Goal: Task Accomplishment & Management: Manage account settings

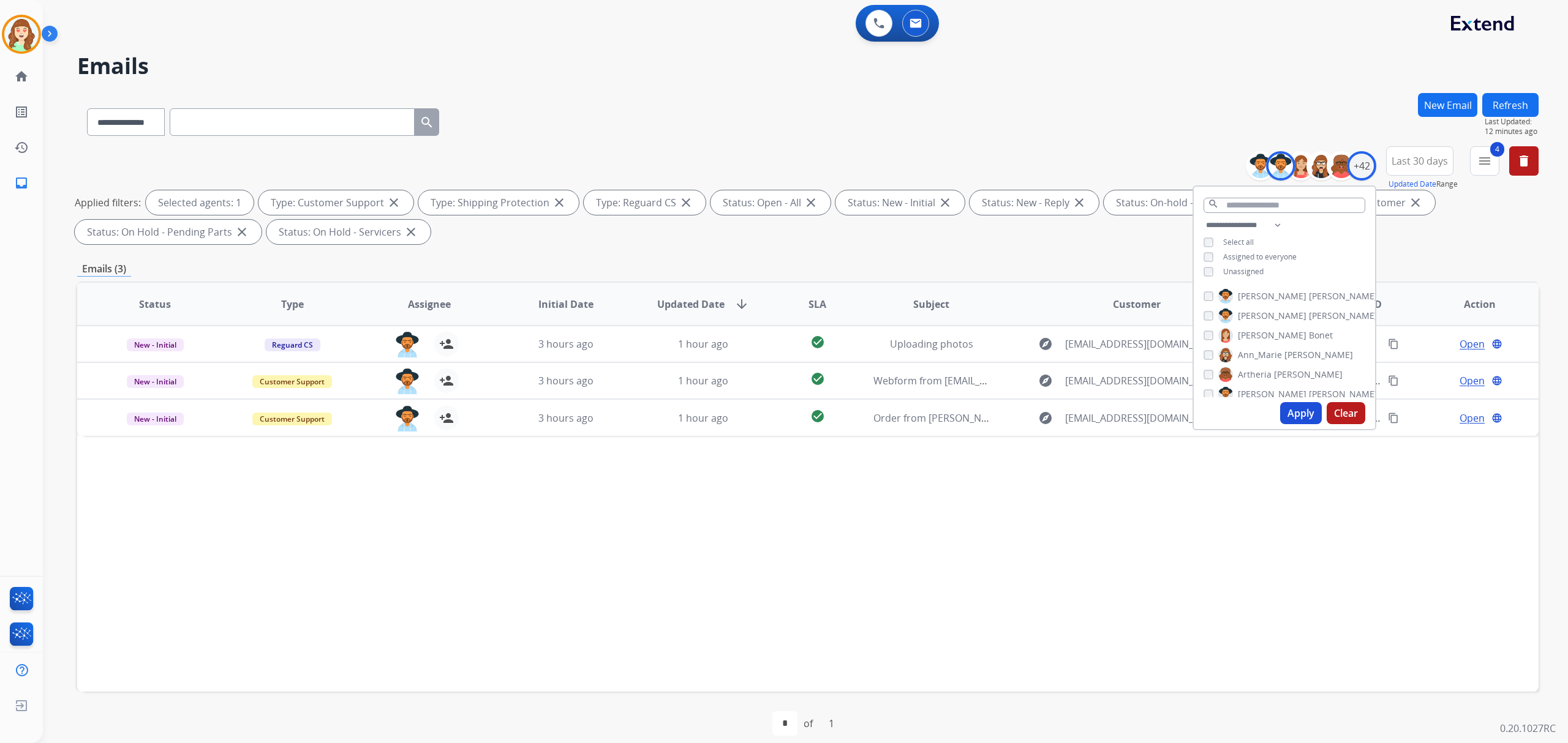
select select "**********"
click at [1230, 304] on div "[PERSON_NAME] [PERSON_NAME] [PERSON_NAME] [PERSON_NAME] [PERSON_NAME] [PERSON_N…" at bounding box center [1284, 341] width 181 height 114
click at [1203, 358] on div "Ann_Marie Lopez" at bounding box center [1278, 355] width 149 height 15
click at [1297, 408] on button "Apply" at bounding box center [1300, 413] width 42 height 22
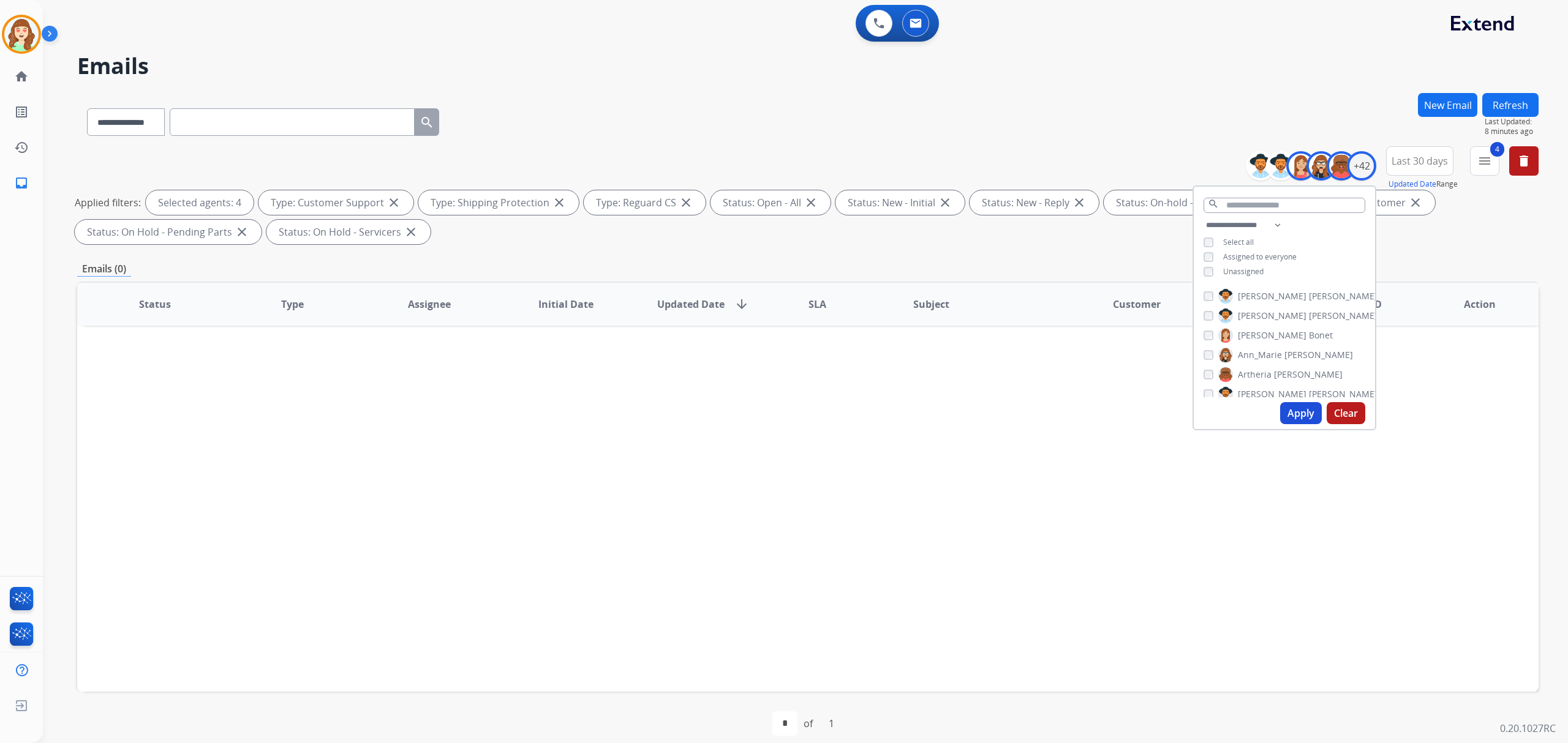
scroll to position [81, 0]
click at [1207, 325] on div "[PERSON_NAME]" at bounding box center [1245, 332] width 84 height 15
click at [1300, 412] on button "Apply" at bounding box center [1300, 413] width 42 height 22
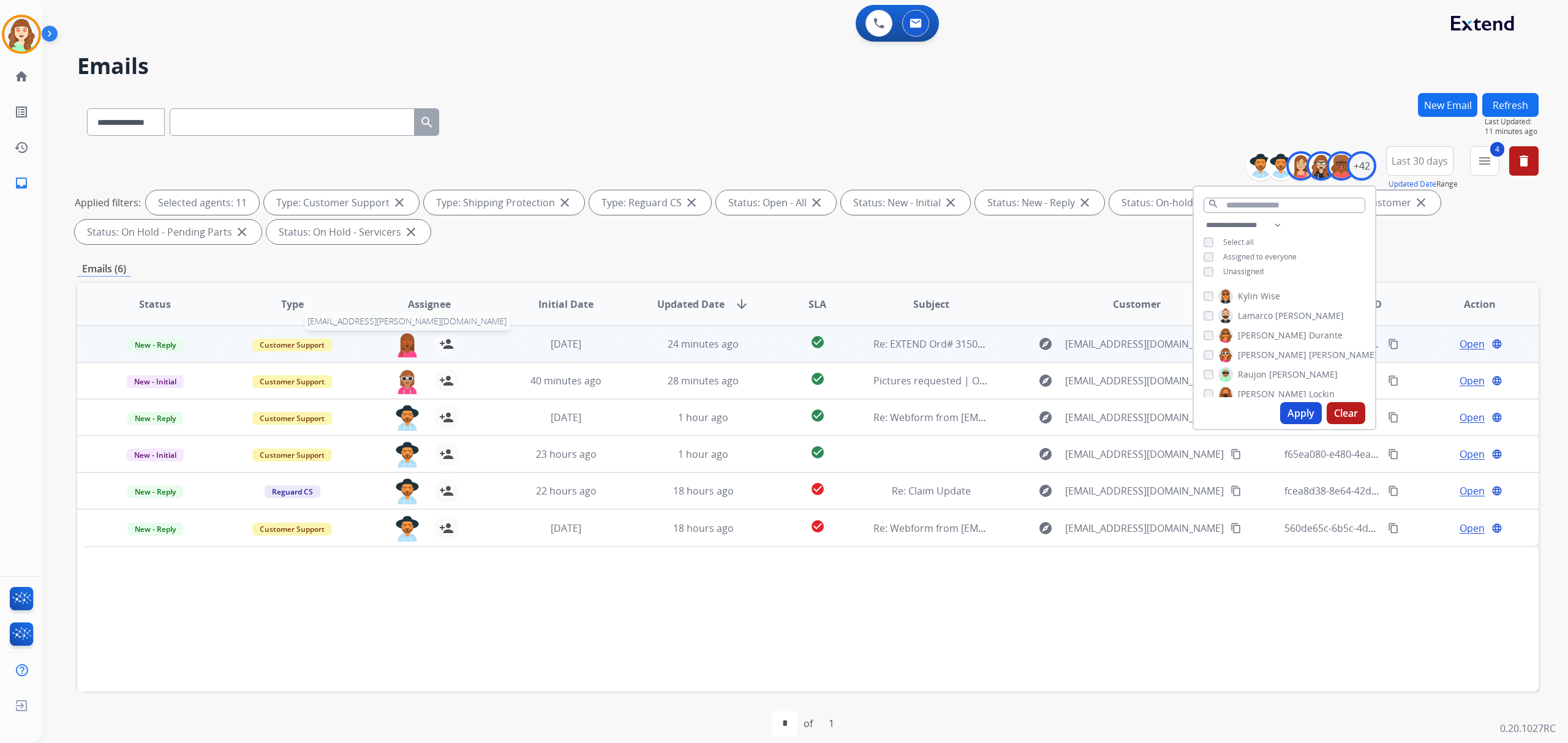
click at [402, 344] on img at bounding box center [407, 345] width 24 height 26
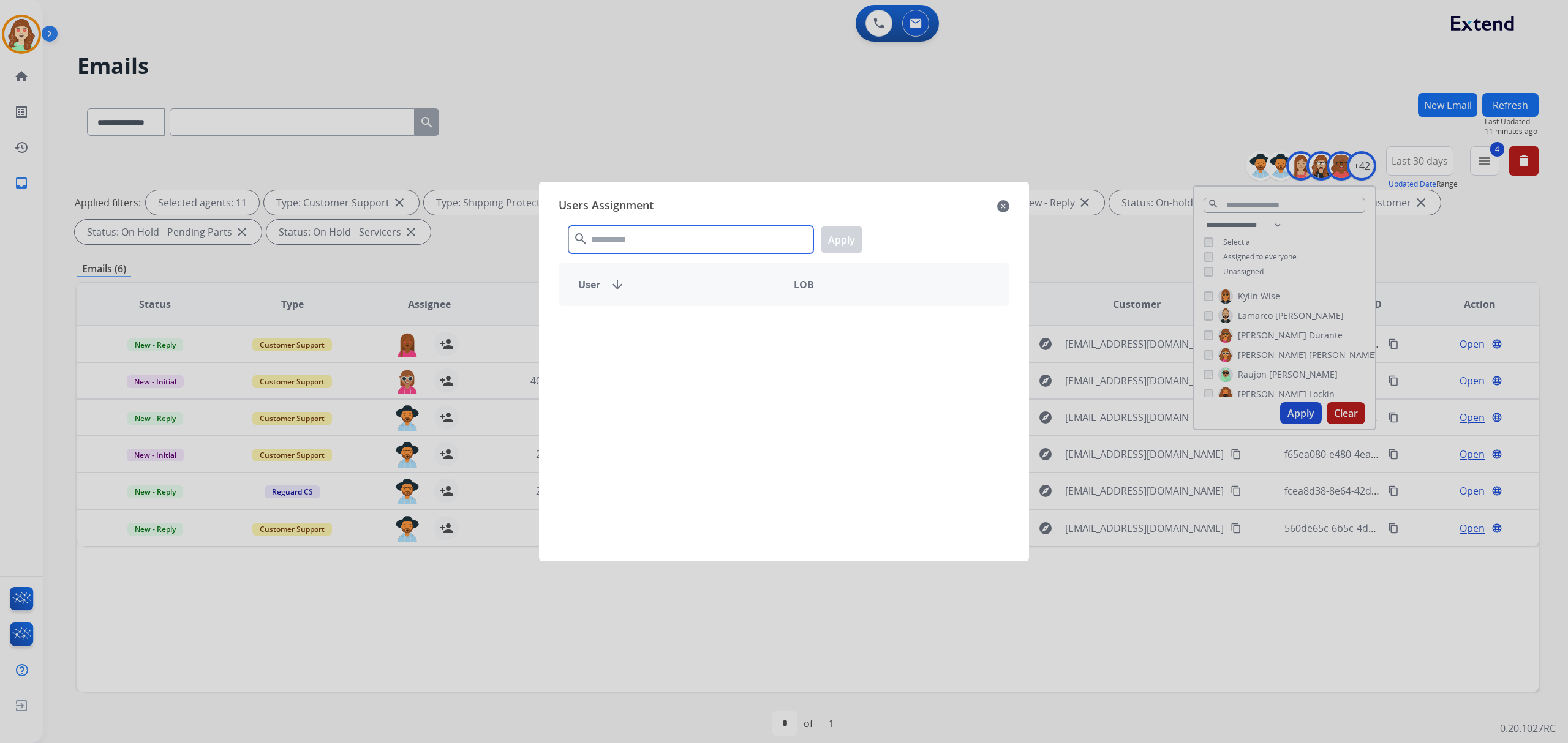
click at [707, 233] on input "text" at bounding box center [690, 239] width 245 height 28
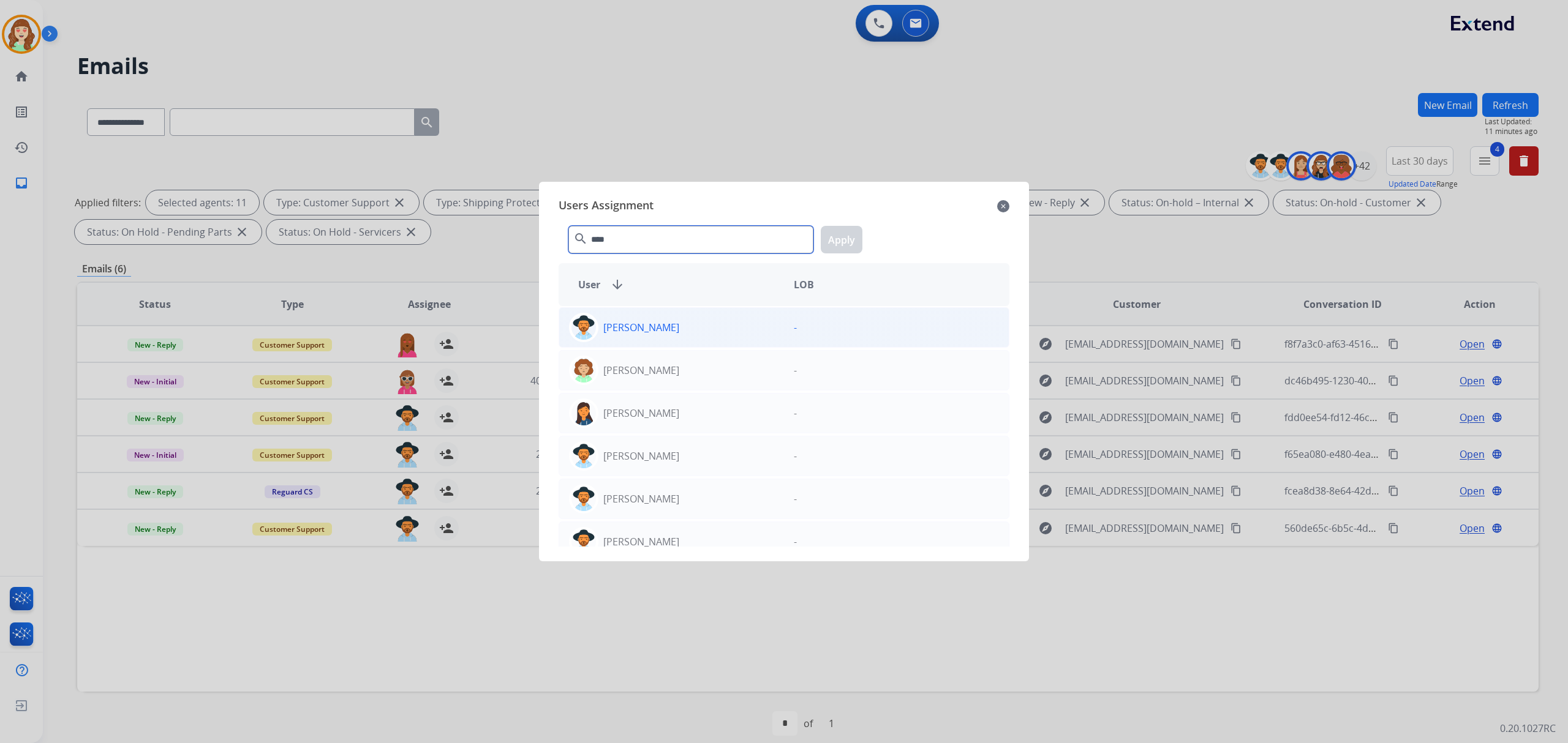
type input "****"
click at [720, 331] on div "Amanda Baez" at bounding box center [672, 327] width 225 height 29
click at [859, 236] on button "Apply" at bounding box center [841, 239] width 42 height 28
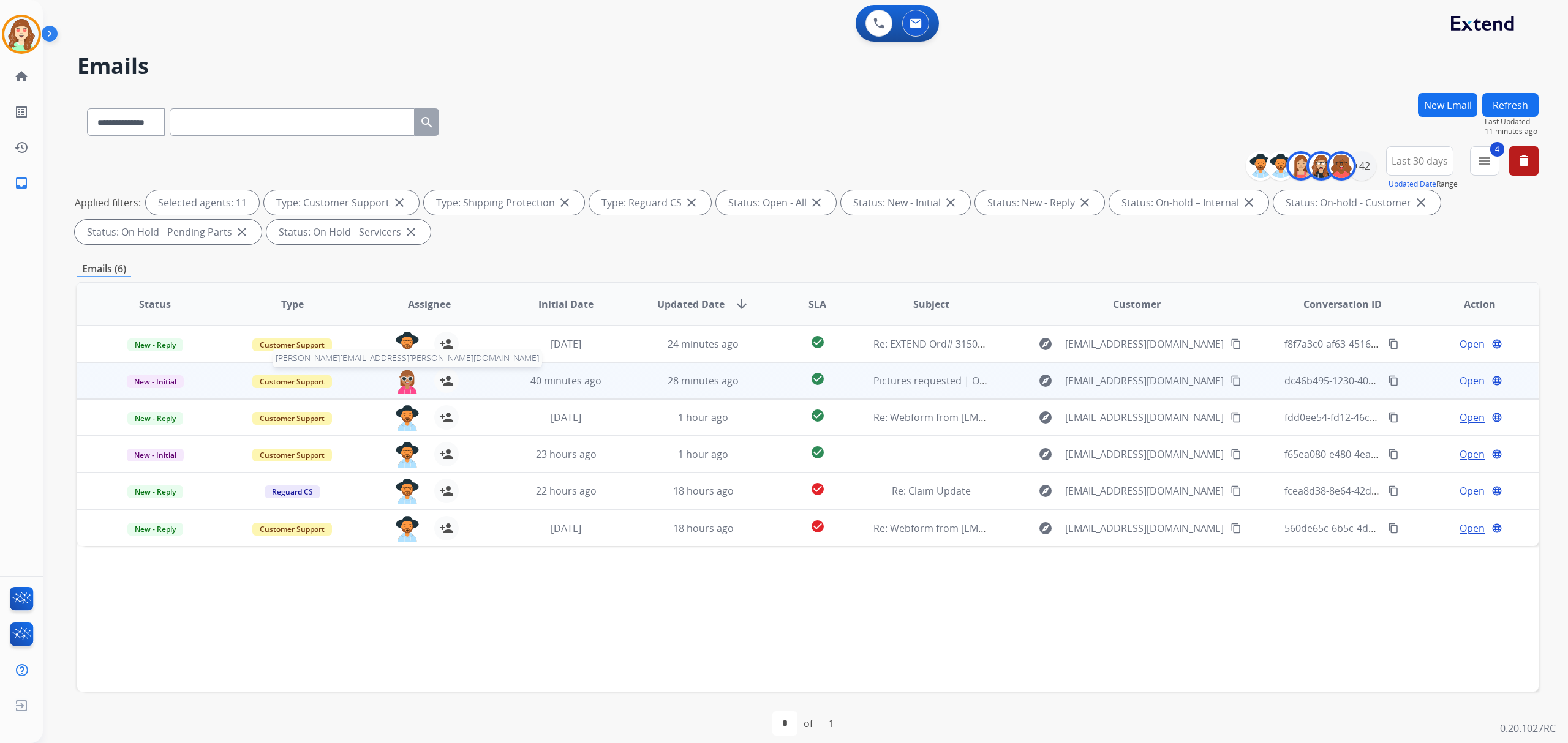
click at [406, 383] on img at bounding box center [407, 381] width 24 height 26
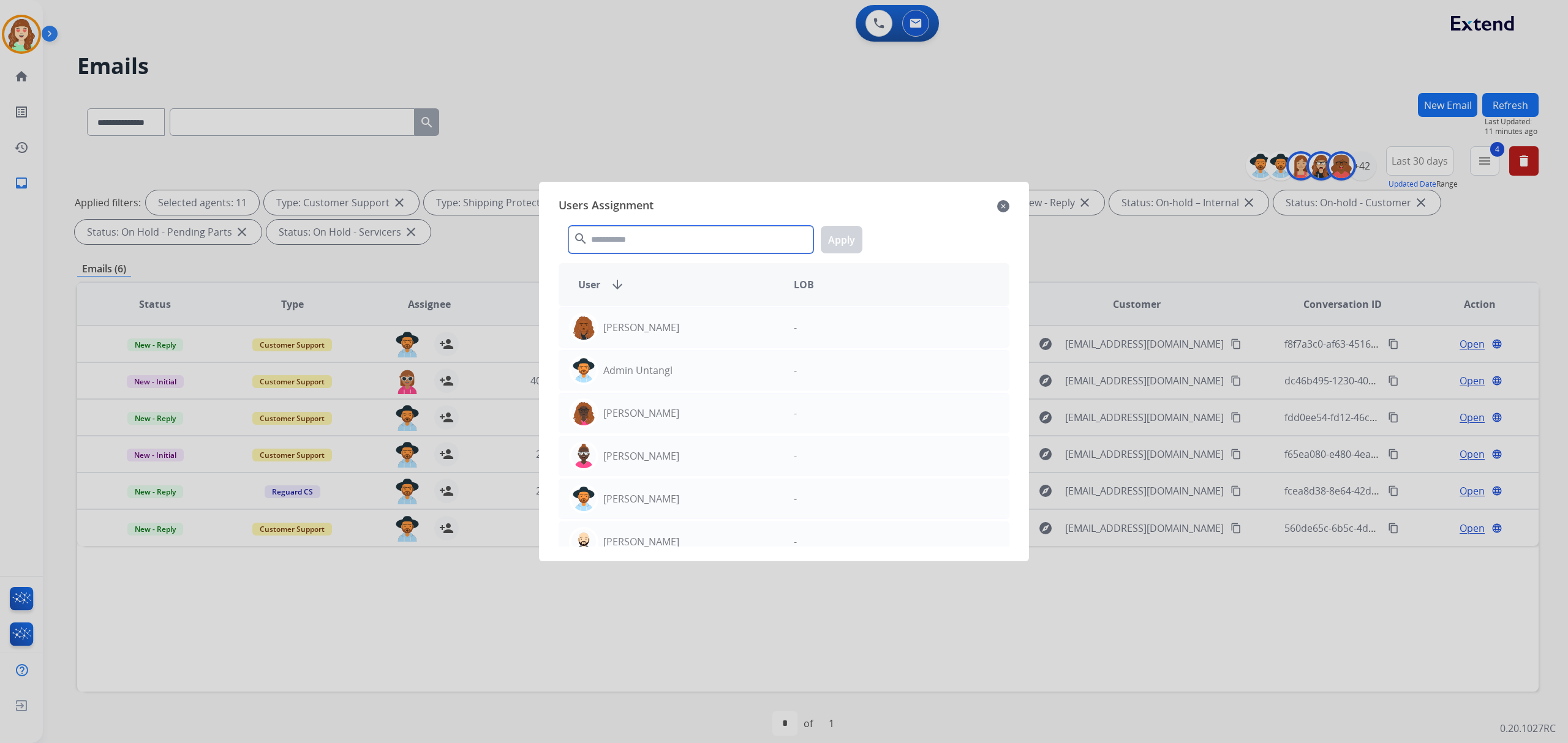
click at [669, 246] on input "text" at bounding box center [690, 239] width 245 height 28
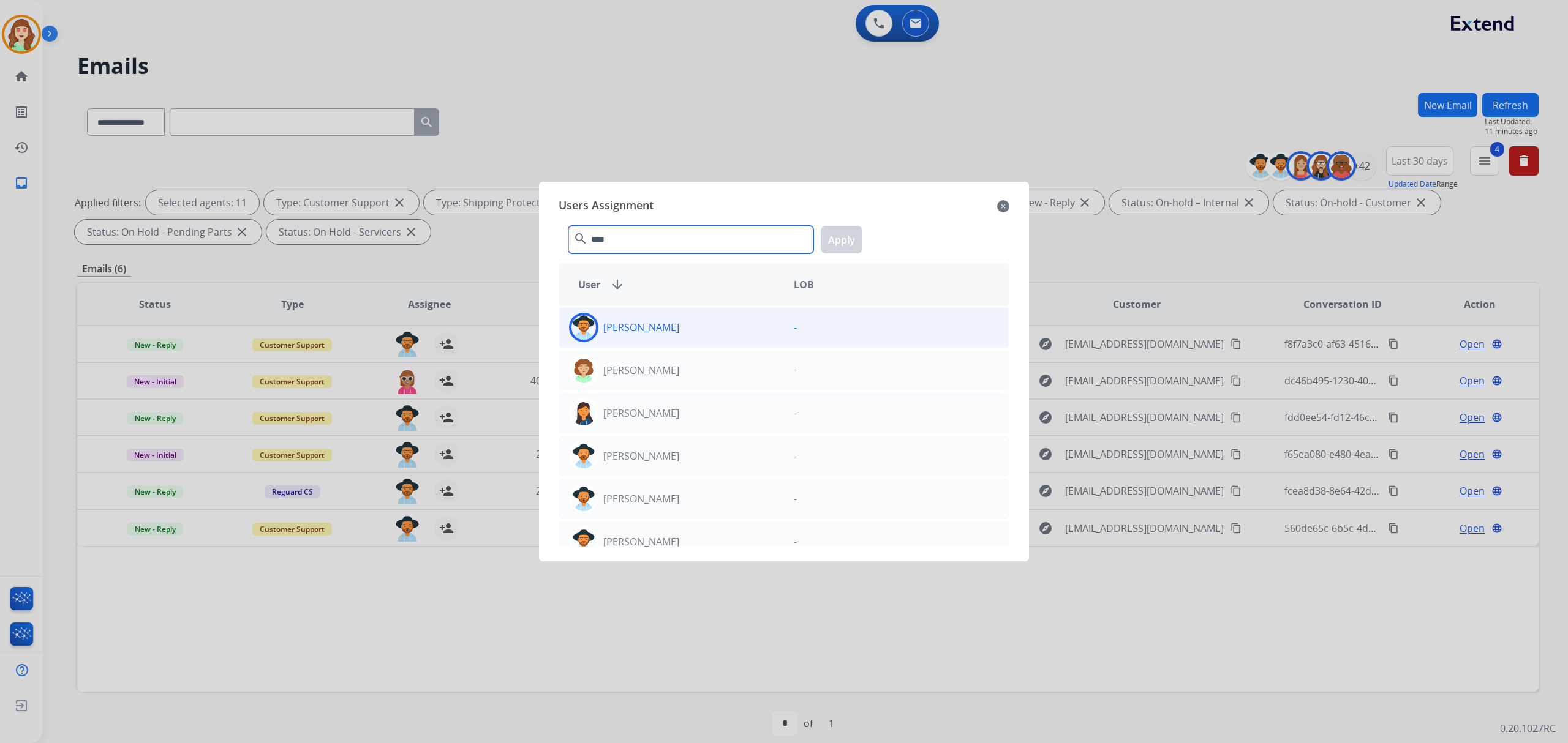
type input "****"
click at [668, 329] on div "Amanda Baez" at bounding box center [672, 327] width 225 height 29
click at [848, 243] on button "Apply" at bounding box center [841, 239] width 42 height 28
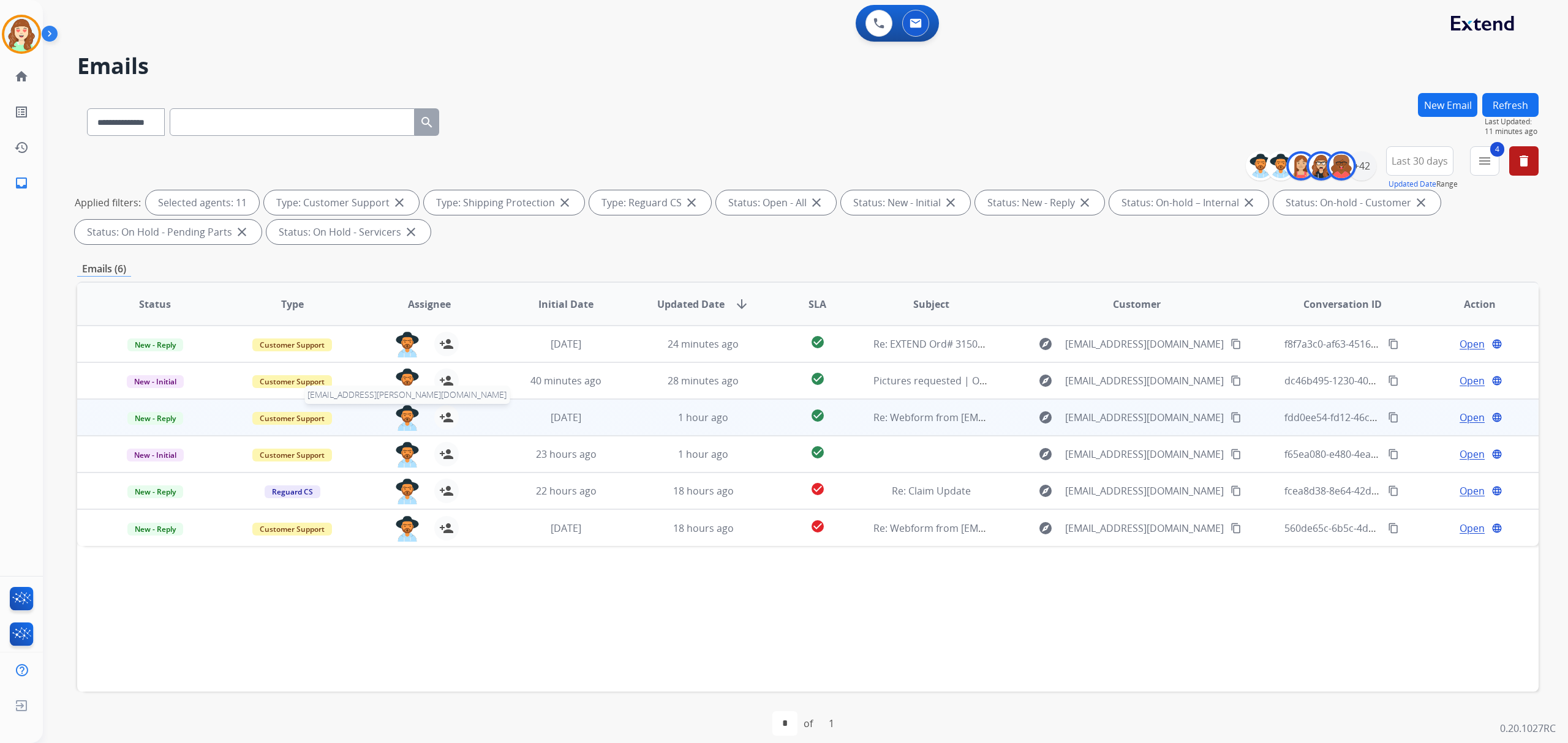
click at [398, 420] on img at bounding box center [407, 418] width 24 height 26
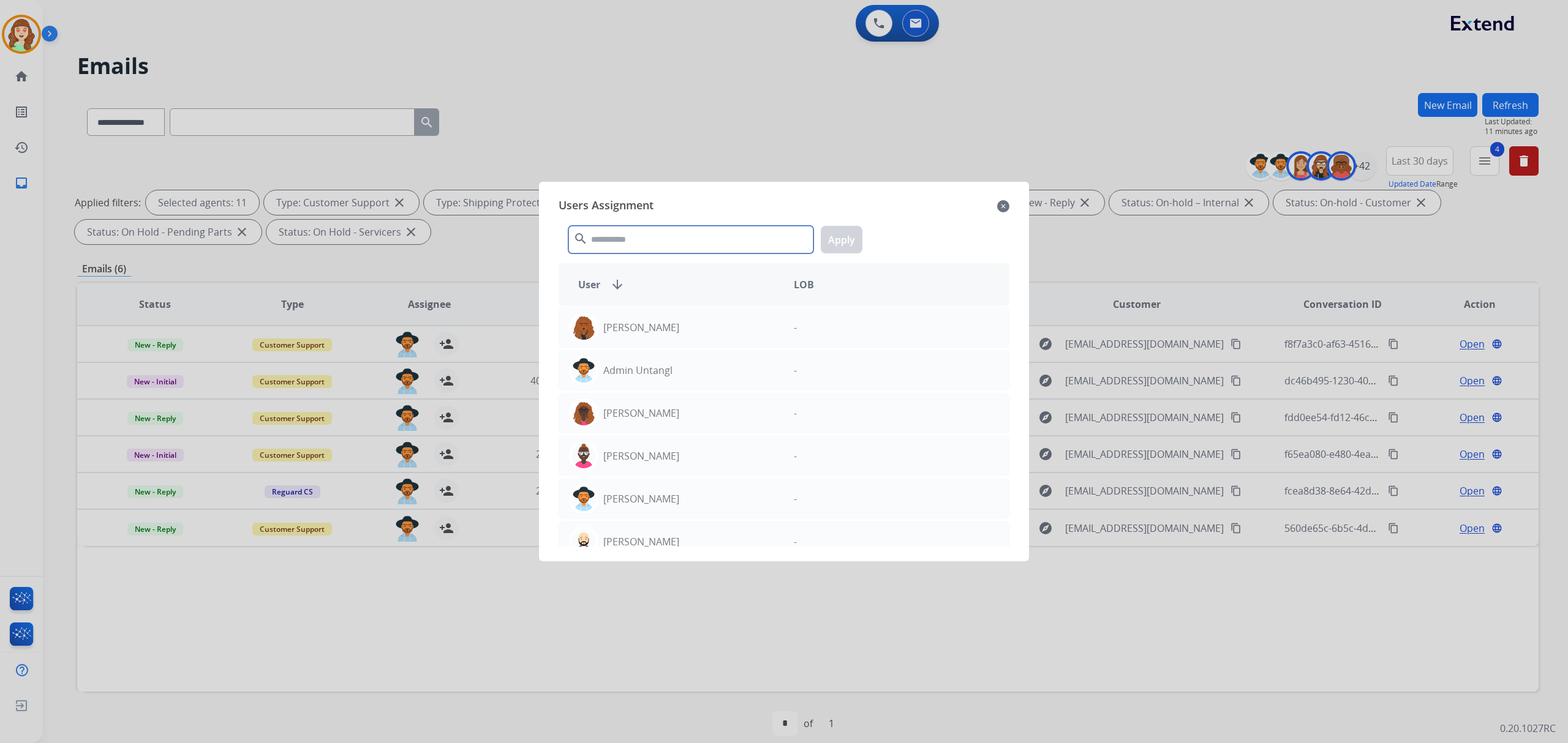
drag, startPoint x: 679, startPoint y: 242, endPoint x: 760, endPoint y: 155, distance: 118.9
click at [713, 209] on div "Users Assignment close search Apply User arrow_downward LOB Abigail Joseph - Ad…" at bounding box center [784, 372] width 470 height 360
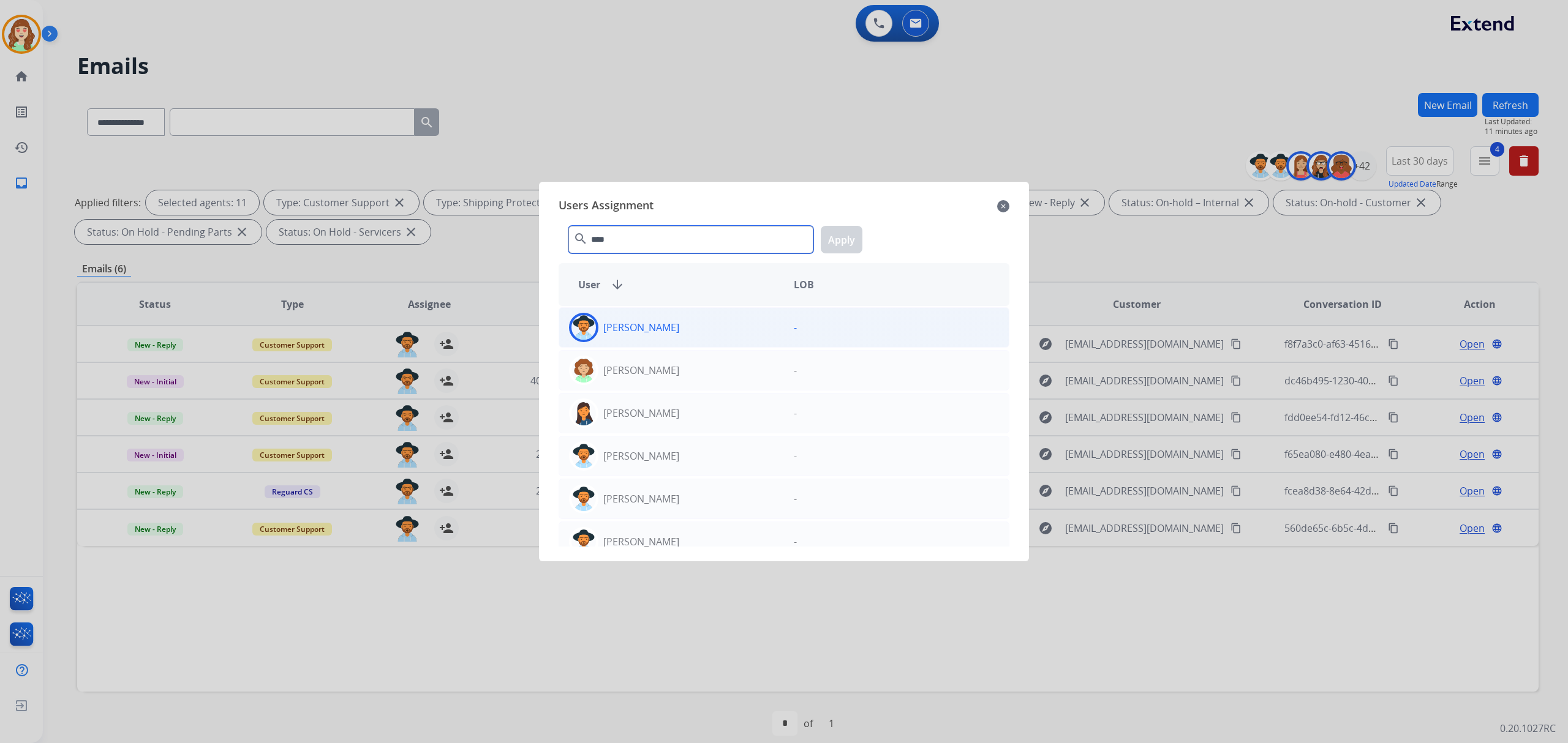
type input "****"
click at [670, 317] on div "Amanda Baez" at bounding box center [672, 327] width 225 height 29
drag, startPoint x: 844, startPoint y: 244, endPoint x: 654, endPoint y: 330, distance: 208.6
click at [845, 241] on button "Apply" at bounding box center [841, 239] width 42 height 28
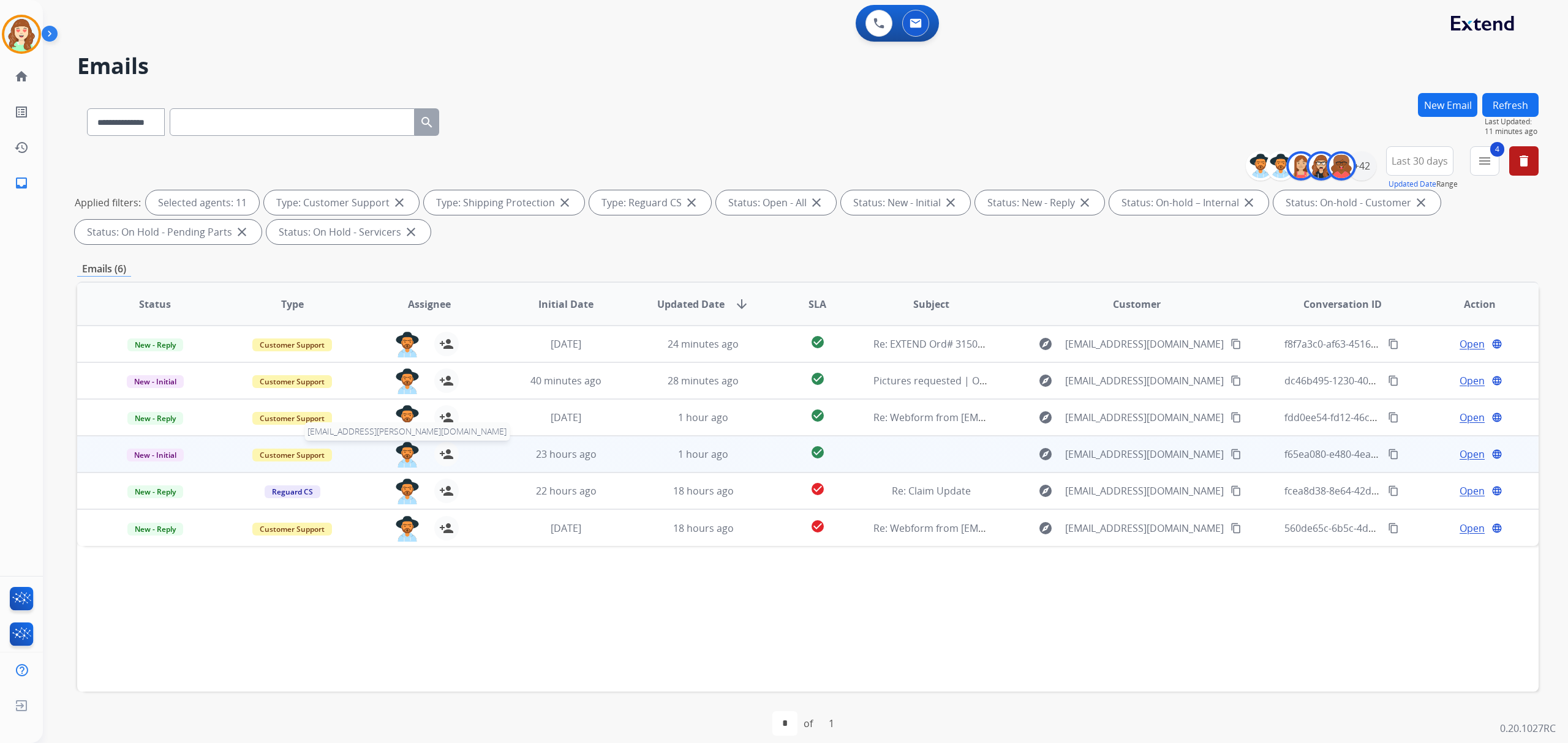
click at [405, 448] on img at bounding box center [407, 454] width 24 height 26
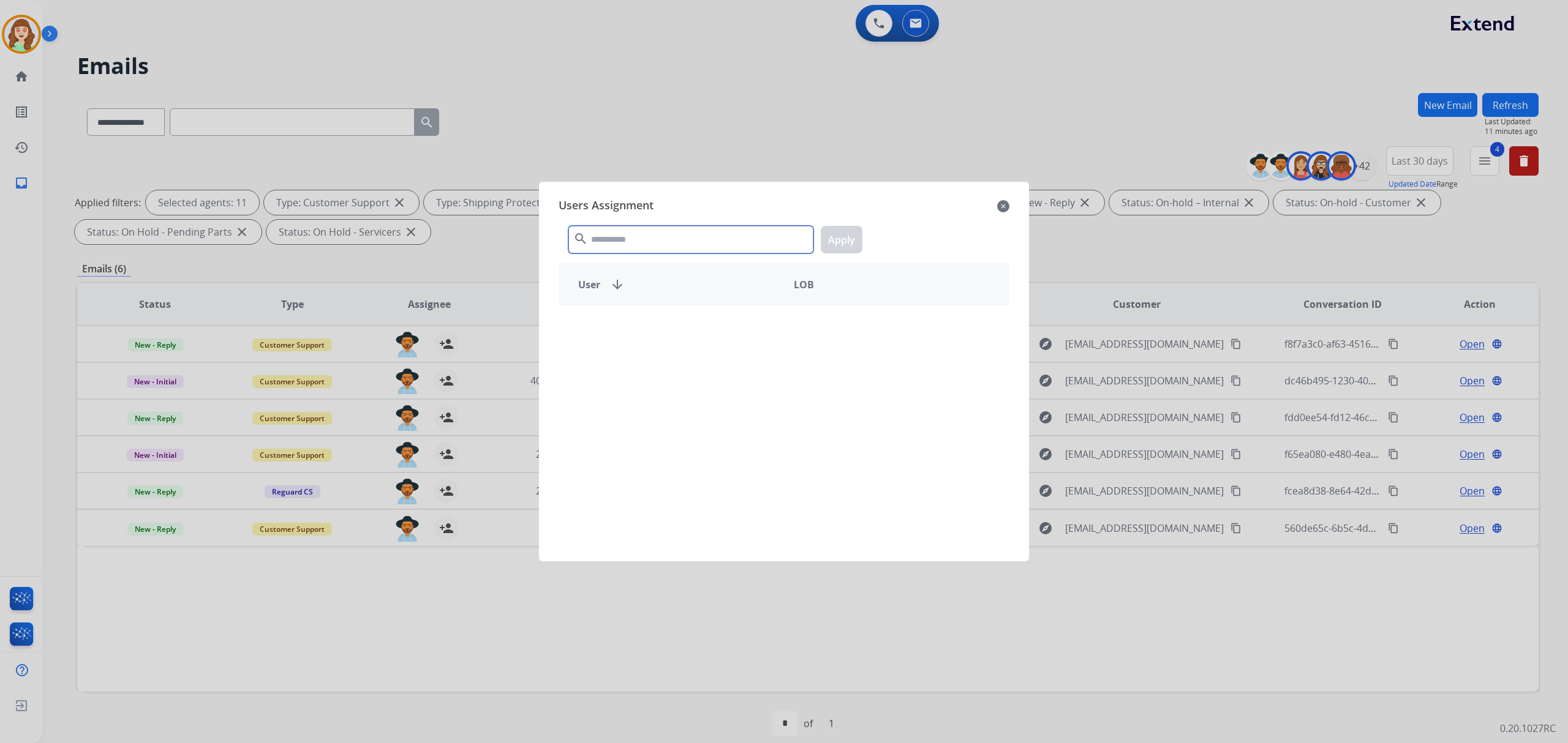
click at [672, 236] on input "text" at bounding box center [690, 239] width 245 height 28
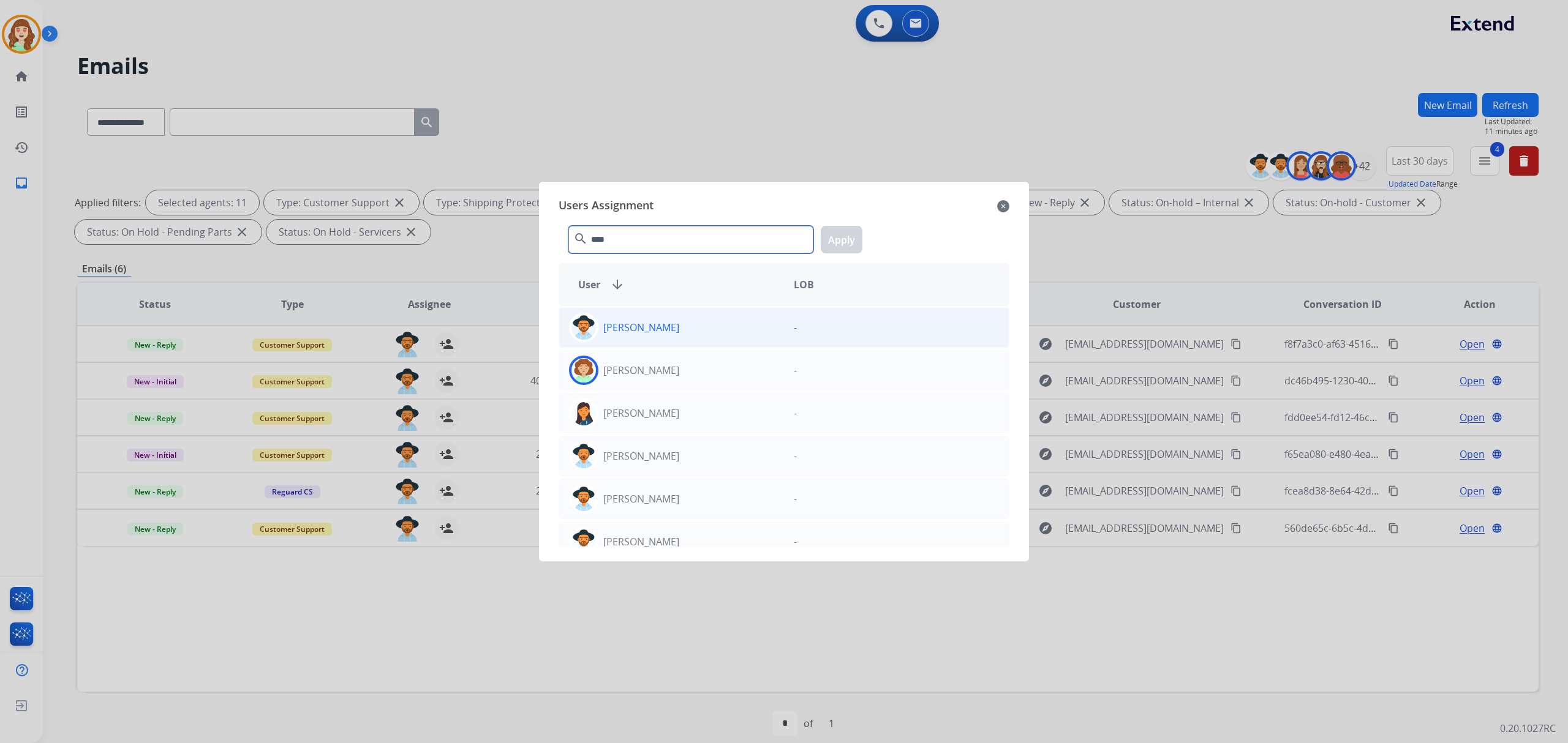
type input "****"
click at [657, 327] on p "Amanda Baez" at bounding box center [641, 327] width 76 height 15
click at [852, 239] on button "Apply" at bounding box center [841, 239] width 42 height 28
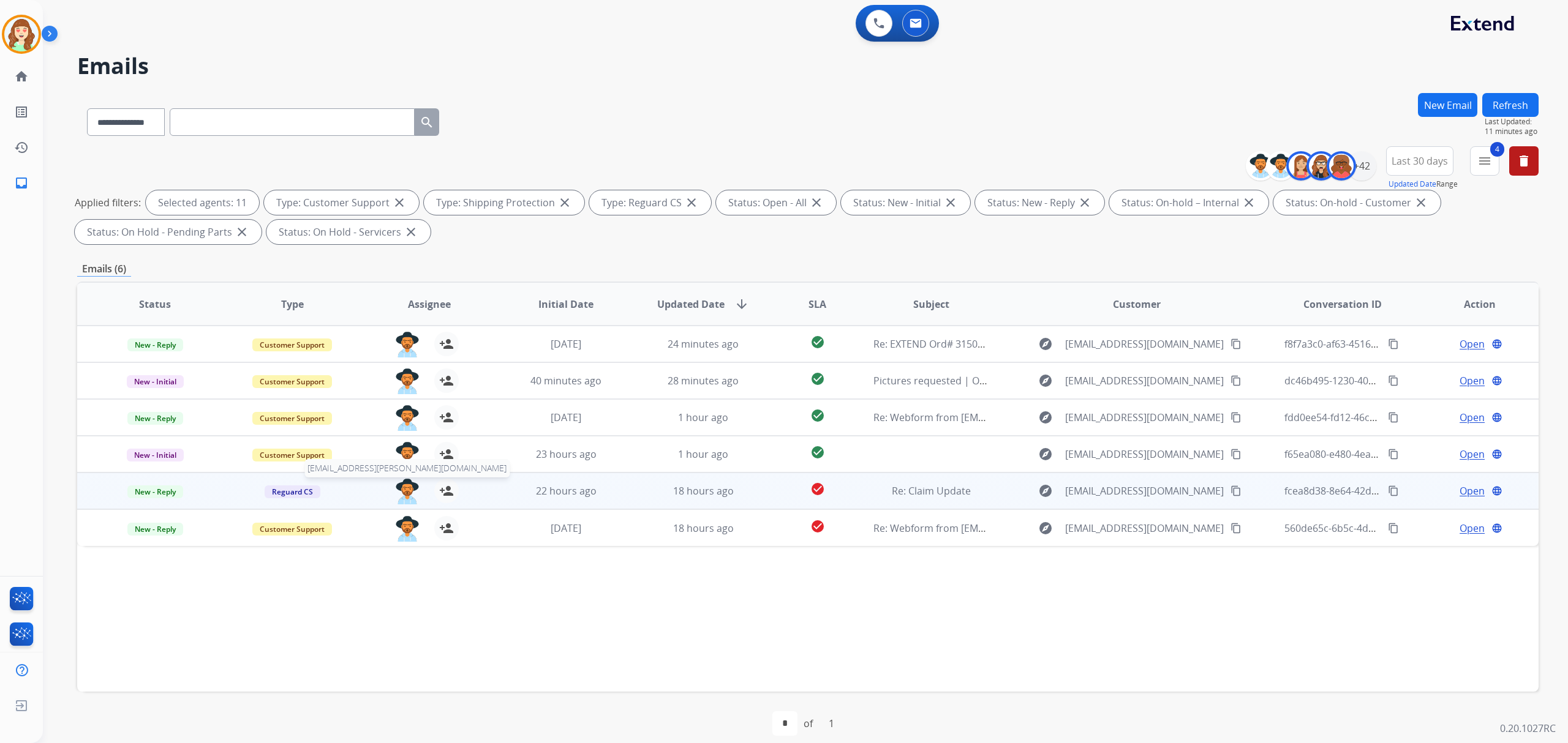
click at [402, 487] on img at bounding box center [407, 491] width 24 height 26
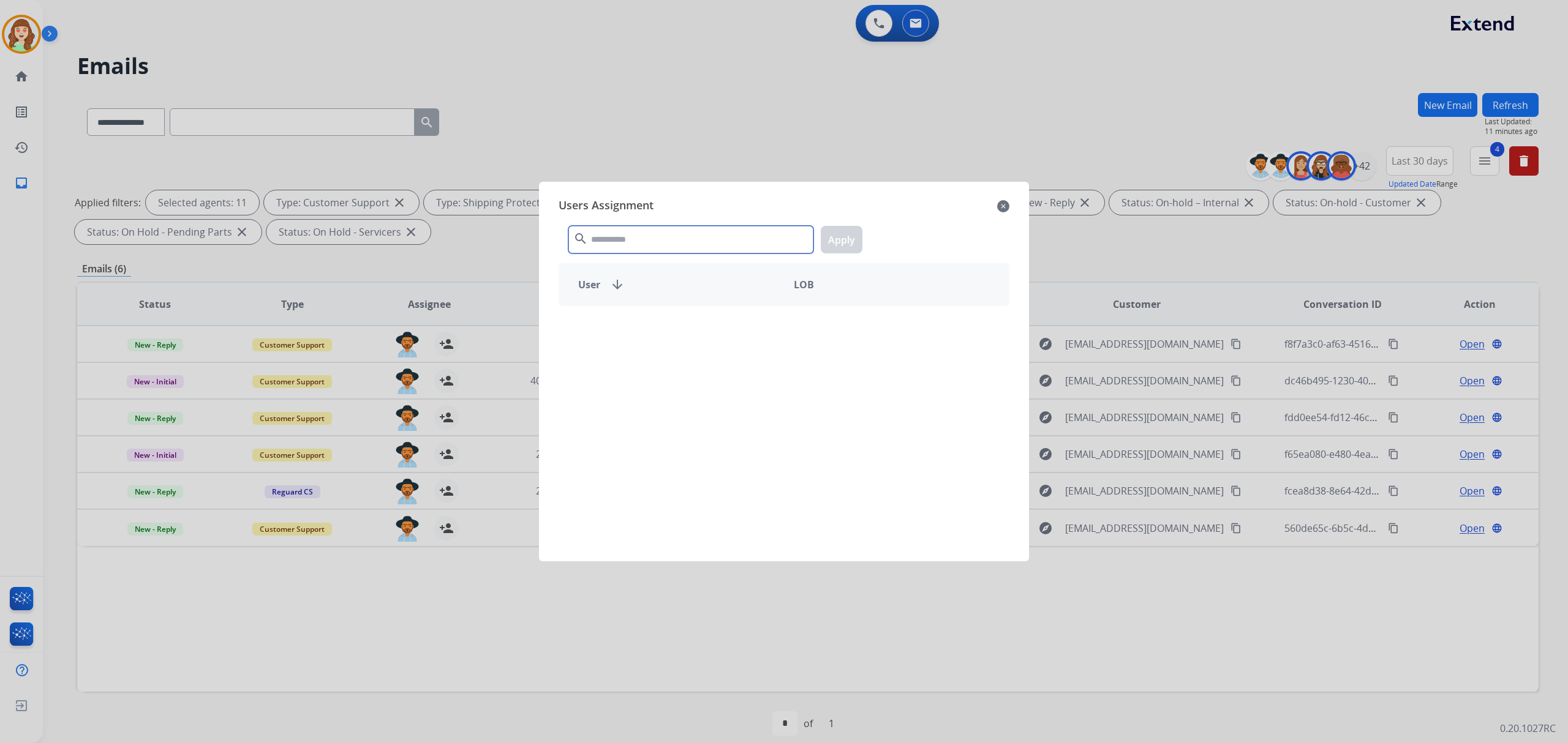
click at [684, 248] on input "text" at bounding box center [690, 239] width 245 height 28
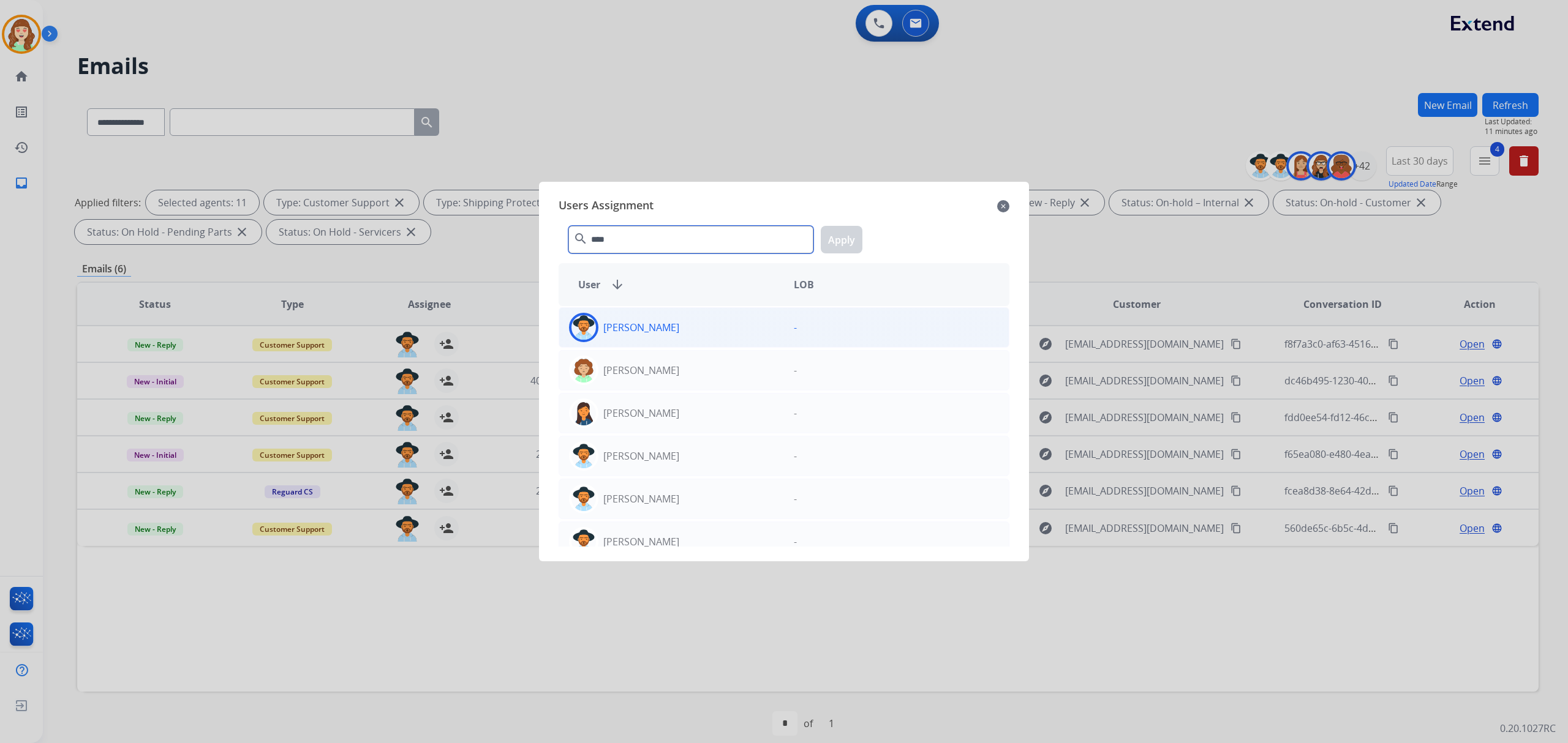
type input "****"
drag, startPoint x: 679, startPoint y: 328, endPoint x: 693, endPoint y: 322, distance: 15.2
click at [685, 326] on div "Amanda Baez" at bounding box center [672, 327] width 225 height 29
drag, startPoint x: 854, startPoint y: 252, endPoint x: 414, endPoint y: 581, distance: 549.4
click at [850, 252] on button "Apply" at bounding box center [841, 239] width 42 height 28
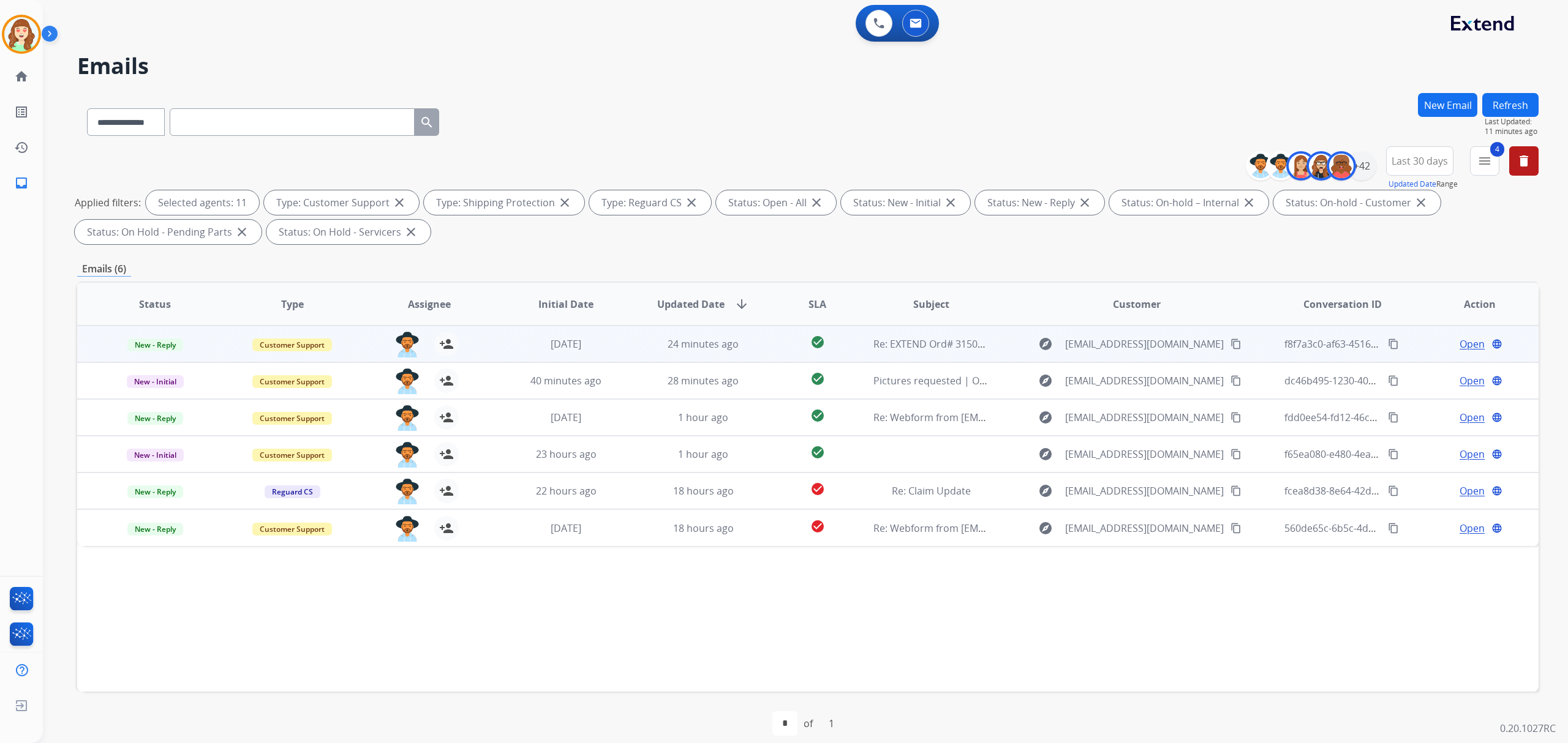
click at [613, 324] on th "Initial Date" at bounding box center [556, 304] width 137 height 43
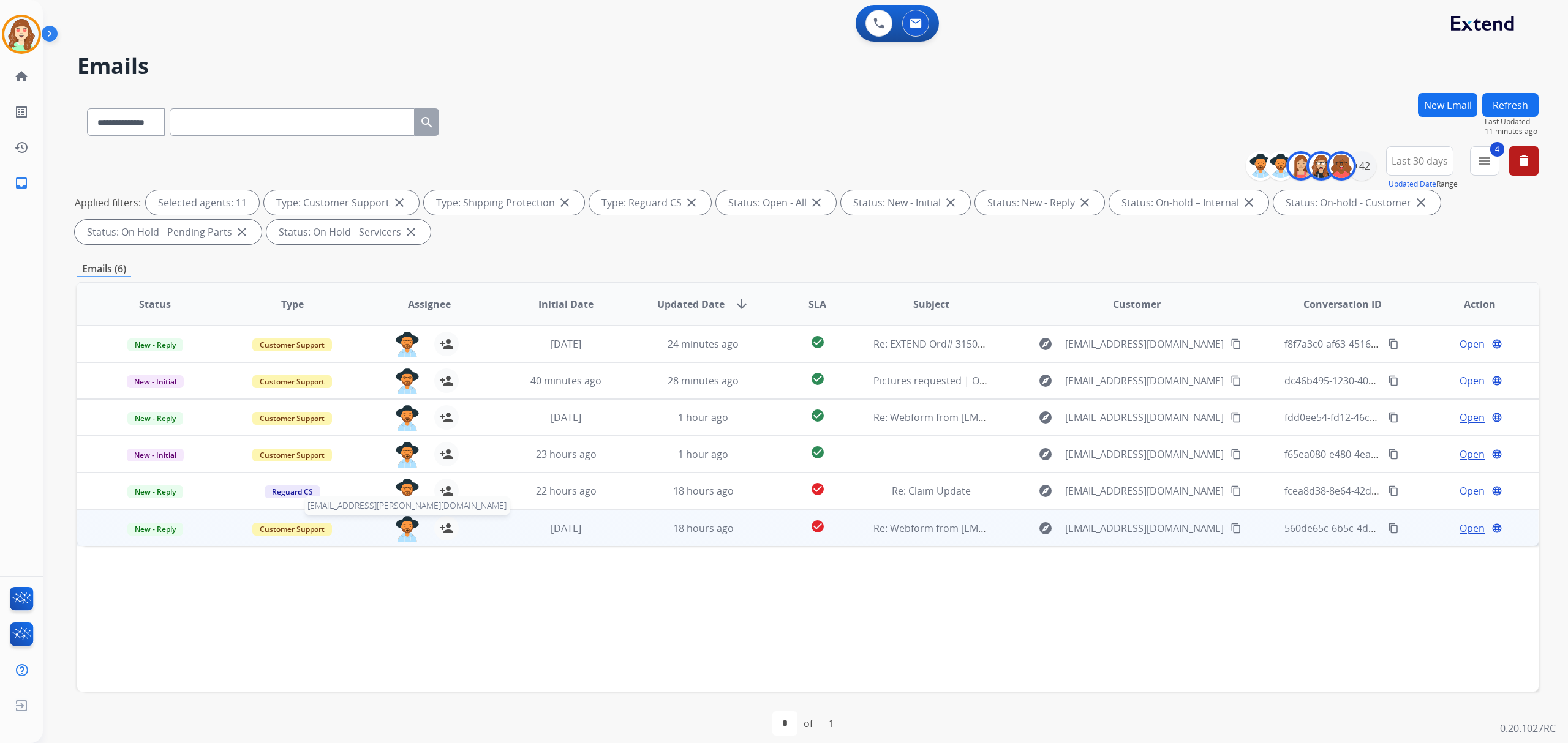
click at [395, 535] on img at bounding box center [407, 528] width 24 height 26
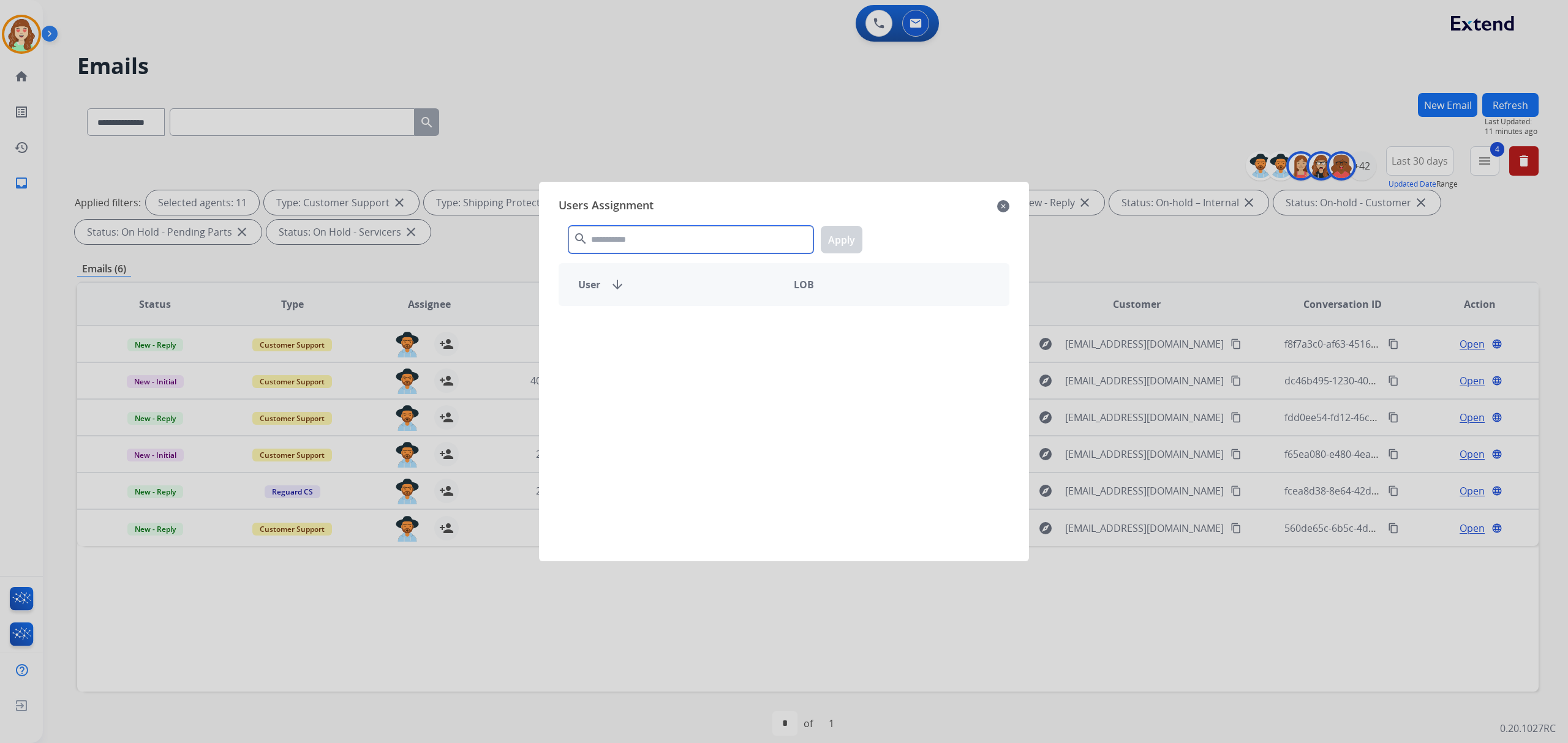
drag, startPoint x: 633, startPoint y: 233, endPoint x: 613, endPoint y: 218, distance: 25.0
click at [631, 230] on input "text" at bounding box center [690, 239] width 245 height 28
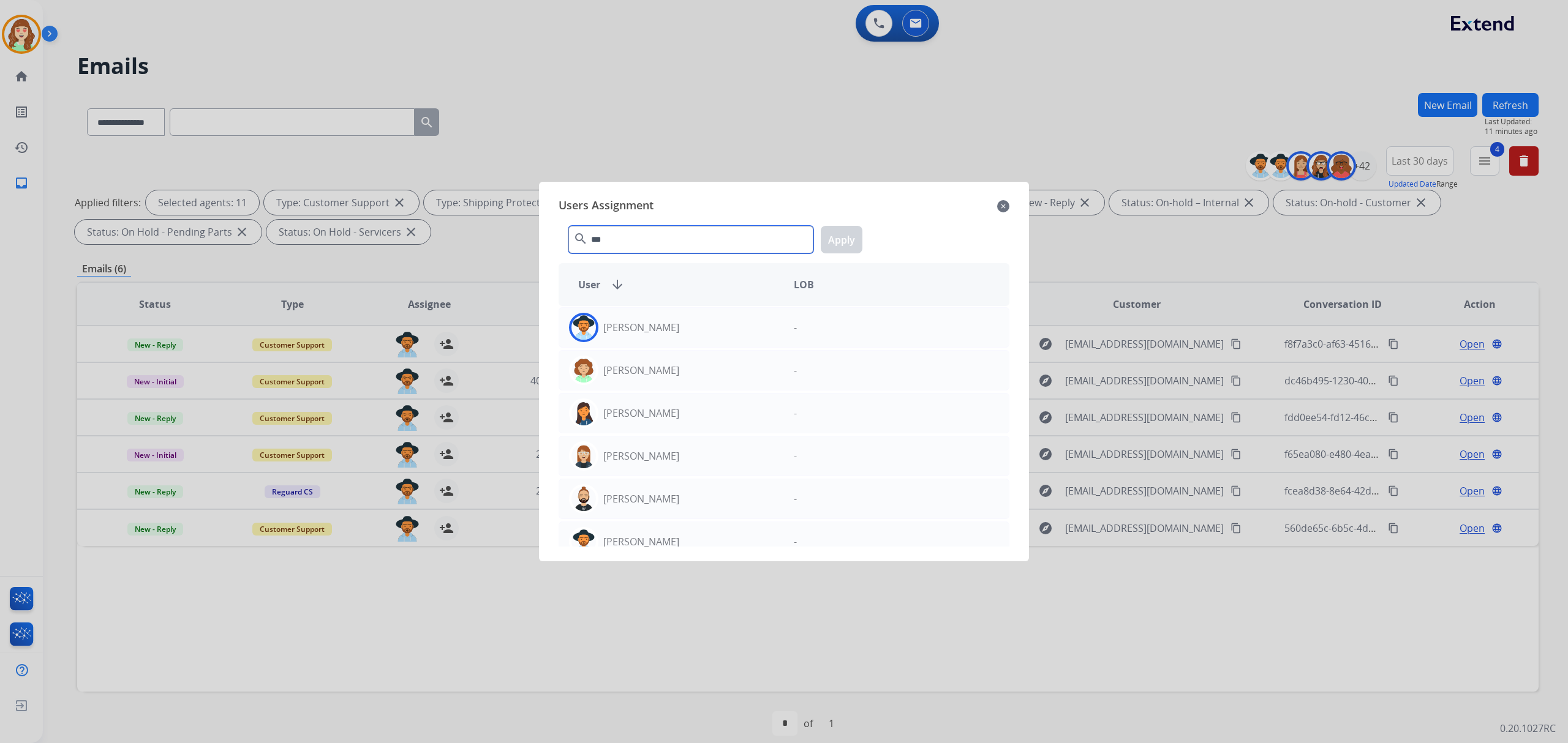
type input "***"
click at [754, 331] on div "Amanda Baez" at bounding box center [672, 327] width 225 height 29
click at [832, 235] on button "Apply" at bounding box center [841, 239] width 42 height 28
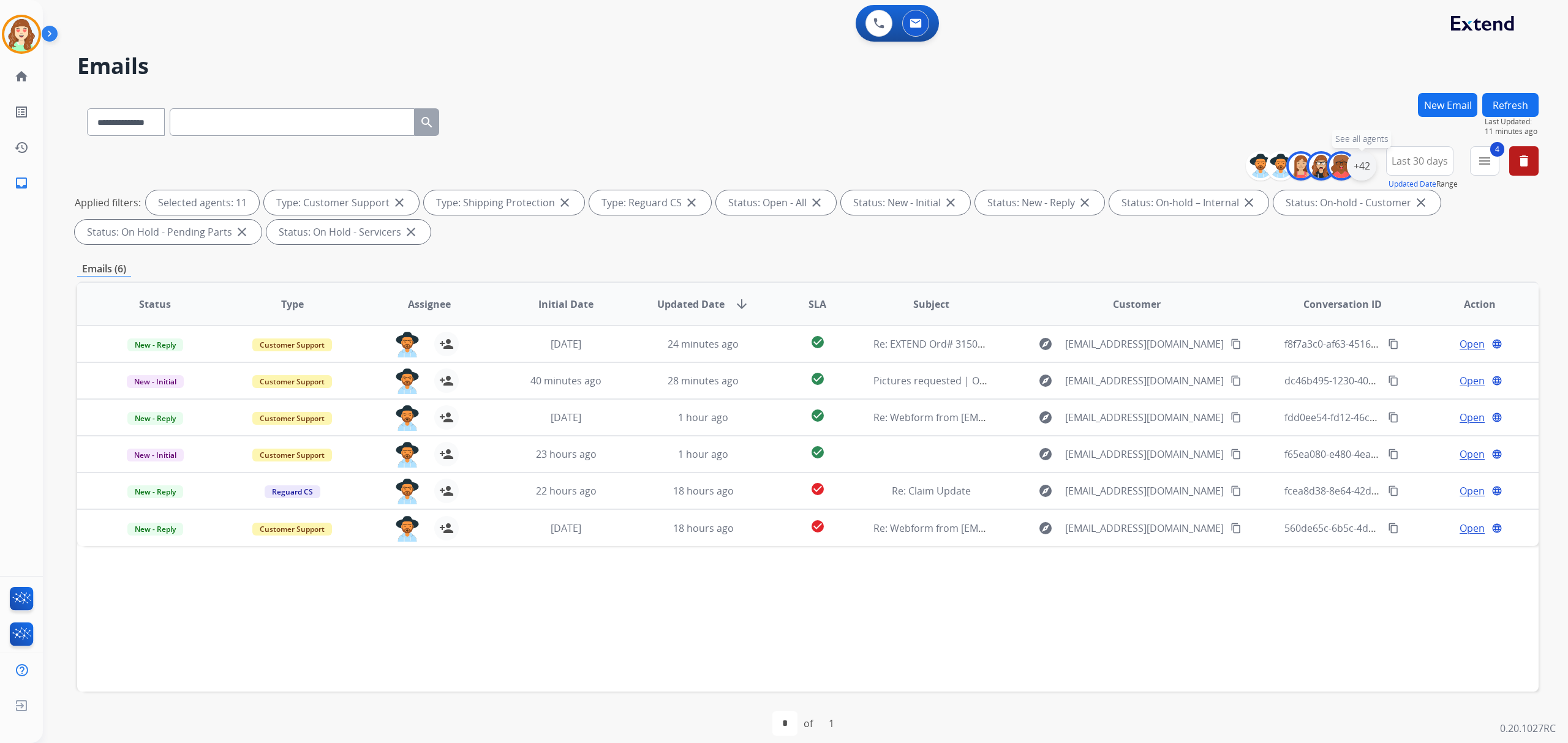
click at [1362, 157] on div "+42" at bounding box center [1360, 166] width 29 height 29
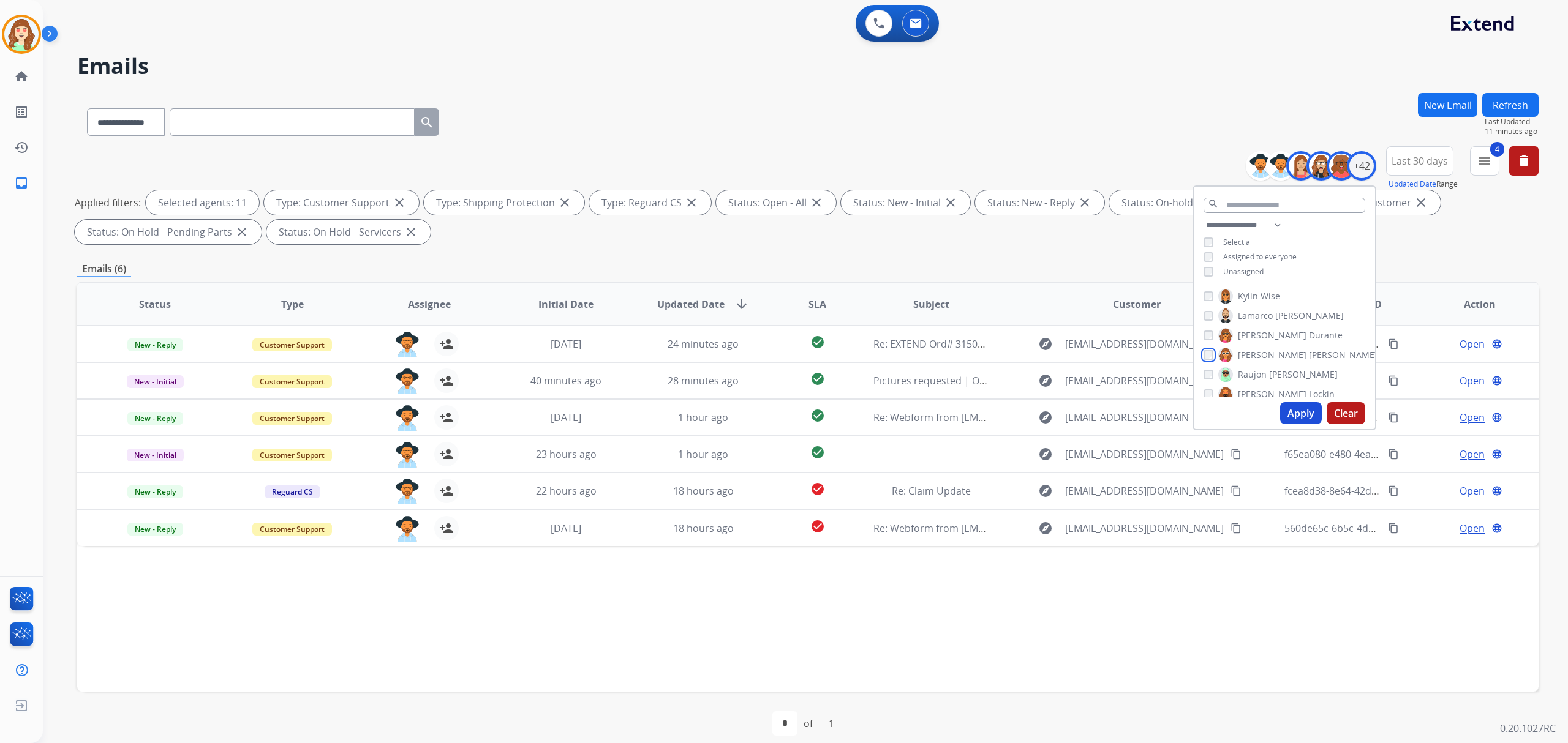
scroll to position [571, 0]
click at [1211, 294] on div "Alexis Martinez Amanda Baez Amerie Bonet Ann_Marie Lopez Artheria Robinson Ashl…" at bounding box center [1284, 341] width 181 height 114
click at [1207, 293] on div "Nichole Mahoney" at bounding box center [1290, 290] width 174 height 15
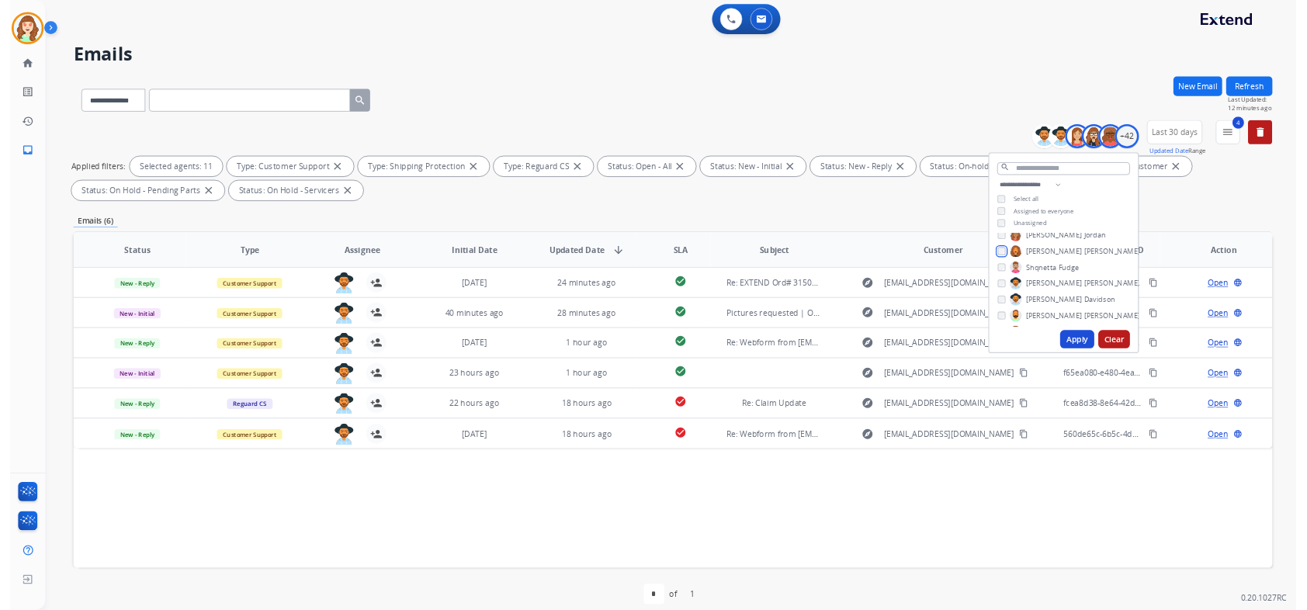
scroll to position [909, 0]
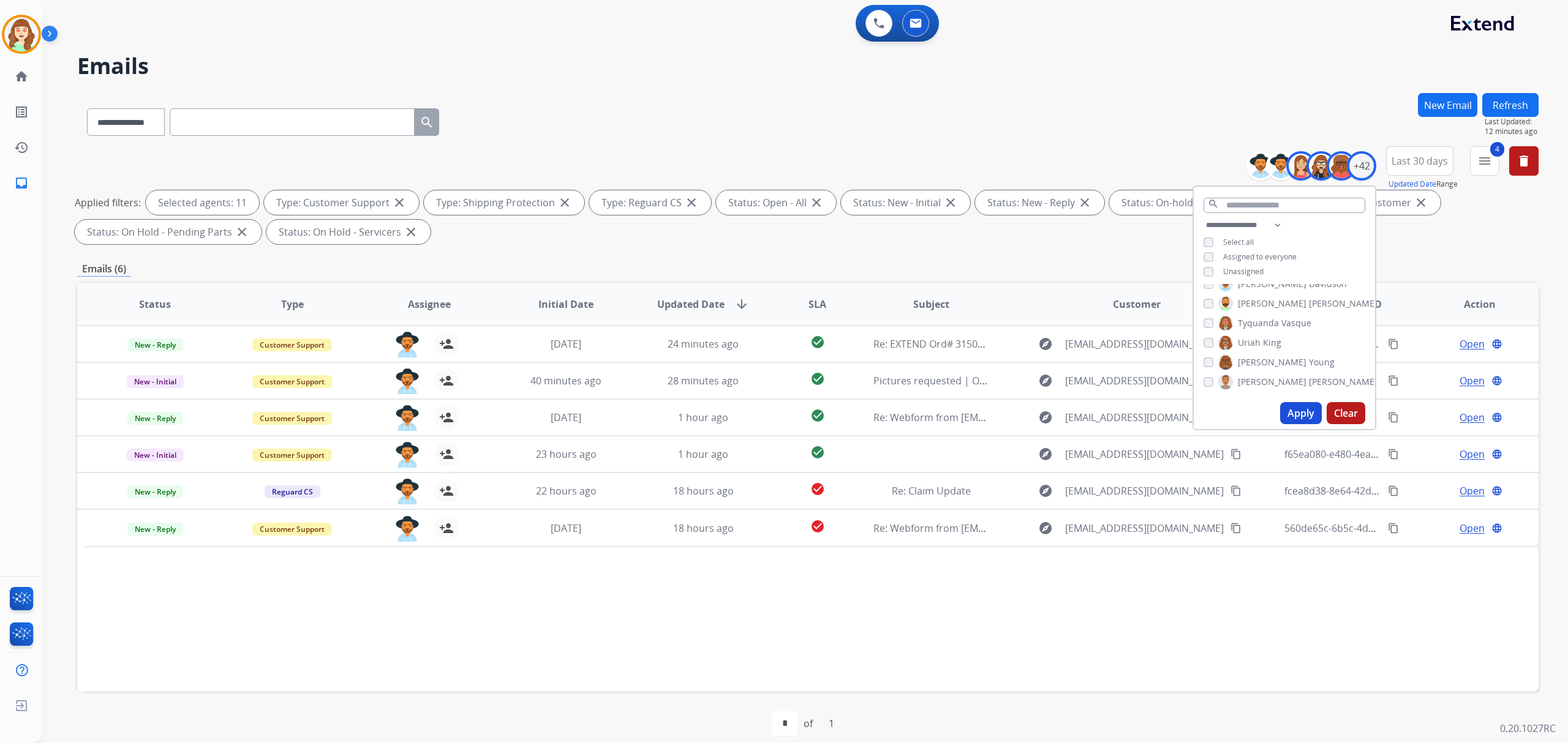
click at [1211, 359] on div "Venegas Young" at bounding box center [1269, 362] width 131 height 15
drag, startPoint x: 1305, startPoint y: 416, endPoint x: 1299, endPoint y: 417, distance: 6.1
click at [1304, 416] on button "Apply" at bounding box center [1300, 413] width 42 height 22
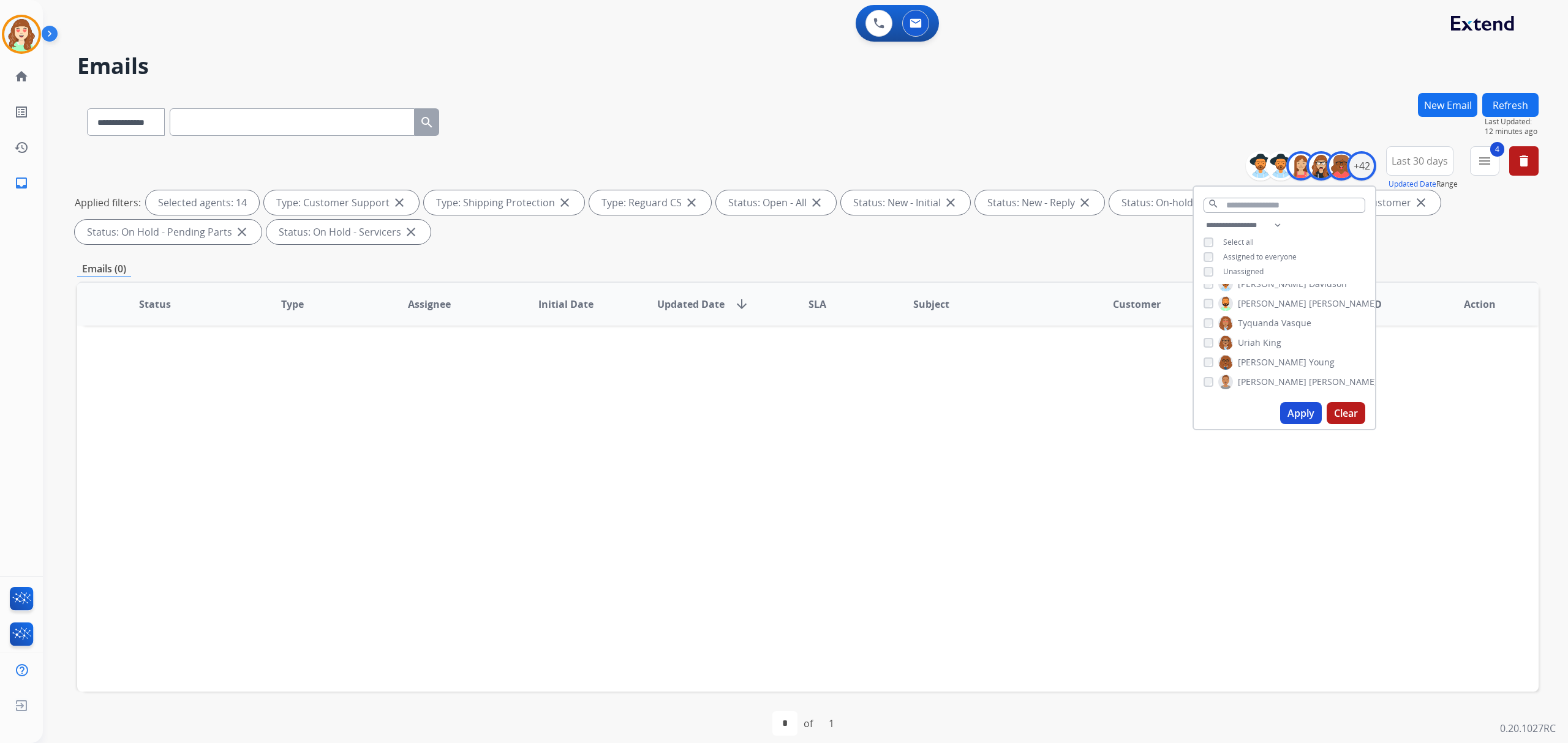
drag, startPoint x: 1329, startPoint y: 414, endPoint x: 1331, endPoint y: 404, distance: 10.2
click at [1329, 409] on button "Clear" at bounding box center [1345, 413] width 39 height 22
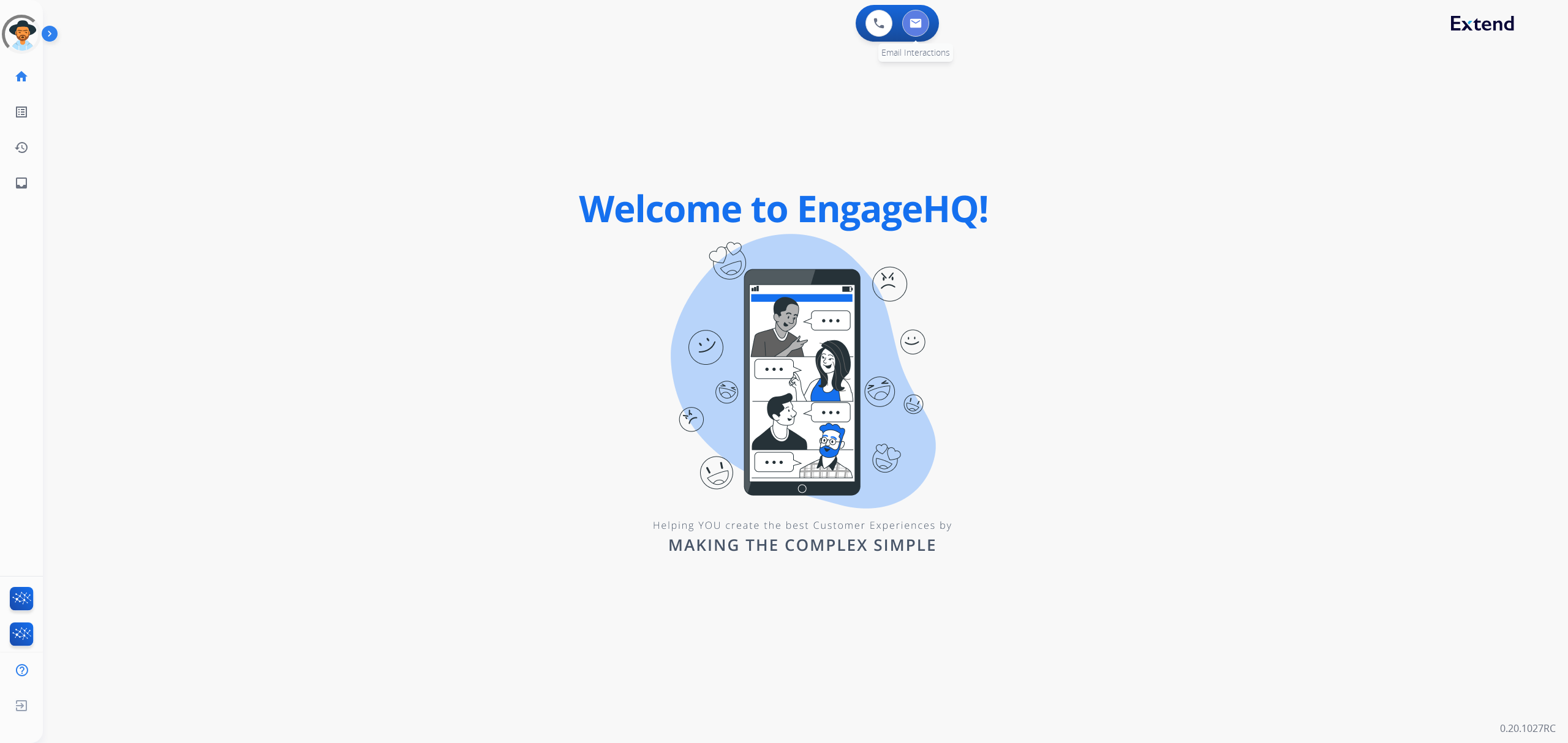
click at [917, 28] on img at bounding box center [915, 23] width 13 height 9
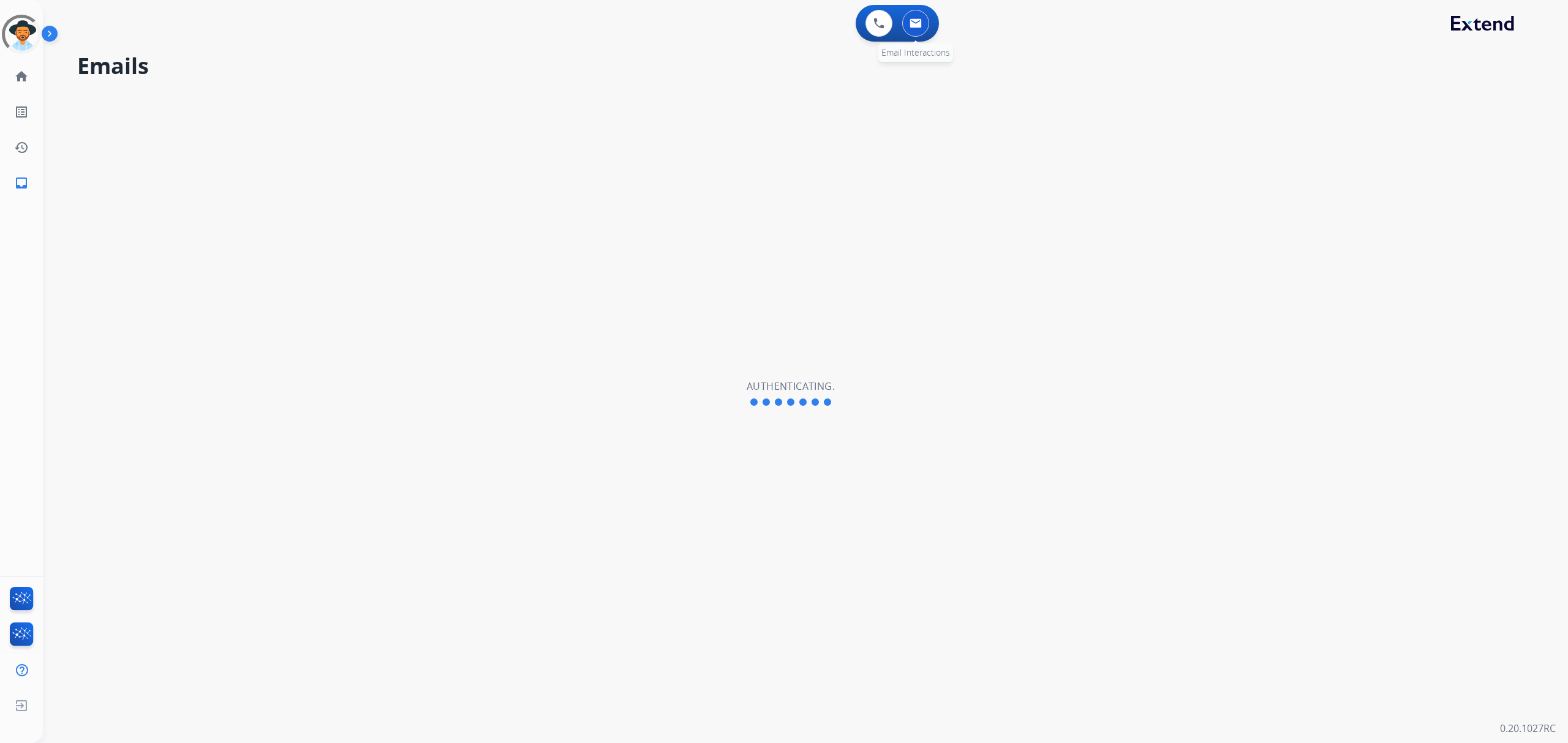
click at [920, 28] on img at bounding box center [915, 23] width 13 height 9
click at [922, 28] on button at bounding box center [915, 23] width 27 height 27
click at [24, 43] on img at bounding box center [21, 34] width 34 height 34
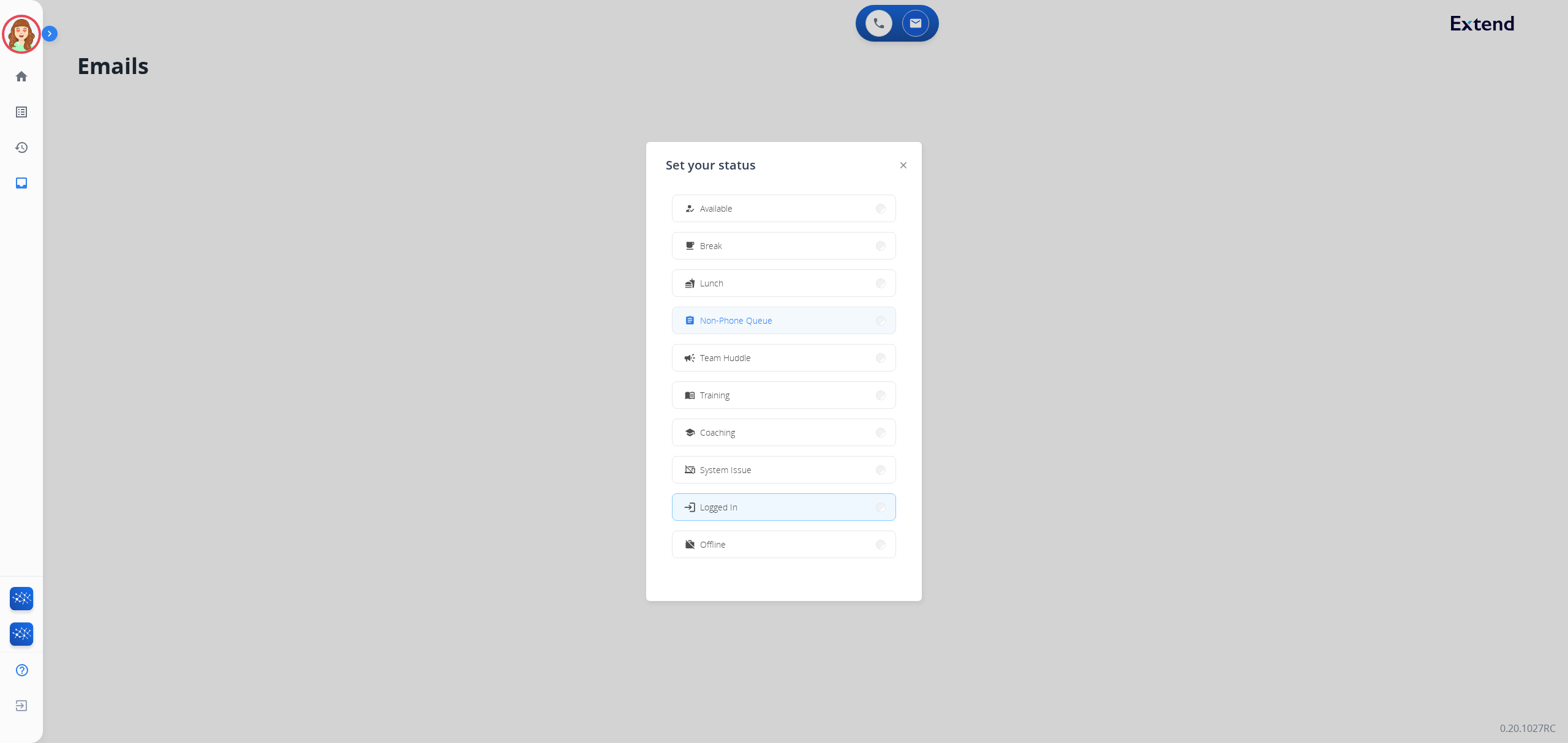
click at [829, 324] on button "assignment Non-Phone Queue" at bounding box center [784, 320] width 223 height 26
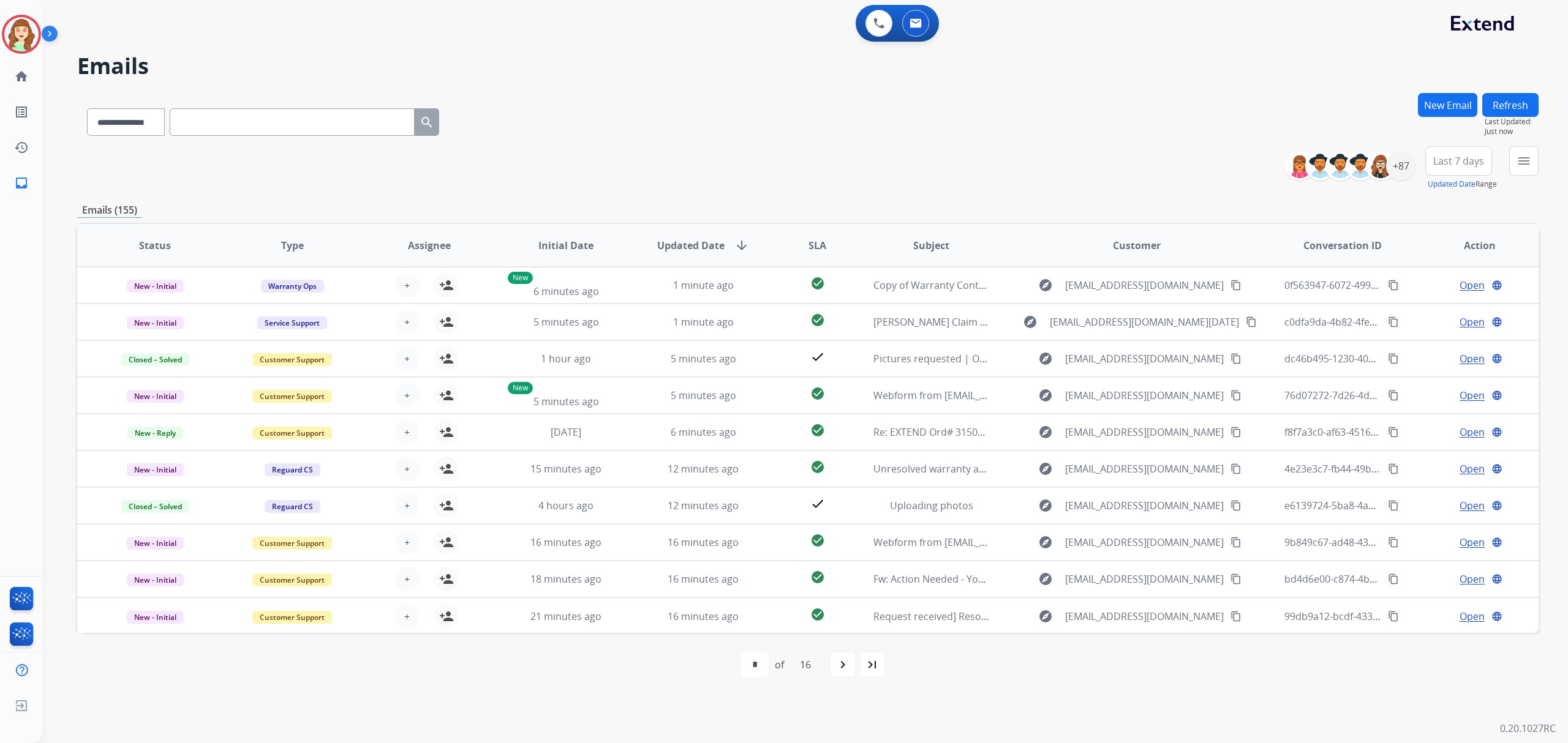
drag, startPoint x: 1529, startPoint y: 155, endPoint x: 1540, endPoint y: 151, distance: 11.7
click at [1540, 151] on div "**********" at bounding box center [805, 372] width 1525 height 743
click at [1527, 157] on mat-icon "menu" at bounding box center [1523, 161] width 15 height 15
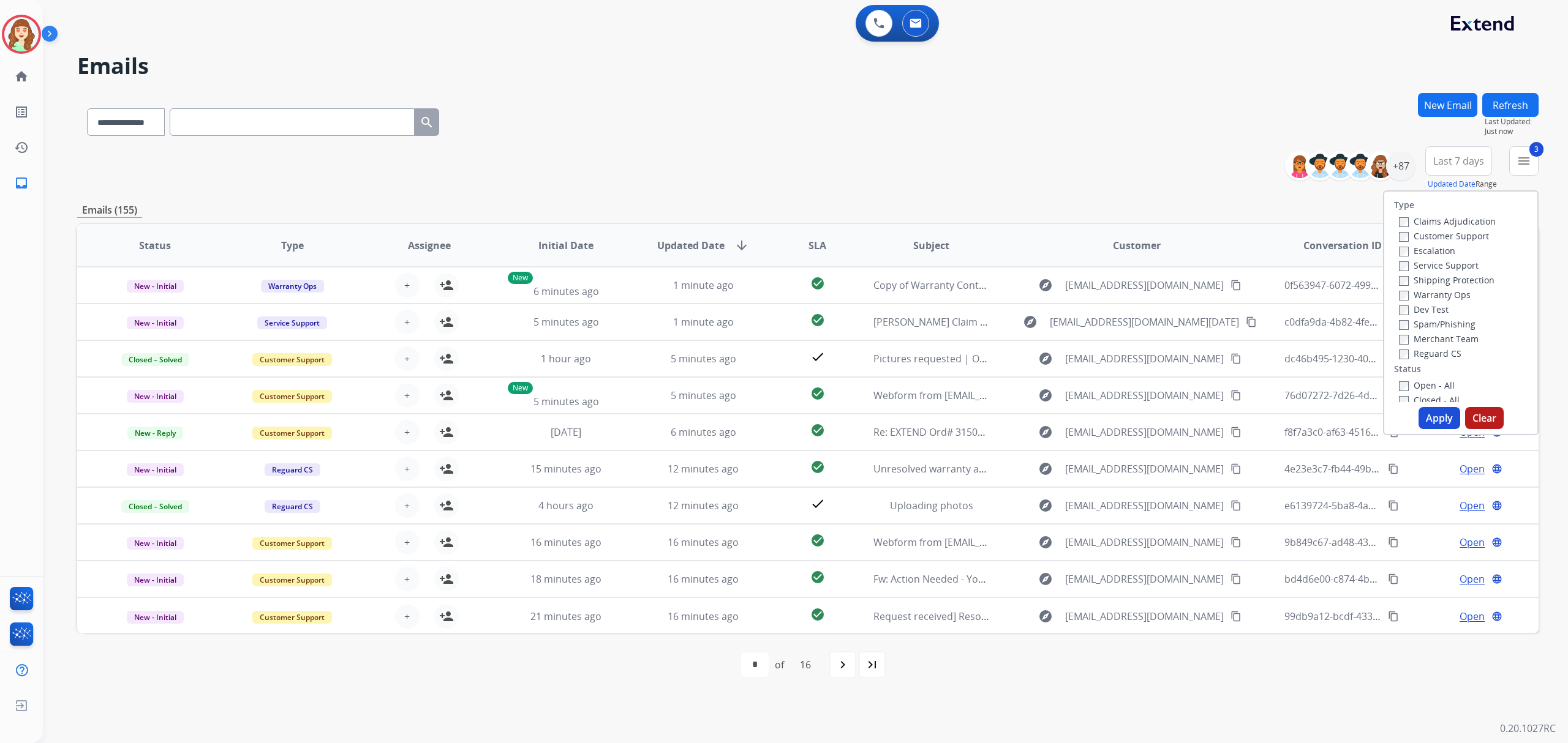
click at [1398, 378] on div "Open - All" at bounding box center [1462, 385] width 129 height 15
click at [1398, 379] on label "Open - All" at bounding box center [1426, 385] width 56 height 12
drag, startPoint x: 1434, startPoint y: 415, endPoint x: 1466, endPoint y: 330, distance: 90.8
click at [1441, 409] on button "Apply" at bounding box center [1439, 418] width 42 height 22
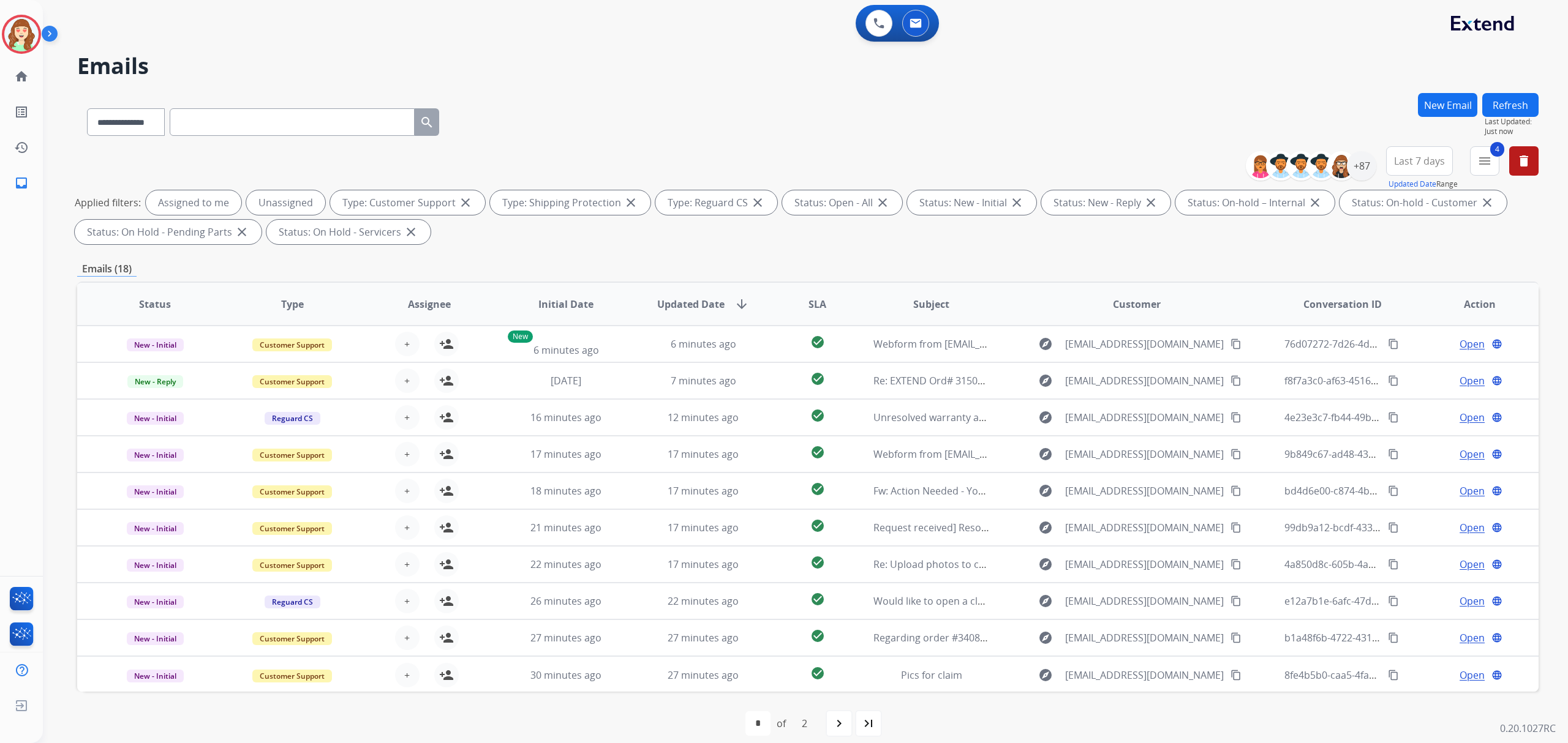
click at [1407, 163] on span "Last 7 days" at bounding box center [1419, 161] width 51 height 5
click at [1419, 291] on div "Last 30 days" at bounding box center [1415, 289] width 67 height 18
click at [1358, 170] on div "+87" at bounding box center [1360, 166] width 29 height 29
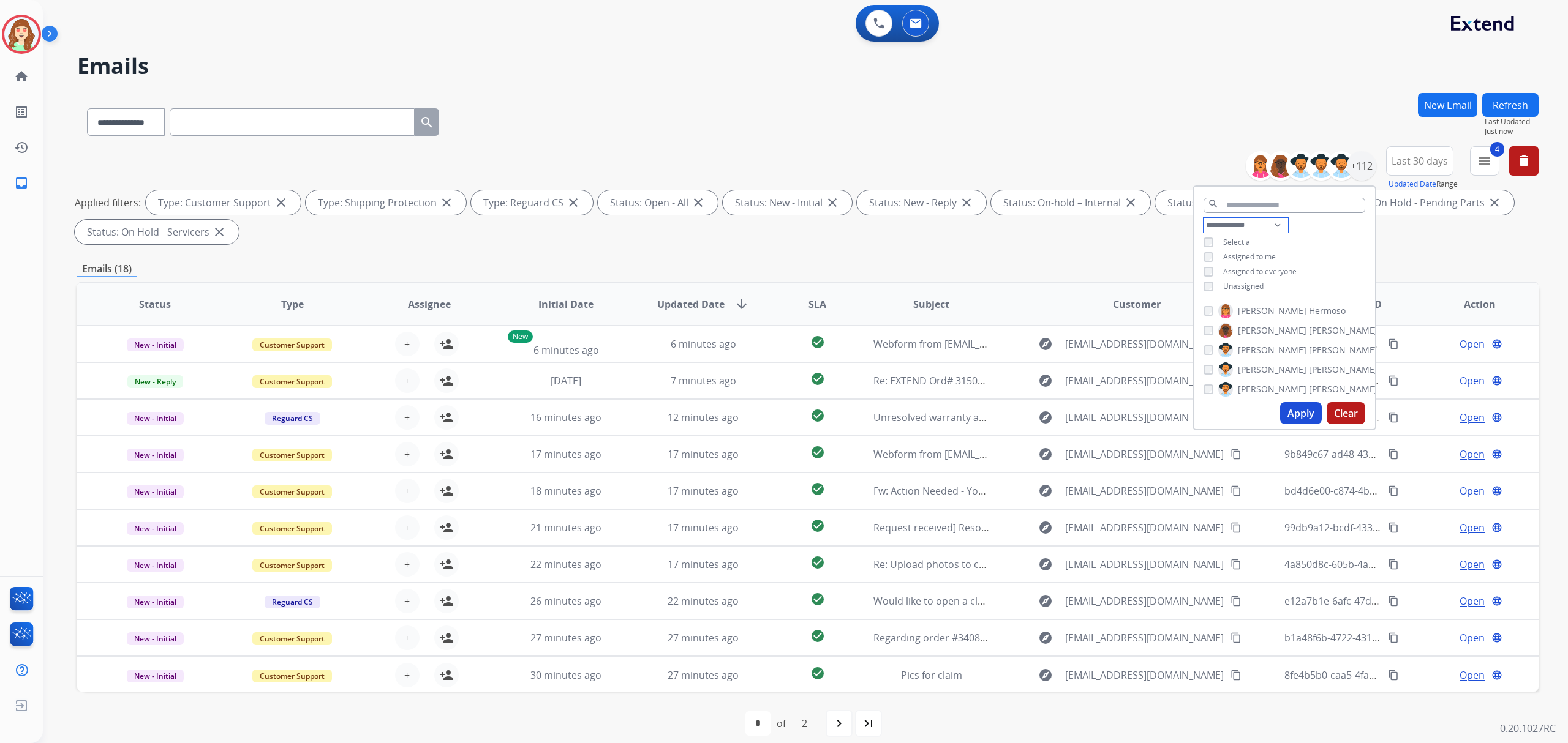
click at [1233, 221] on select "**********" at bounding box center [1245, 225] width 84 height 15
drag, startPoint x: 1319, startPoint y: 255, endPoint x: 1306, endPoint y: 257, distance: 13.2
click at [1319, 252] on div "**********" at bounding box center [1284, 256] width 181 height 78
click at [1299, 413] on button "Apply" at bounding box center [1300, 413] width 42 height 22
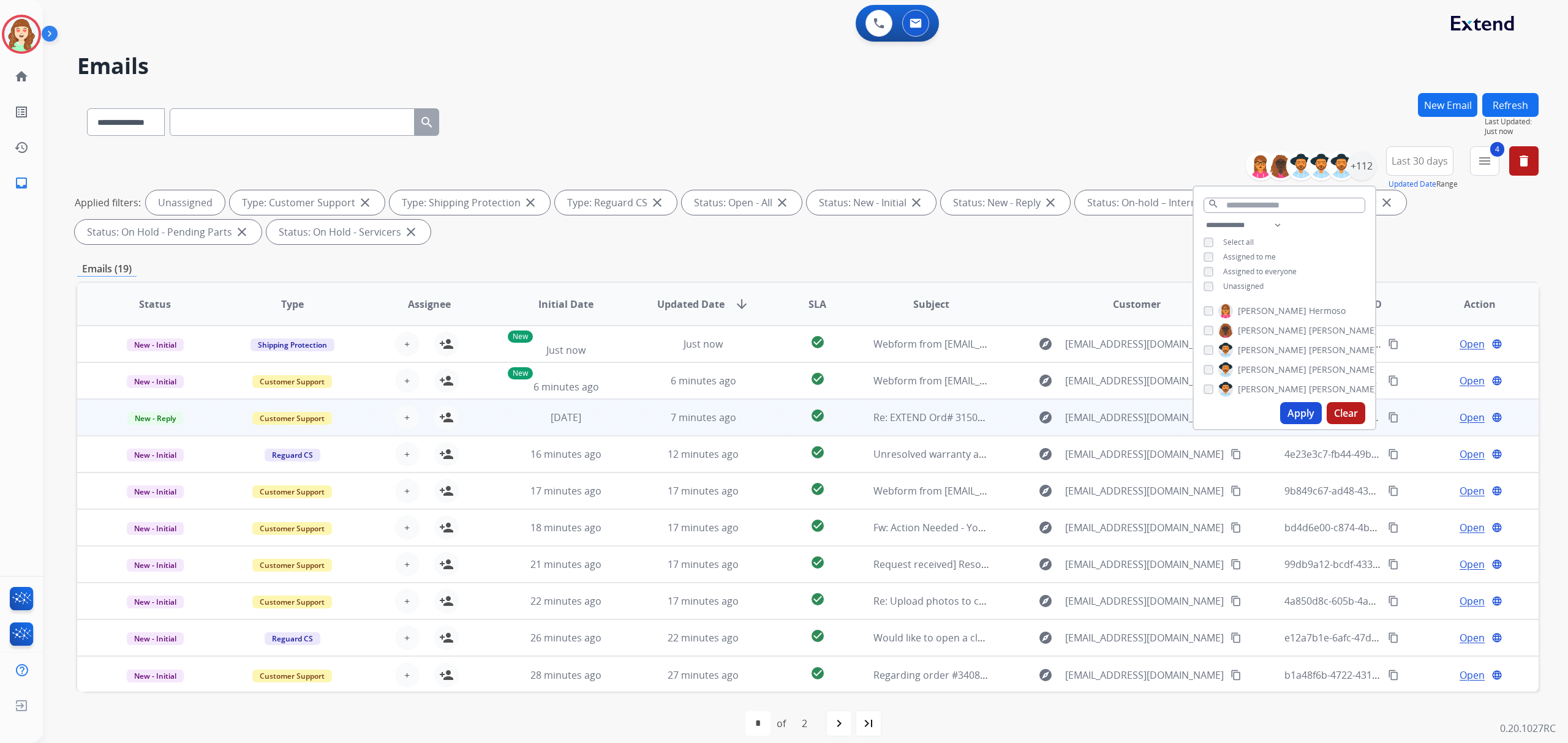
scroll to position [13, 0]
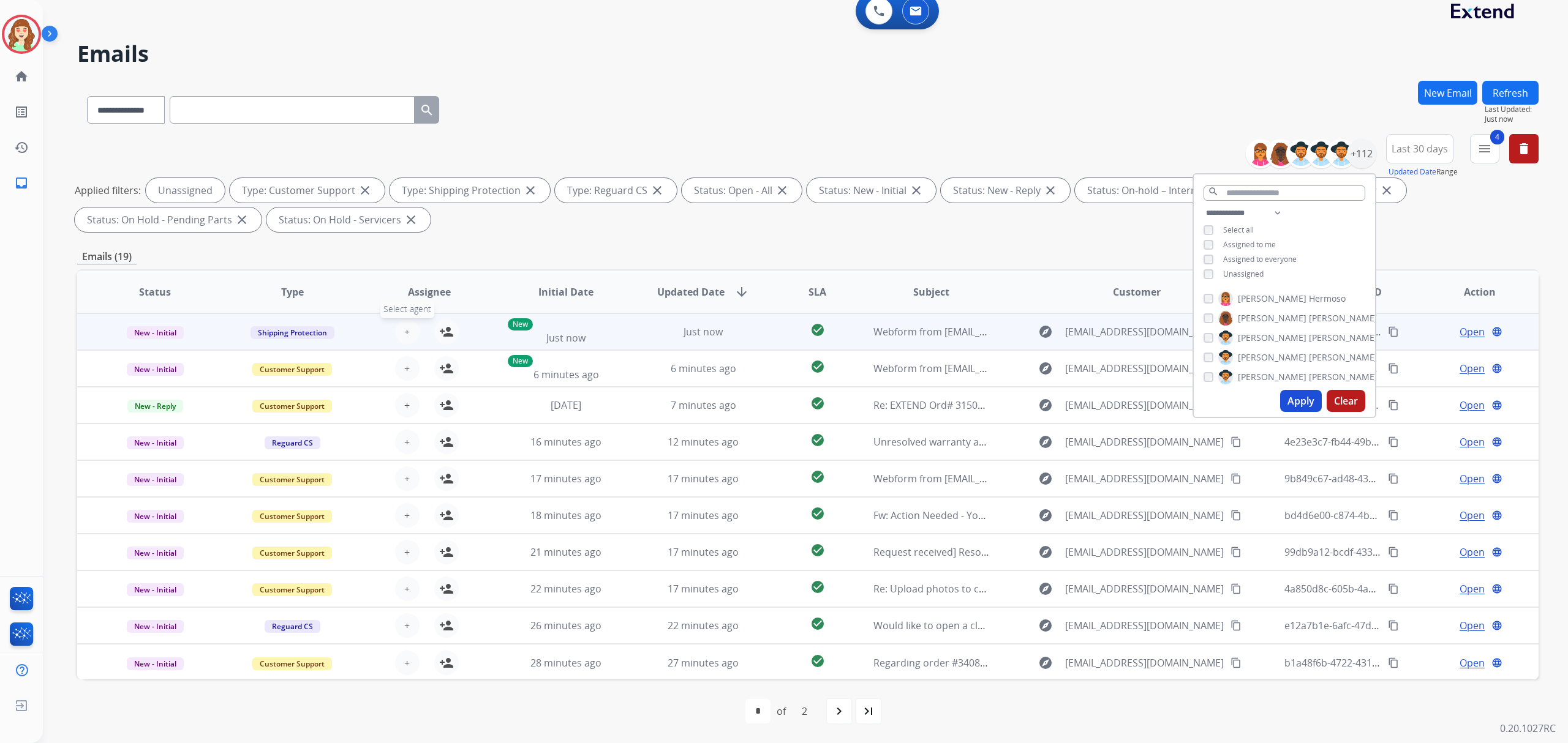
click at [404, 329] on span "+" at bounding box center [406, 331] width 6 height 15
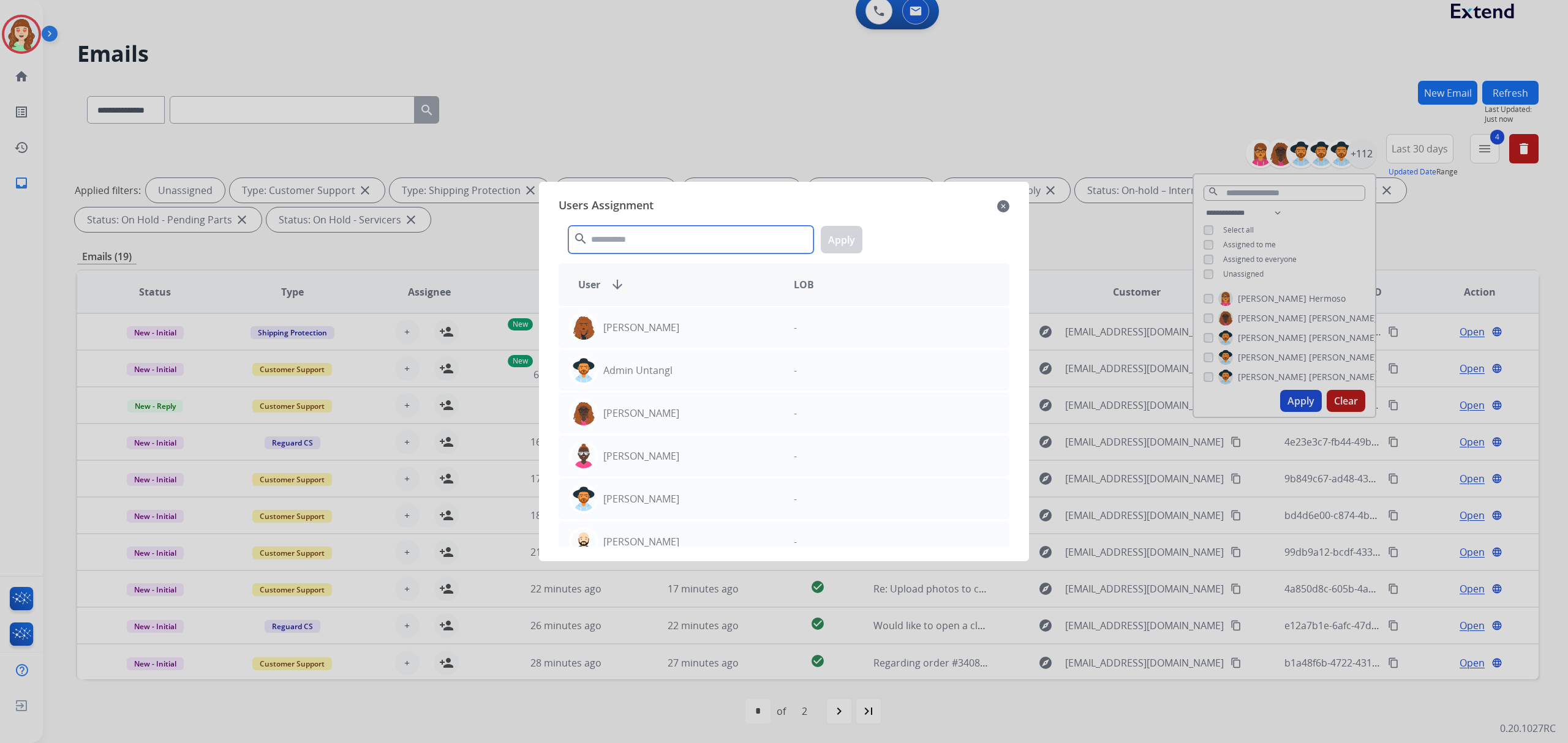
click at [672, 241] on input "text" at bounding box center [690, 239] width 245 height 28
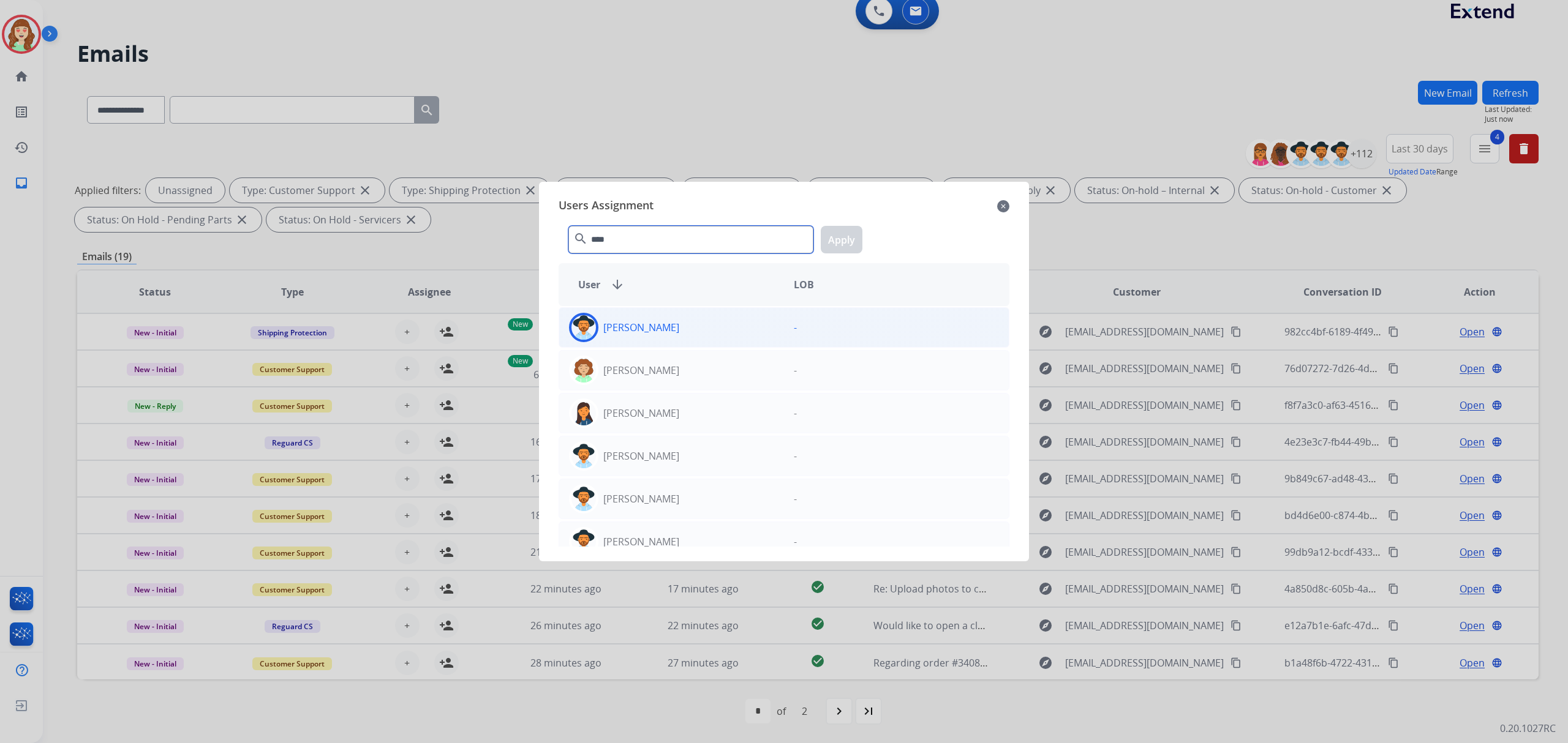
type input "****"
drag, startPoint x: 690, startPoint y: 323, endPoint x: 844, endPoint y: 252, distance: 169.6
click at [694, 322] on div "Amanda Baez" at bounding box center [672, 327] width 225 height 29
click at [840, 242] on button "Apply" at bounding box center [841, 239] width 42 height 28
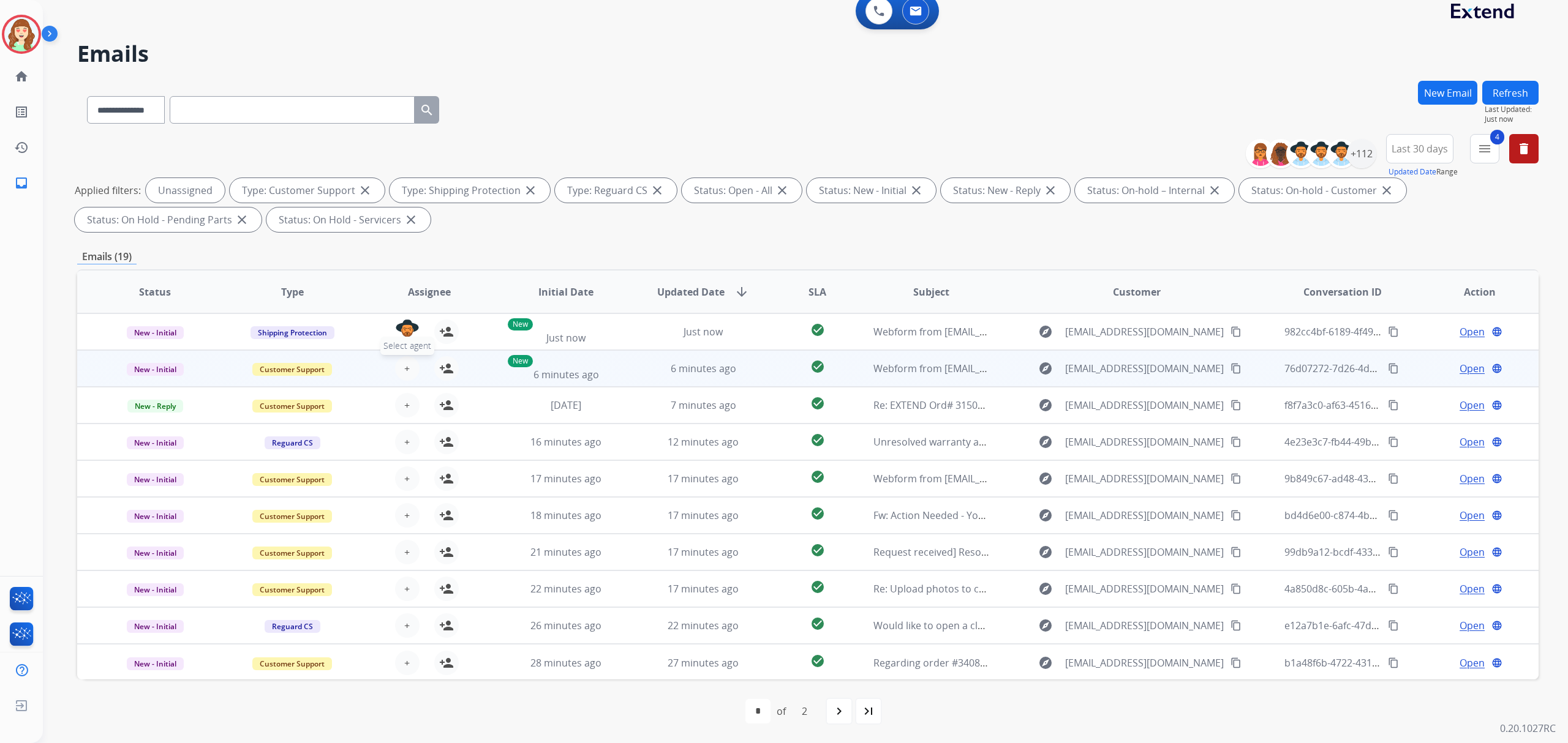
click at [400, 365] on button "+ Select agent" at bounding box center [407, 368] width 24 height 24
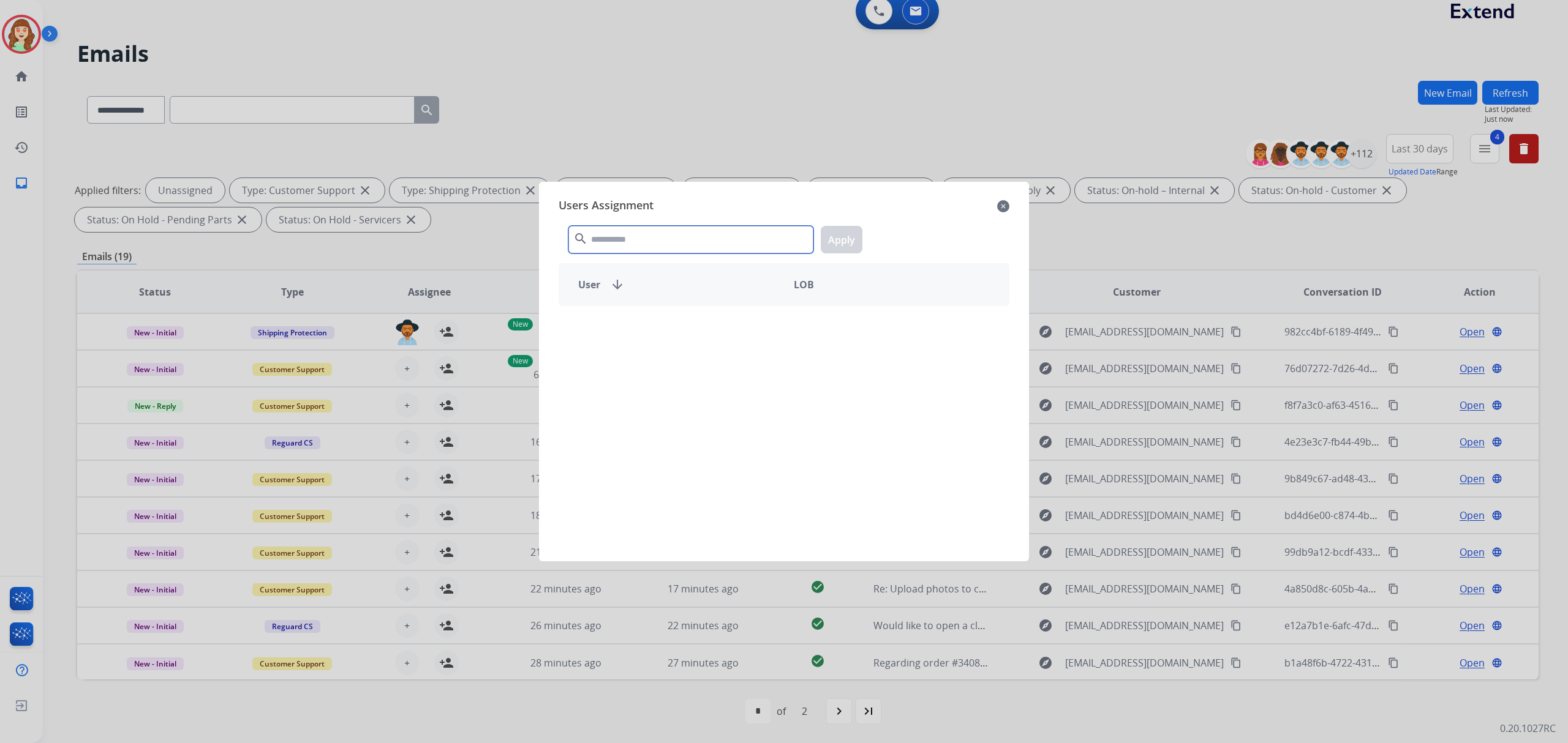
click at [623, 237] on input "text" at bounding box center [690, 239] width 245 height 28
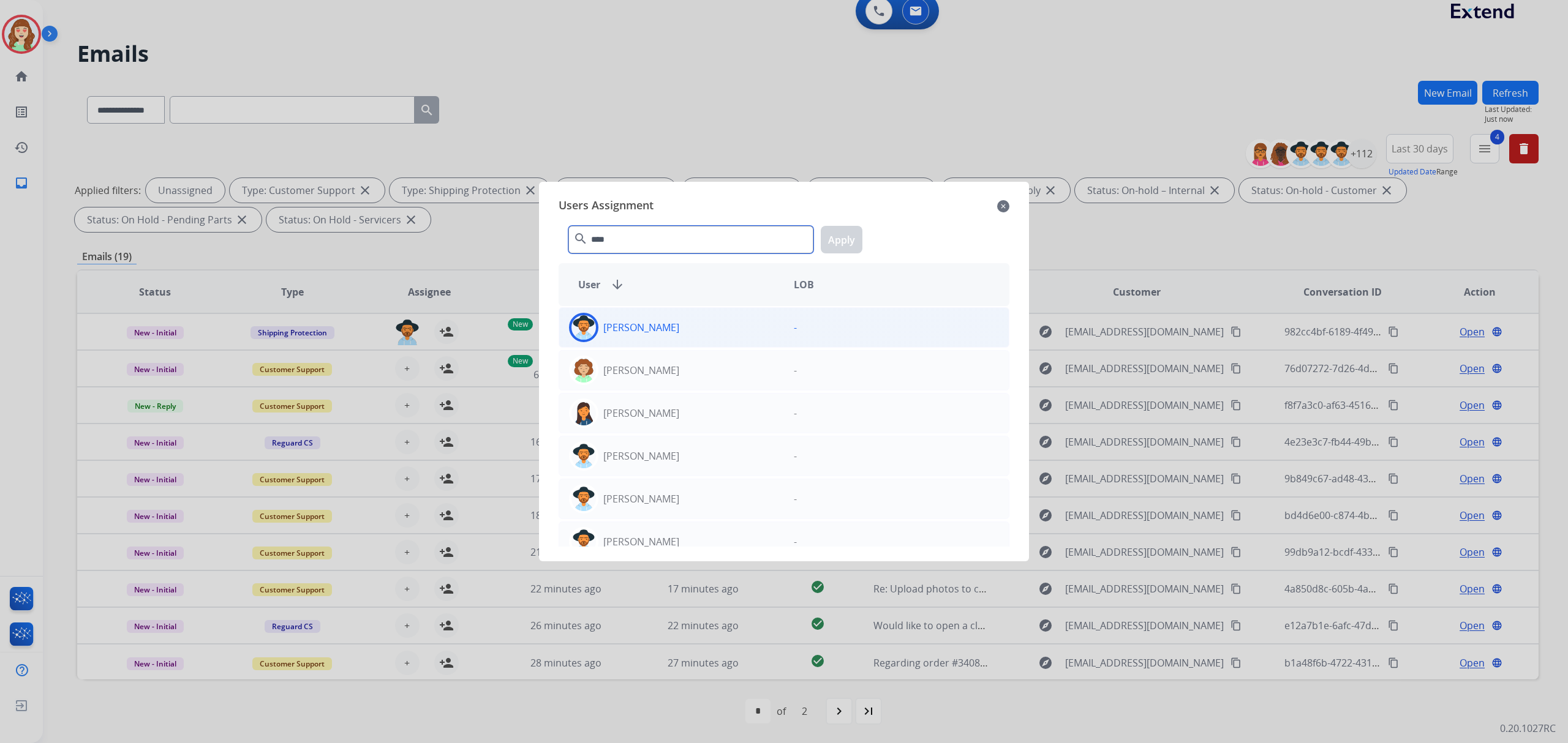
type input "****"
click at [684, 321] on div "Amanda Baez" at bounding box center [672, 327] width 225 height 29
drag, startPoint x: 843, startPoint y: 237, endPoint x: 803, endPoint y: 258, distance: 45.2
click at [844, 237] on button "Apply" at bounding box center [841, 239] width 42 height 28
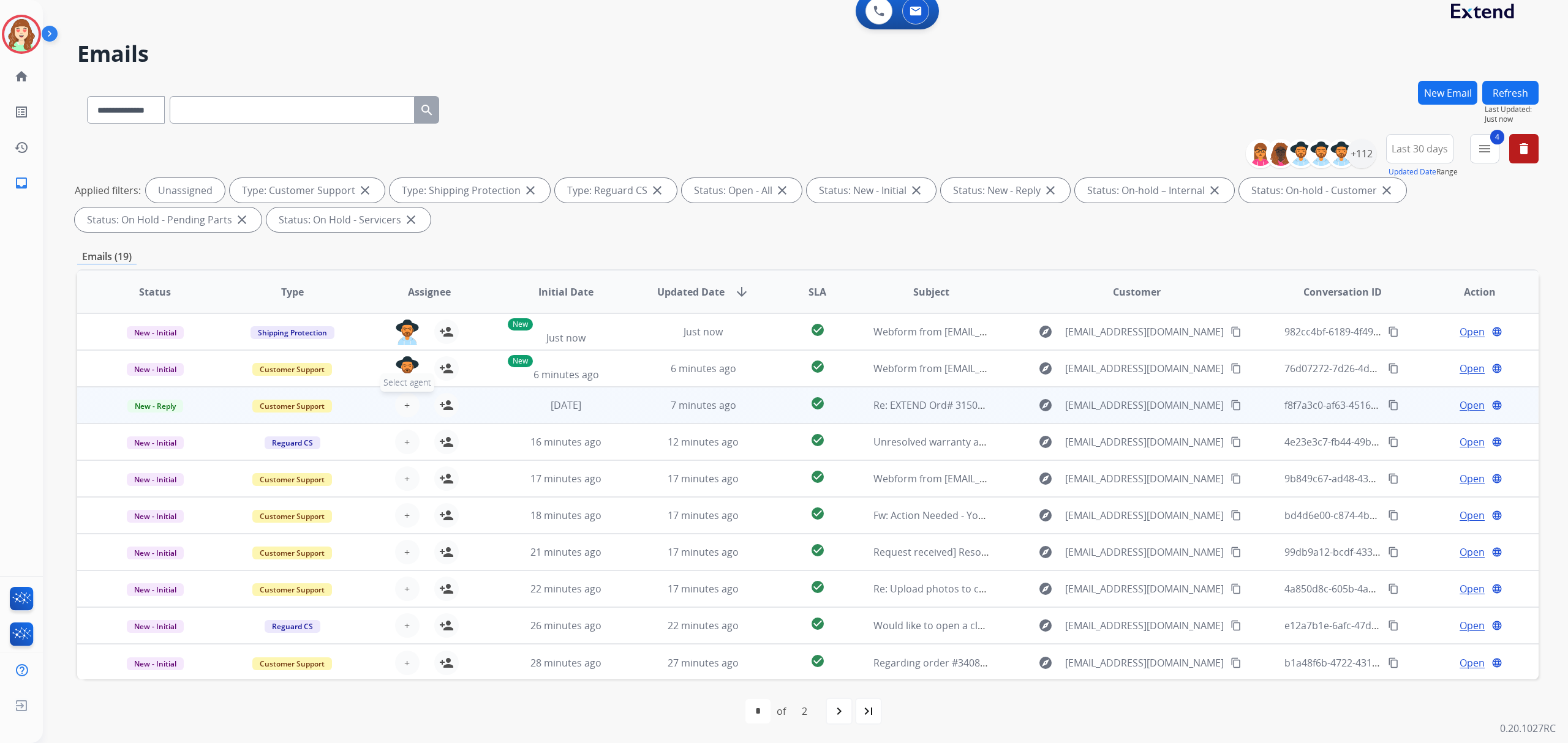
click at [407, 407] on span "+" at bounding box center [406, 405] width 6 height 15
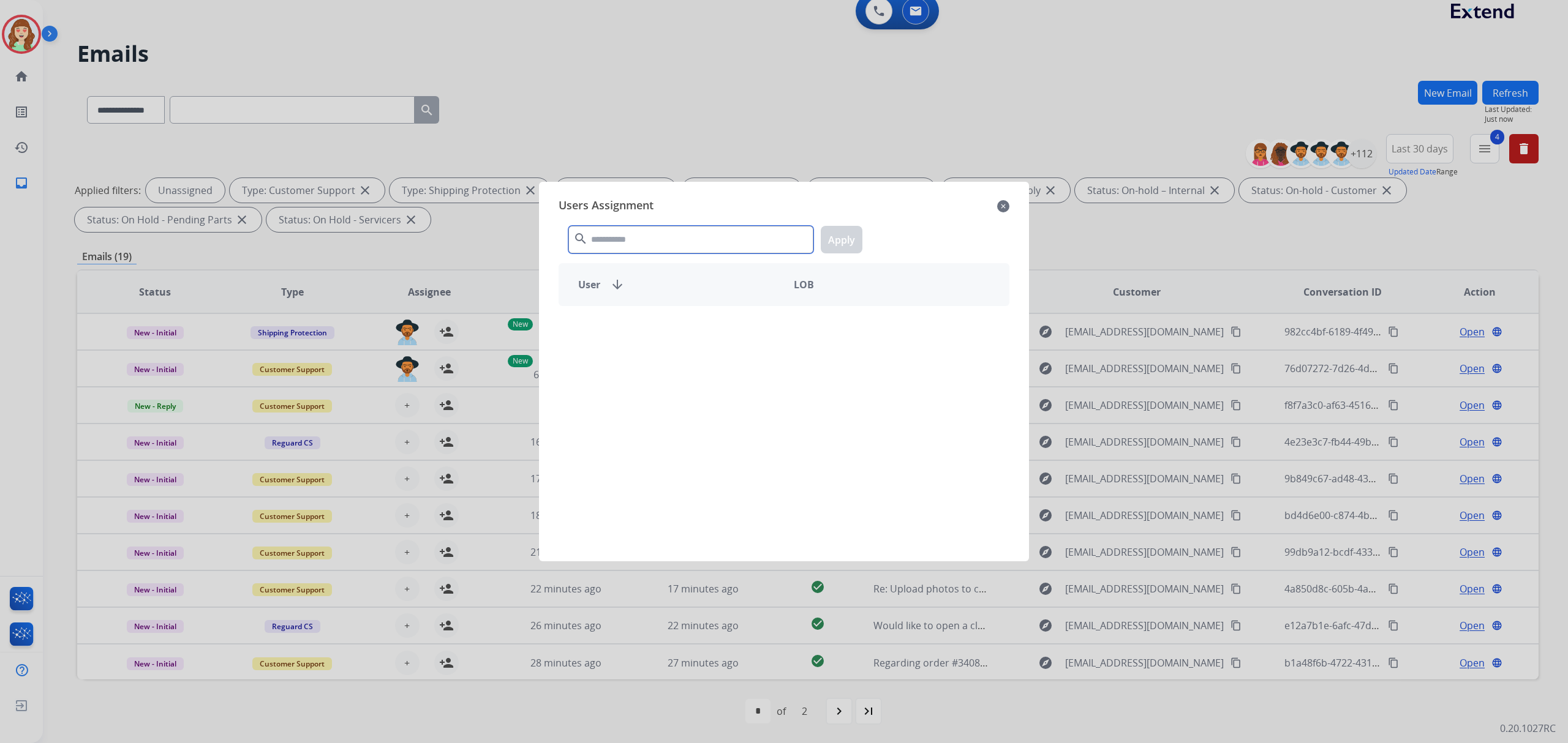
click at [654, 241] on input "text" at bounding box center [690, 239] width 245 height 28
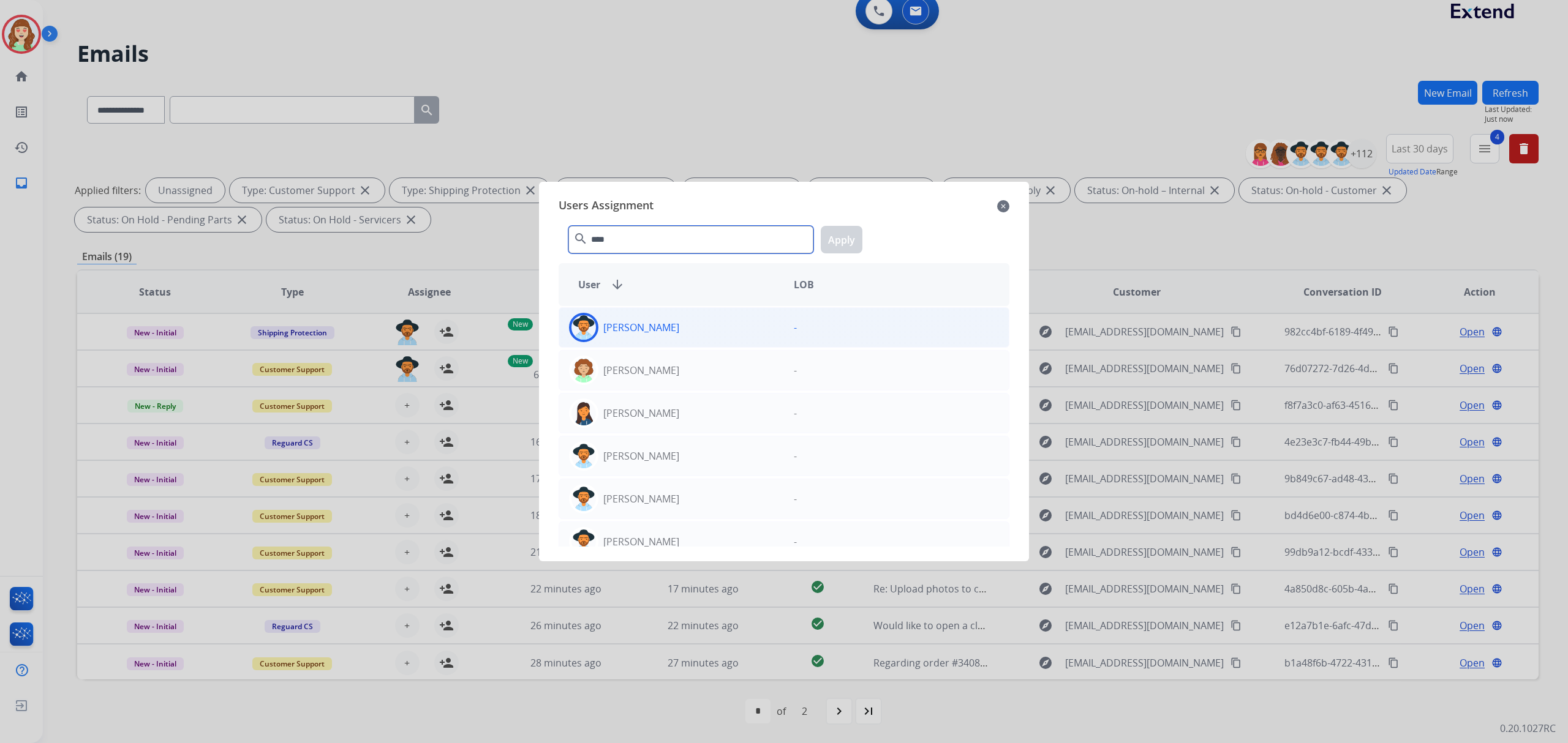
type input "****"
drag, startPoint x: 682, startPoint y: 324, endPoint x: 880, endPoint y: 237, distance: 216.3
click at [687, 317] on div "Amanda Baez" at bounding box center [672, 327] width 225 height 29
click at [838, 242] on button "Apply" at bounding box center [841, 239] width 42 height 28
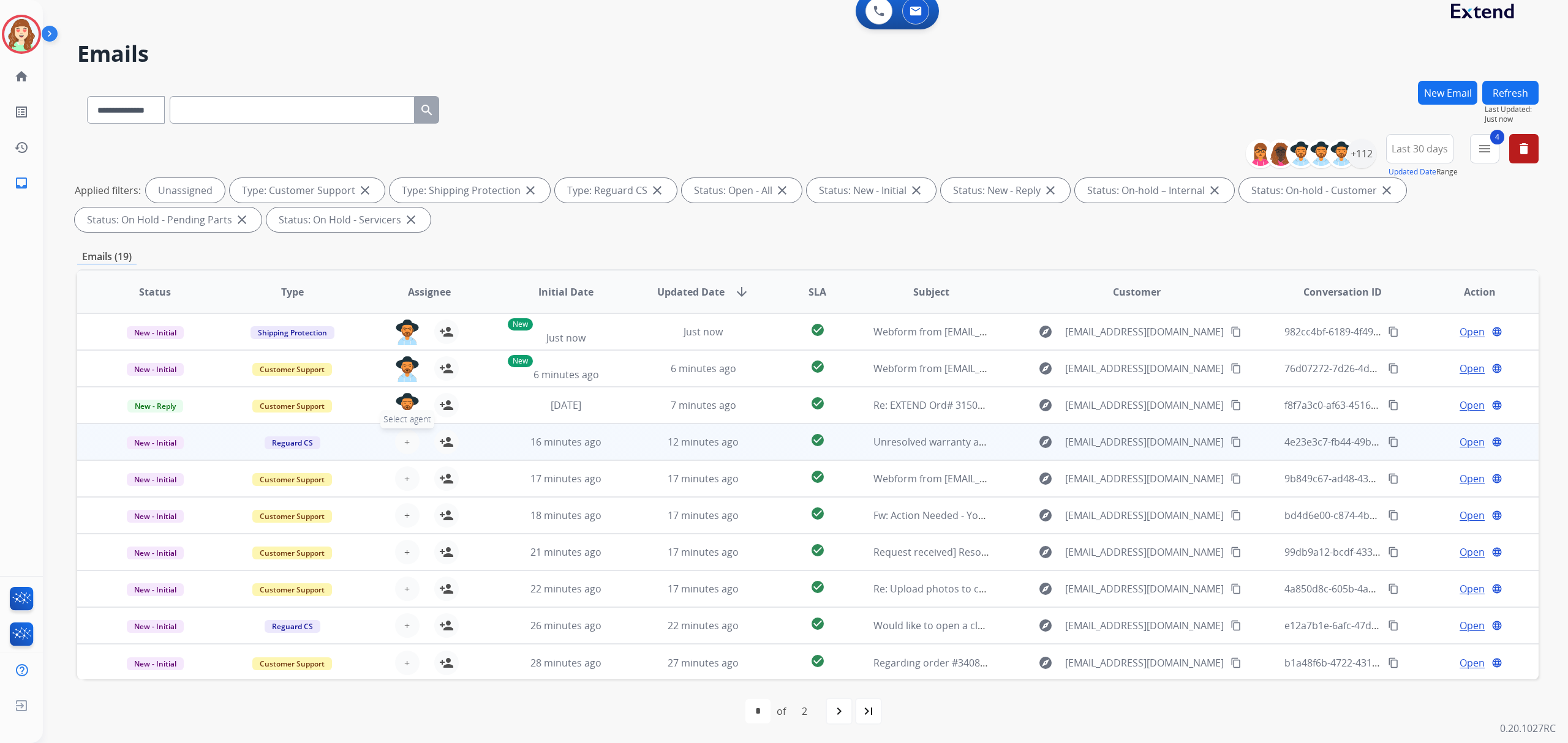
click at [404, 446] on span "+" at bounding box center [406, 442] width 6 height 15
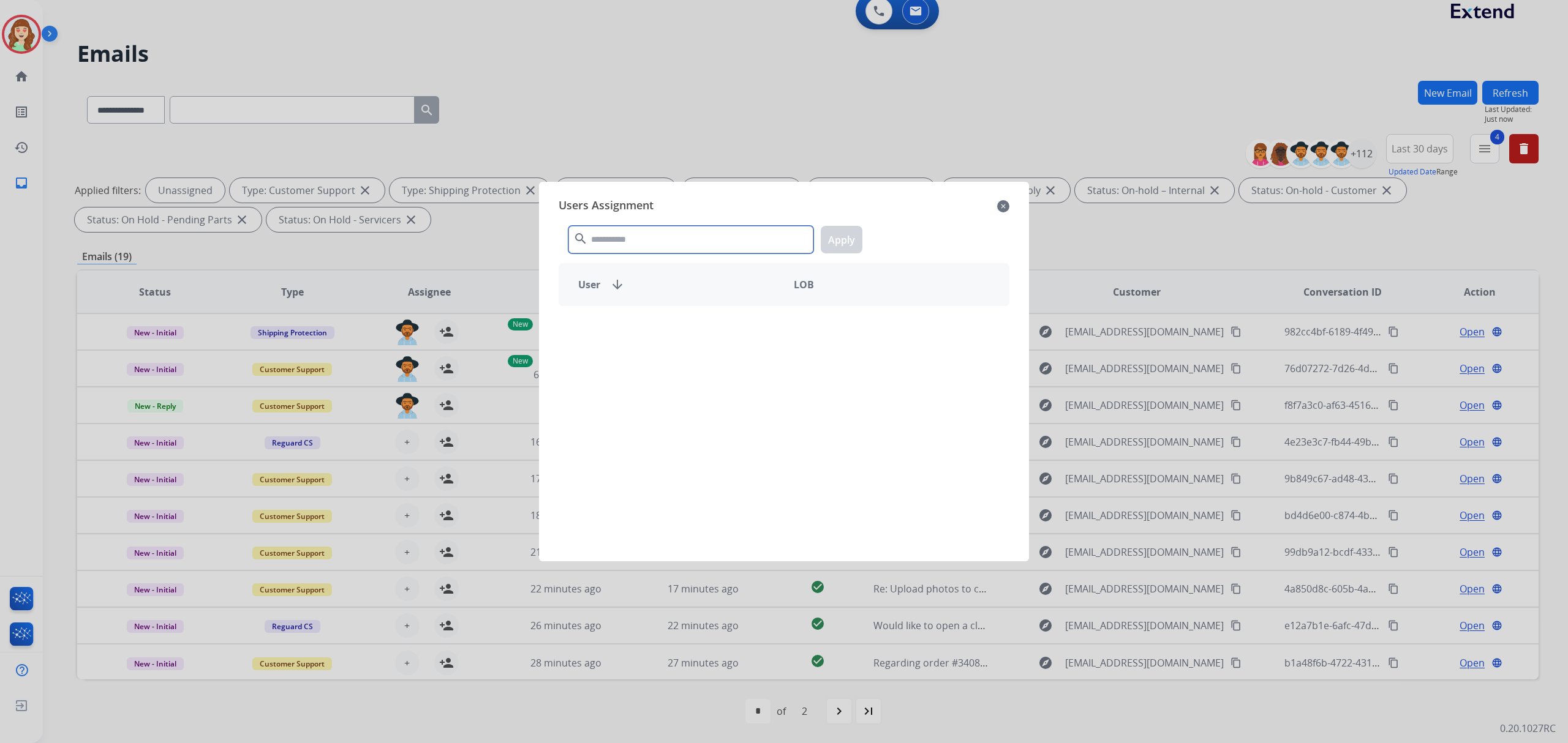
click at [660, 237] on input "text" at bounding box center [690, 239] width 245 height 28
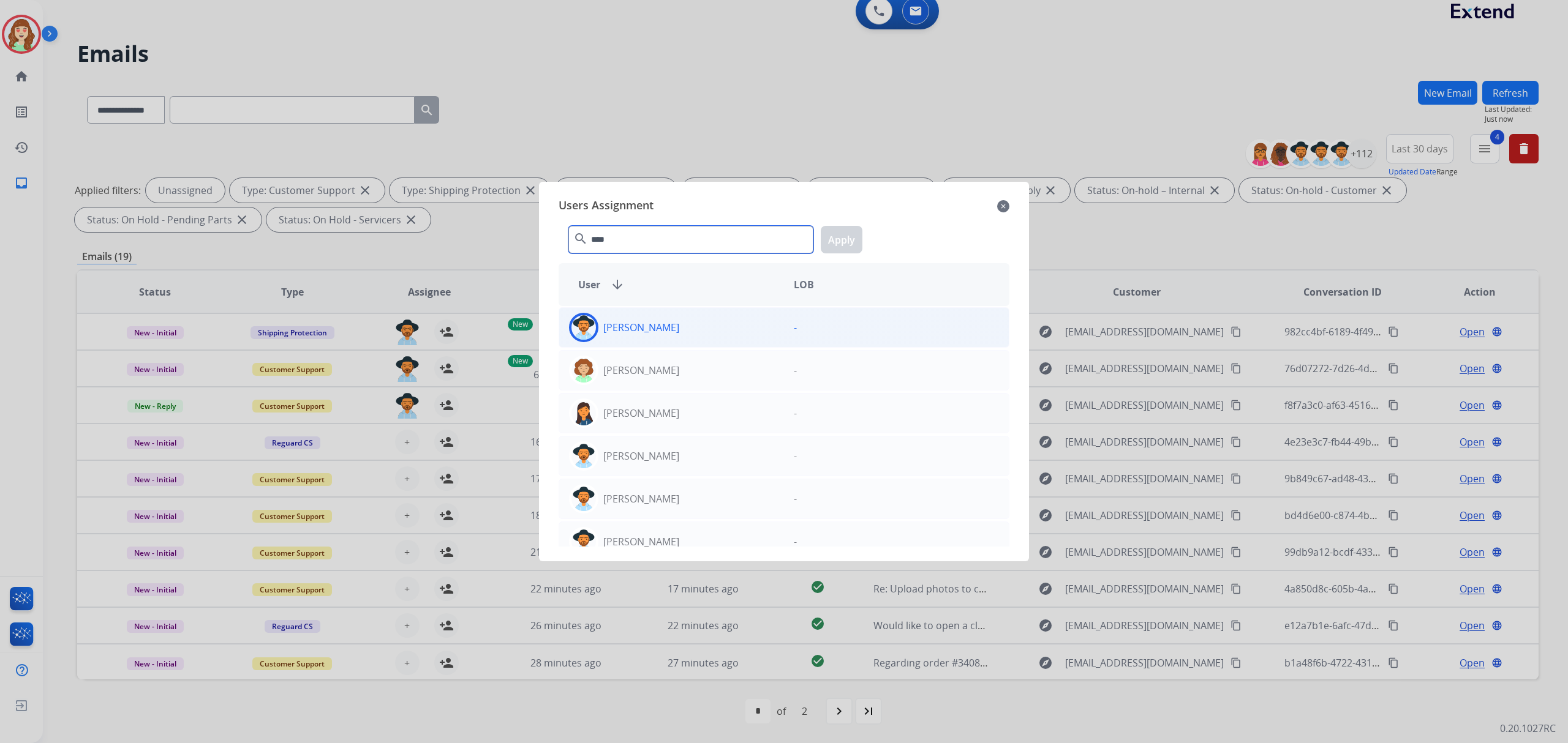
type input "****"
drag, startPoint x: 704, startPoint y: 329, endPoint x: 826, endPoint y: 241, distance: 150.4
click at [706, 324] on div "Amanda Baez" at bounding box center [672, 327] width 225 height 29
click at [828, 240] on button "Apply" at bounding box center [841, 239] width 42 height 28
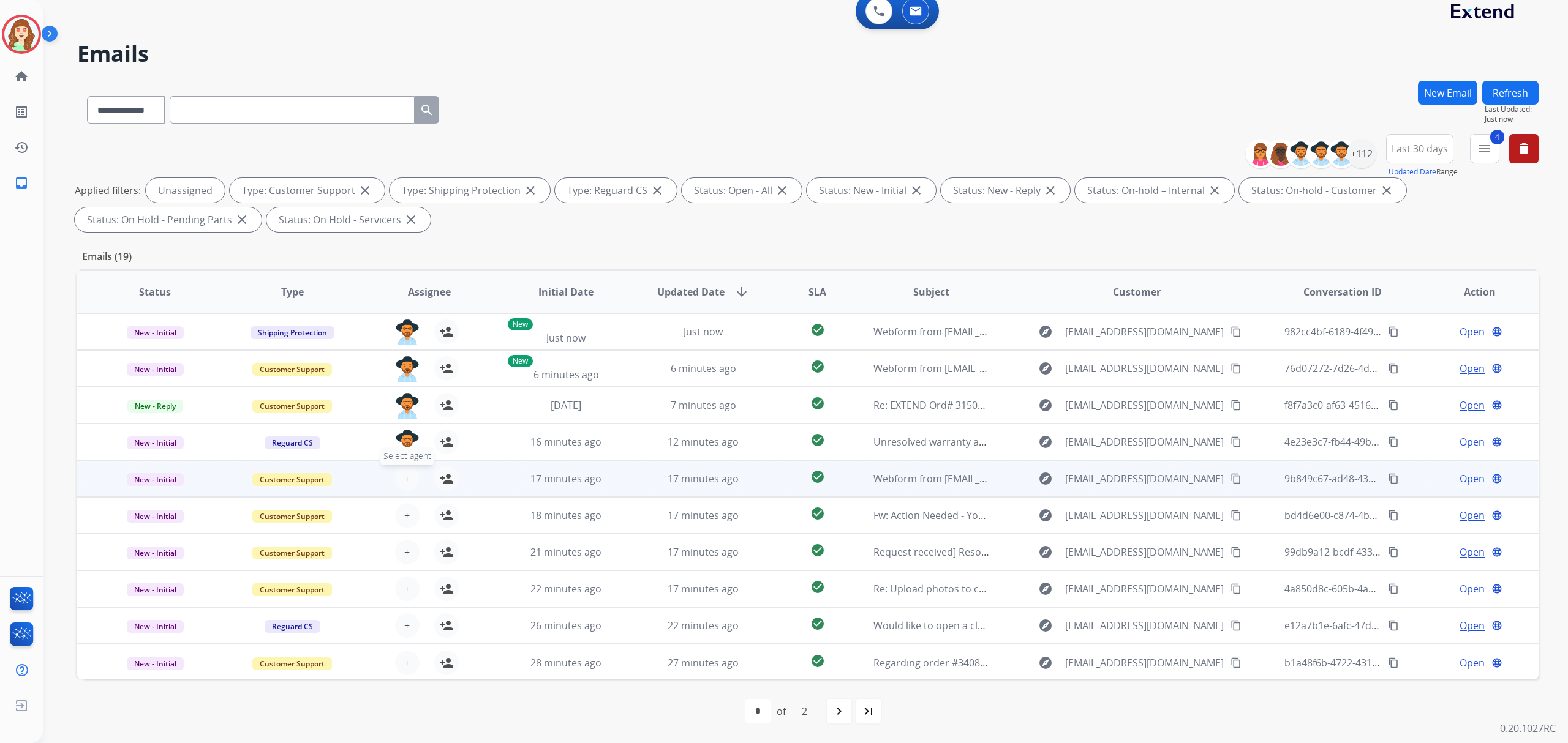
click at [410, 472] on button "+ Select agent" at bounding box center [407, 478] width 24 height 24
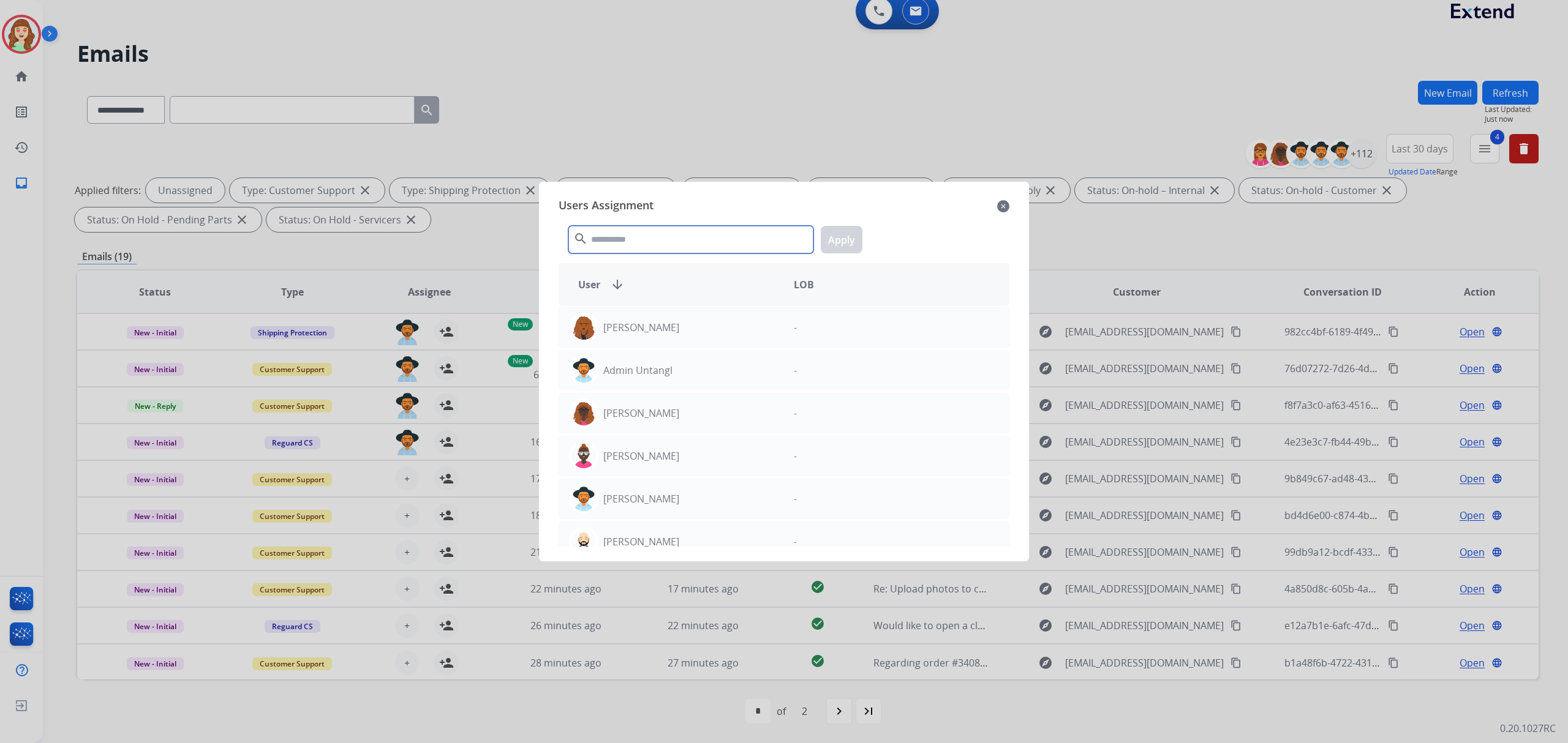
click at [668, 241] on input "text" at bounding box center [690, 239] width 245 height 28
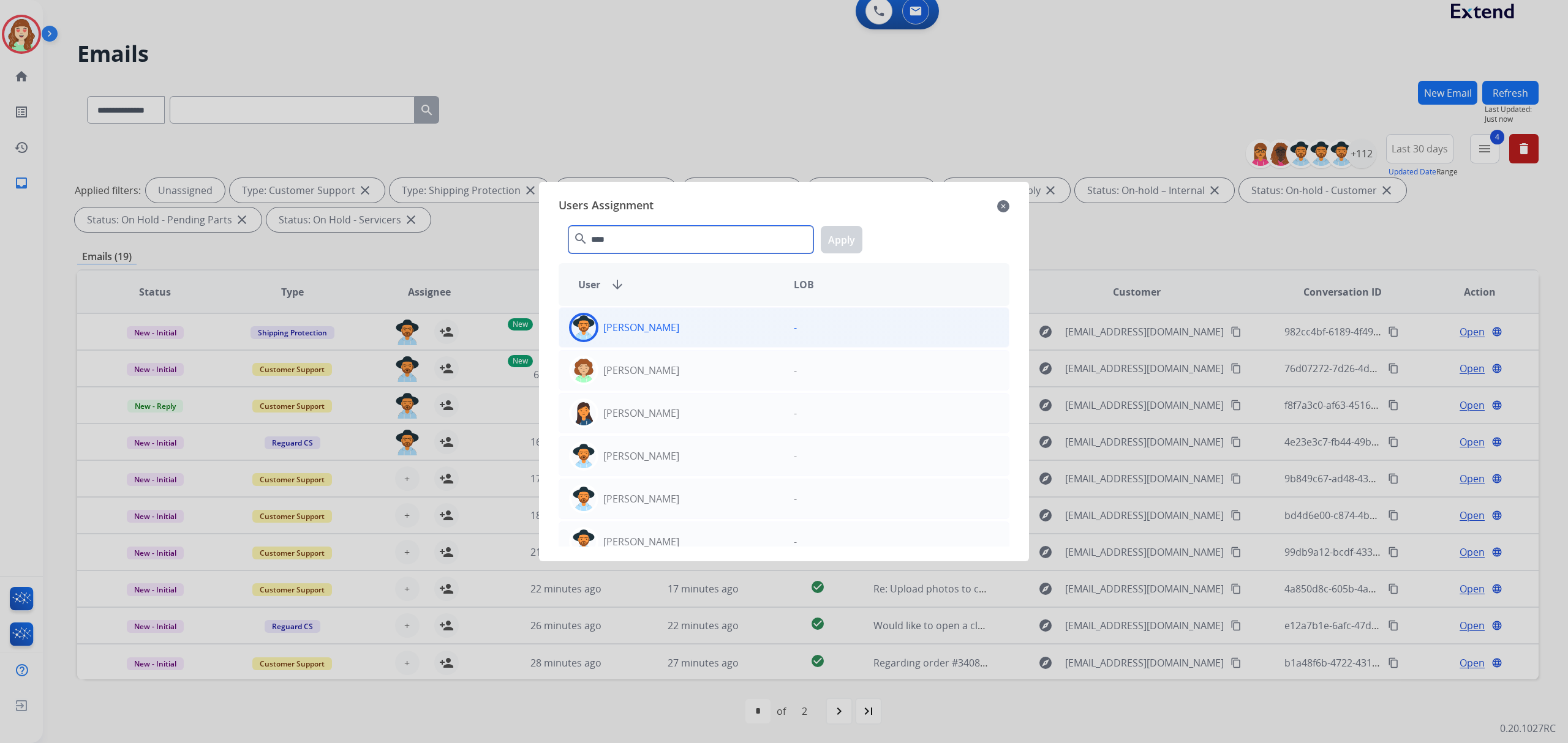
type input "****"
drag, startPoint x: 704, startPoint y: 324, endPoint x: 840, endPoint y: 277, distance: 143.9
click at [706, 322] on div "Amanda Baez" at bounding box center [672, 327] width 225 height 29
click at [831, 246] on button "Apply" at bounding box center [841, 239] width 42 height 28
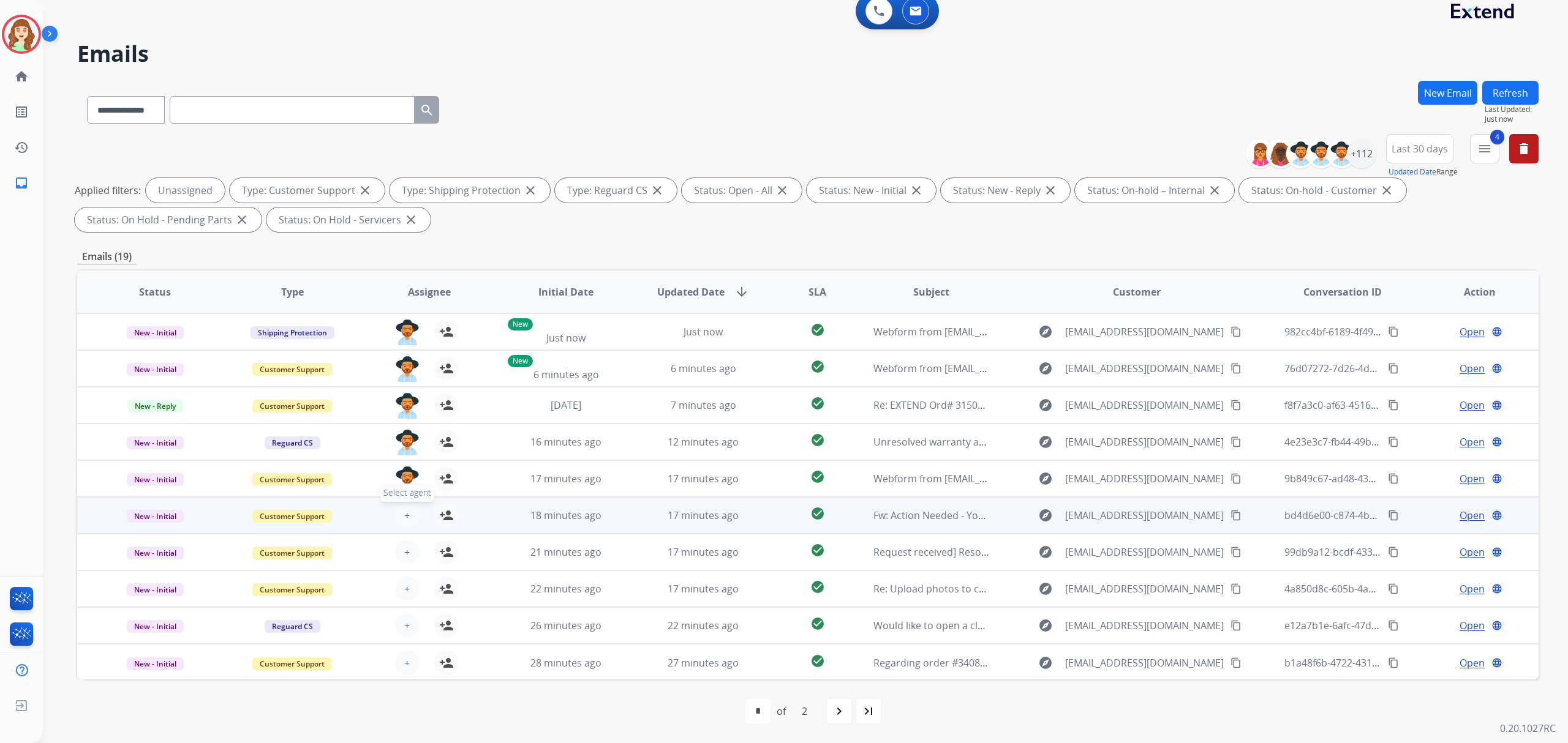
click at [398, 512] on button "+ Select agent" at bounding box center [407, 515] width 24 height 24
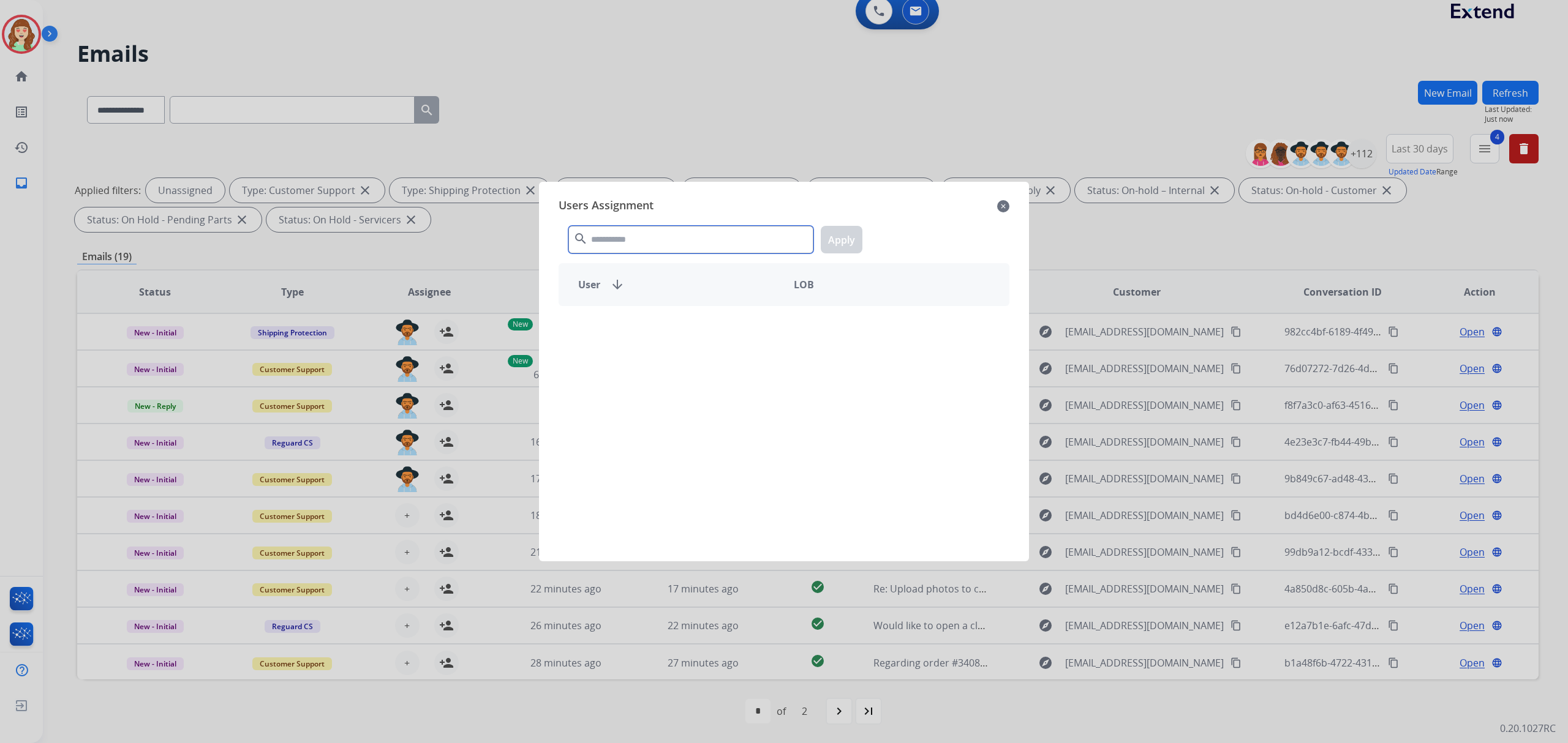
click at [614, 239] on input "text" at bounding box center [690, 239] width 245 height 28
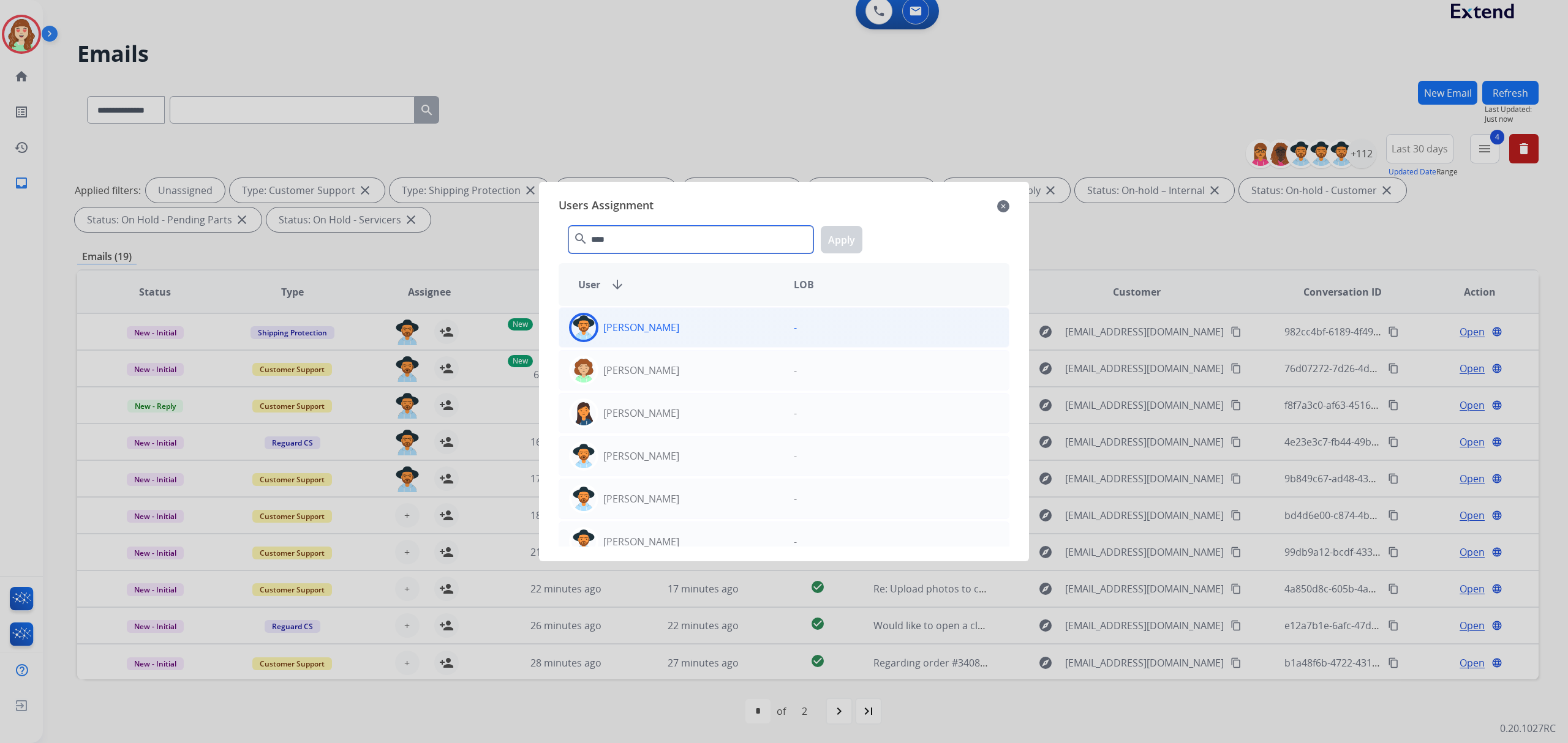
type input "****"
drag, startPoint x: 688, startPoint y: 327, endPoint x: 866, endPoint y: 229, distance: 203.2
click at [687, 326] on div "Amanda Baez" at bounding box center [672, 327] width 225 height 29
click at [844, 241] on button "Apply" at bounding box center [841, 239] width 42 height 28
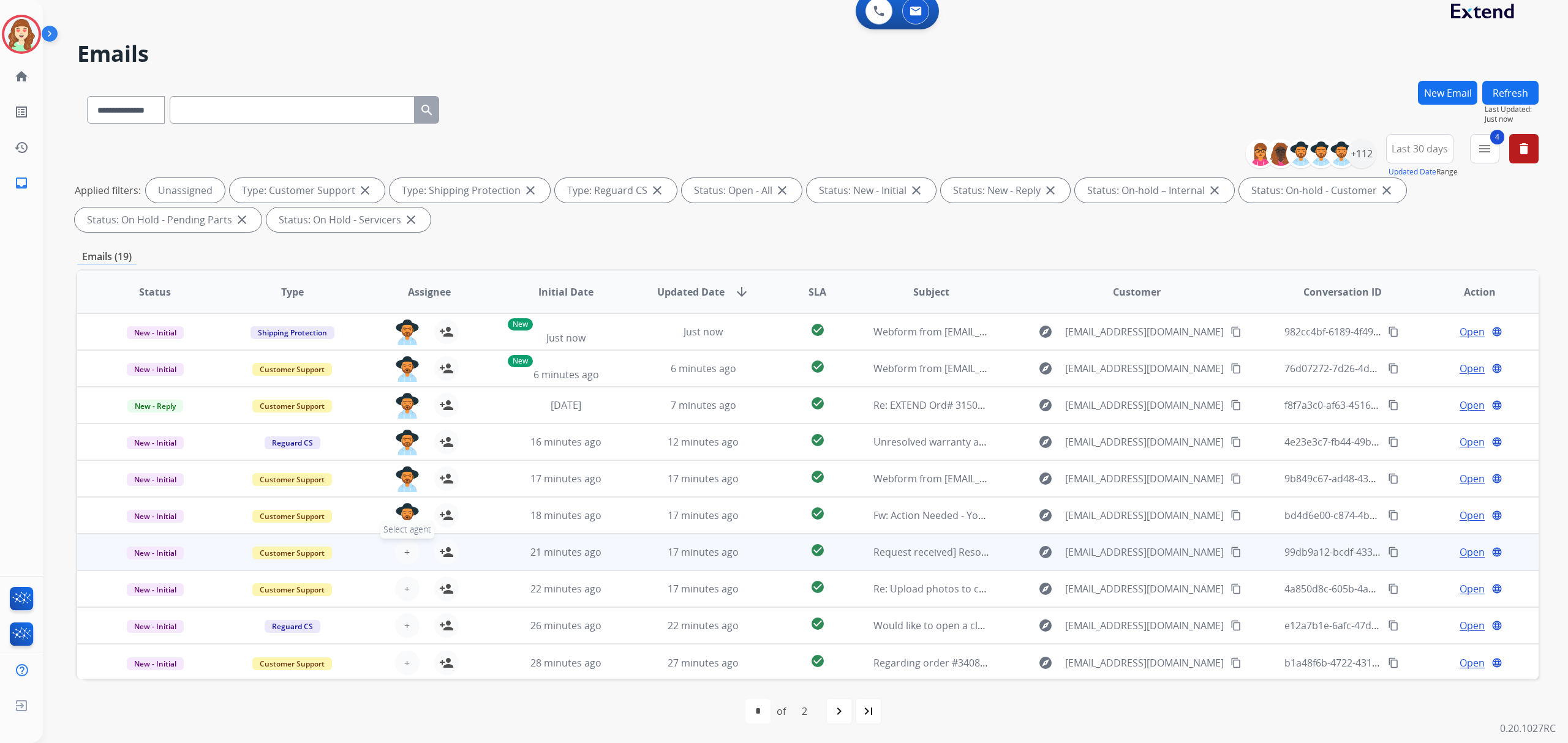
click at [410, 550] on button "+ Select agent" at bounding box center [407, 551] width 24 height 24
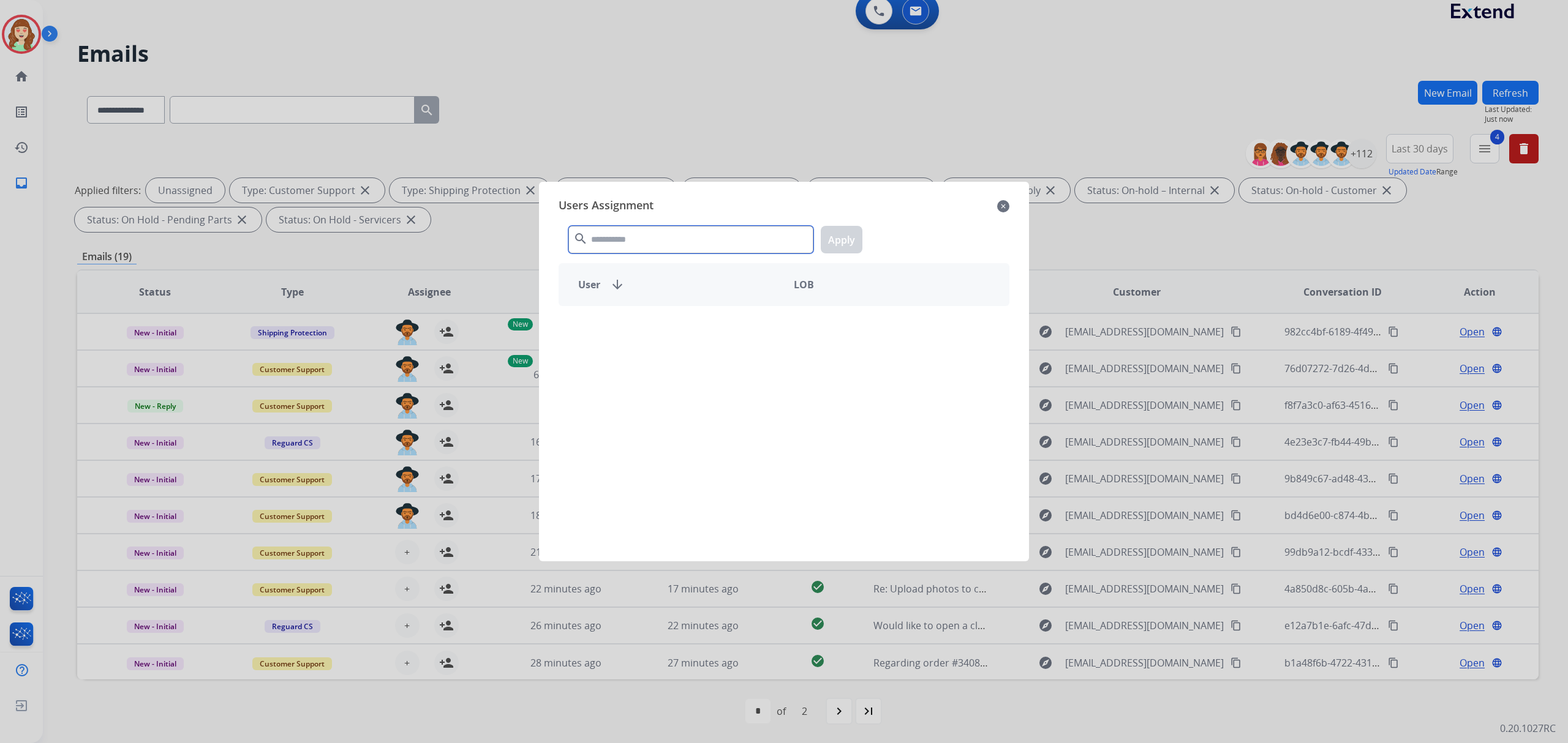
click at [709, 233] on input "text" at bounding box center [690, 239] width 245 height 28
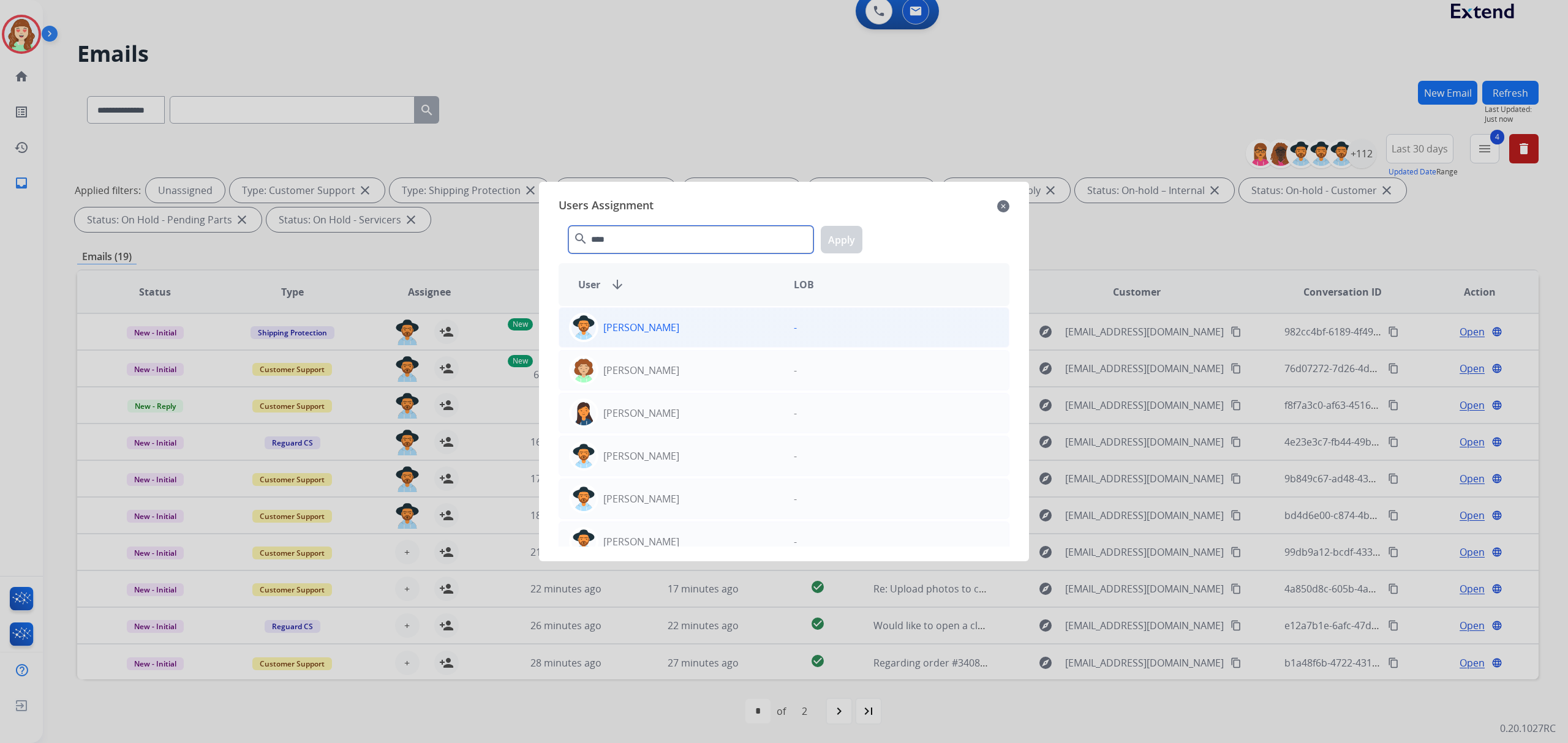
type input "****"
drag, startPoint x: 697, startPoint y: 328, endPoint x: 801, endPoint y: 306, distance: 106.3
click at [702, 329] on div "Amanda Baez" at bounding box center [672, 327] width 225 height 29
click at [846, 237] on button "Apply" at bounding box center [841, 239] width 42 height 28
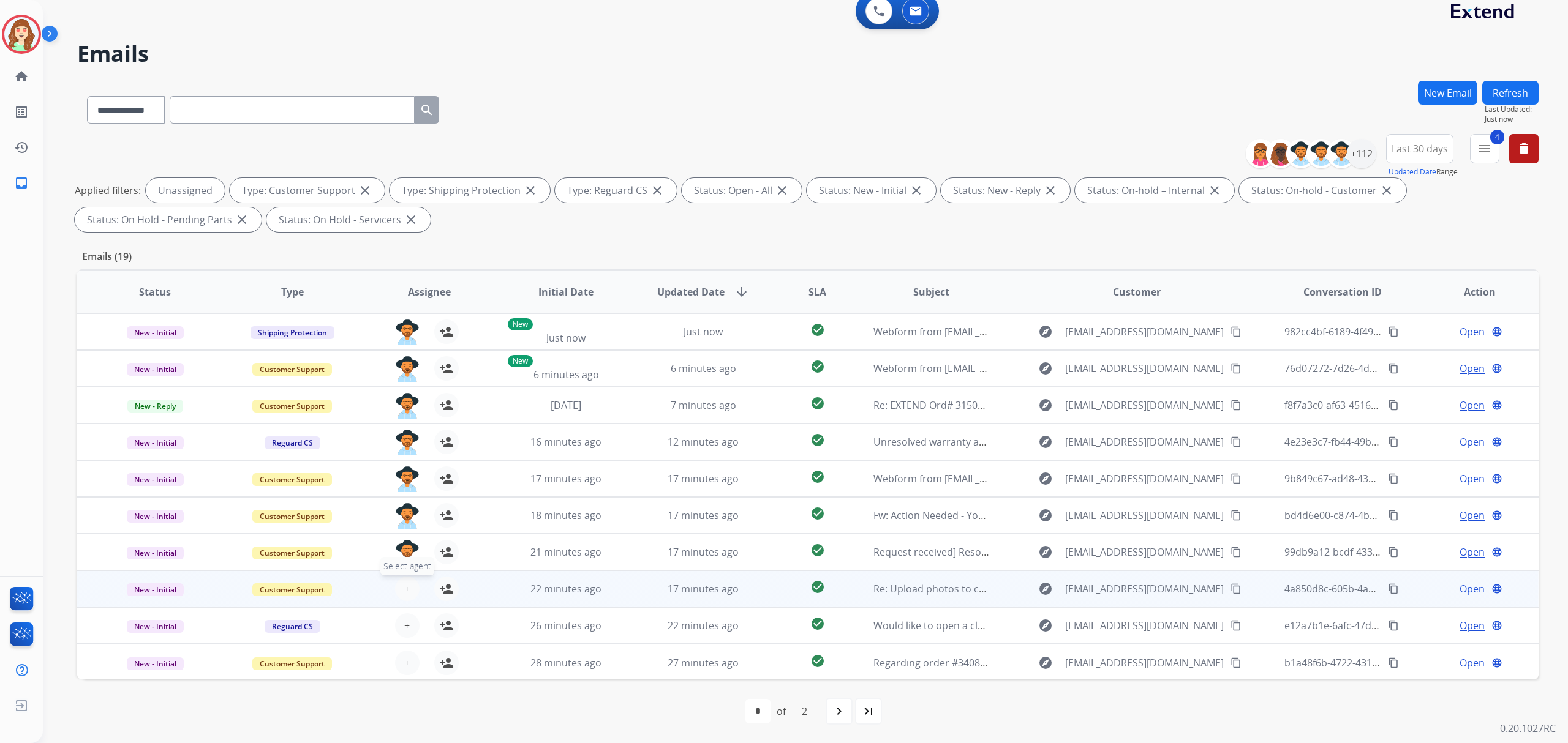
click at [404, 593] on span "+" at bounding box center [406, 588] width 6 height 15
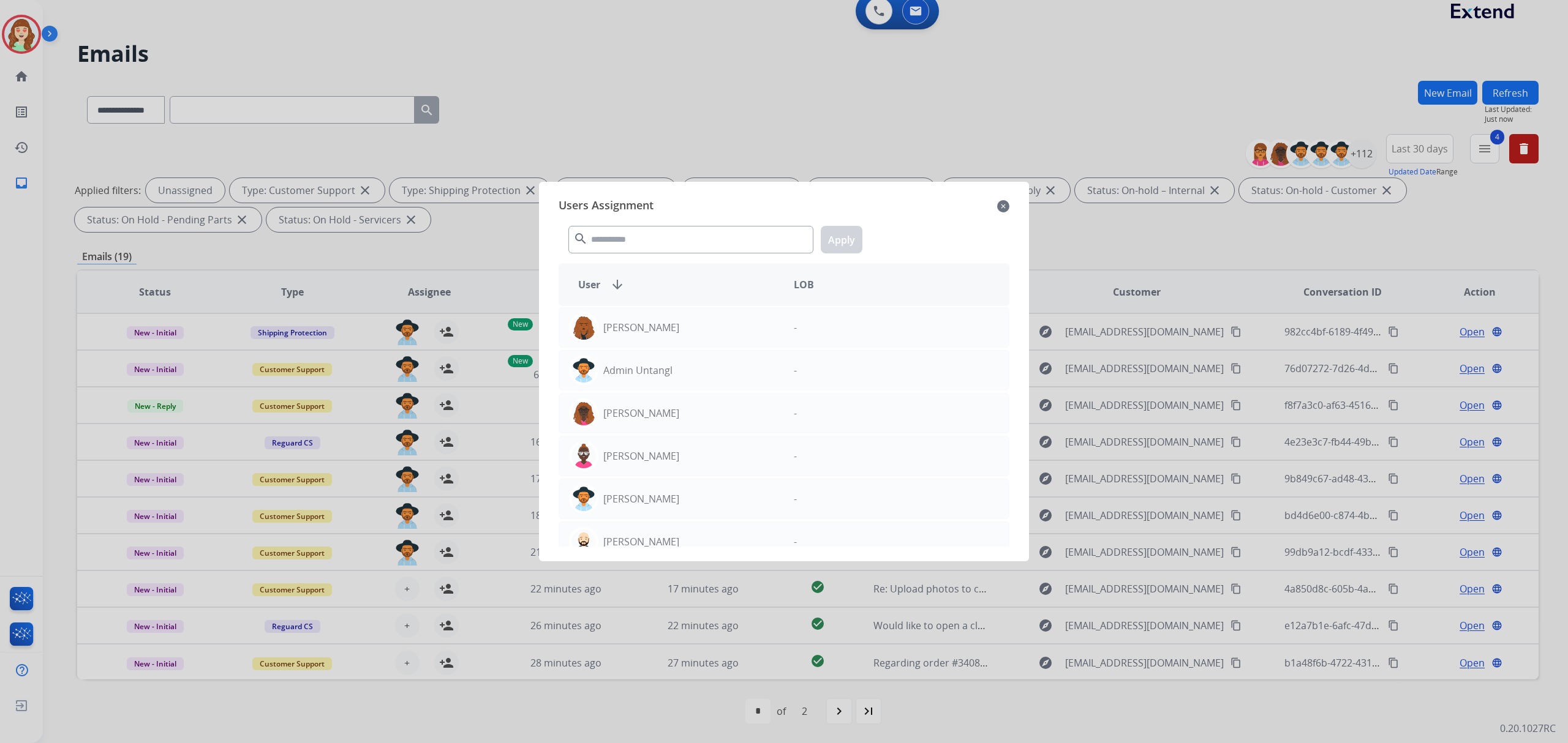
click at [684, 224] on div "search Apply" at bounding box center [784, 237] width 451 height 43
click at [625, 233] on input "text" at bounding box center [690, 239] width 245 height 28
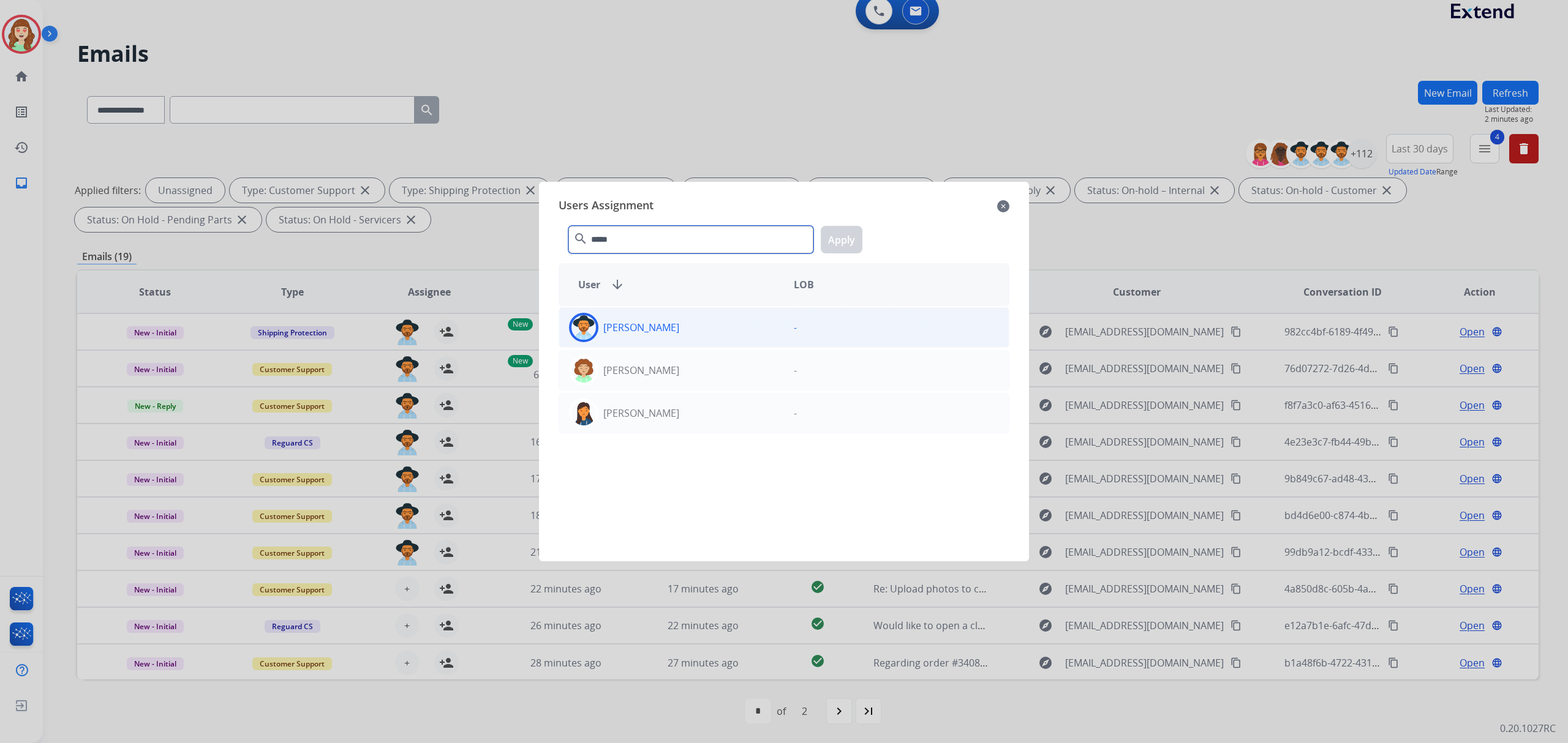
type input "*****"
click at [726, 339] on div "Amanda Baez" at bounding box center [672, 327] width 225 height 29
click at [849, 241] on button "Apply" at bounding box center [841, 239] width 42 height 28
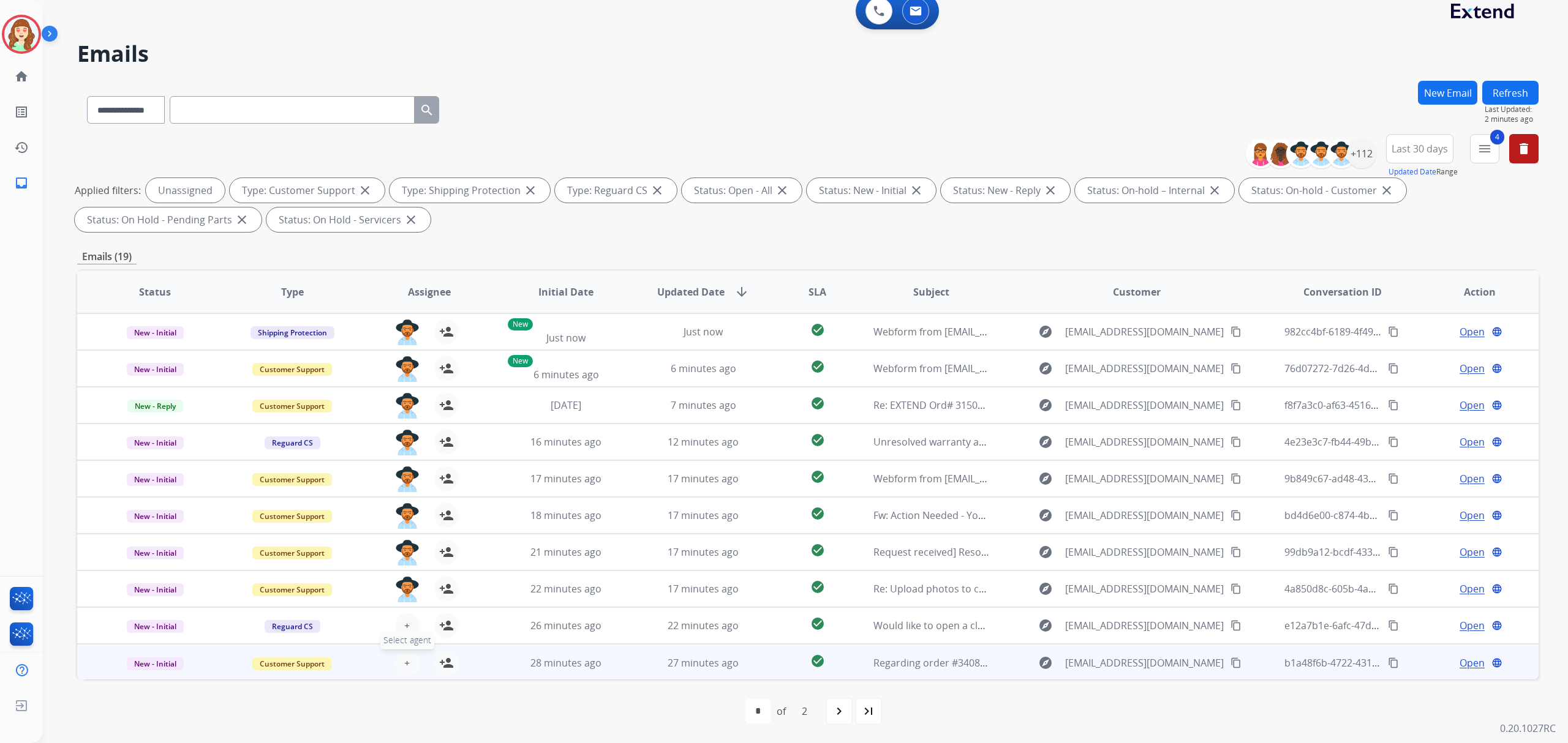
click at [397, 657] on button "+ Select agent" at bounding box center [407, 663] width 24 height 24
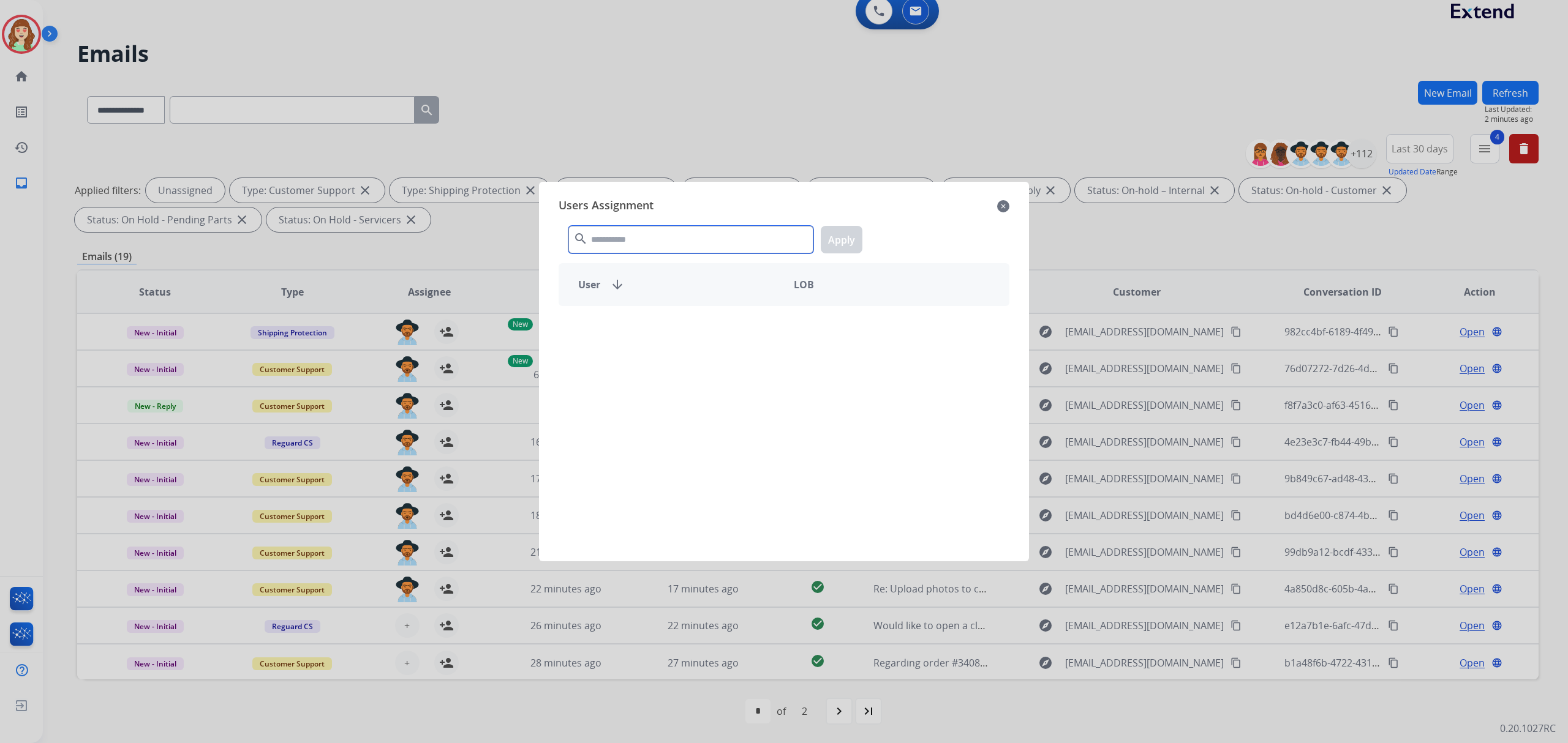
click at [660, 233] on input "text" at bounding box center [690, 239] width 245 height 28
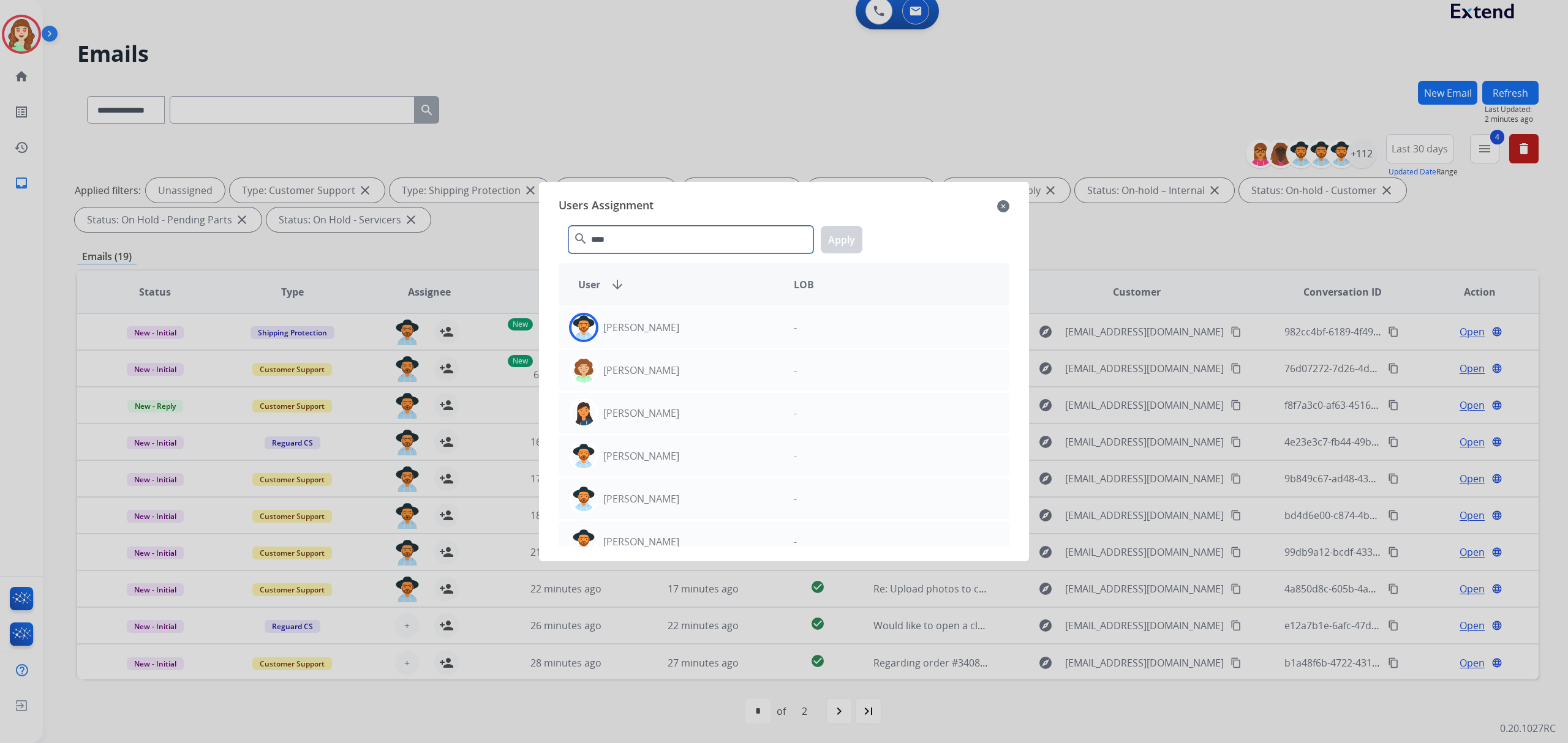
type input "****"
click at [723, 323] on div "Amanda Baez" at bounding box center [672, 327] width 225 height 29
click at [841, 237] on button "Apply" at bounding box center [841, 239] width 42 height 28
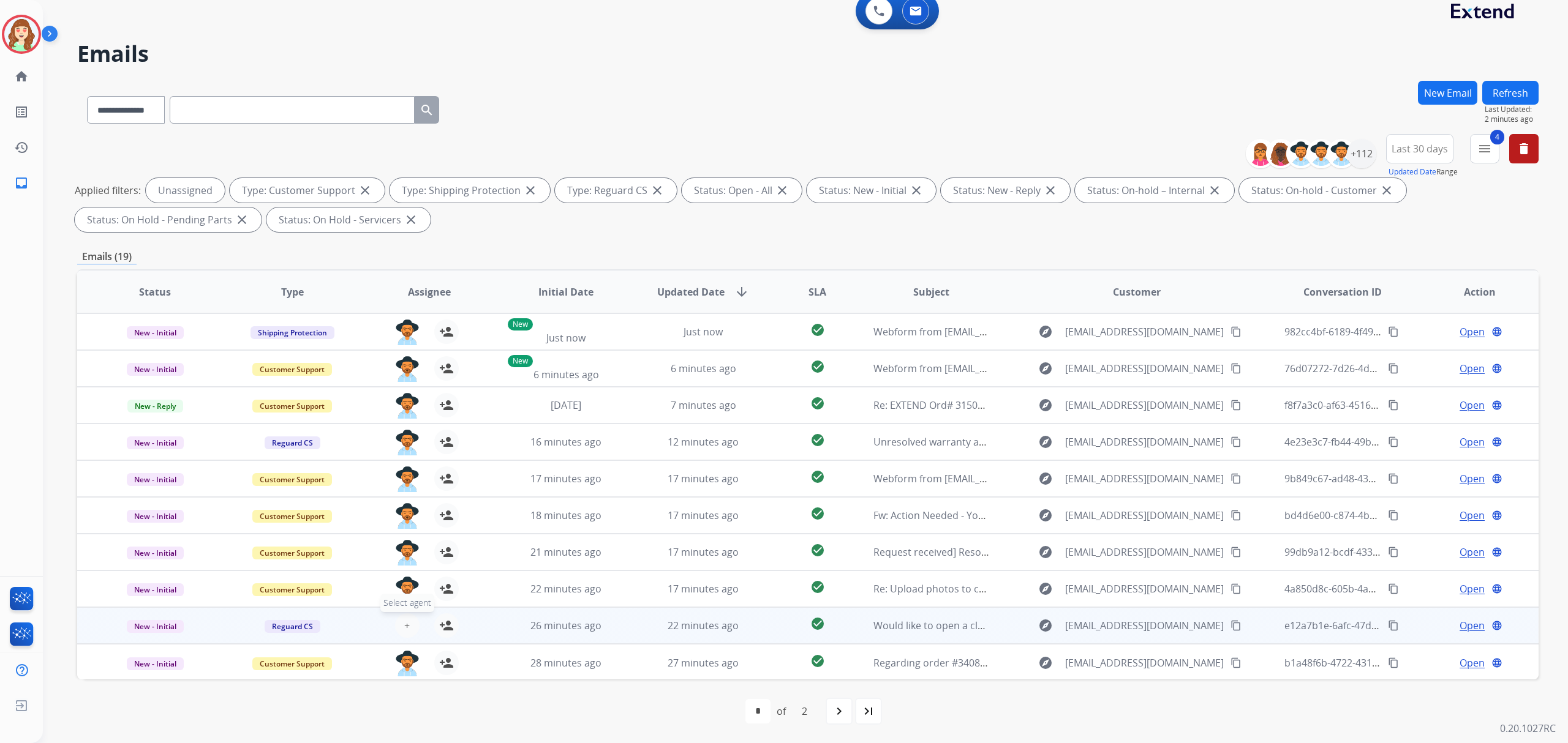
click at [410, 622] on button "+ Select agent" at bounding box center [407, 625] width 24 height 24
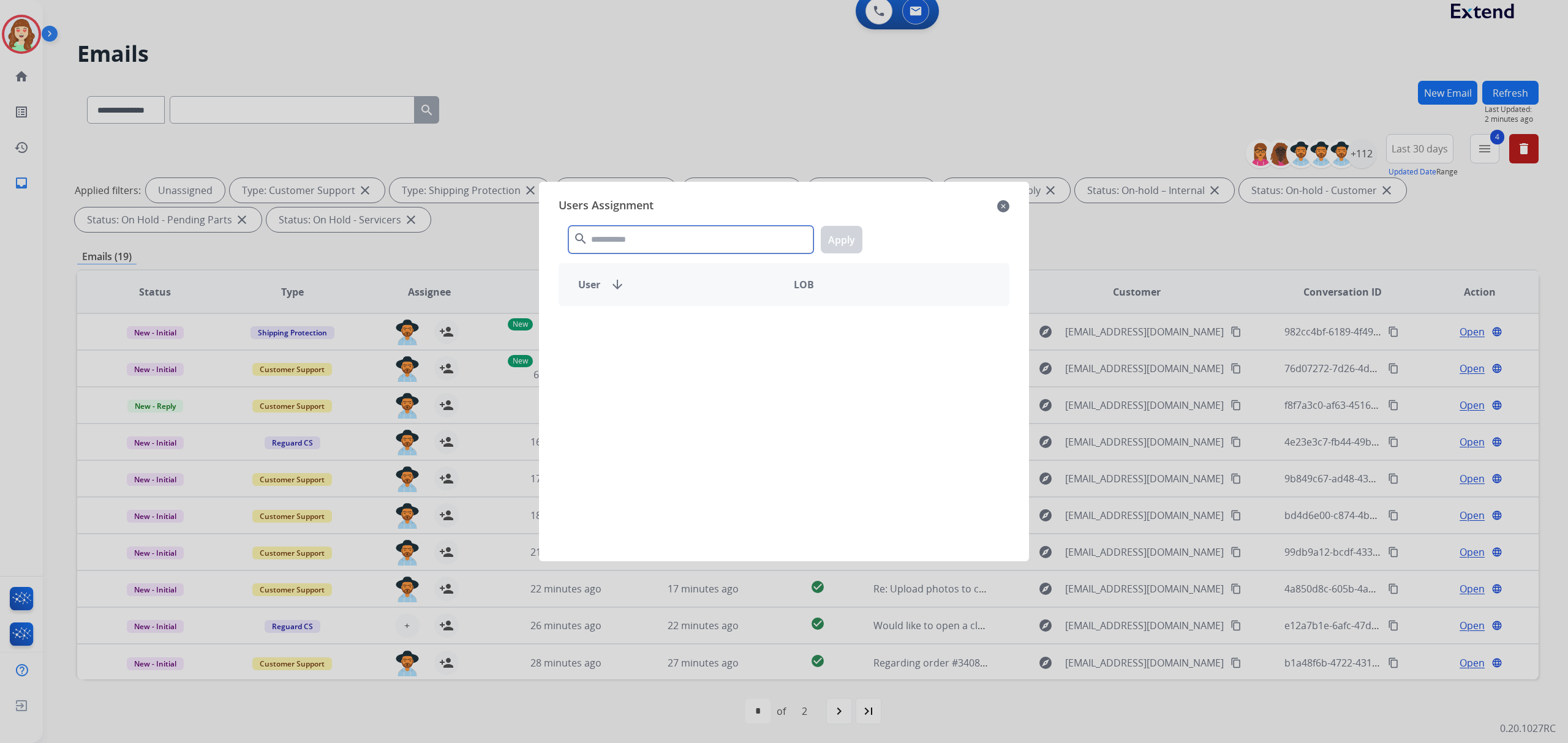
click at [662, 236] on input "text" at bounding box center [690, 239] width 245 height 28
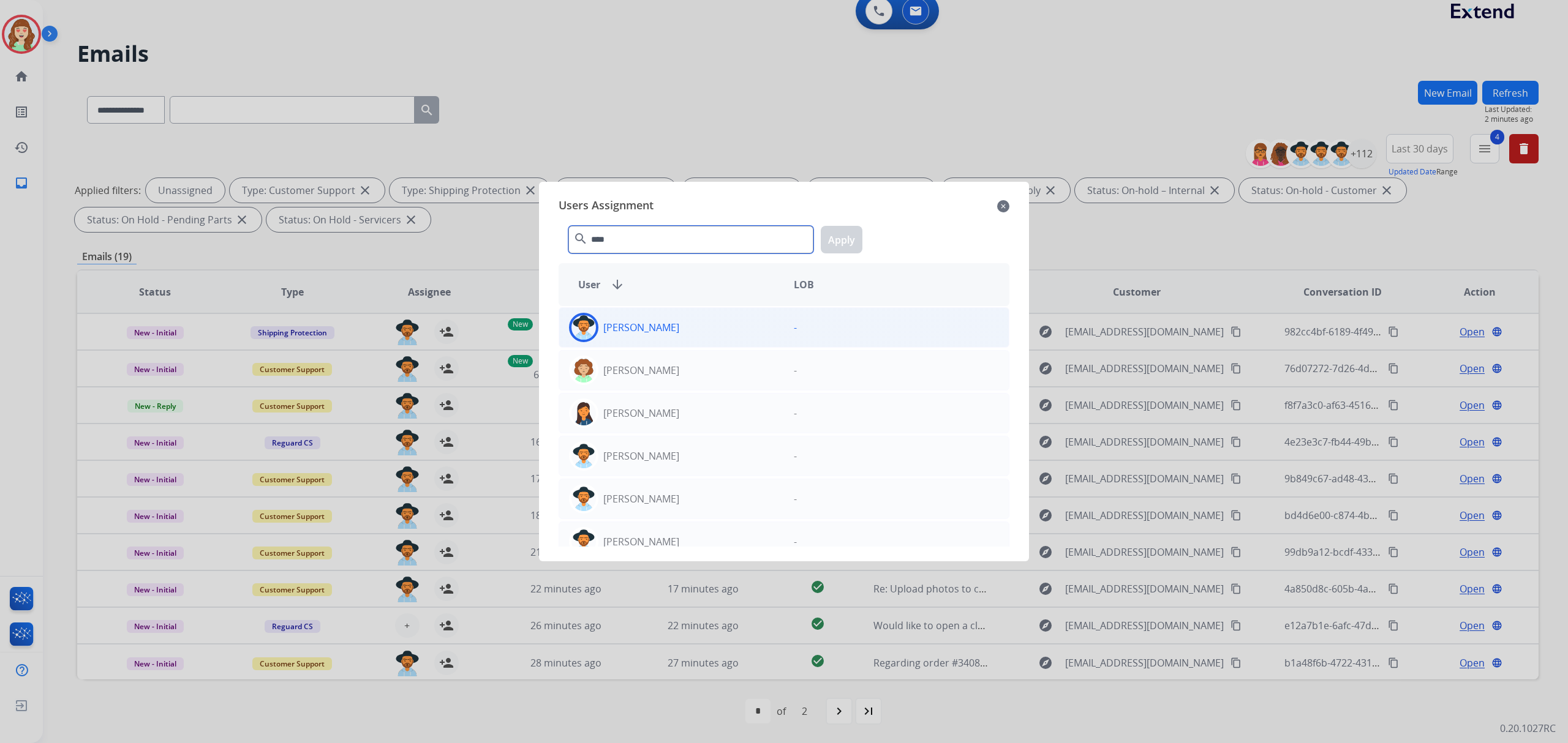
type input "****"
click at [692, 330] on div "Amanda Baez" at bounding box center [672, 327] width 225 height 29
click at [841, 241] on button "Apply" at bounding box center [841, 239] width 42 height 28
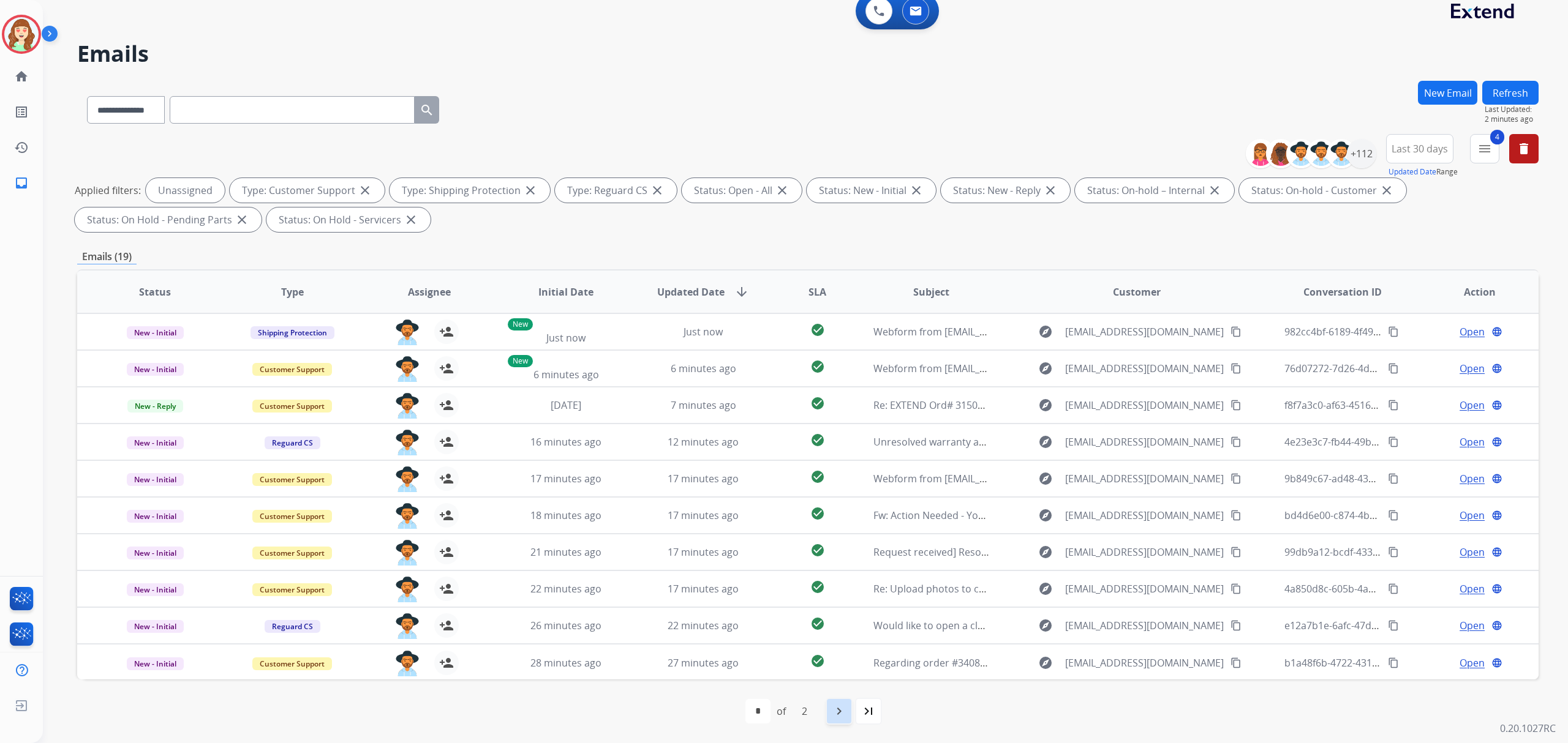
click at [839, 711] on mat-icon "navigate_next" at bounding box center [839, 711] width 15 height 15
select select "*"
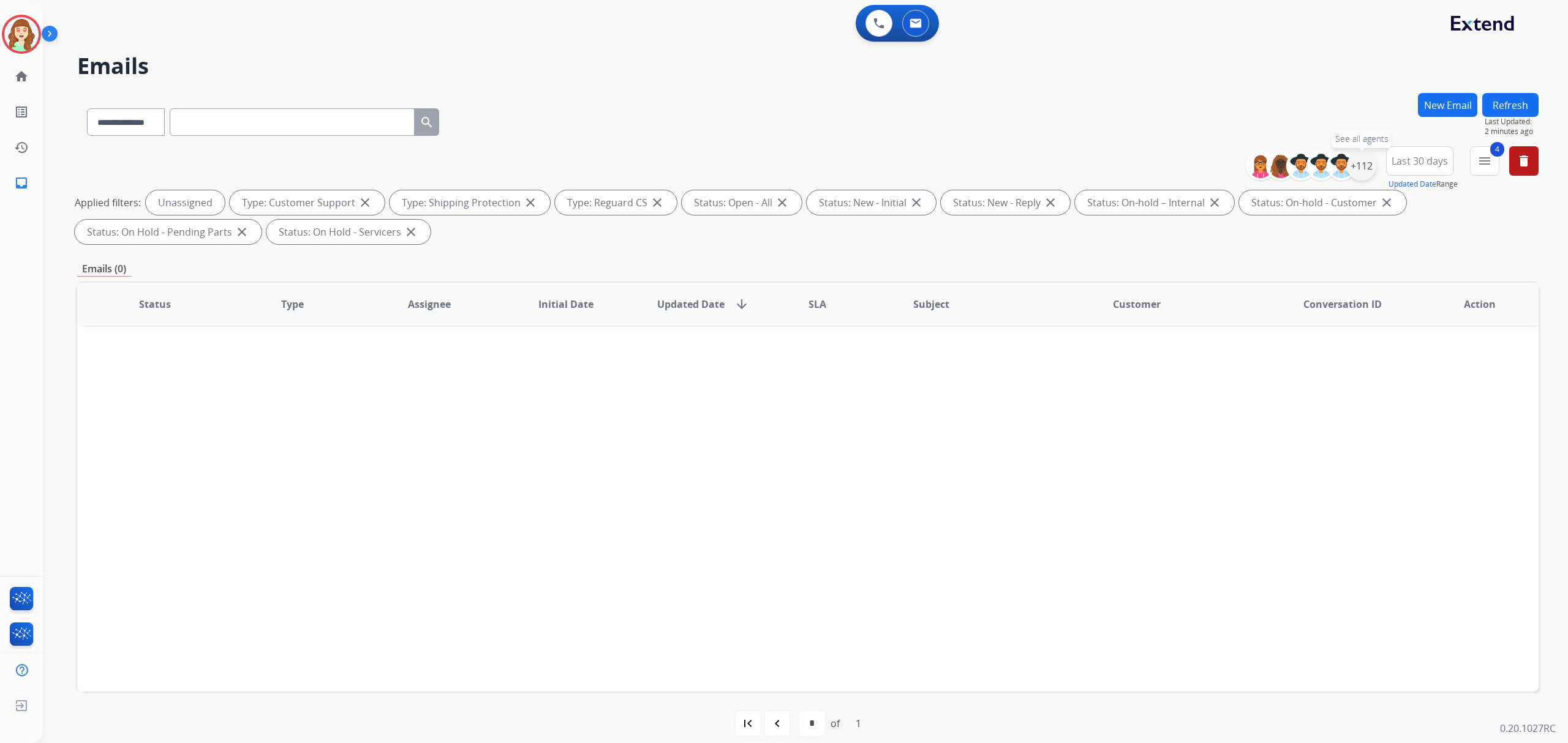
click at [1360, 167] on div "+112" at bounding box center [1360, 166] width 29 height 29
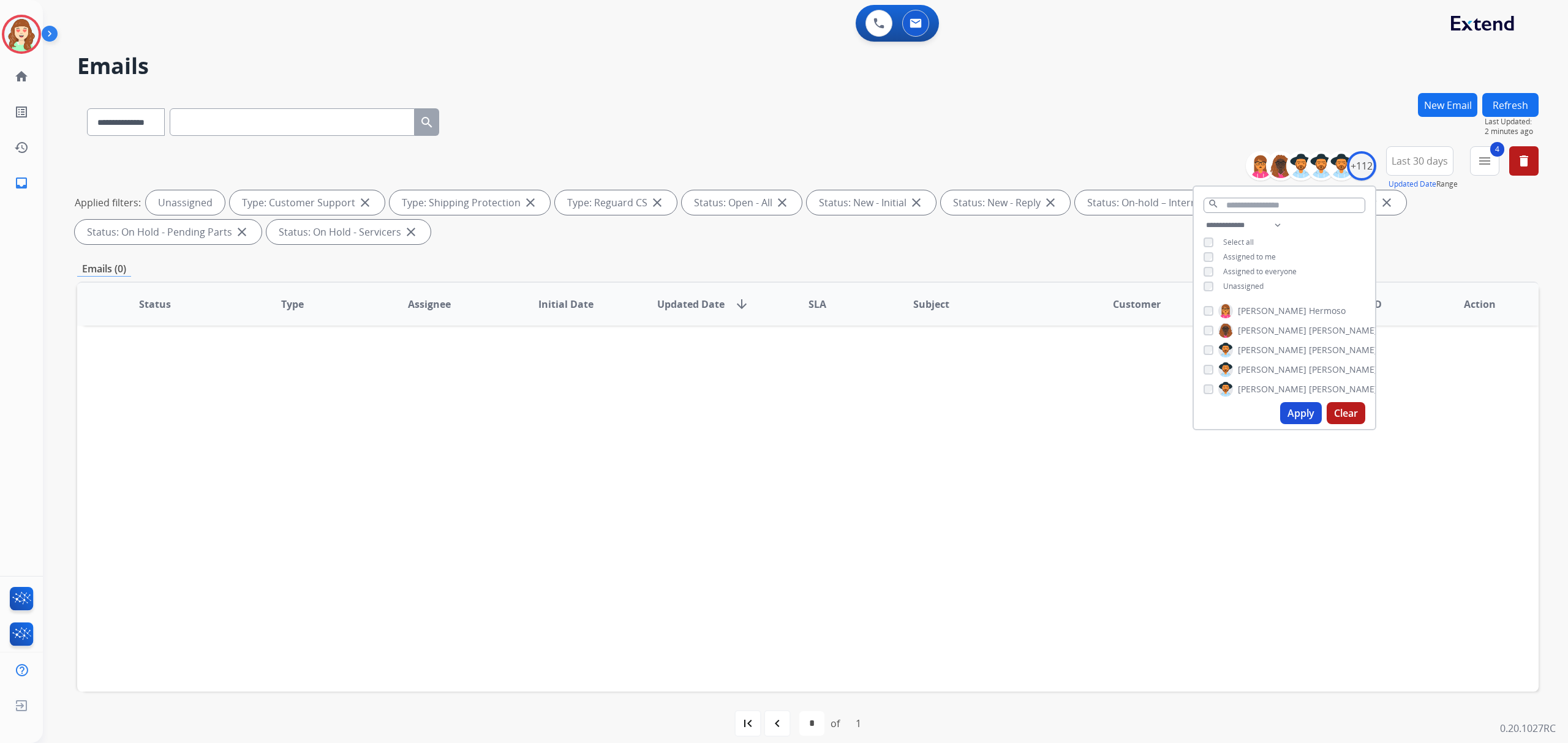
click at [1292, 414] on button "Apply" at bounding box center [1300, 413] width 42 height 22
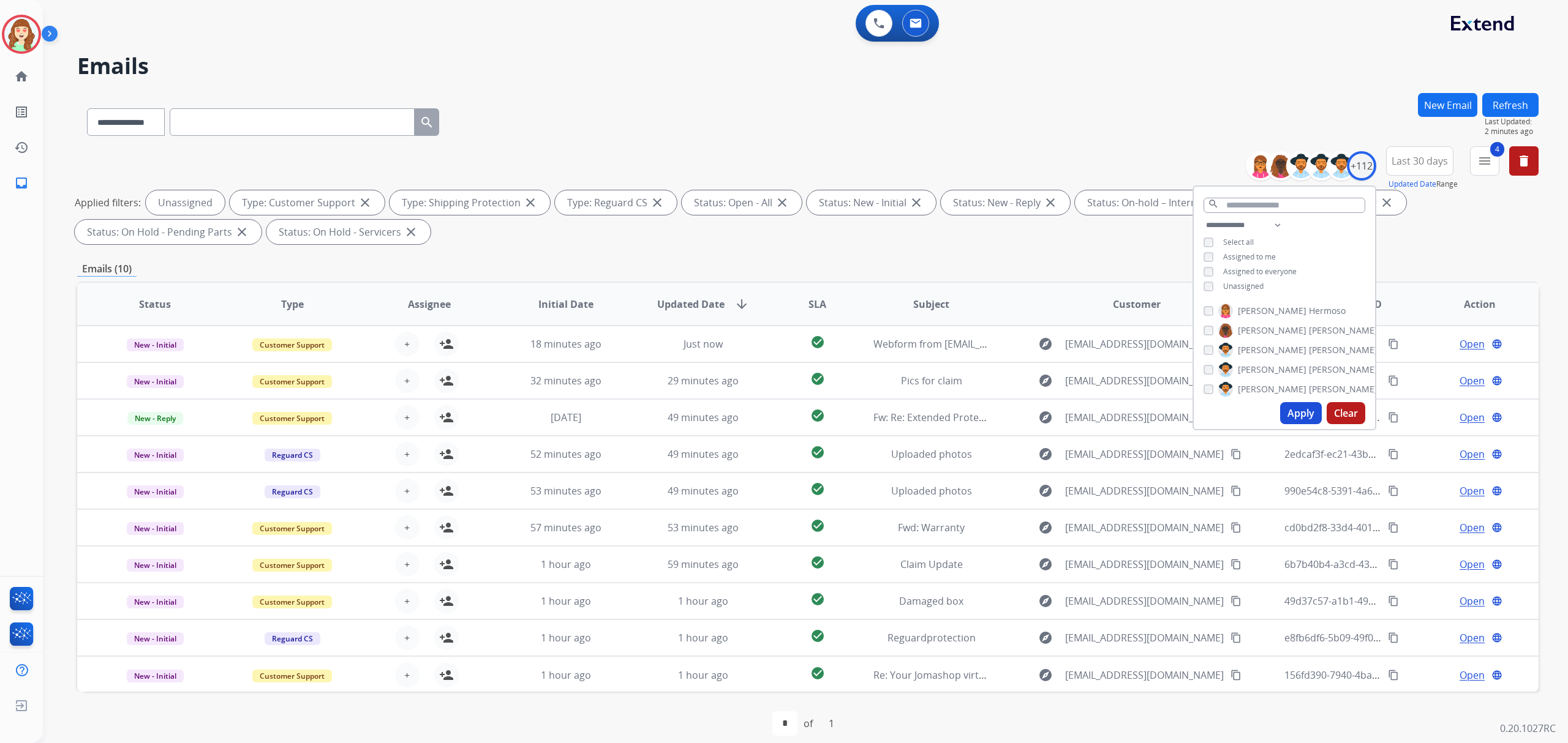
click at [1293, 409] on button "Apply" at bounding box center [1300, 413] width 42 height 22
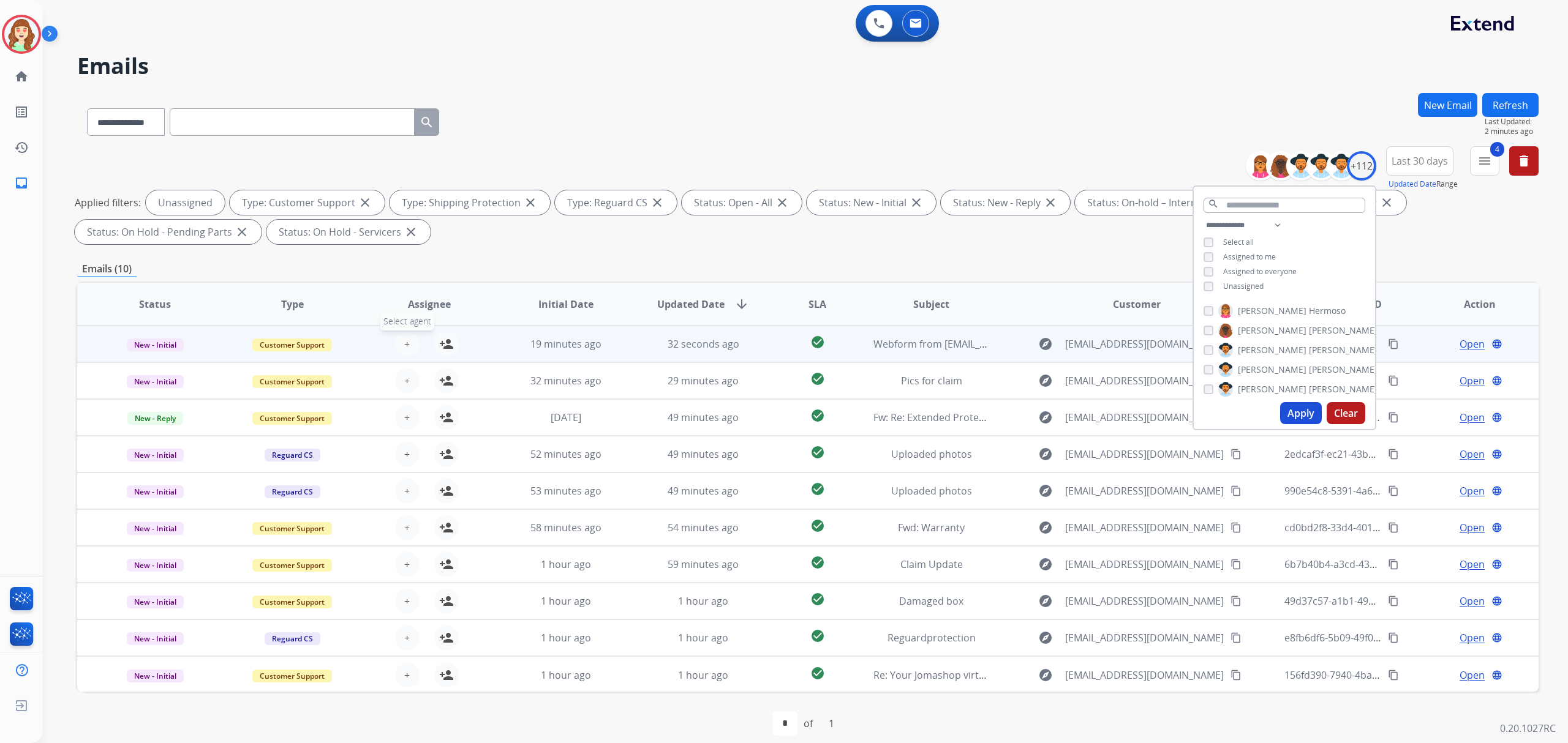
click at [406, 338] on span "+" at bounding box center [406, 344] width 6 height 15
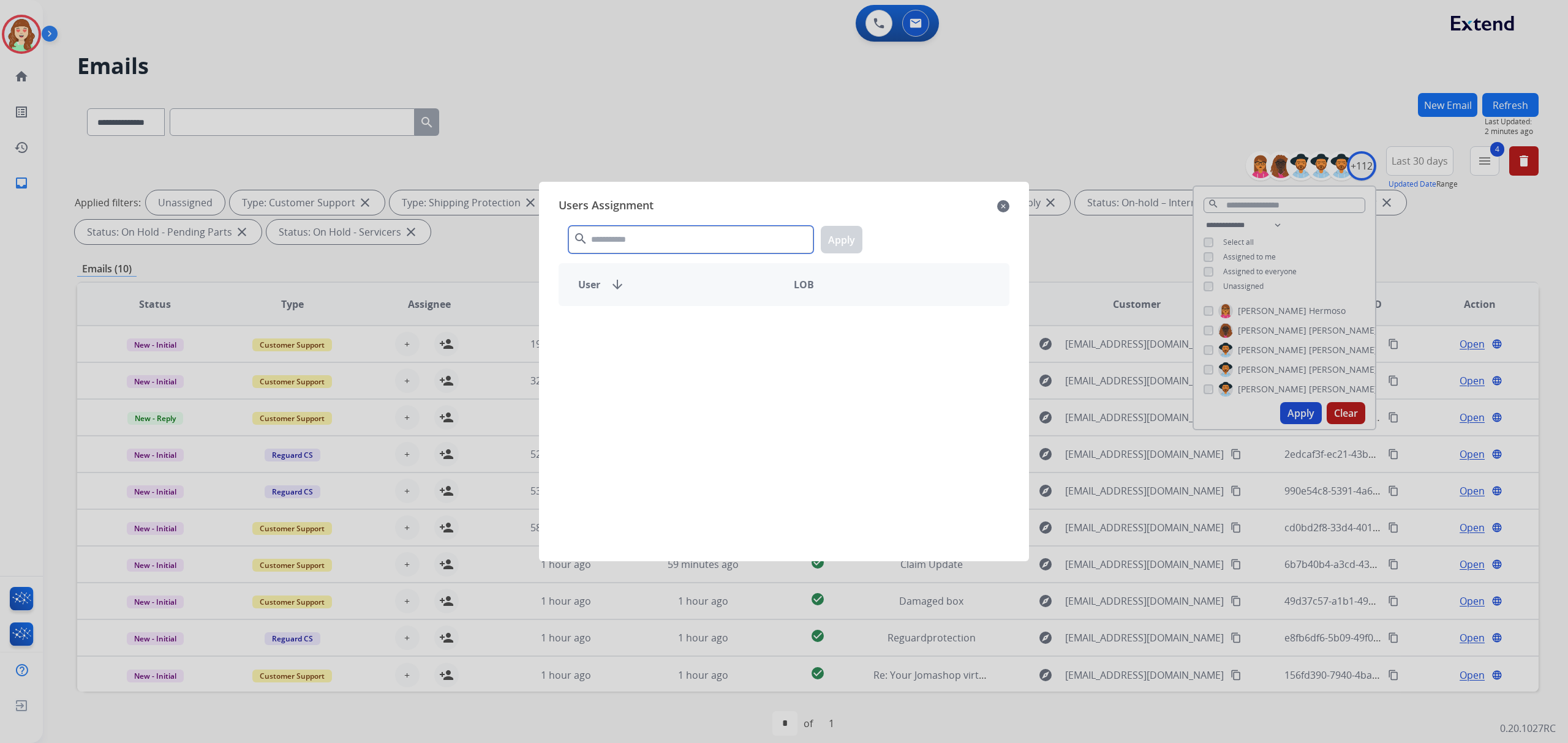
click at [646, 241] on input "text" at bounding box center [690, 239] width 245 height 28
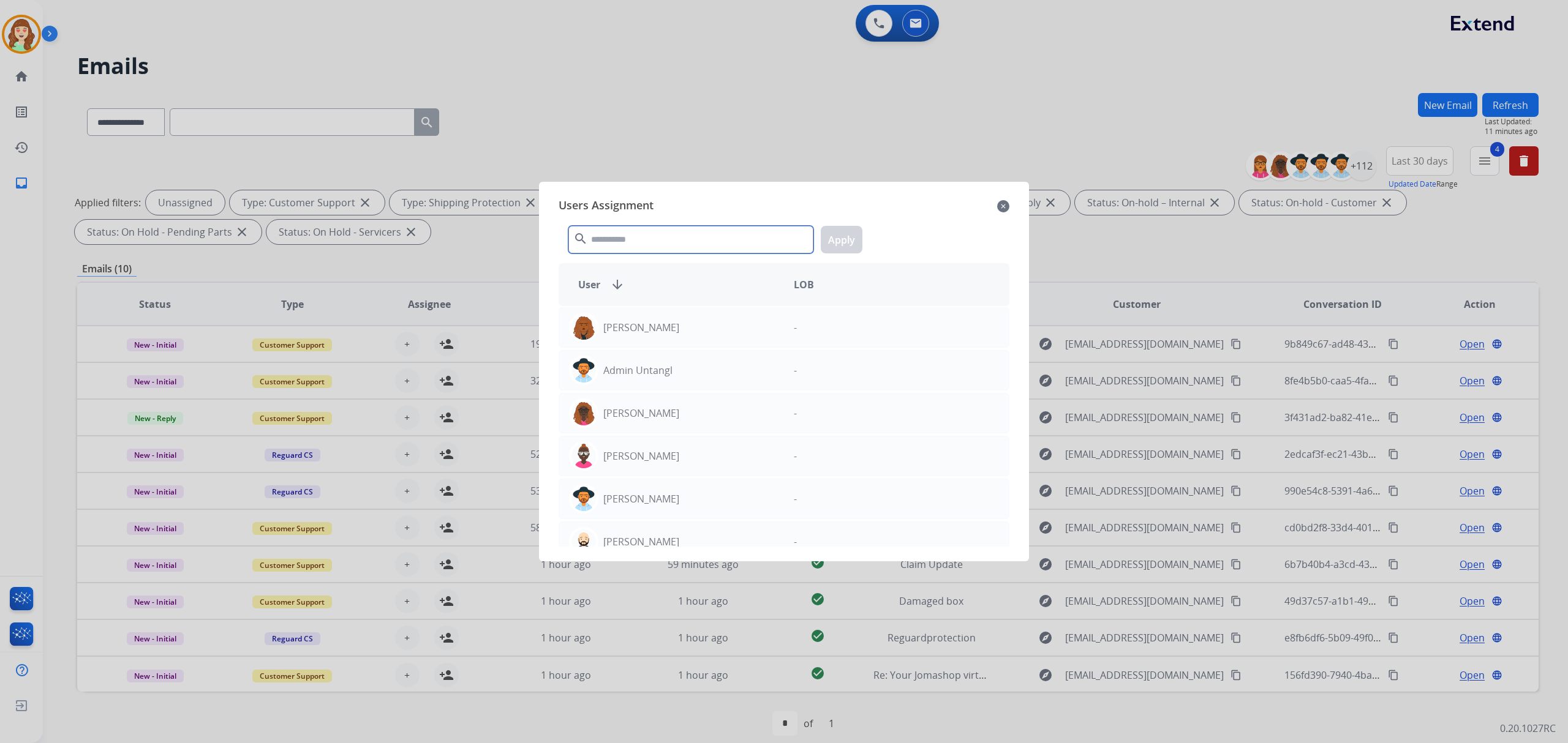
click at [627, 241] on input "text" at bounding box center [690, 239] width 245 height 28
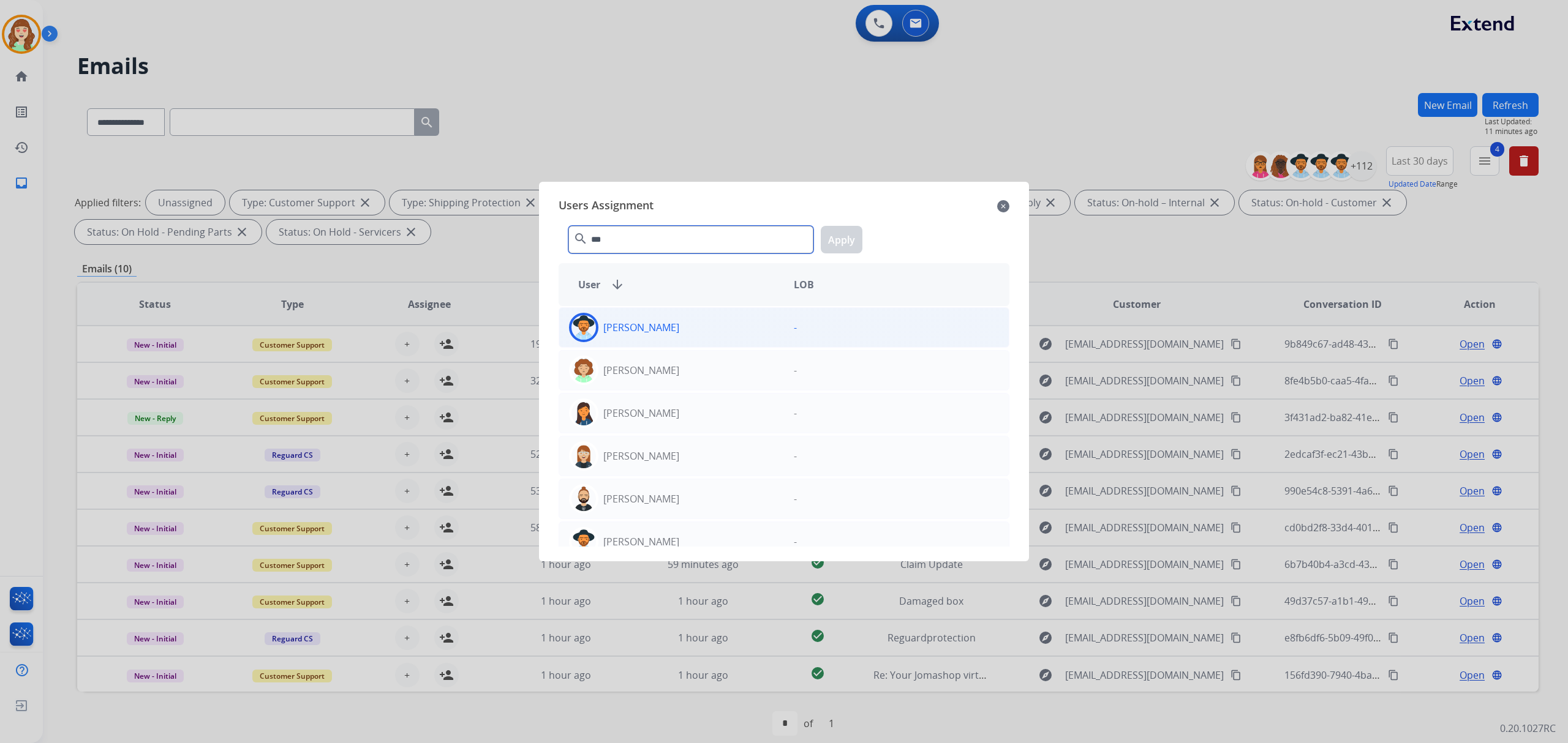
type input "***"
click at [777, 334] on div "Amanda Baez" at bounding box center [672, 327] width 225 height 29
click at [845, 243] on button "Apply" at bounding box center [841, 239] width 42 height 28
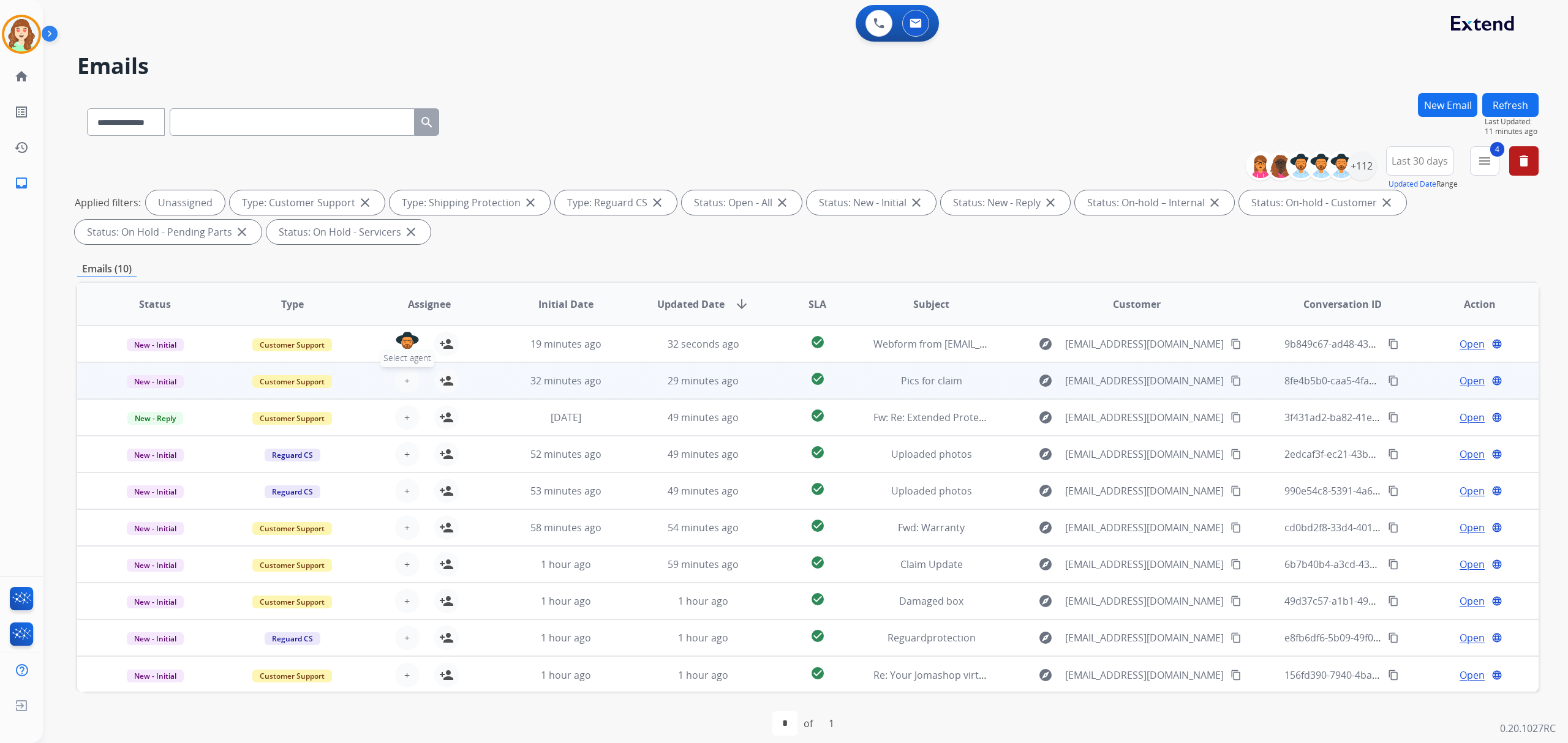
click at [401, 383] on button "+ Select agent" at bounding box center [407, 380] width 24 height 24
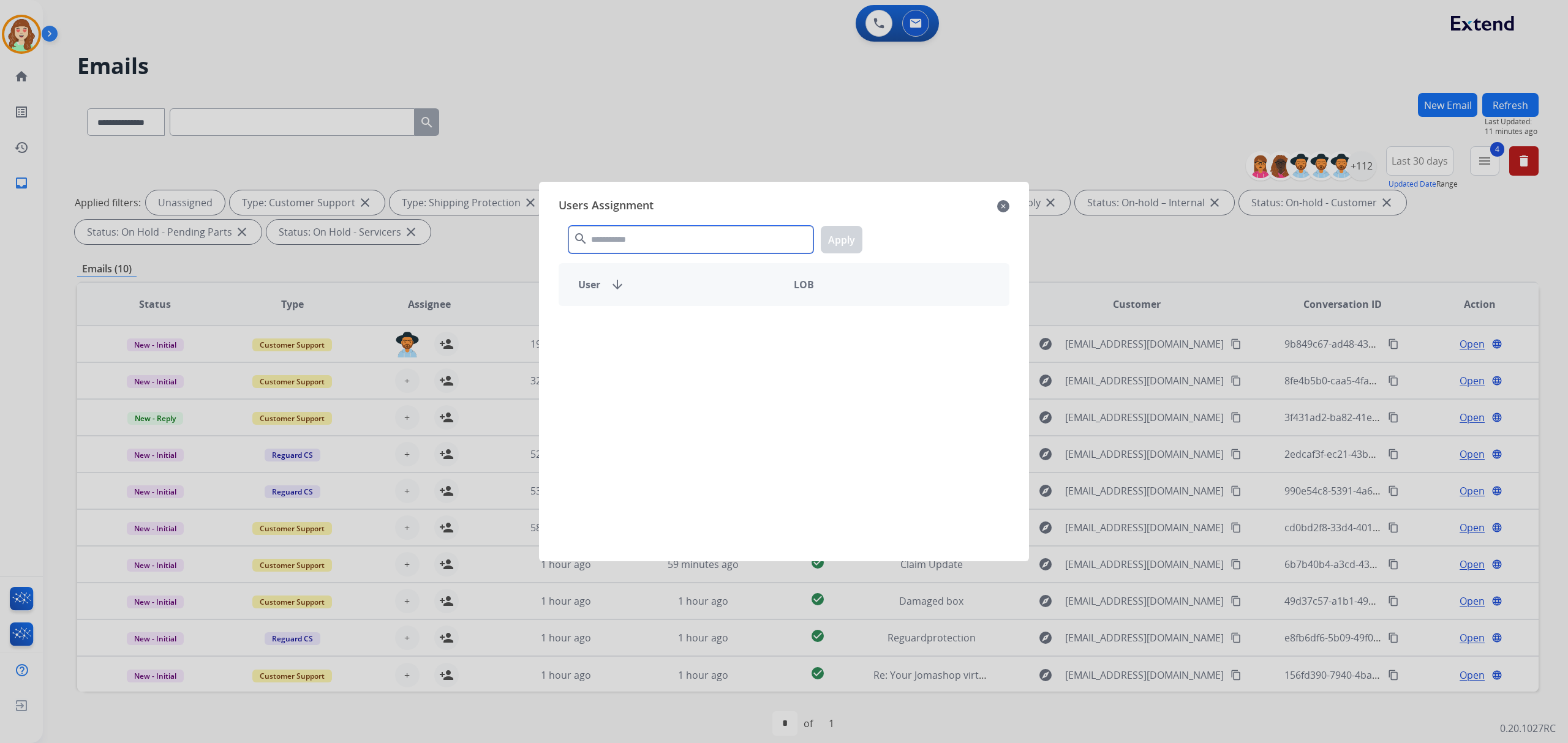
click at [626, 237] on input "text" at bounding box center [690, 239] width 245 height 28
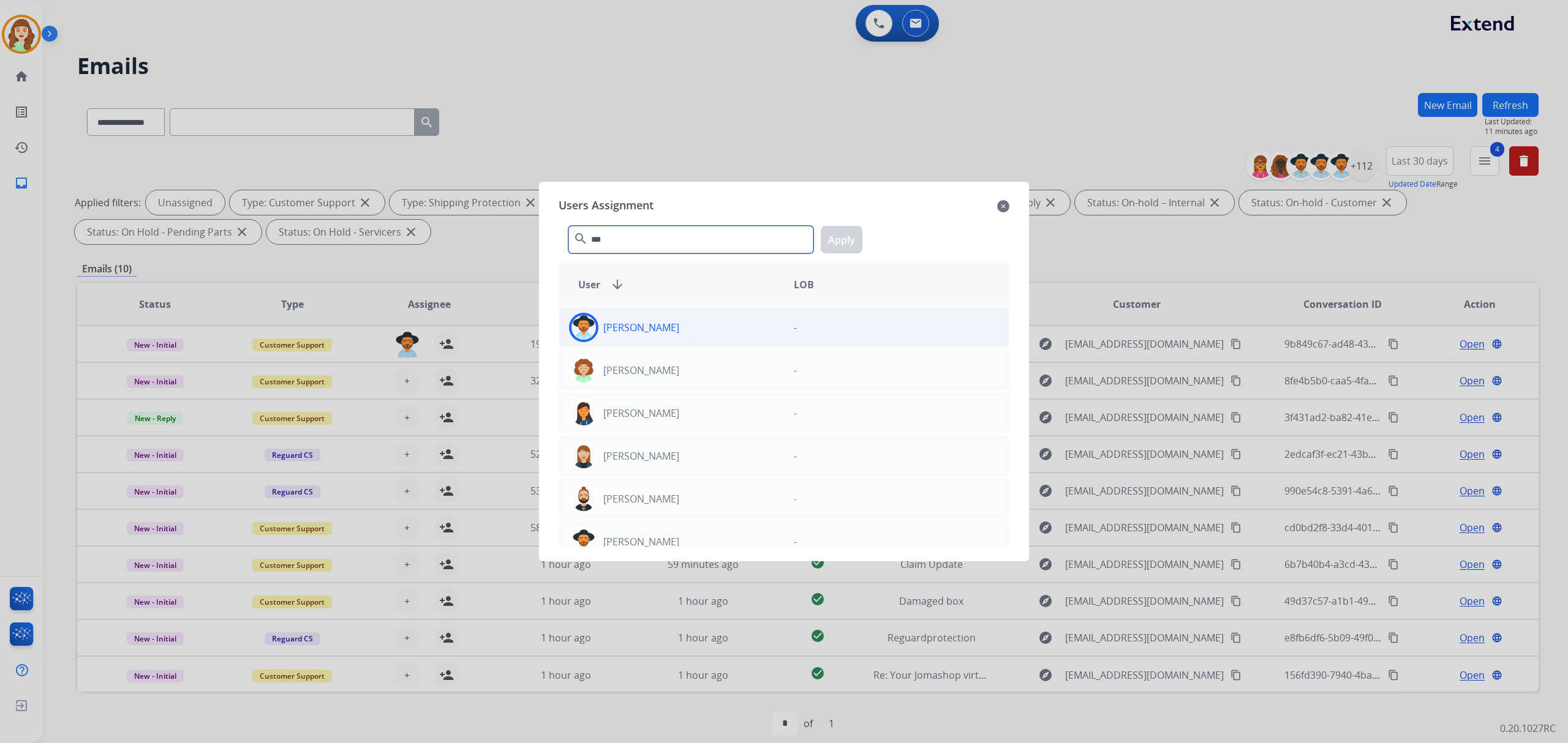
type input "***"
click at [669, 329] on div "Amanda Baez" at bounding box center [672, 327] width 225 height 29
click at [852, 244] on button "Apply" at bounding box center [841, 239] width 42 height 28
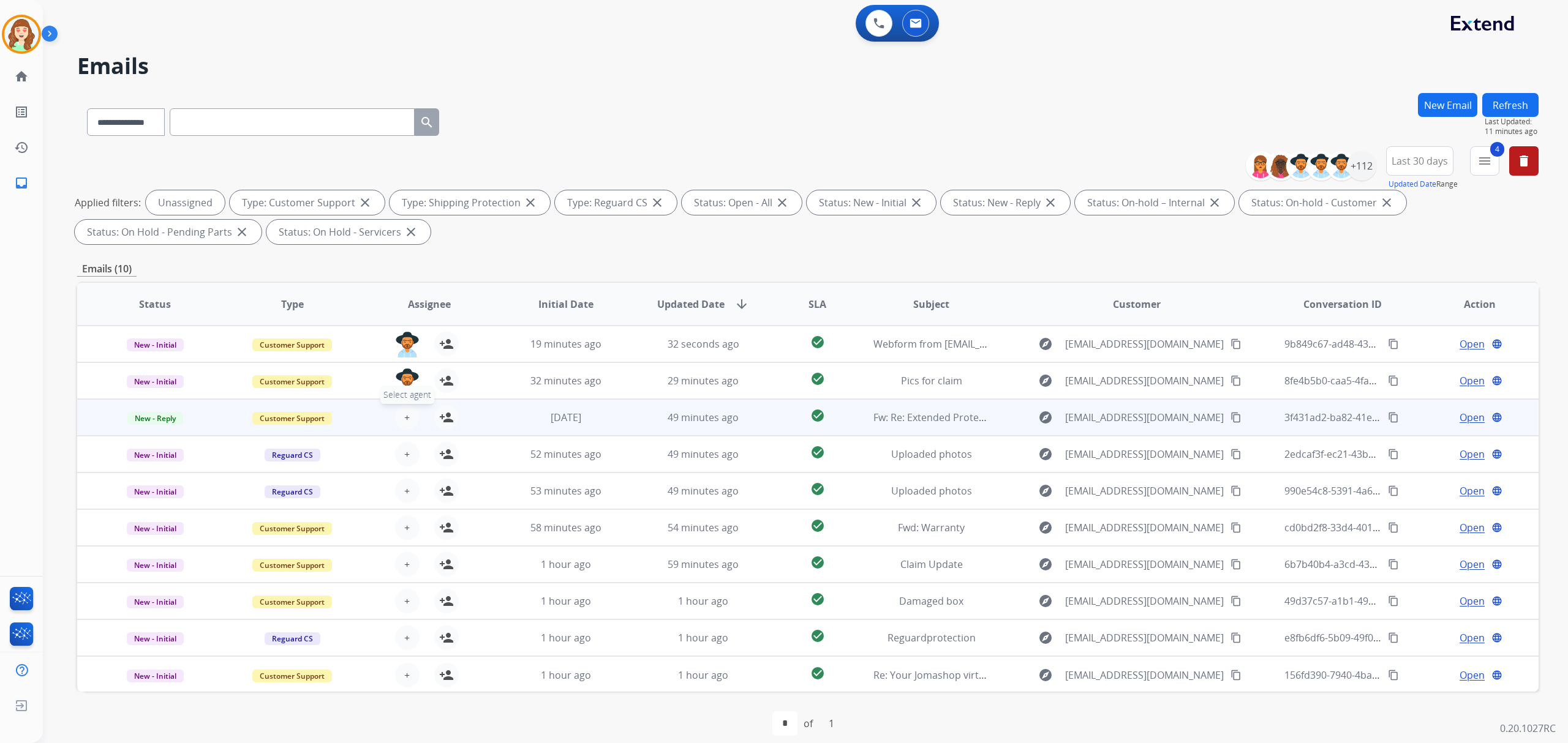
click at [406, 415] on span "+" at bounding box center [406, 417] width 6 height 15
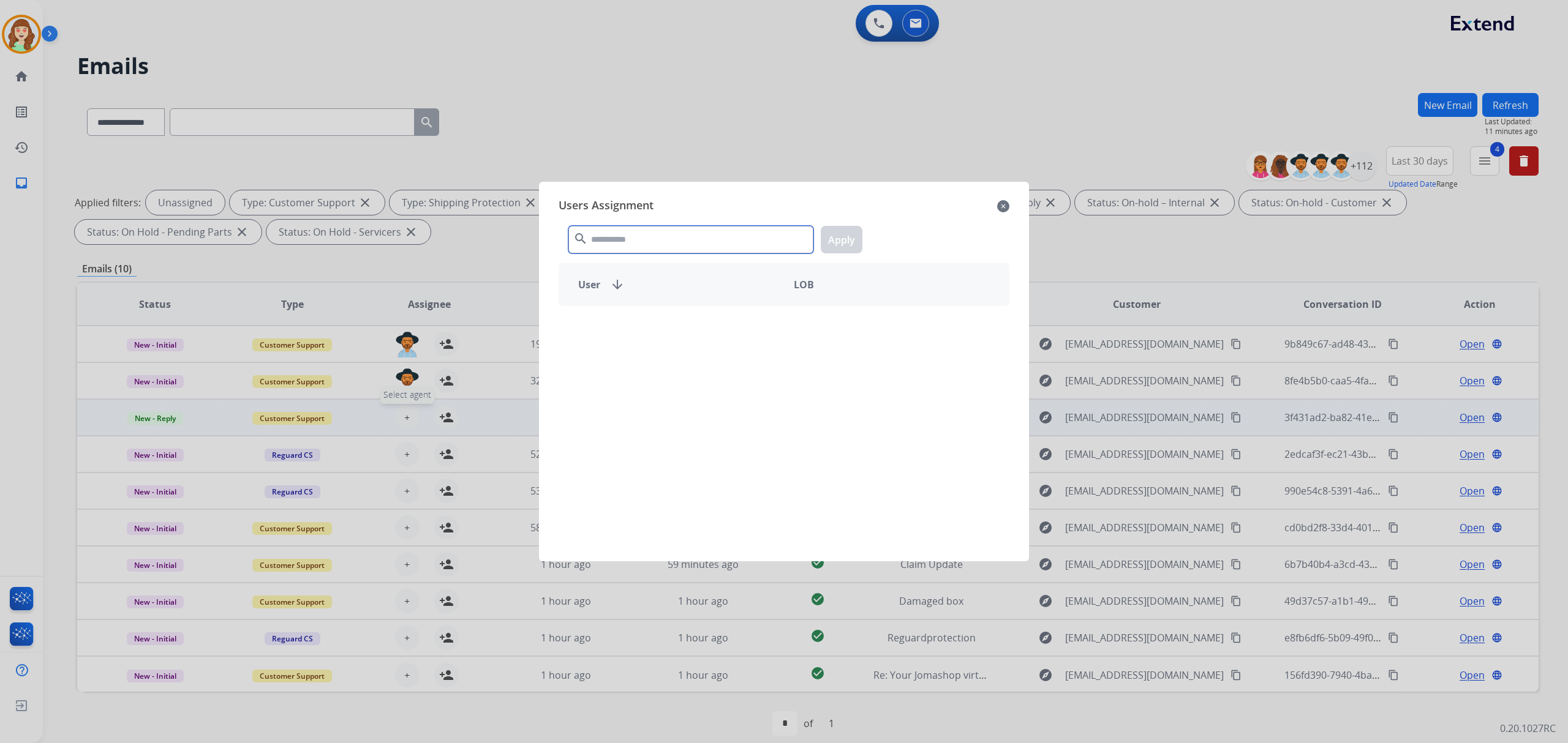
click at [690, 242] on input "text" at bounding box center [690, 239] width 245 height 28
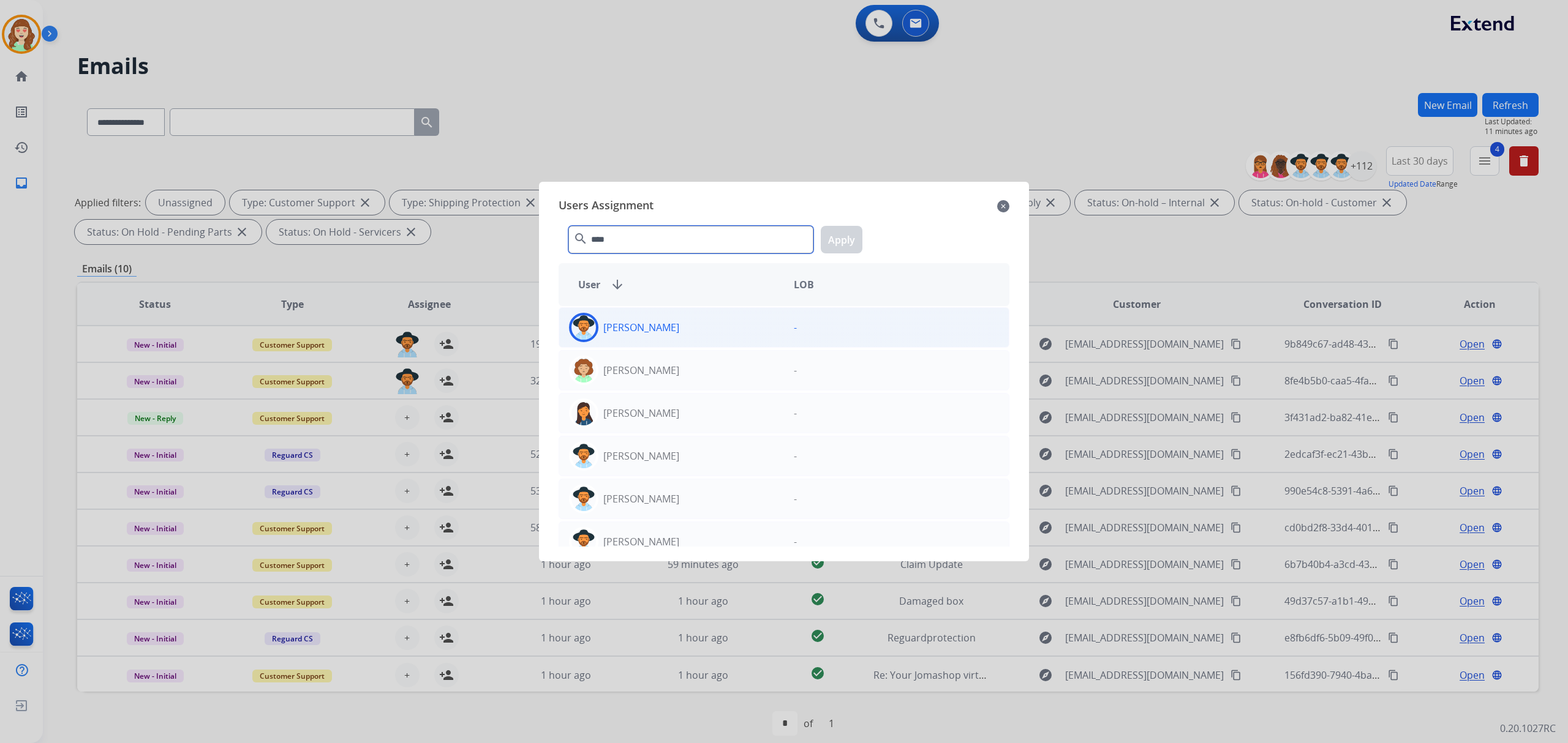
type input "****"
click at [649, 329] on p "Amanda Baez" at bounding box center [641, 327] width 76 height 15
click at [846, 241] on button "Apply" at bounding box center [841, 239] width 42 height 28
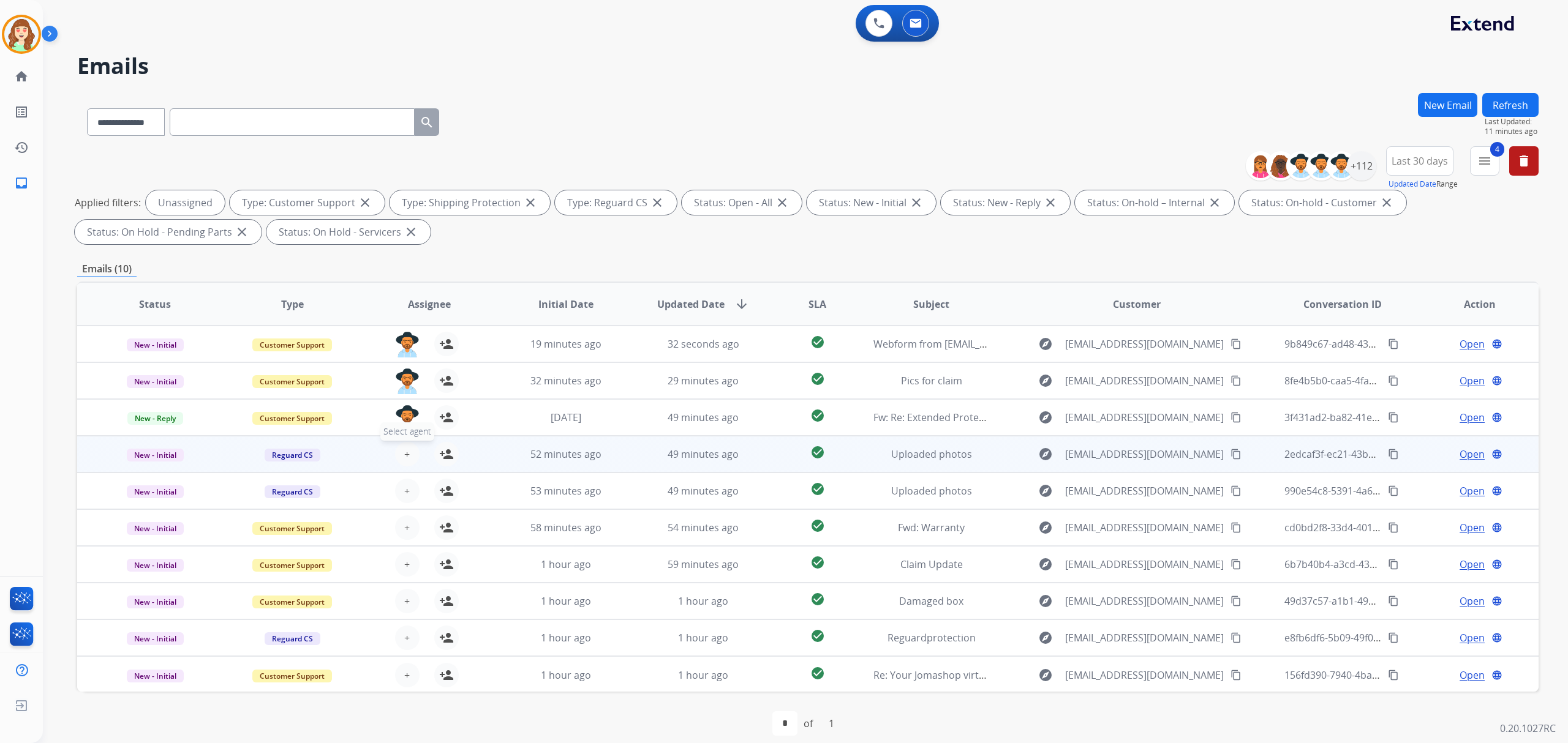
click at [407, 439] on span "Select agent" at bounding box center [407, 431] width 54 height 18
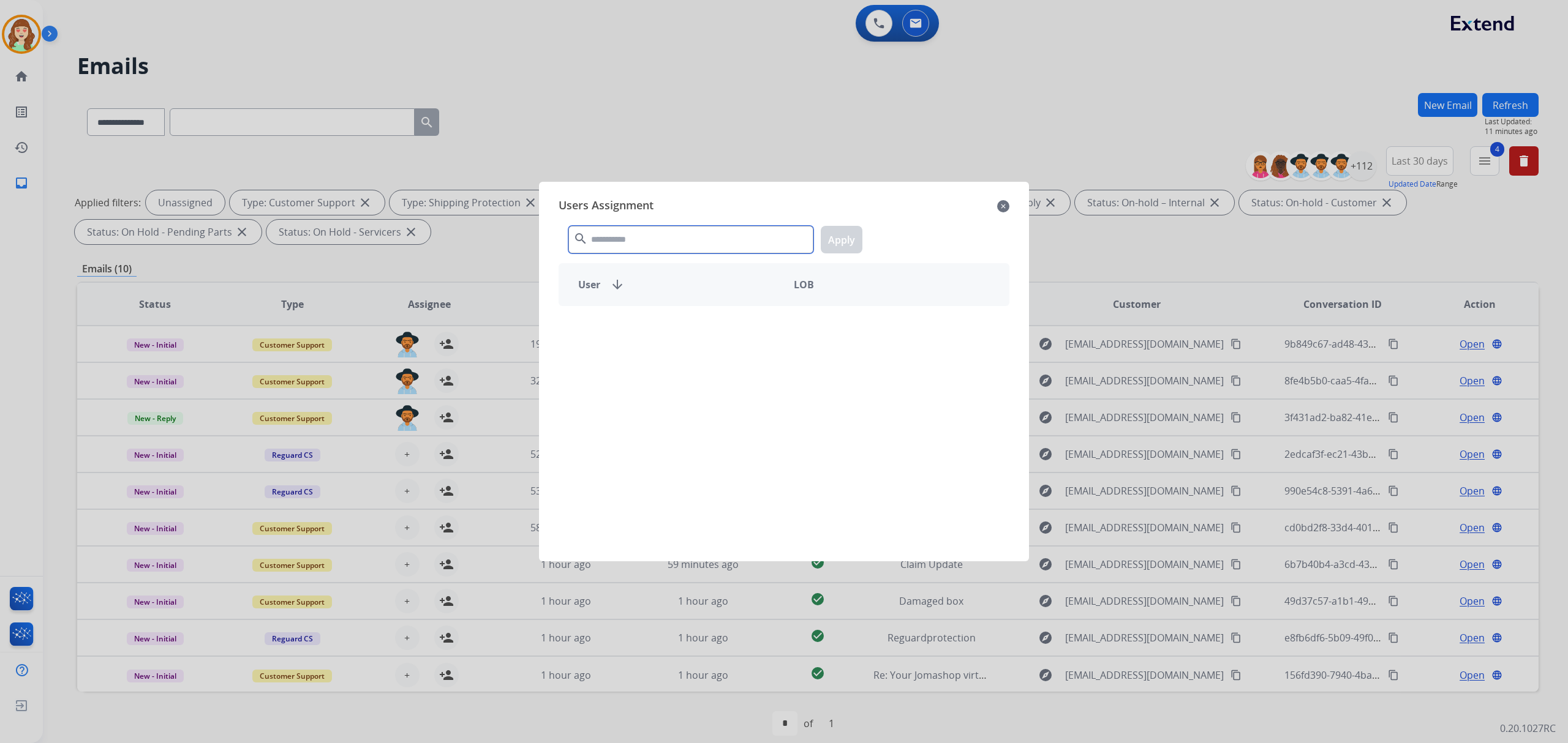
click at [649, 243] on input "text" at bounding box center [690, 239] width 245 height 28
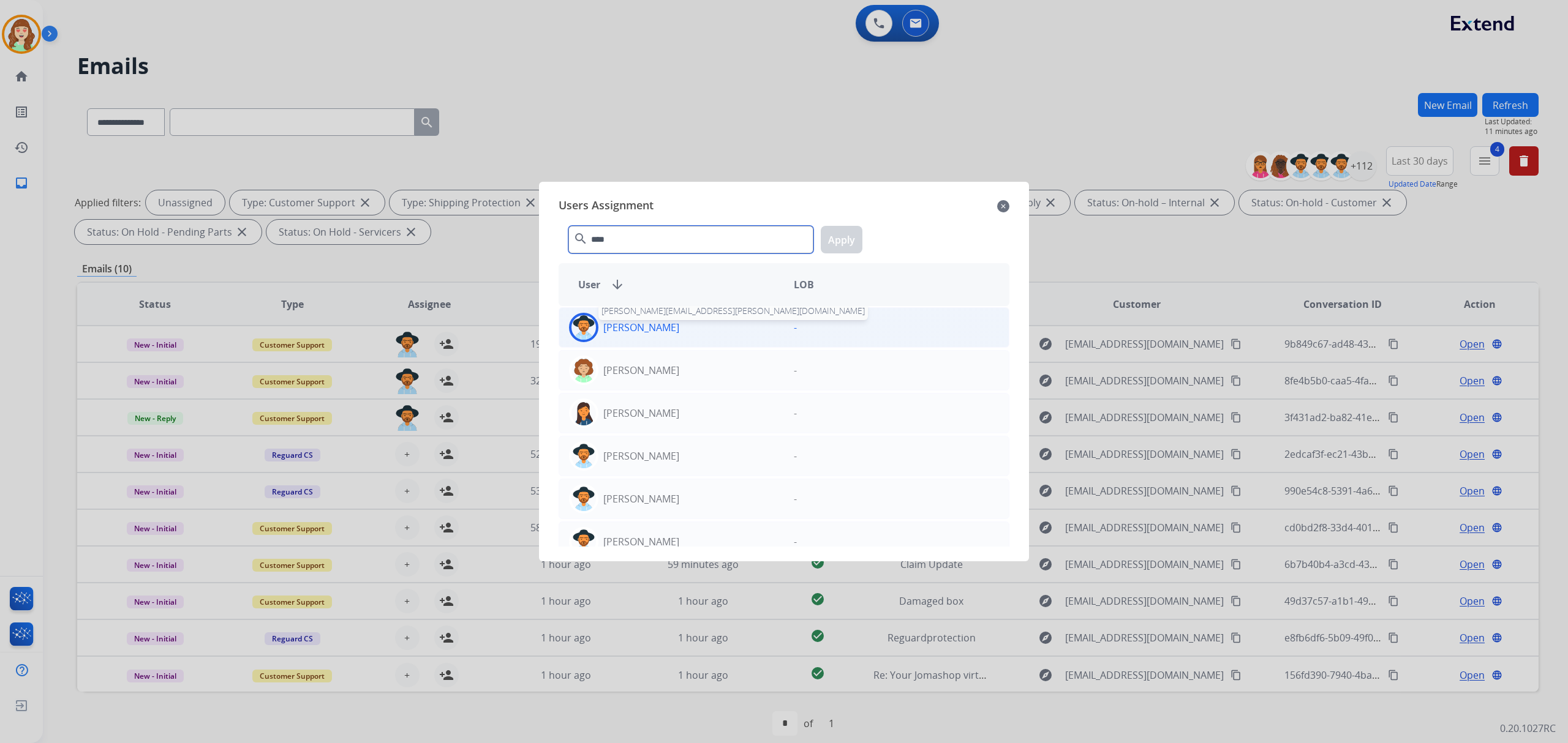
type input "****"
click at [670, 327] on div "Amanda Baez amanda.baez@eccogroupusa.com" at bounding box center [672, 327] width 225 height 29
click at [851, 236] on button "Apply" at bounding box center [841, 239] width 42 height 28
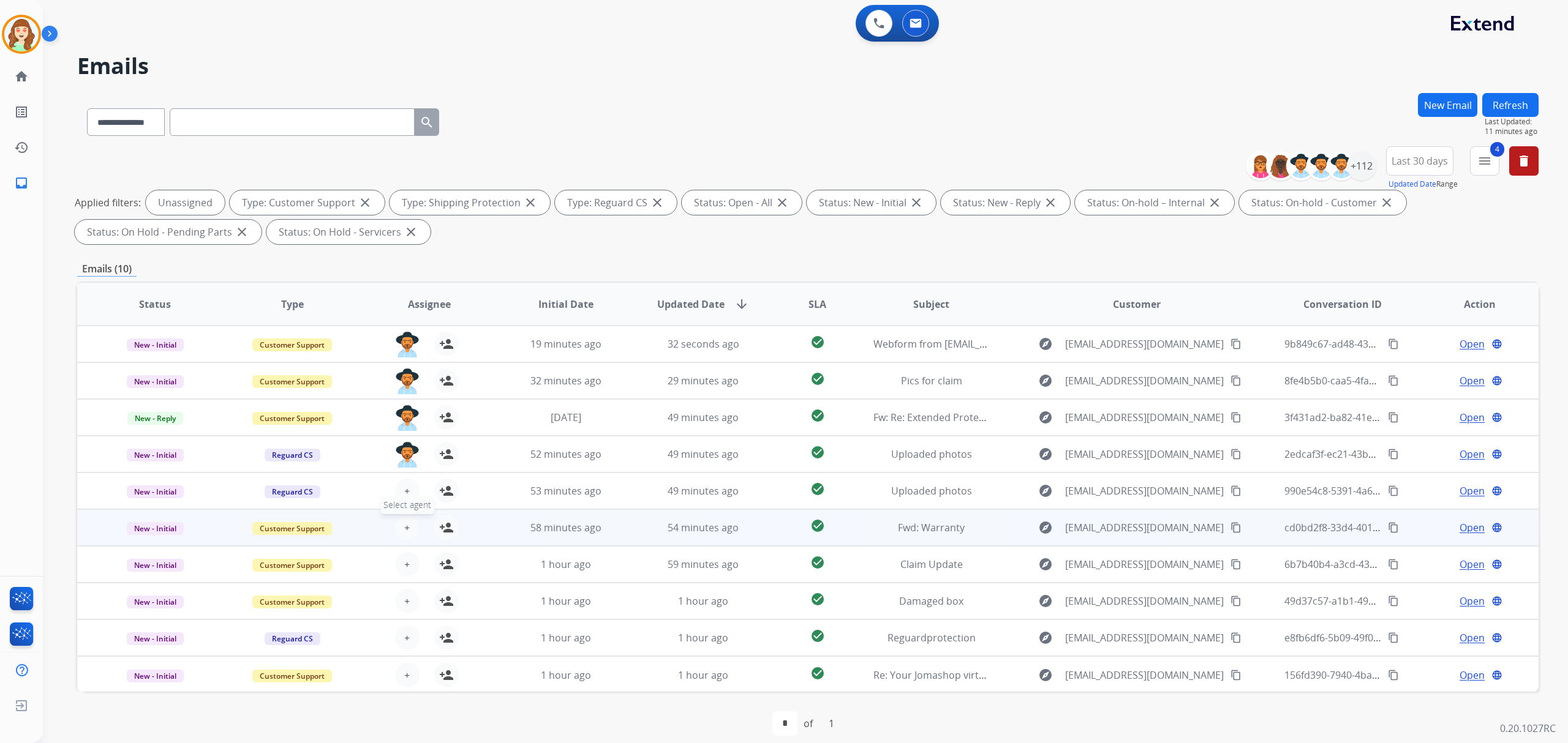
click at [400, 526] on button "+ Select agent" at bounding box center [407, 527] width 24 height 24
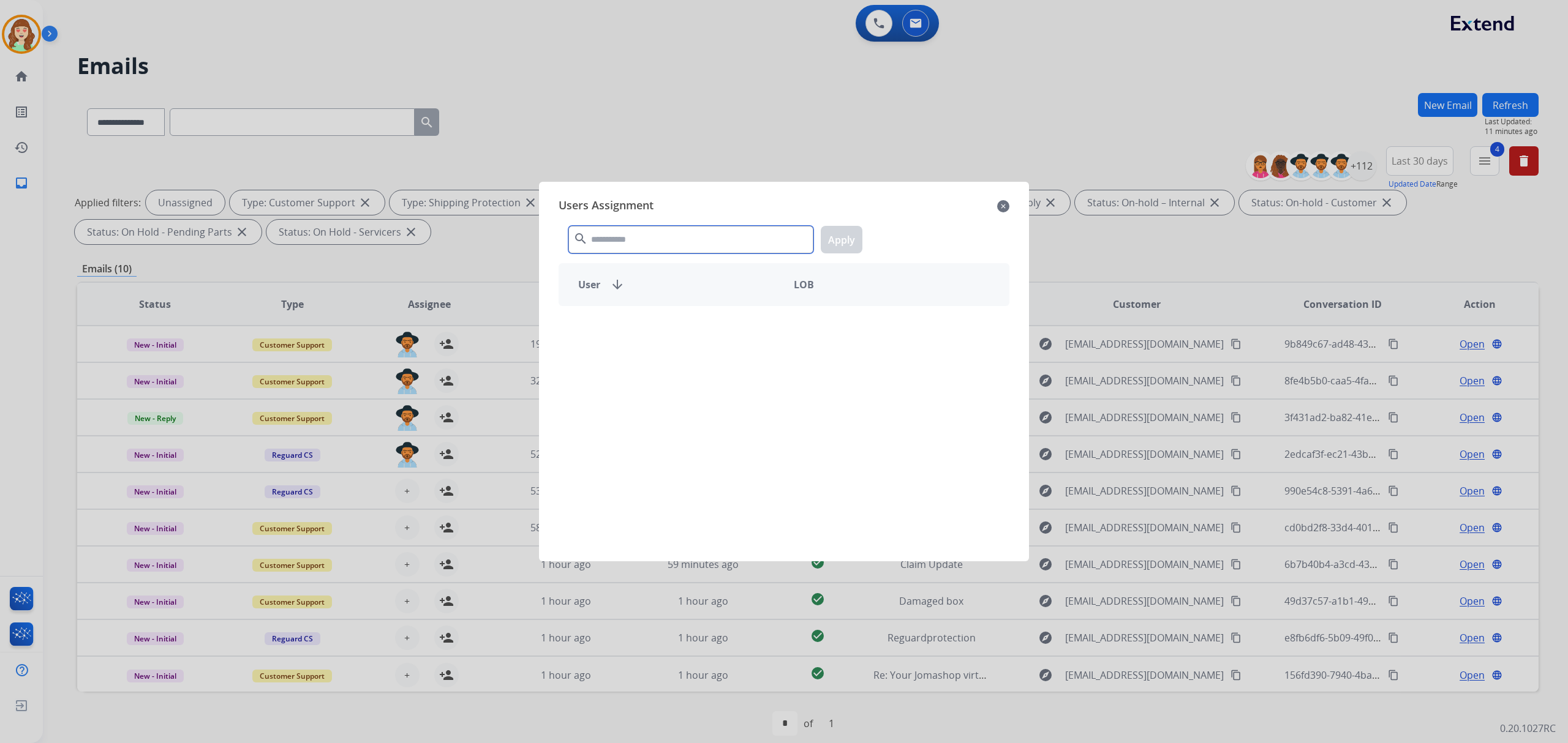
click at [657, 251] on input "text" at bounding box center [690, 239] width 245 height 28
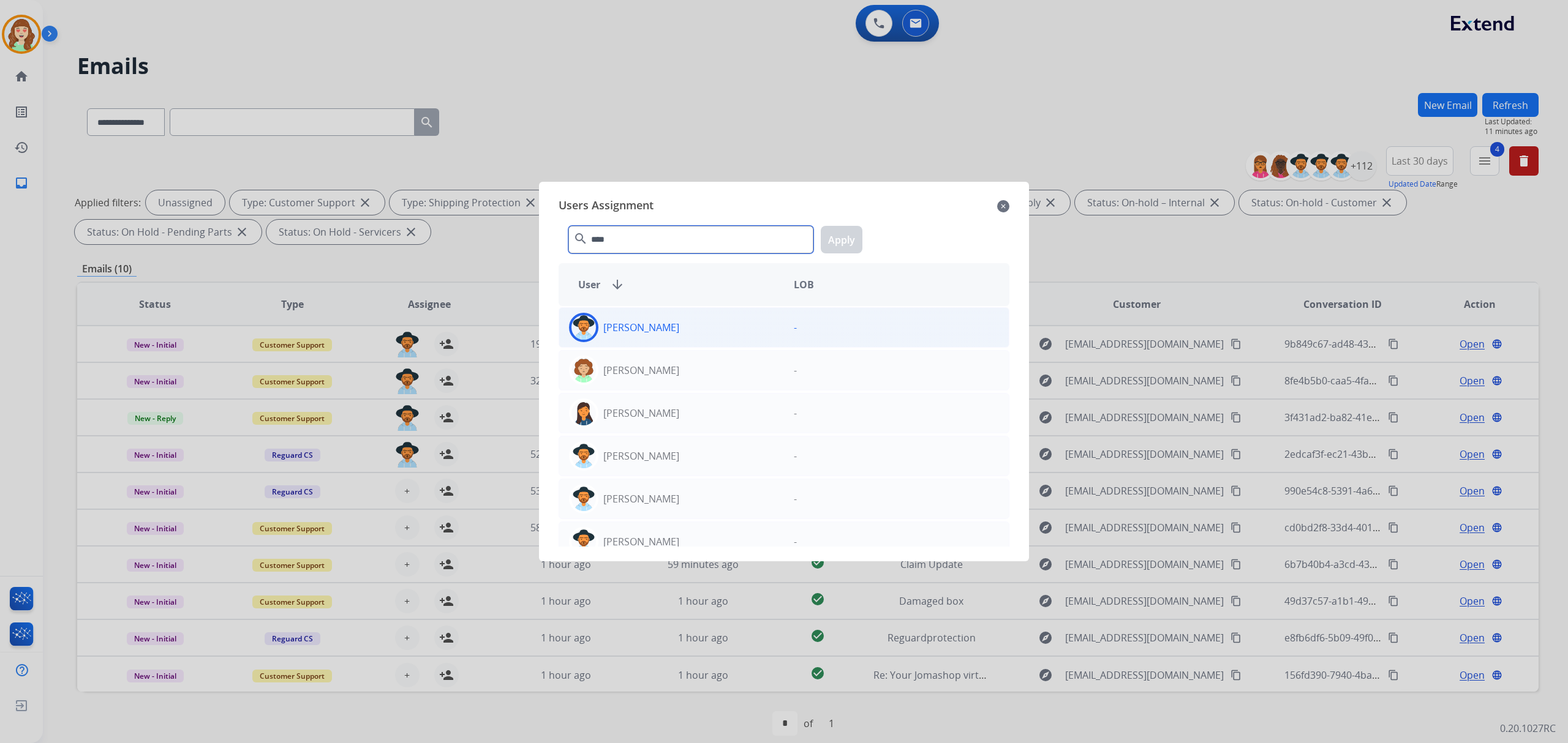
type input "****"
click at [679, 327] on div "Amanda Baez" at bounding box center [672, 327] width 225 height 29
click at [844, 238] on button "Apply" at bounding box center [841, 239] width 42 height 28
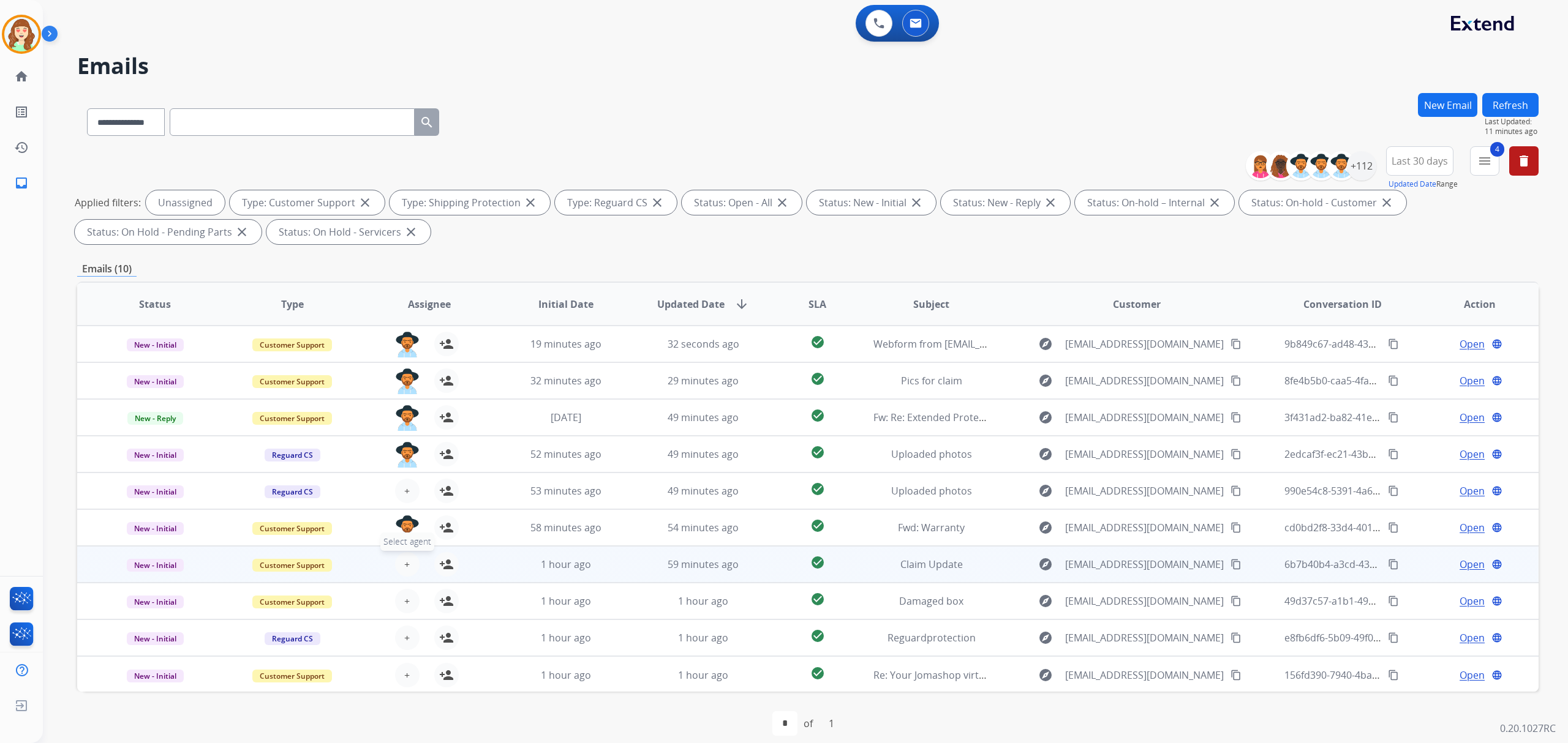
click at [400, 554] on button "+ Select agent" at bounding box center [407, 564] width 24 height 24
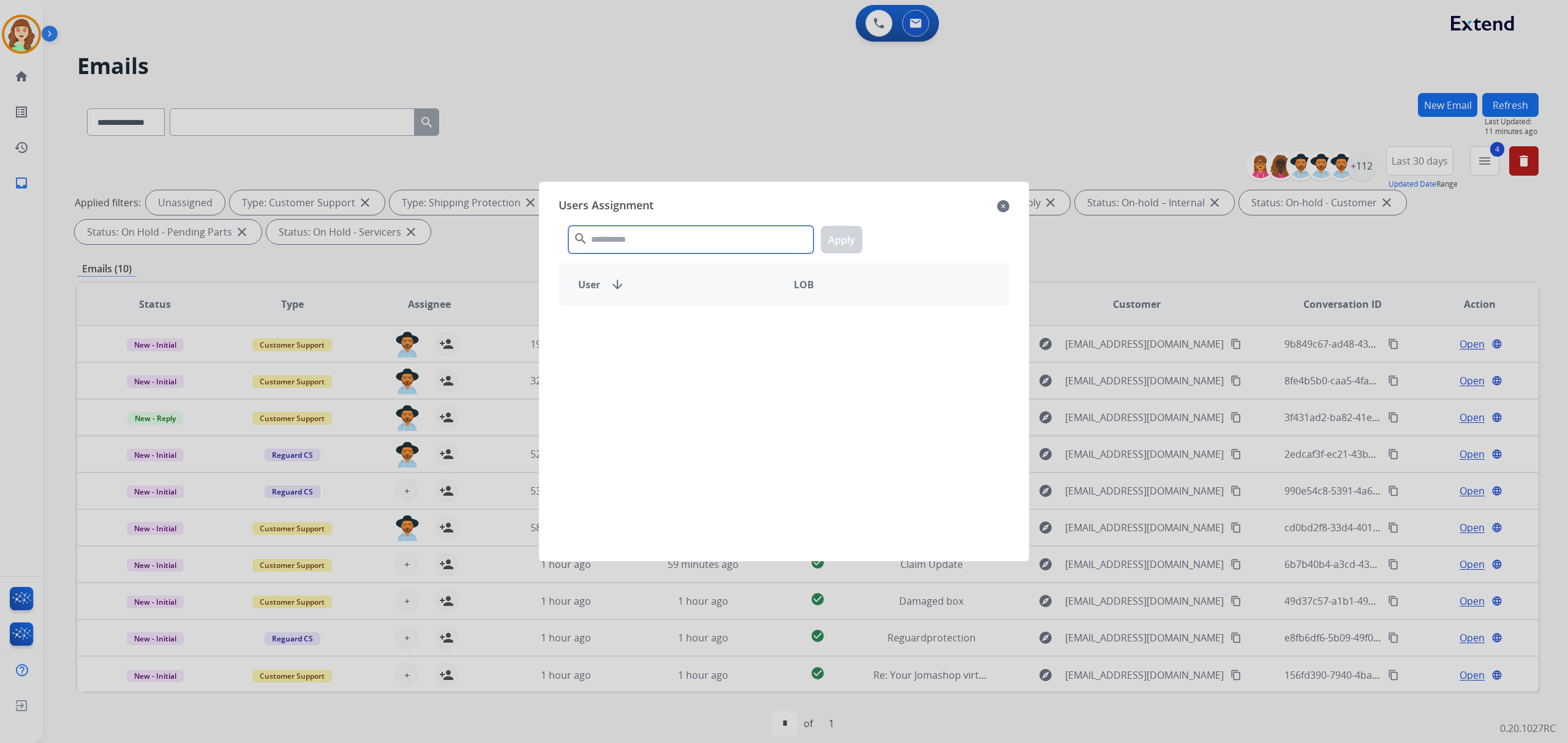
click at [616, 241] on input "text" at bounding box center [690, 239] width 245 height 28
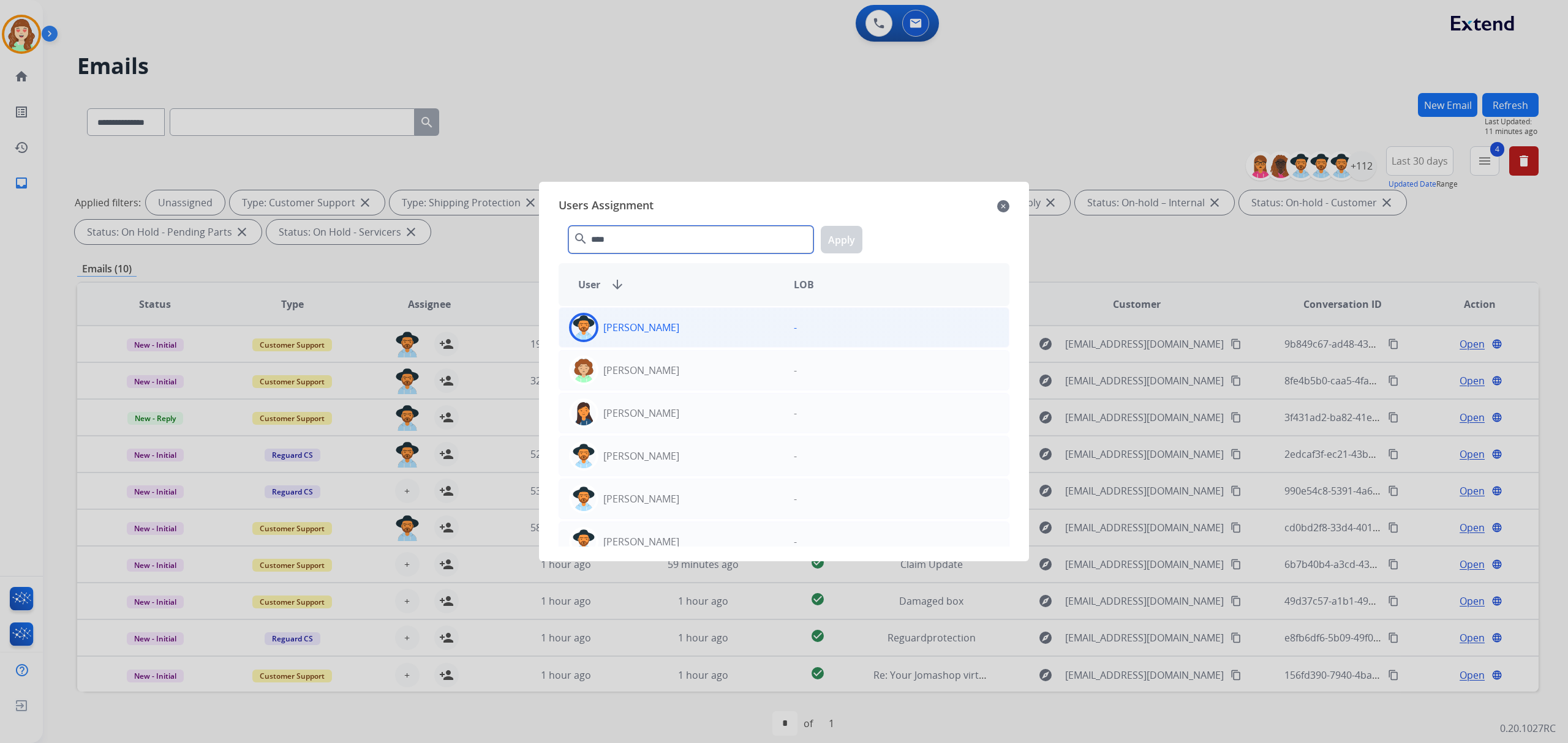
type input "****"
drag, startPoint x: 717, startPoint y: 332, endPoint x: 750, endPoint y: 308, distance: 40.8
click at [717, 331] on div "Amanda Baez" at bounding box center [672, 327] width 225 height 29
click at [838, 239] on button "Apply" at bounding box center [841, 239] width 42 height 28
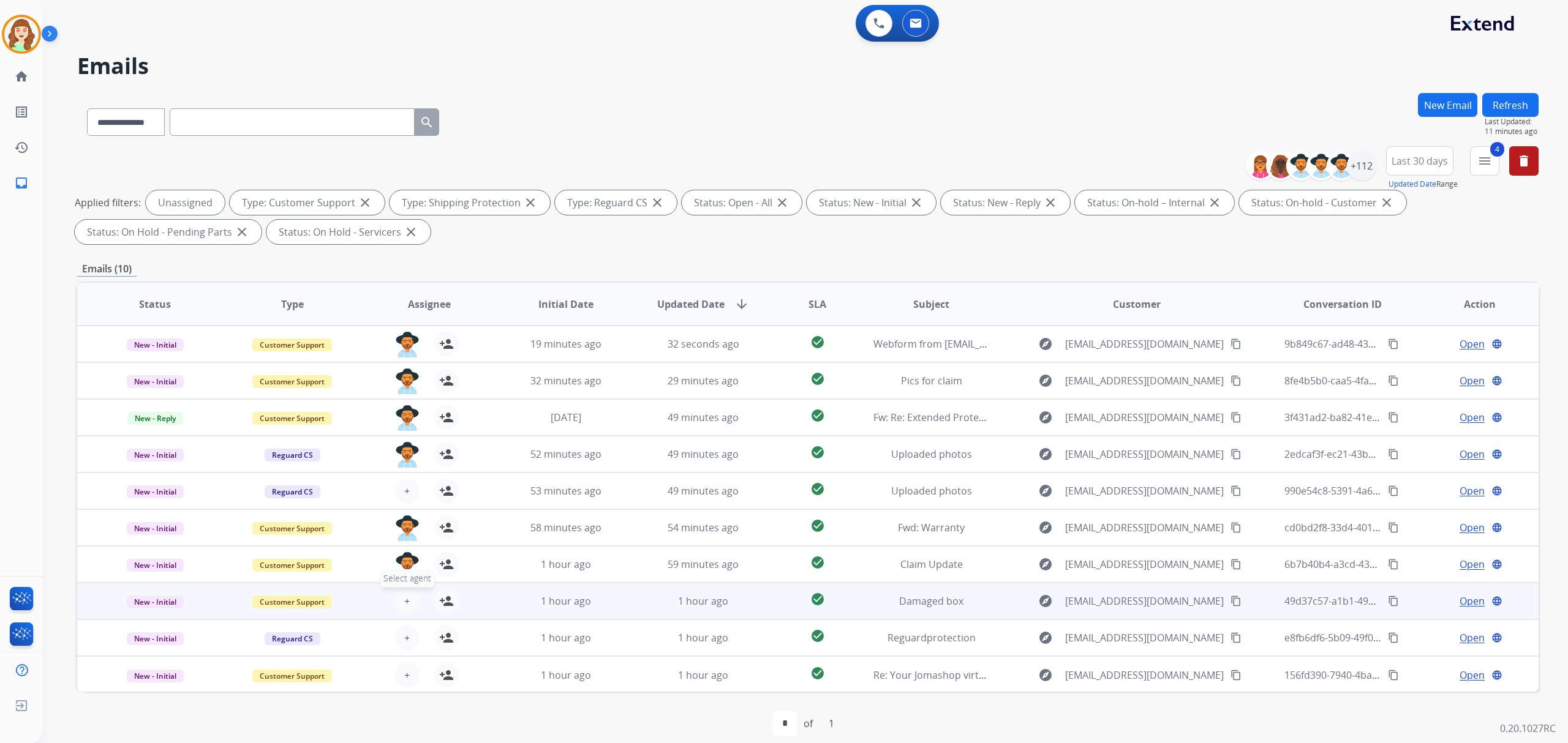
click at [404, 599] on span "+" at bounding box center [406, 601] width 6 height 15
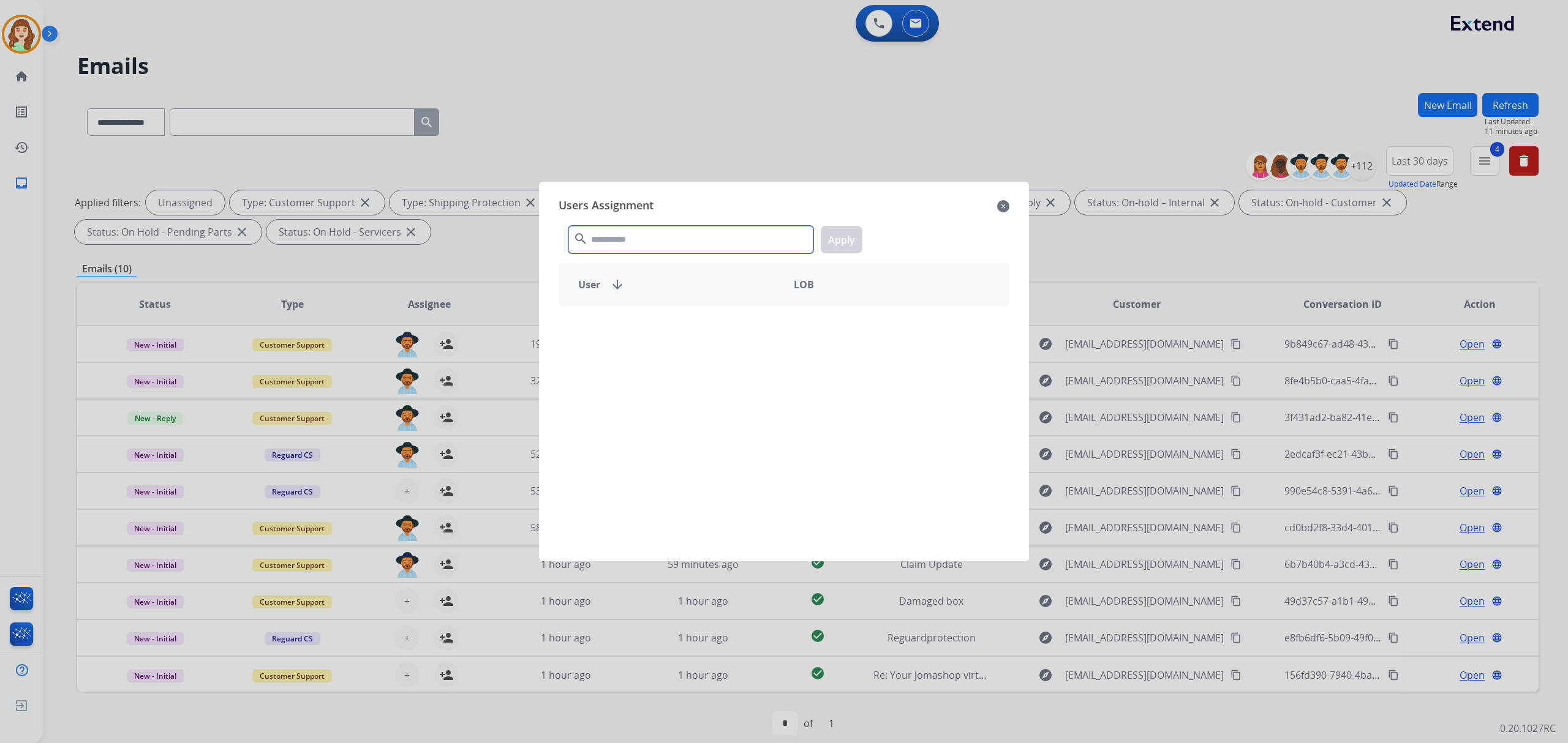
click at [639, 243] on input "text" at bounding box center [690, 239] width 245 height 28
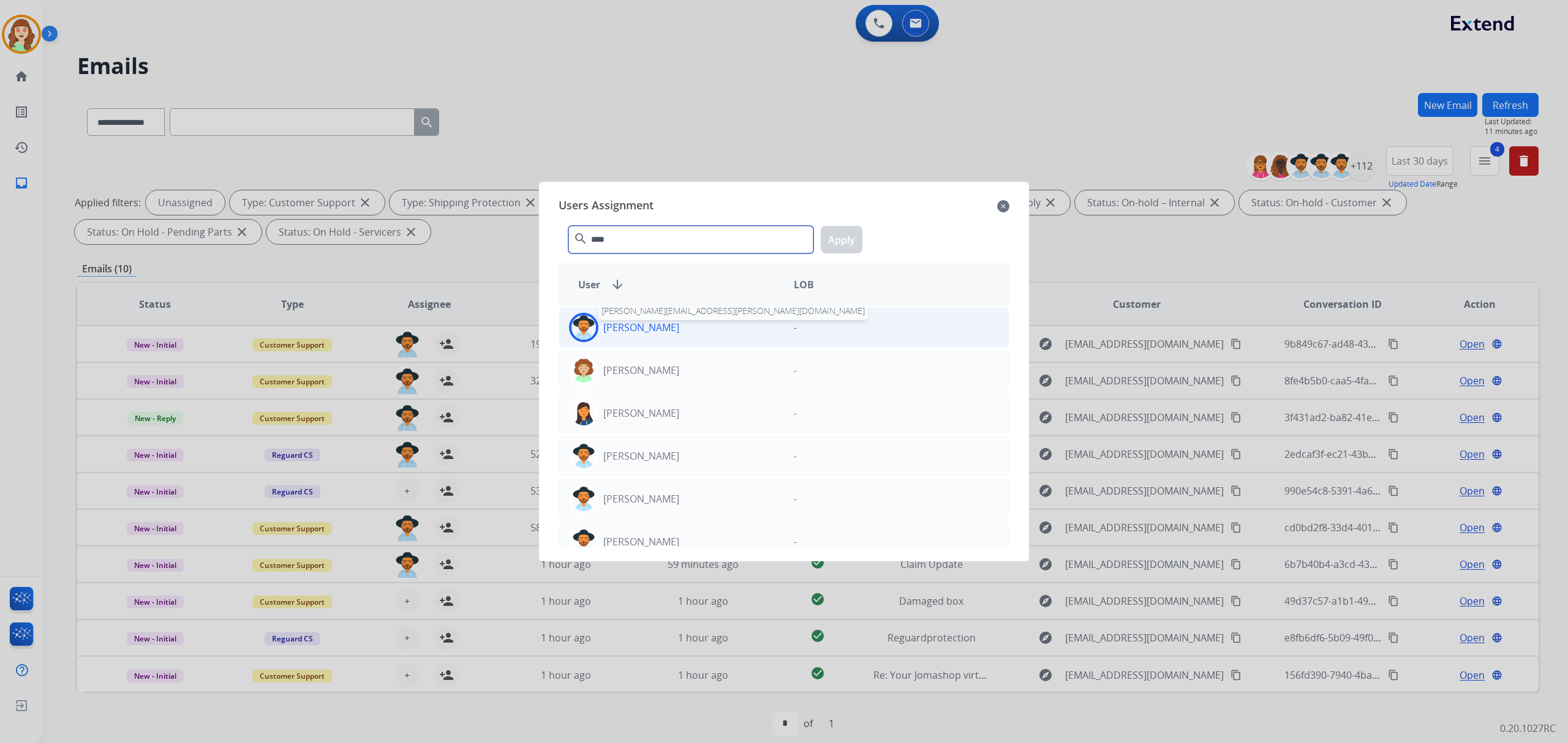
type input "****"
drag, startPoint x: 659, startPoint y: 322, endPoint x: 875, endPoint y: 246, distance: 229.0
click at [665, 322] on p "Amanda Baez" at bounding box center [641, 327] width 76 height 15
click at [844, 239] on button "Apply" at bounding box center [841, 239] width 42 height 28
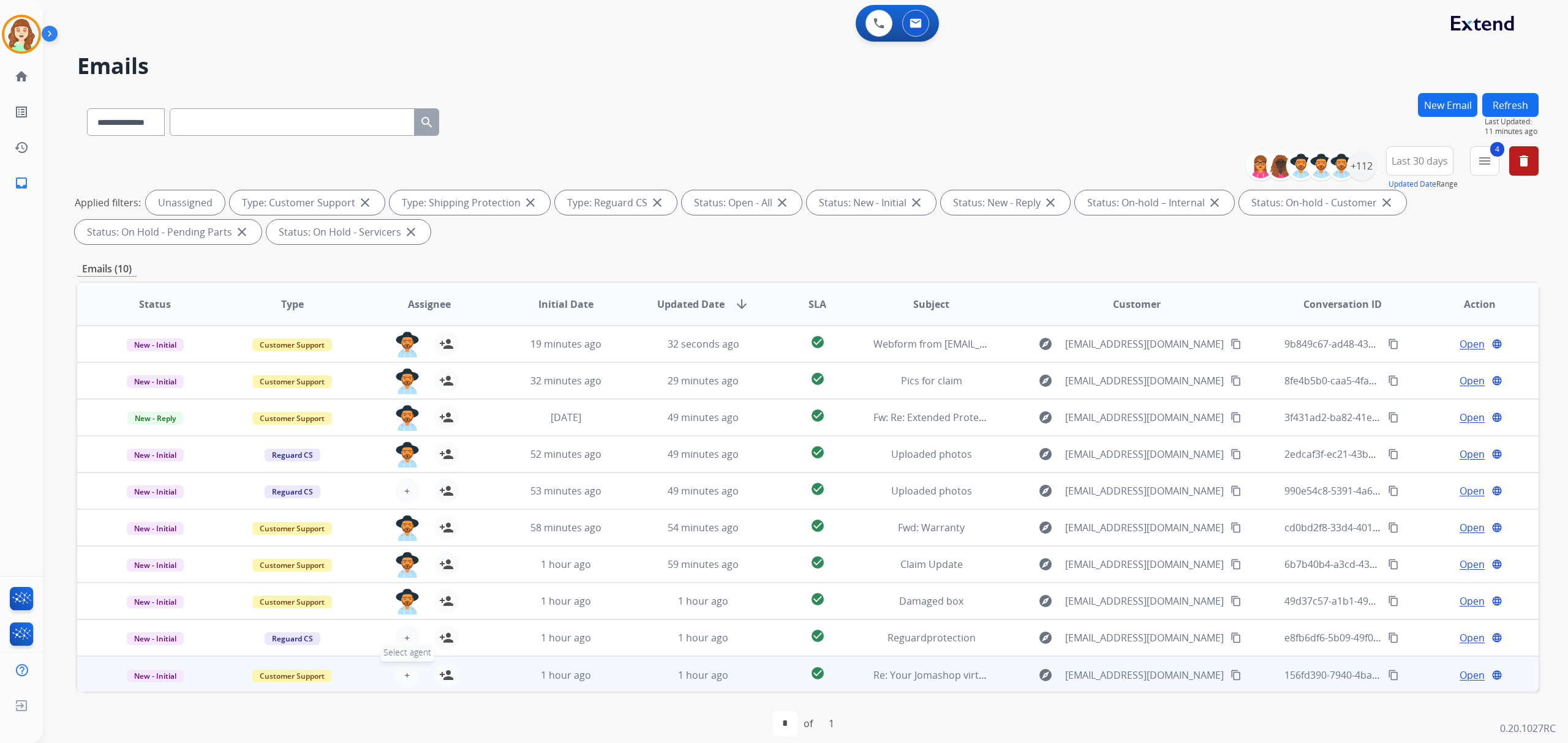
click at [407, 671] on span "+" at bounding box center [406, 675] width 6 height 15
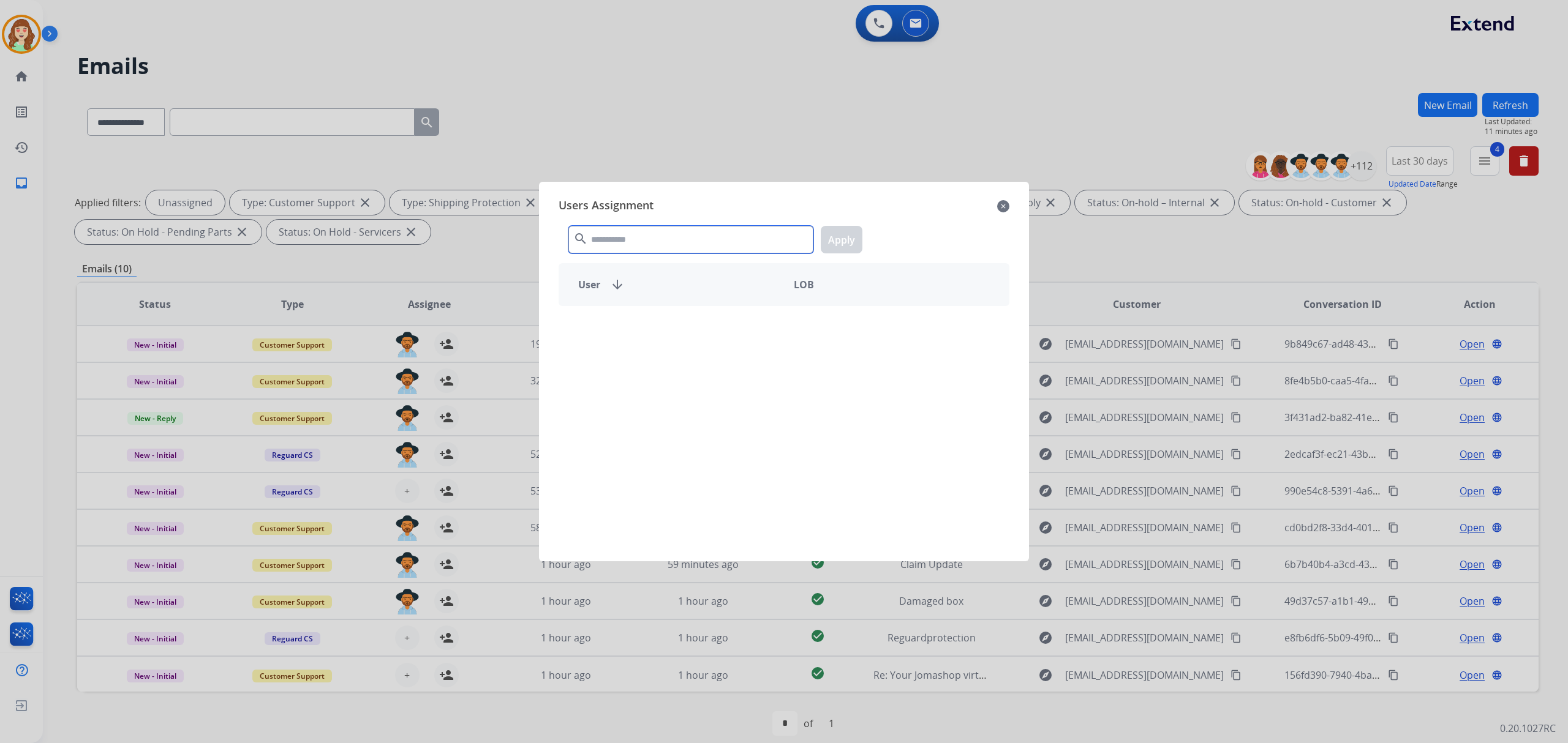
click at [732, 250] on input "text" at bounding box center [690, 239] width 245 height 28
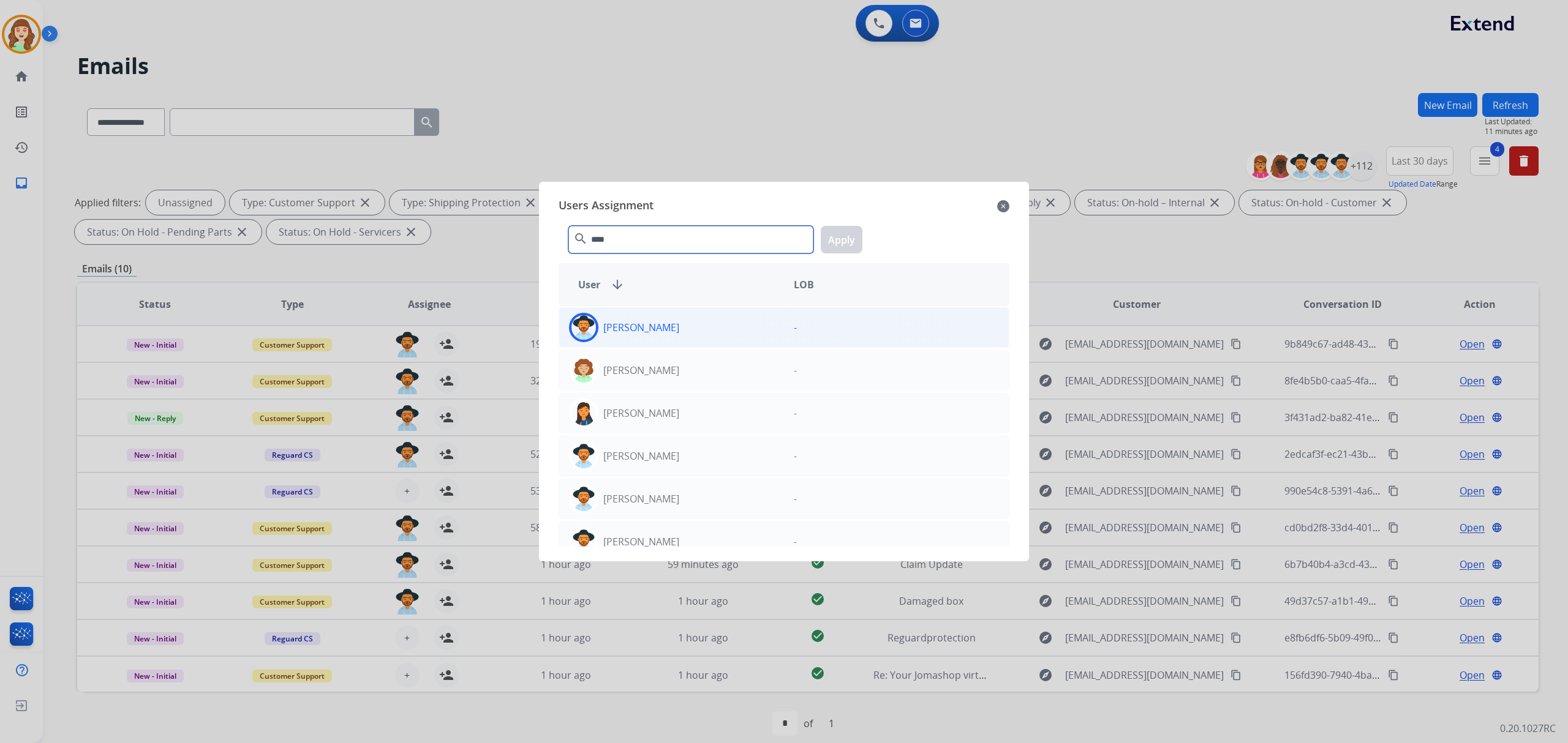
type input "****"
drag, startPoint x: 716, startPoint y: 327, endPoint x: 812, endPoint y: 282, distance: 106.0
click at [717, 326] on div "Amanda Baez" at bounding box center [672, 327] width 225 height 29
click at [838, 237] on button "Apply" at bounding box center [841, 239] width 42 height 28
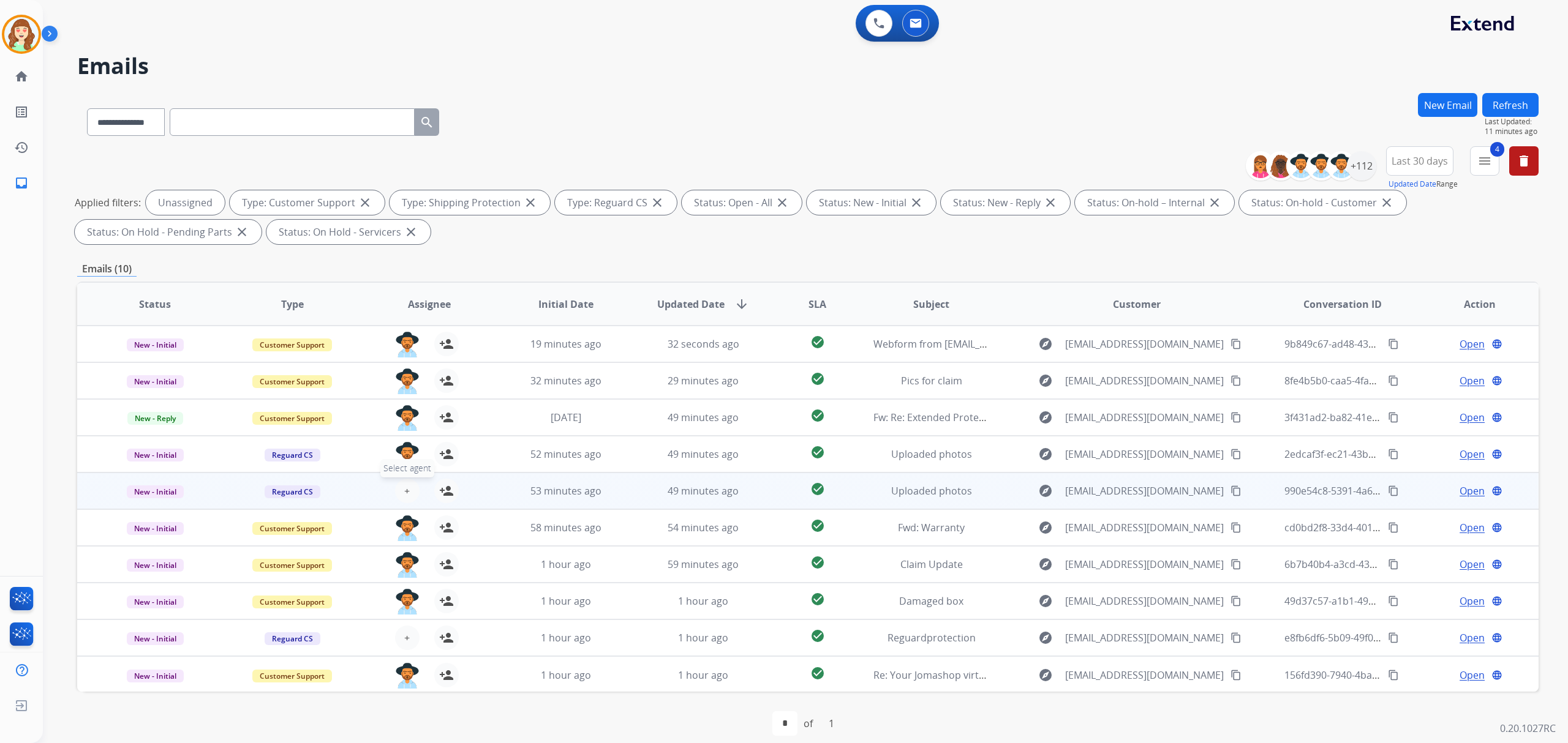
click at [404, 485] on span "+" at bounding box center [406, 491] width 6 height 15
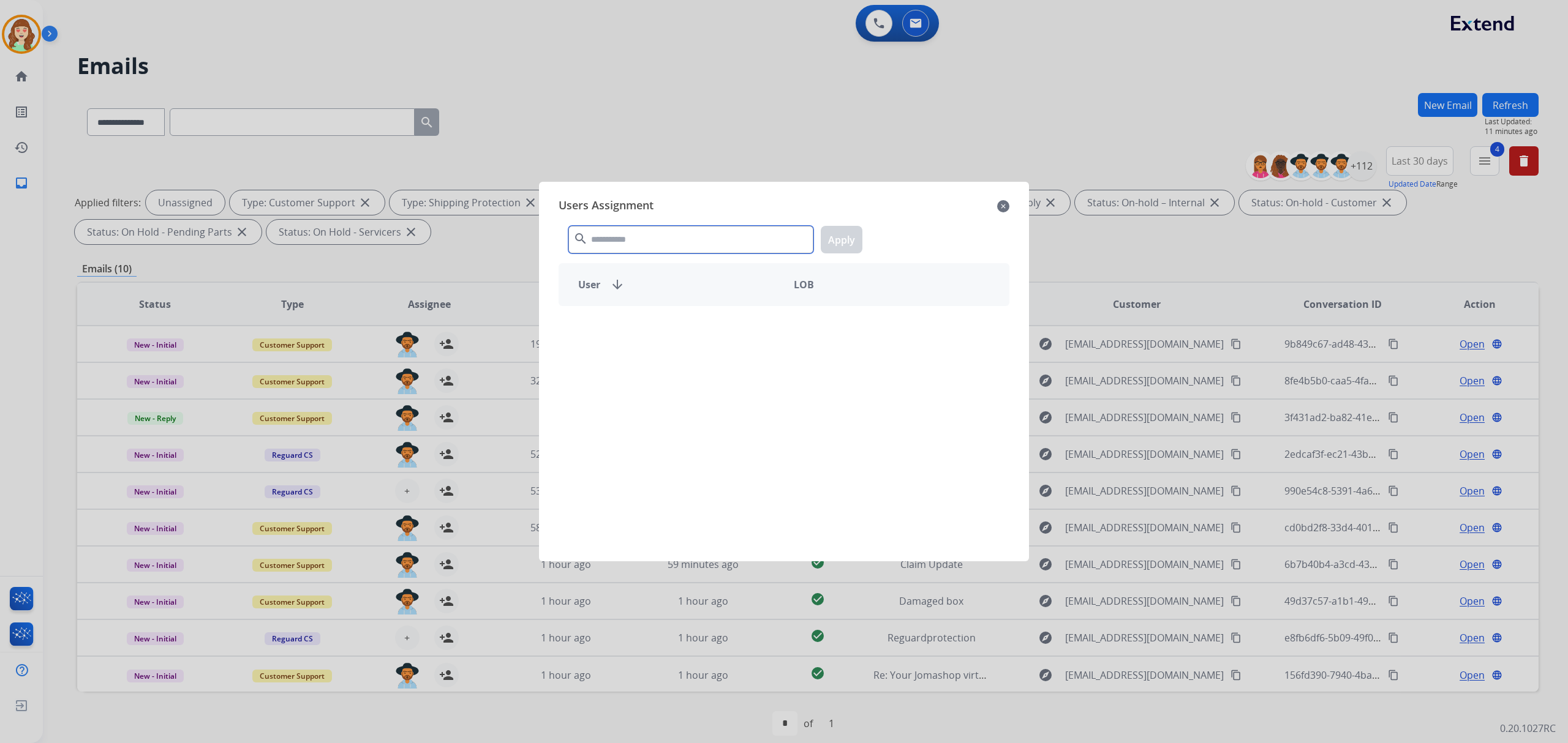
click at [719, 241] on input "text" at bounding box center [690, 239] width 245 height 28
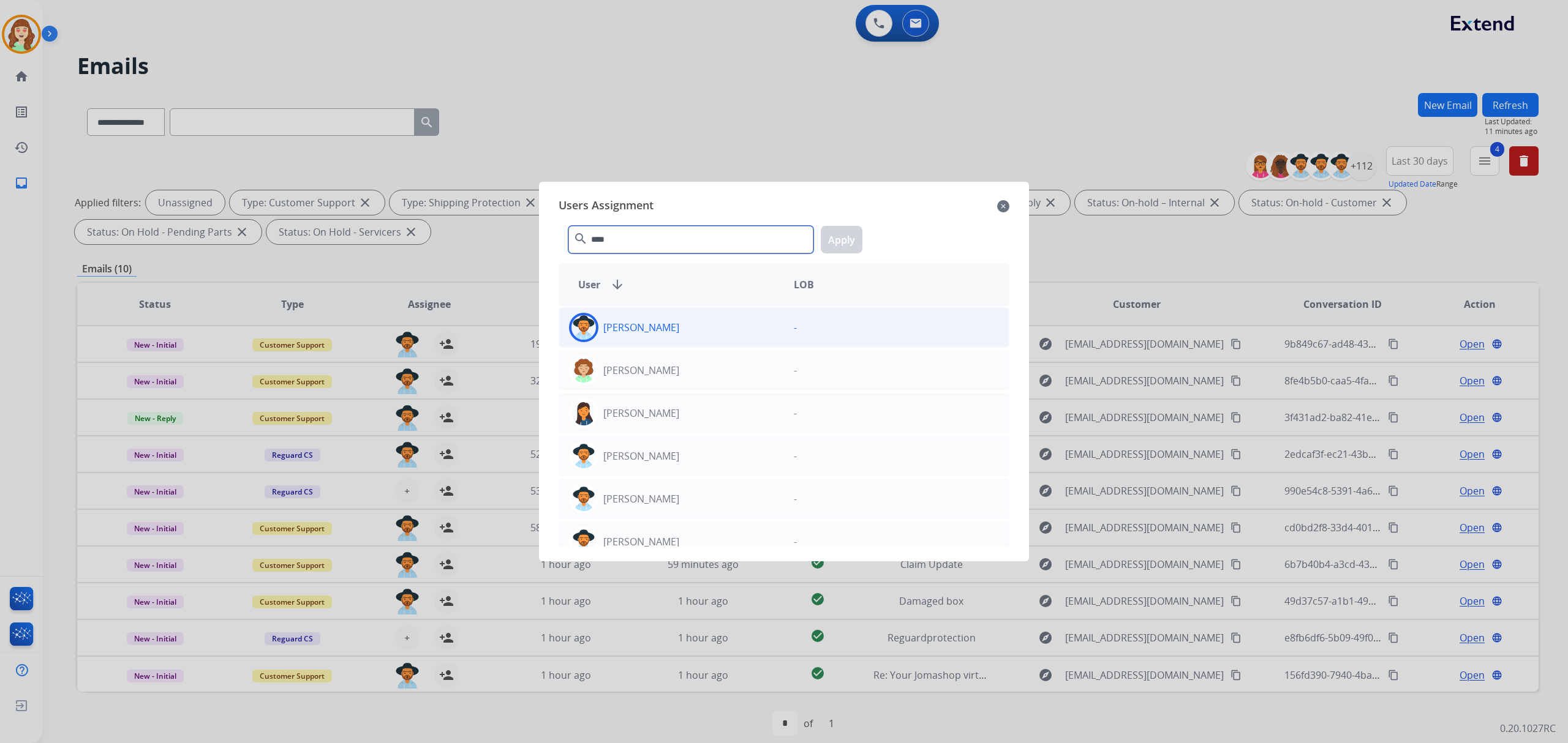
type input "****"
click at [728, 331] on div "Amanda Baez" at bounding box center [672, 327] width 225 height 29
click at [838, 237] on button "Apply" at bounding box center [841, 239] width 42 height 28
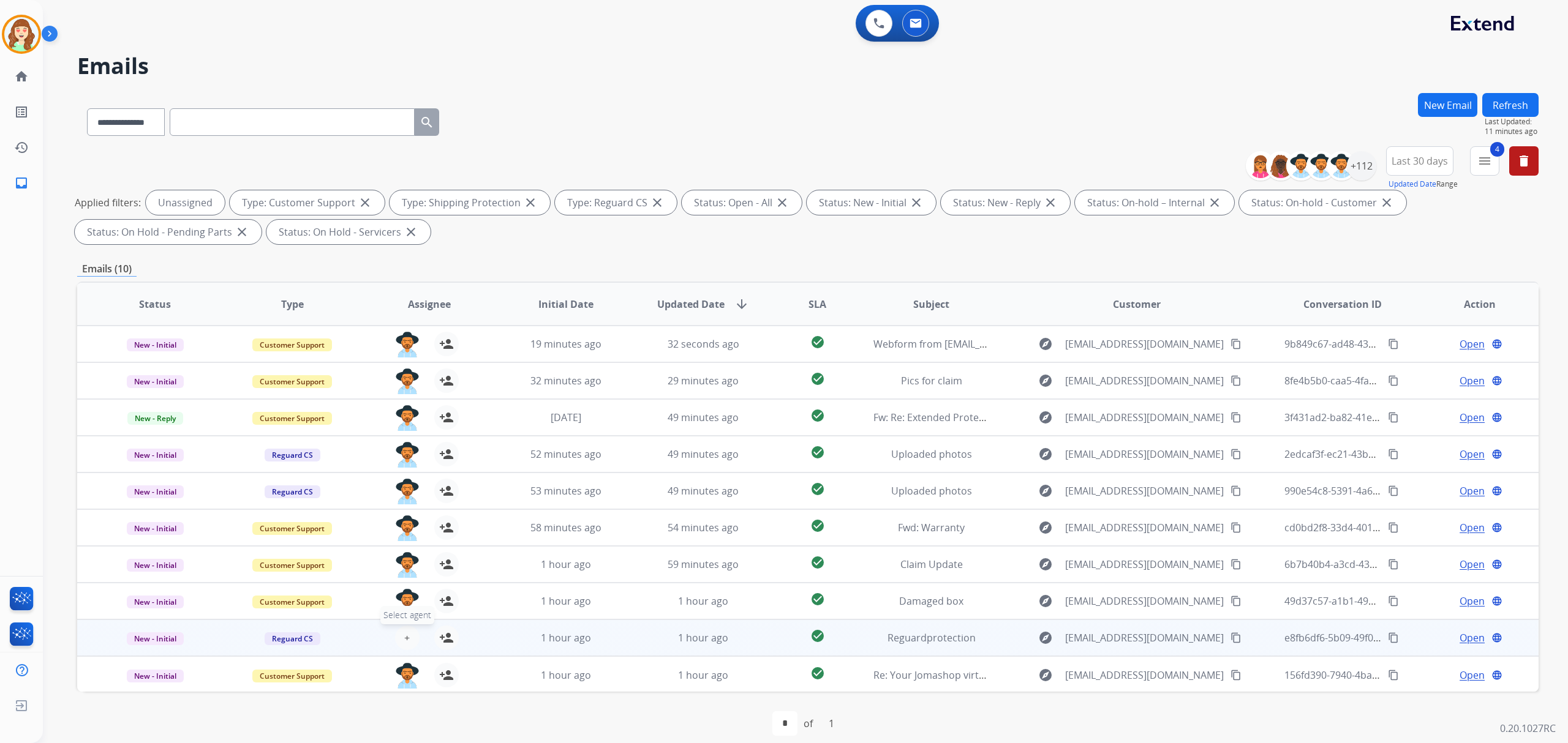
click at [404, 638] on span "+" at bounding box center [406, 637] width 6 height 15
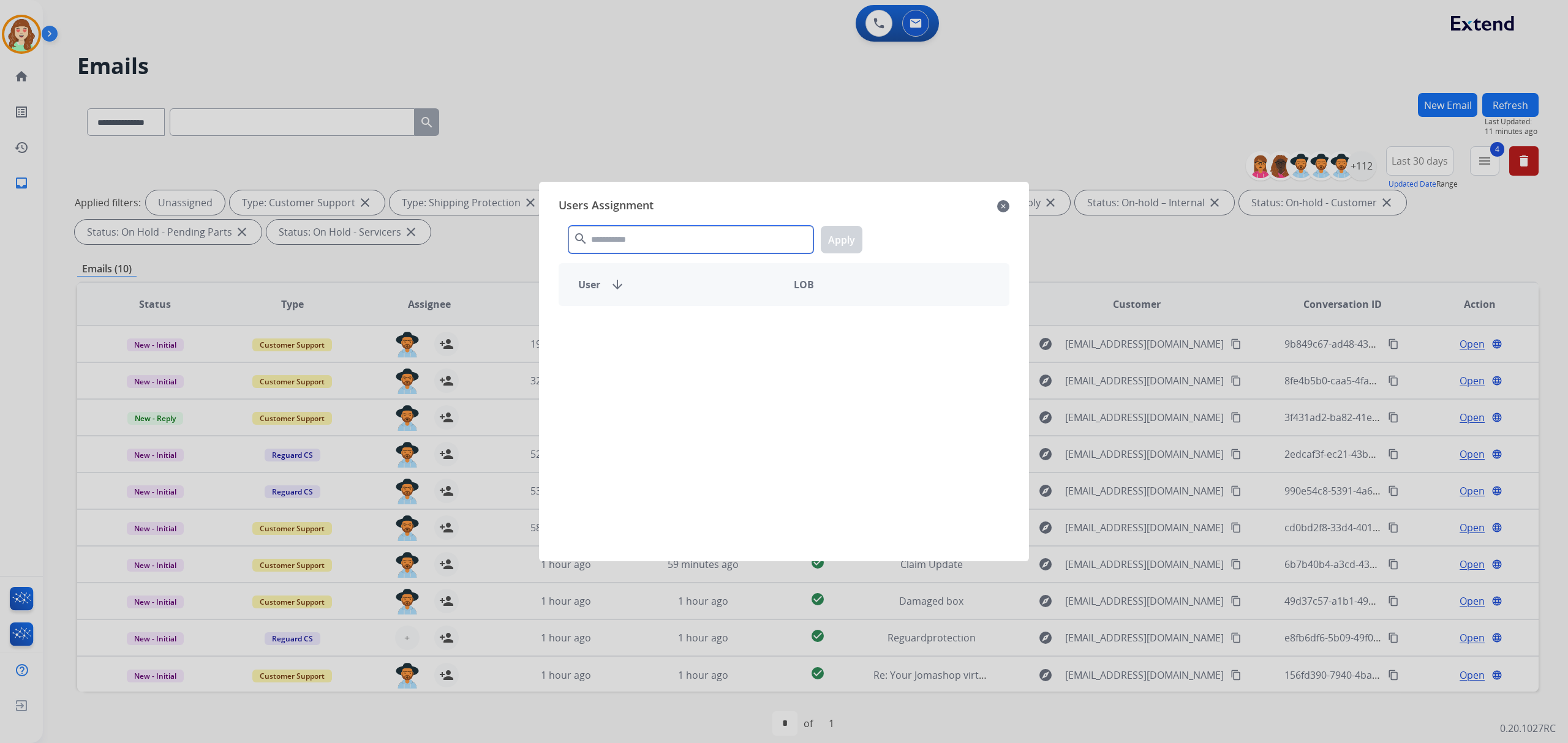
click at [664, 233] on input "text" at bounding box center [690, 239] width 245 height 28
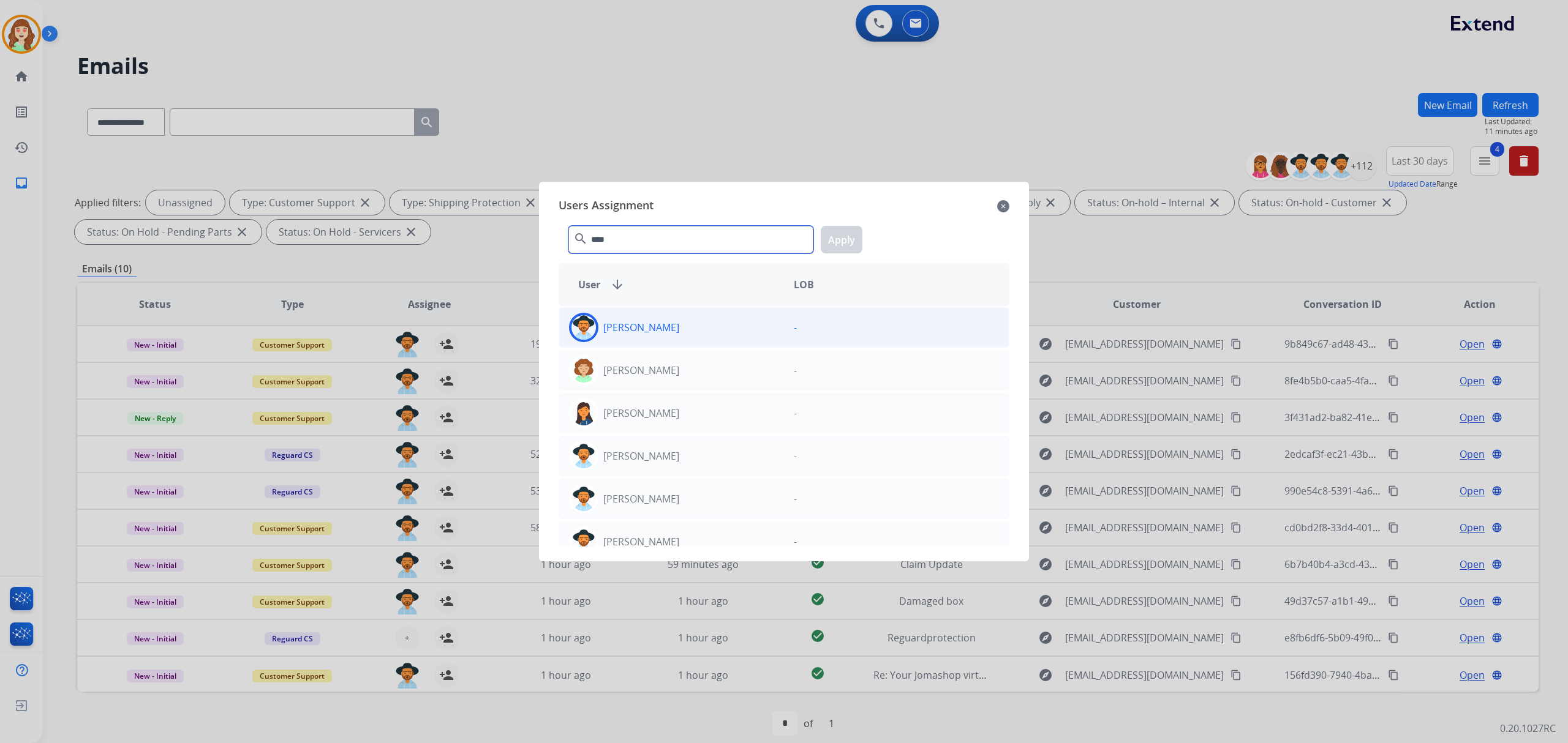
type input "****"
click at [689, 319] on div "Amanda Baez" at bounding box center [672, 327] width 225 height 29
click at [845, 233] on button "Apply" at bounding box center [841, 239] width 42 height 28
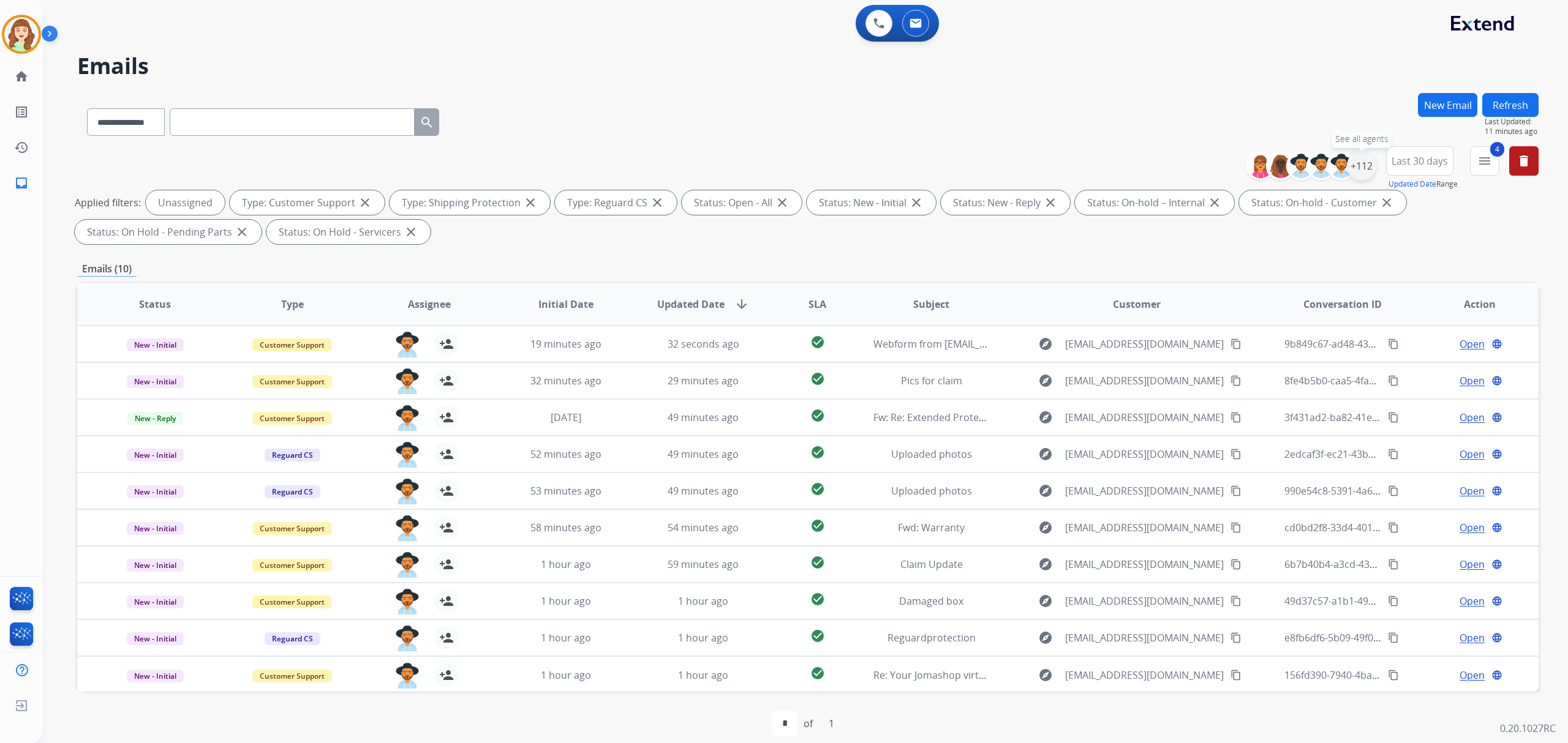
click at [1371, 162] on div "+112" at bounding box center [1360, 166] width 29 height 29
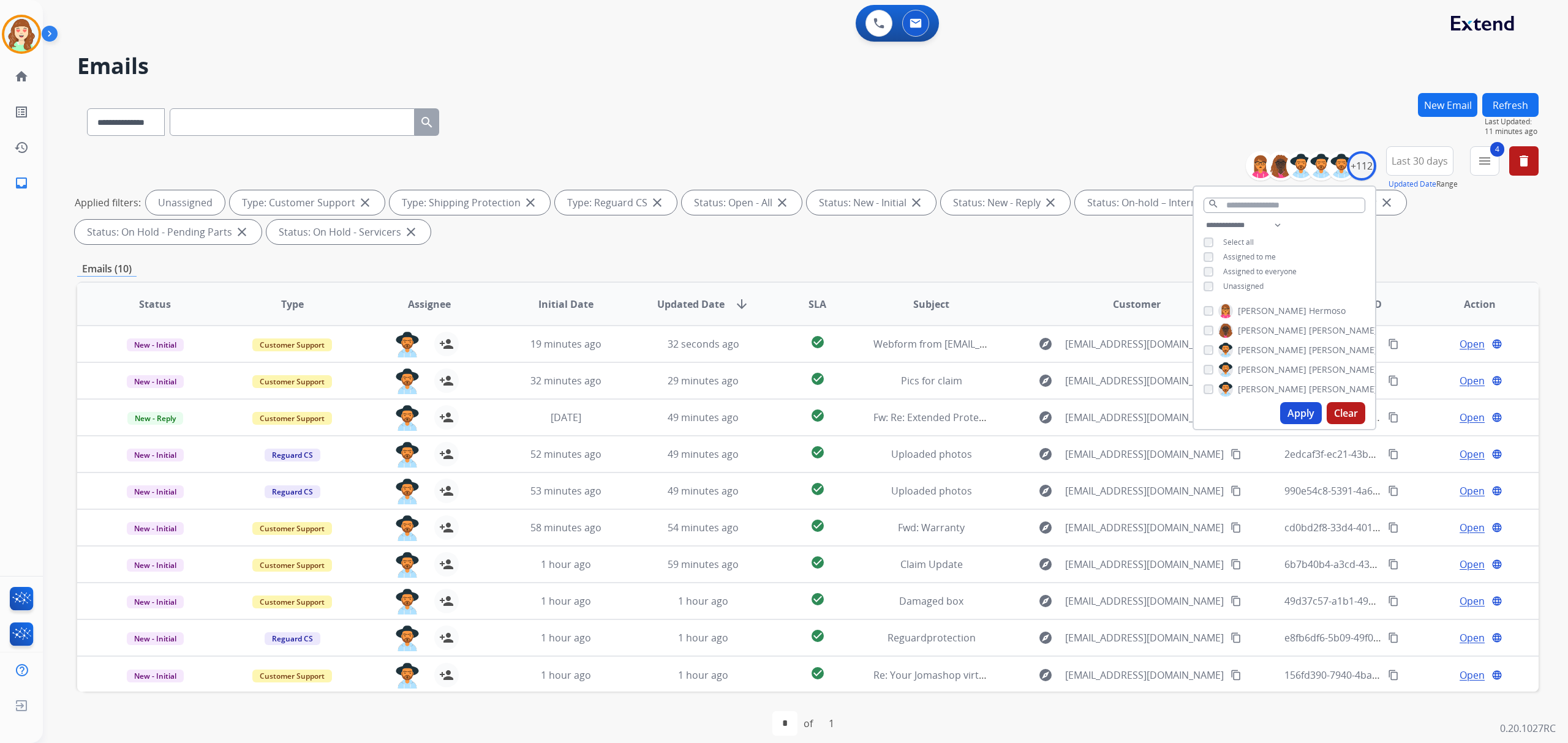
click at [1292, 414] on button "Apply" at bounding box center [1300, 413] width 42 height 22
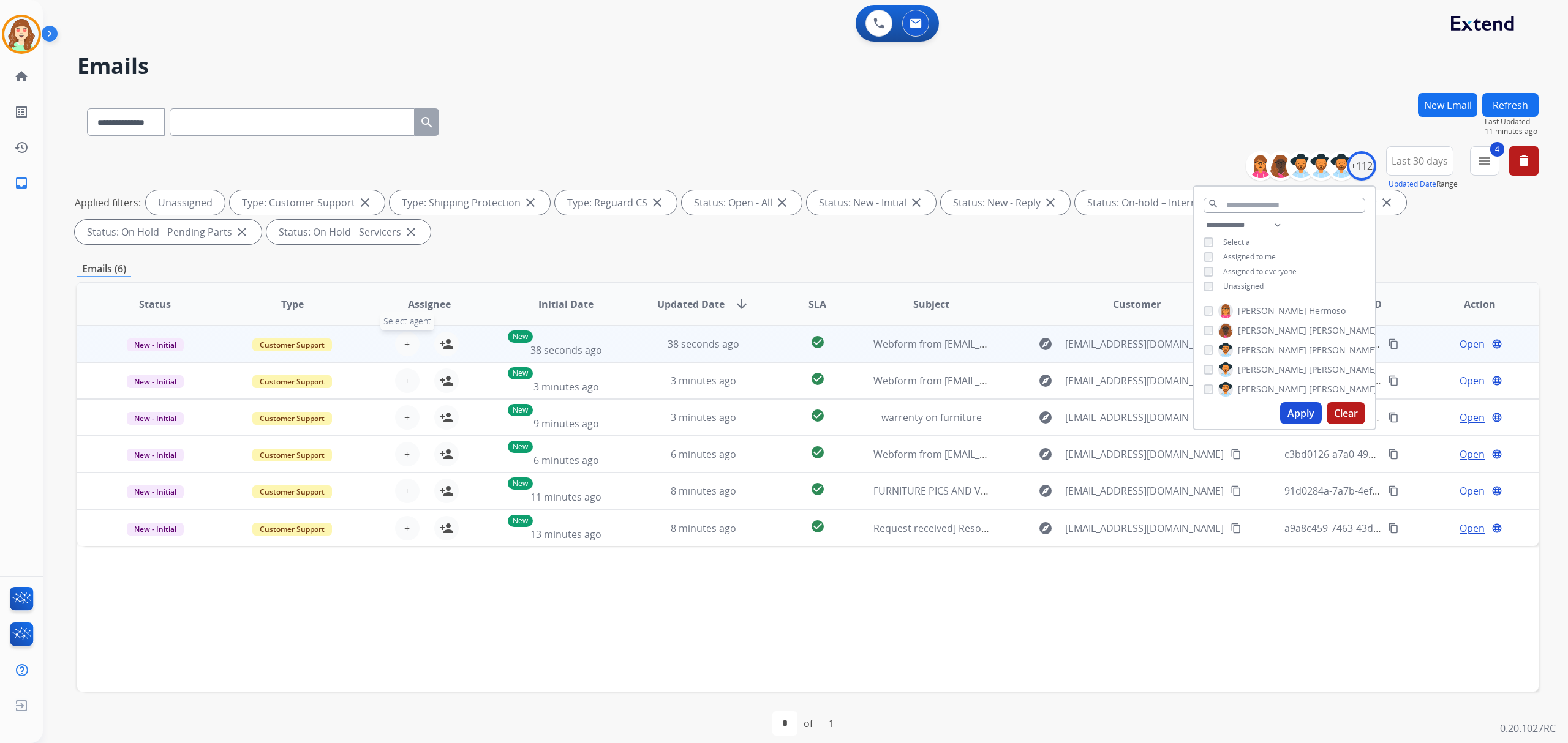
click at [405, 343] on span "+" at bounding box center [406, 344] width 6 height 15
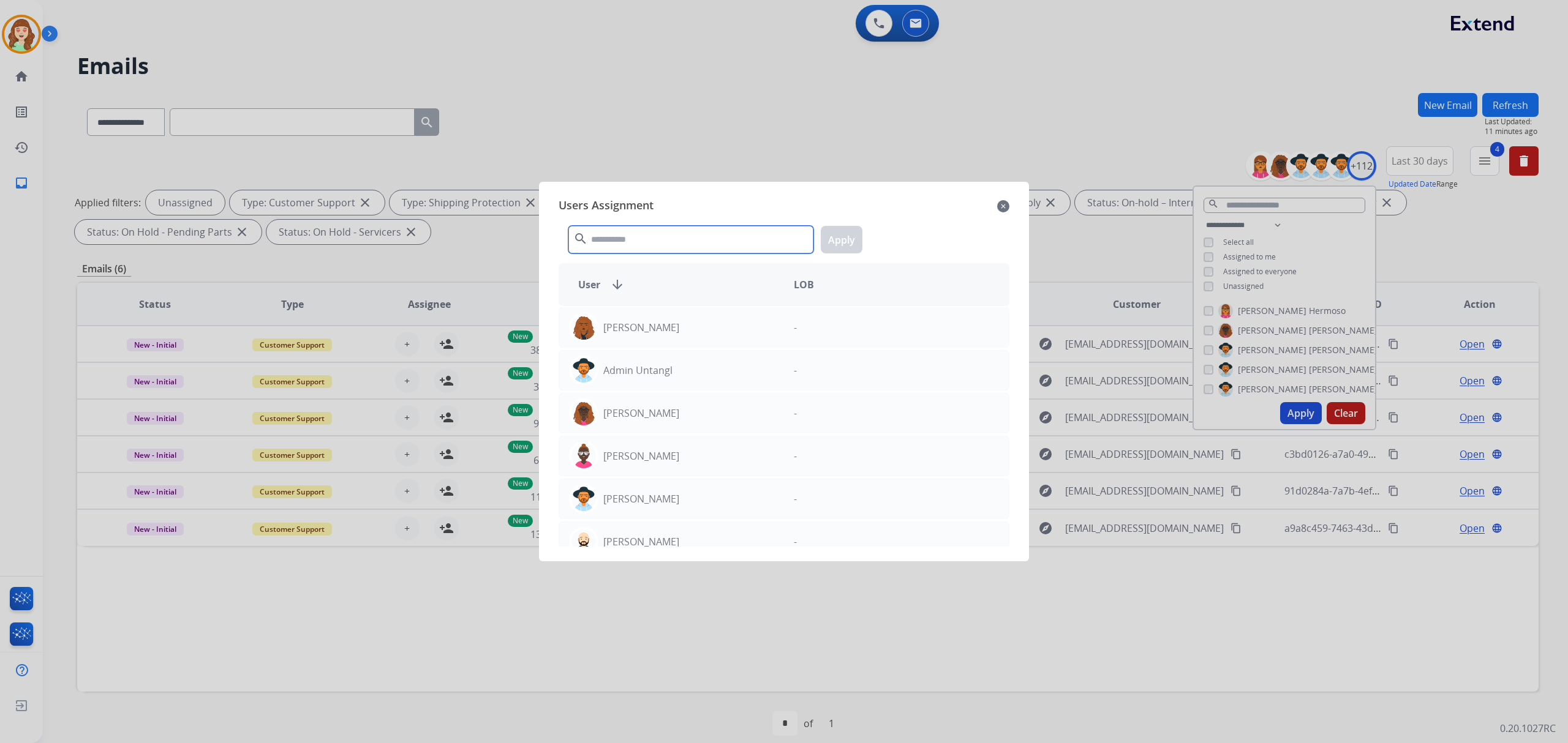
click at [626, 242] on input "text" at bounding box center [690, 239] width 245 height 28
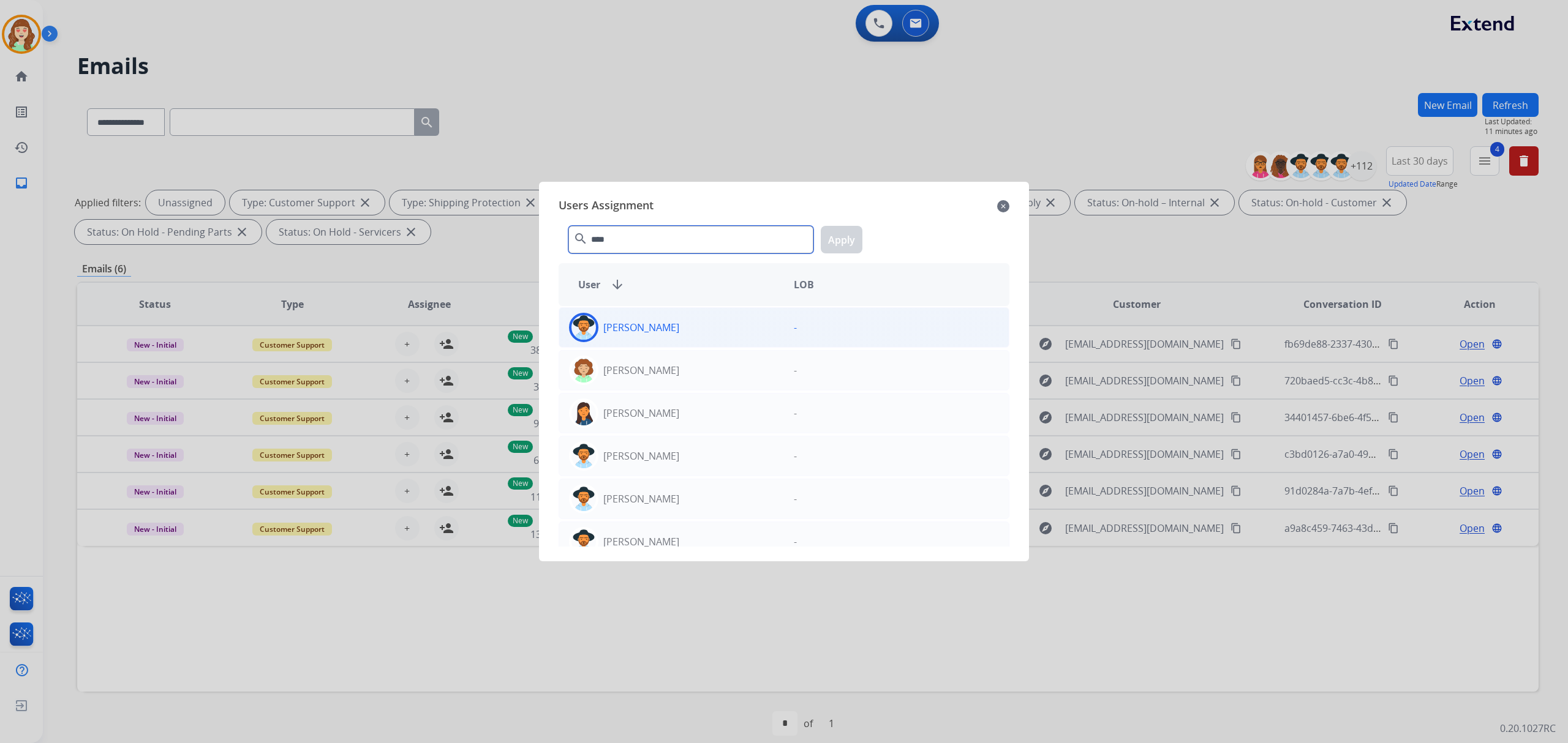
type input "****"
drag, startPoint x: 693, startPoint y: 329, endPoint x: 723, endPoint y: 315, distance: 33.1
click at [706, 323] on div "Amanda Baez" at bounding box center [672, 327] width 225 height 29
click at [844, 233] on button "Apply" at bounding box center [841, 239] width 42 height 28
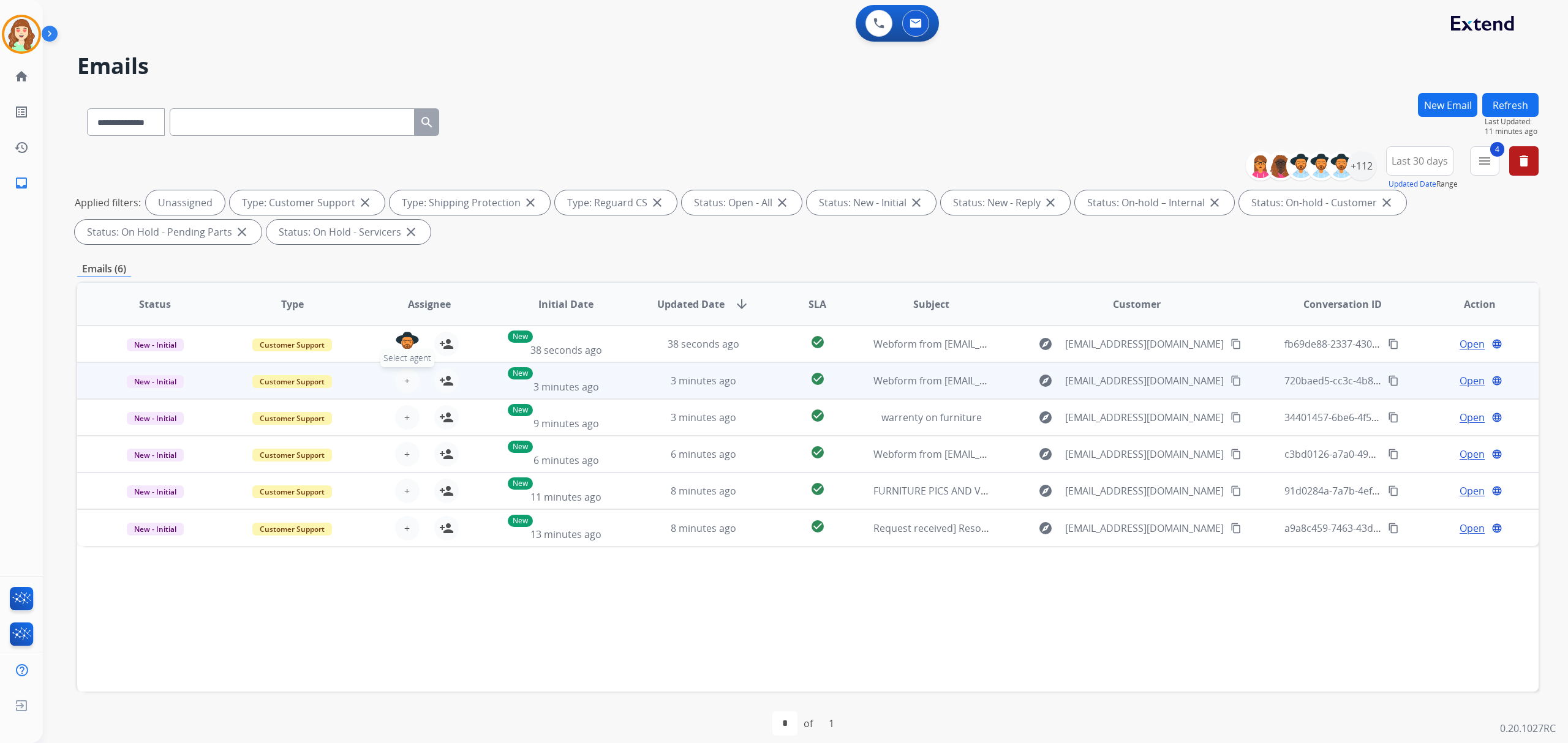
click at [404, 378] on span "+" at bounding box center [406, 380] width 6 height 15
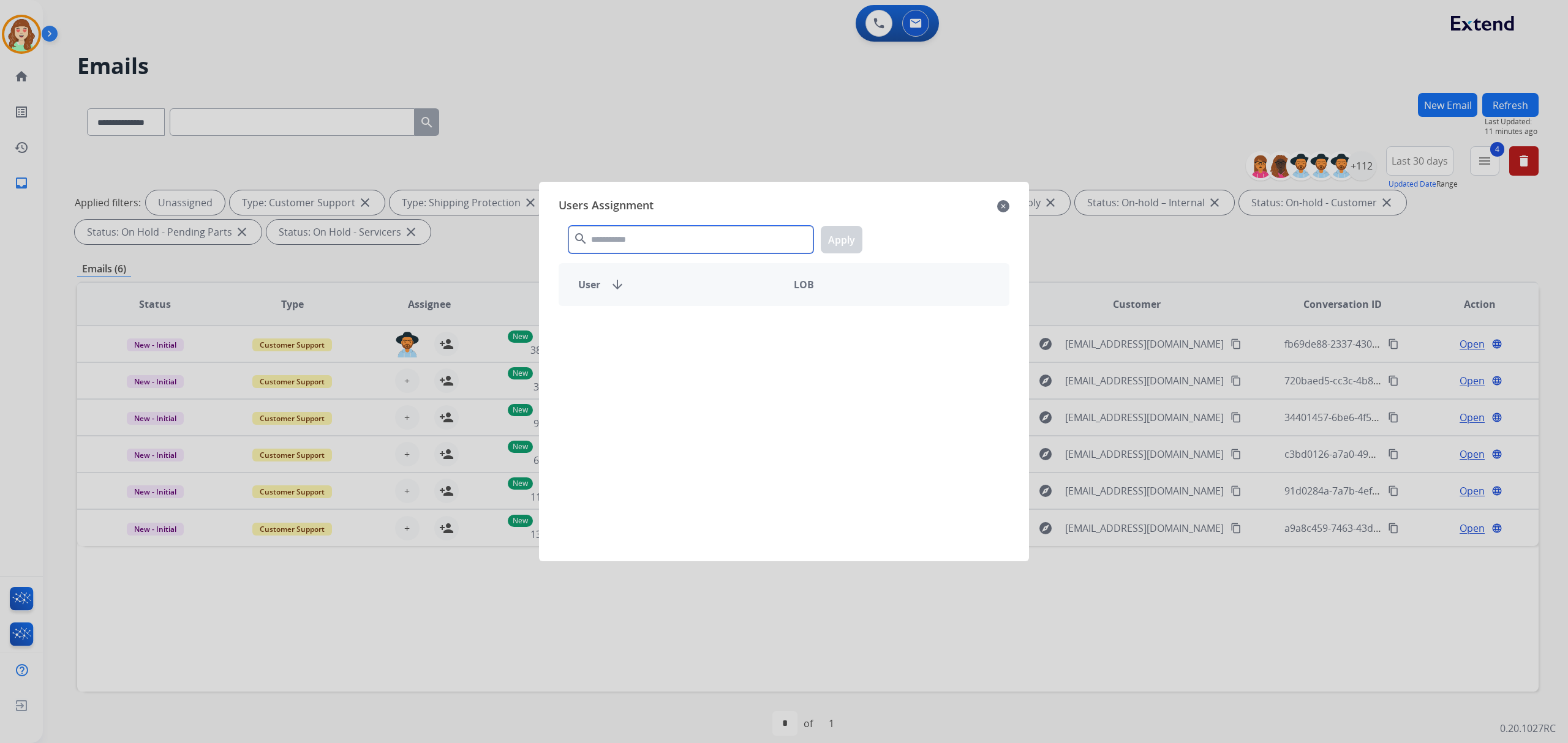
click at [608, 248] on input "text" at bounding box center [690, 239] width 245 height 28
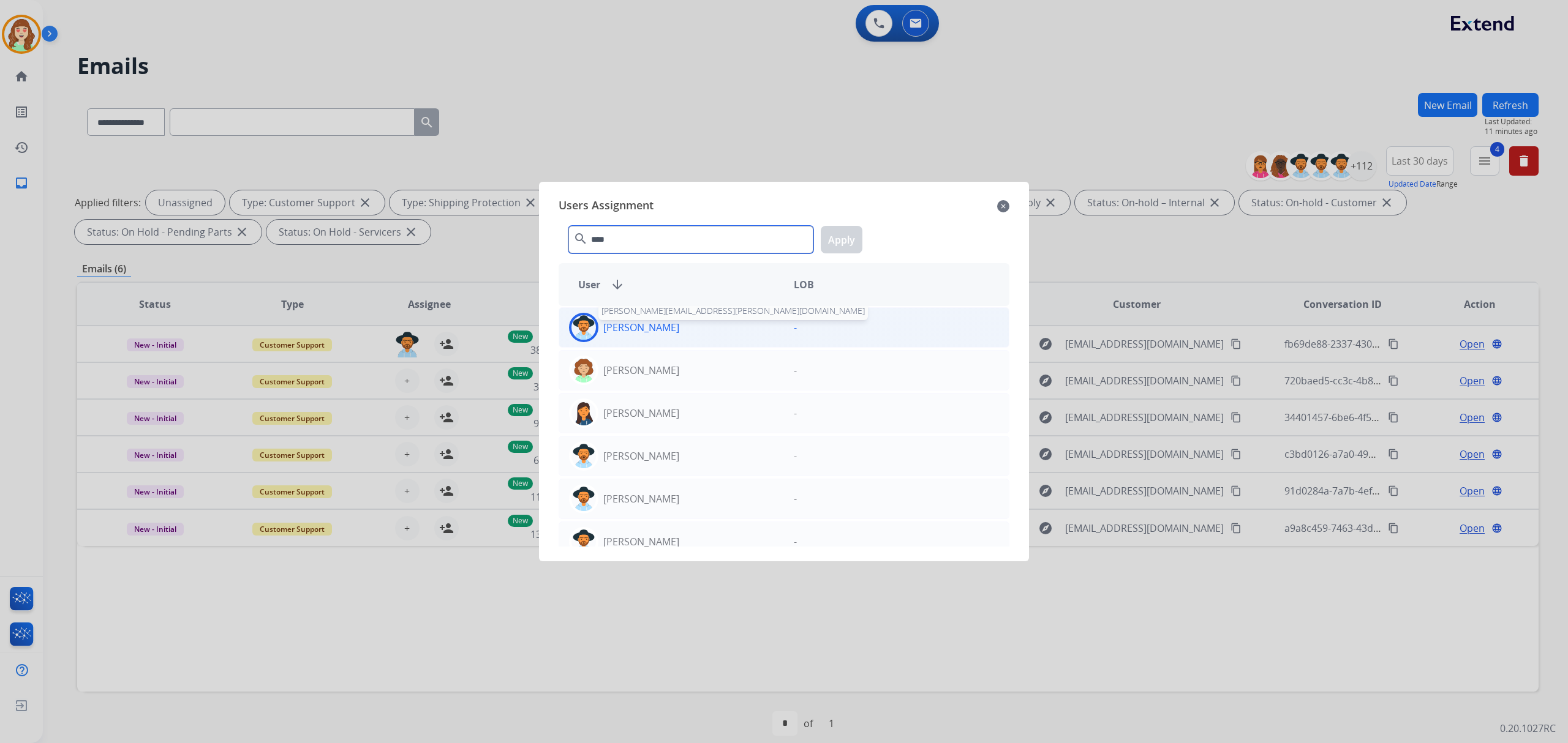
type input "****"
click at [647, 331] on p "Amanda Baez" at bounding box center [641, 327] width 76 height 15
click at [834, 233] on button "Apply" at bounding box center [841, 239] width 42 height 28
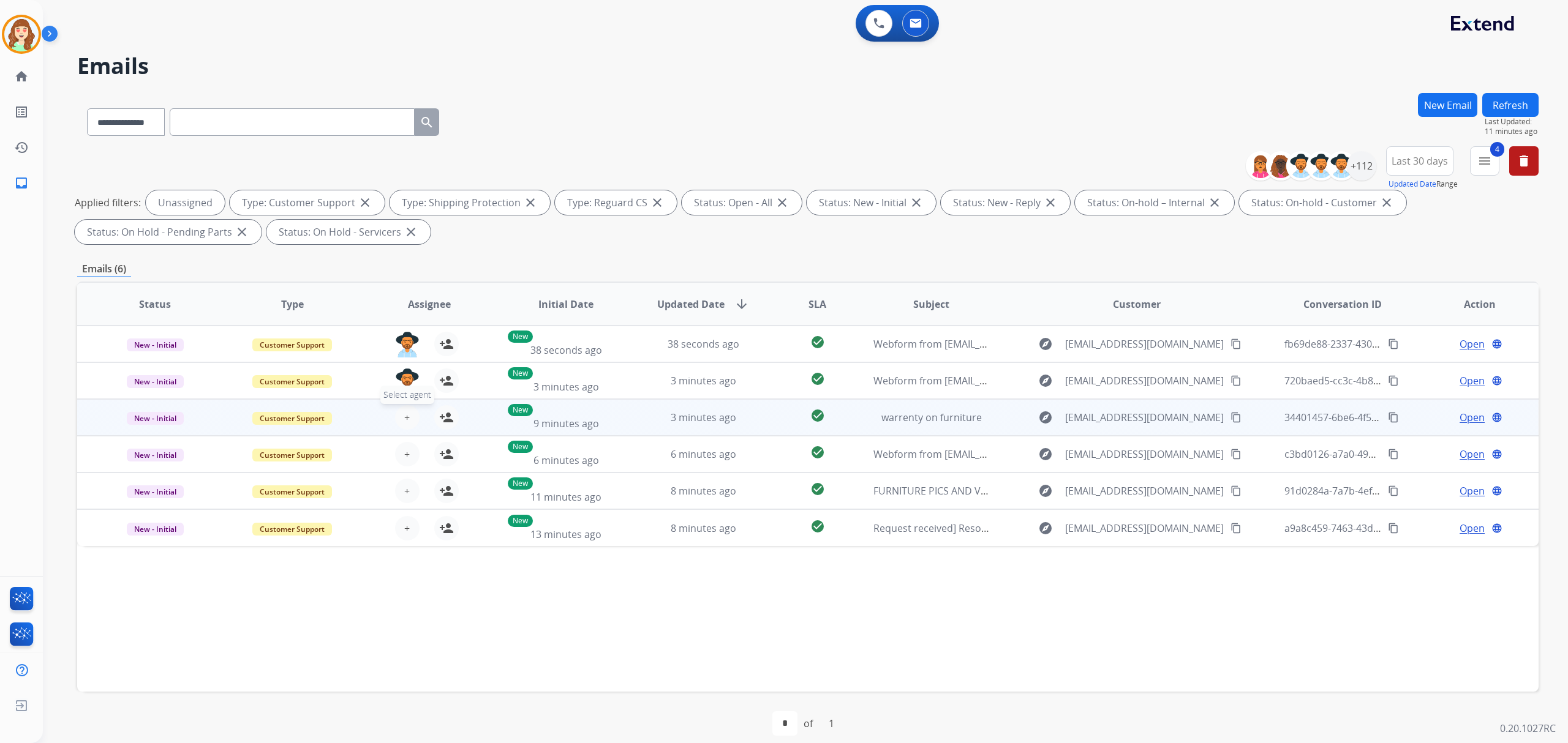
click at [404, 416] on span "+" at bounding box center [406, 417] width 6 height 15
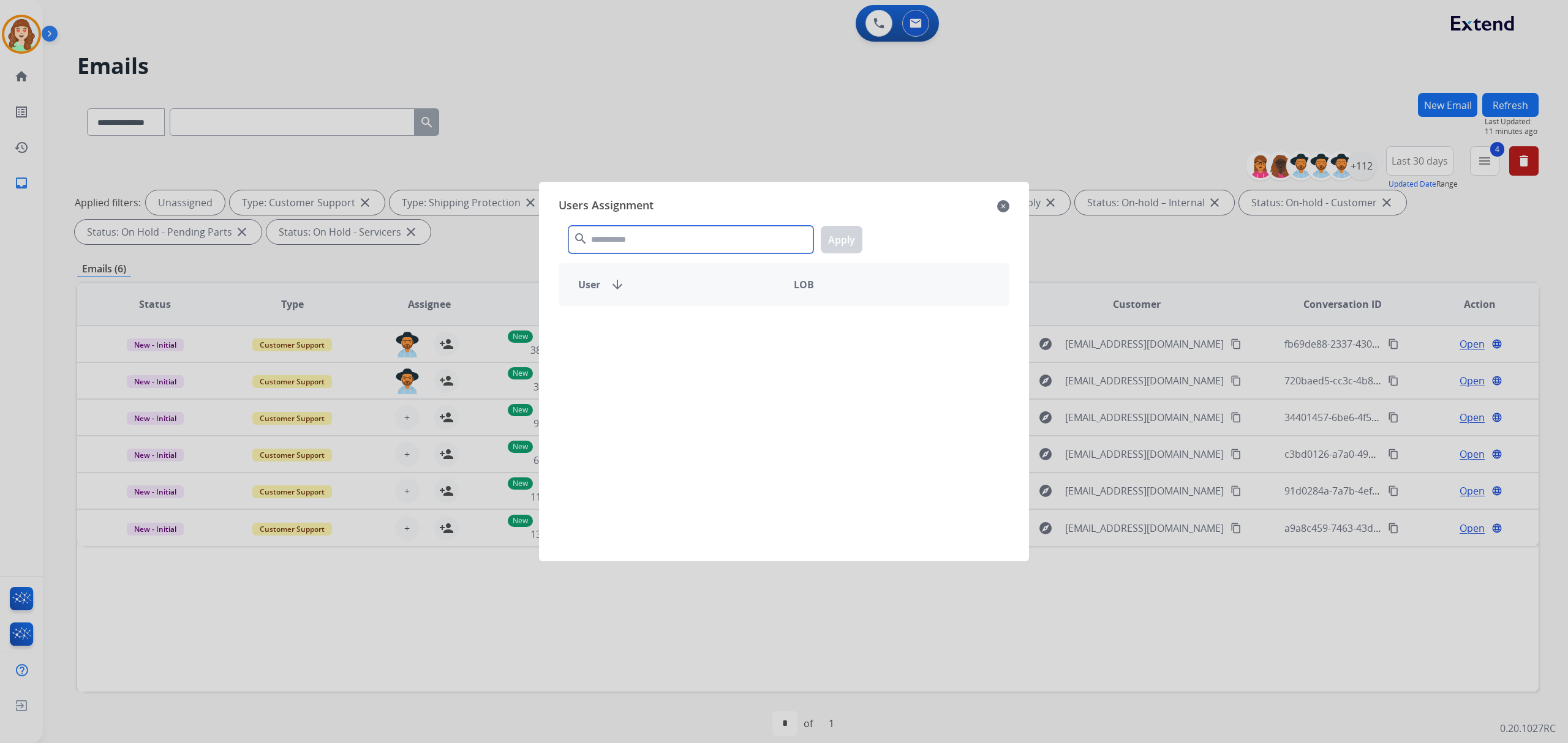
click at [636, 237] on input "text" at bounding box center [690, 239] width 245 height 28
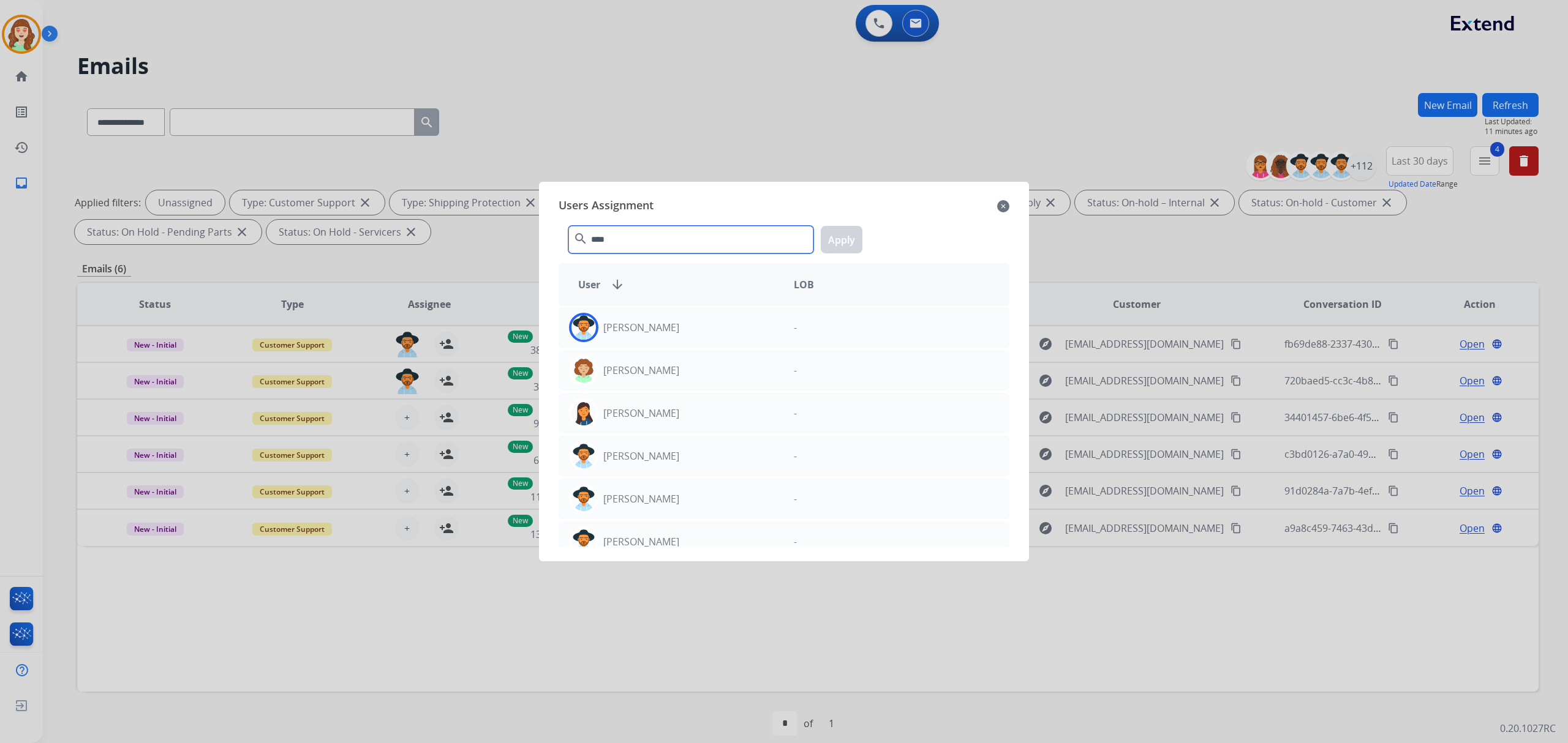
type input "****"
click at [687, 331] on div "Amanda Baez" at bounding box center [672, 327] width 225 height 29
click at [839, 241] on button "Apply" at bounding box center [841, 239] width 42 height 28
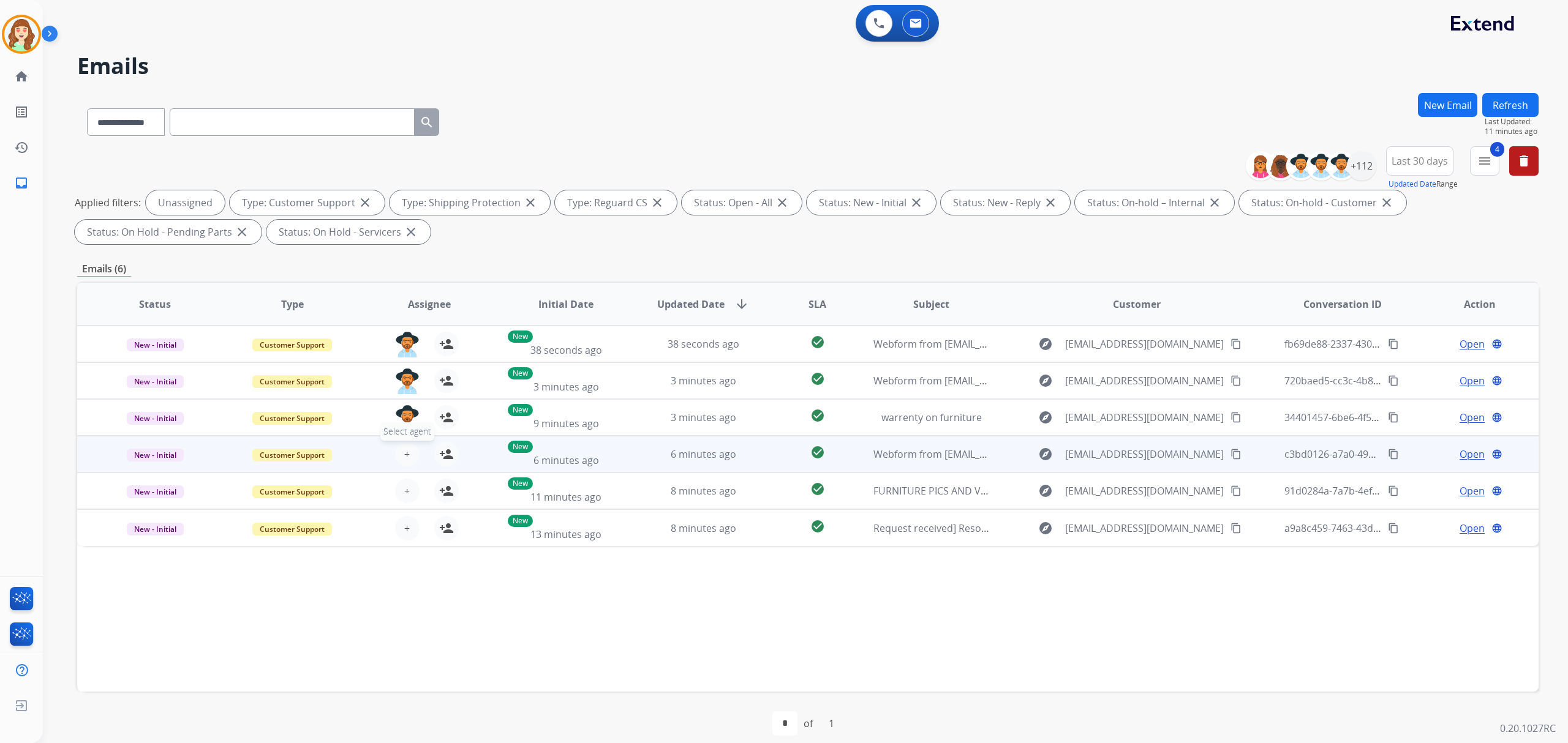
click at [404, 457] on span "+" at bounding box center [406, 454] width 6 height 15
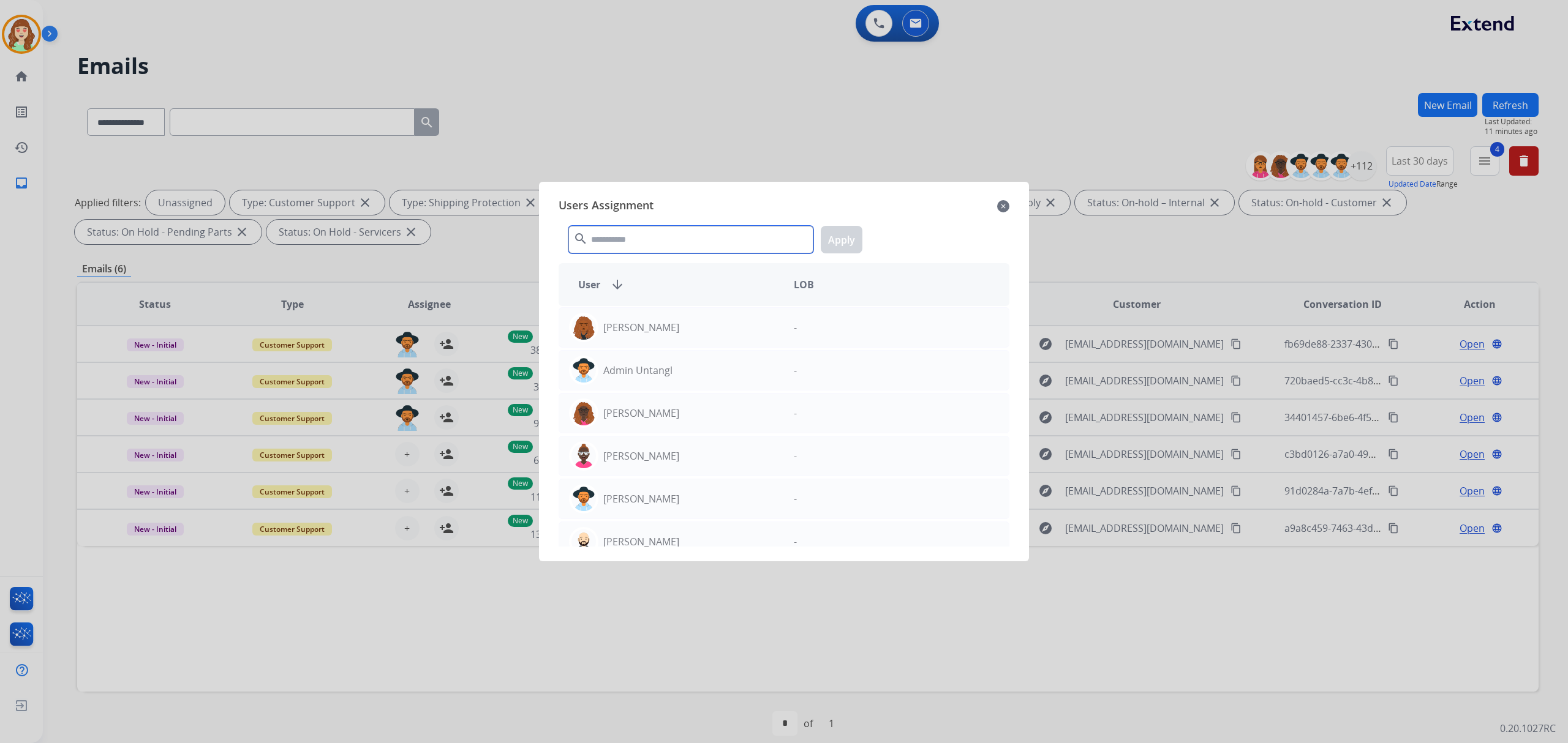
click at [657, 238] on input "text" at bounding box center [690, 239] width 245 height 28
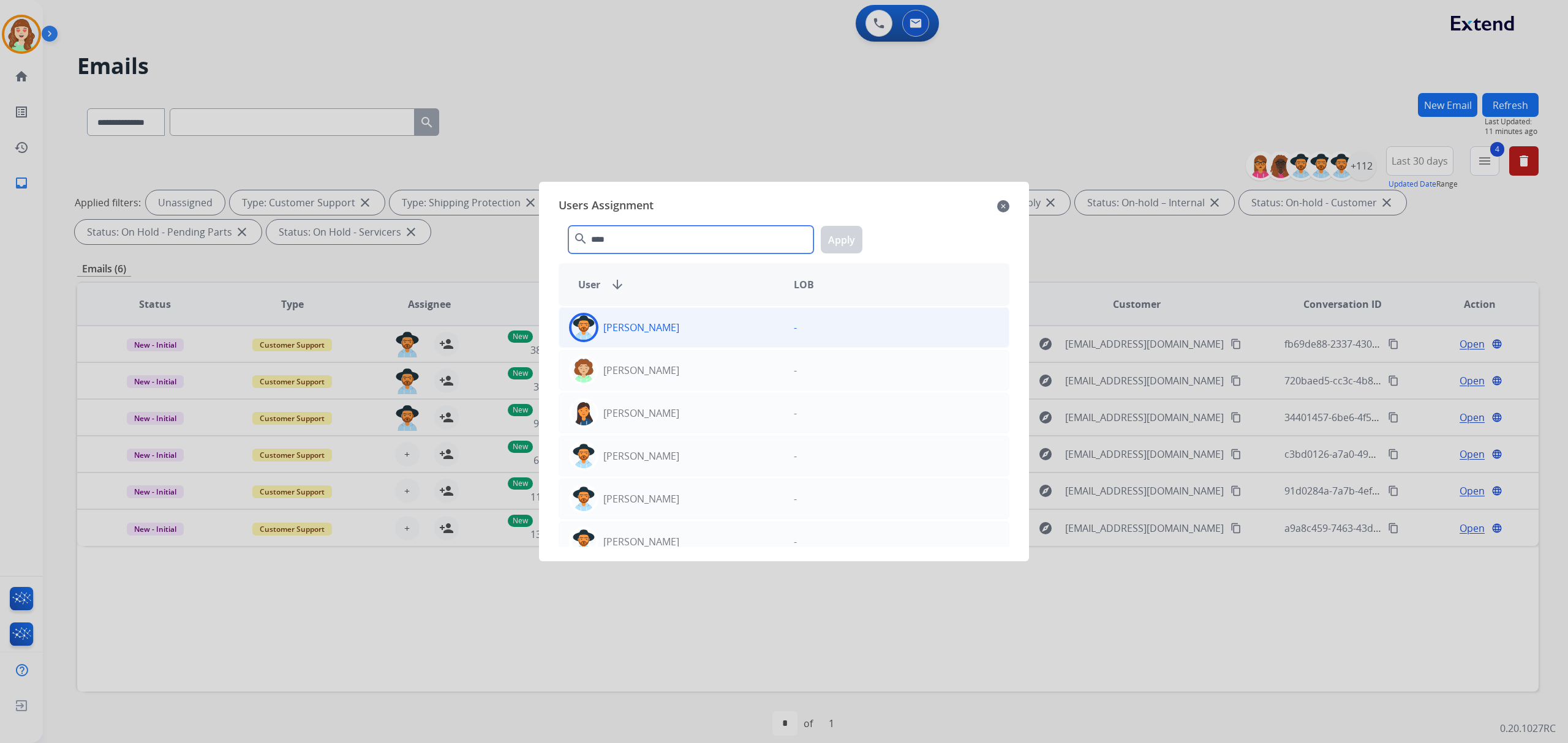
type input "****"
drag, startPoint x: 670, startPoint y: 321, endPoint x: 728, endPoint y: 301, distance: 61.4
click at [682, 319] on div "Amanda Baez" at bounding box center [672, 327] width 225 height 29
click at [836, 233] on button "Apply" at bounding box center [841, 239] width 42 height 28
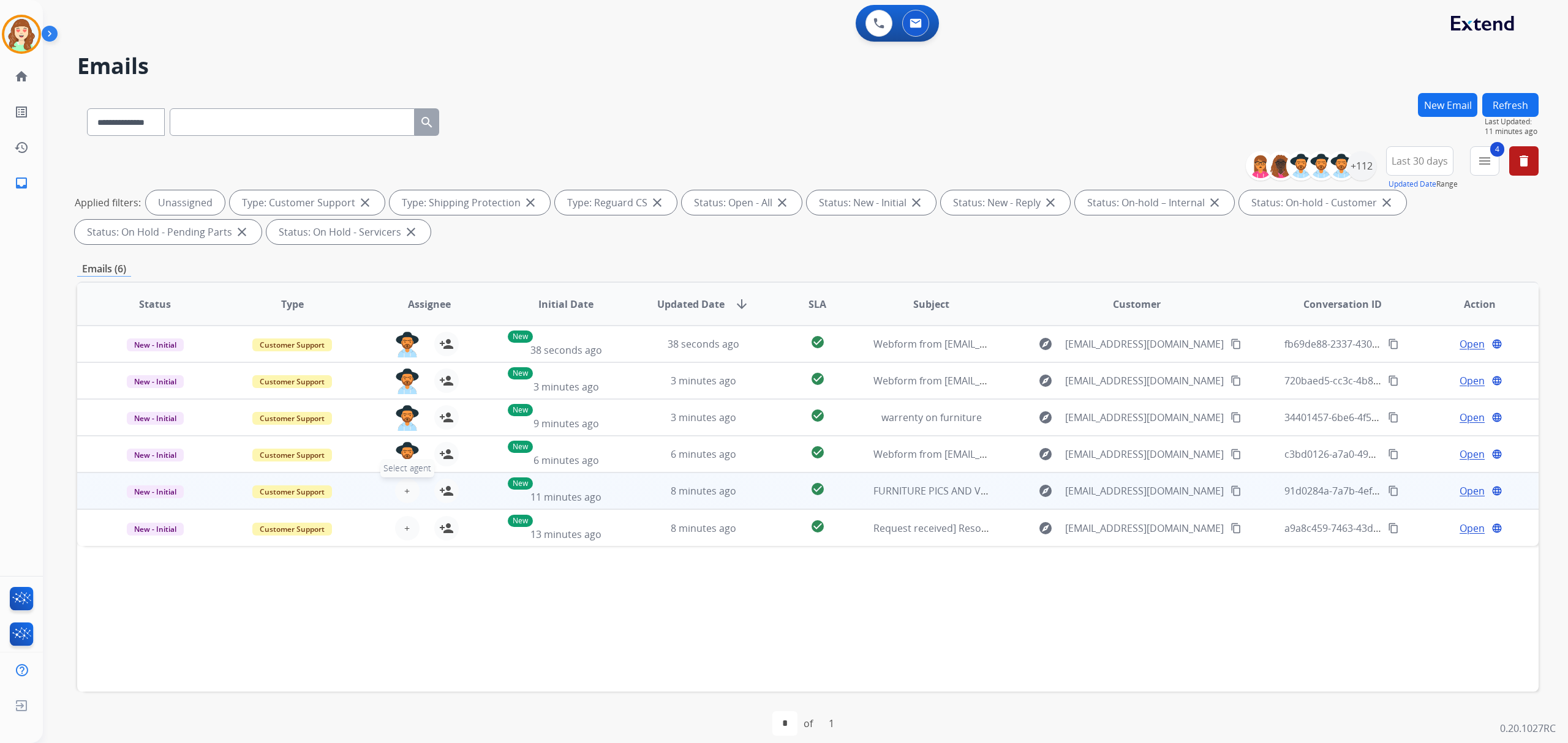
click at [404, 493] on span "+" at bounding box center [406, 491] width 6 height 15
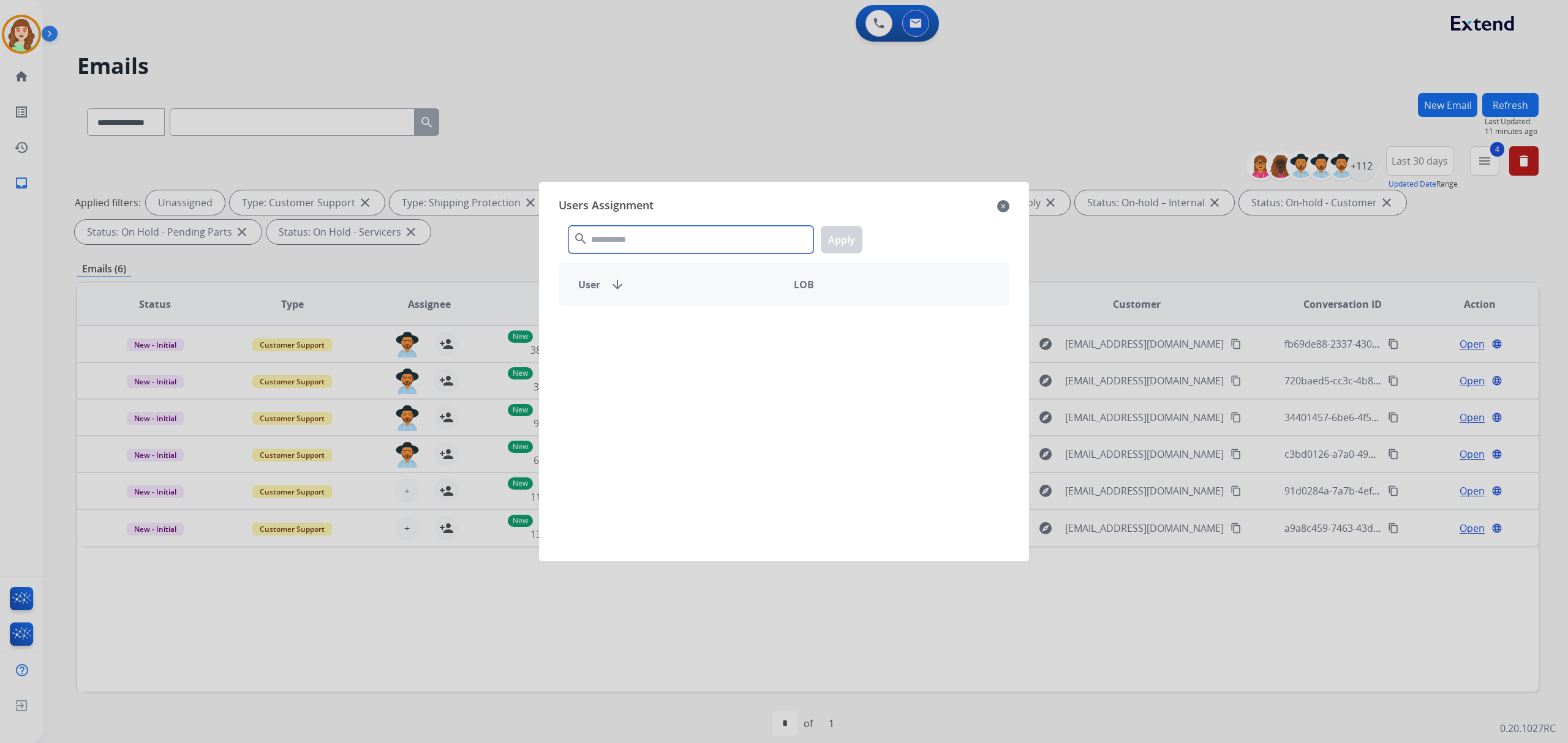
click at [628, 239] on input "text" at bounding box center [690, 239] width 245 height 28
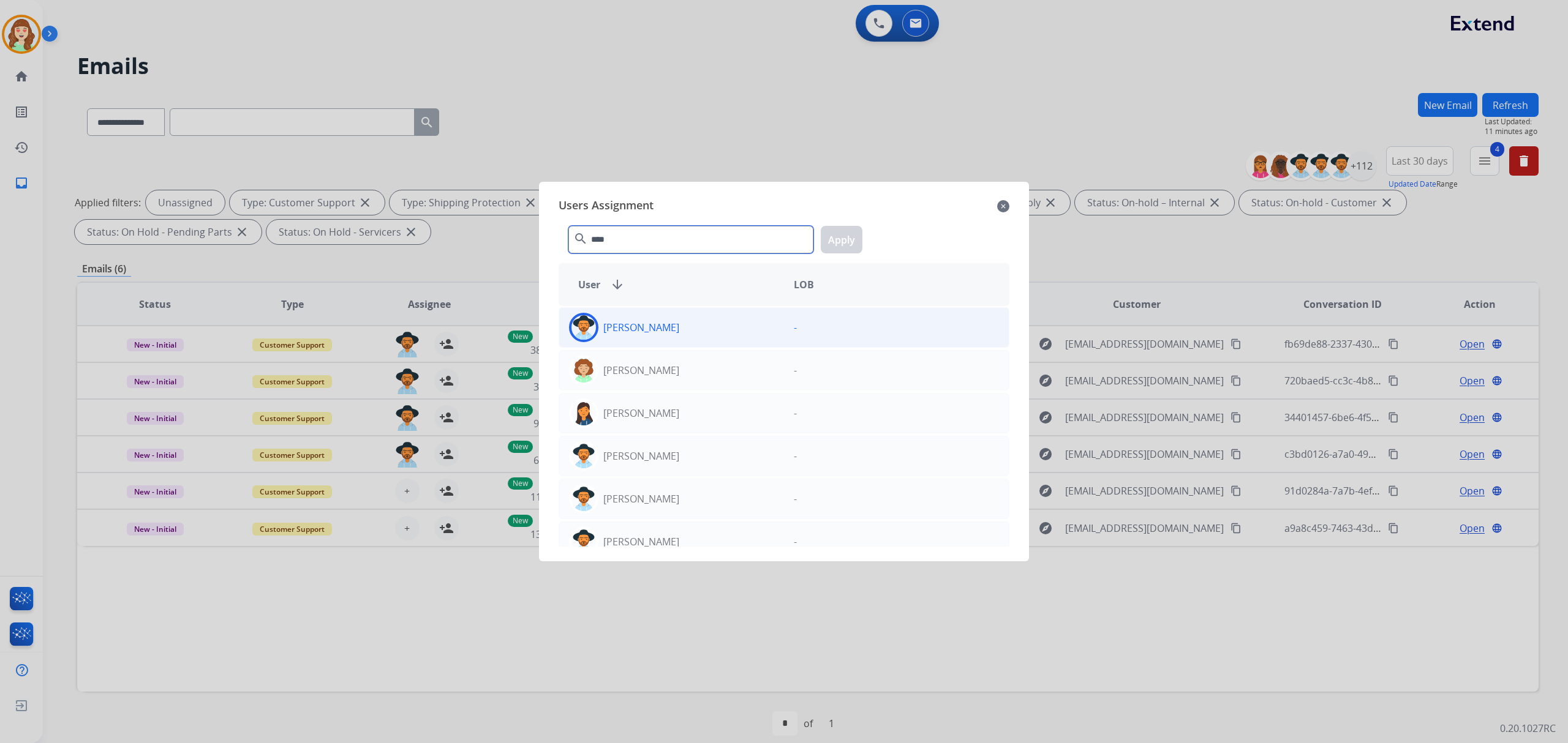
type input "****"
click at [670, 329] on div "Amanda Baez" at bounding box center [672, 327] width 225 height 29
drag, startPoint x: 855, startPoint y: 238, endPoint x: 713, endPoint y: 302, distance: 155.8
click at [855, 238] on button "Apply" at bounding box center [841, 239] width 42 height 28
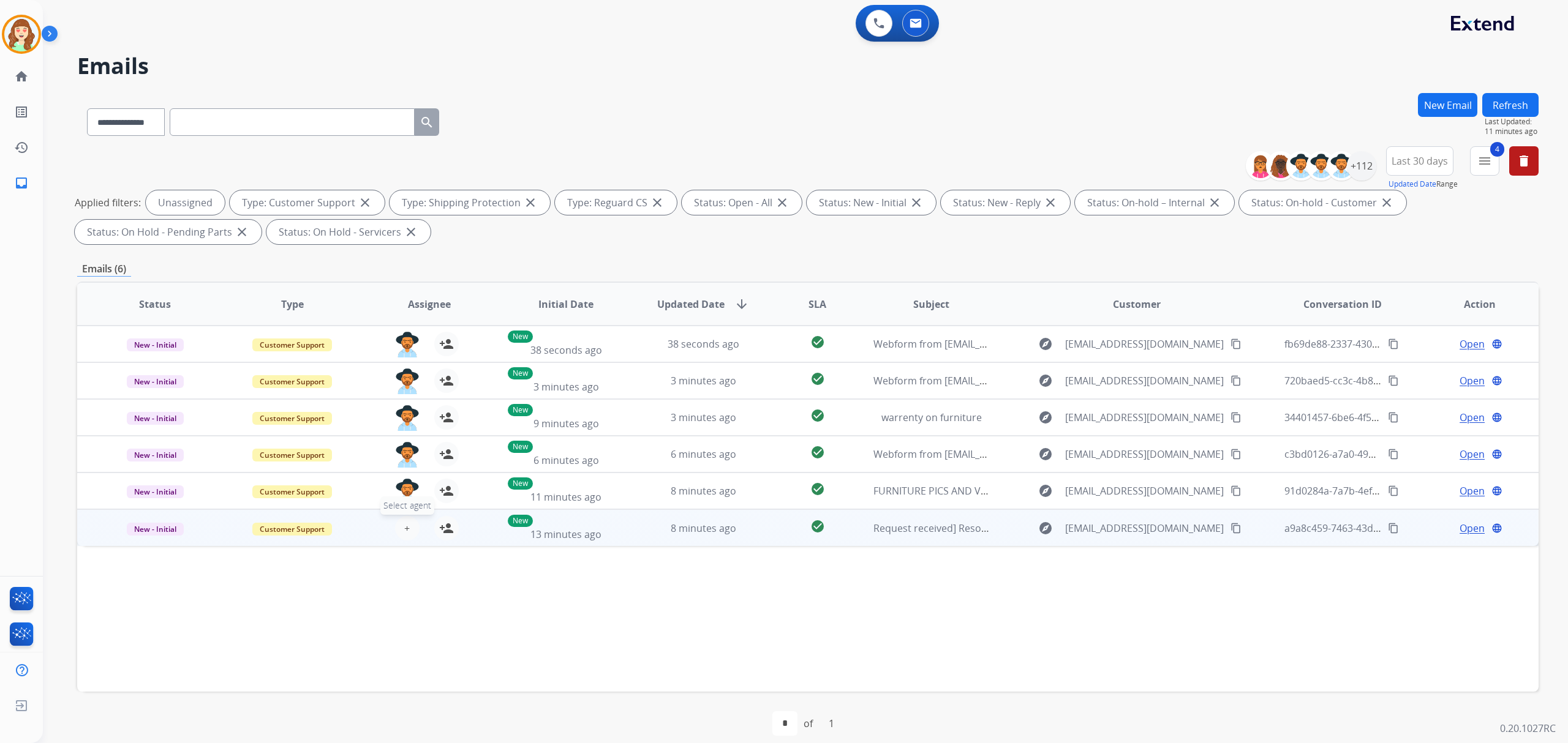
click at [406, 532] on span "+" at bounding box center [406, 528] width 6 height 15
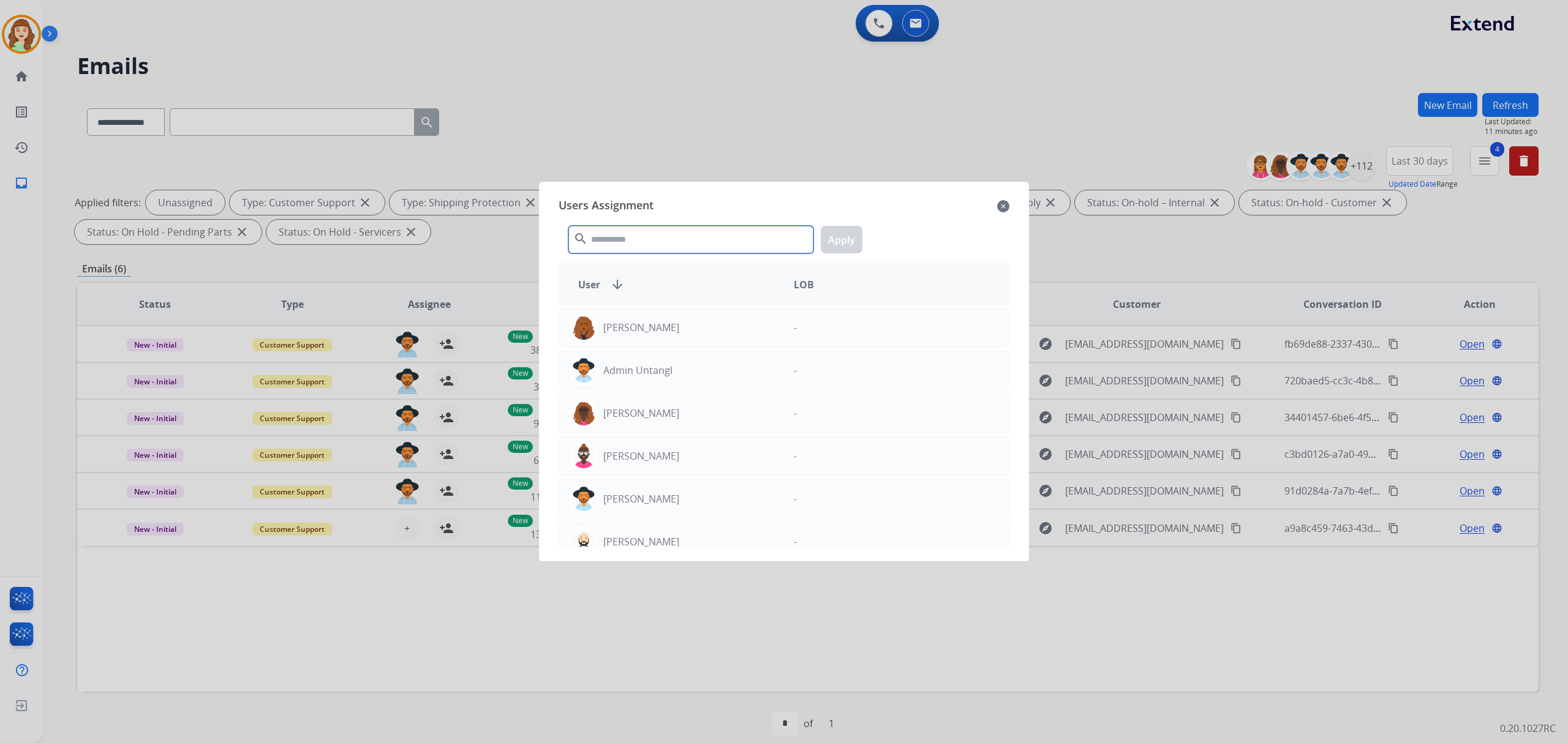
click at [620, 236] on input "text" at bounding box center [690, 239] width 245 height 28
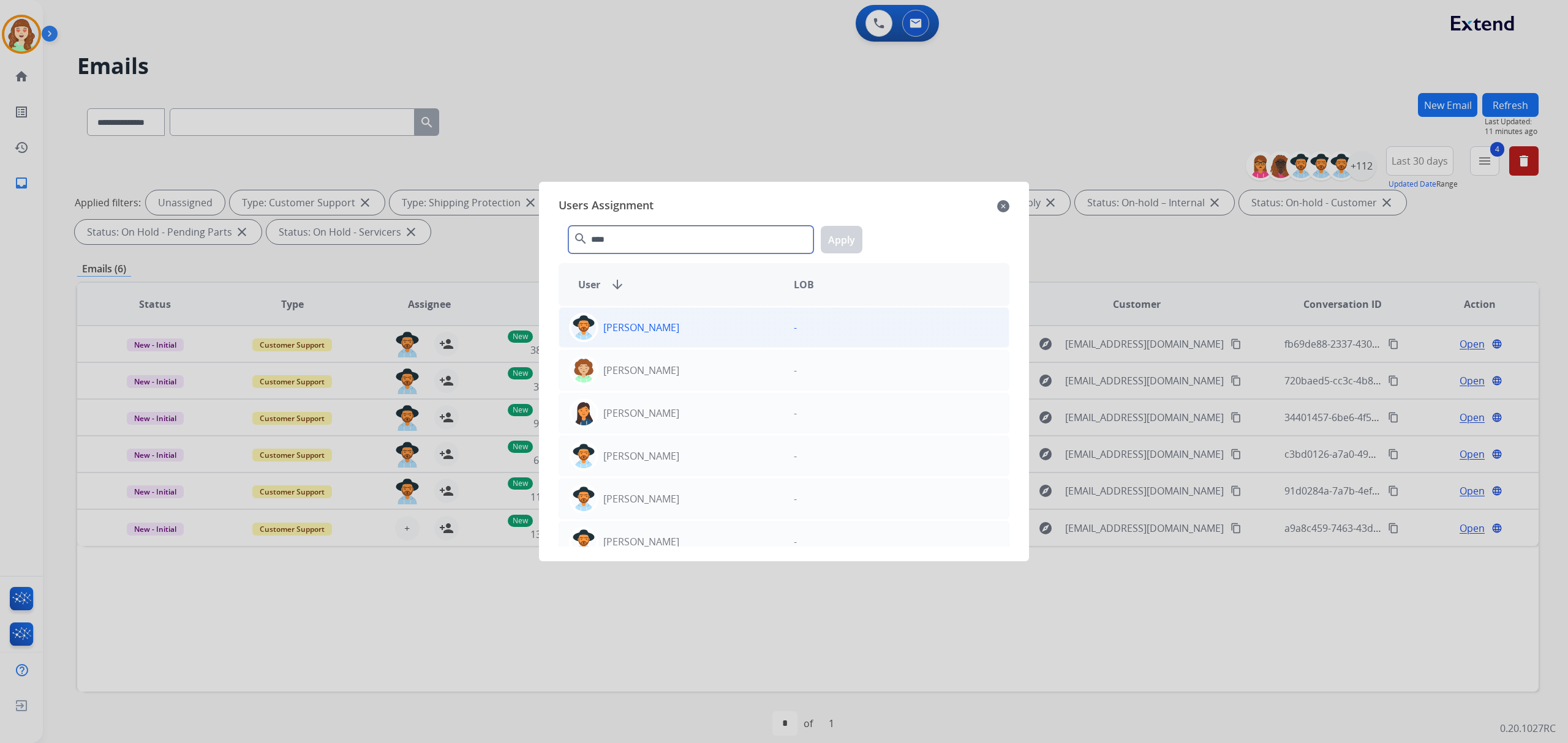
type input "****"
drag, startPoint x: 690, startPoint y: 326, endPoint x: 823, endPoint y: 258, distance: 149.4
click at [690, 327] on div "Amanda Baez" at bounding box center [672, 327] width 225 height 29
click at [846, 231] on button "Apply" at bounding box center [841, 239] width 42 height 28
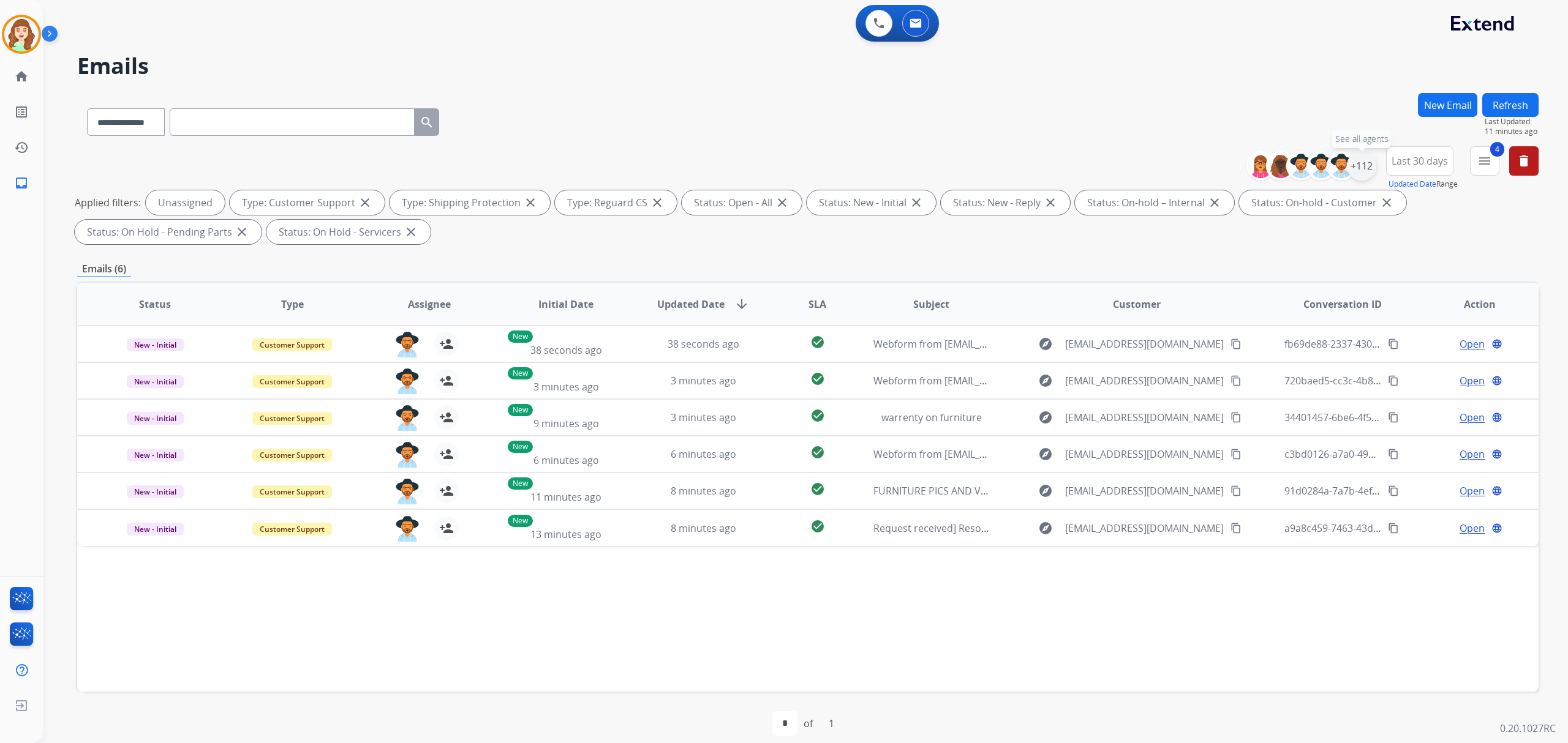
click at [1363, 166] on div "+112" at bounding box center [1360, 166] width 29 height 29
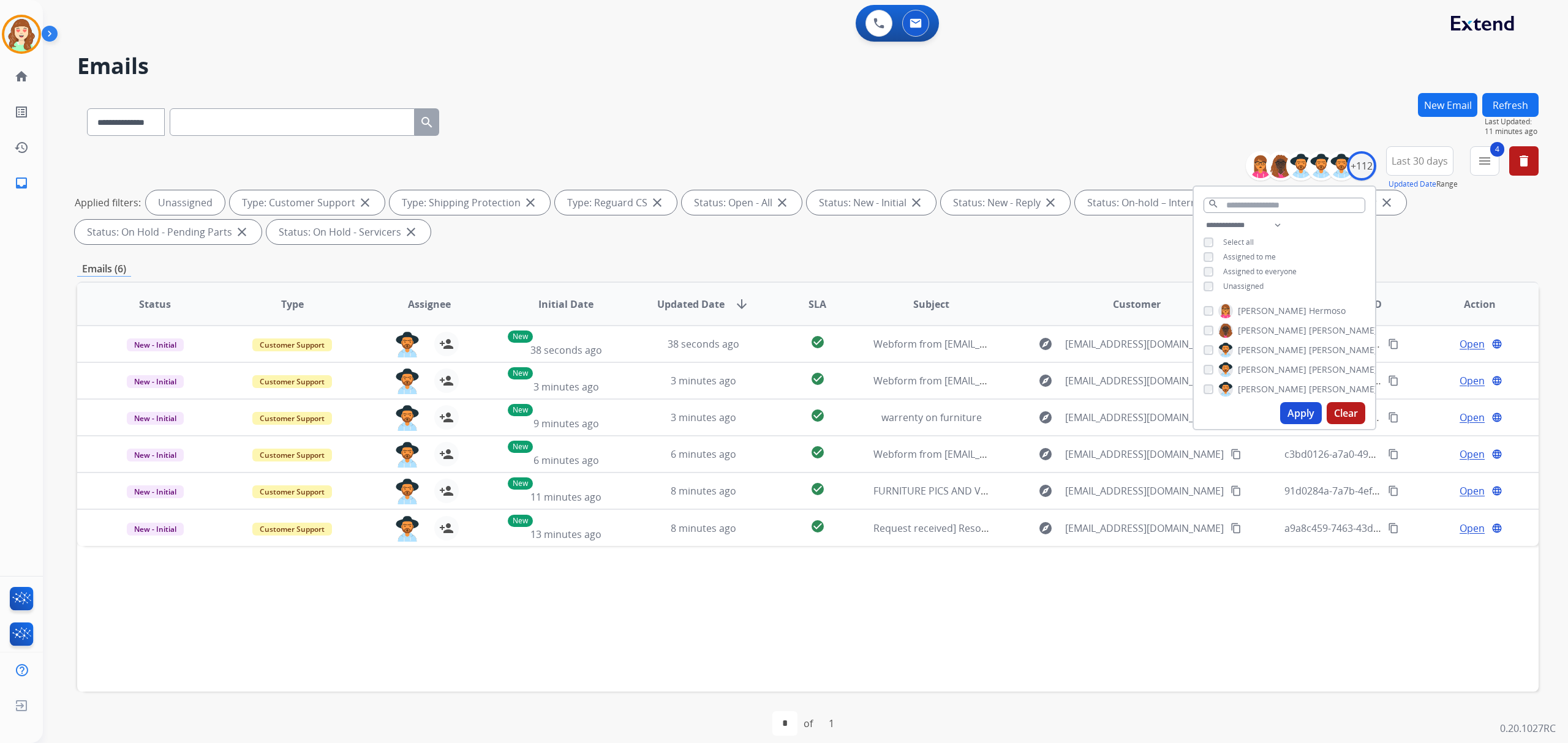
click at [1165, 135] on div "**********" at bounding box center [808, 120] width 1461 height 54
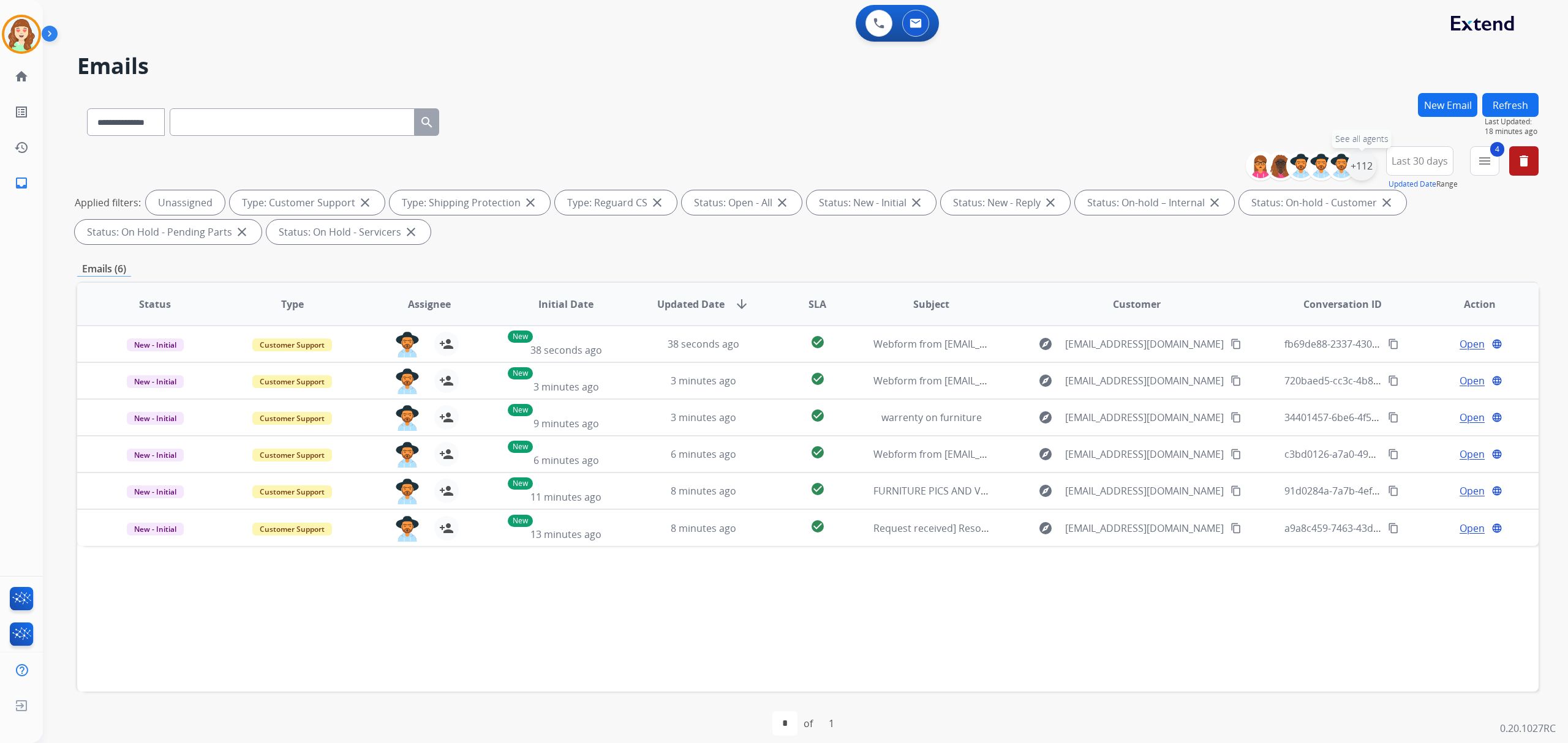
click at [1357, 164] on div "+112" at bounding box center [1360, 166] width 29 height 29
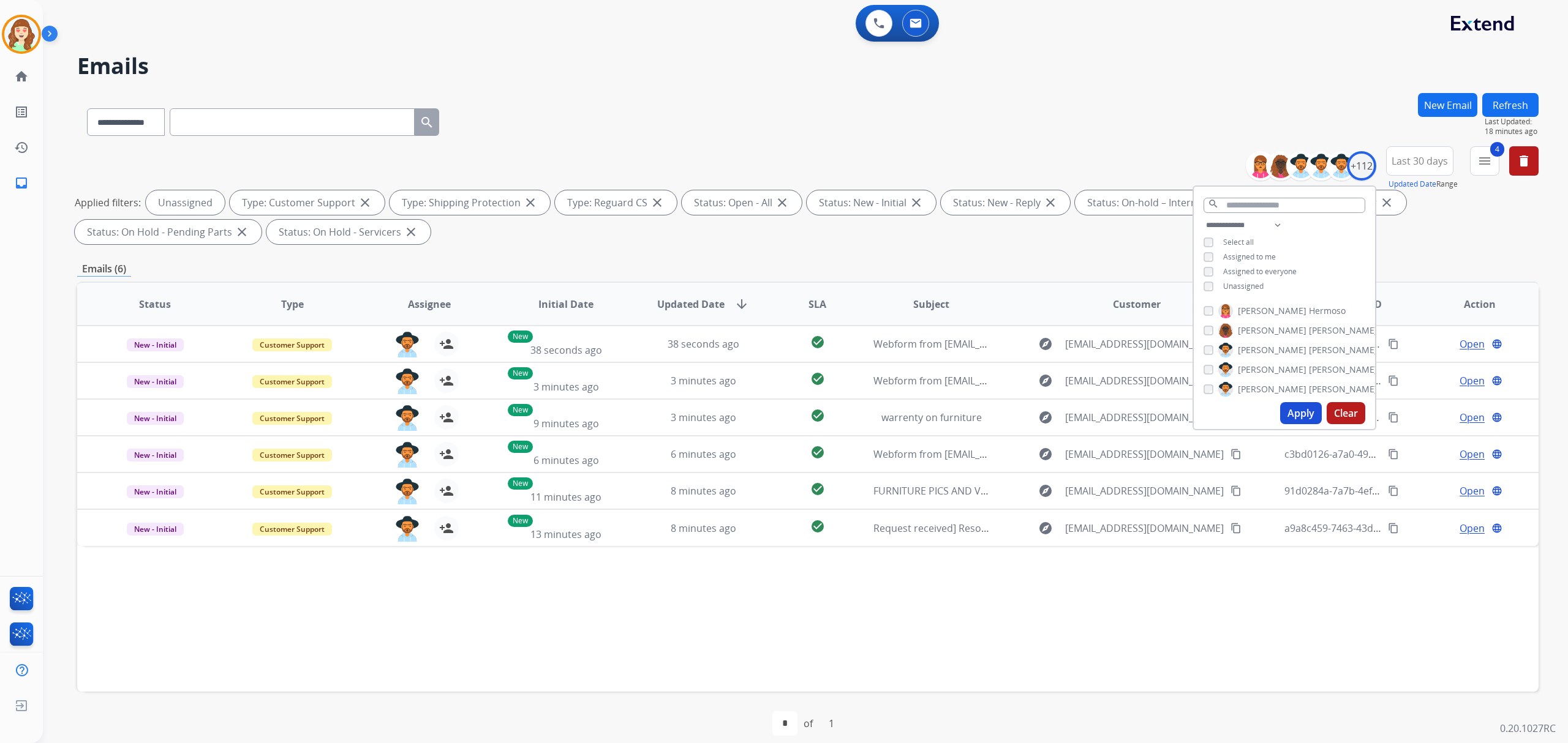
click at [1295, 411] on button "Apply" at bounding box center [1300, 413] width 42 height 22
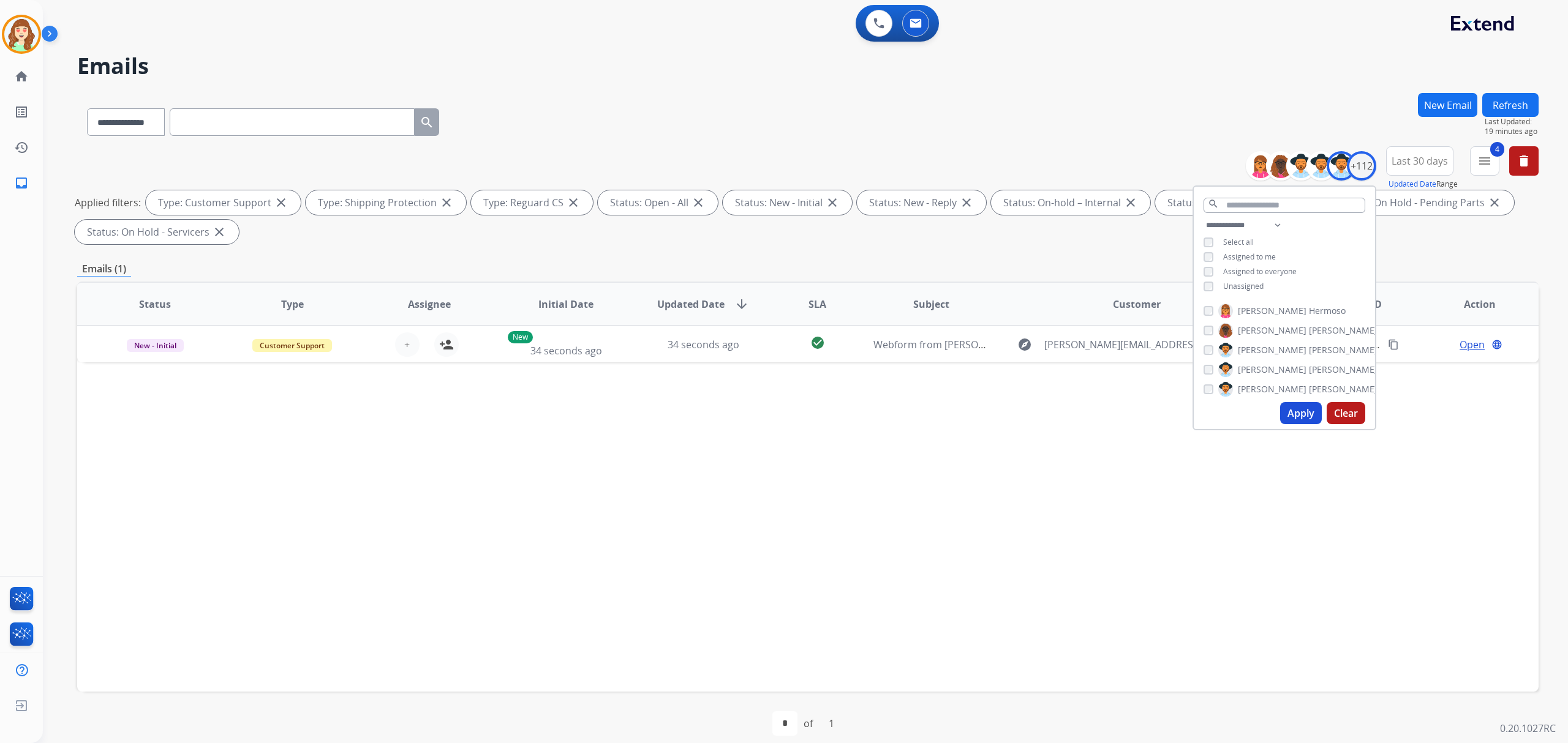
drag, startPoint x: 1299, startPoint y: 414, endPoint x: 1316, endPoint y: 398, distance: 23.3
click at [1311, 405] on button "Apply" at bounding box center [1300, 413] width 42 height 22
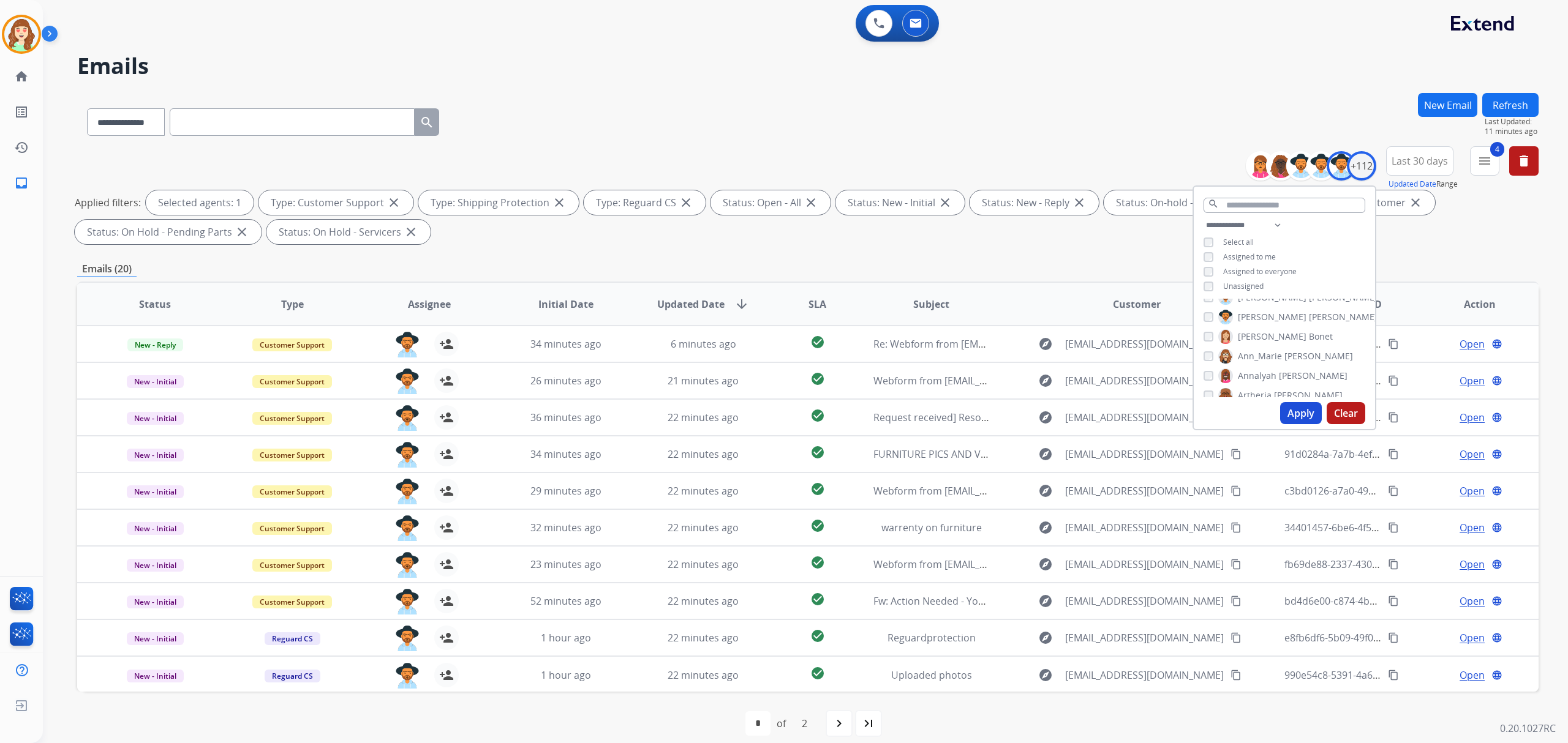
scroll to position [81, 0]
click at [1292, 411] on button "Apply" at bounding box center [1300, 413] width 42 height 22
drag, startPoint x: 1300, startPoint y: 412, endPoint x: 1202, endPoint y: 370, distance: 106.6
click at [1300, 412] on button "Apply" at bounding box center [1300, 413] width 42 height 22
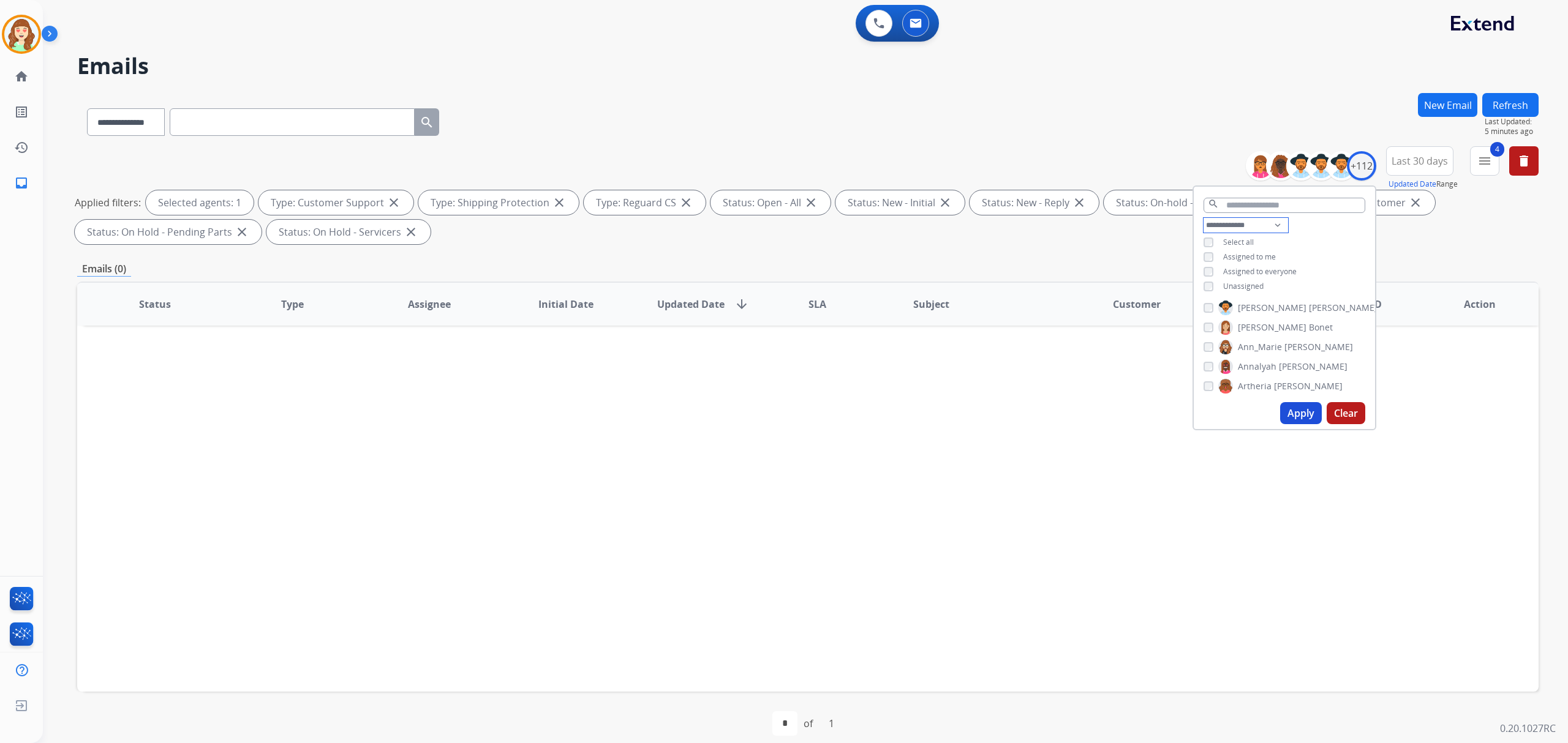
click at [1225, 226] on select "**********" at bounding box center [1245, 225] width 84 height 15
select select "**********"
click at [1203, 218] on select "**********" at bounding box center [1245, 225] width 84 height 15
click at [1299, 413] on button "Apply" at bounding box center [1300, 413] width 42 height 22
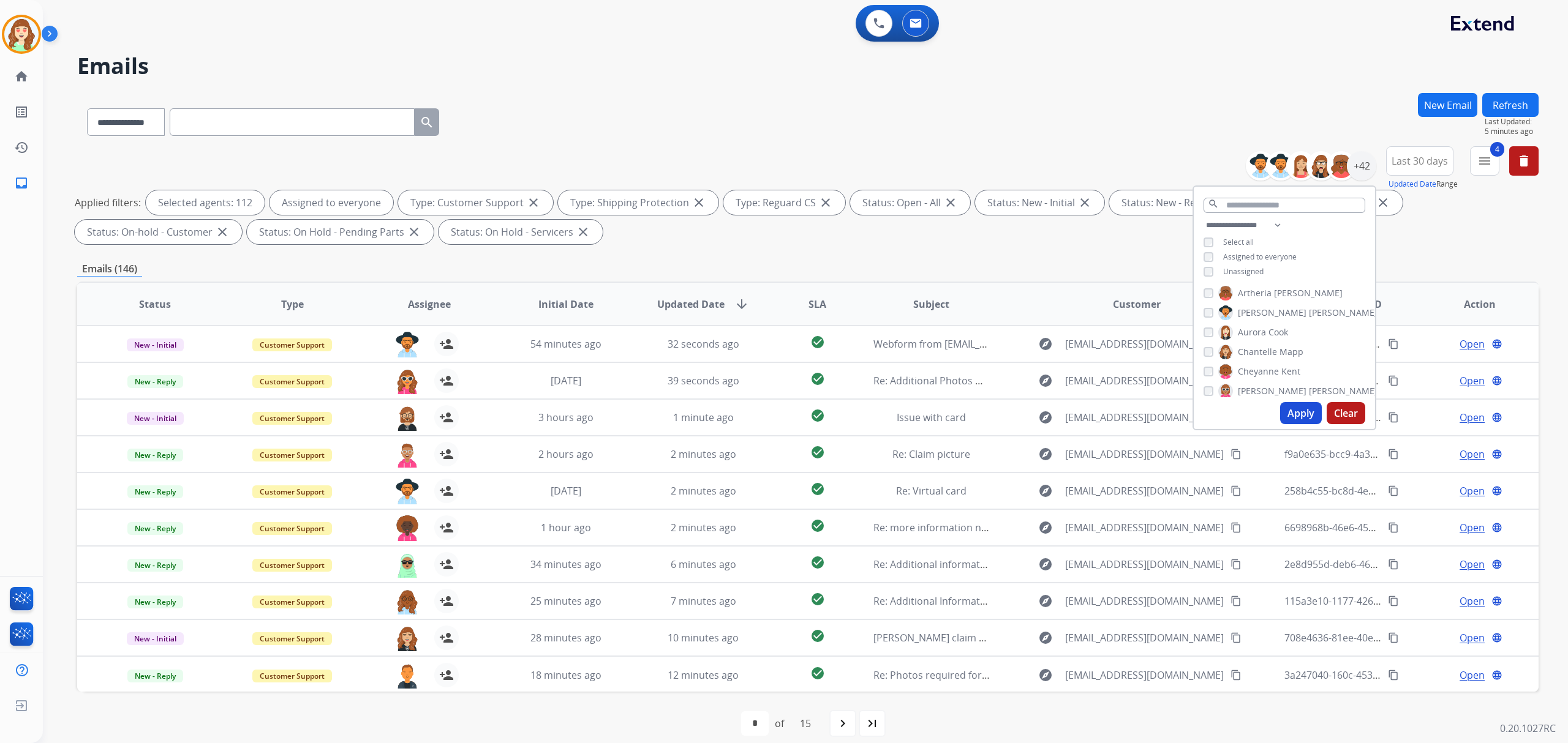
click at [797, 302] on th "SLA" at bounding box center [807, 304] width 92 height 43
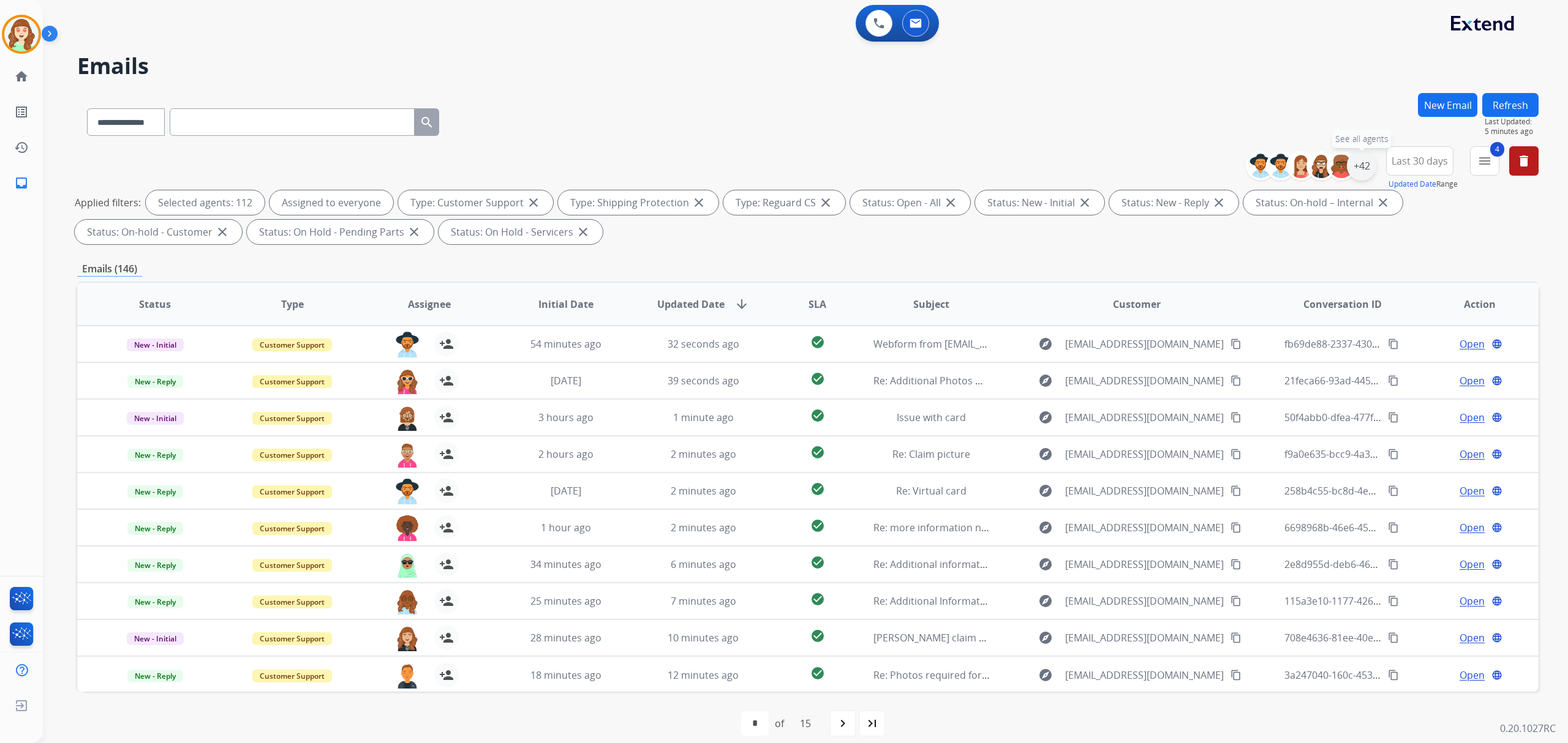
click at [1364, 165] on div "+42" at bounding box center [1360, 166] width 29 height 29
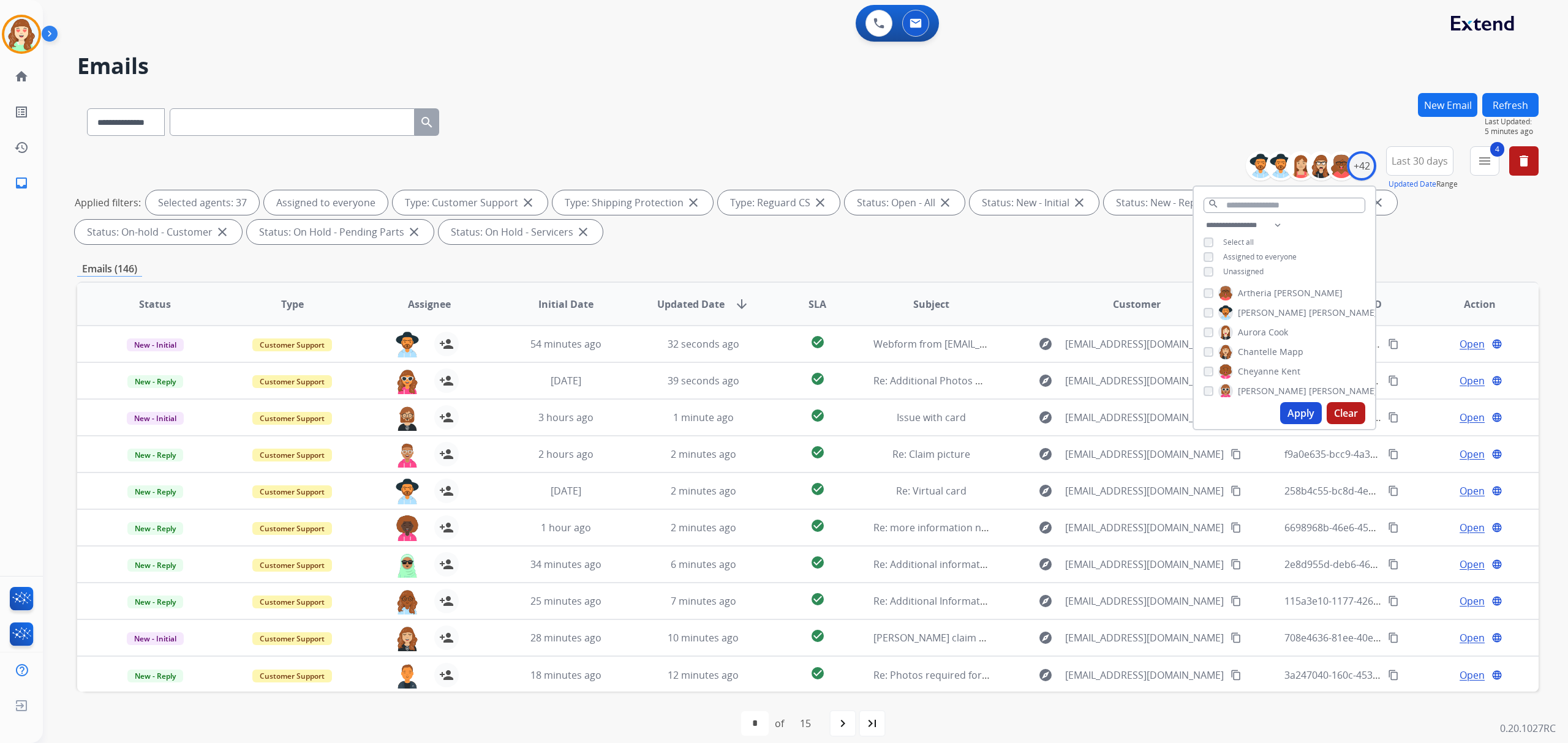
click at [1289, 414] on button "Apply" at bounding box center [1300, 413] width 42 height 22
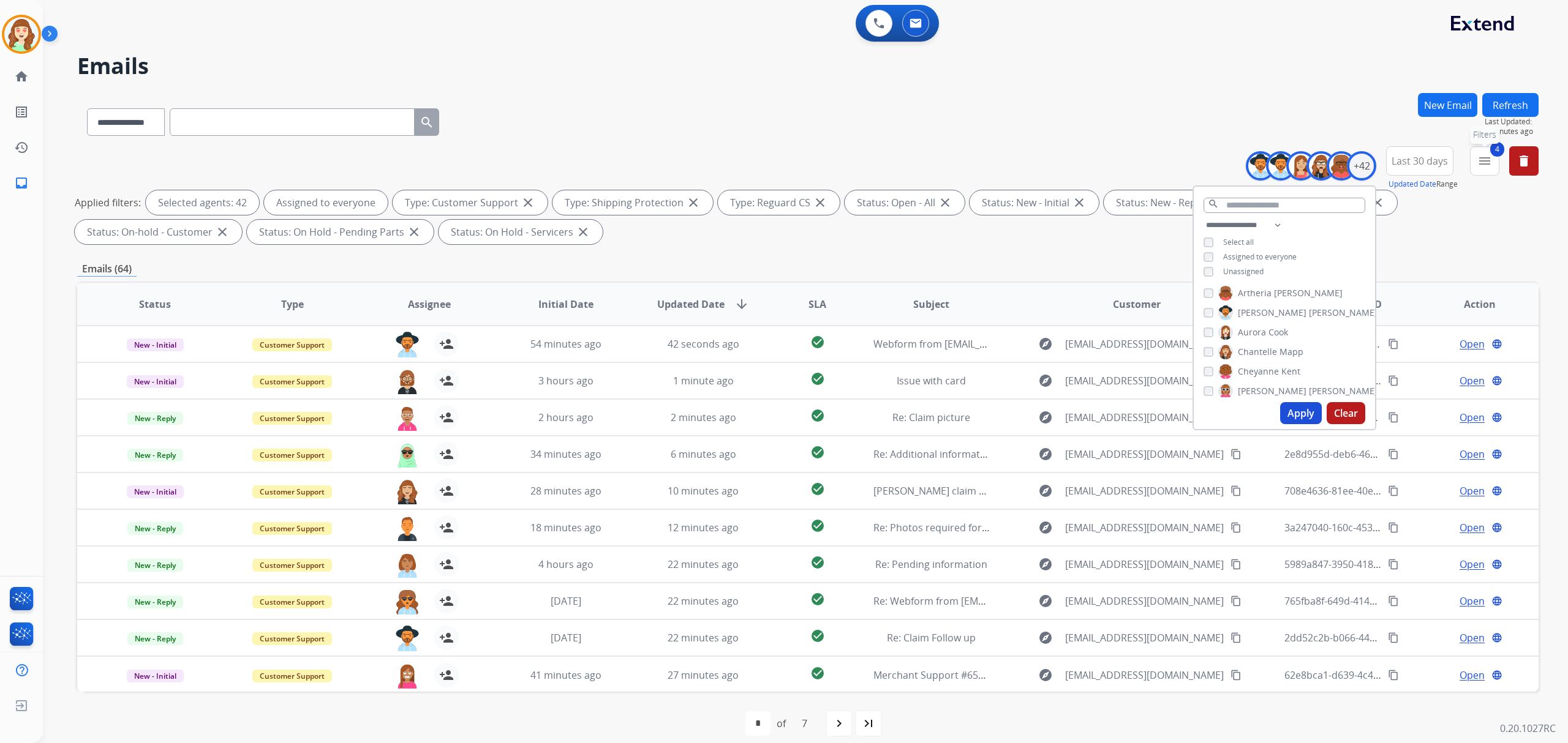
click at [1473, 165] on button "4 menu Filters" at bounding box center [1484, 160] width 29 height 29
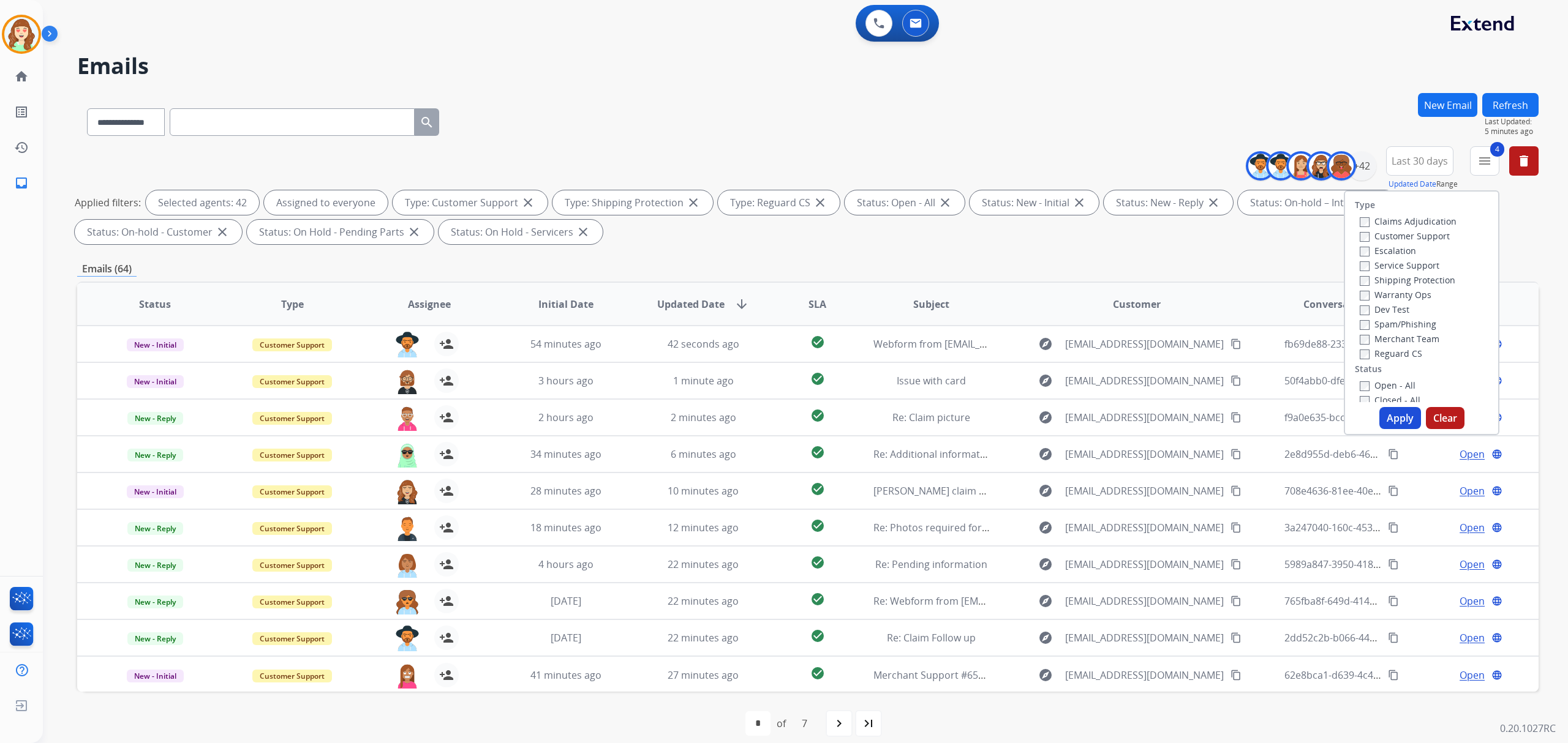
click at [1272, 103] on div "**********" at bounding box center [808, 120] width 1461 height 54
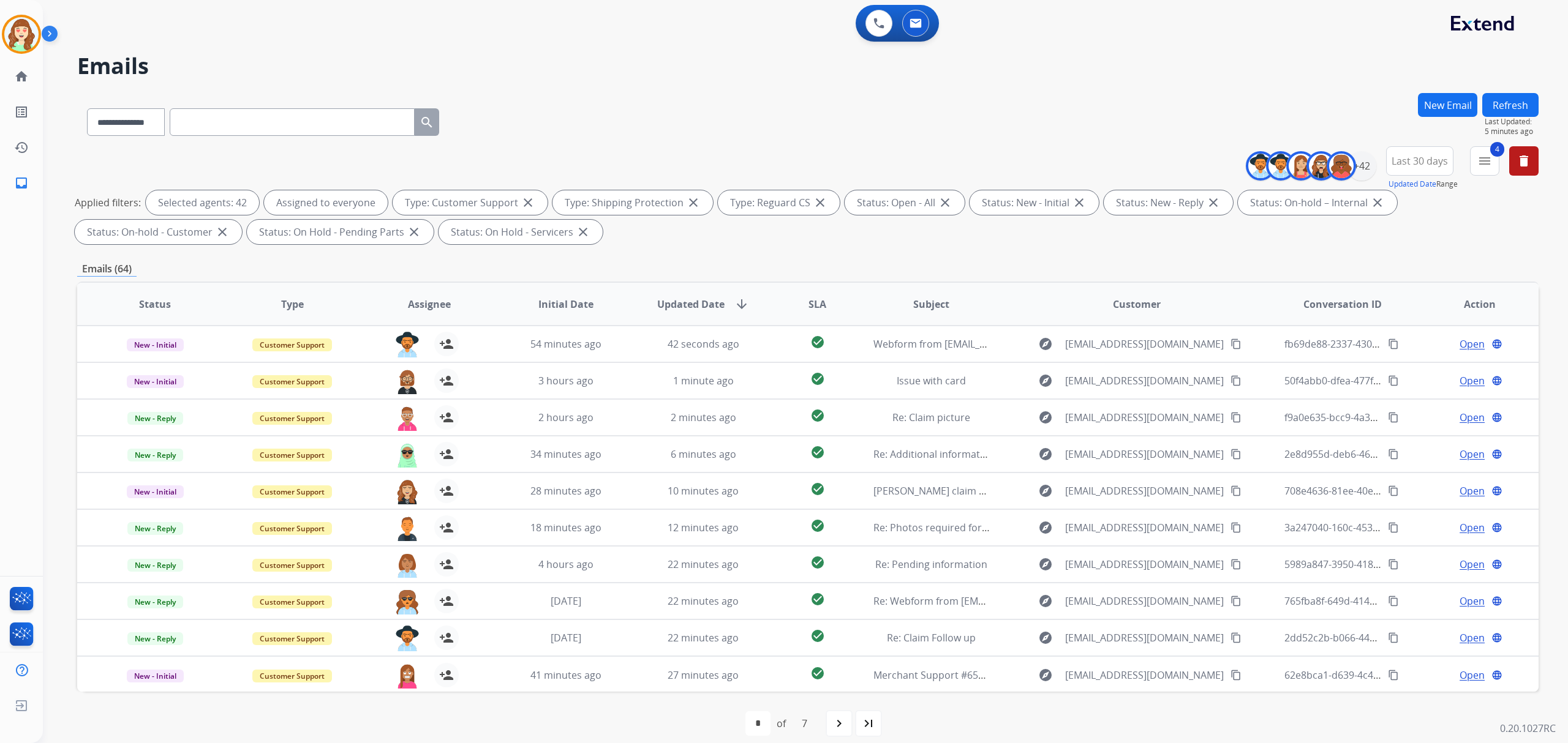
click at [817, 300] on span "SLA" at bounding box center [817, 304] width 18 height 15
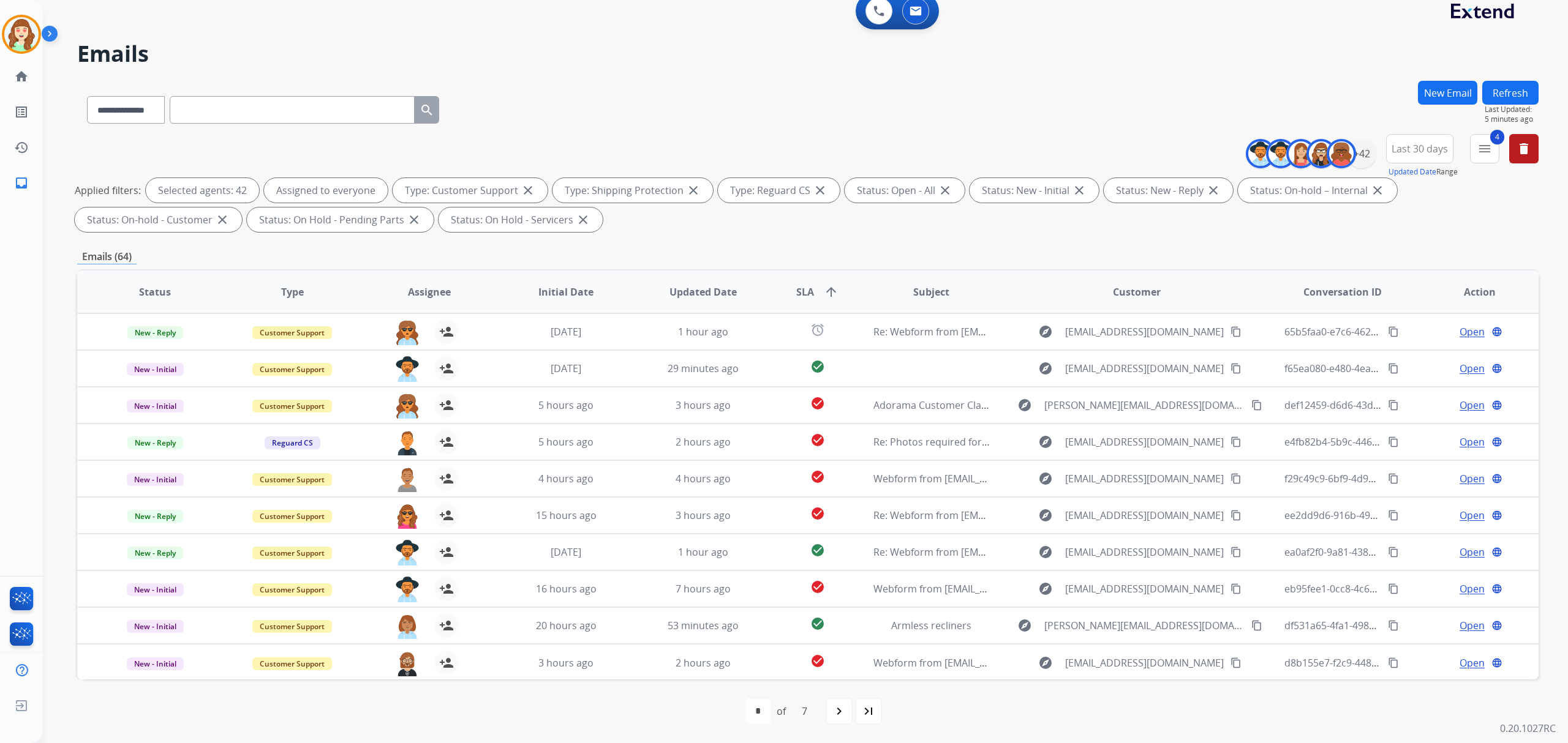
scroll to position [0, 0]
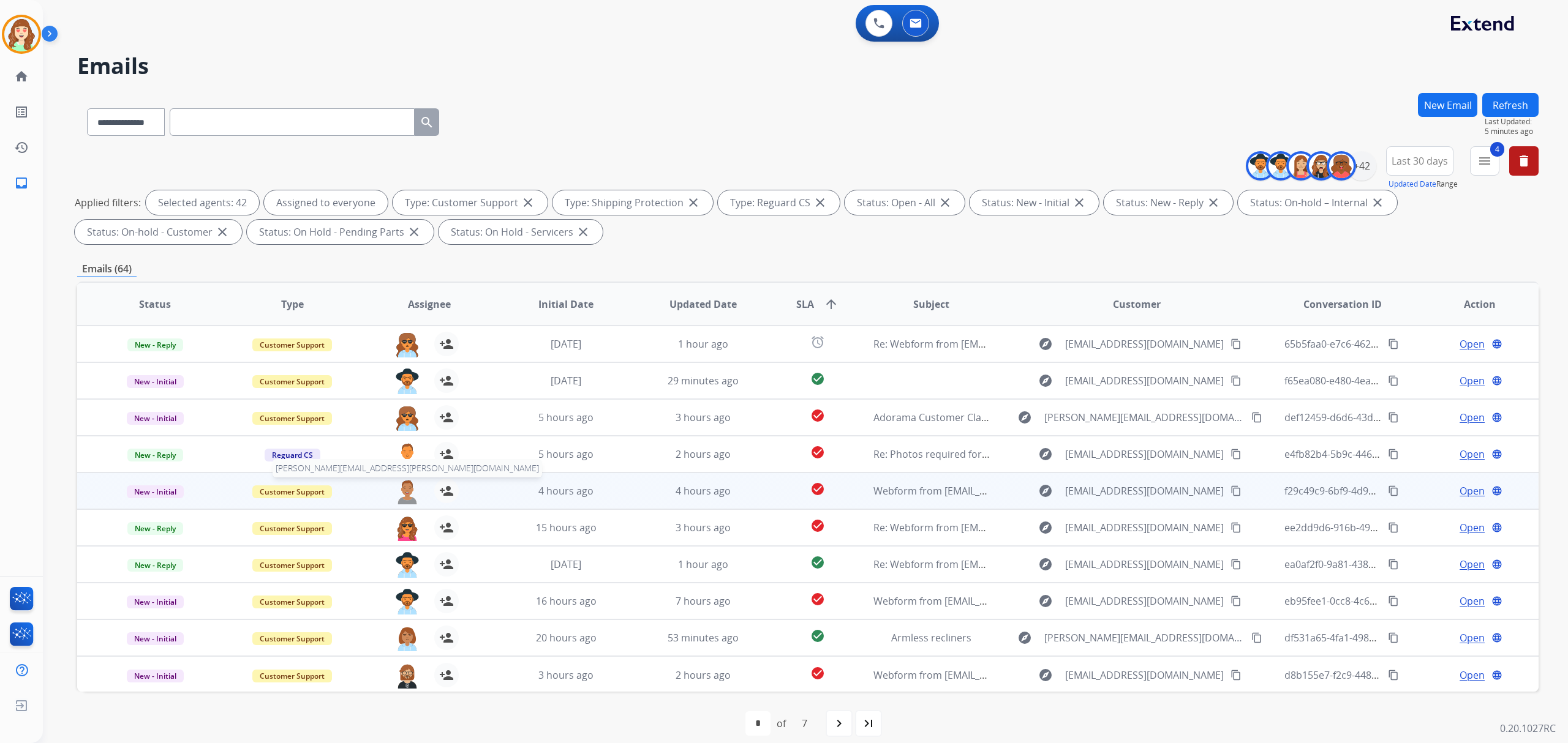
click at [400, 488] on img at bounding box center [407, 491] width 24 height 26
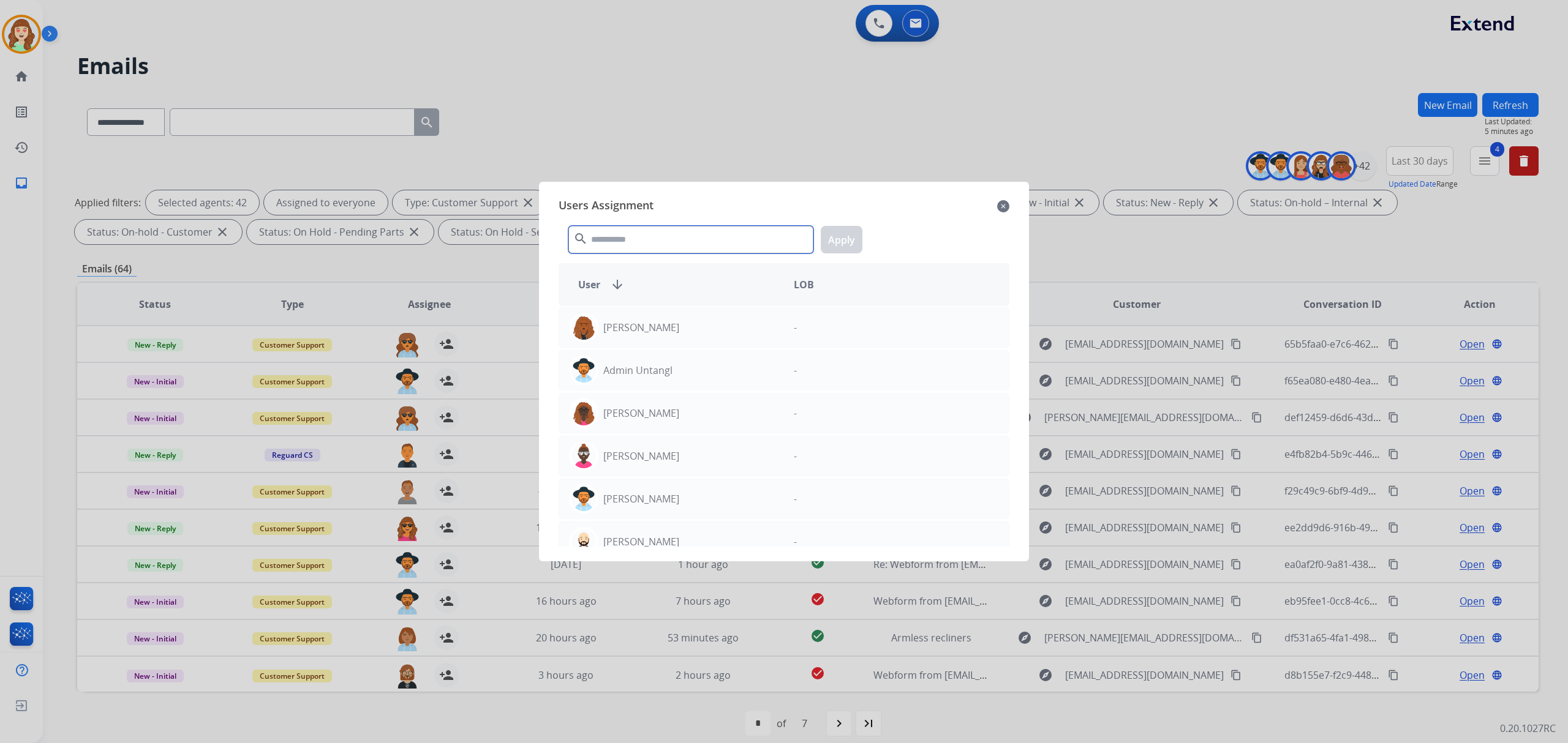
click at [657, 242] on input "text" at bounding box center [690, 239] width 245 height 28
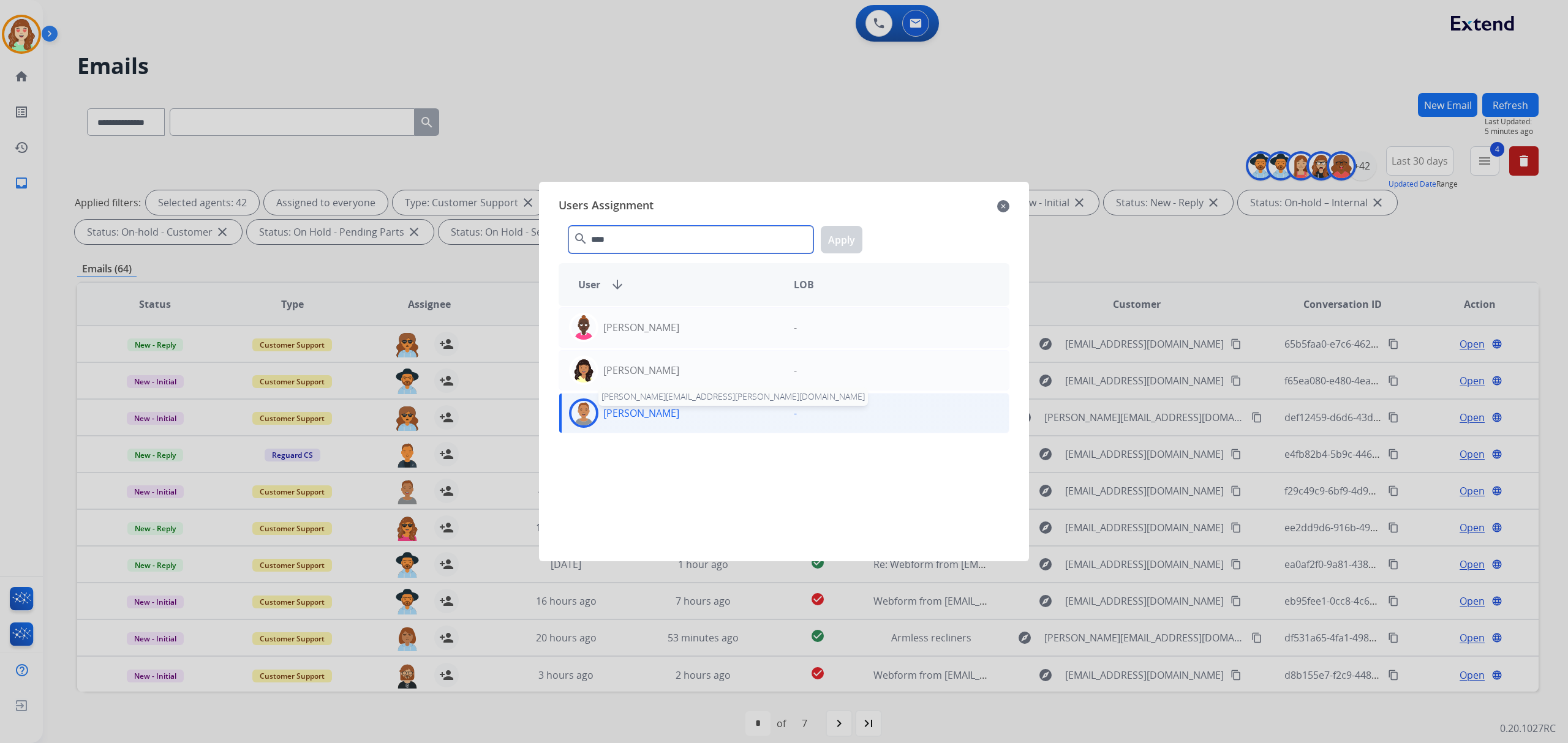
type input "****"
click at [643, 419] on p "Veronica Smith" at bounding box center [641, 413] width 76 height 15
click at [844, 240] on button "Apply" at bounding box center [841, 239] width 42 height 28
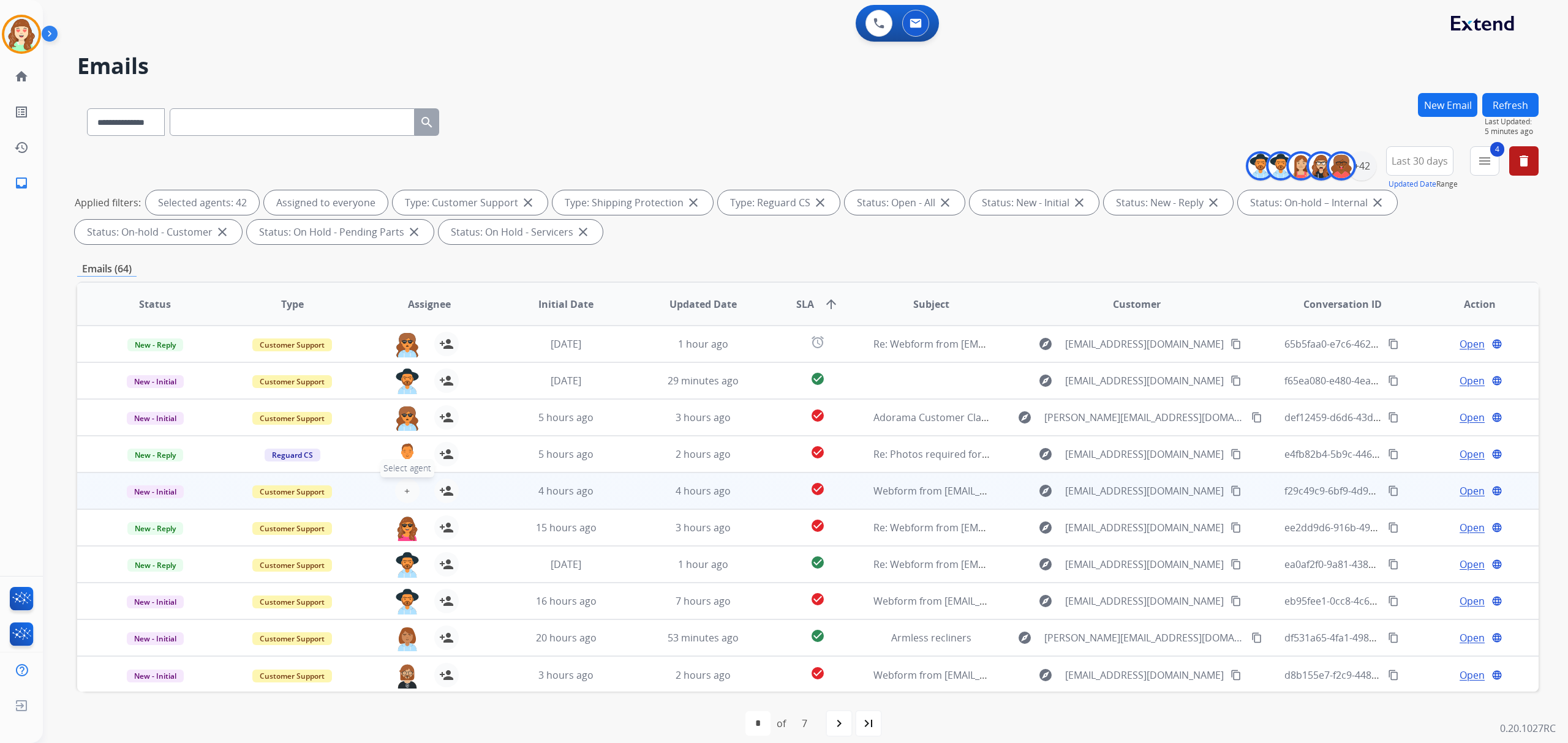
click at [404, 486] on span "+" at bounding box center [406, 491] width 6 height 15
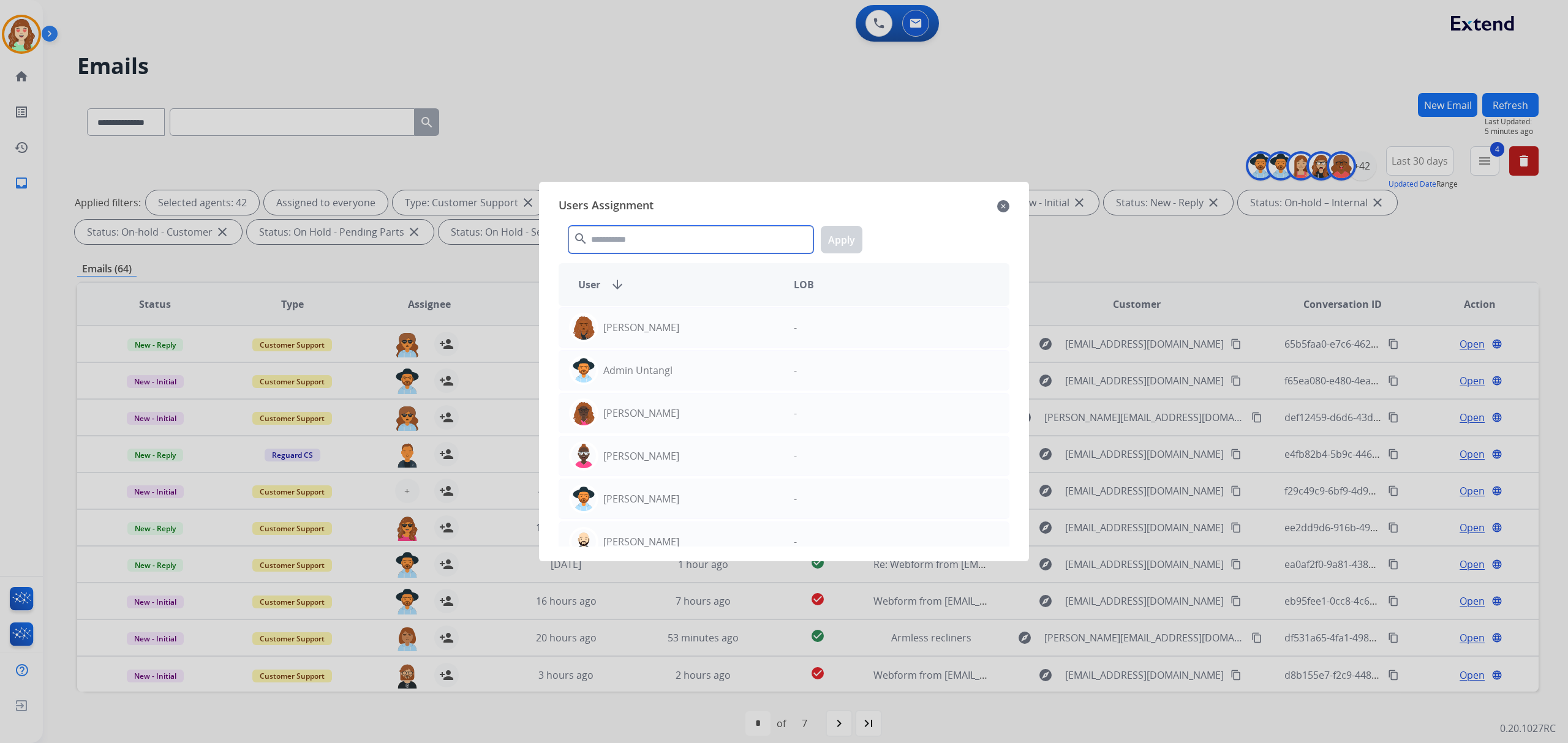
click at [672, 237] on input "text" at bounding box center [690, 239] width 245 height 28
type input "*"
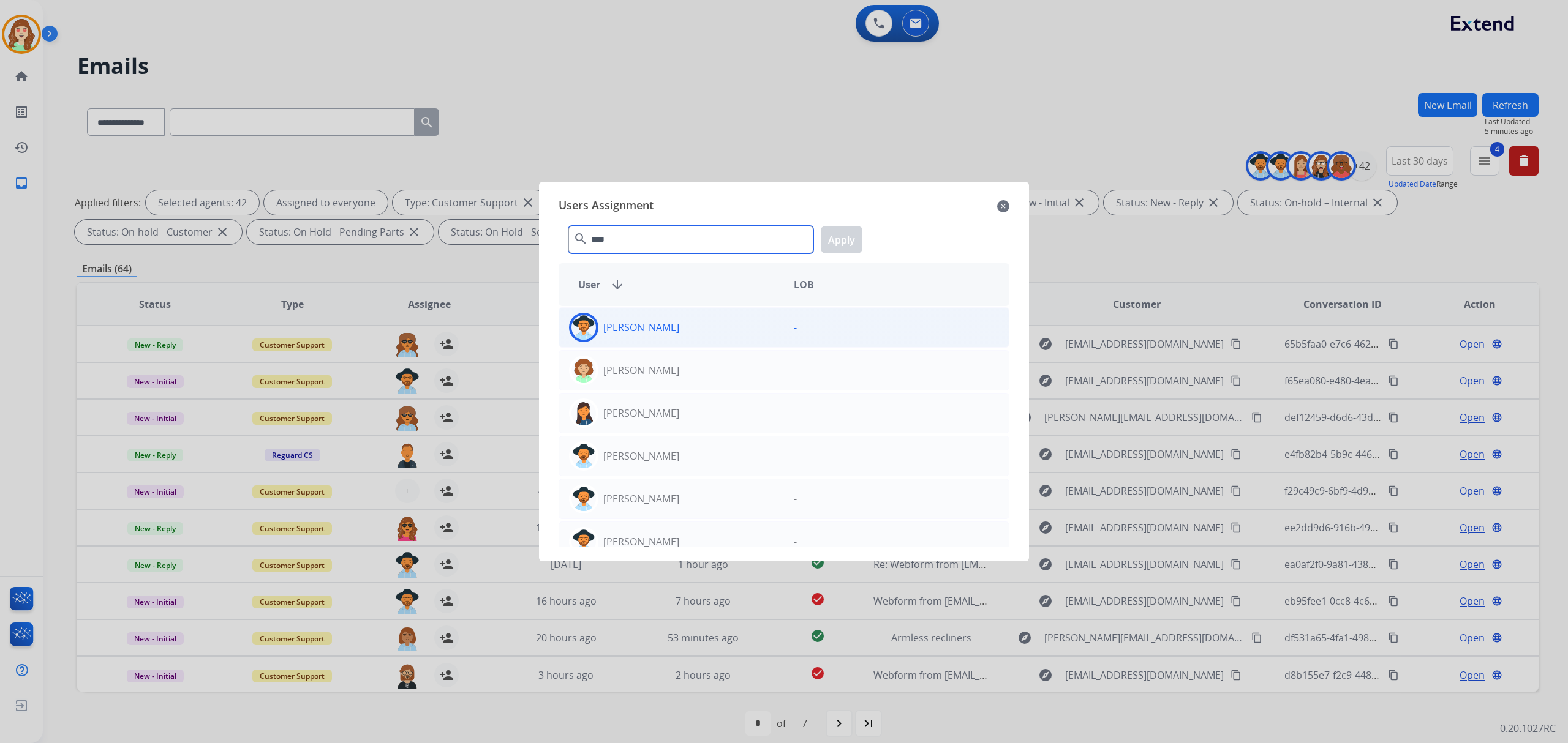
type input "****"
click at [664, 326] on p "Amanda Baez" at bounding box center [641, 327] width 76 height 15
click at [836, 241] on button "Apply" at bounding box center [841, 239] width 42 height 28
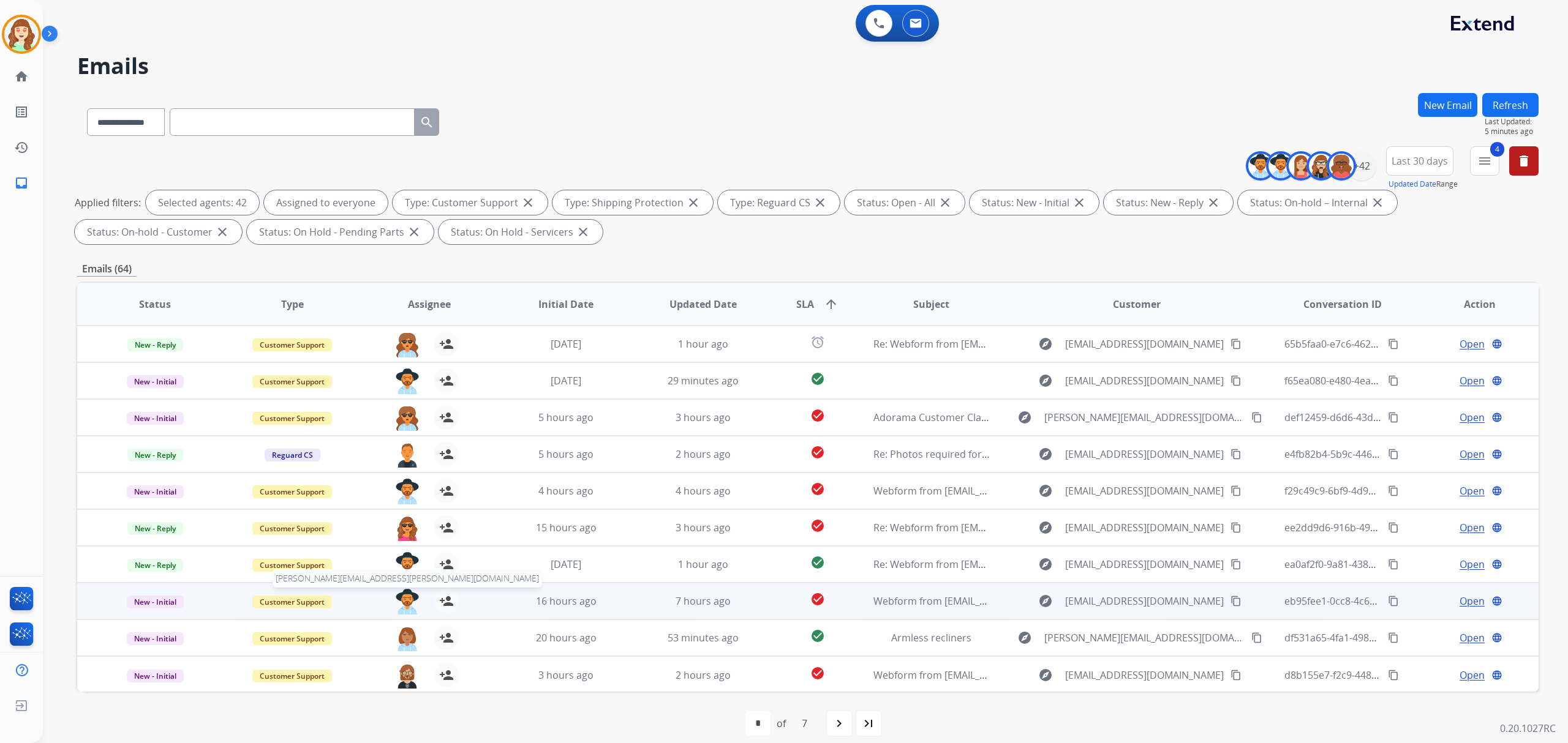
click at [406, 592] on img at bounding box center [407, 602] width 24 height 26
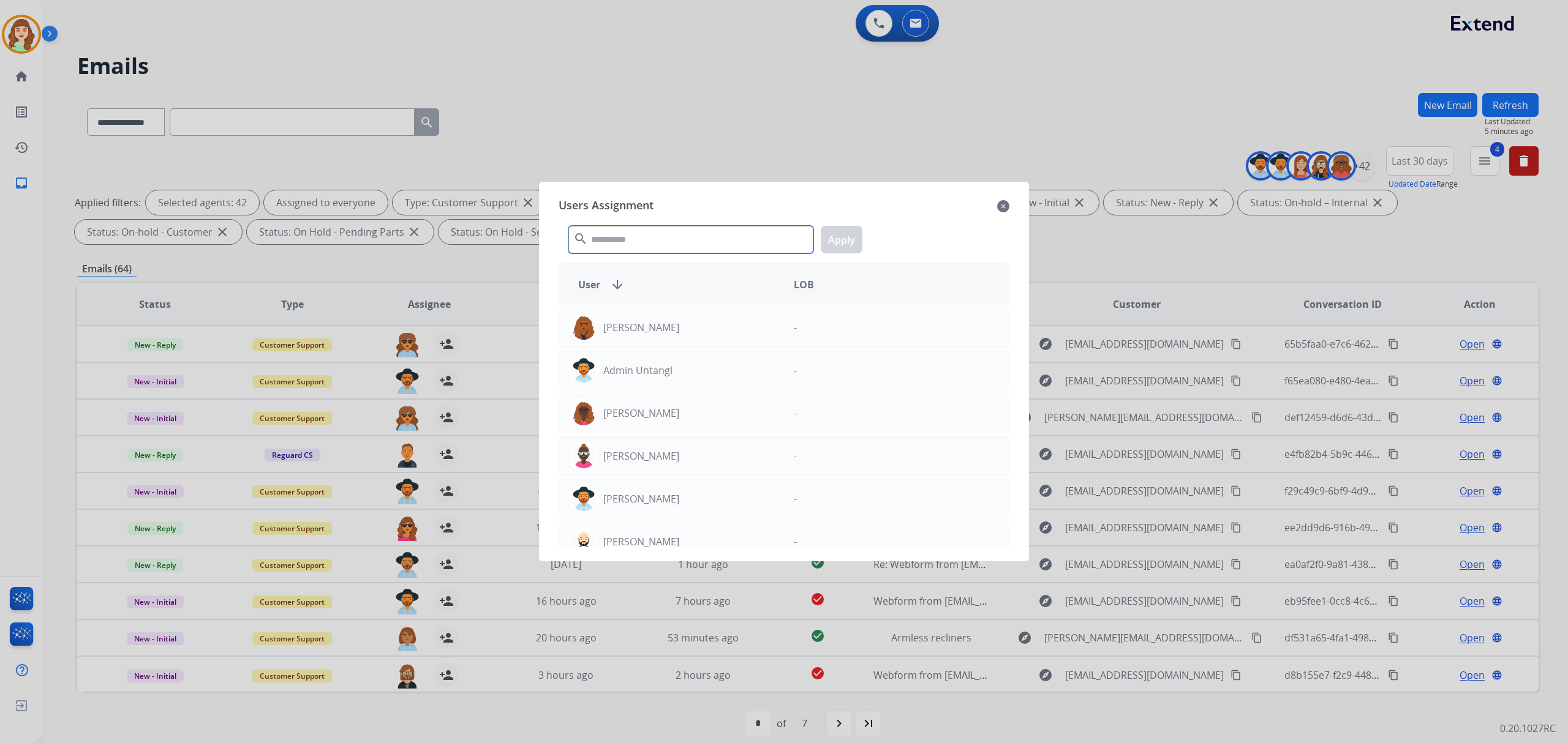
click at [655, 240] on input "text" at bounding box center [690, 239] width 245 height 28
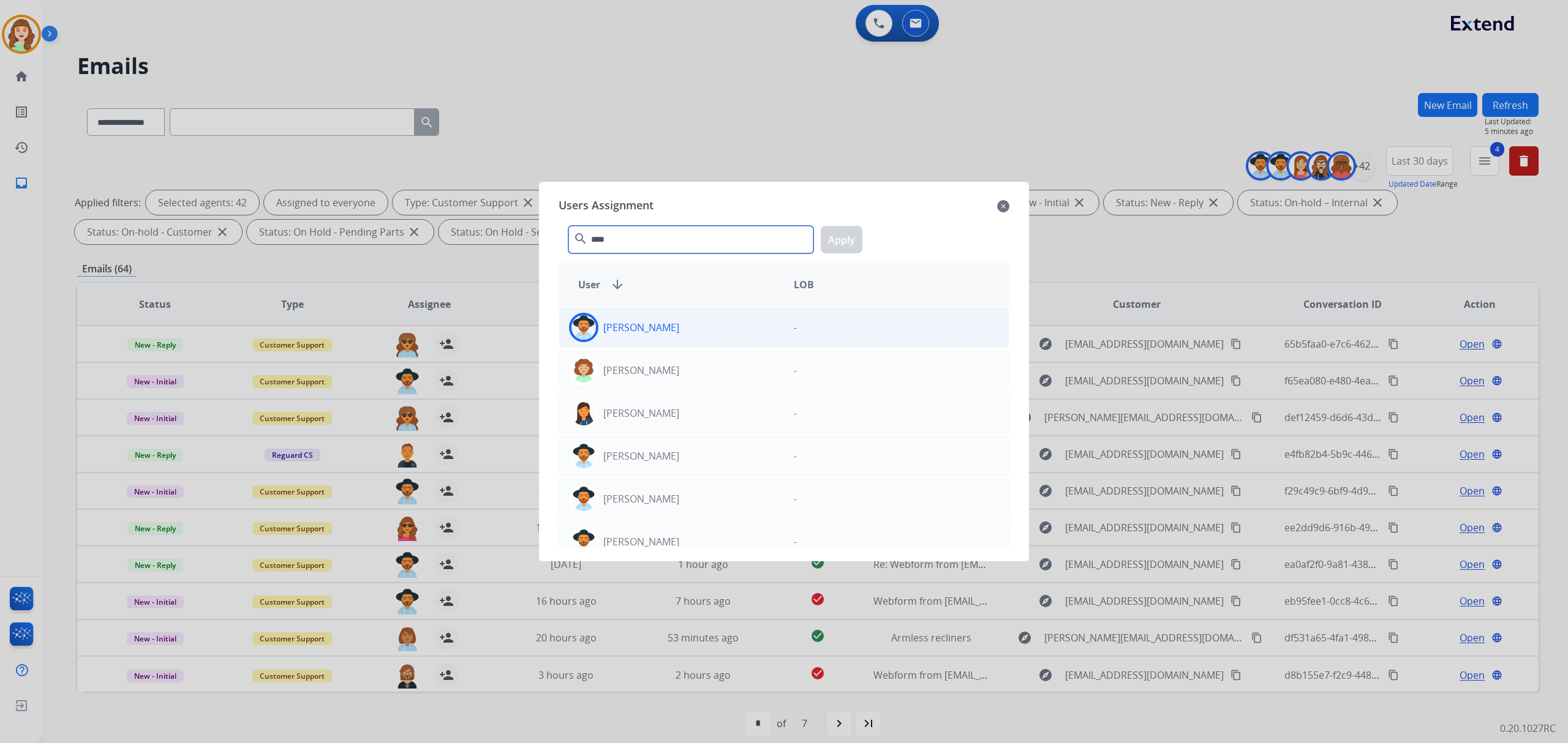
type input "****"
drag, startPoint x: 653, startPoint y: 336, endPoint x: 785, endPoint y: 269, distance: 148.0
click at [657, 335] on div "Amanda Baez" at bounding box center [672, 327] width 225 height 29
click at [850, 235] on button "Apply" at bounding box center [841, 239] width 42 height 28
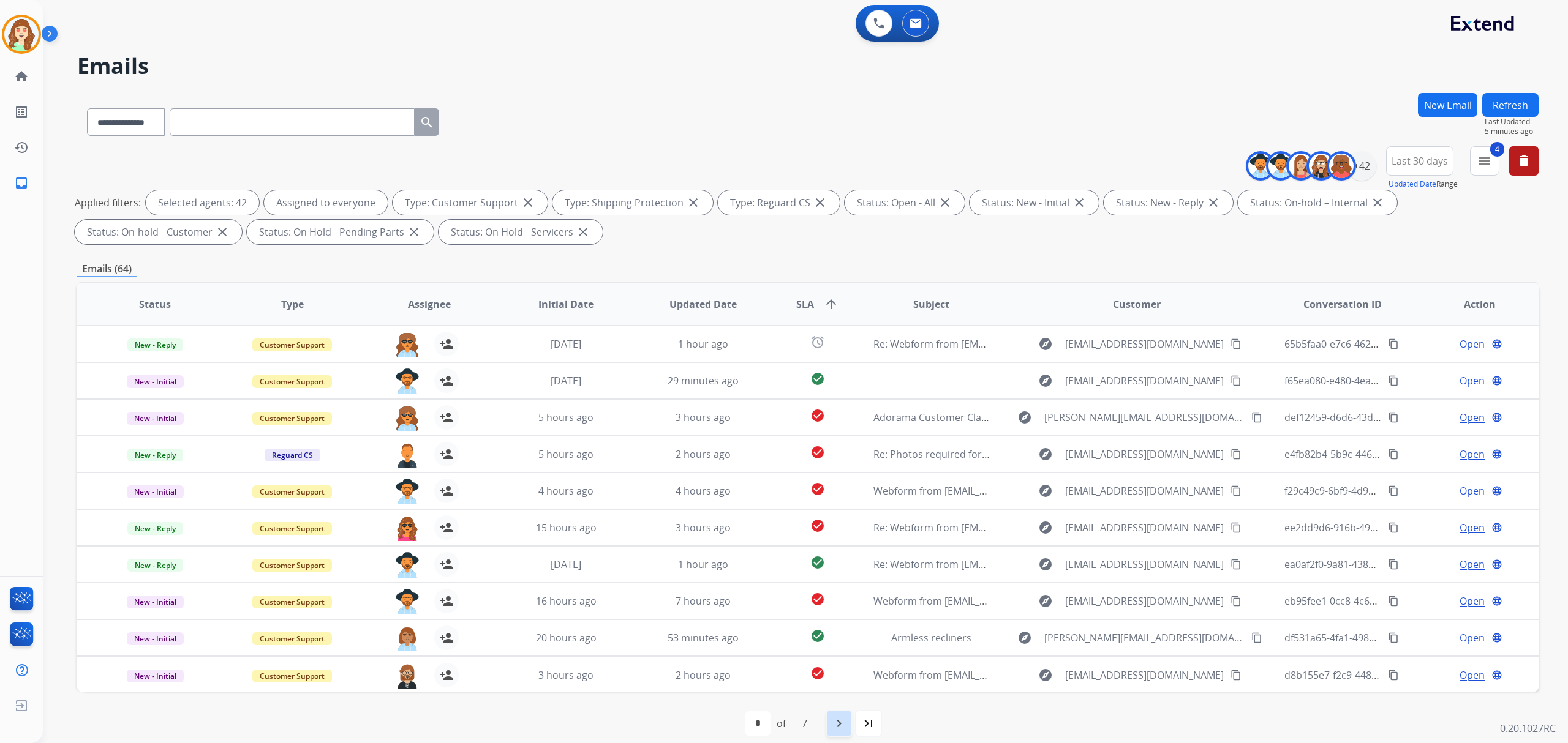
click at [840, 721] on mat-icon "navigate_next" at bounding box center [839, 723] width 15 height 15
select select "*"
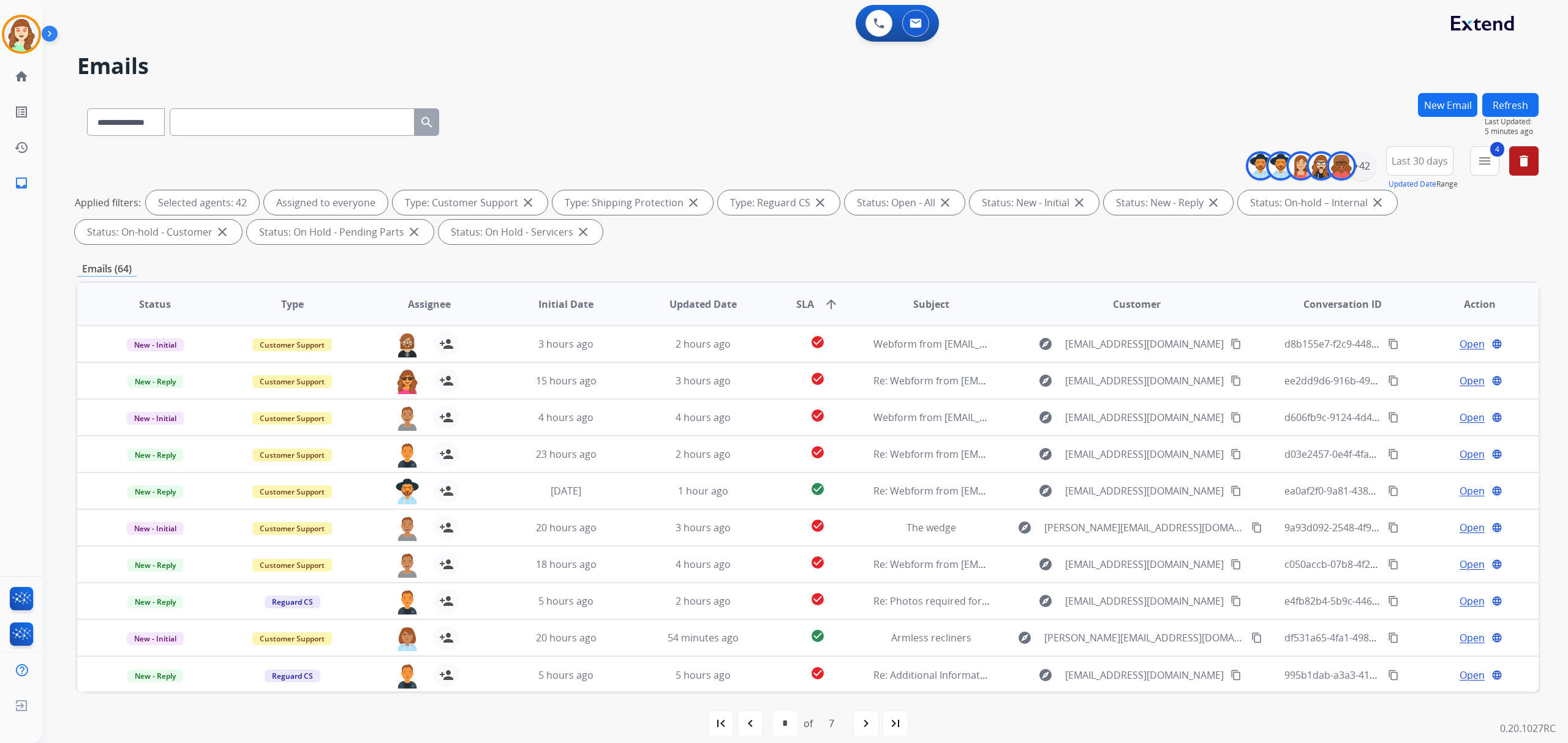
scroll to position [13, 0]
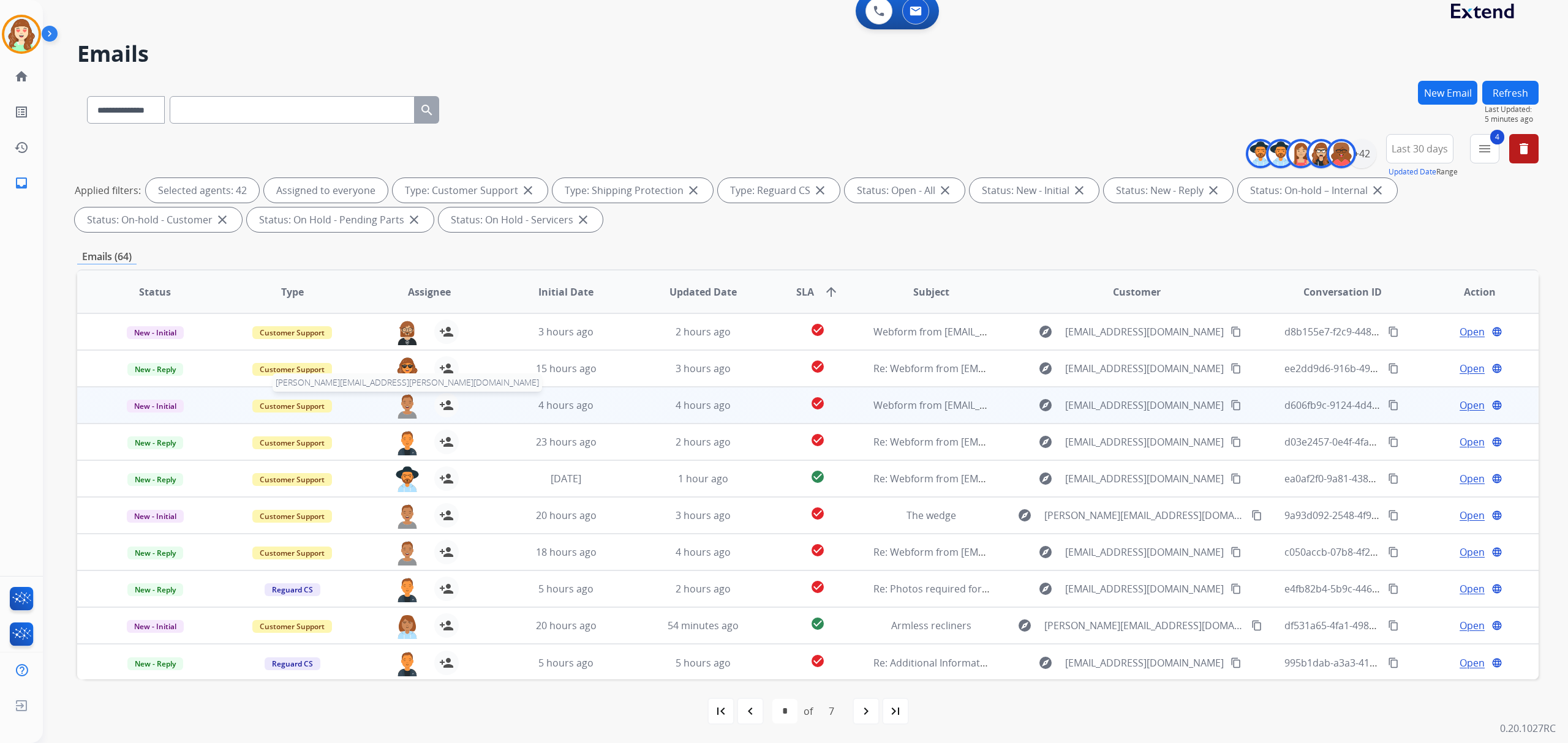
click at [404, 407] on img at bounding box center [407, 405] width 24 height 26
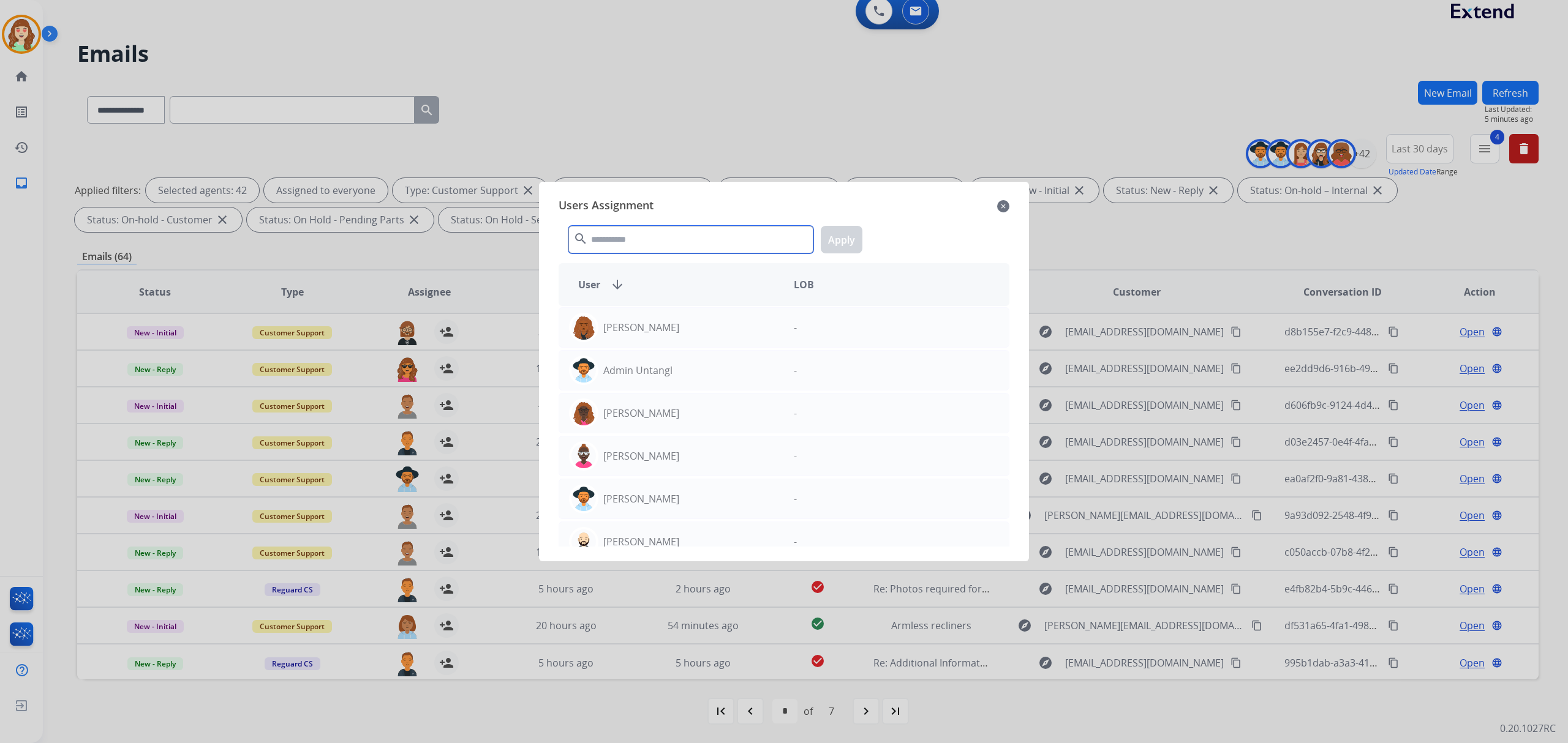
click at [674, 241] on input "text" at bounding box center [690, 239] width 245 height 28
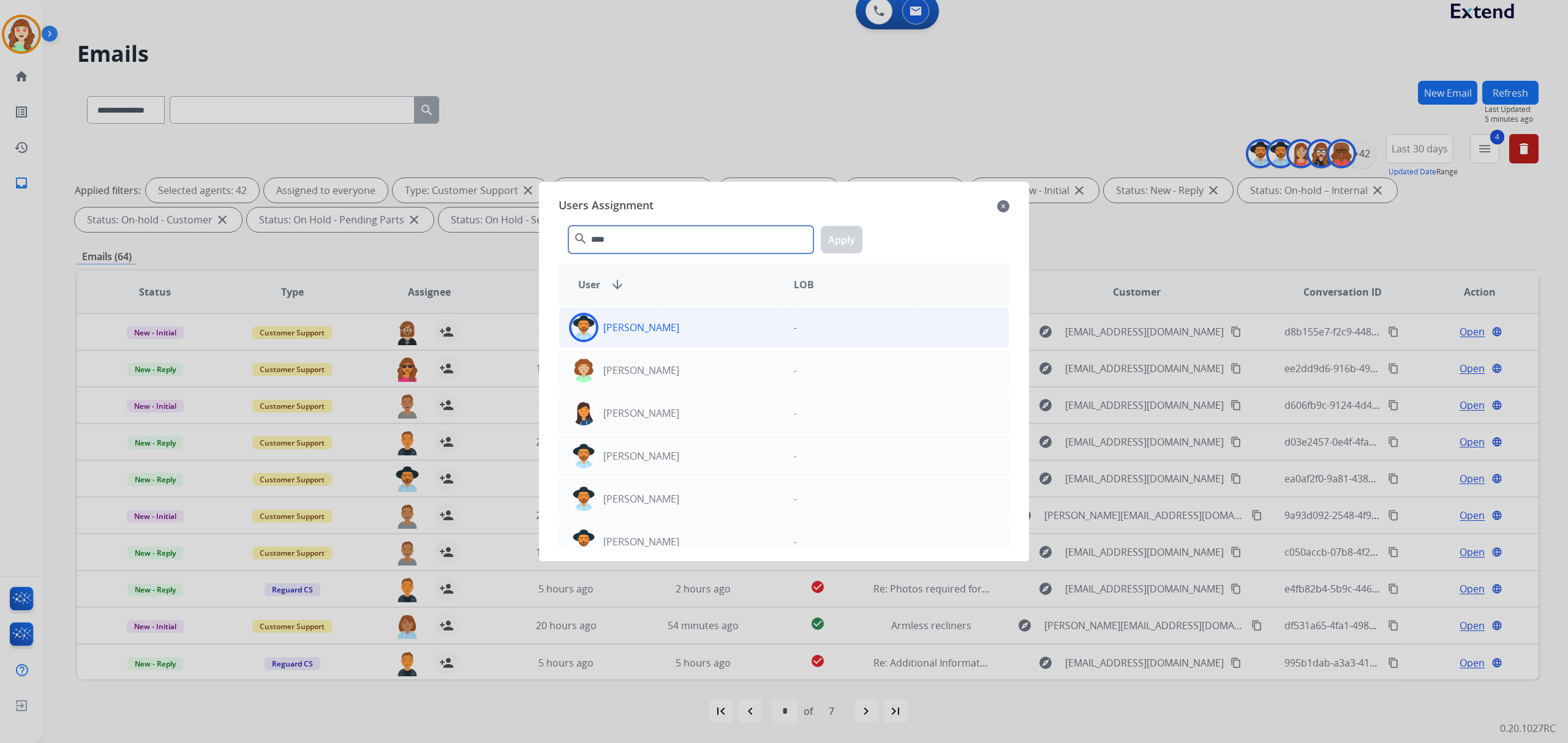
type input "****"
drag, startPoint x: 679, startPoint y: 331, endPoint x: 772, endPoint y: 267, distance: 112.9
click at [692, 326] on div "Amanda Baez" at bounding box center [672, 327] width 225 height 29
click at [846, 229] on button "Apply" at bounding box center [841, 239] width 42 height 28
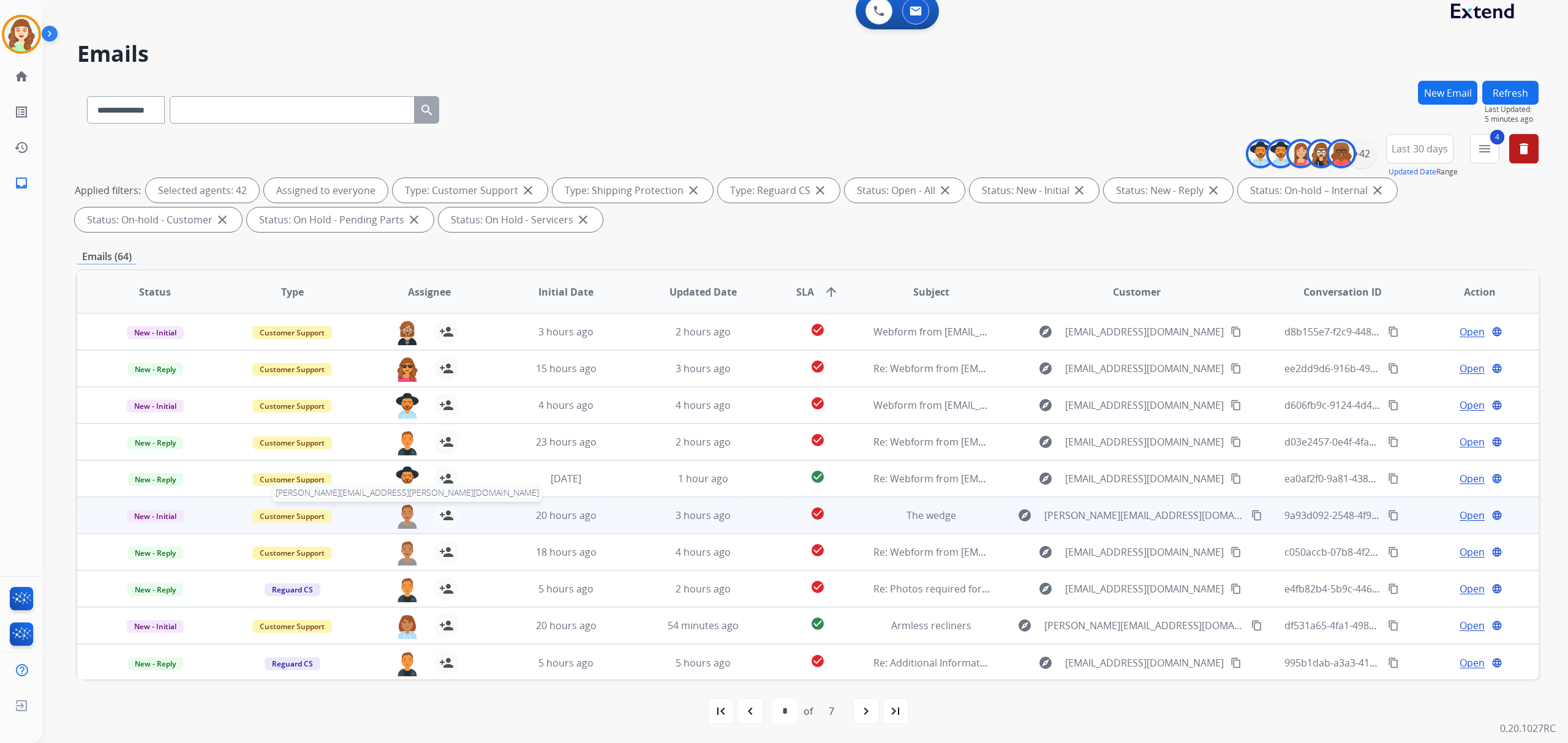
click at [400, 515] on img at bounding box center [407, 516] width 24 height 26
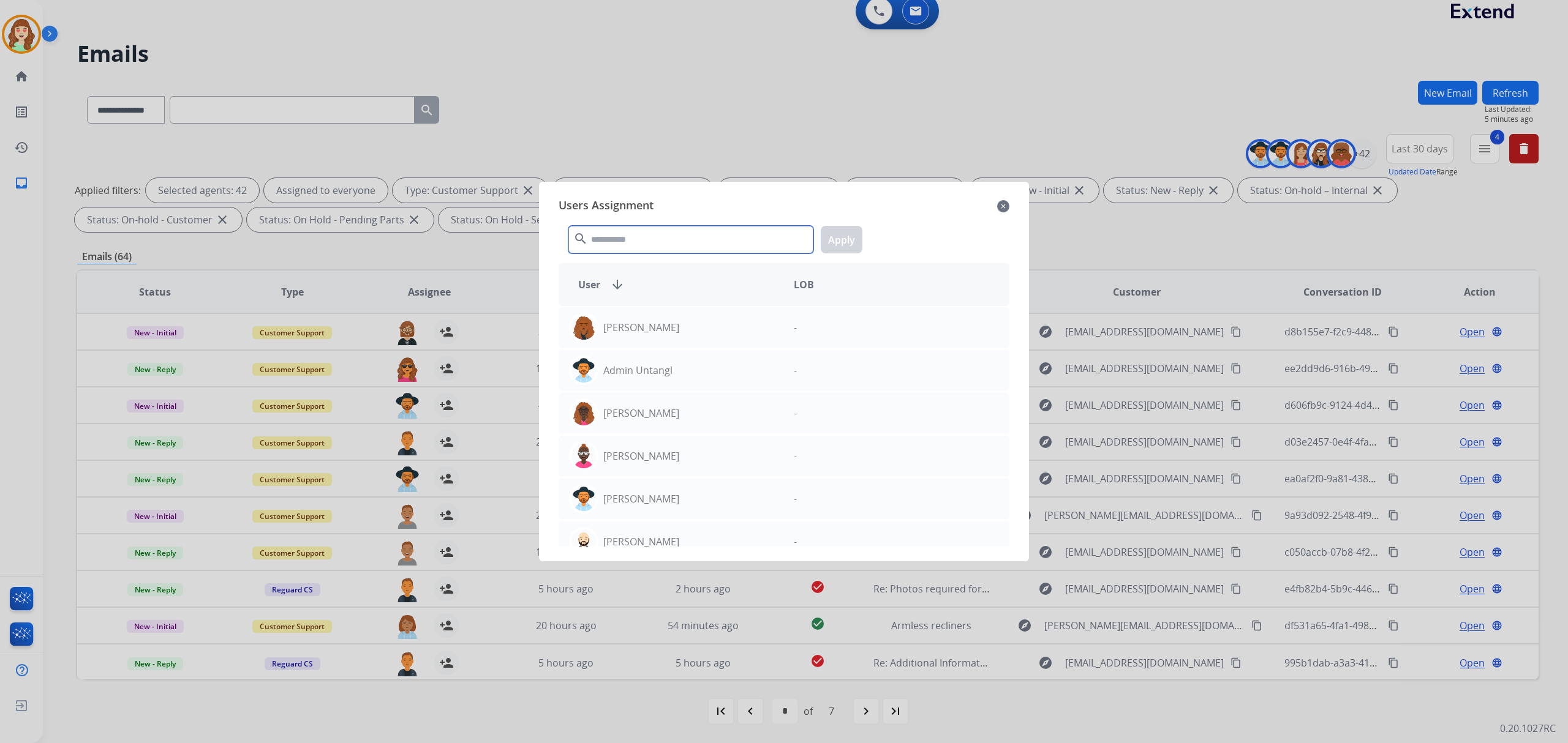
click at [666, 241] on input "text" at bounding box center [690, 239] width 245 height 28
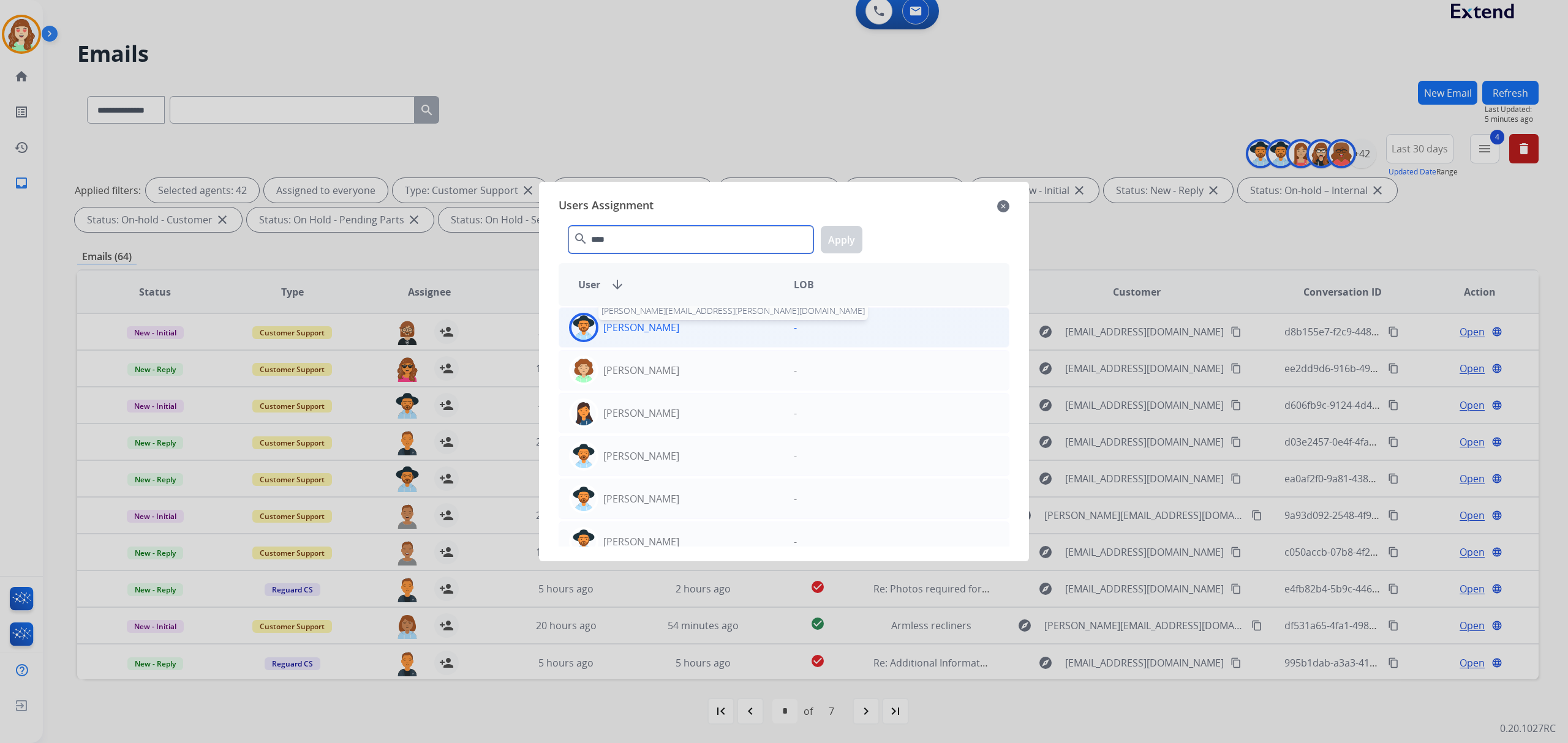
type input "****"
click at [652, 327] on p "Amanda Baez" at bounding box center [641, 327] width 76 height 15
drag, startPoint x: 845, startPoint y: 248, endPoint x: 803, endPoint y: 256, distance: 42.8
click at [846, 248] on button "Apply" at bounding box center [841, 239] width 42 height 28
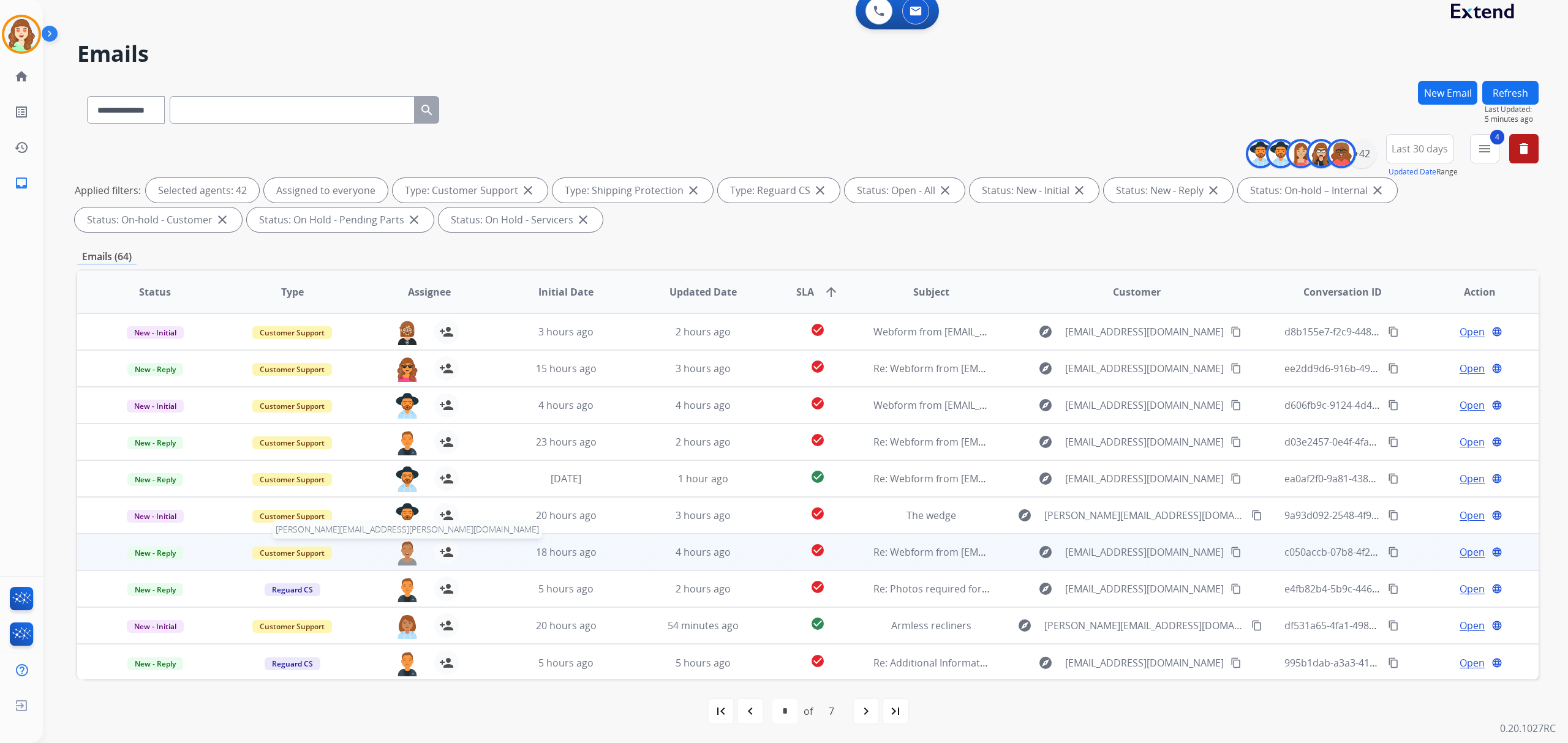
click at [400, 556] on img at bounding box center [407, 552] width 24 height 26
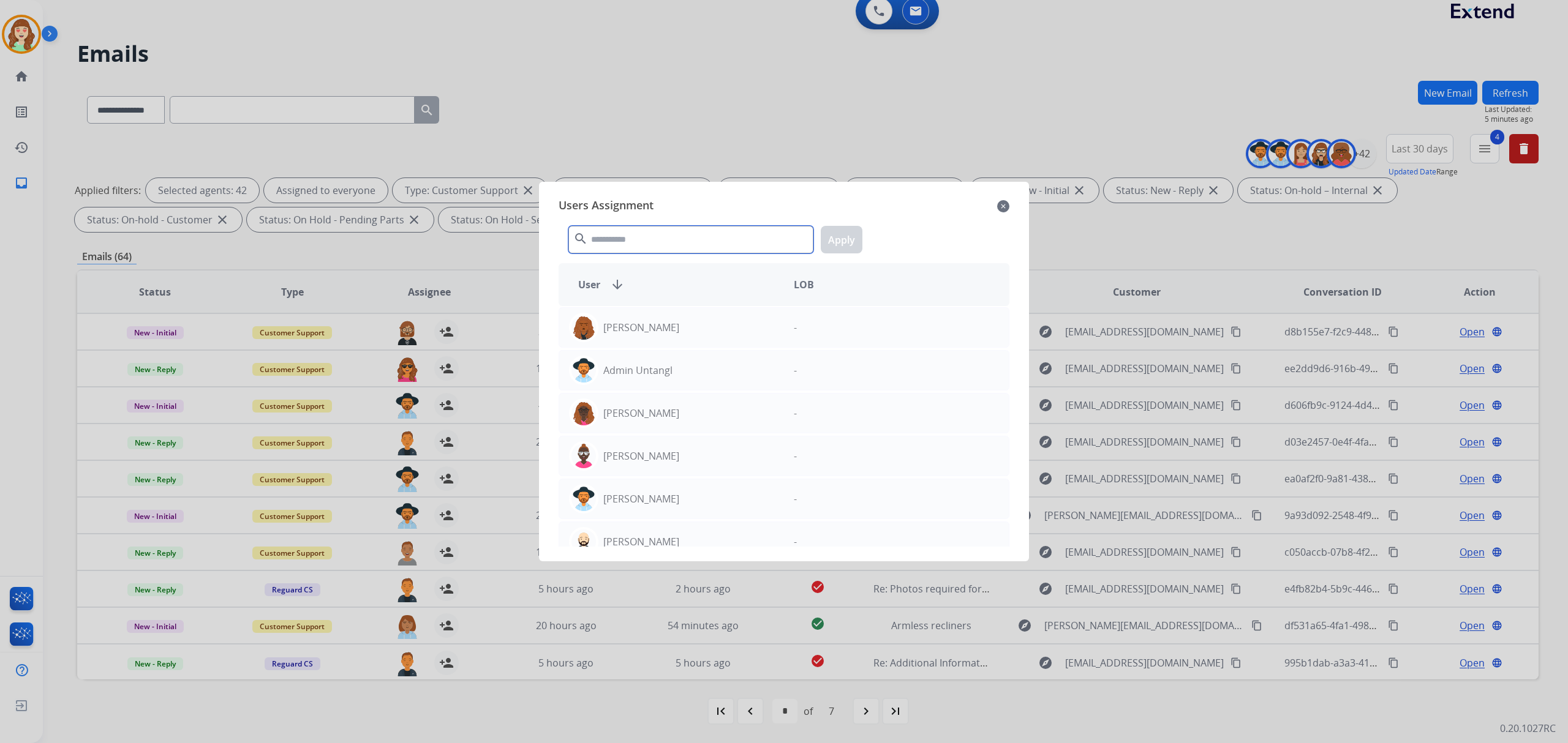
click at [653, 240] on input "text" at bounding box center [690, 239] width 245 height 28
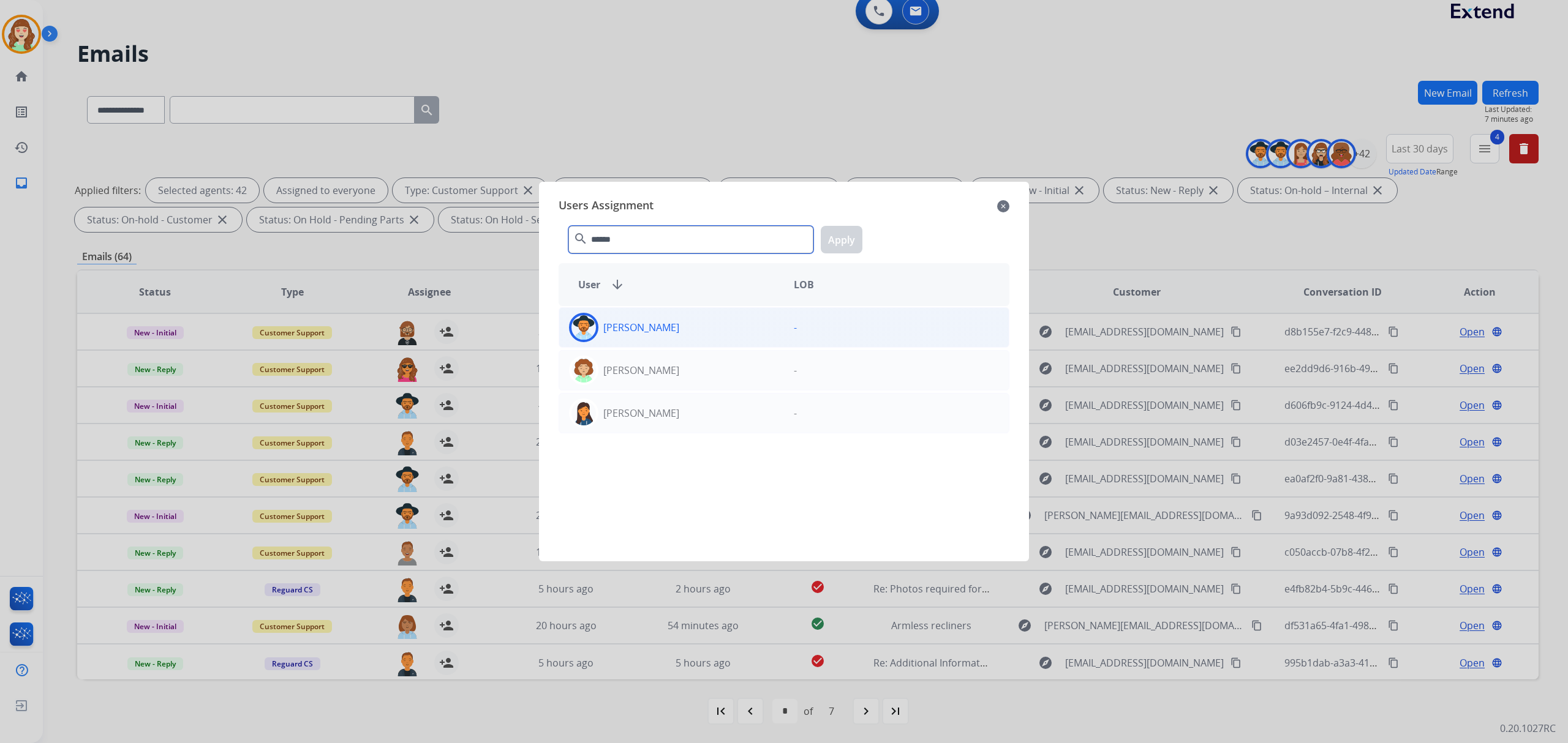
type input "******"
click at [669, 329] on div "Amanda Baez" at bounding box center [672, 327] width 225 height 29
click at [850, 243] on button "Apply" at bounding box center [841, 239] width 42 height 28
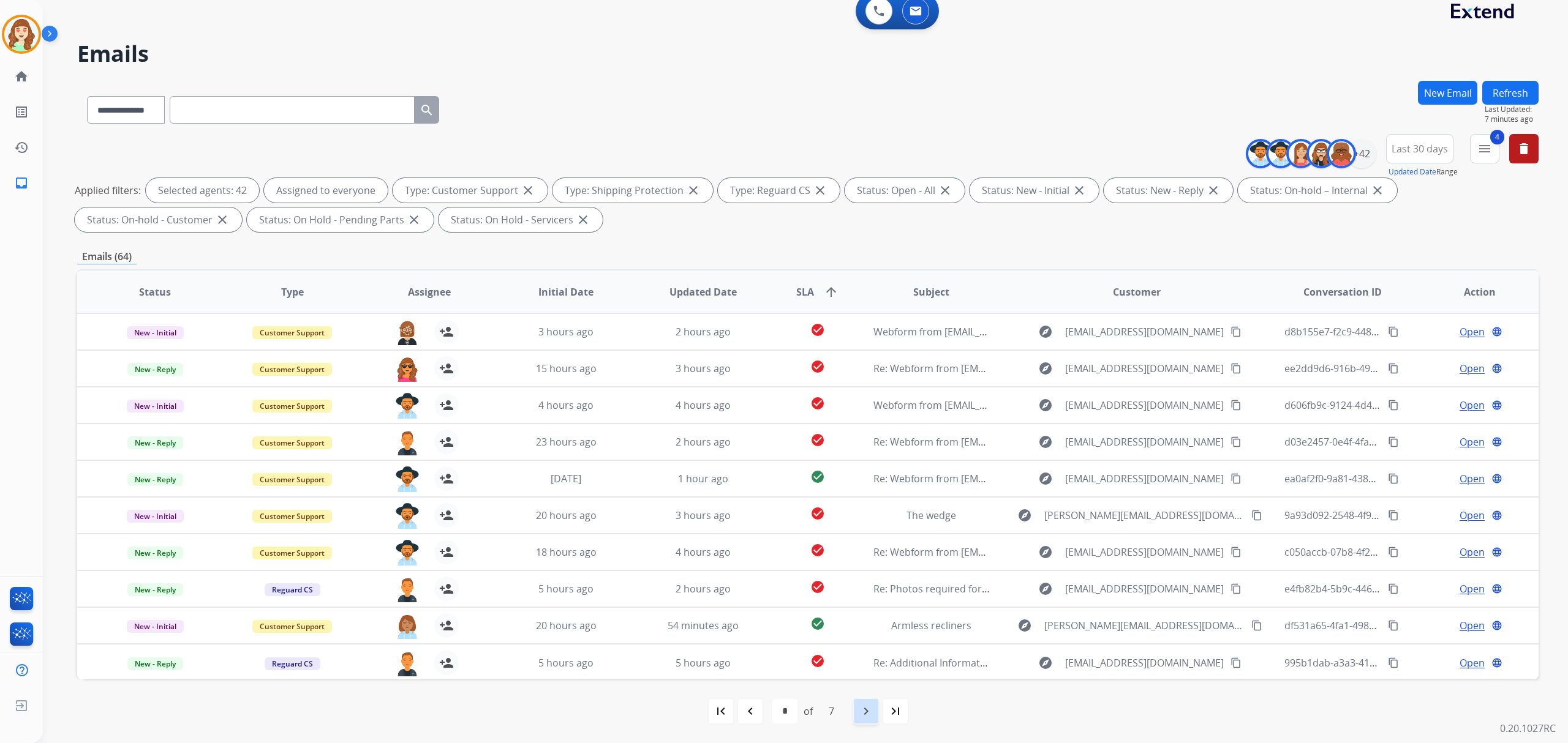
click at [860, 713] on mat-icon "navigate_next" at bounding box center [866, 711] width 15 height 15
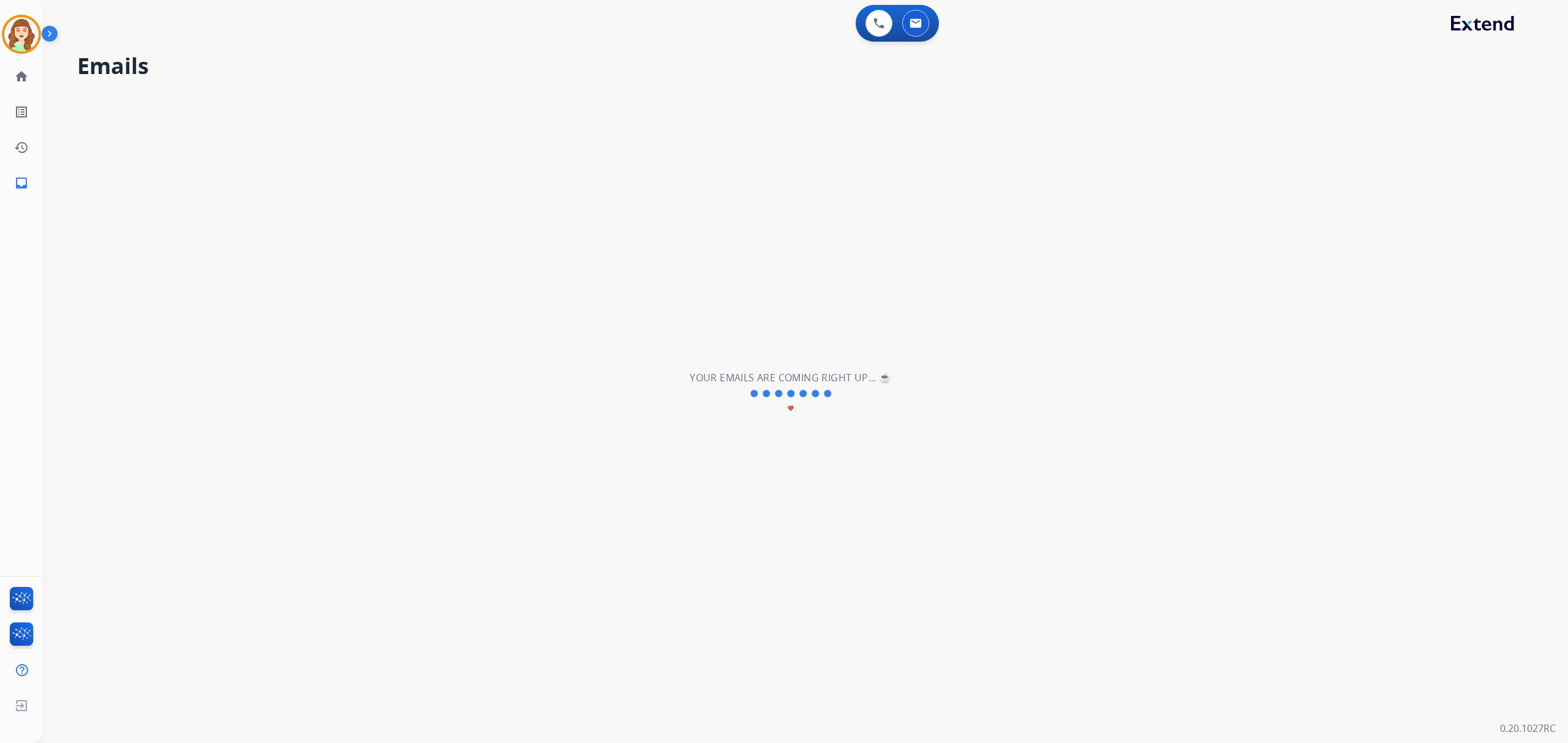
scroll to position [0, 0]
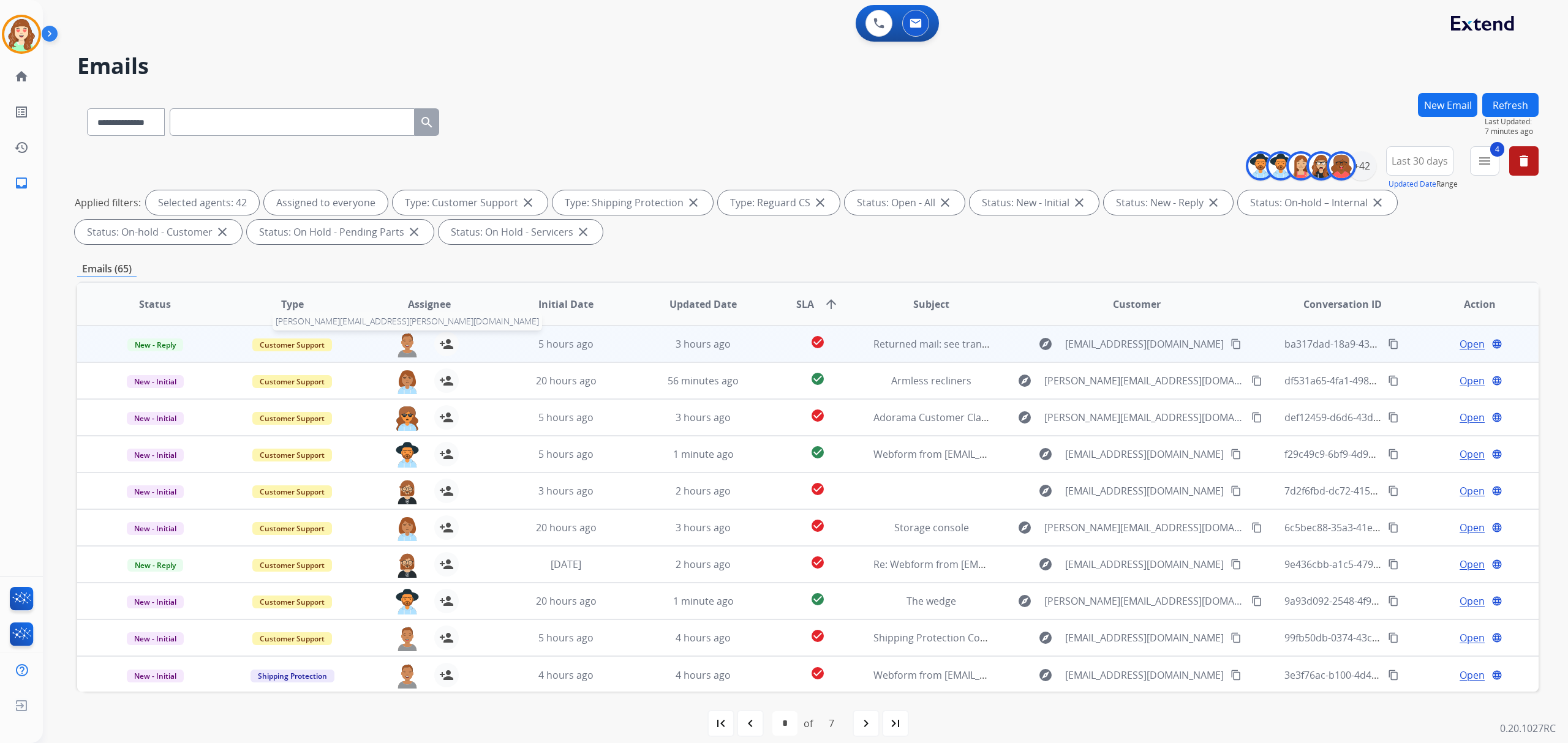
click at [399, 340] on img at bounding box center [407, 345] width 24 height 26
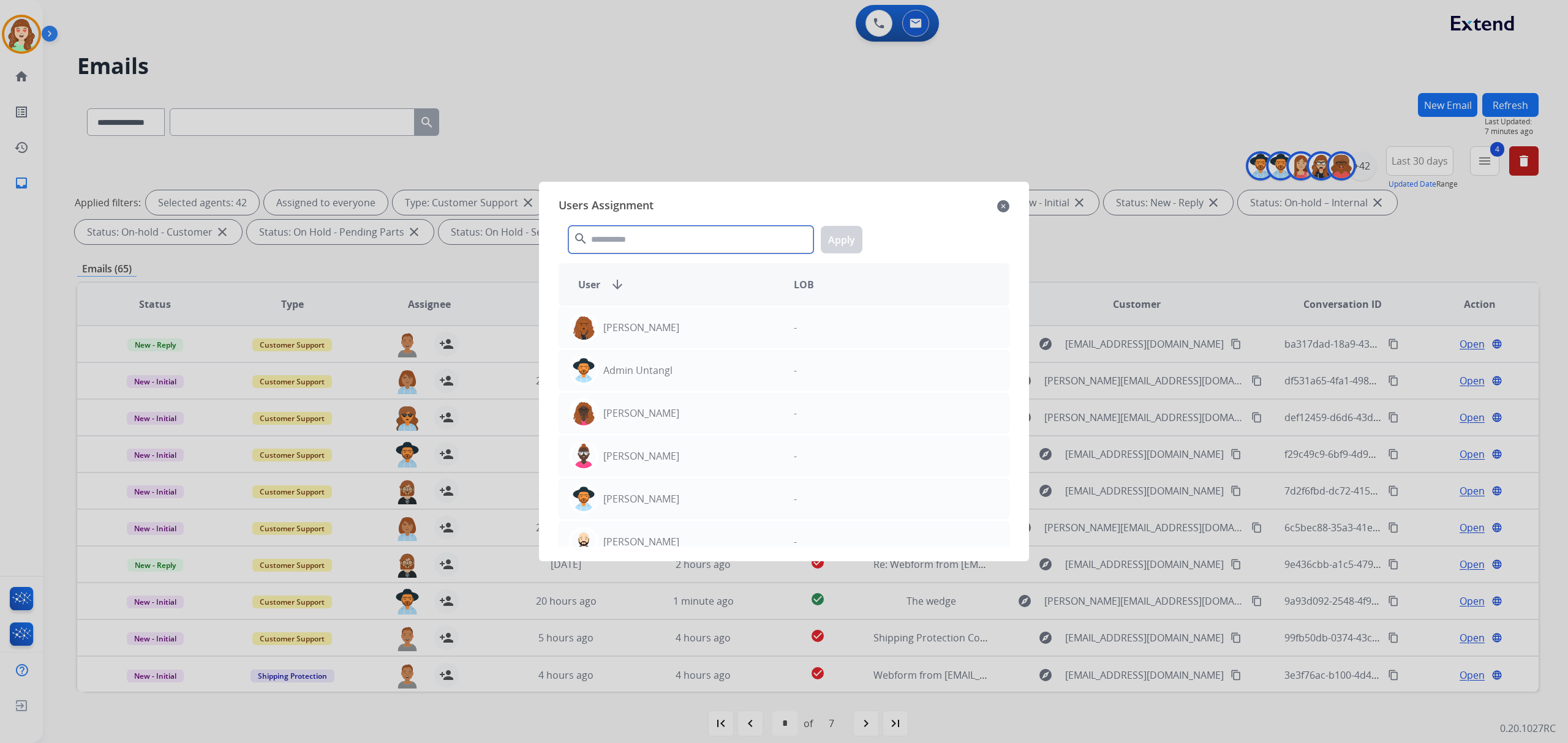
click at [646, 236] on input "text" at bounding box center [690, 239] width 245 height 28
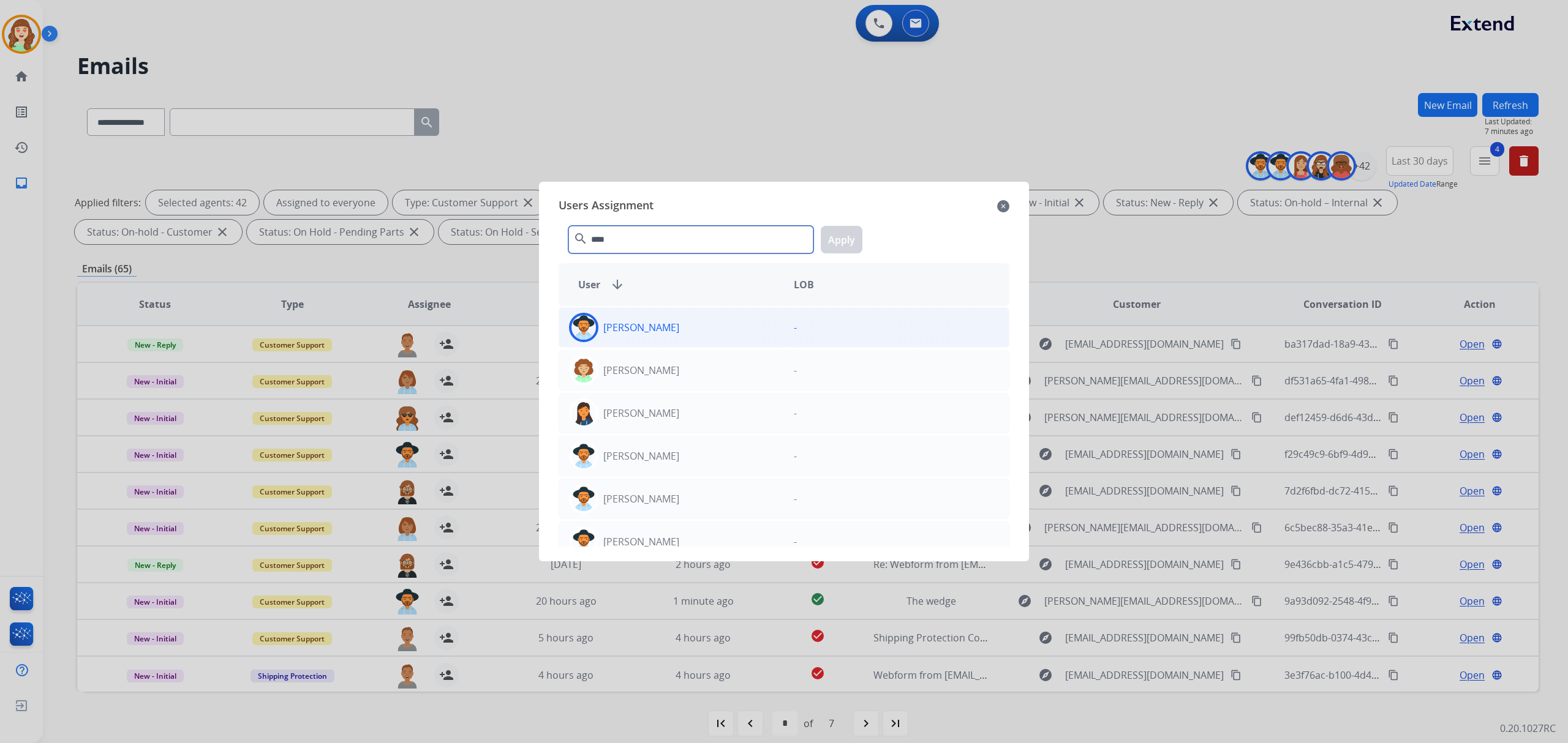
type input "****"
click at [702, 326] on div "Amanda Baez" at bounding box center [672, 327] width 225 height 29
click at [844, 226] on button "Apply" at bounding box center [841, 239] width 42 height 28
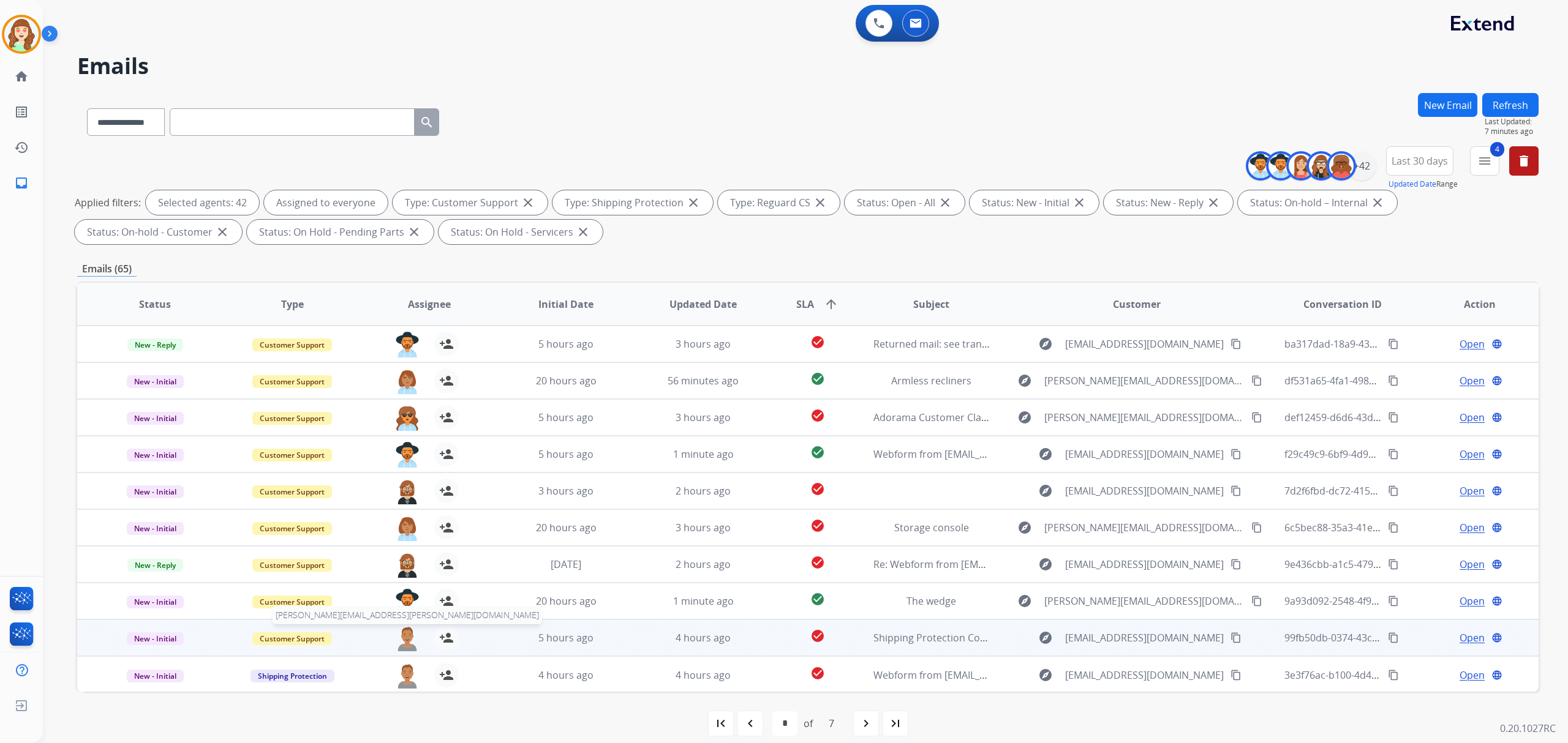
click at [401, 638] on img at bounding box center [407, 638] width 24 height 26
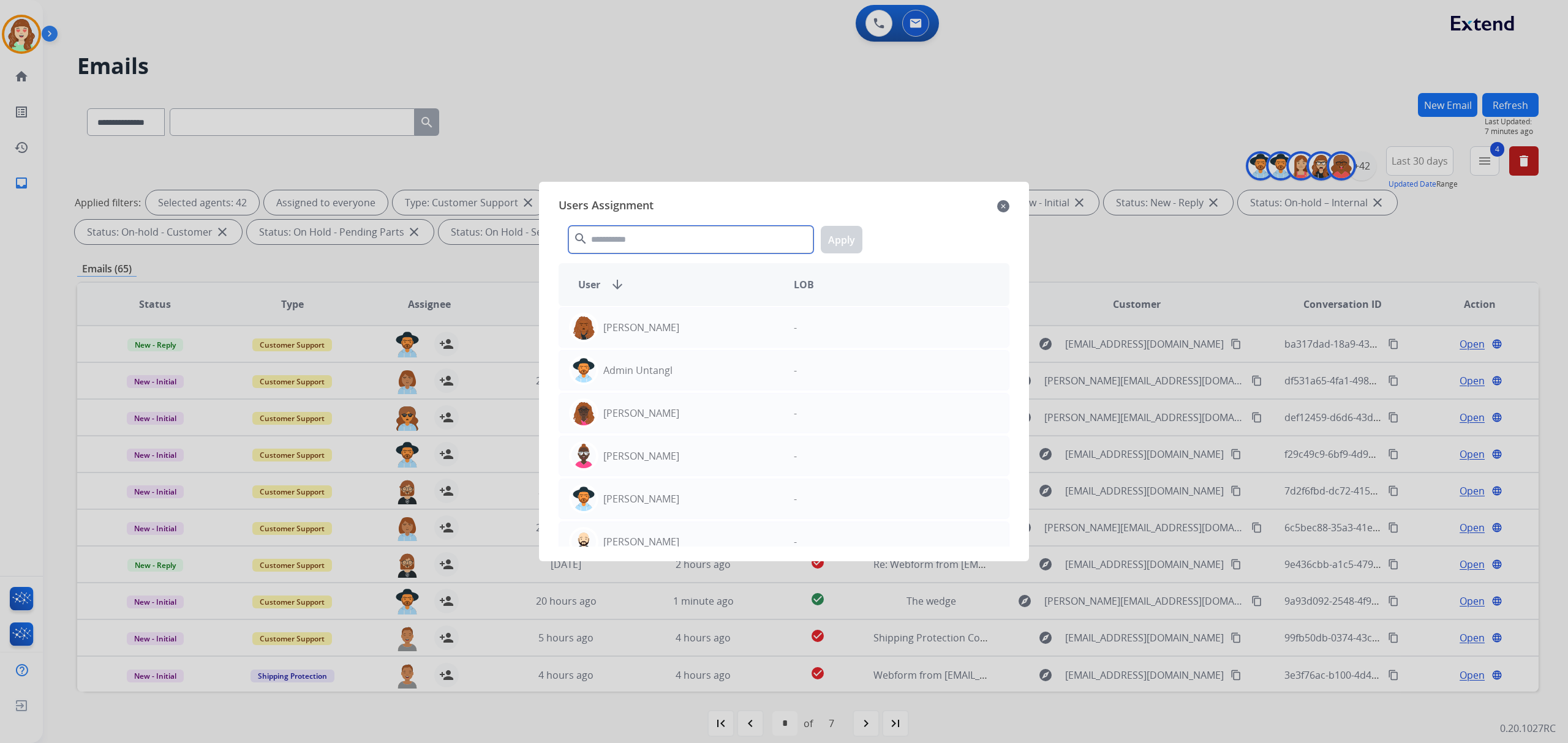
click at [679, 237] on input "text" at bounding box center [690, 239] width 245 height 28
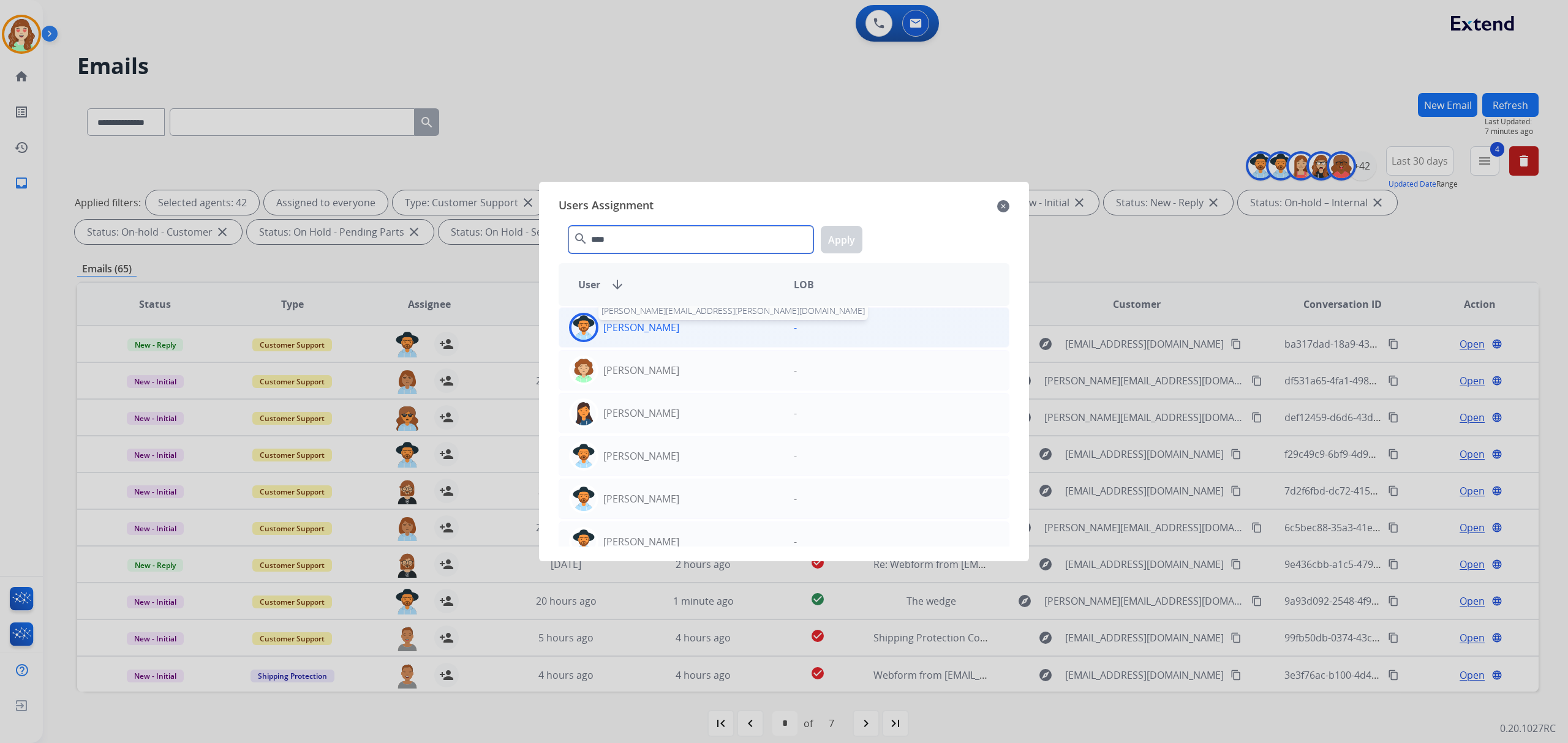
type input "****"
drag, startPoint x: 667, startPoint y: 329, endPoint x: 836, endPoint y: 258, distance: 183.3
click at [679, 319] on div "Amanda Baez amanda.baez@eccogroupusa.com" at bounding box center [672, 327] width 225 height 29
click at [849, 241] on button "Apply" at bounding box center [841, 239] width 42 height 28
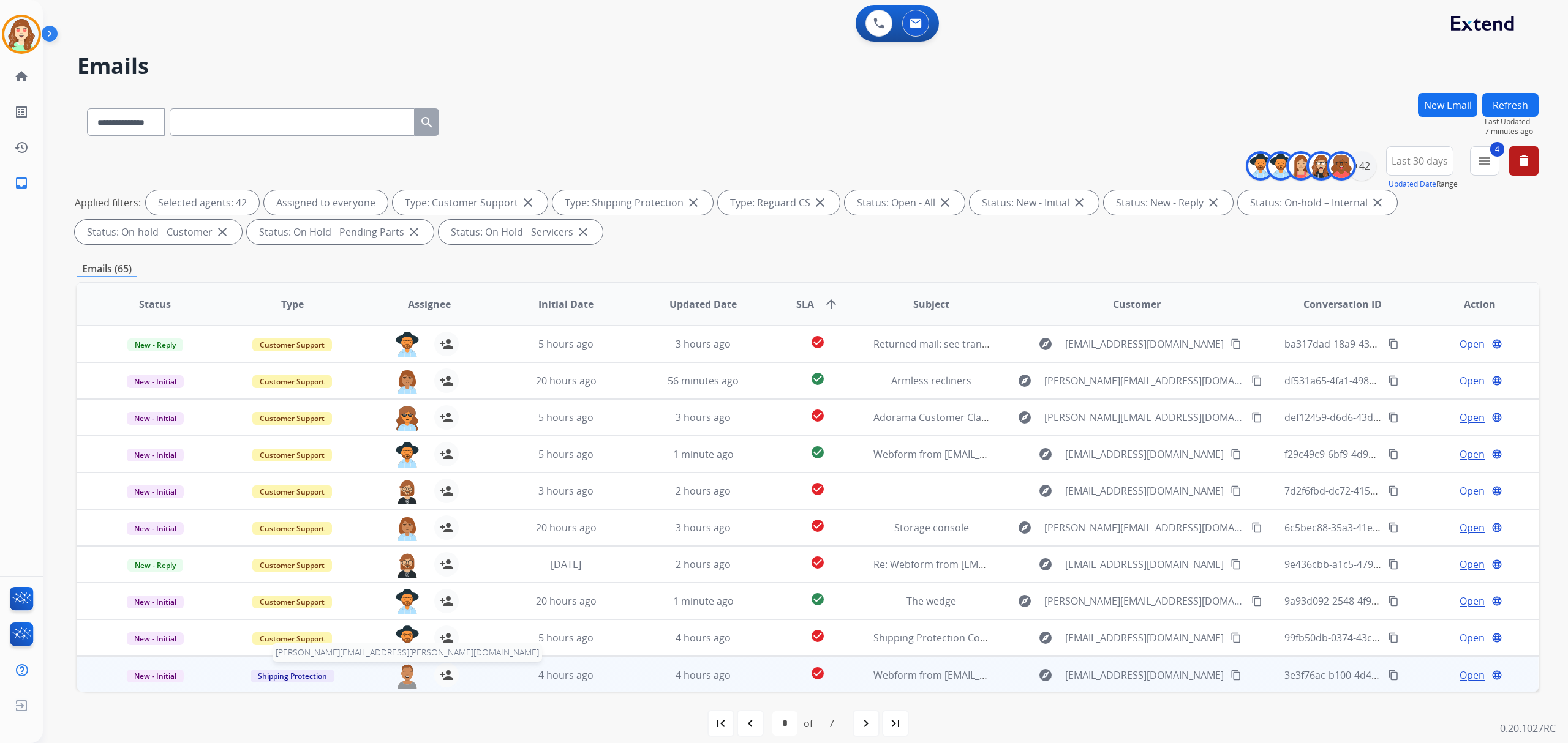
click at [411, 686] on img at bounding box center [407, 675] width 24 height 26
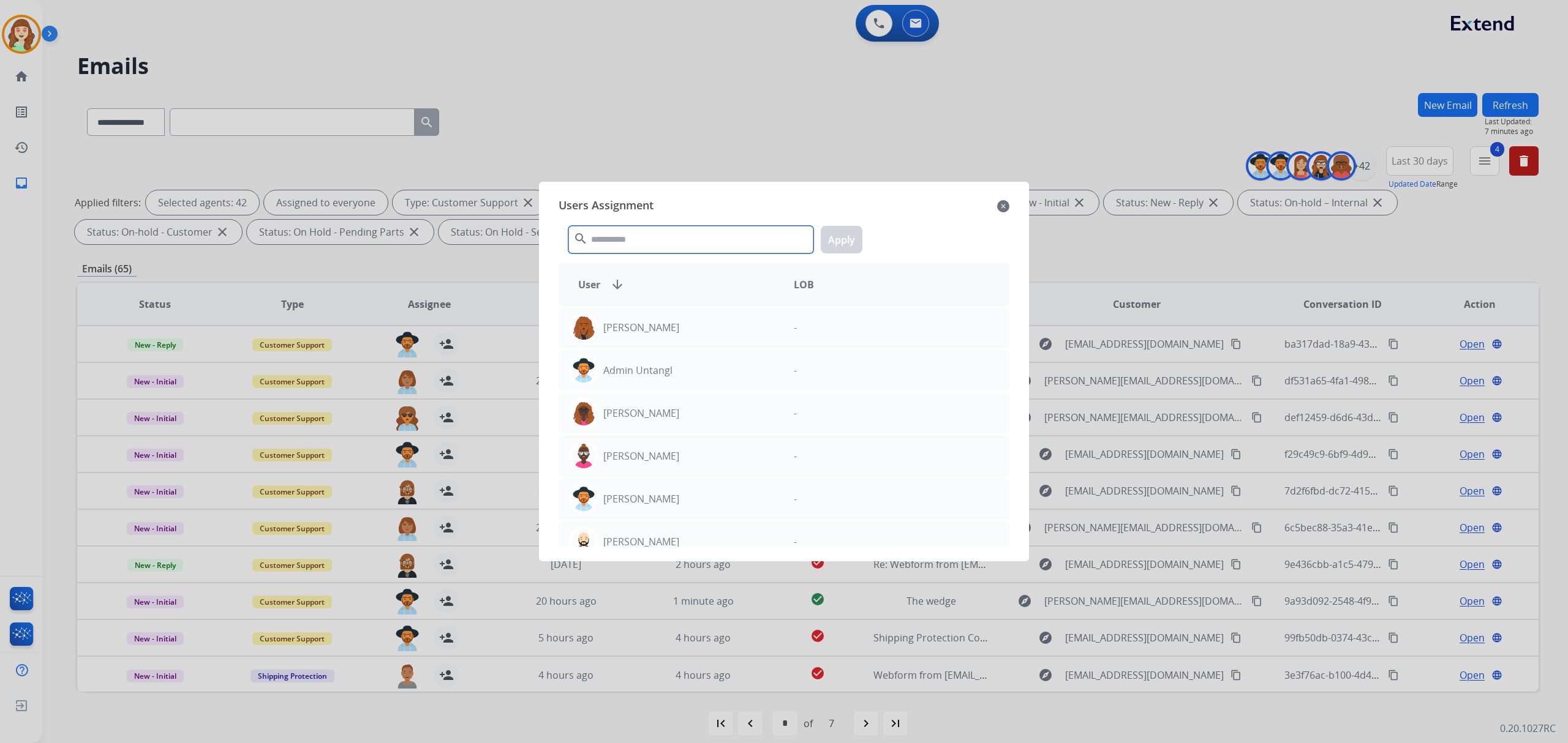
click at [674, 236] on input "text" at bounding box center [690, 239] width 245 height 28
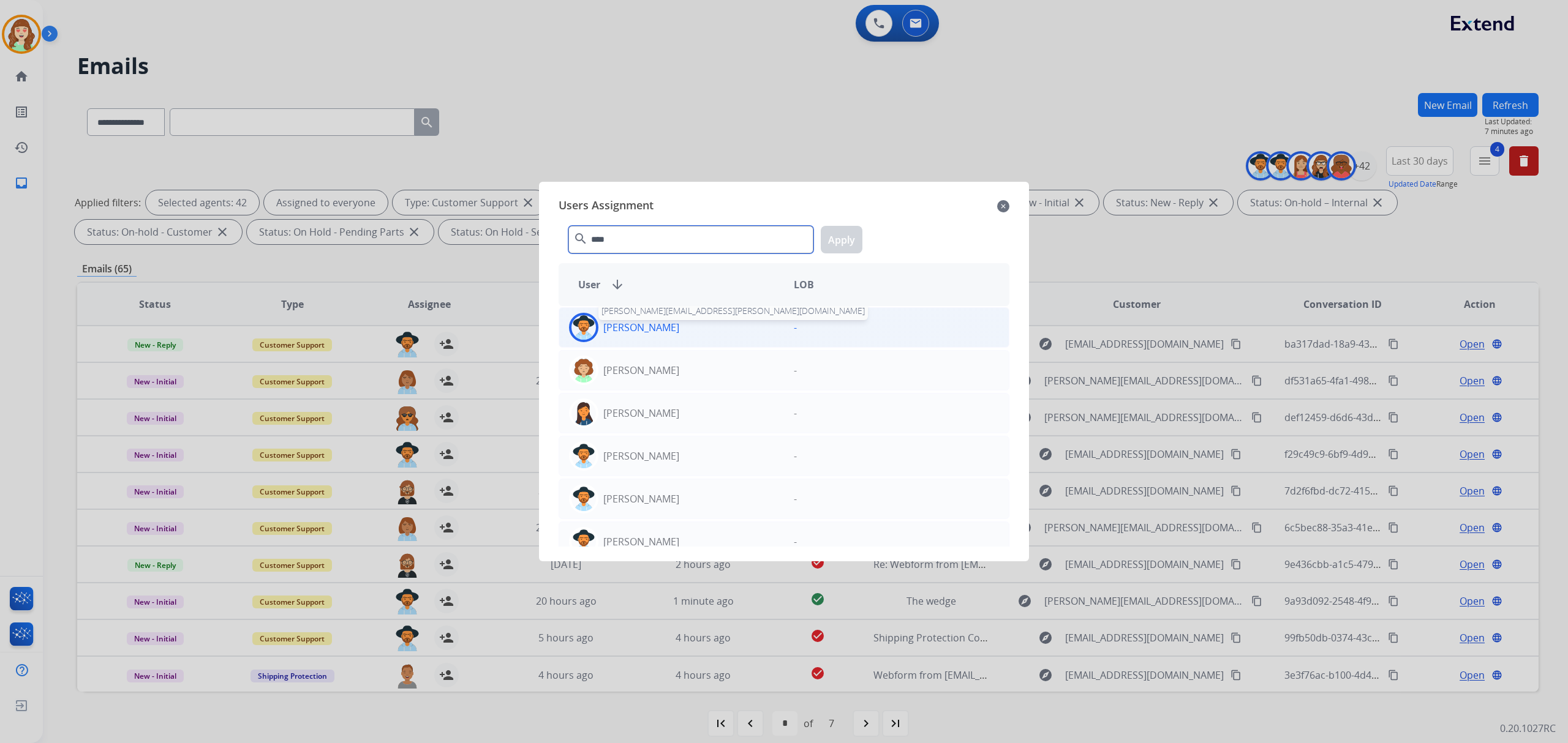
type input "****"
click at [657, 329] on p "Amanda Baez" at bounding box center [641, 327] width 76 height 15
click at [848, 237] on button "Apply" at bounding box center [841, 239] width 42 height 28
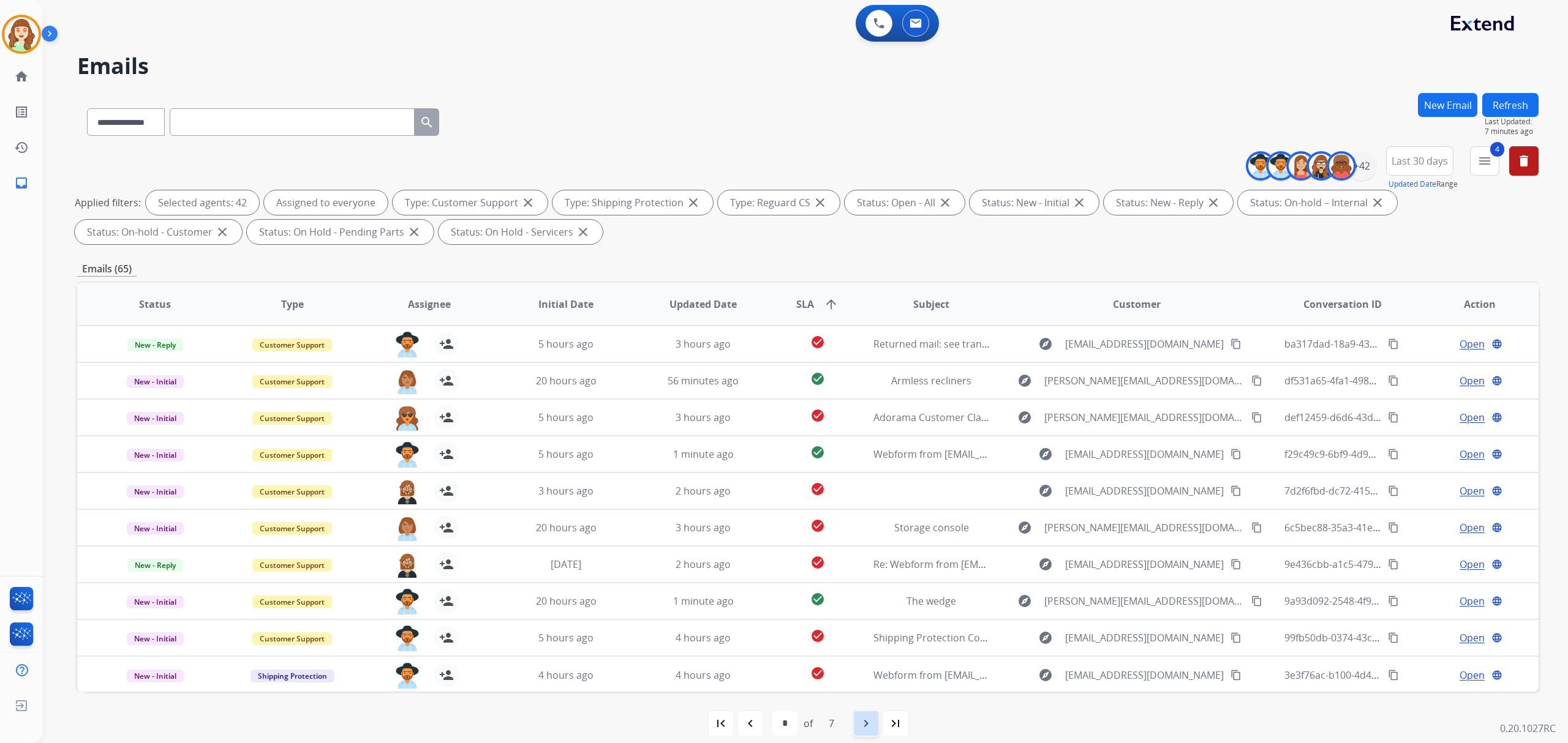
click at [863, 716] on mat-icon "navigate_next" at bounding box center [866, 723] width 15 height 15
select select "*"
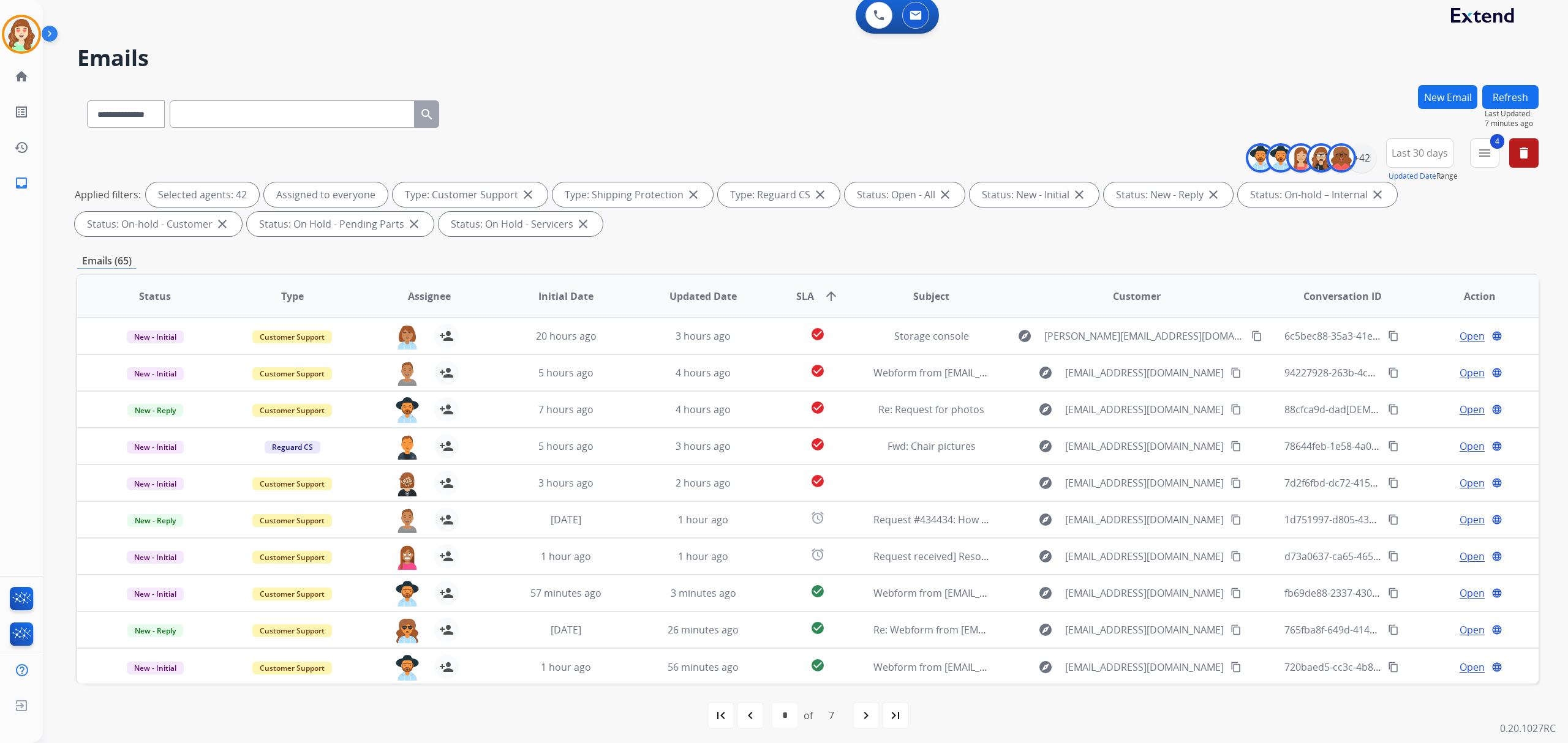
scroll to position [13, 0]
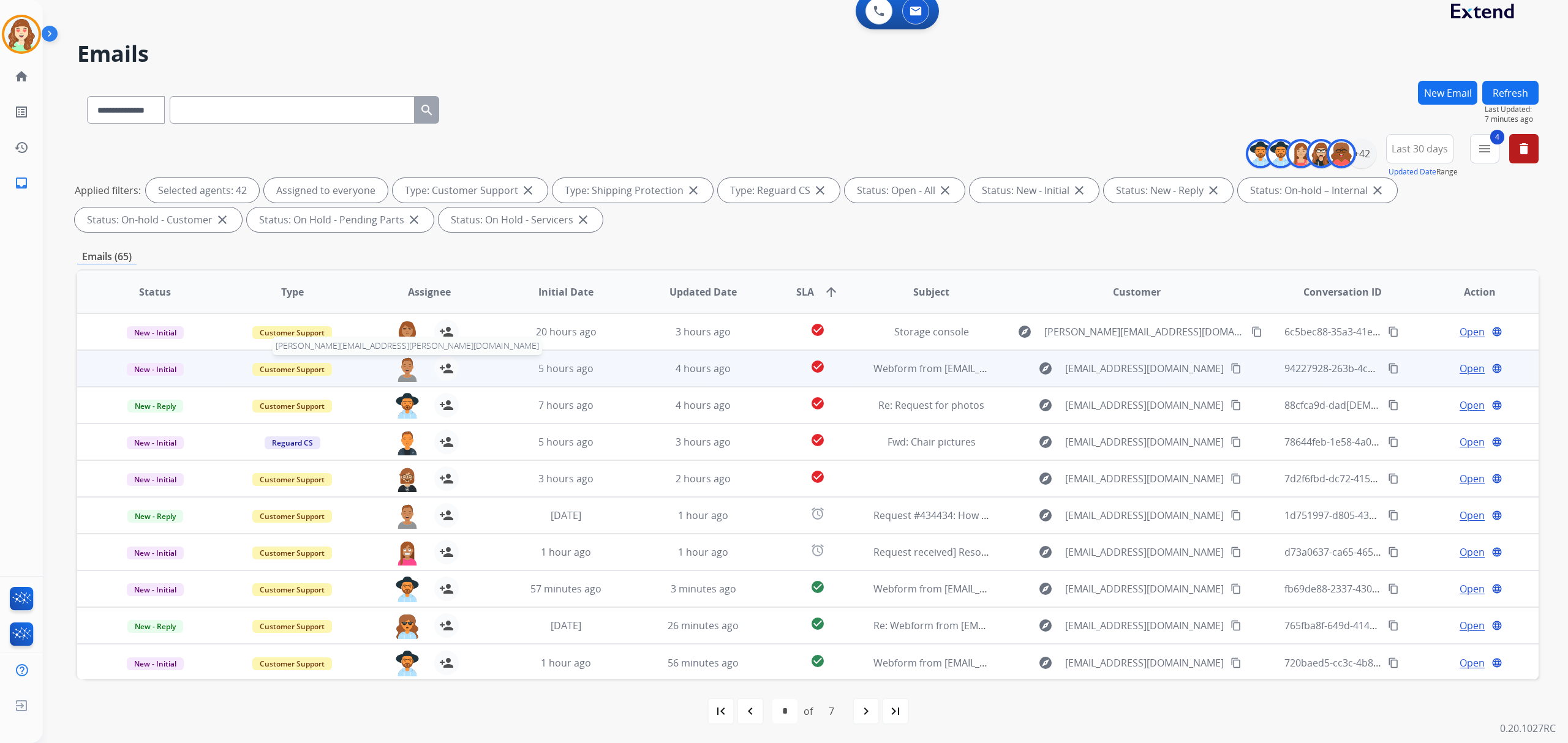
click at [403, 372] on img at bounding box center [407, 369] width 24 height 26
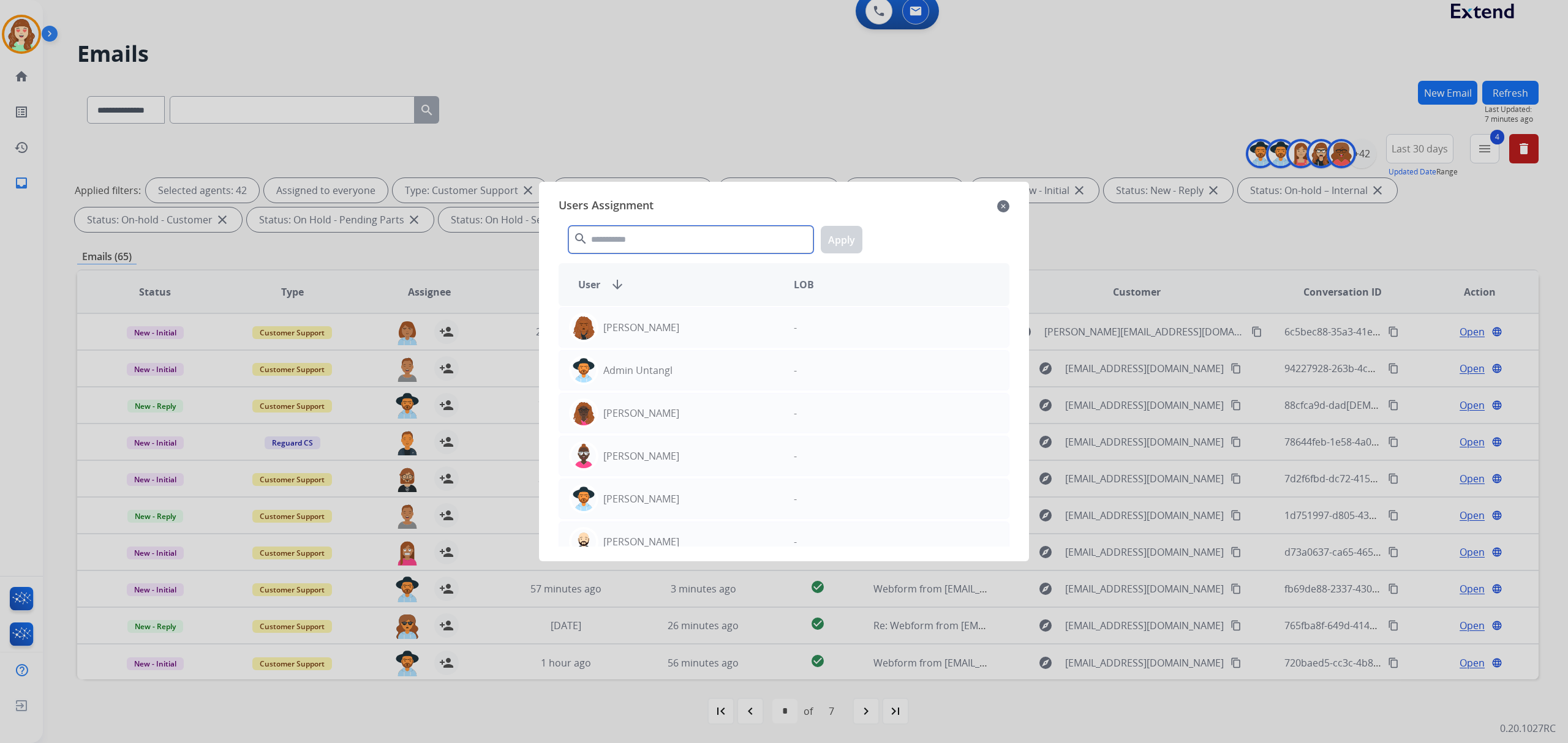
click at [690, 245] on input "text" at bounding box center [690, 239] width 245 height 28
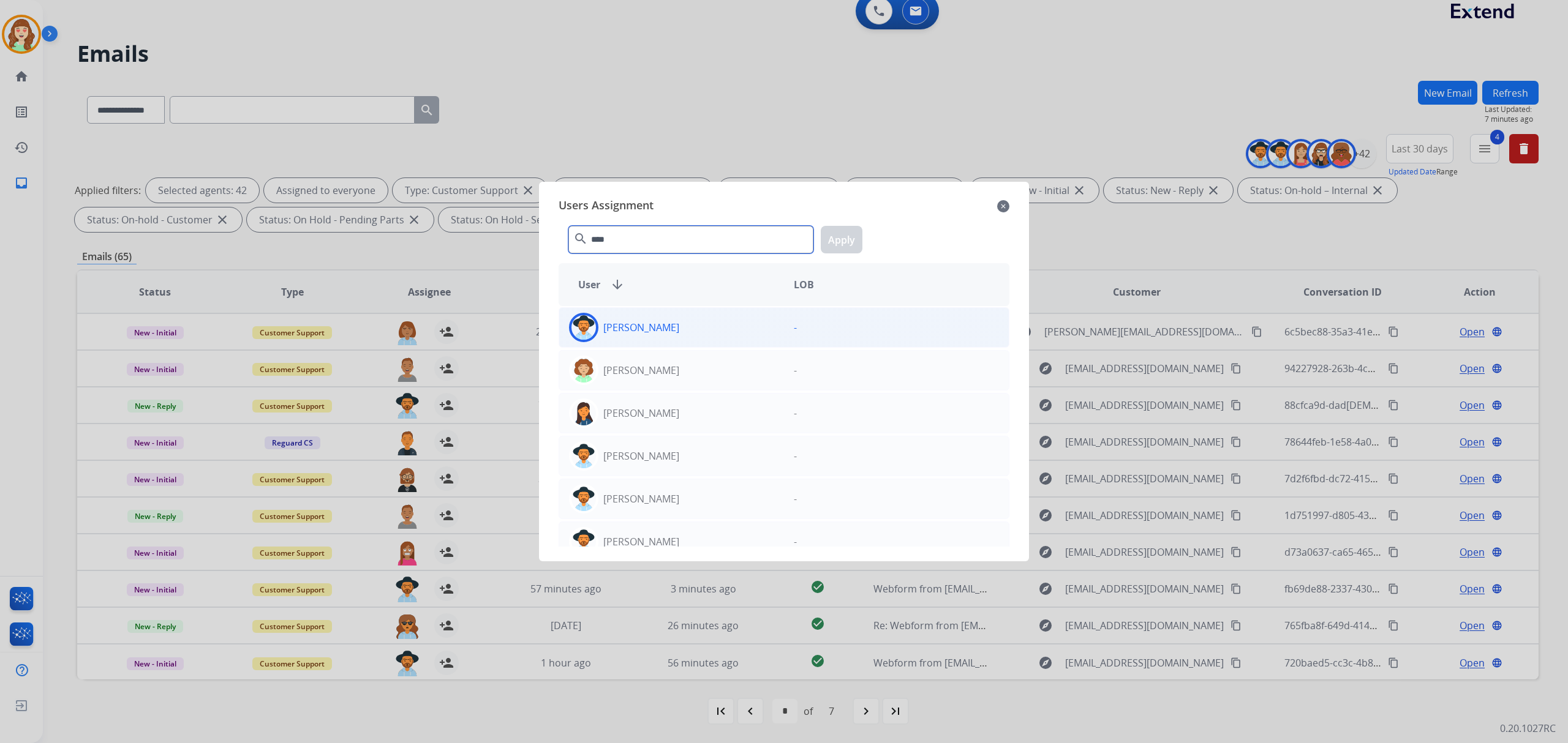
type input "****"
click at [687, 334] on div "Amanda Baez" at bounding box center [672, 327] width 225 height 29
drag, startPoint x: 838, startPoint y: 233, endPoint x: 833, endPoint y: 237, distance: 6.4
click at [845, 231] on button "Apply" at bounding box center [841, 239] width 42 height 28
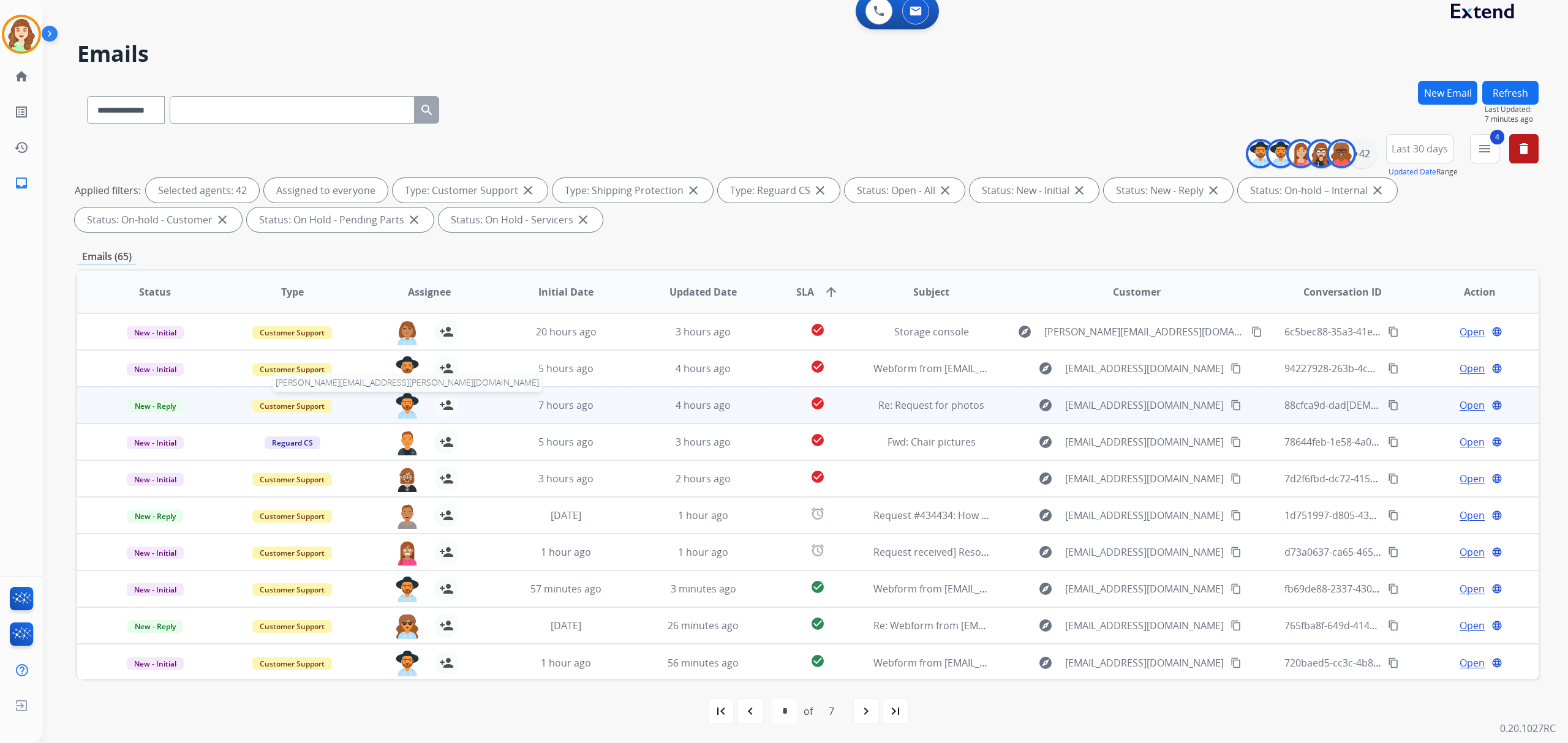
click at [404, 403] on img at bounding box center [407, 405] width 24 height 26
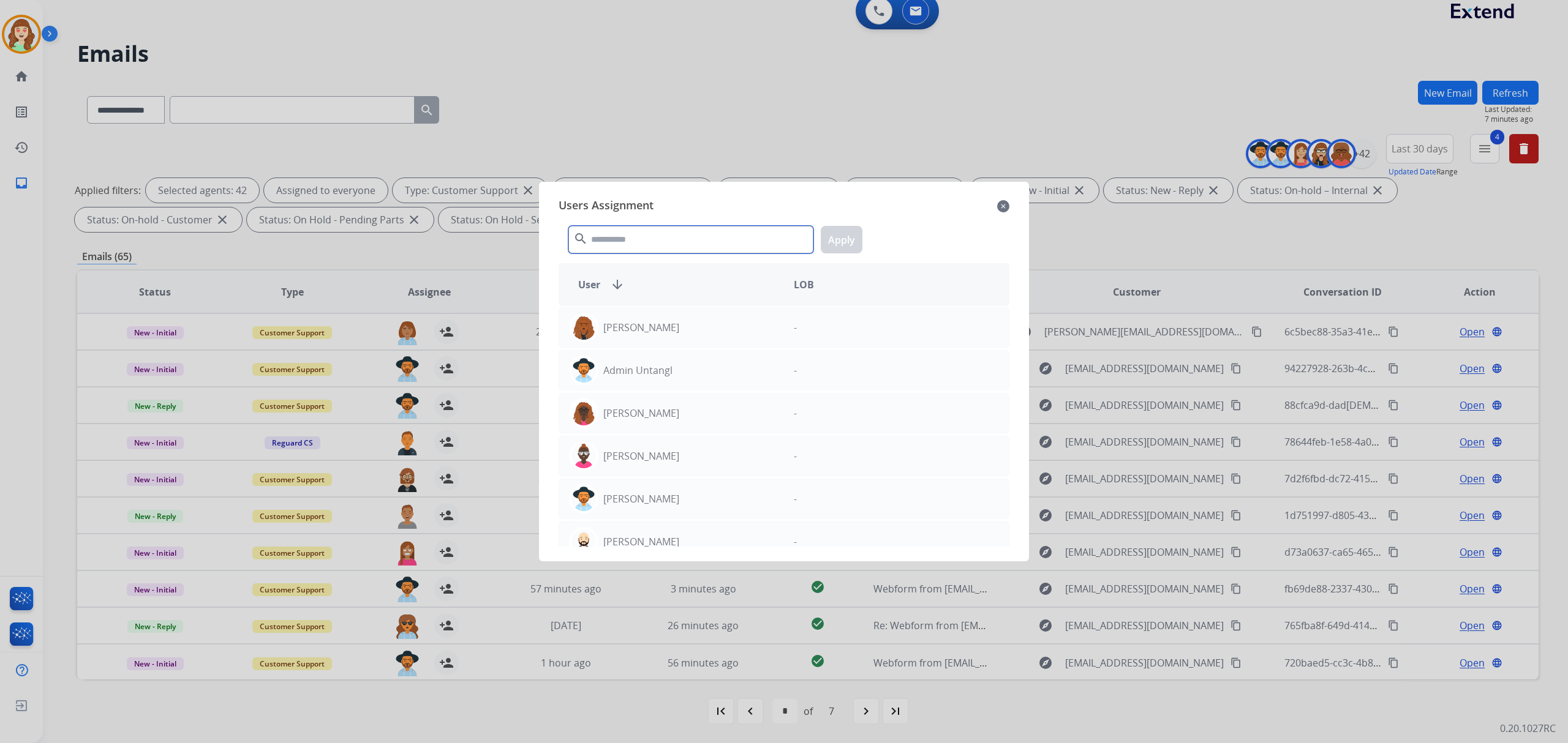
click at [743, 250] on input "text" at bounding box center [690, 239] width 245 height 28
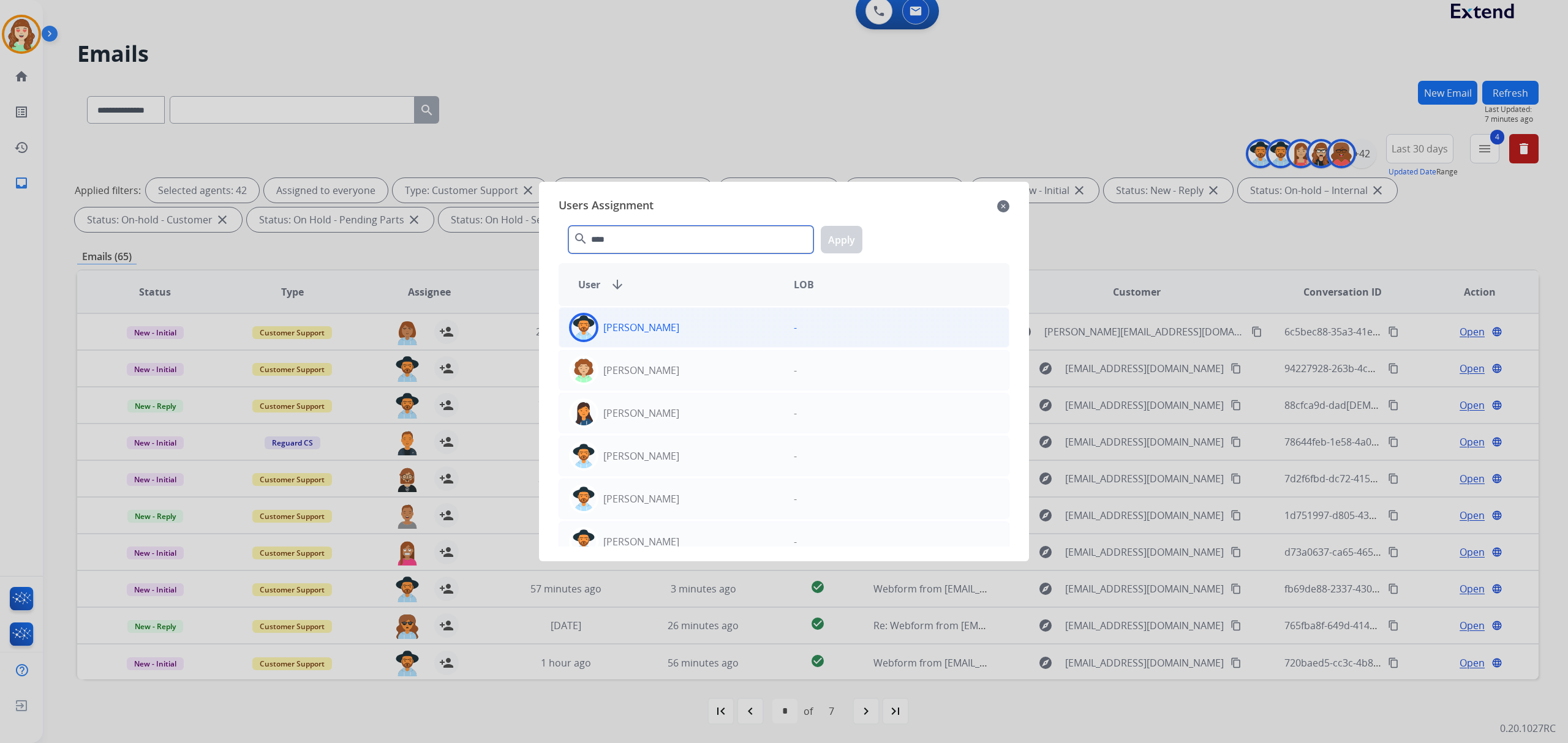
type input "****"
drag, startPoint x: 682, startPoint y: 322, endPoint x: 696, endPoint y: 321, distance: 14.0
click at [686, 321] on div "Amanda Baez" at bounding box center [672, 327] width 225 height 29
drag, startPoint x: 861, startPoint y: 237, endPoint x: 825, endPoint y: 246, distance: 37.1
click at [860, 239] on button "Apply" at bounding box center [841, 239] width 42 height 28
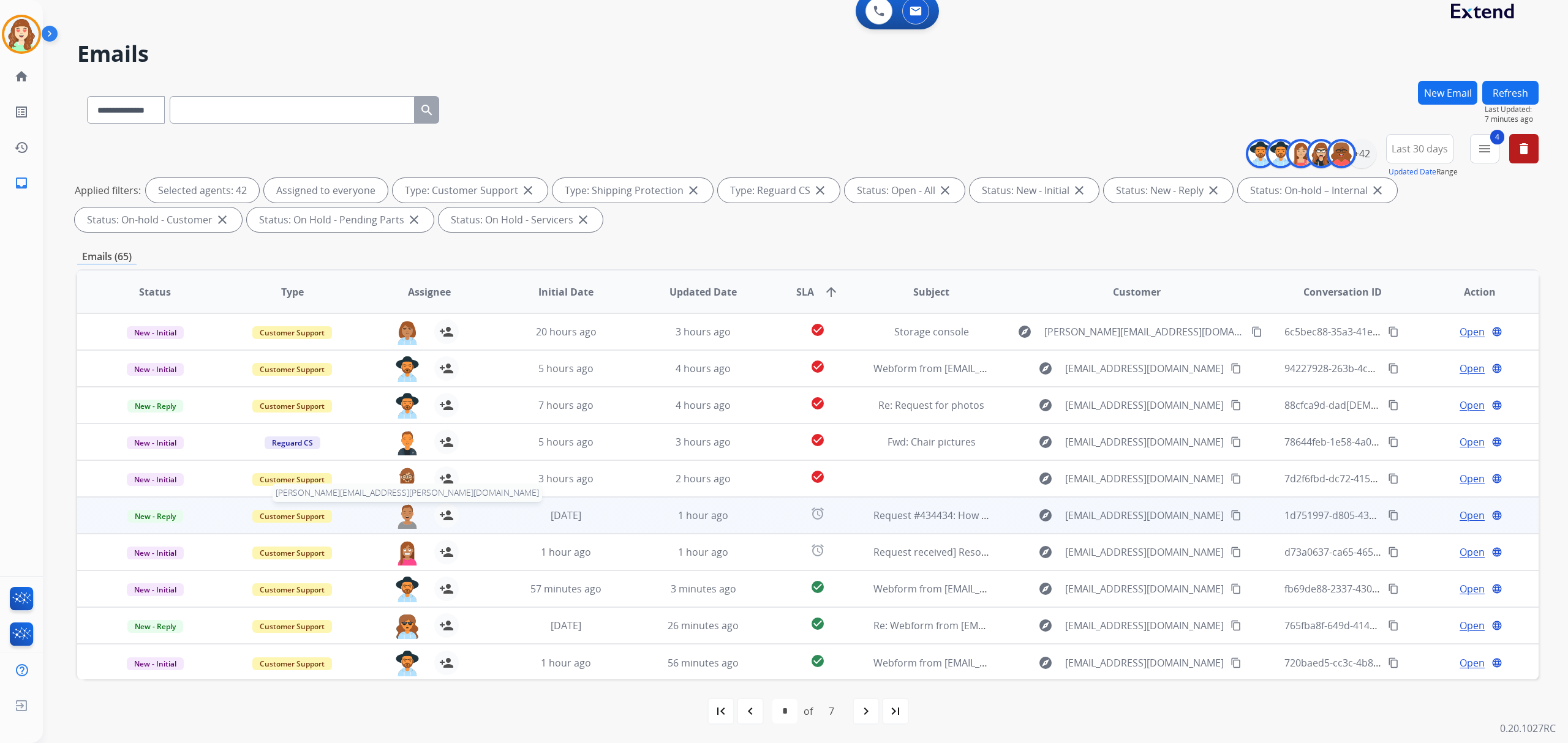
click at [402, 523] on img at bounding box center [407, 516] width 24 height 26
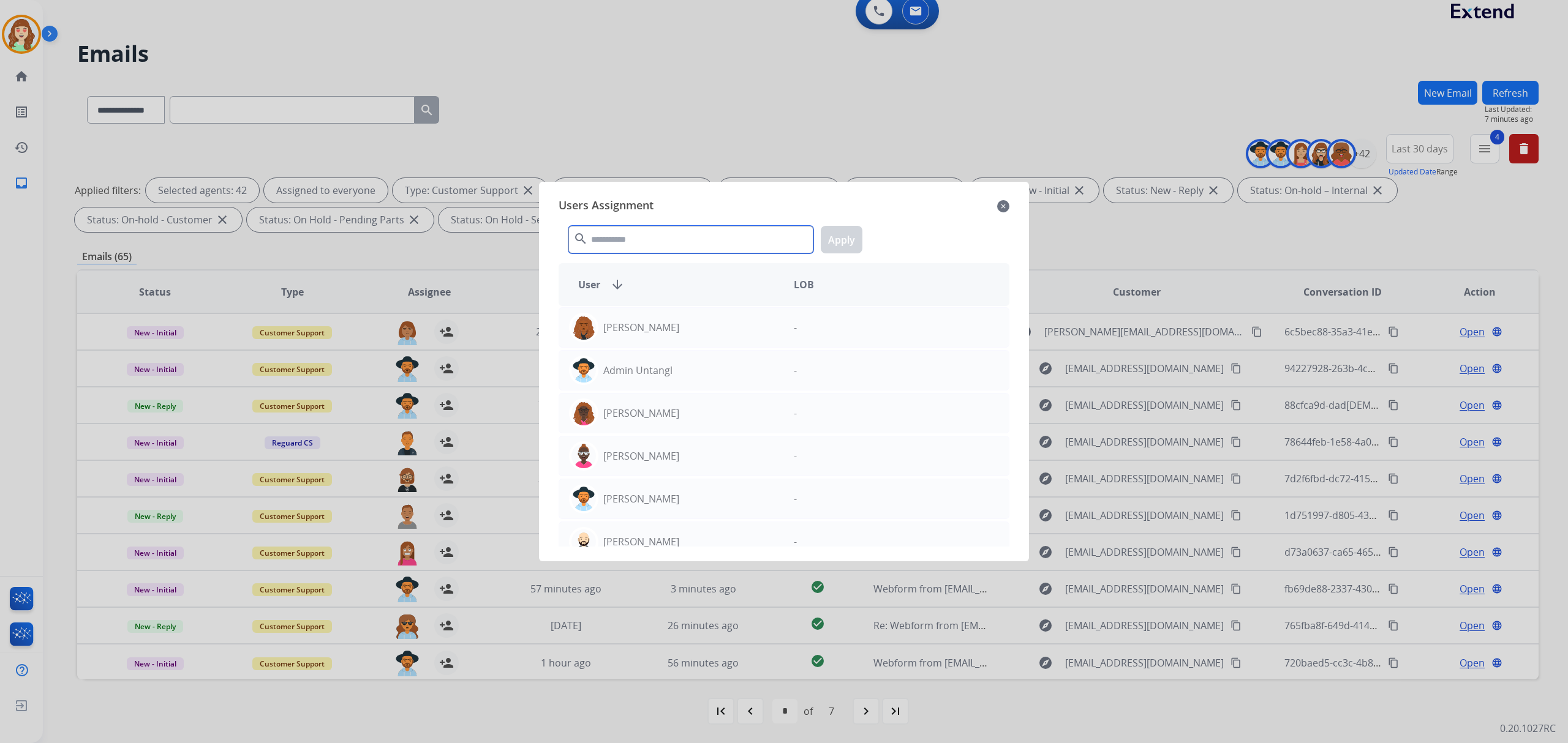
click at [649, 245] on input "text" at bounding box center [690, 239] width 245 height 28
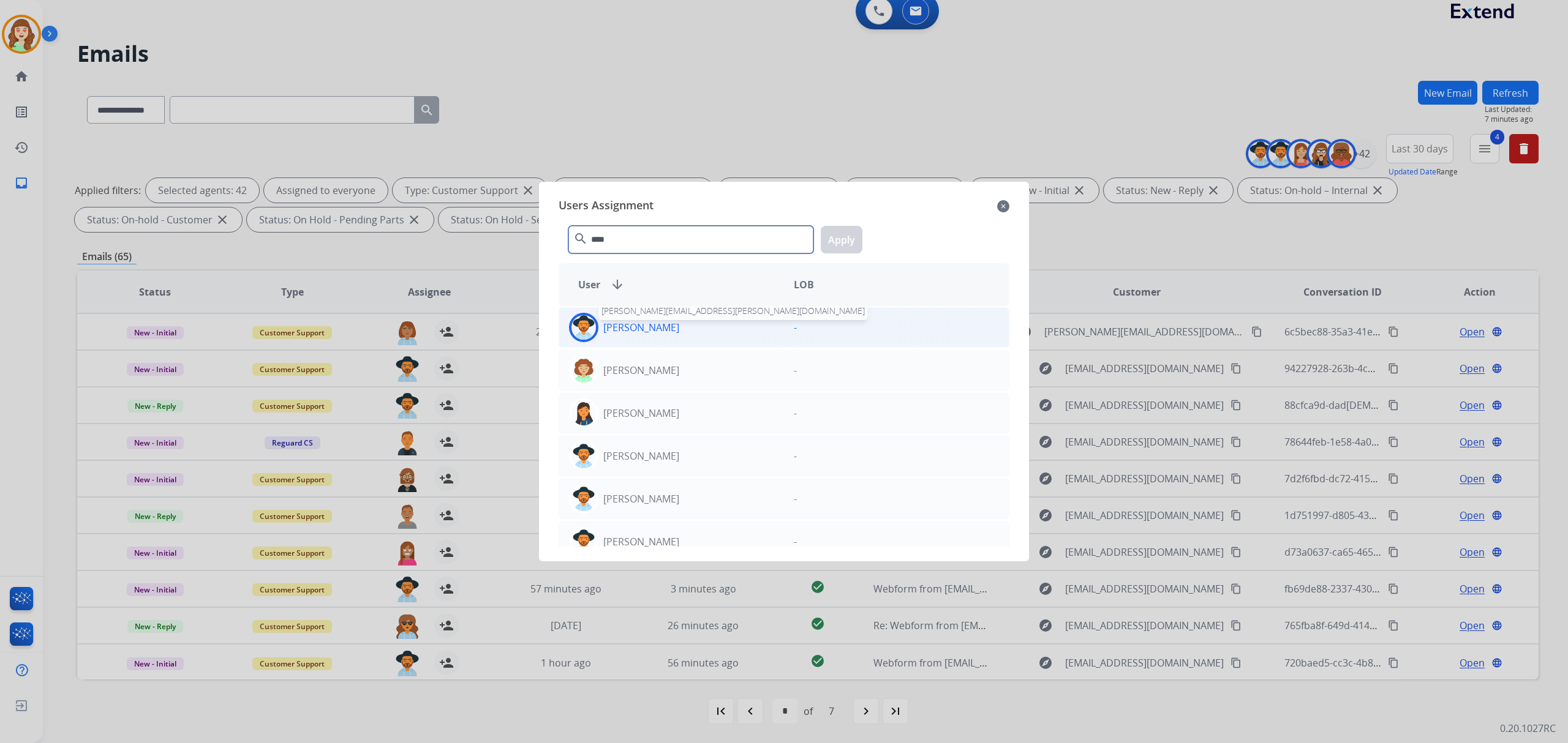
type input "****"
click at [649, 313] on div "Amanda Baez amanda.baez@eccogroupusa.com" at bounding box center [672, 327] width 225 height 29
click at [844, 238] on button "Apply" at bounding box center [841, 239] width 42 height 28
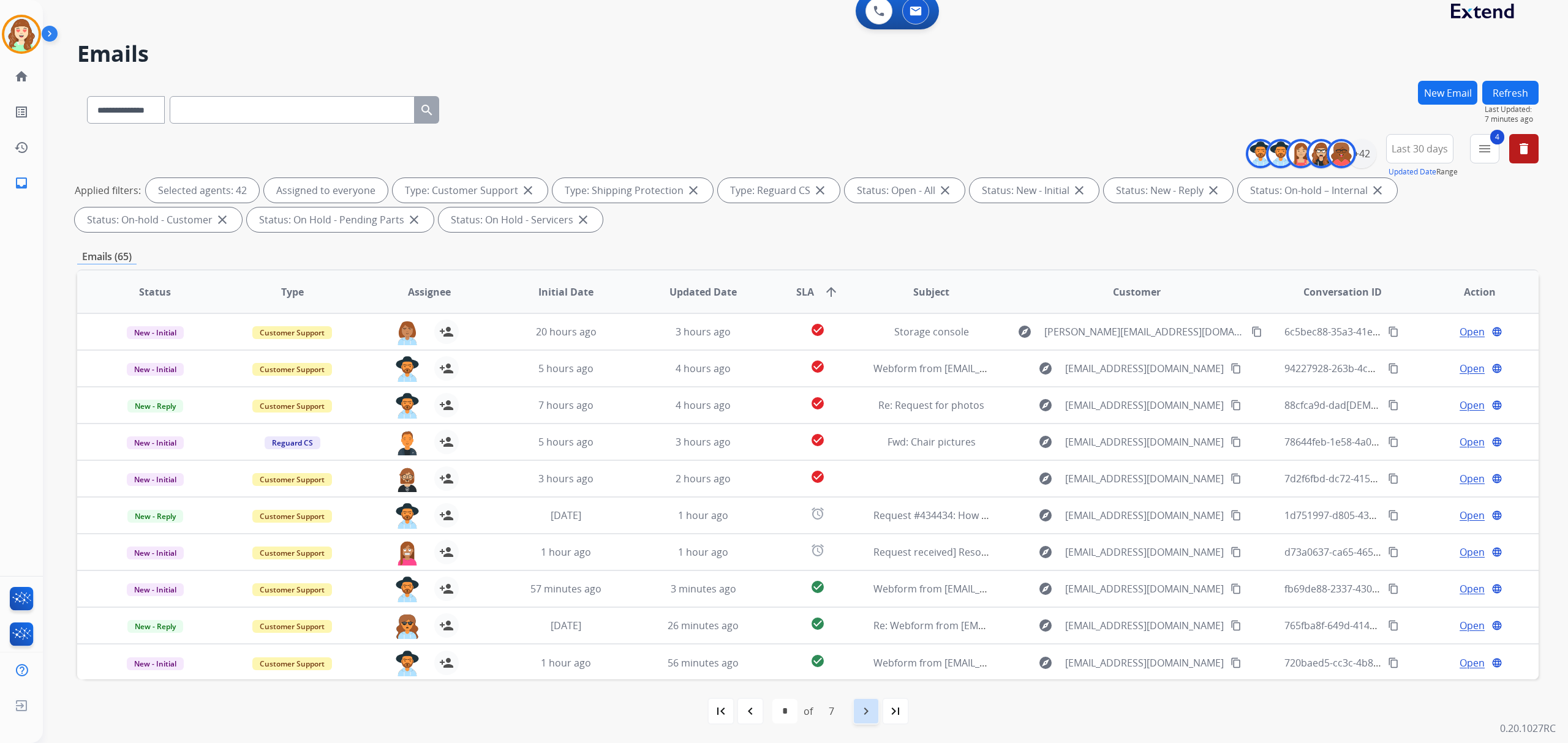
click at [866, 710] on mat-icon "navigate_next" at bounding box center [866, 711] width 15 height 15
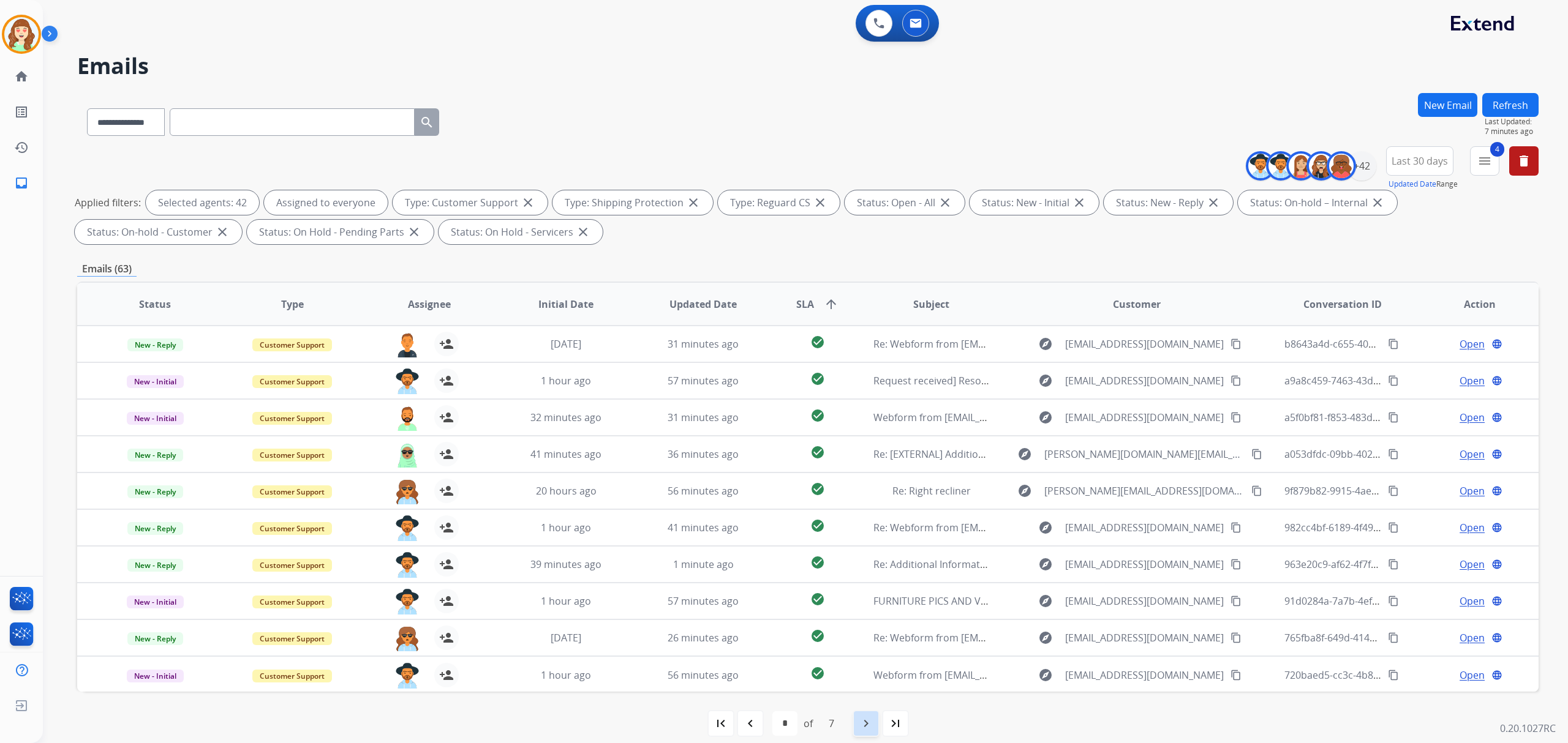
click at [866, 728] on mat-icon "navigate_next" at bounding box center [866, 723] width 15 height 15
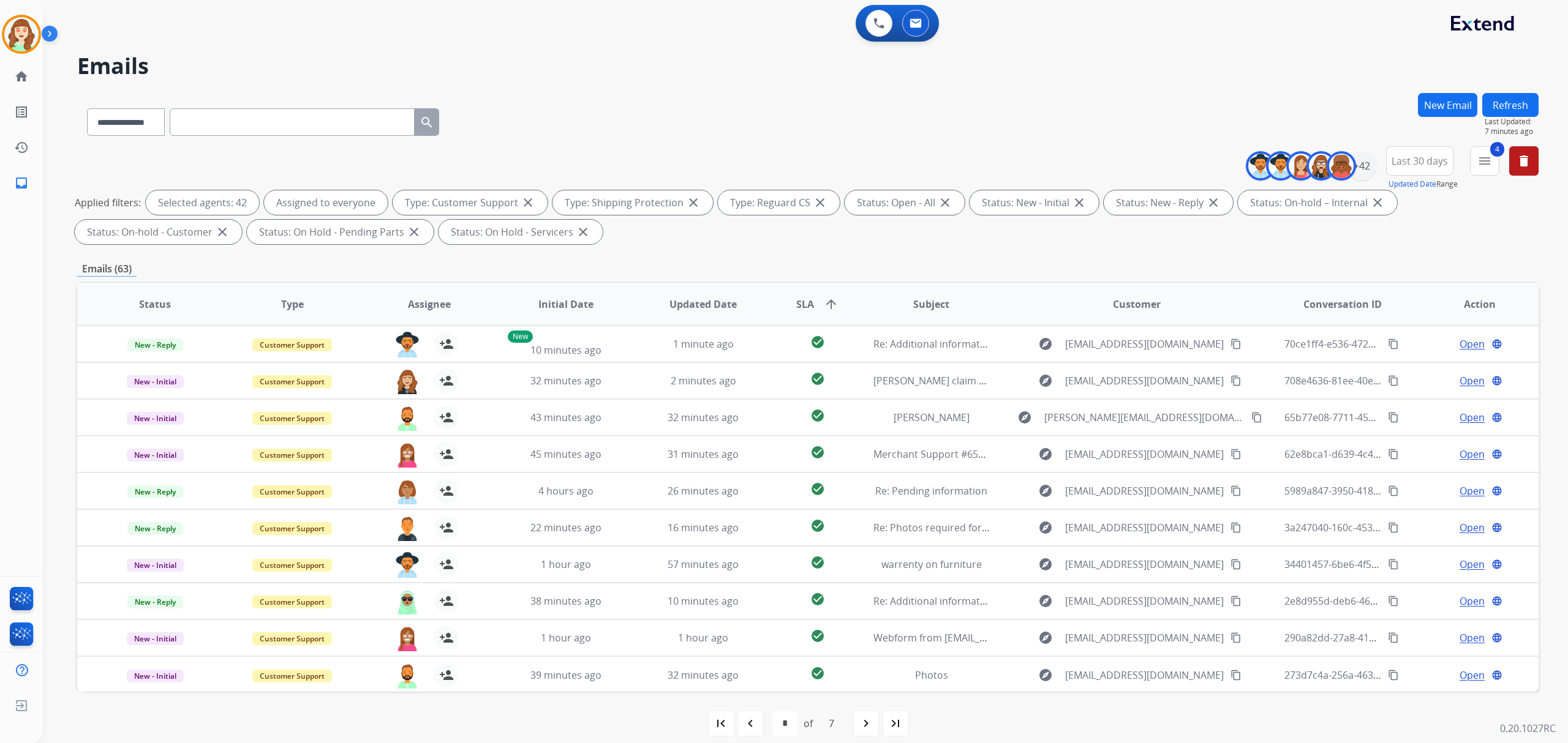
drag, startPoint x: 871, startPoint y: 727, endPoint x: 885, endPoint y: 665, distance: 63.6
click at [872, 726] on mat-icon "navigate_next" at bounding box center [866, 723] width 15 height 15
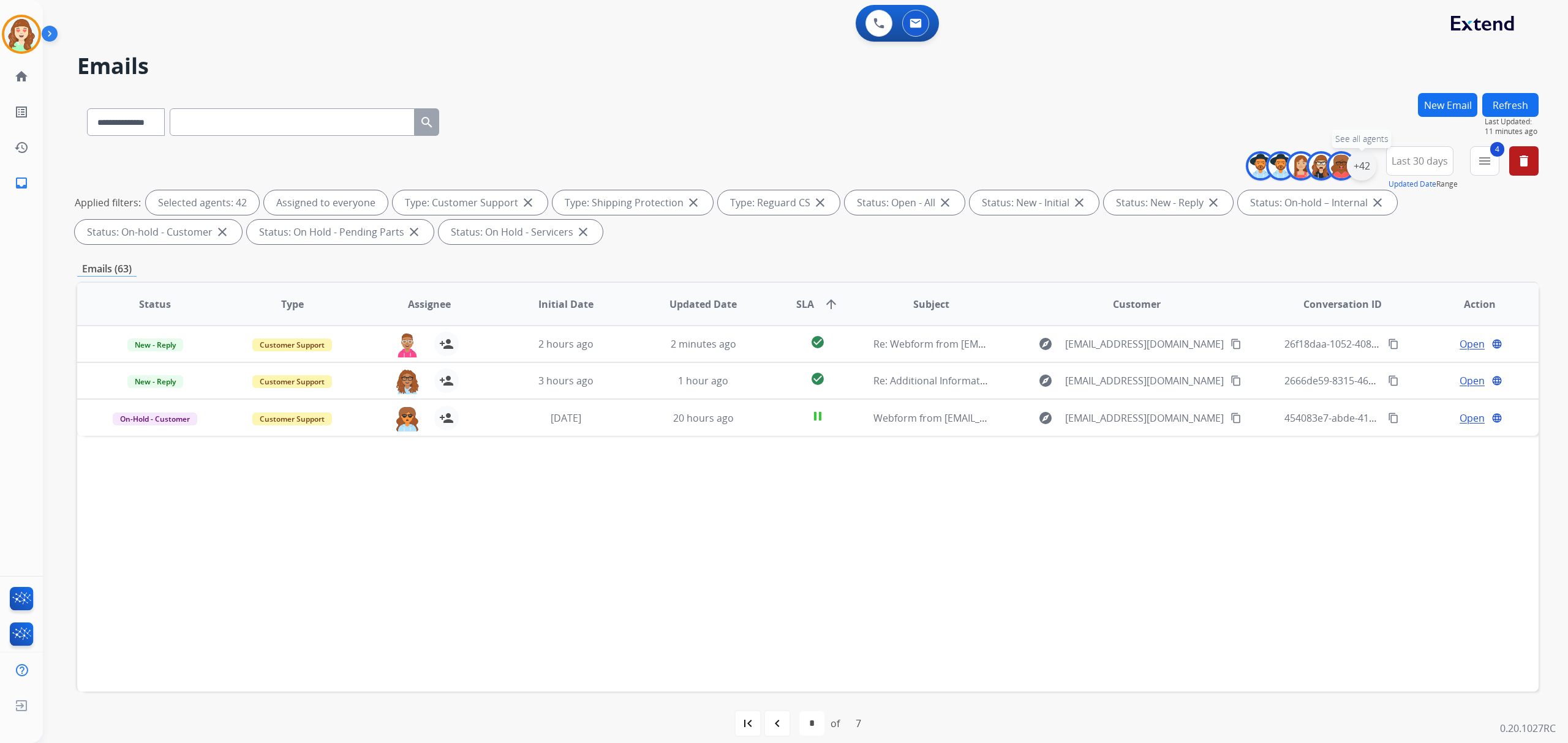
click at [1362, 162] on div "+42" at bounding box center [1360, 166] width 29 height 29
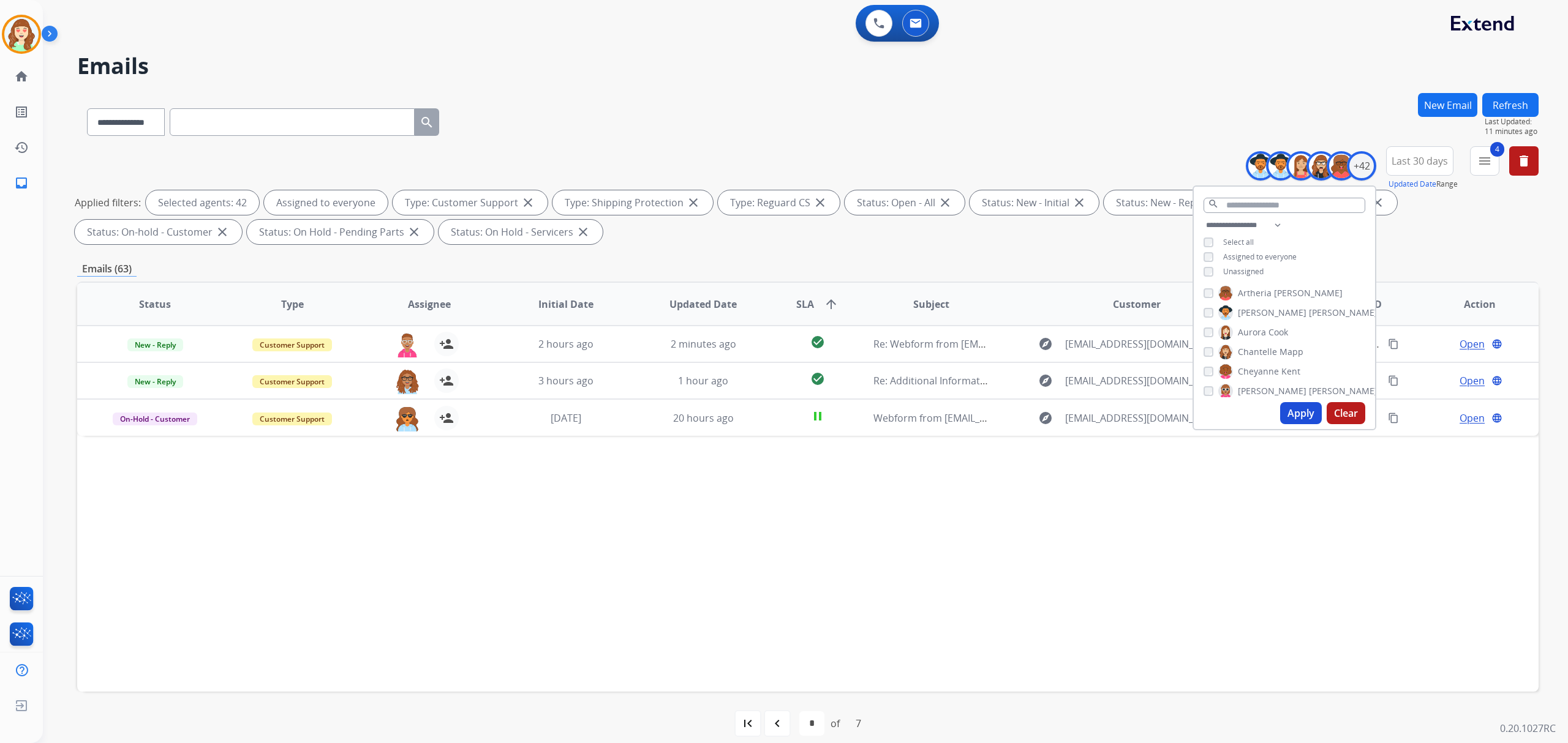
click at [1338, 409] on button "Clear" at bounding box center [1345, 413] width 39 height 22
select select "*"
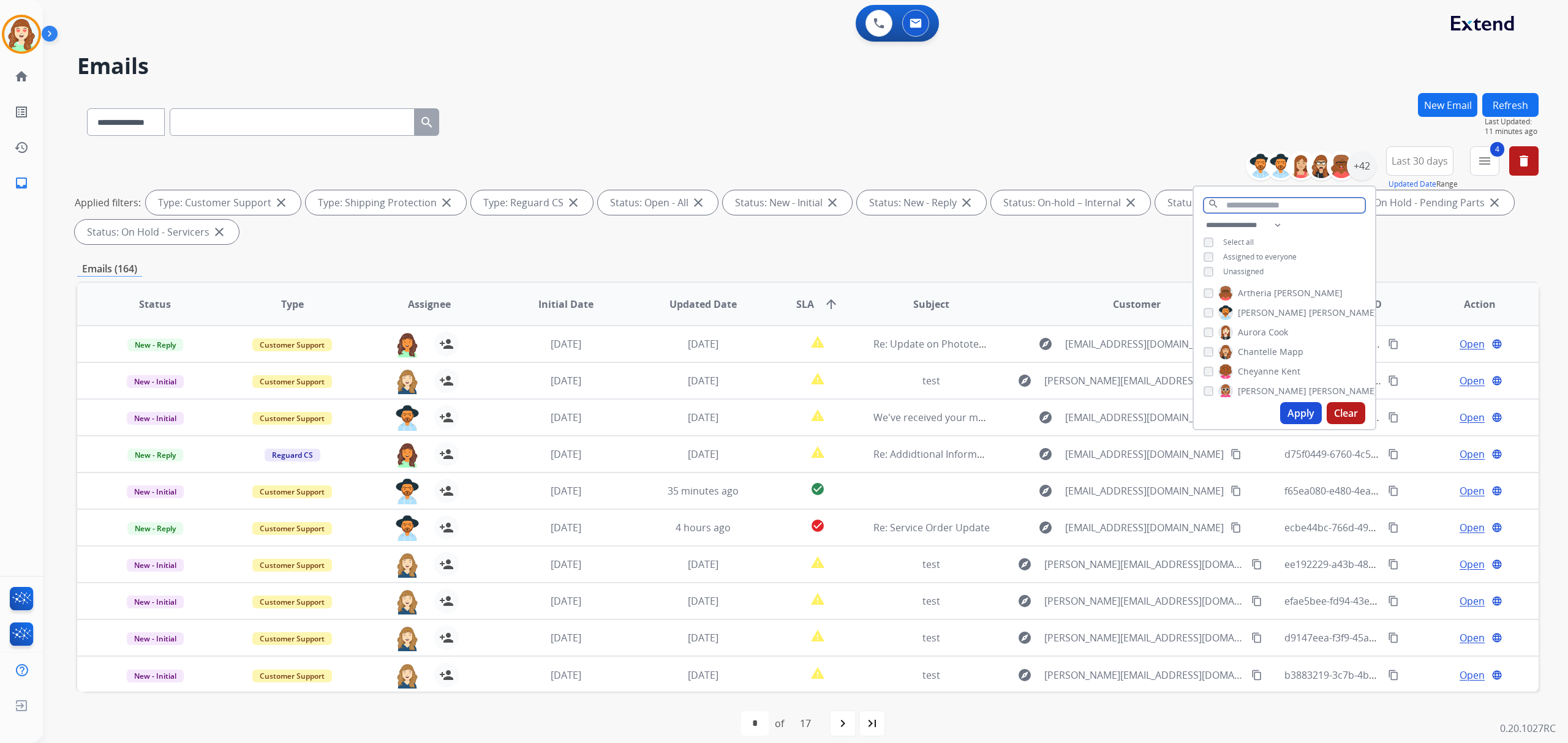
click at [1238, 199] on input "text" at bounding box center [1284, 205] width 162 height 15
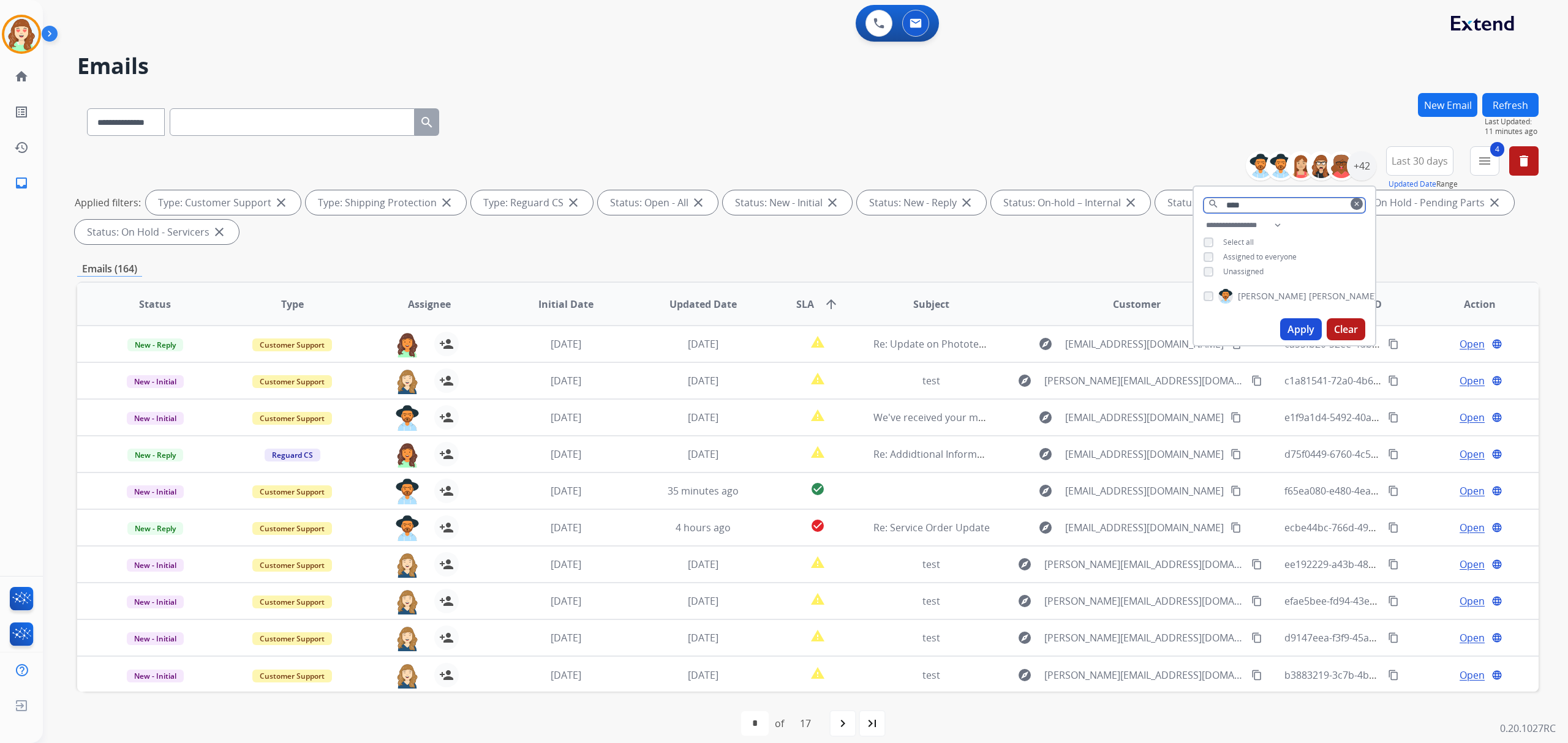
type input "****"
click at [1299, 324] on button "Apply" at bounding box center [1300, 330] width 42 height 22
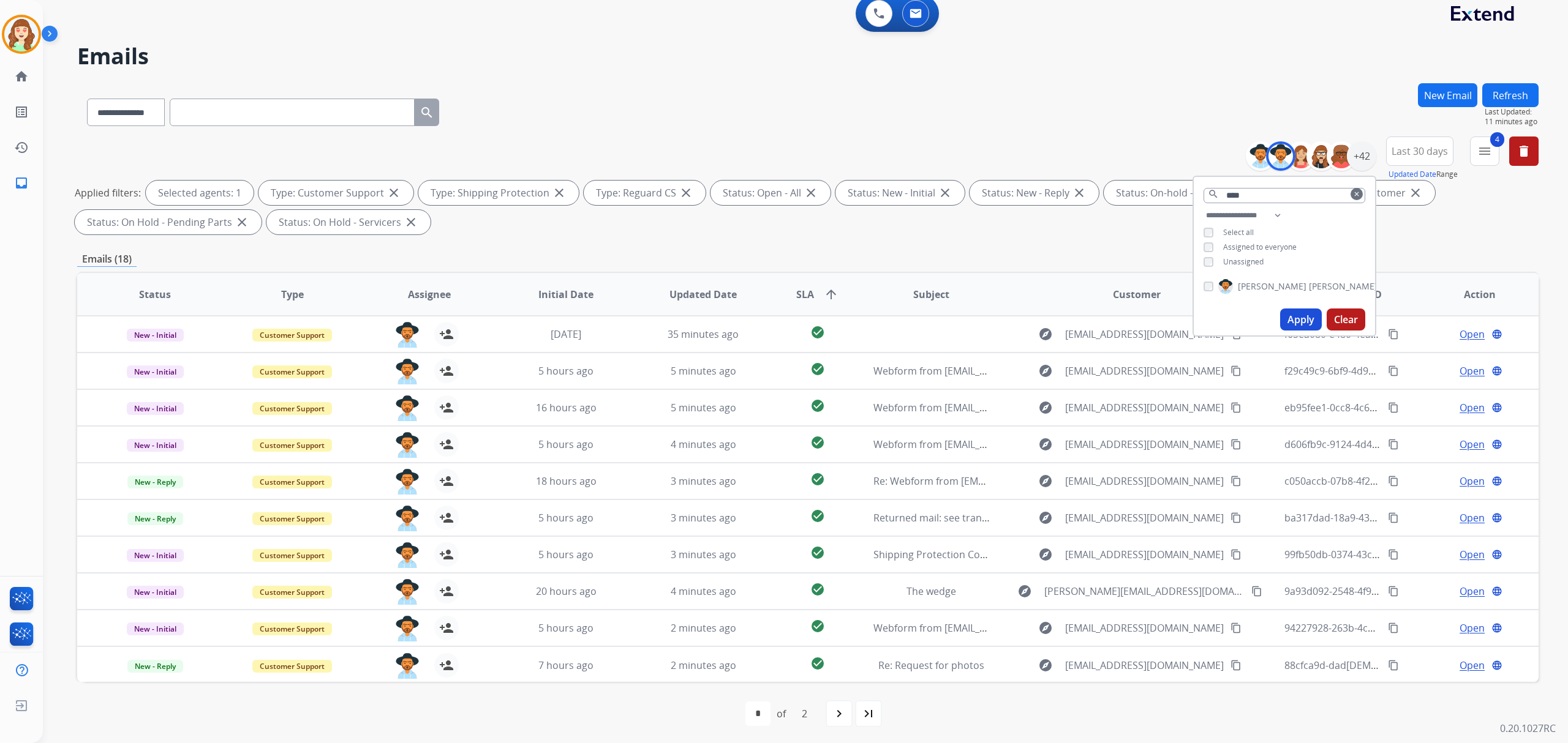
scroll to position [13, 0]
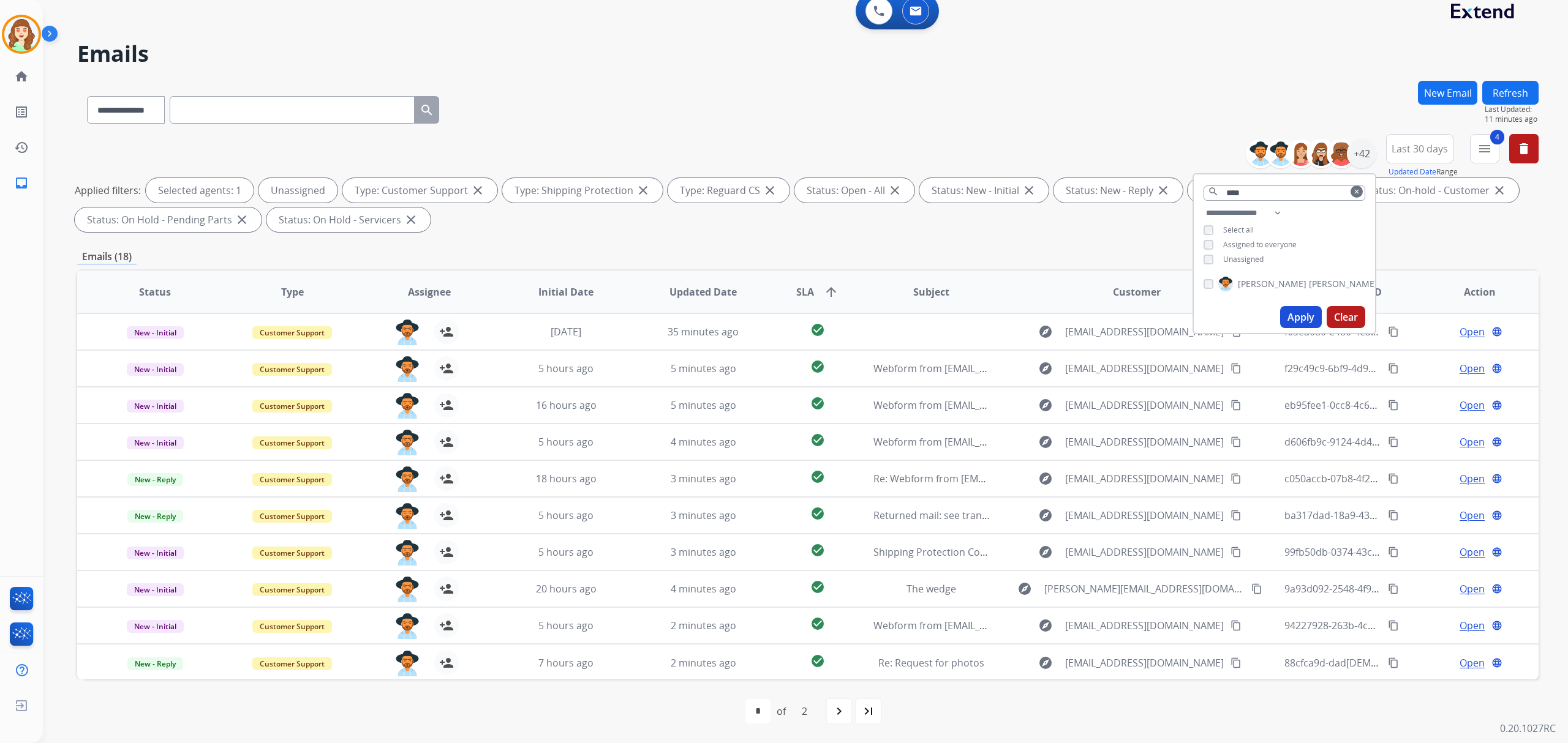
click at [1305, 311] on button "Apply" at bounding box center [1300, 317] width 42 height 22
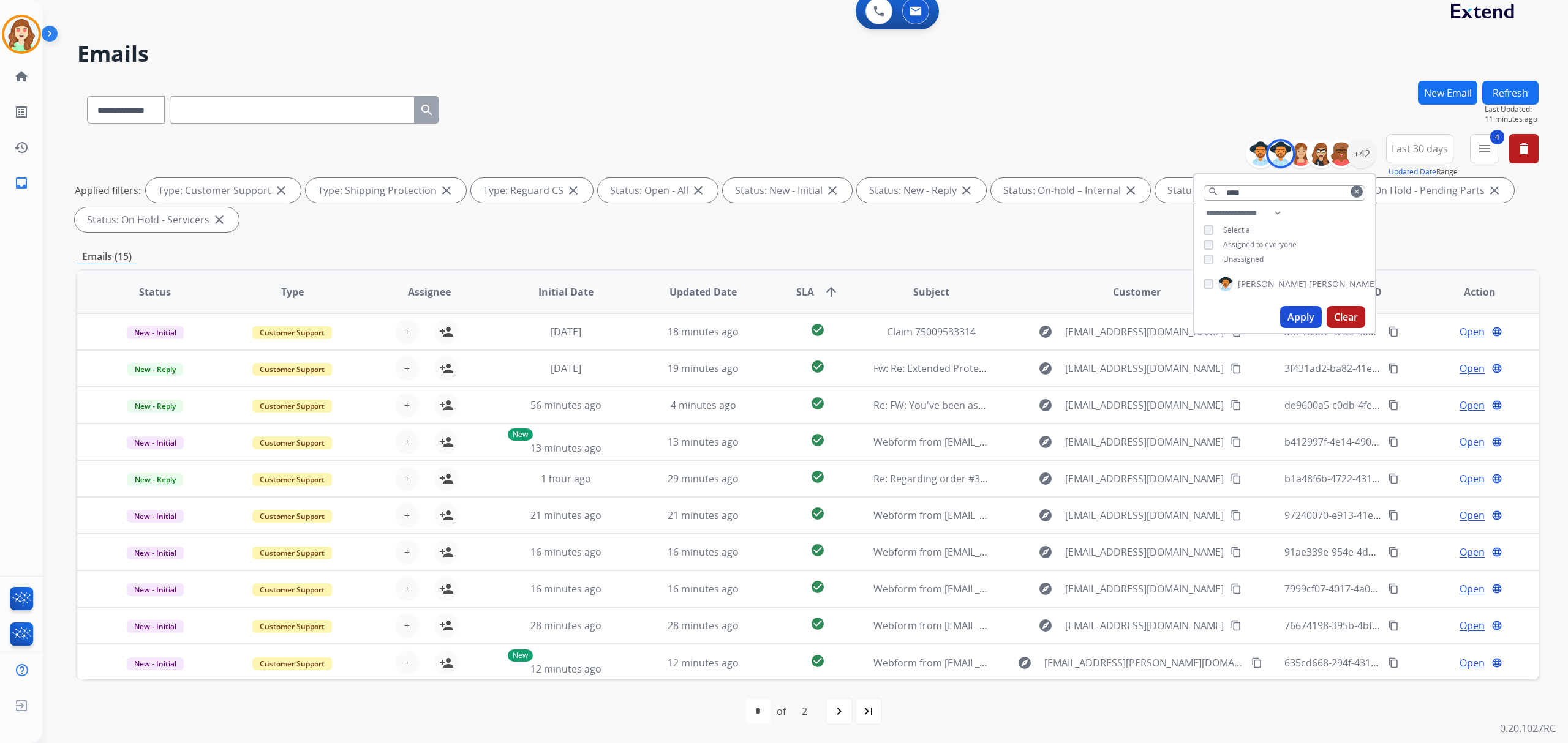
click at [1289, 315] on button "Apply" at bounding box center [1300, 317] width 42 height 22
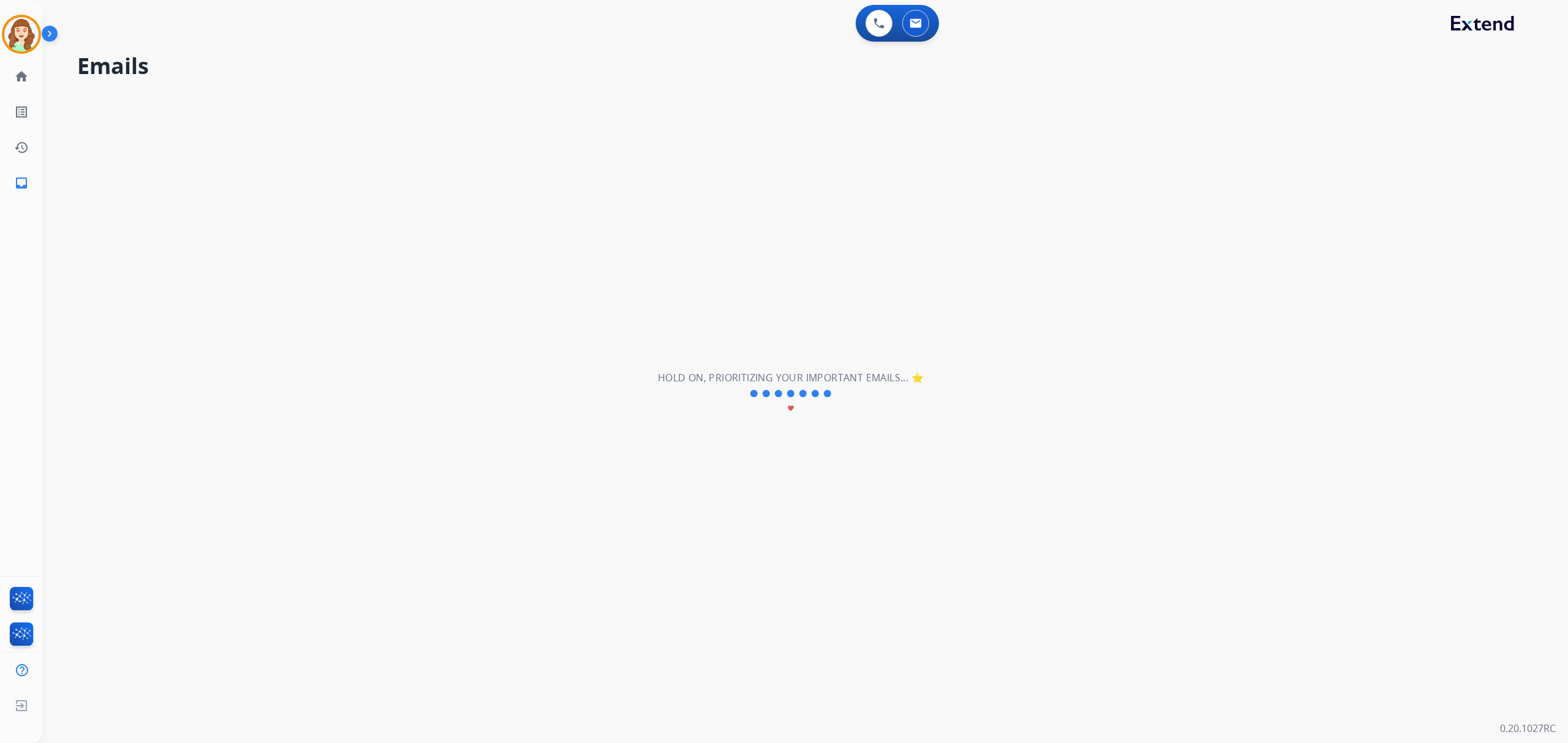
scroll to position [0, 0]
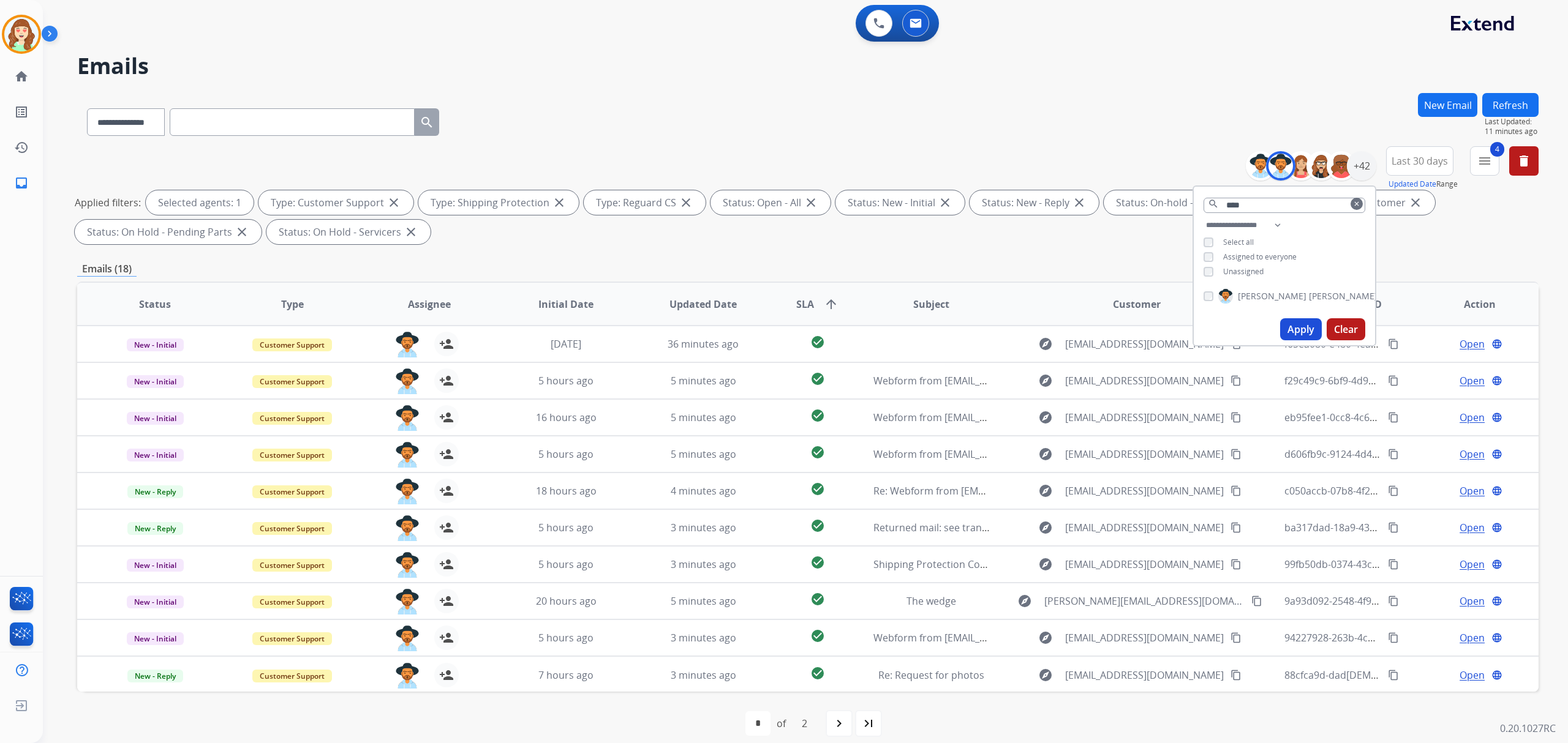
click at [552, 301] on span "Initial Date" at bounding box center [566, 304] width 55 height 15
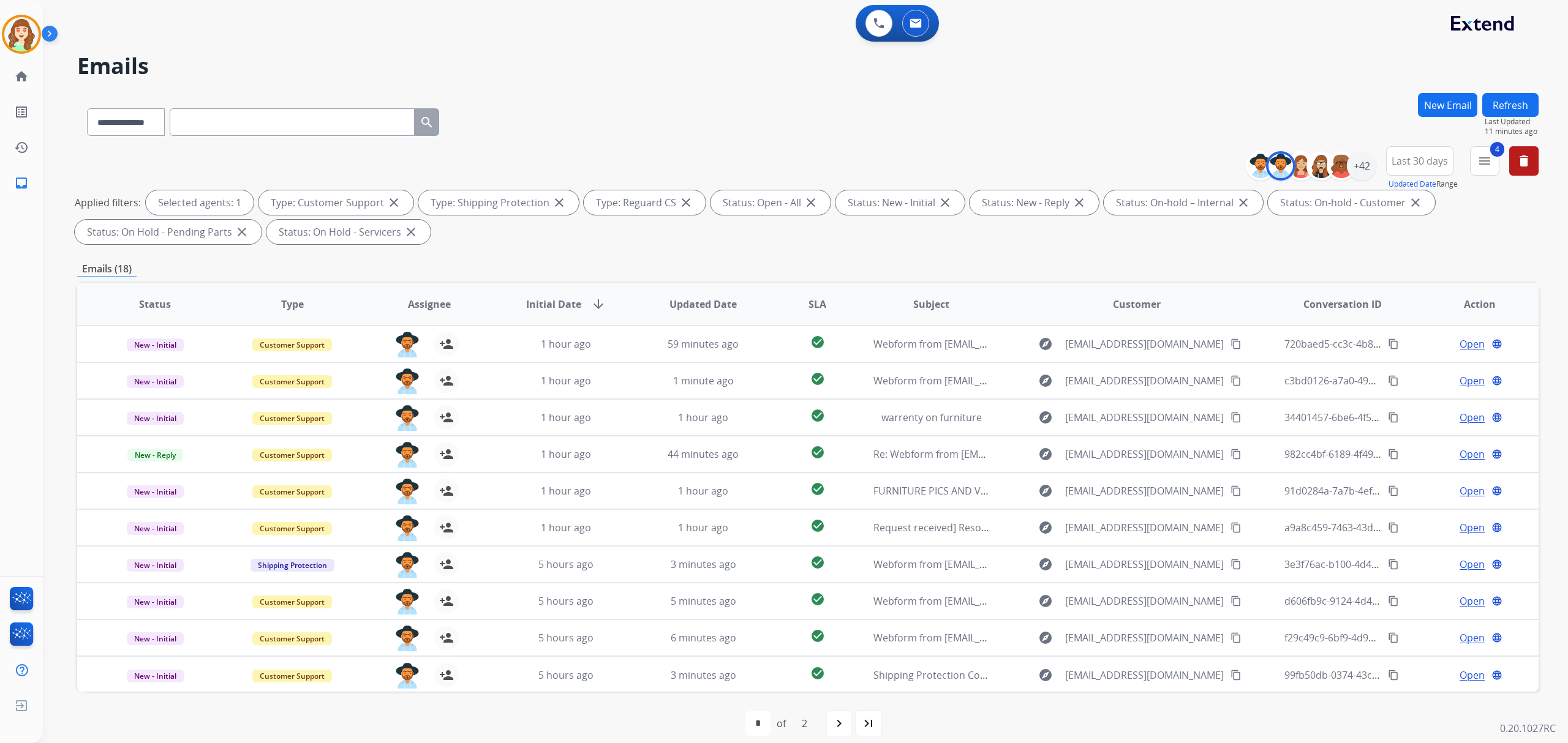
click at [552, 301] on span "Initial Date" at bounding box center [554, 304] width 55 height 15
click at [676, 110] on div "**********" at bounding box center [808, 120] width 1461 height 54
click at [1357, 166] on div "+42" at bounding box center [1360, 166] width 29 height 29
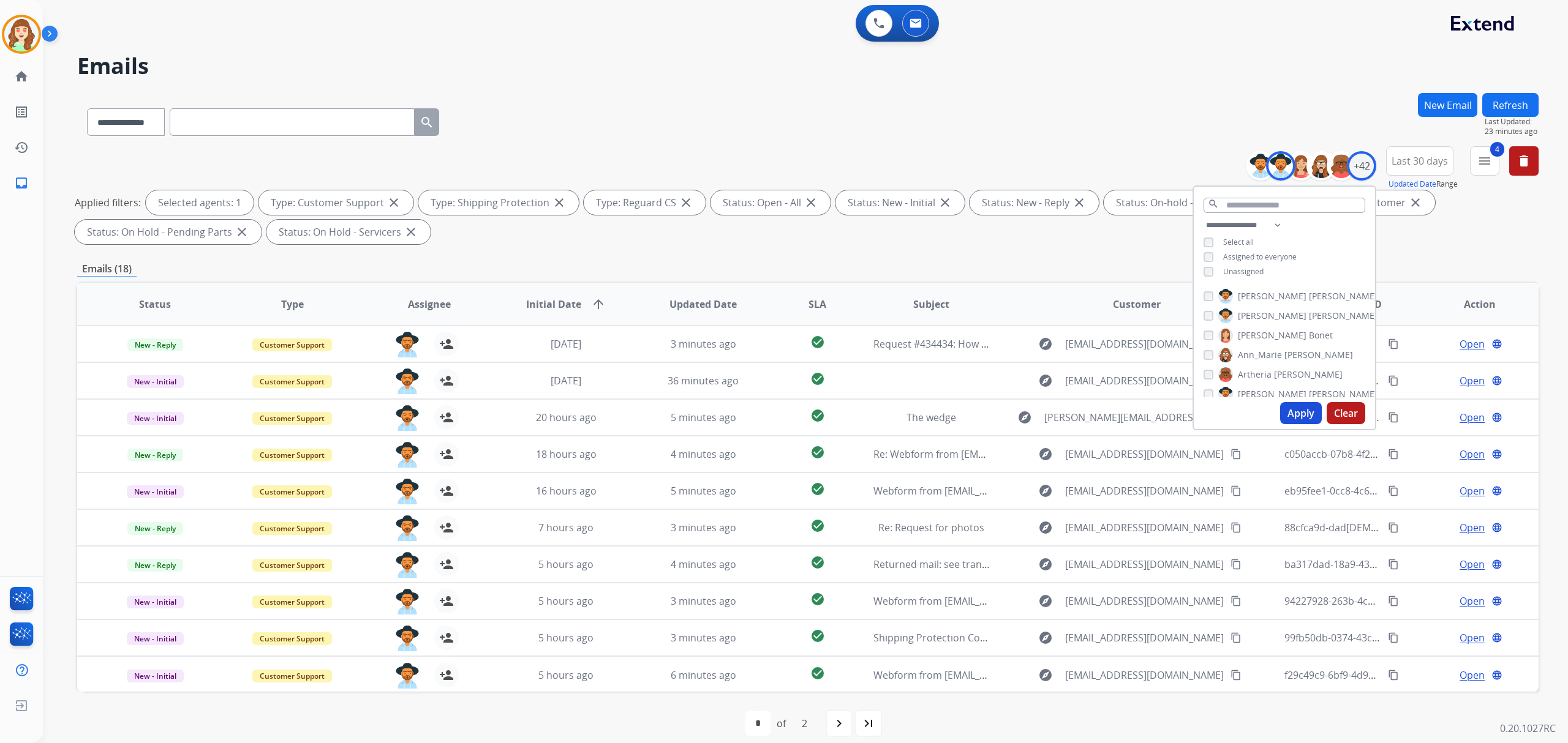
click at [1296, 411] on button "Apply" at bounding box center [1300, 413] width 42 height 22
click at [1211, 316] on div "Amanda Baez" at bounding box center [1290, 315] width 174 height 15
click at [1291, 414] on button "Apply" at bounding box center [1300, 413] width 42 height 22
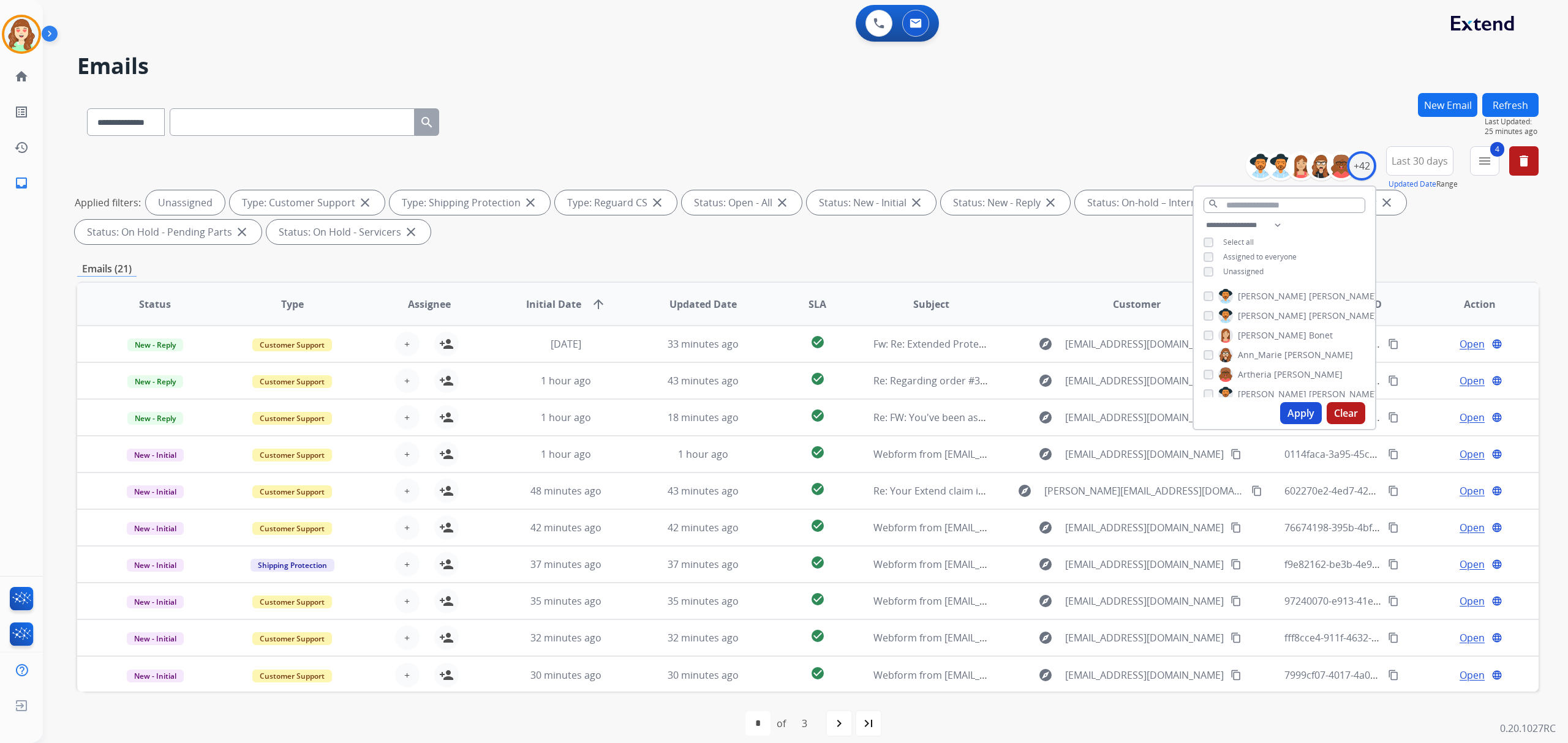
click at [810, 304] on span "SLA" at bounding box center [817, 304] width 18 height 15
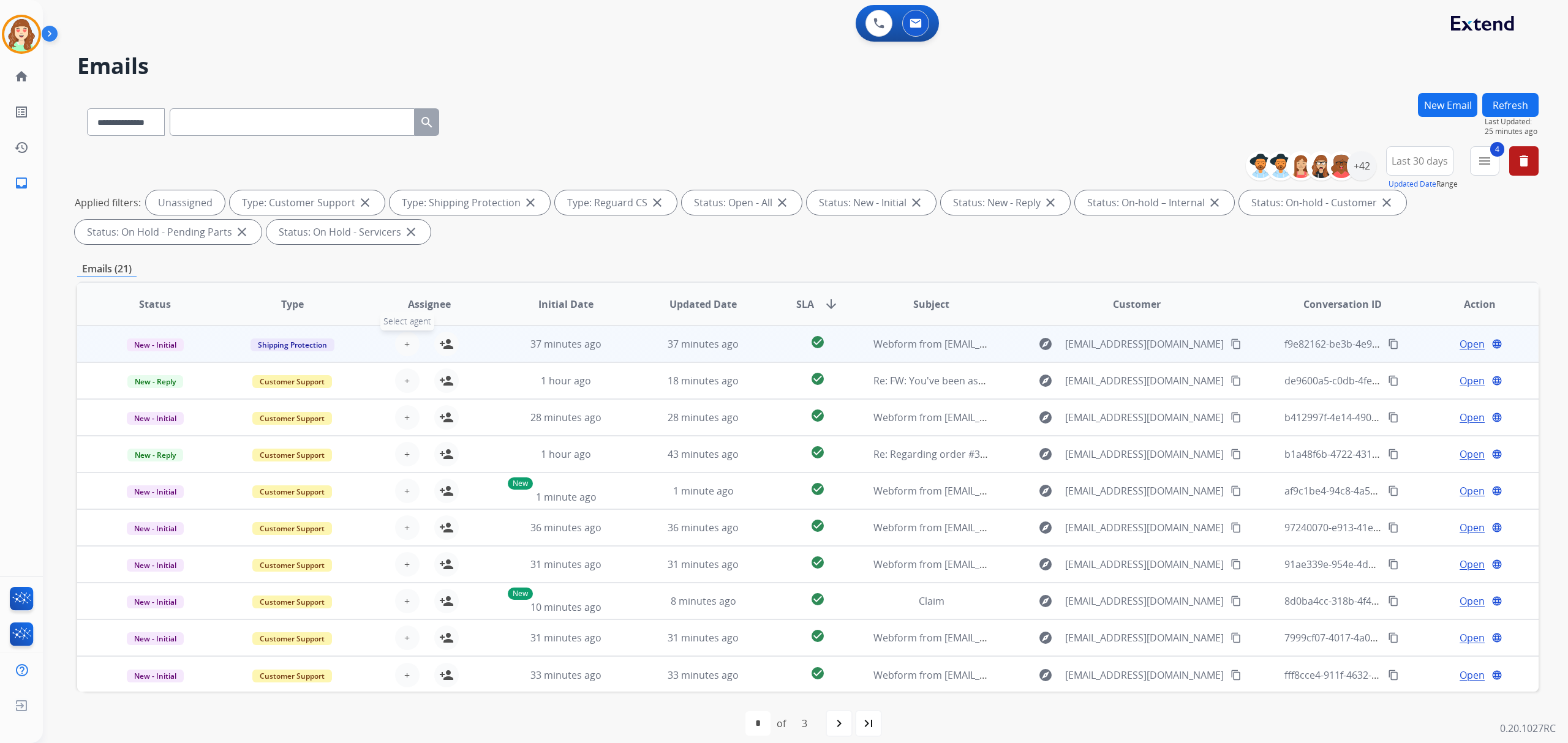
click at [404, 338] on span "+" at bounding box center [406, 344] width 6 height 15
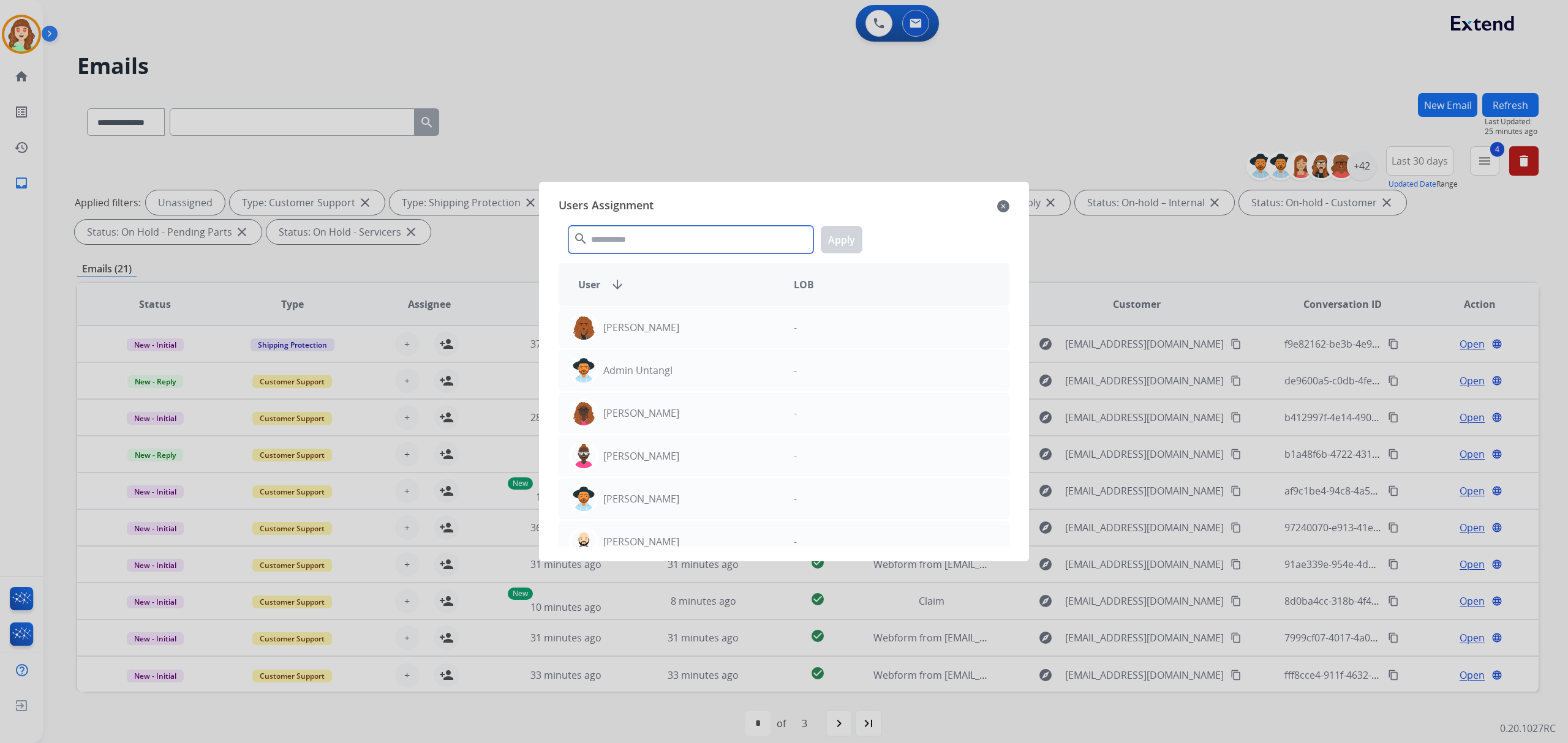
click at [676, 241] on input "text" at bounding box center [690, 239] width 245 height 28
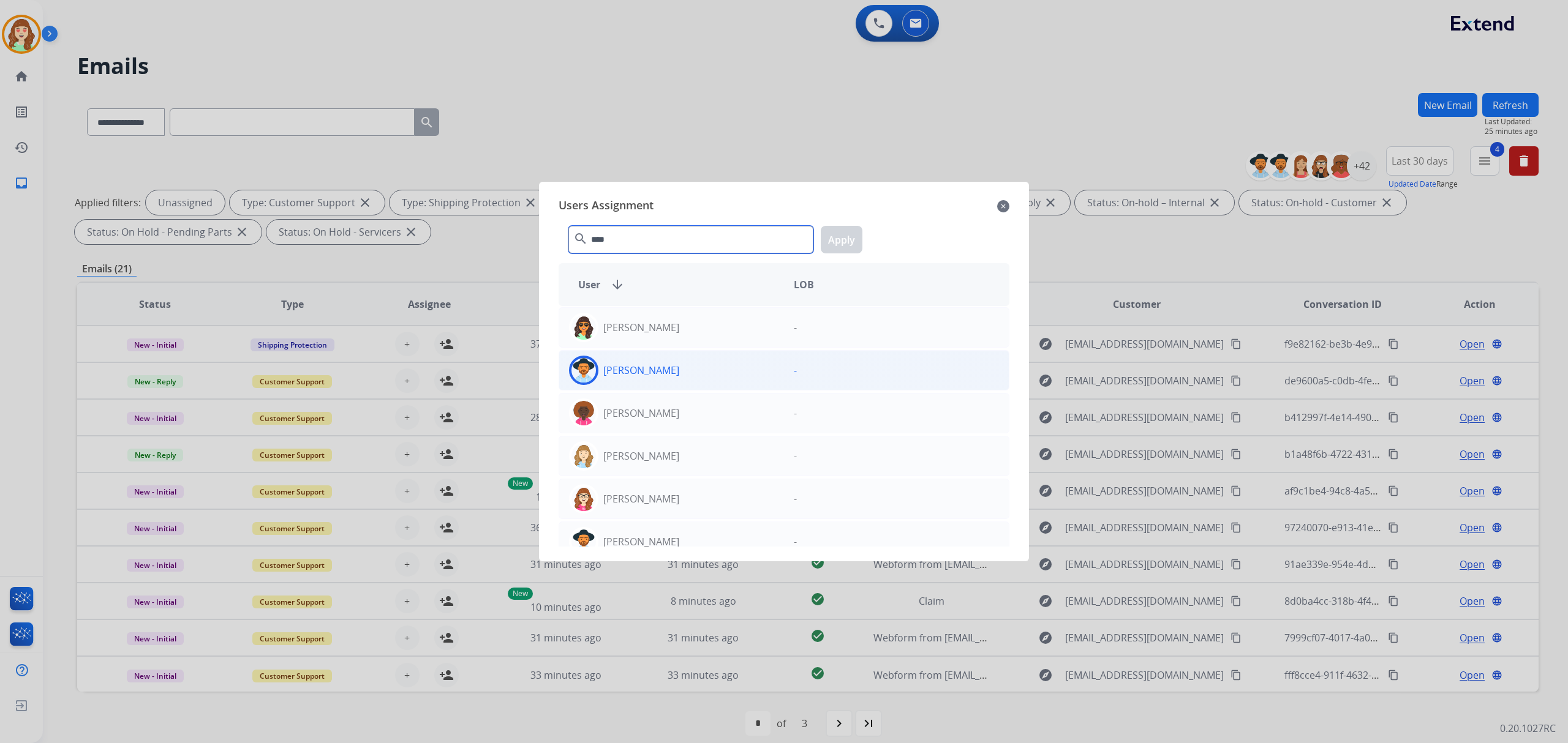
type input "****"
click at [704, 375] on div "Stephanie Morris" at bounding box center [672, 370] width 225 height 29
click at [857, 239] on button "Apply" at bounding box center [841, 239] width 42 height 28
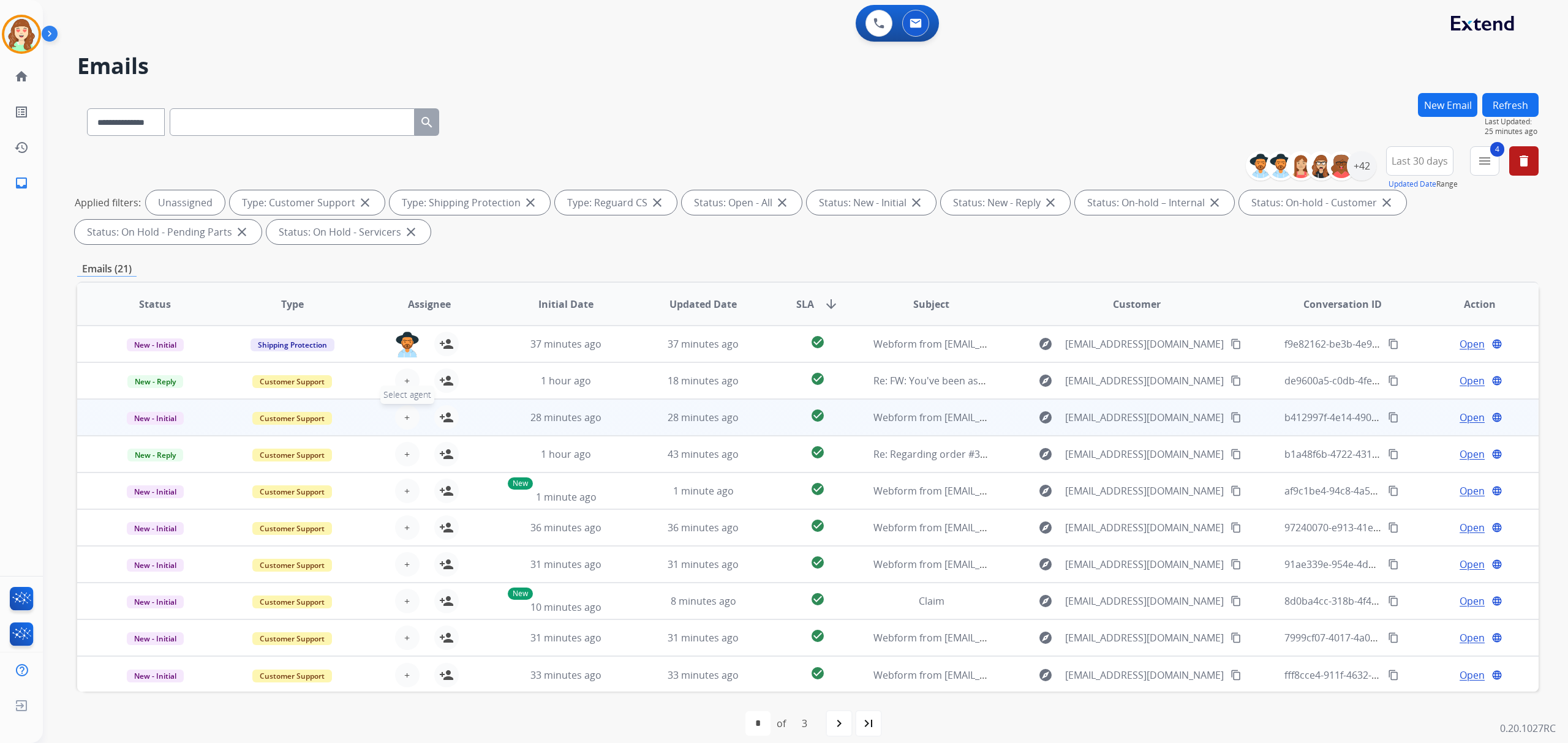
click at [407, 417] on span "+" at bounding box center [406, 417] width 6 height 15
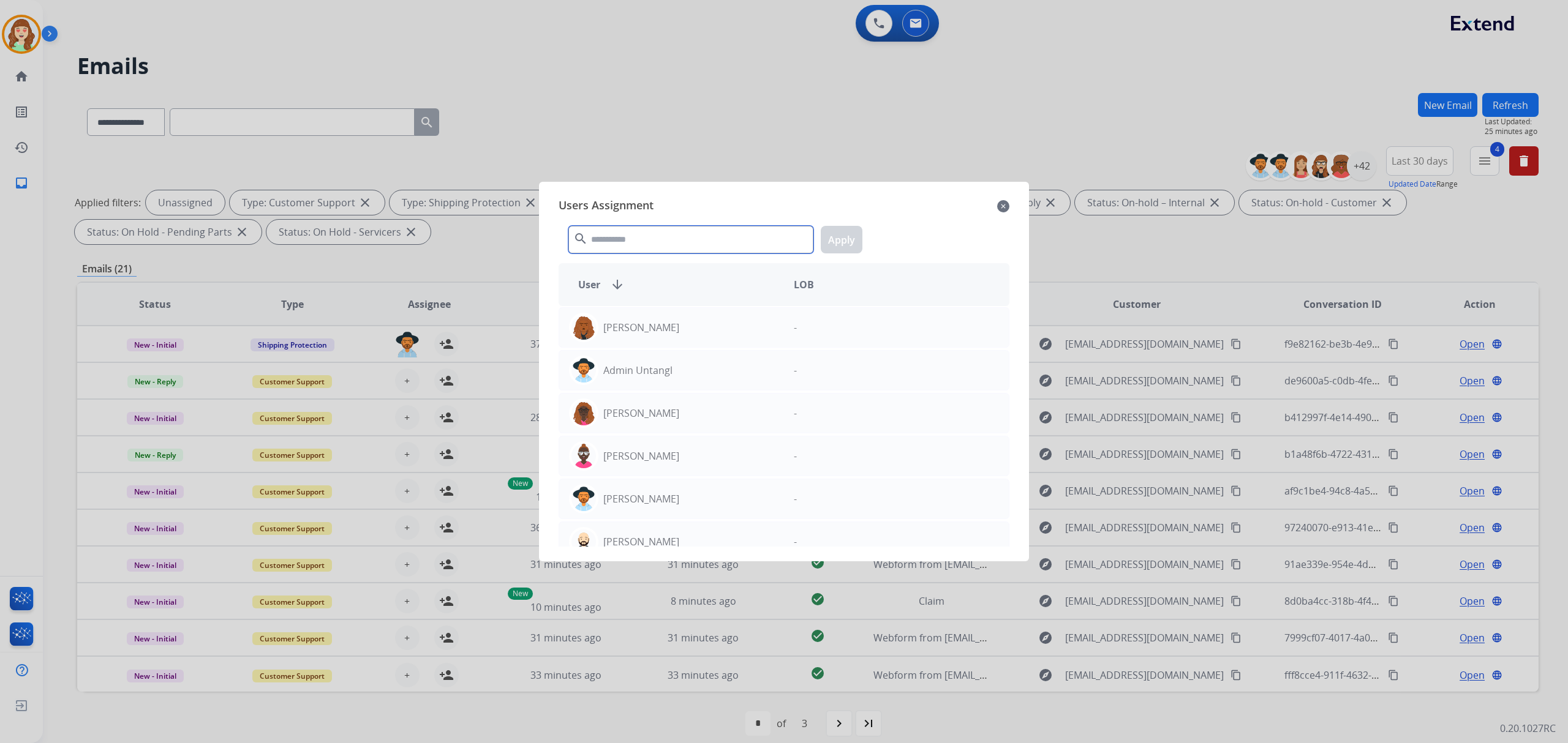
click at [672, 244] on input "text" at bounding box center [690, 239] width 245 height 28
type input "******"
click at [706, 409] on div "Stephanie Williams" at bounding box center [672, 413] width 225 height 29
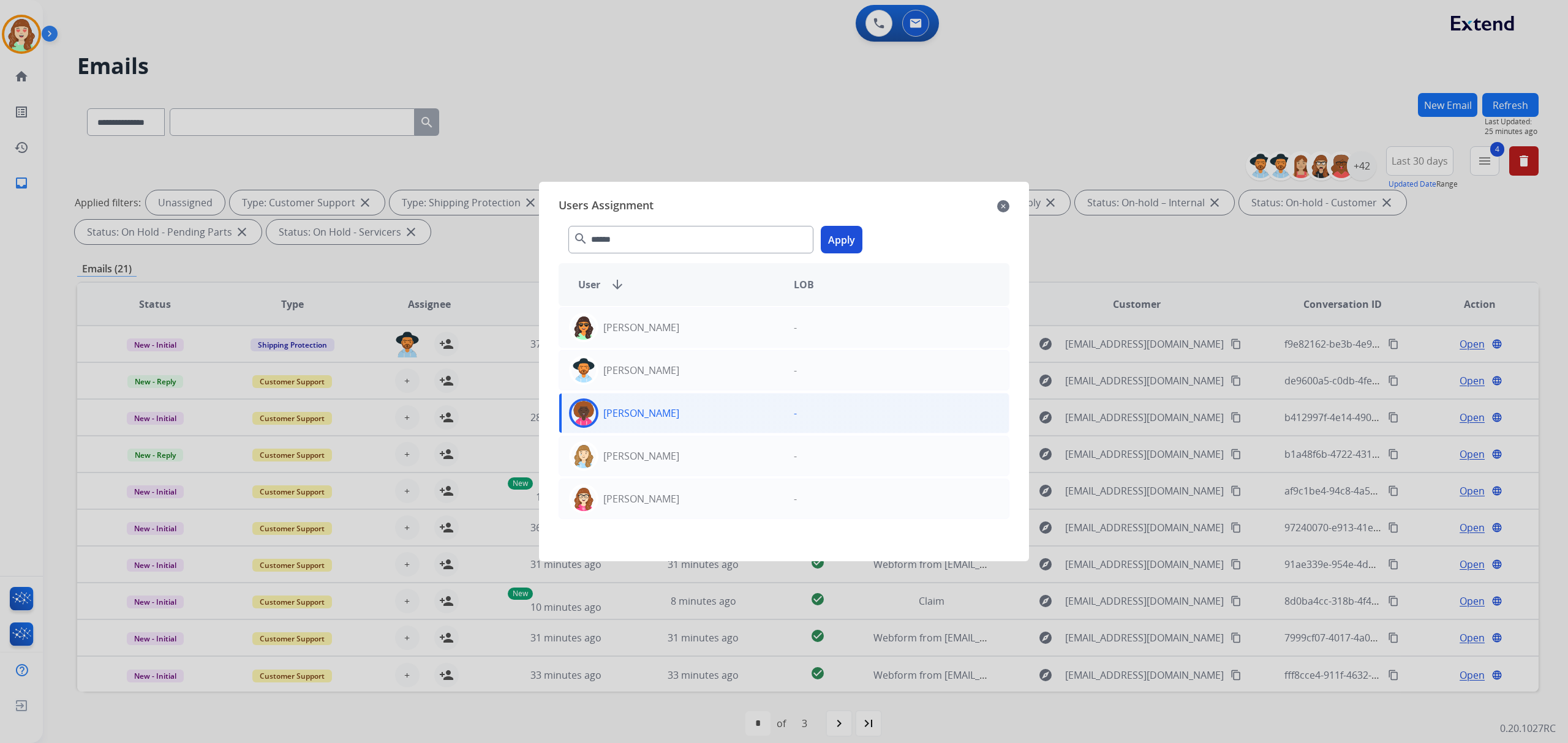
click at [838, 240] on button "Apply" at bounding box center [841, 239] width 42 height 28
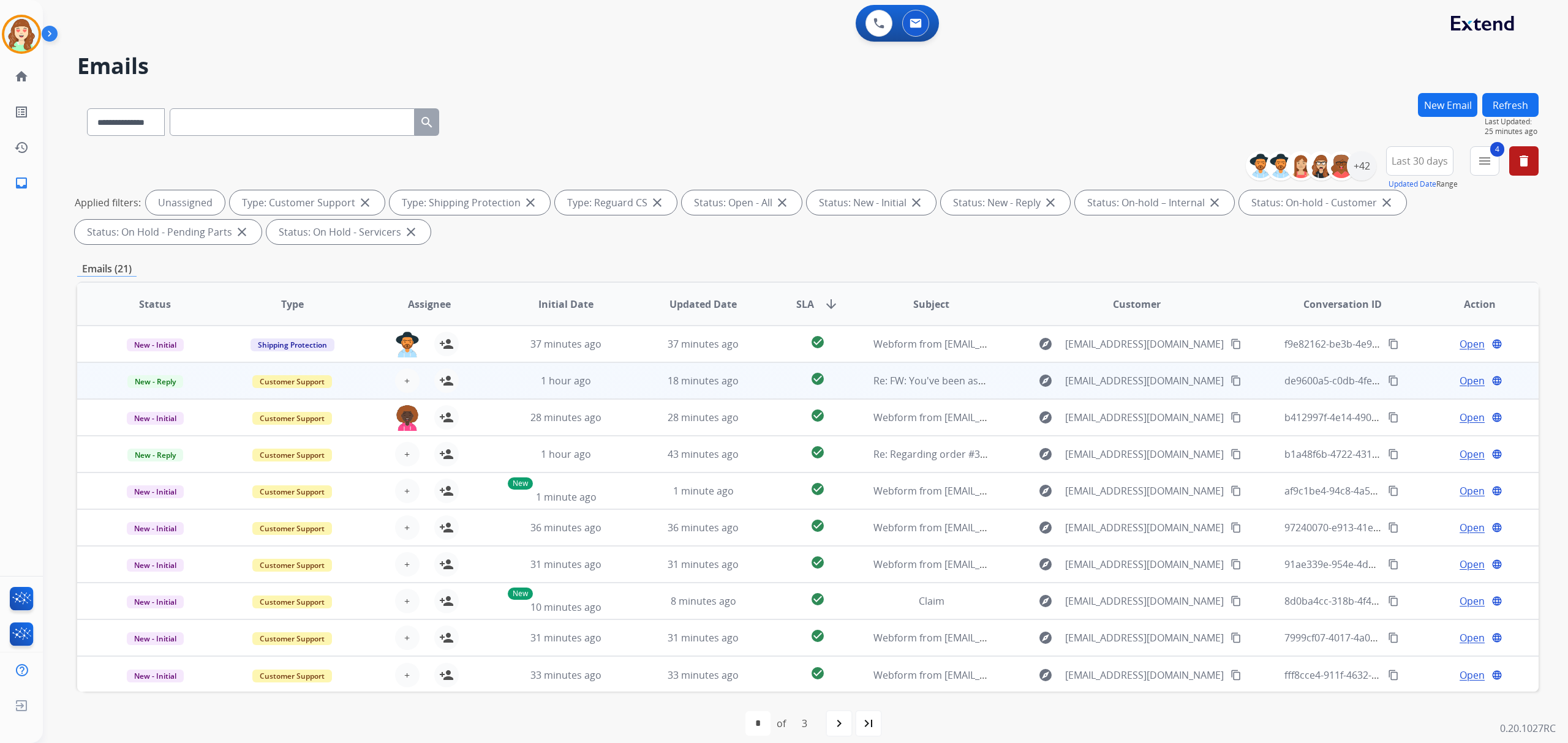
scroll to position [1, 0]
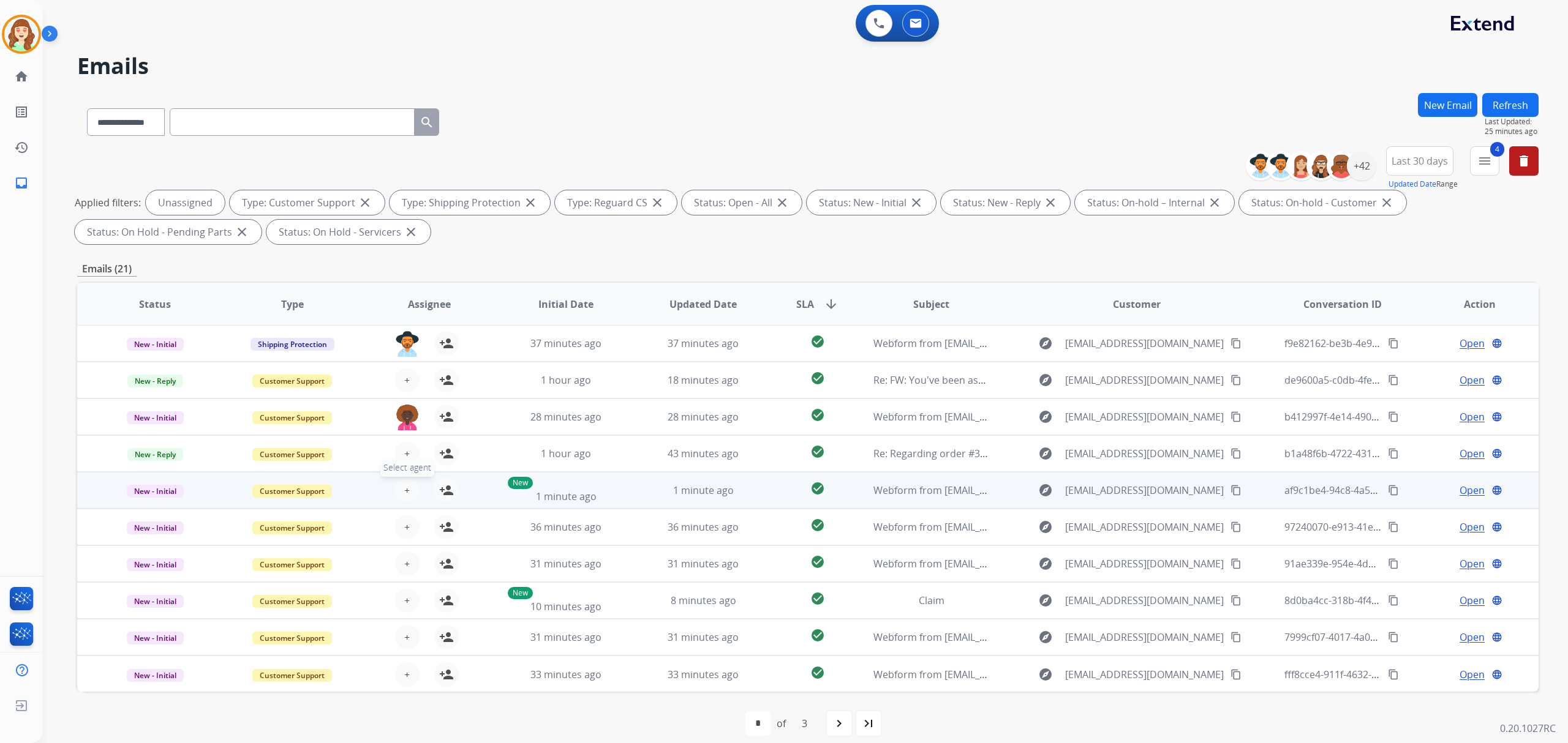
click at [401, 484] on button "+ Select agent" at bounding box center [407, 490] width 24 height 24
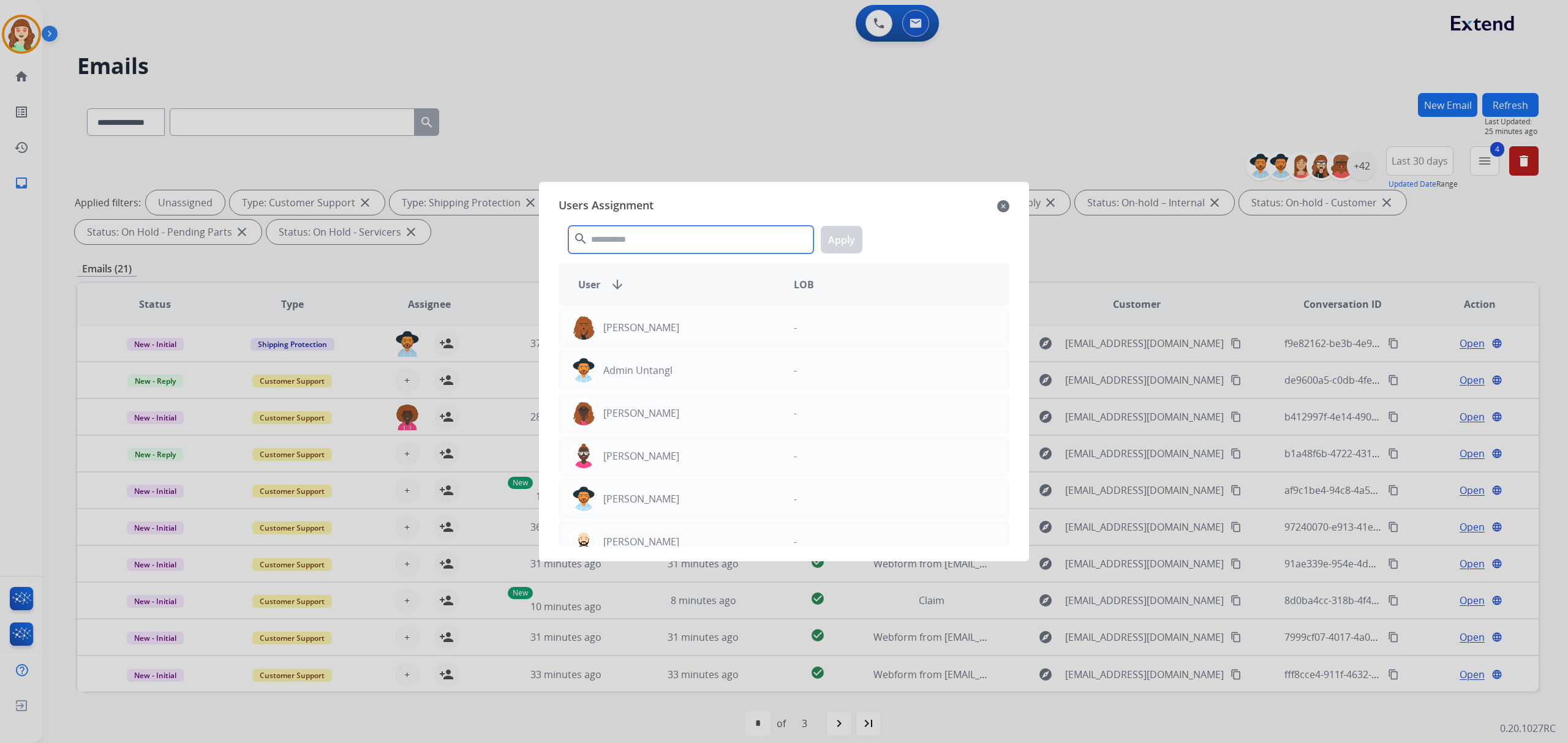
click at [676, 242] on input "text" at bounding box center [690, 239] width 245 height 28
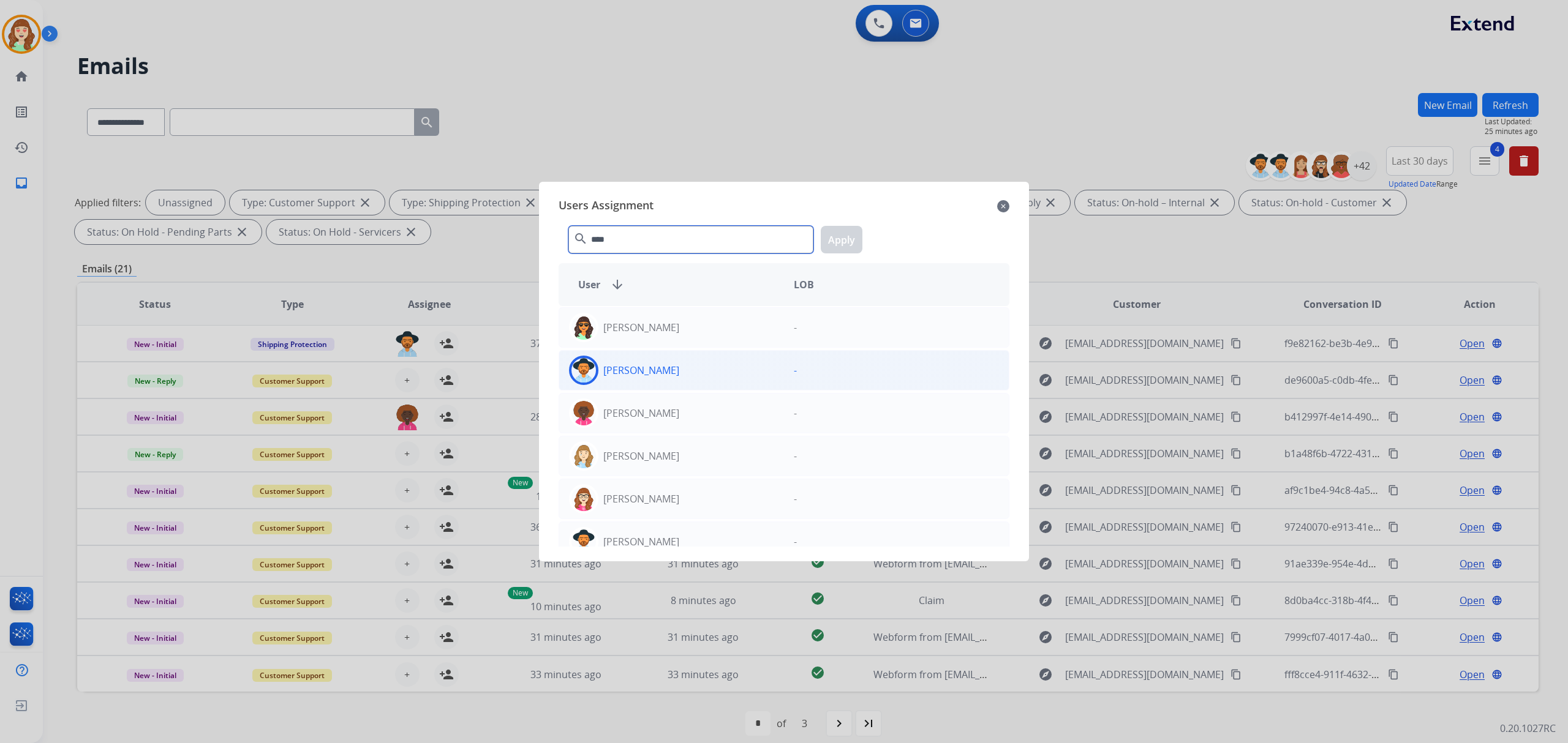
type input "****"
click at [699, 373] on div "Stephanie Morris" at bounding box center [672, 370] width 225 height 29
click at [838, 244] on button "Apply" at bounding box center [841, 239] width 42 height 28
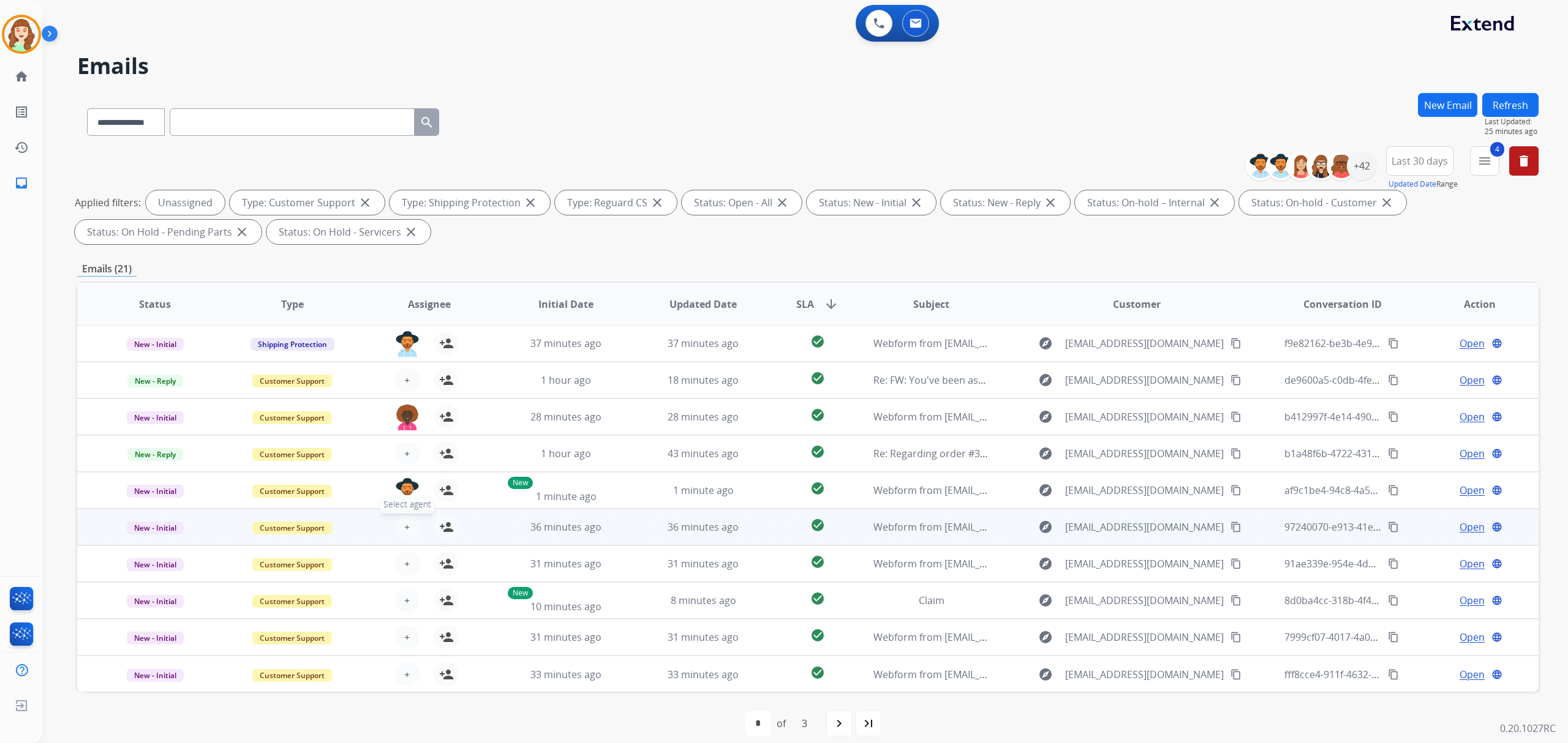
click at [407, 521] on span "+" at bounding box center [406, 527] width 6 height 15
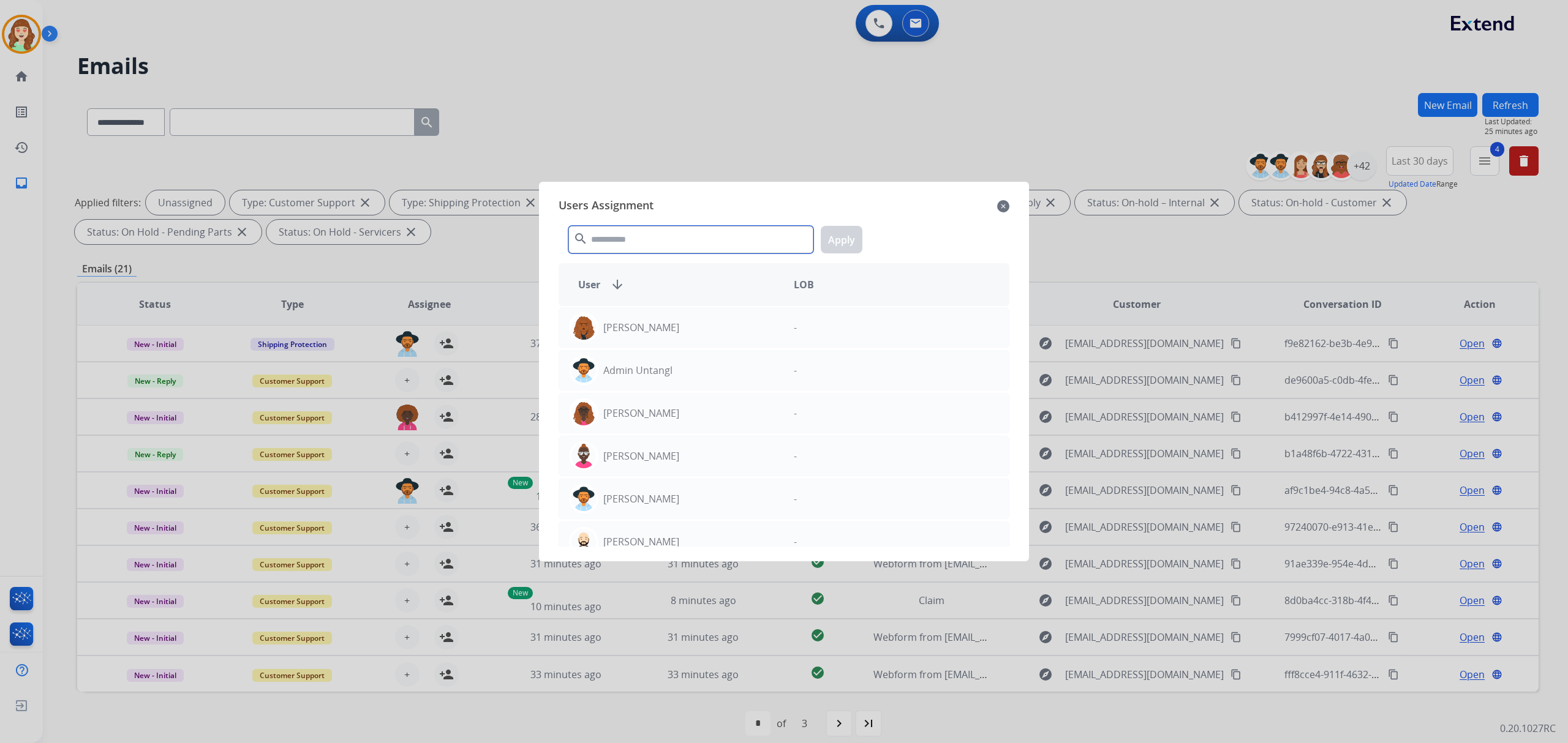
click at [684, 238] on input "text" at bounding box center [690, 239] width 245 height 28
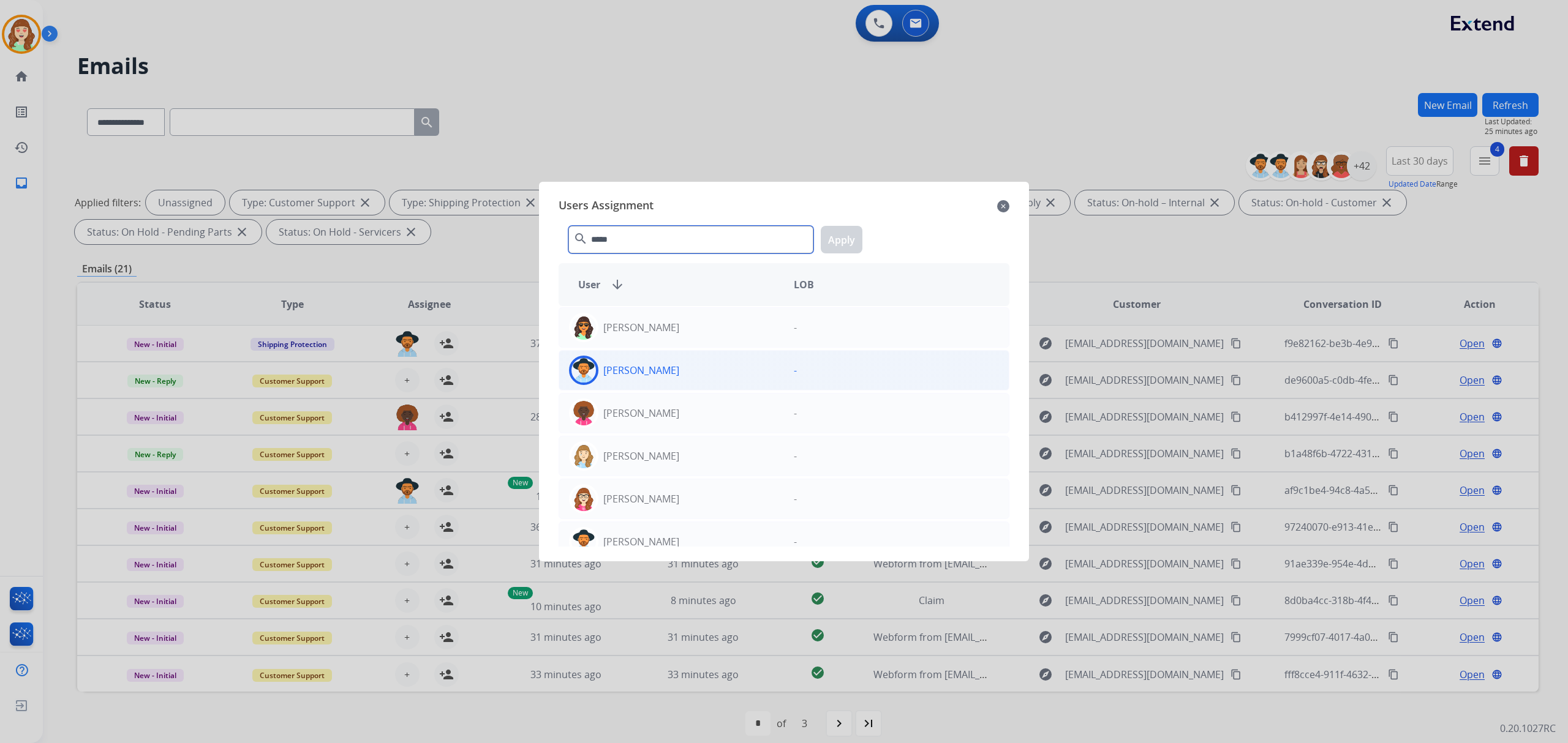
type input "*****"
click at [719, 371] on div "Stephanie Morris" at bounding box center [672, 370] width 225 height 29
click at [844, 237] on button "Apply" at bounding box center [841, 239] width 42 height 28
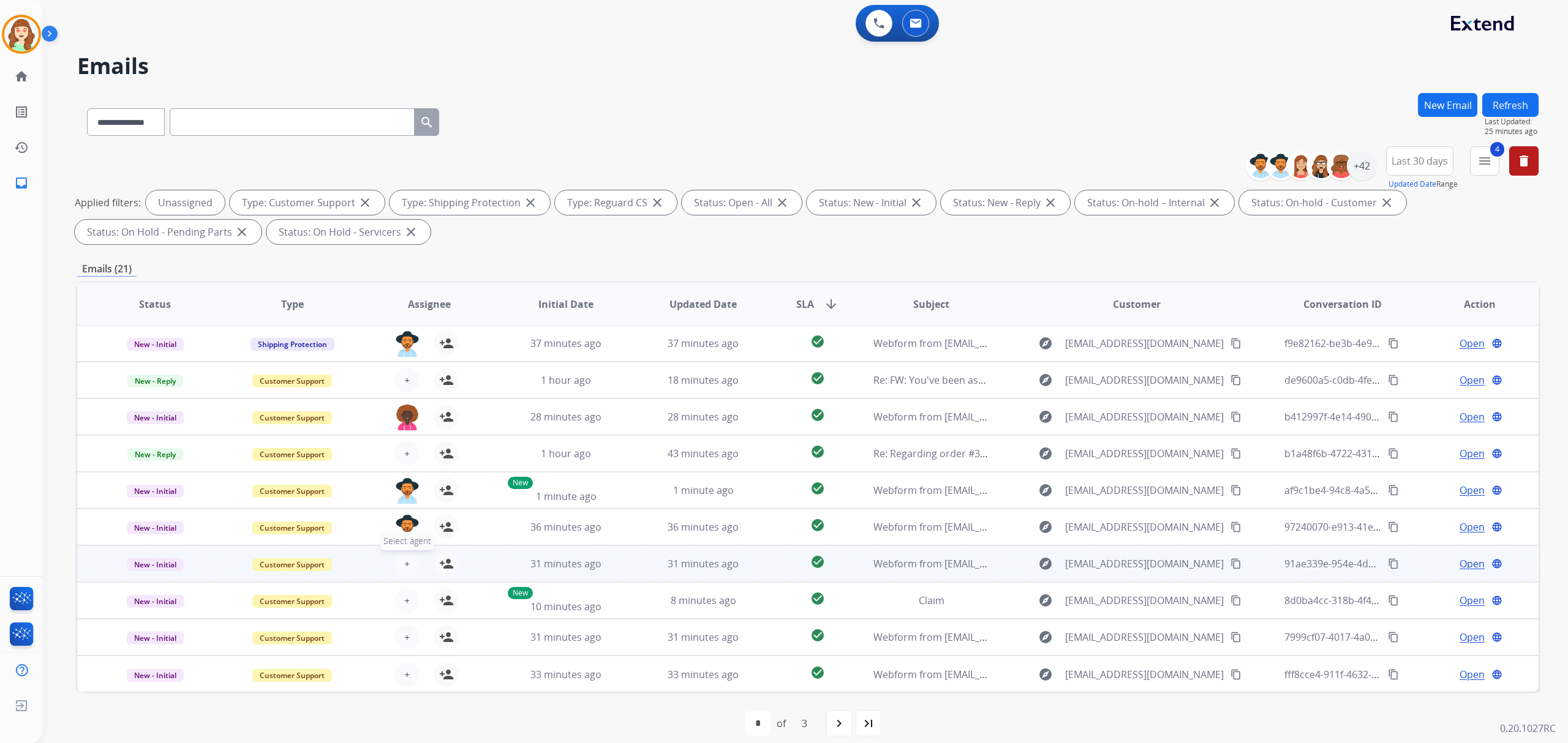
click at [404, 564] on span "+" at bounding box center [406, 563] width 6 height 15
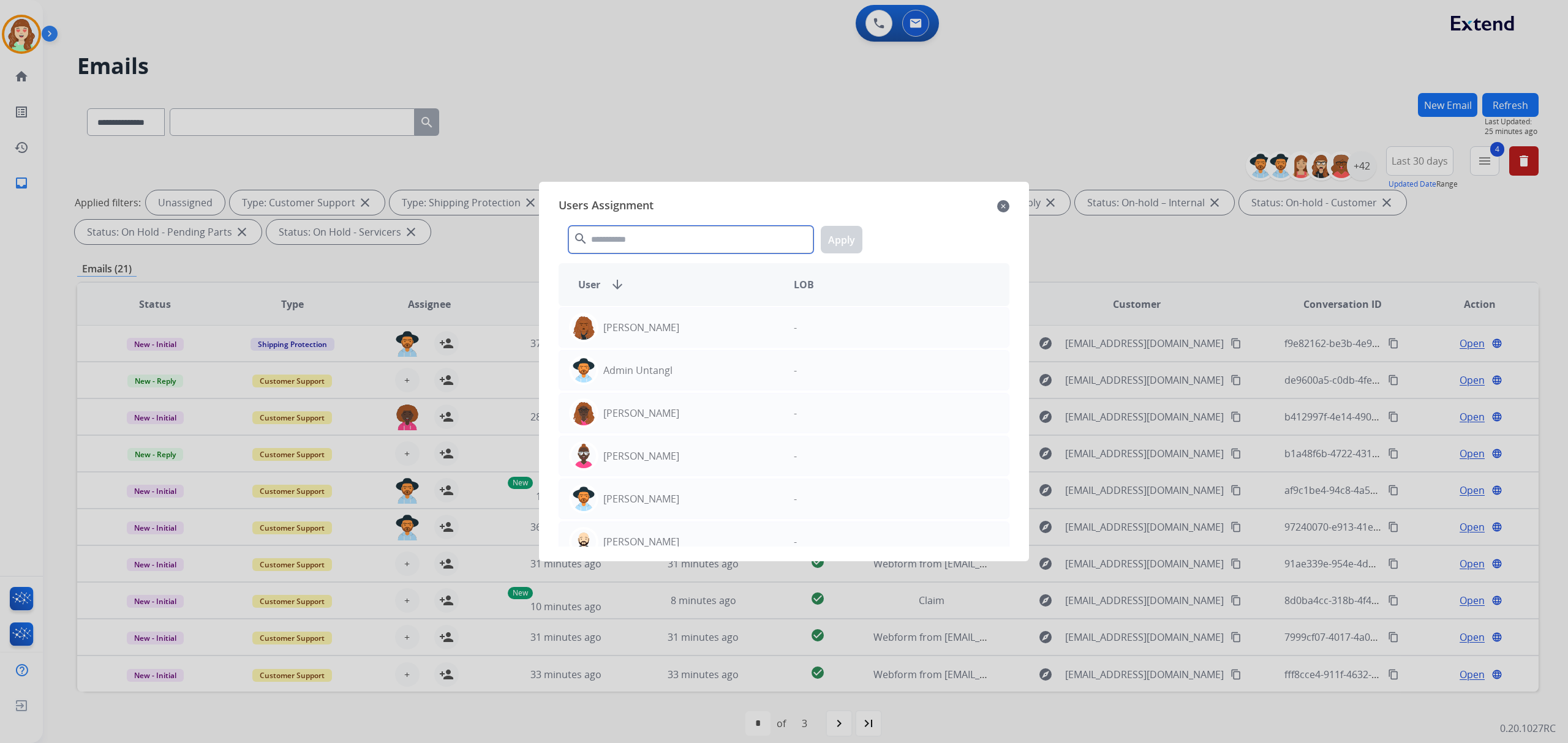
click at [636, 244] on input "text" at bounding box center [690, 239] width 245 height 28
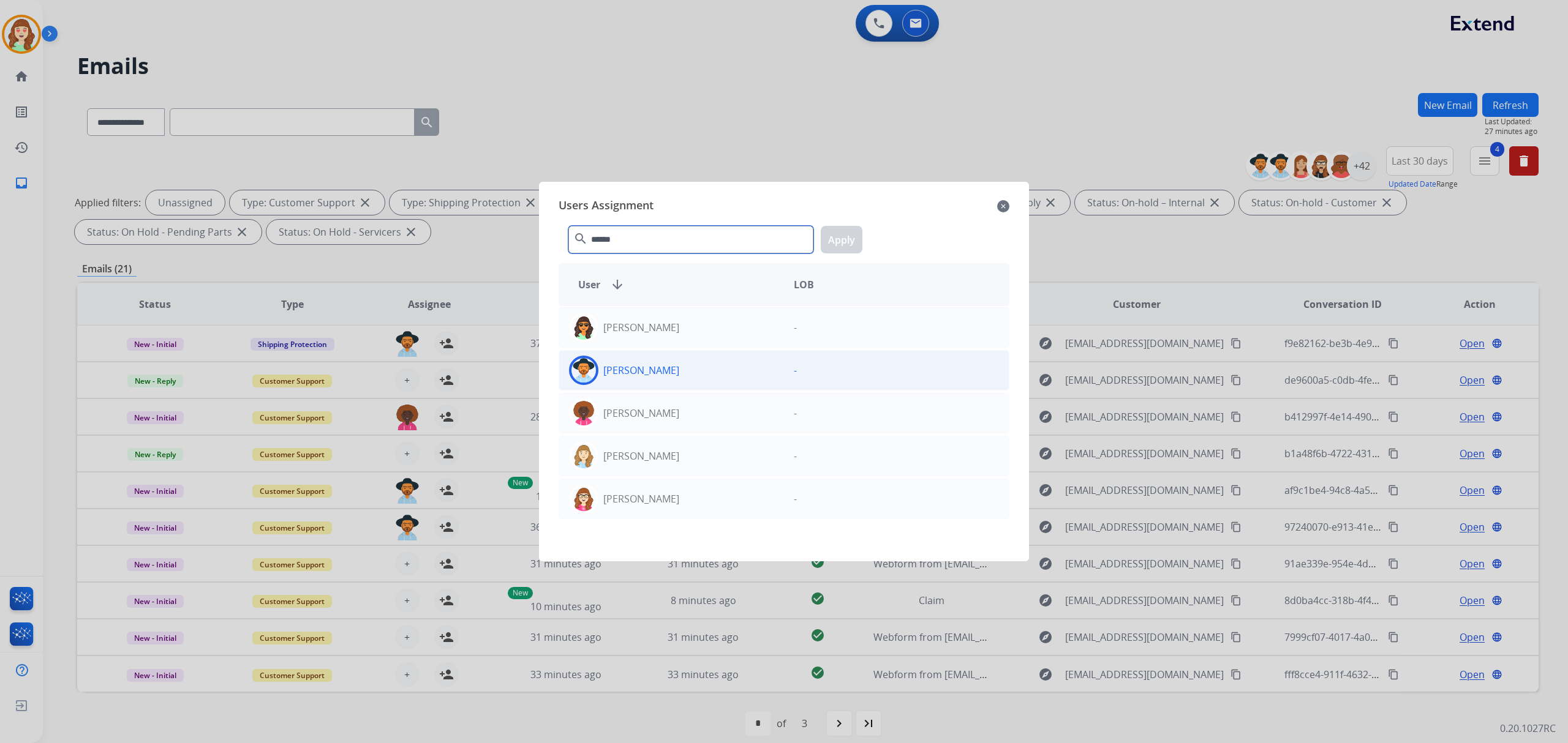
type input "******"
drag, startPoint x: 723, startPoint y: 375, endPoint x: 809, endPoint y: 266, distance: 138.8
click at [732, 372] on div "Stephanie Morris" at bounding box center [672, 370] width 225 height 29
click at [852, 245] on button "Apply" at bounding box center [841, 239] width 42 height 28
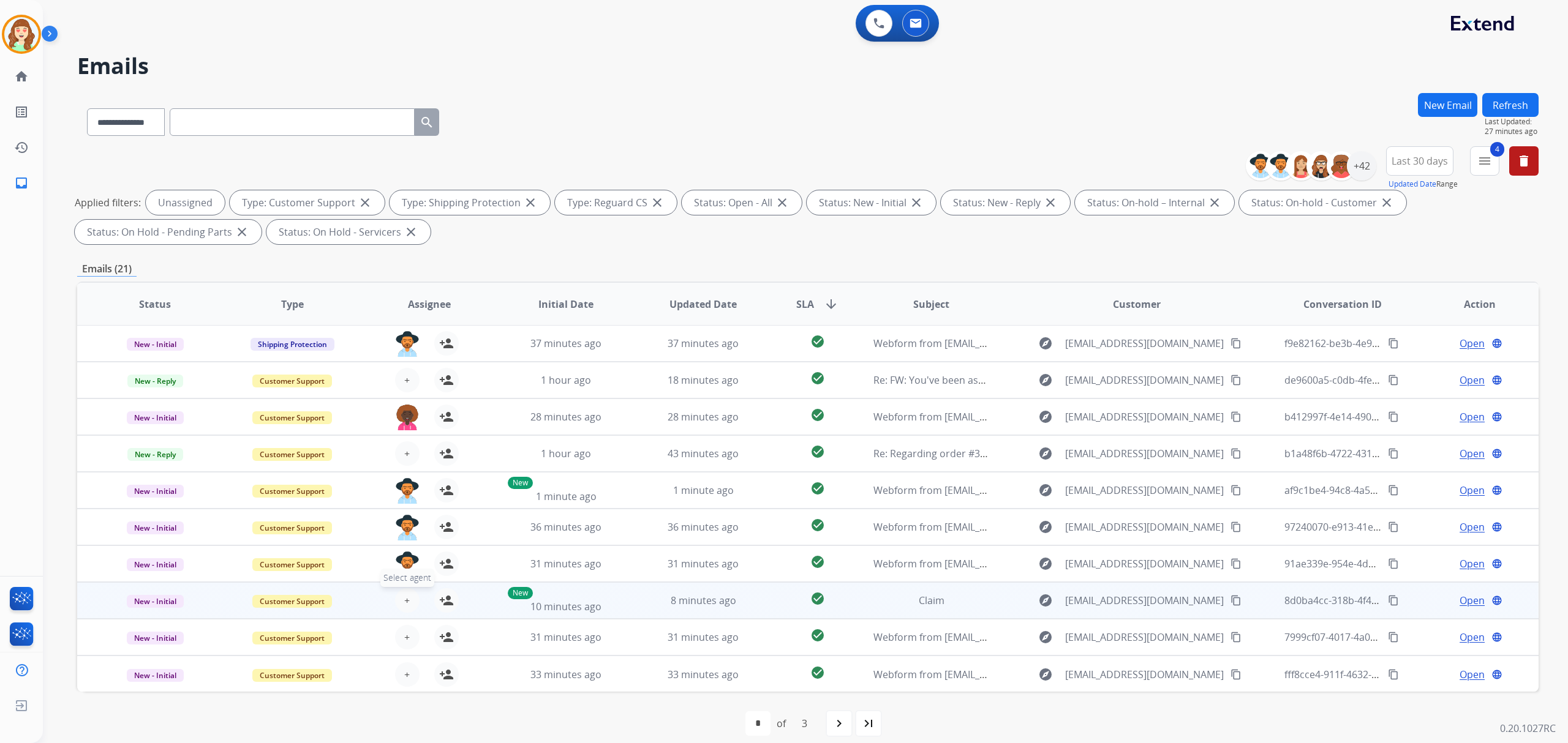
click at [404, 597] on span "+" at bounding box center [406, 600] width 6 height 15
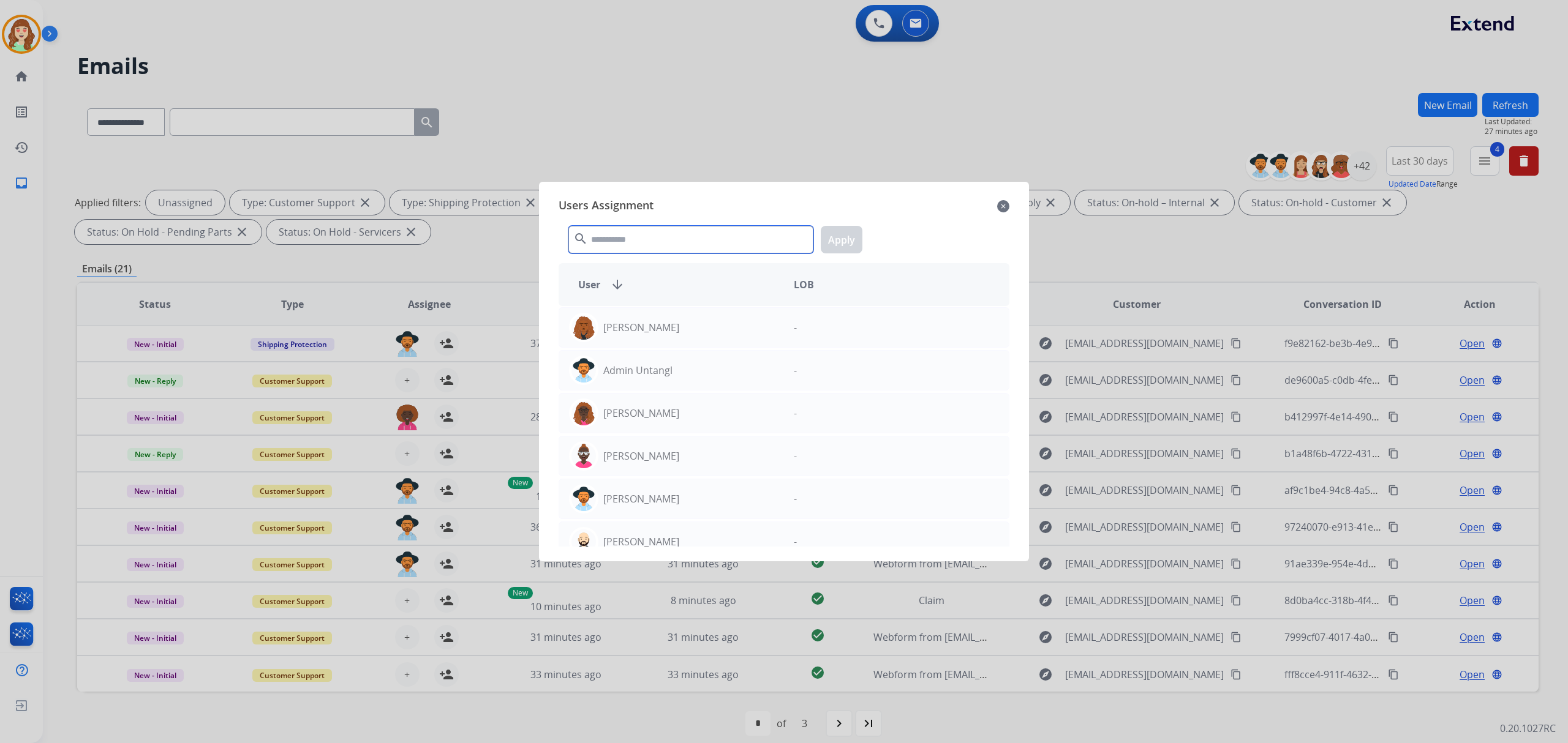
click at [691, 250] on input "text" at bounding box center [690, 239] width 245 height 28
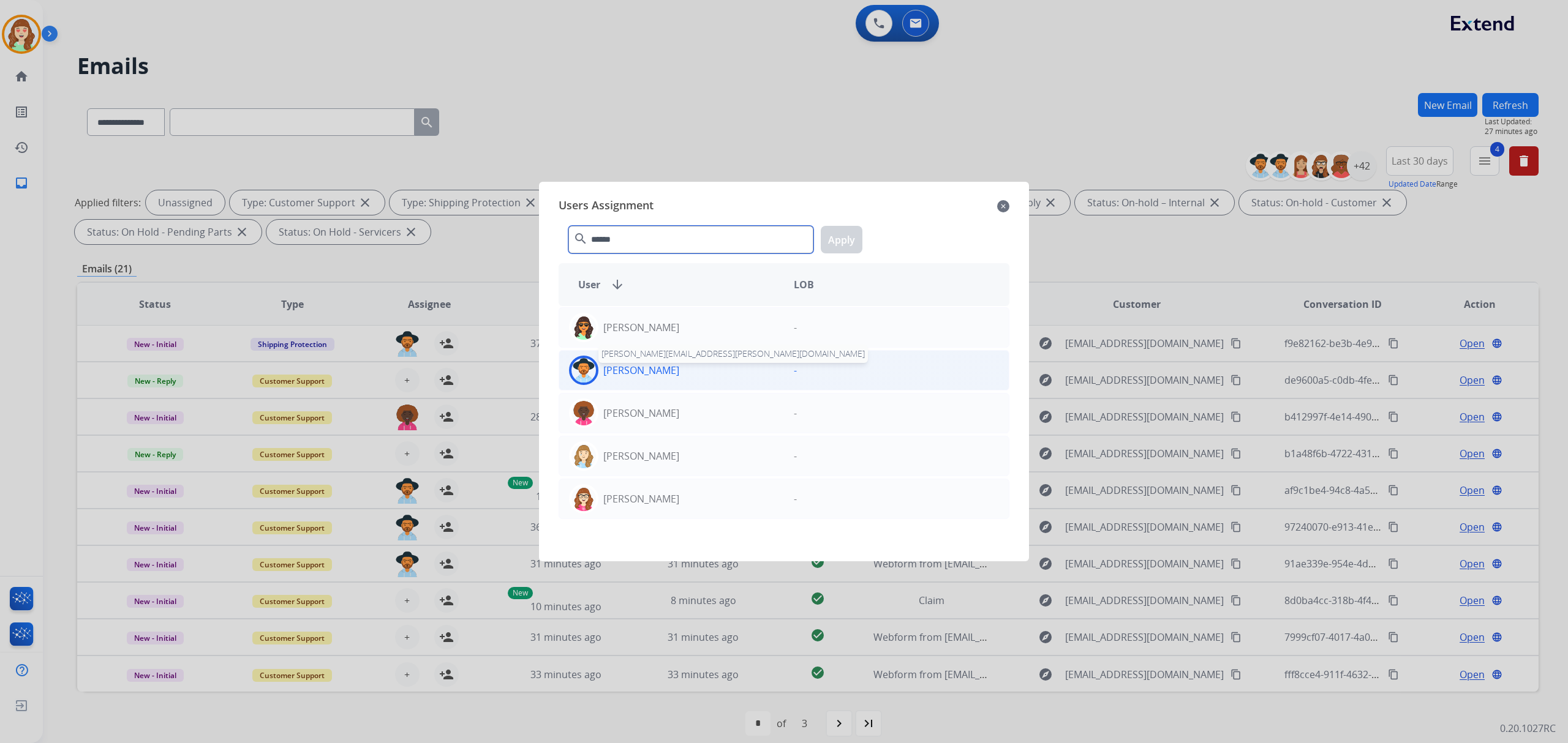
type input "******"
drag, startPoint x: 677, startPoint y: 375, endPoint x: 806, endPoint y: 301, distance: 148.7
click at [679, 375] on p "Stephanie Morris" at bounding box center [641, 370] width 76 height 15
click at [845, 241] on button "Apply" at bounding box center [841, 239] width 42 height 28
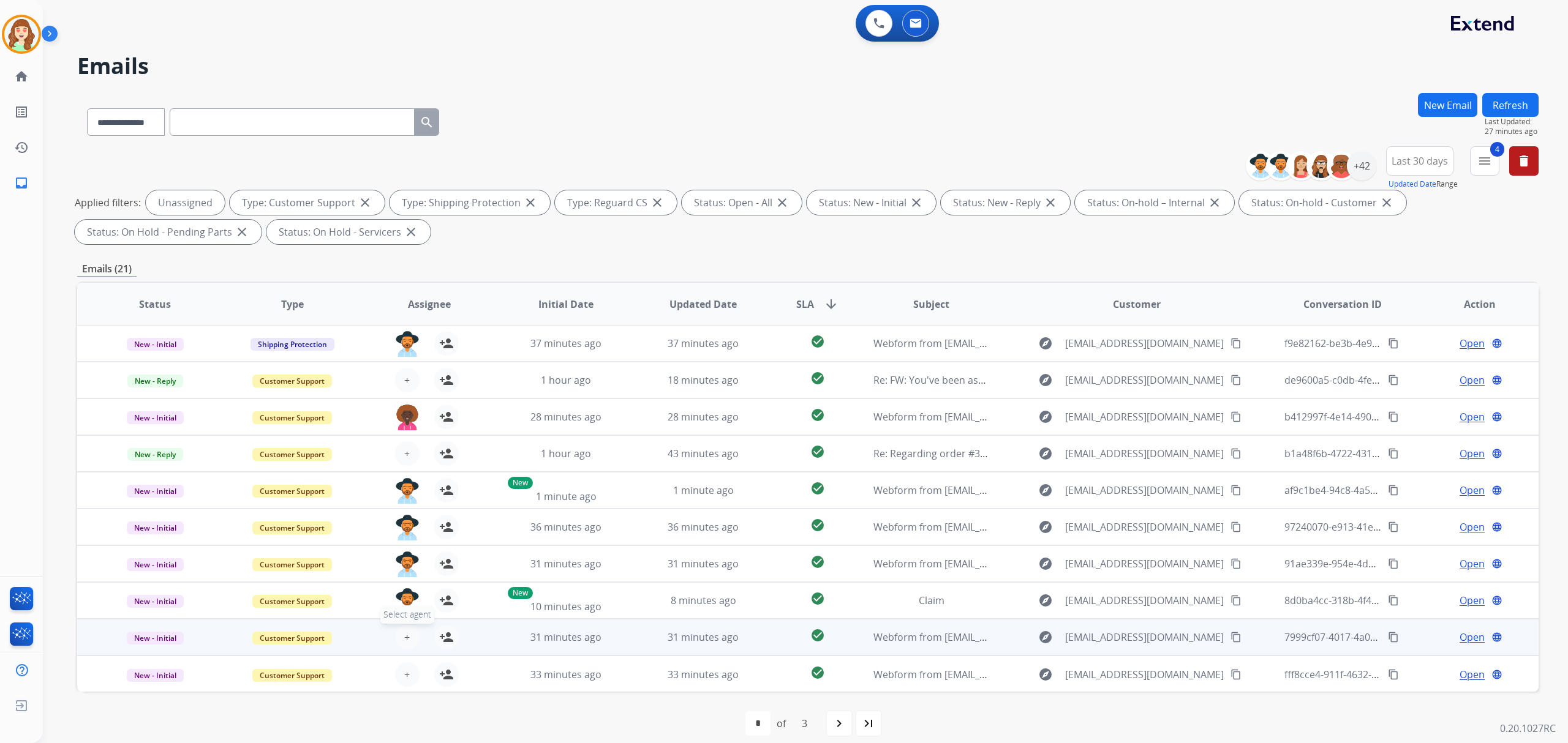
click at [406, 639] on span "+" at bounding box center [406, 637] width 6 height 15
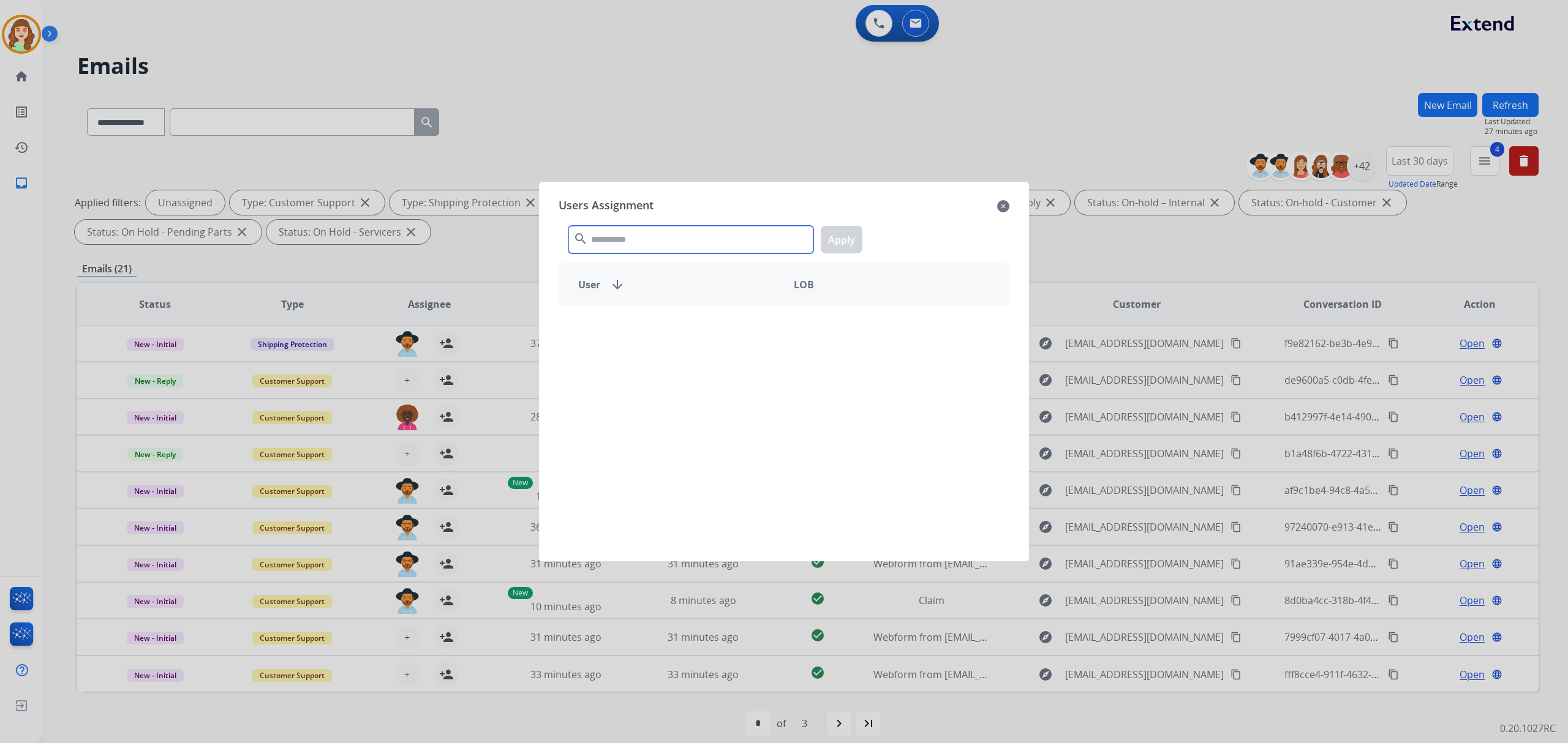
click at [633, 239] on input "text" at bounding box center [690, 239] width 245 height 28
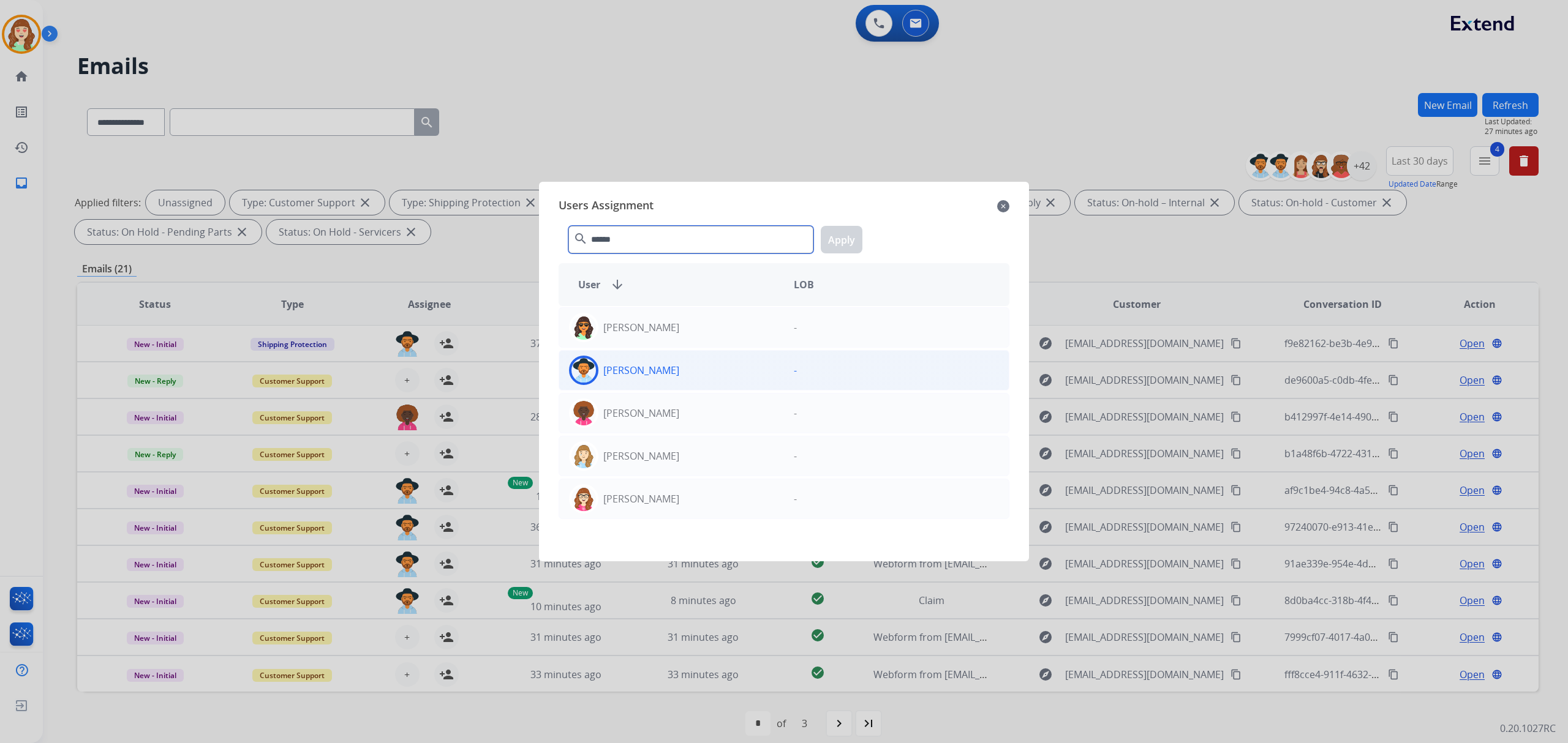
type input "******"
click at [703, 362] on div "Stephanie Morris" at bounding box center [672, 370] width 225 height 29
click at [838, 240] on button "Apply" at bounding box center [841, 239] width 42 height 28
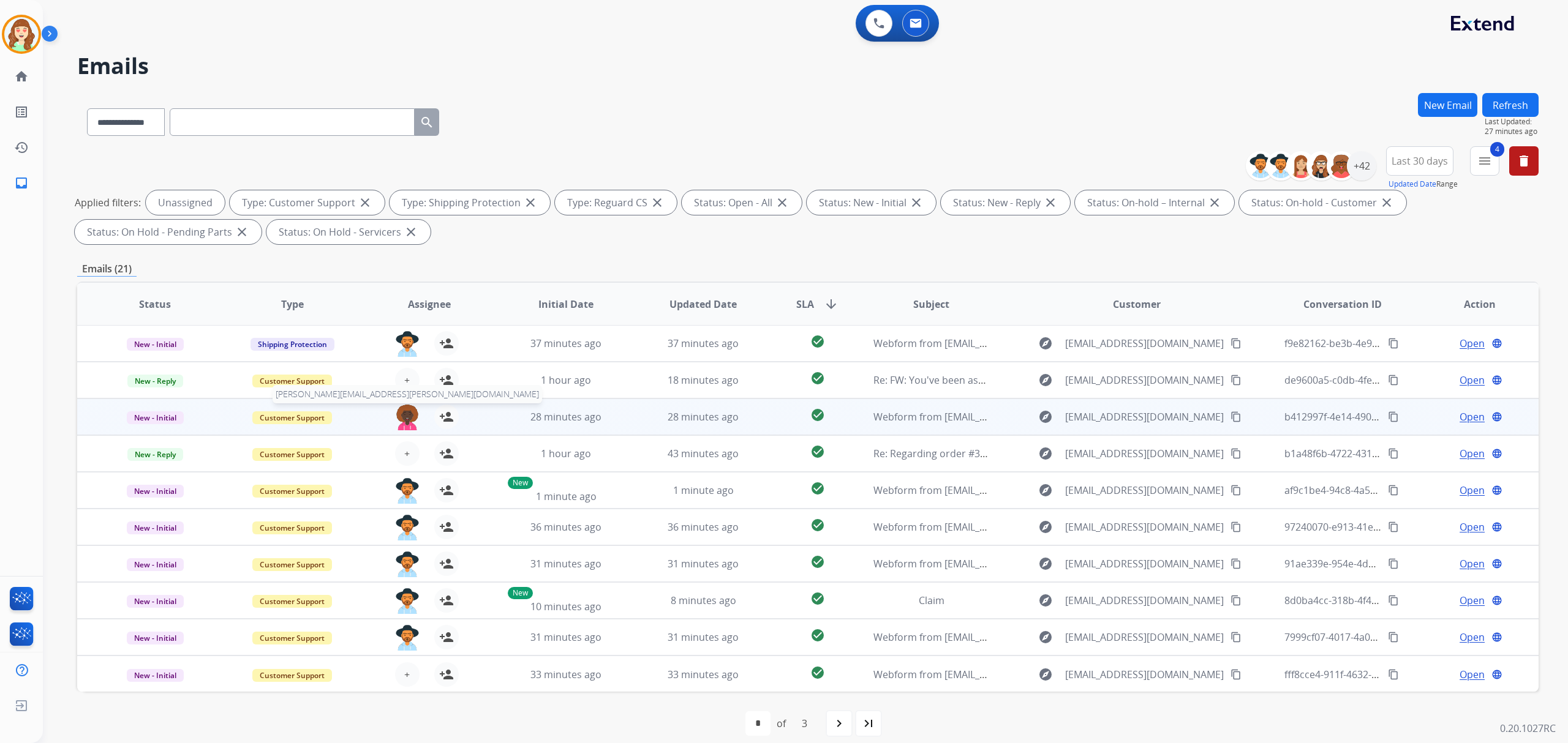
click at [401, 414] on img at bounding box center [407, 417] width 24 height 26
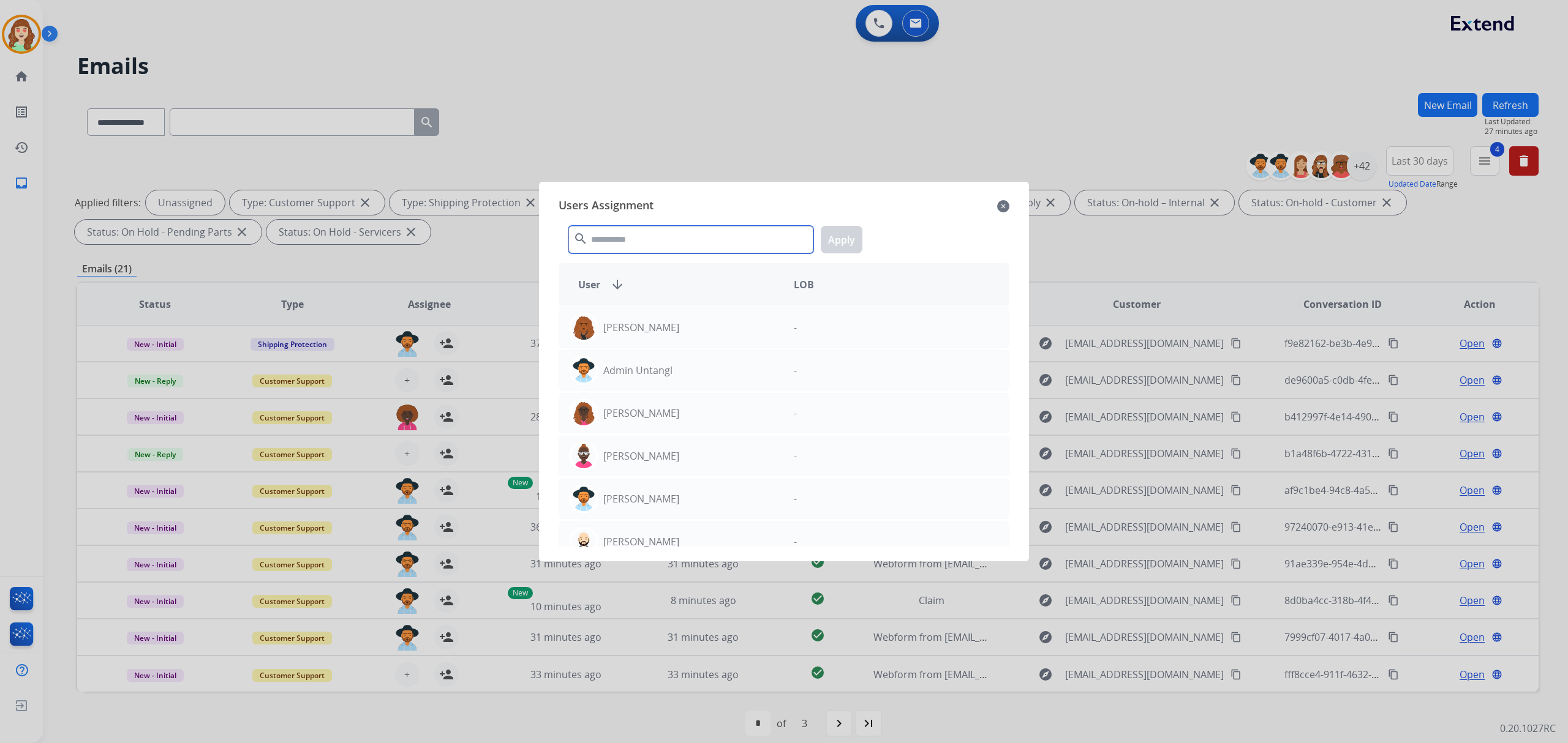
click at [634, 241] on input "text" at bounding box center [690, 239] width 245 height 28
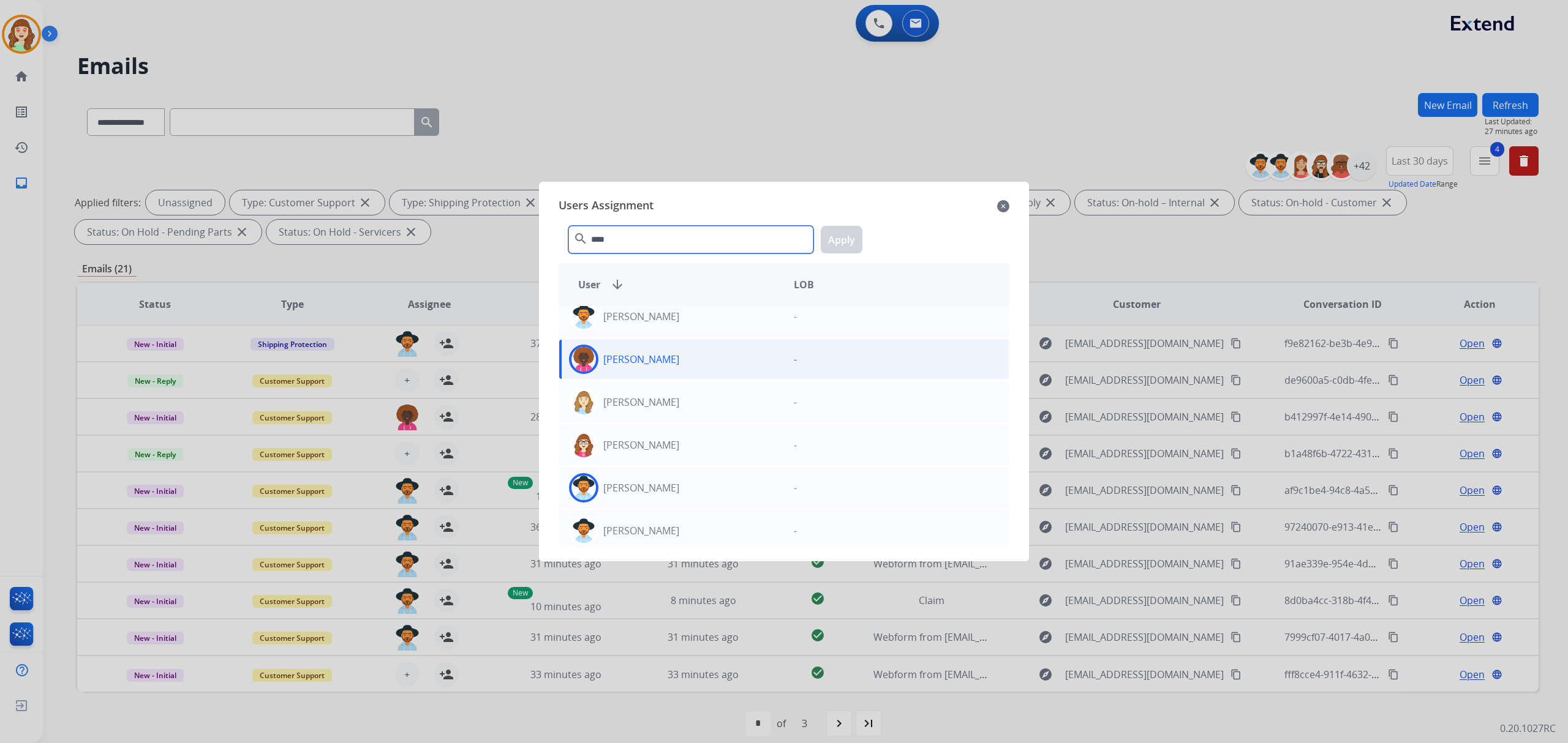
scroll to position [0, 0]
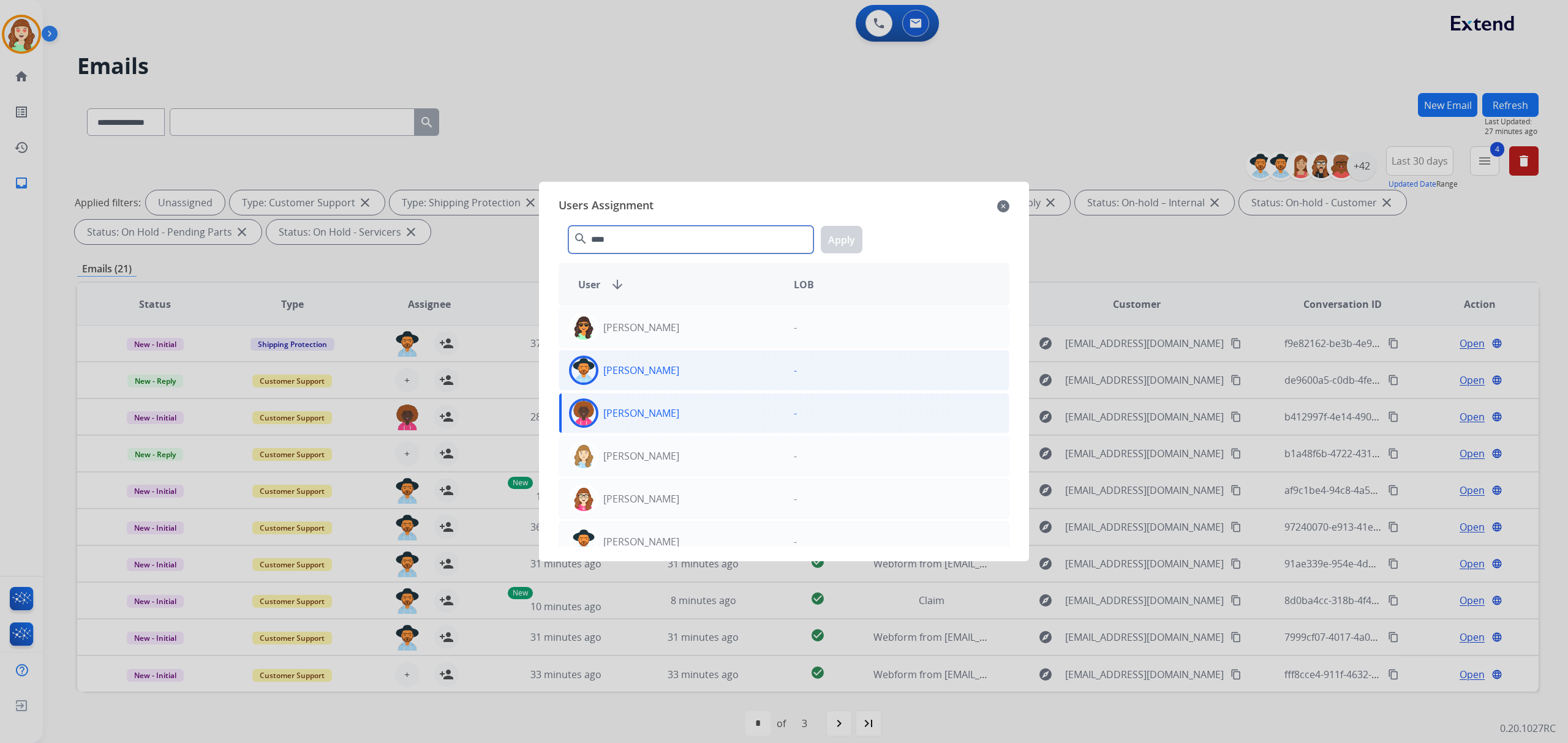
type input "****"
click at [690, 379] on div "Stephanie Morris" at bounding box center [672, 370] width 225 height 29
click at [844, 233] on button "Apply" at bounding box center [841, 239] width 42 height 28
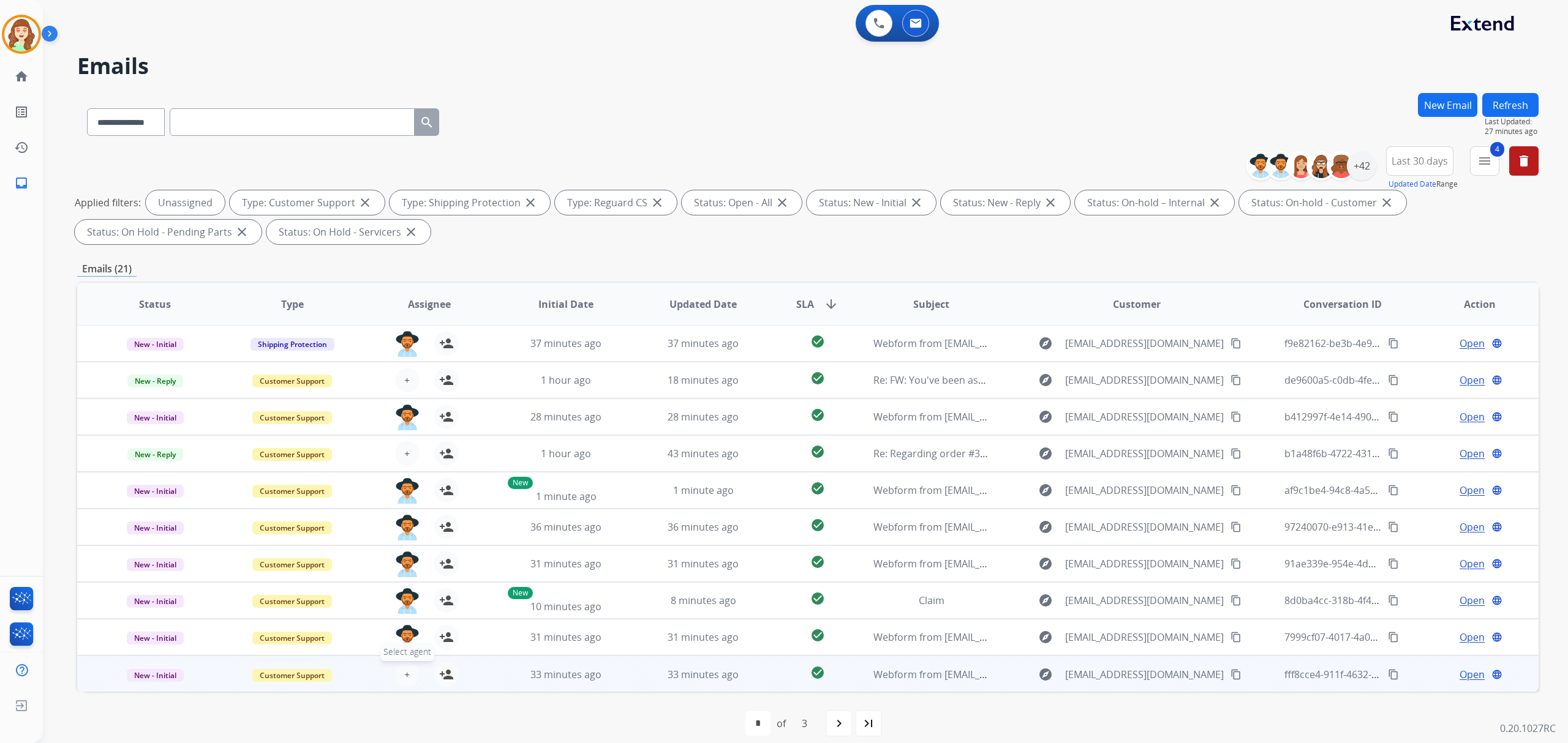
click at [413, 677] on button "+ Select agent" at bounding box center [407, 674] width 24 height 24
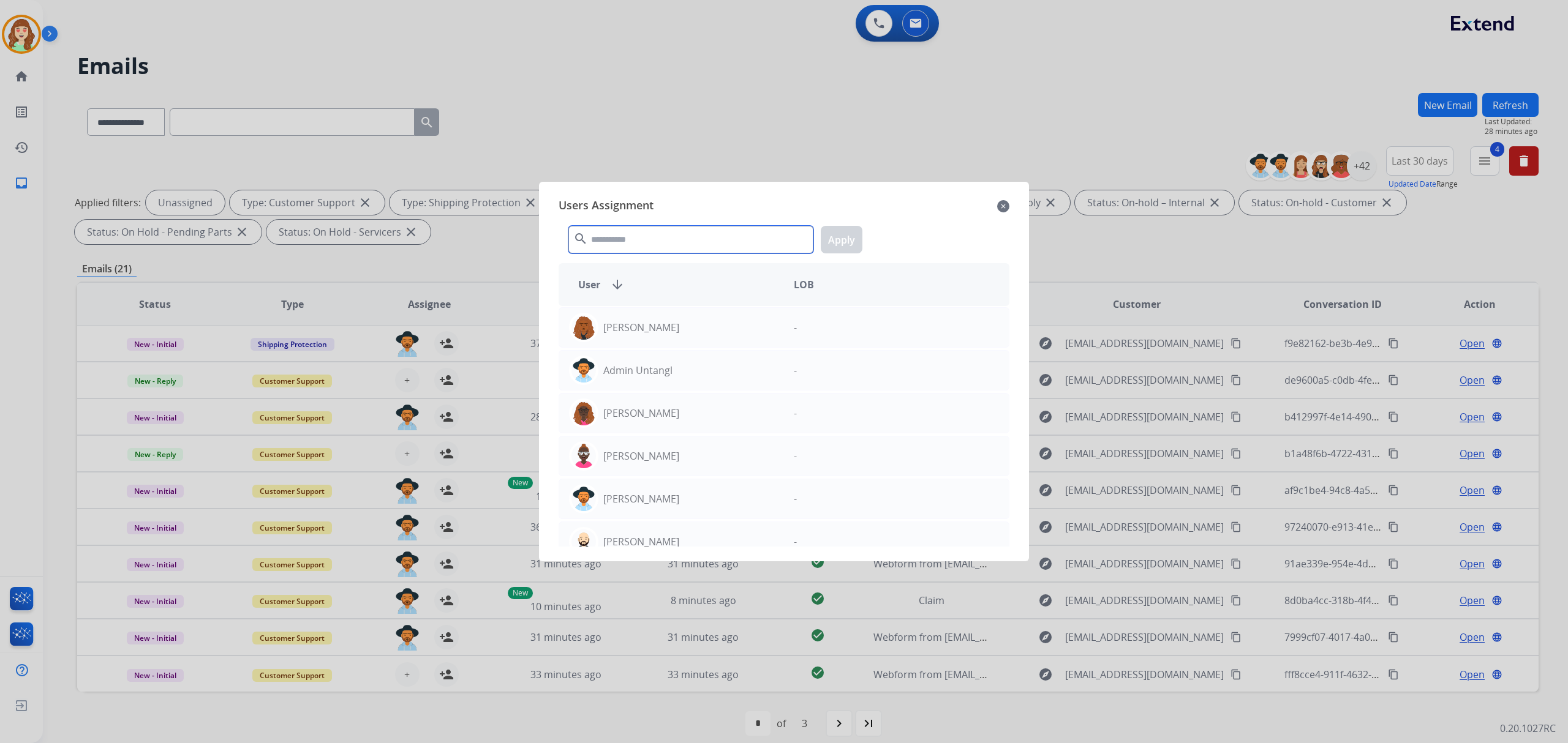
click at [739, 245] on input "text" at bounding box center [690, 239] width 245 height 28
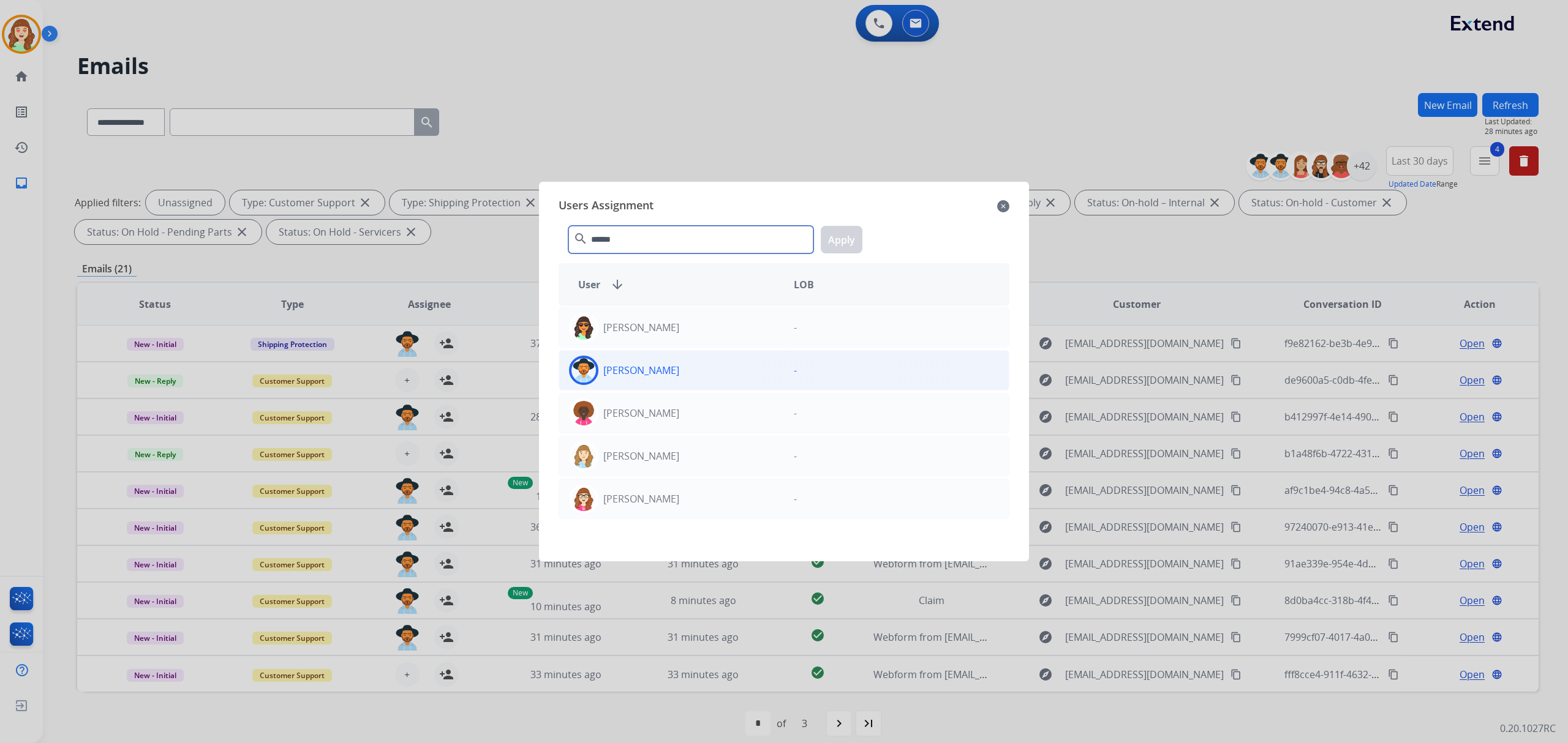
type input "******"
click at [694, 368] on div "Stephanie Morris" at bounding box center [672, 370] width 225 height 29
click at [839, 236] on button "Apply" at bounding box center [841, 239] width 42 height 28
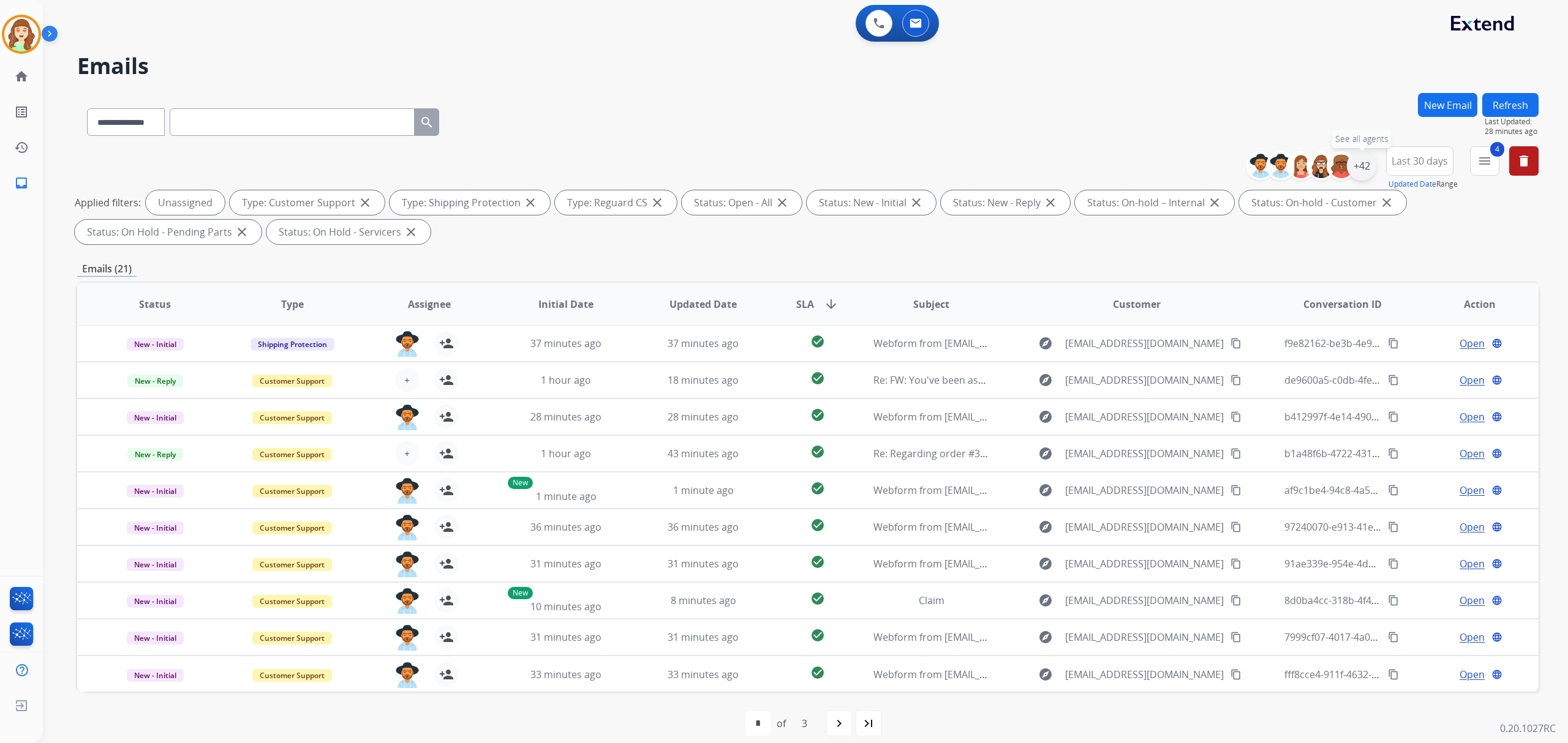
click at [1360, 169] on div "+42" at bounding box center [1360, 166] width 29 height 29
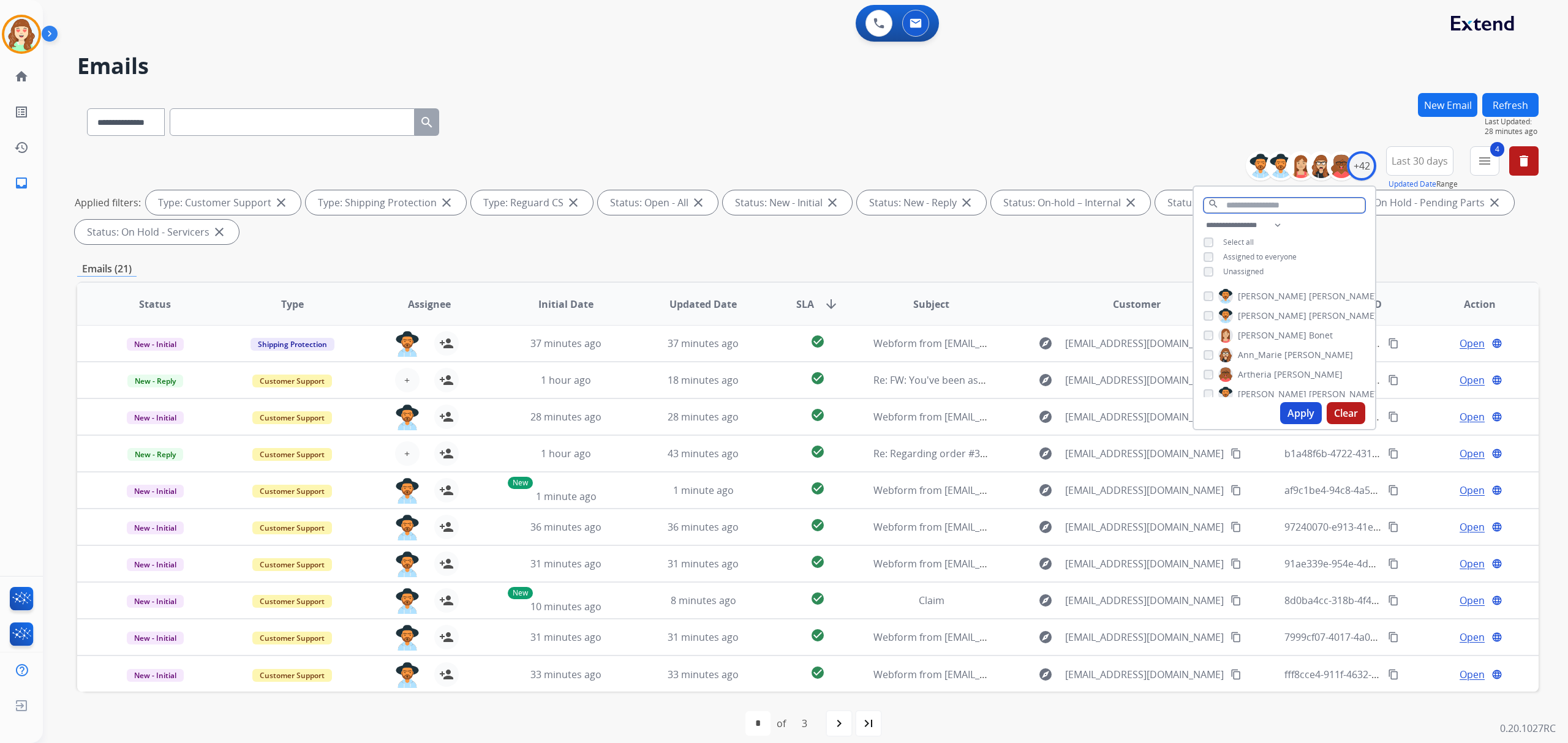
click at [1264, 203] on input "text" at bounding box center [1284, 205] width 162 height 15
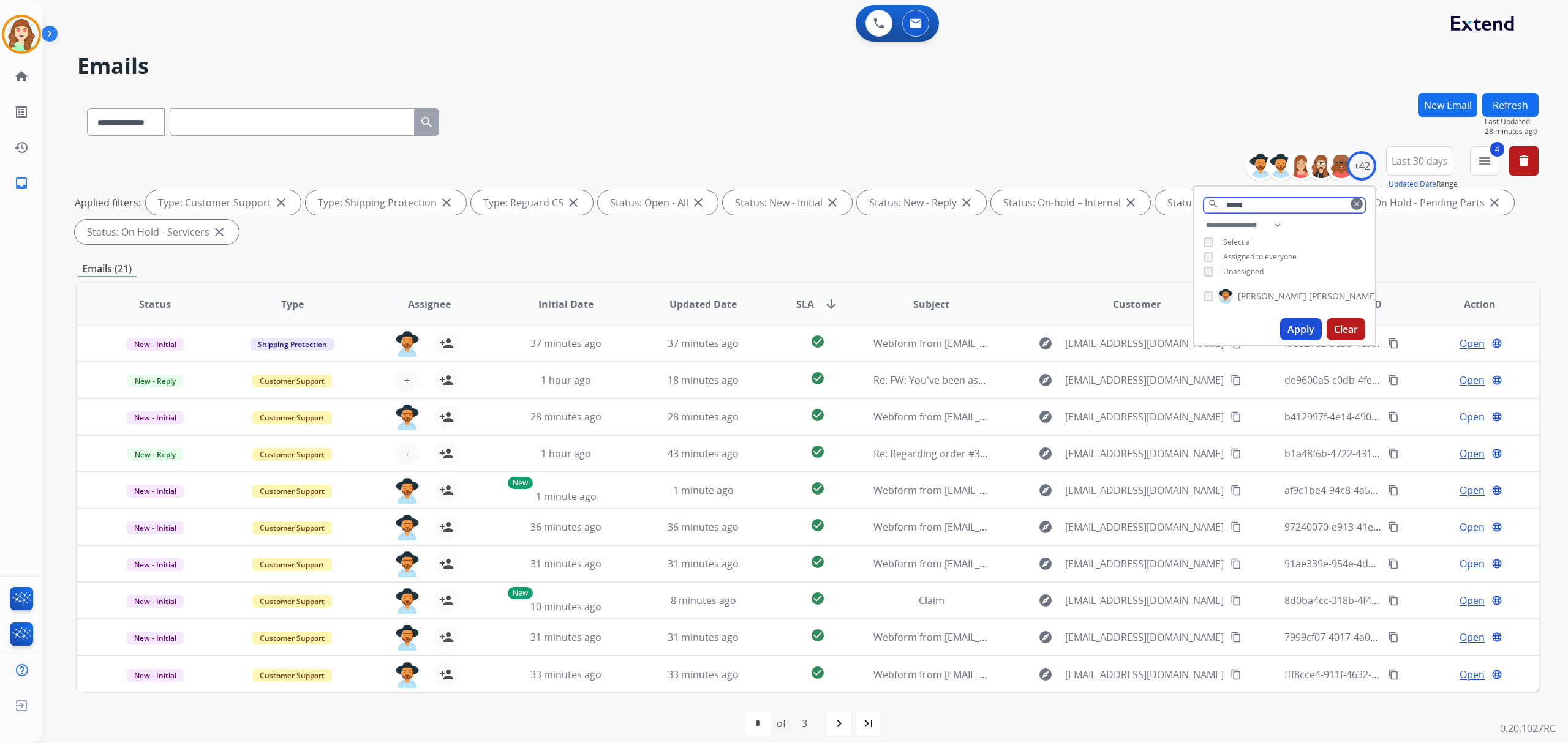
type input "*****"
click at [1304, 319] on button "Apply" at bounding box center [1300, 330] width 42 height 22
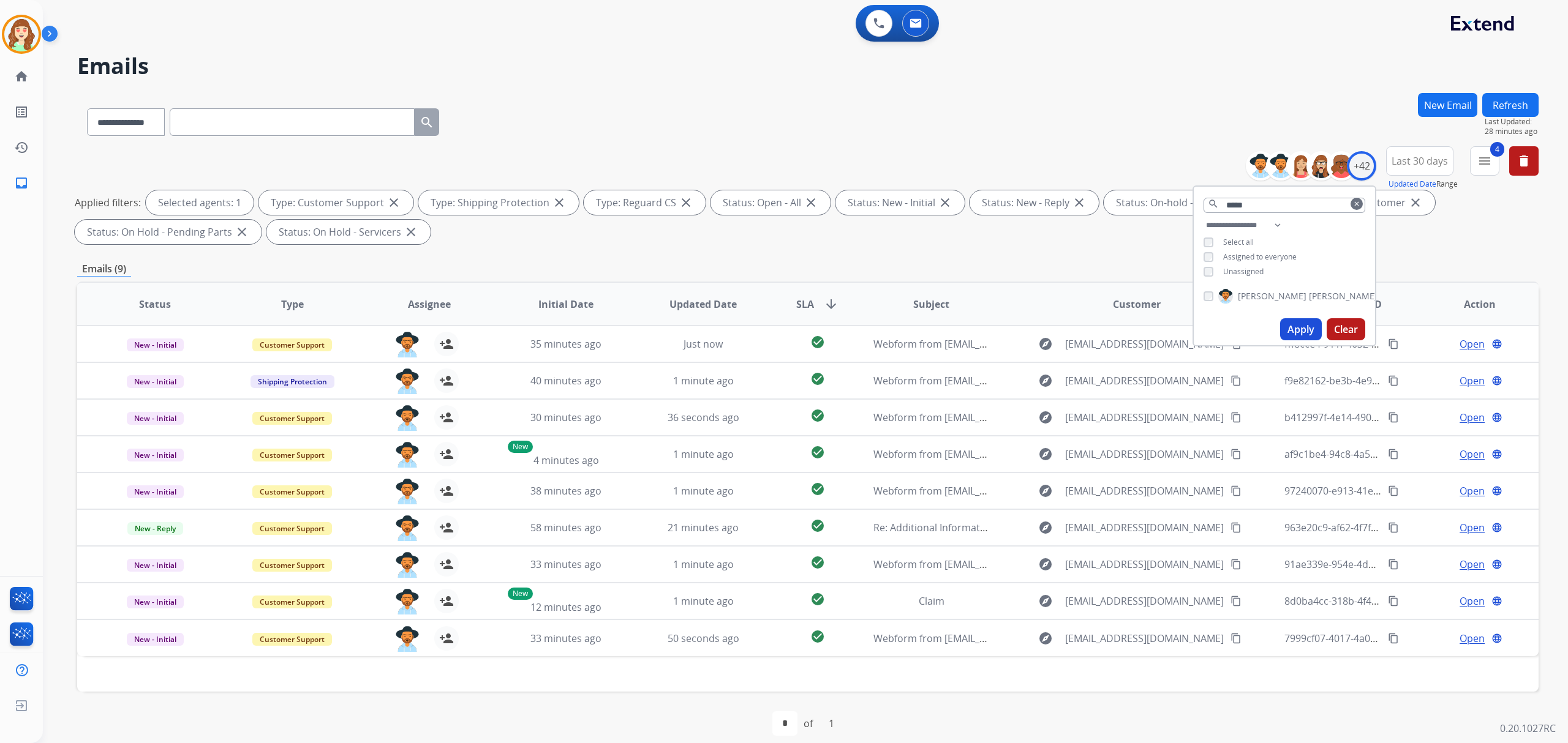
scroll to position [13, 0]
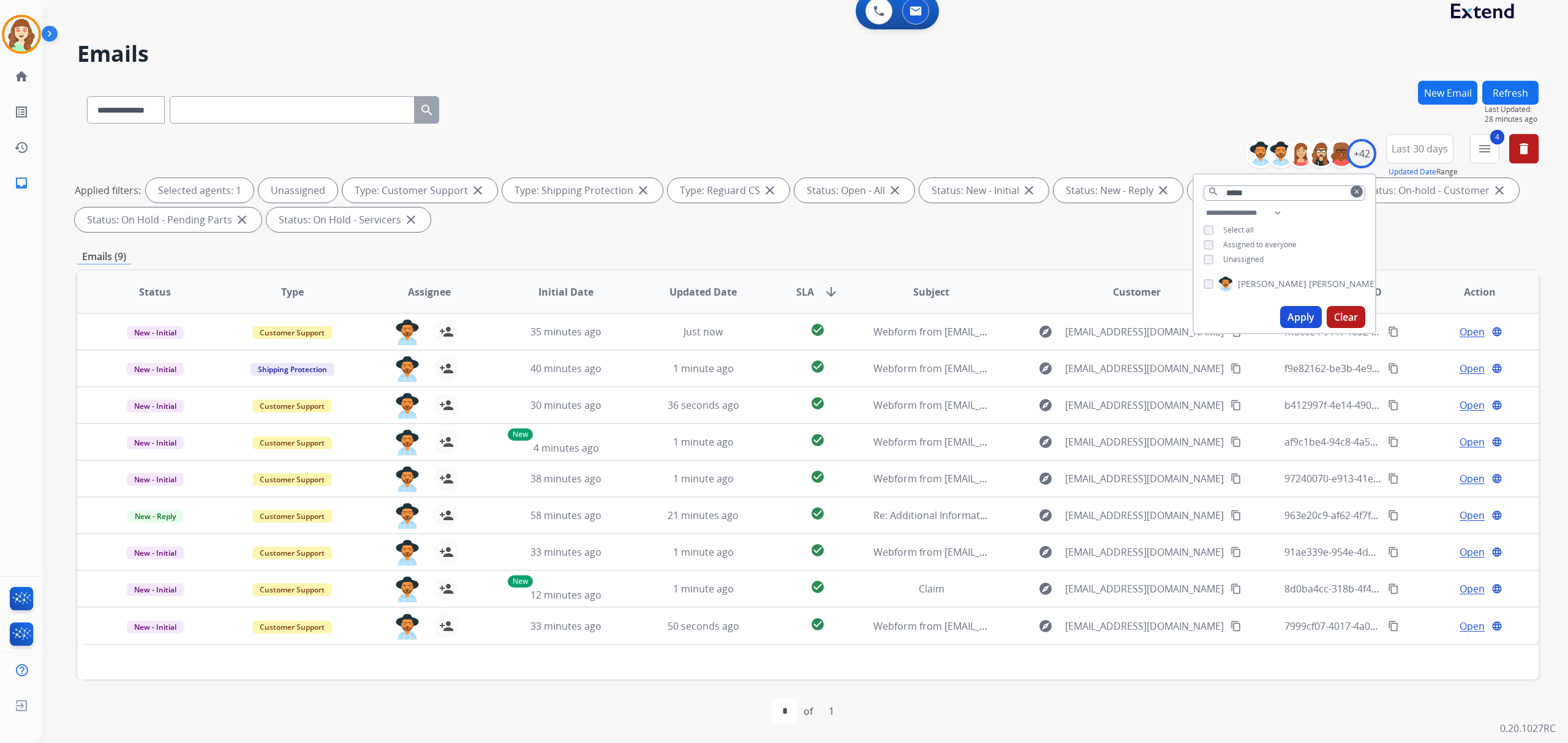
click at [1291, 315] on button "Apply" at bounding box center [1300, 317] width 42 height 22
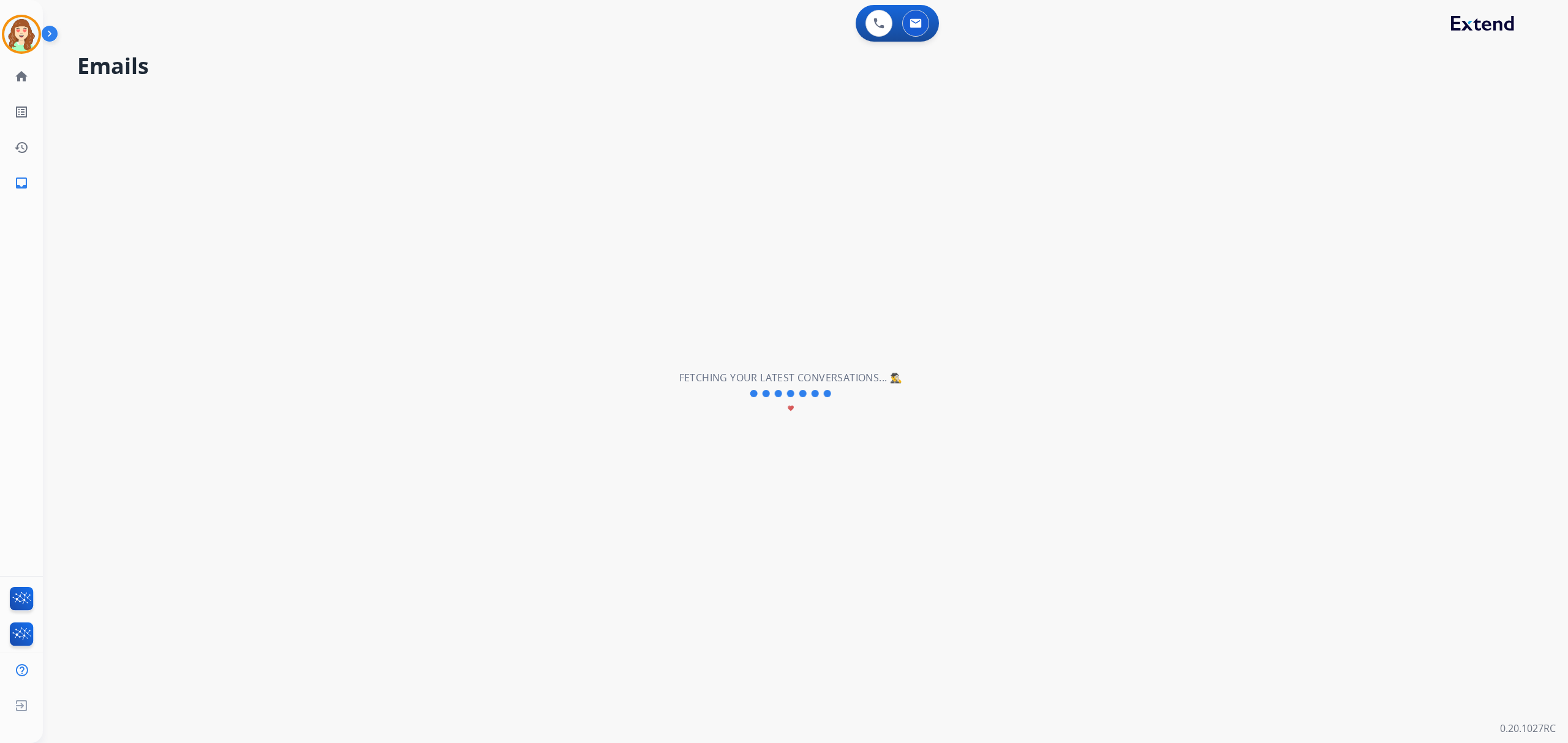
scroll to position [0, 0]
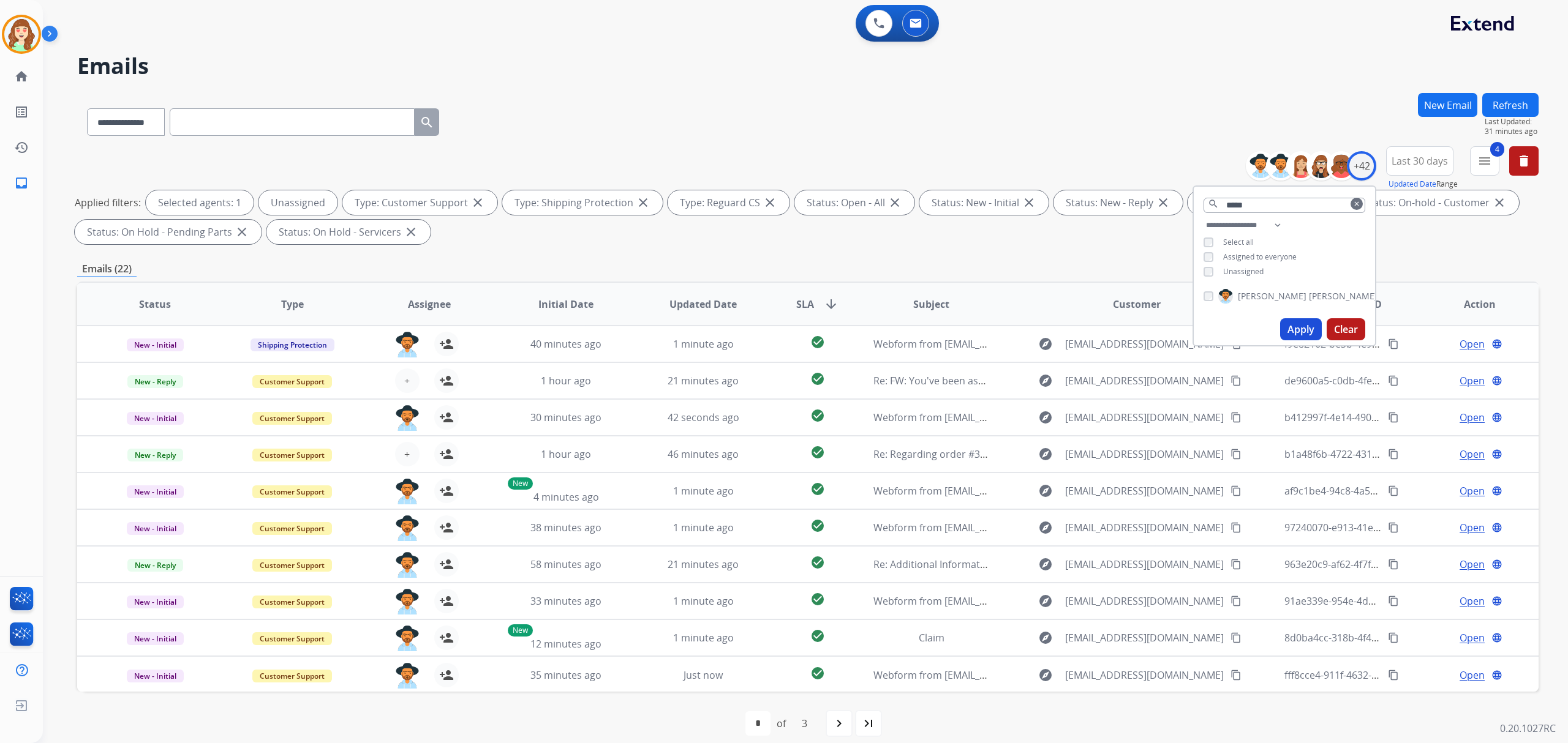
click at [238, 116] on input "text" at bounding box center [292, 121] width 245 height 28
paste input "**********"
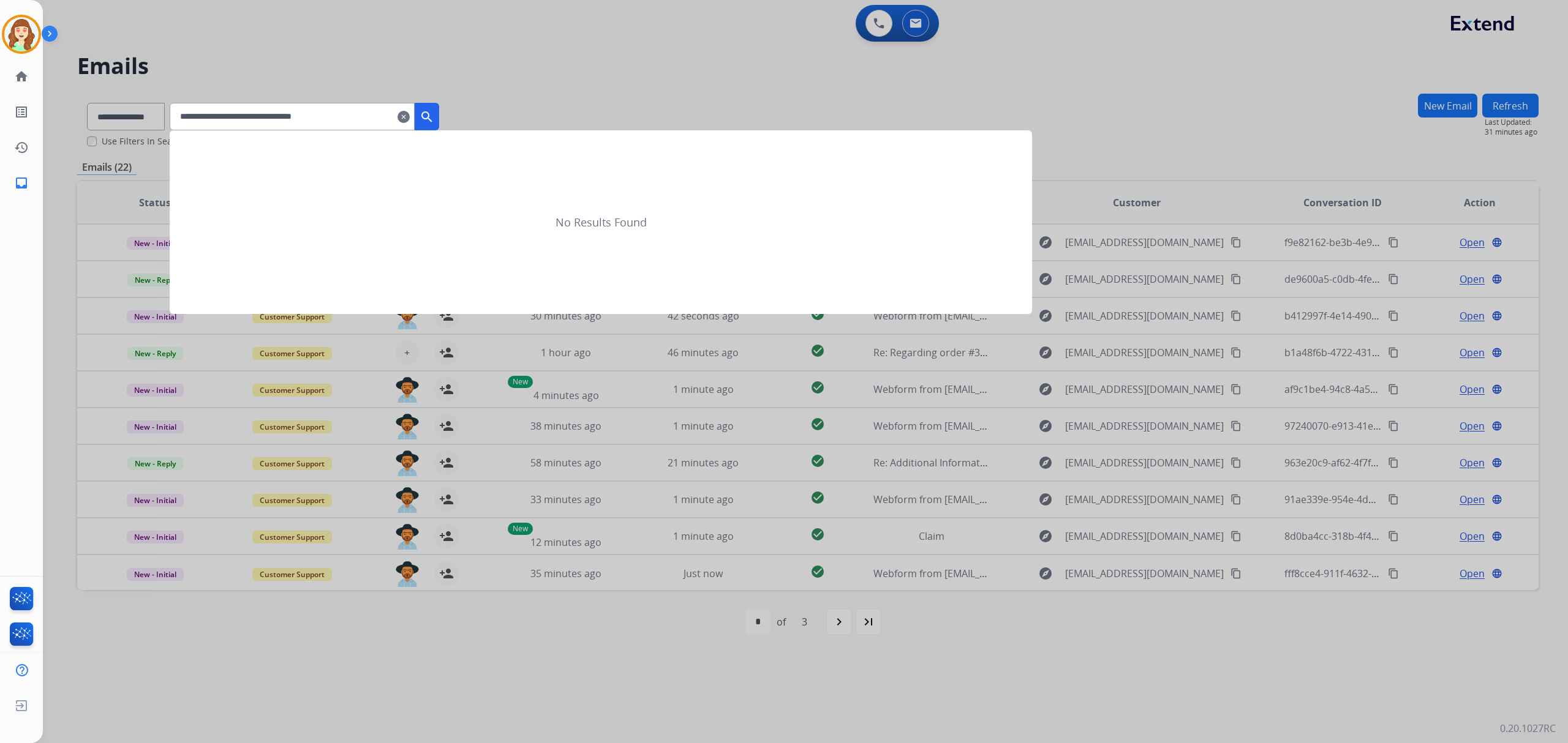
type input "**********"
click at [434, 113] on mat-icon "search" at bounding box center [427, 117] width 15 height 15
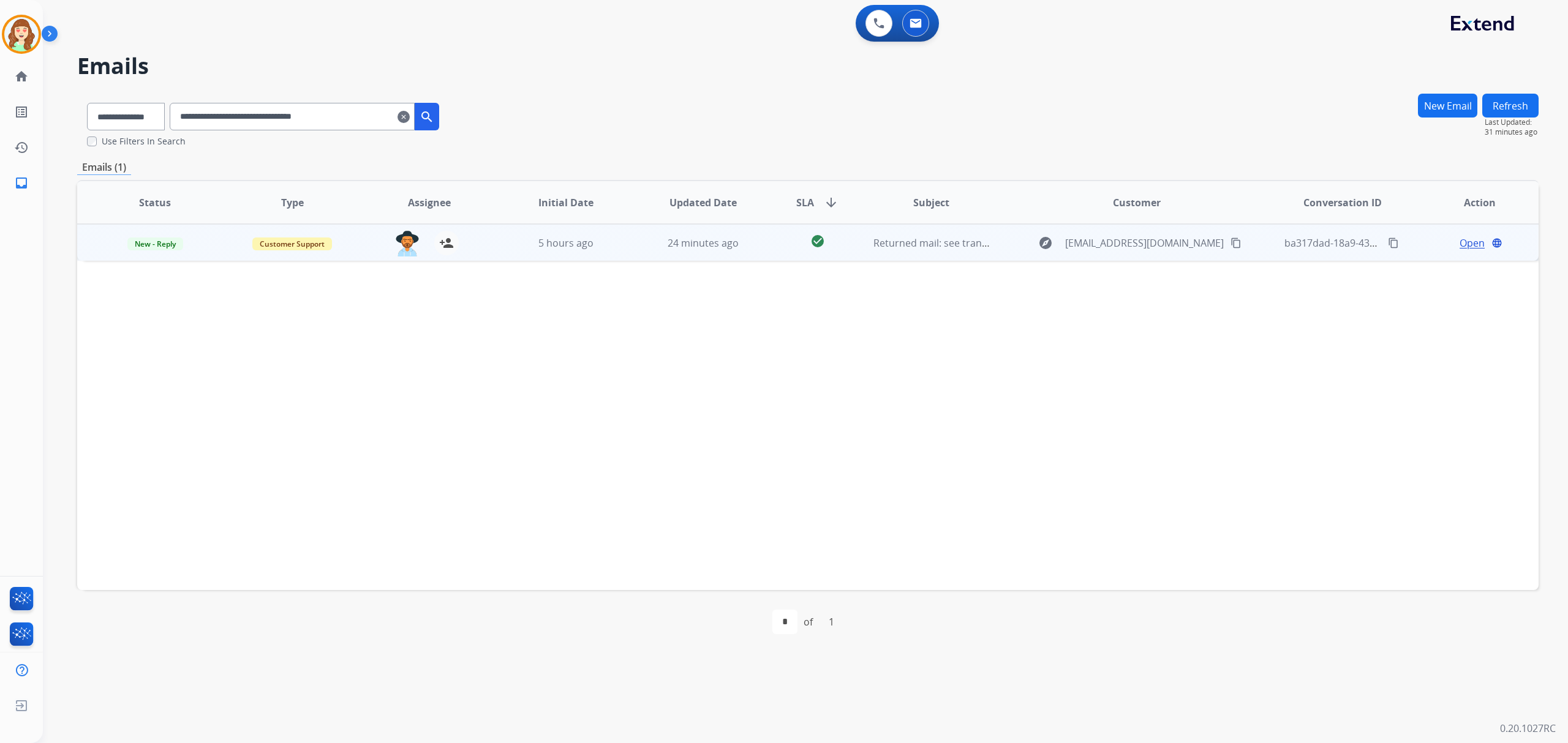
click at [1468, 241] on span "Open" at bounding box center [1472, 243] width 25 height 15
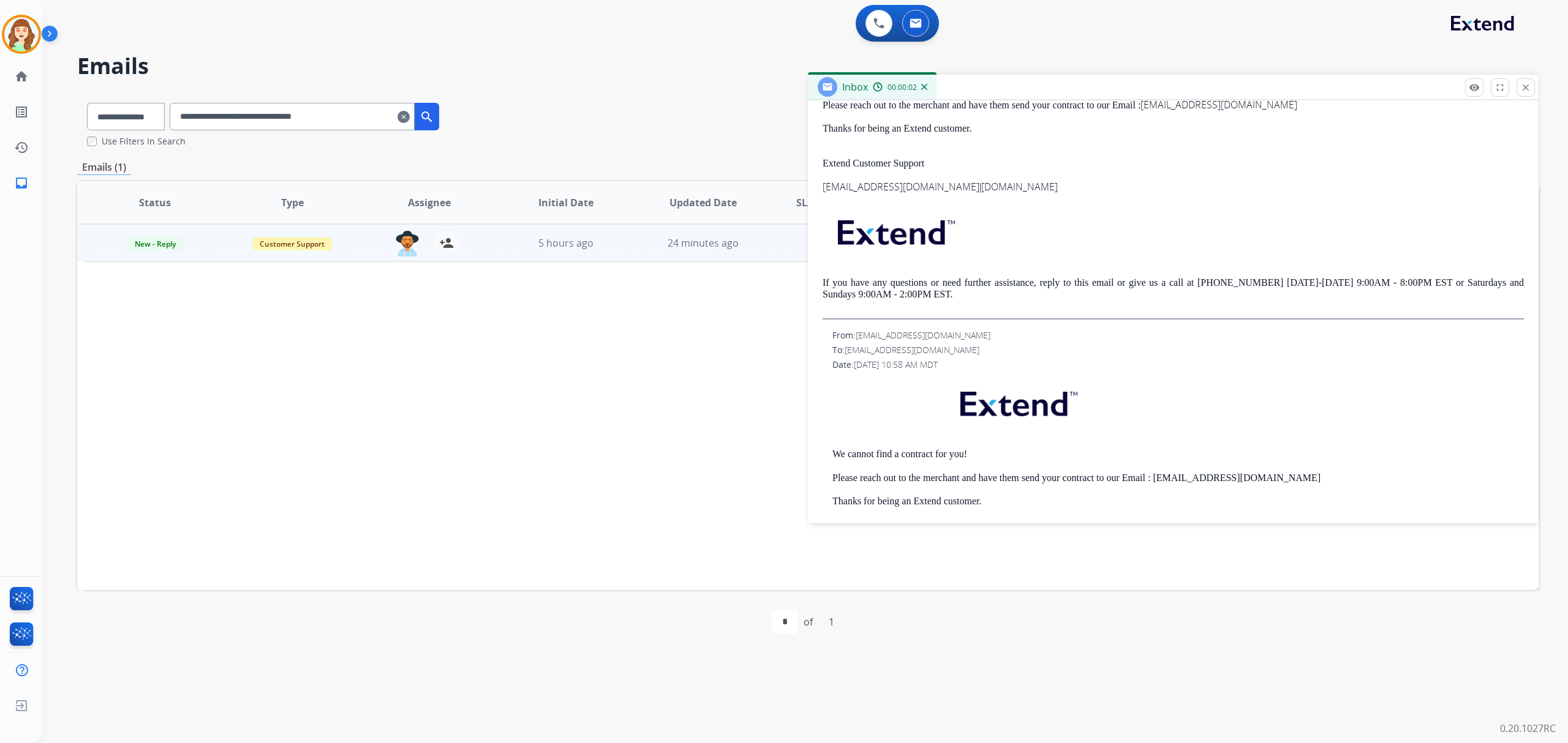
scroll to position [245, 0]
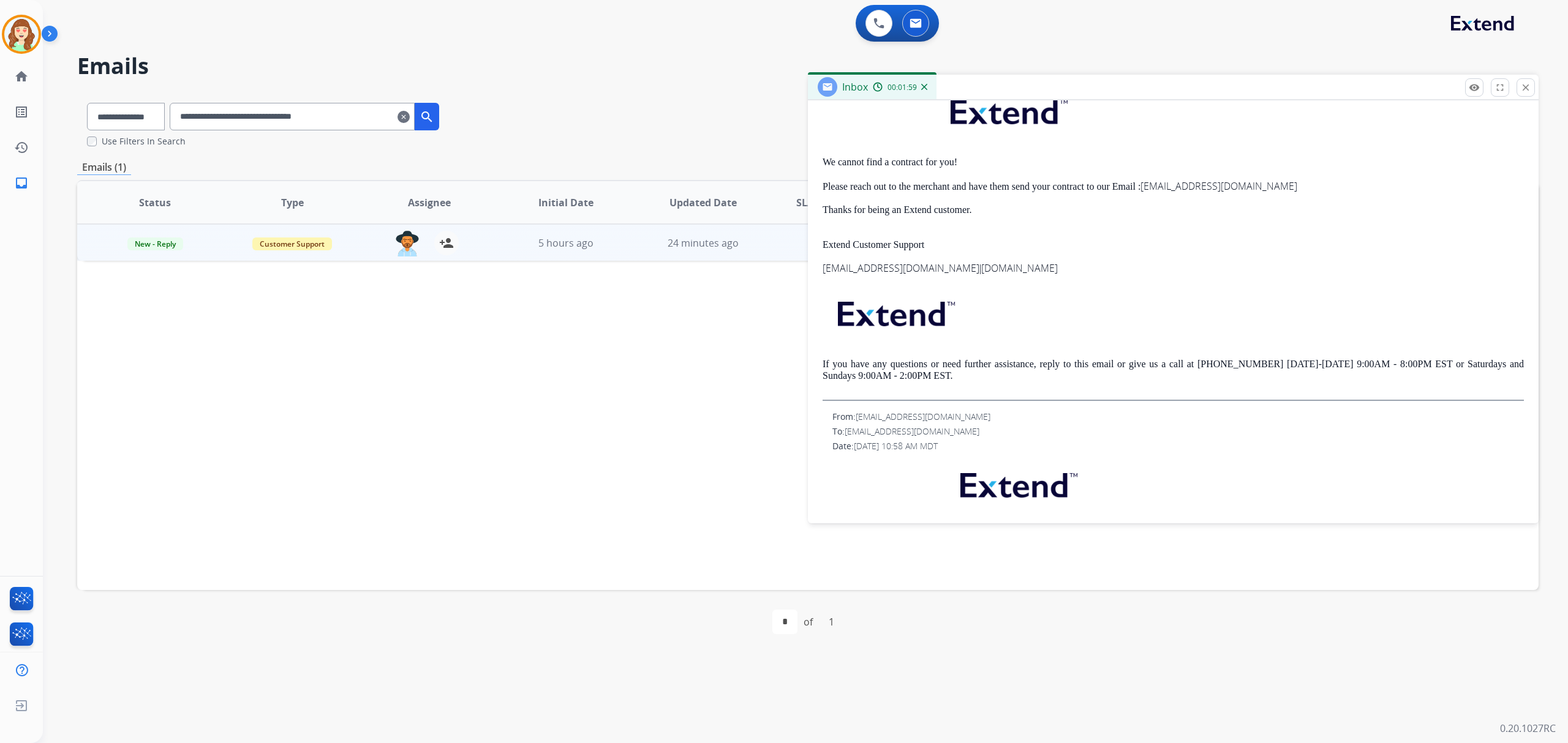
click at [410, 116] on mat-icon "clear" at bounding box center [404, 117] width 13 height 15
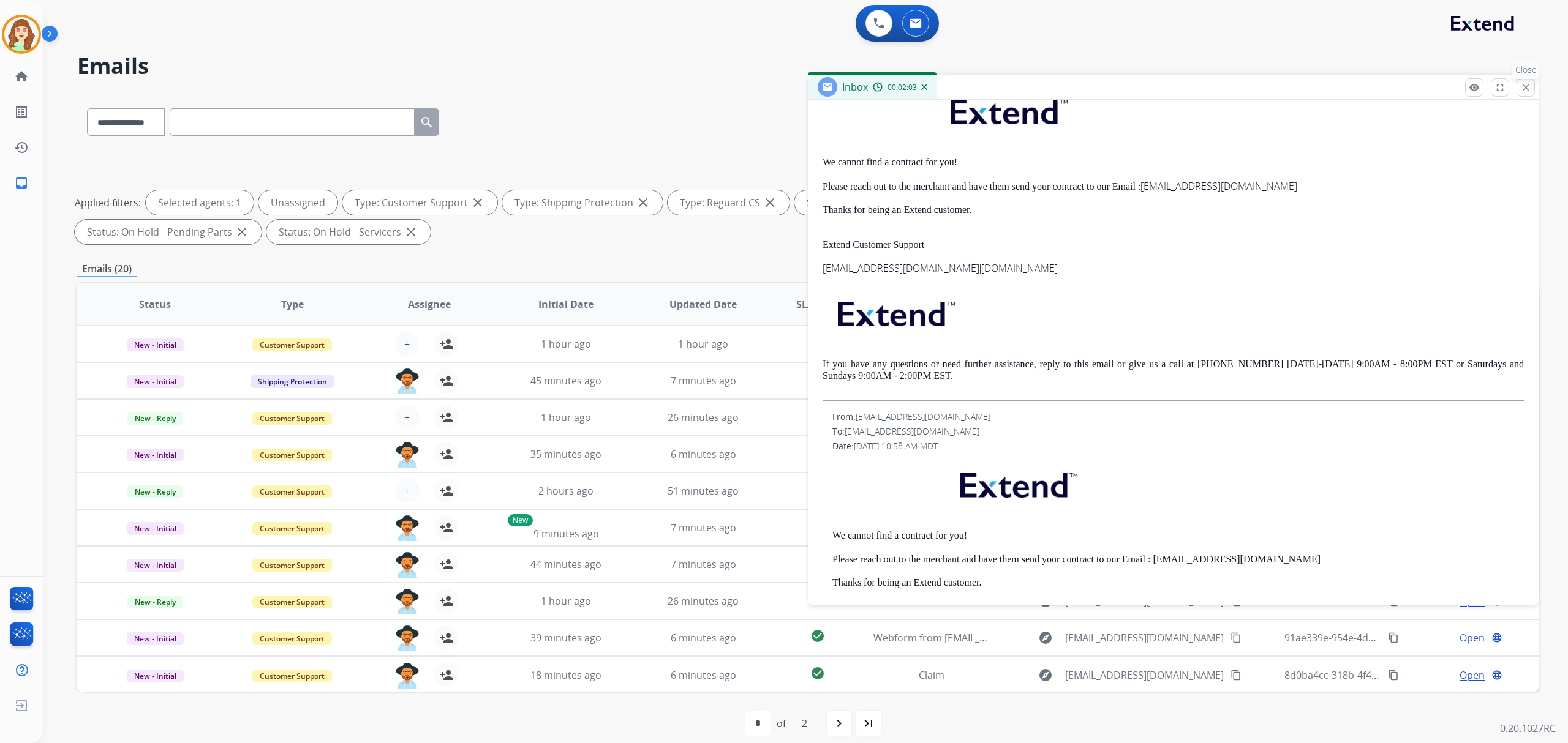
click at [1517, 84] on button "close Close" at bounding box center [1525, 87] width 18 height 18
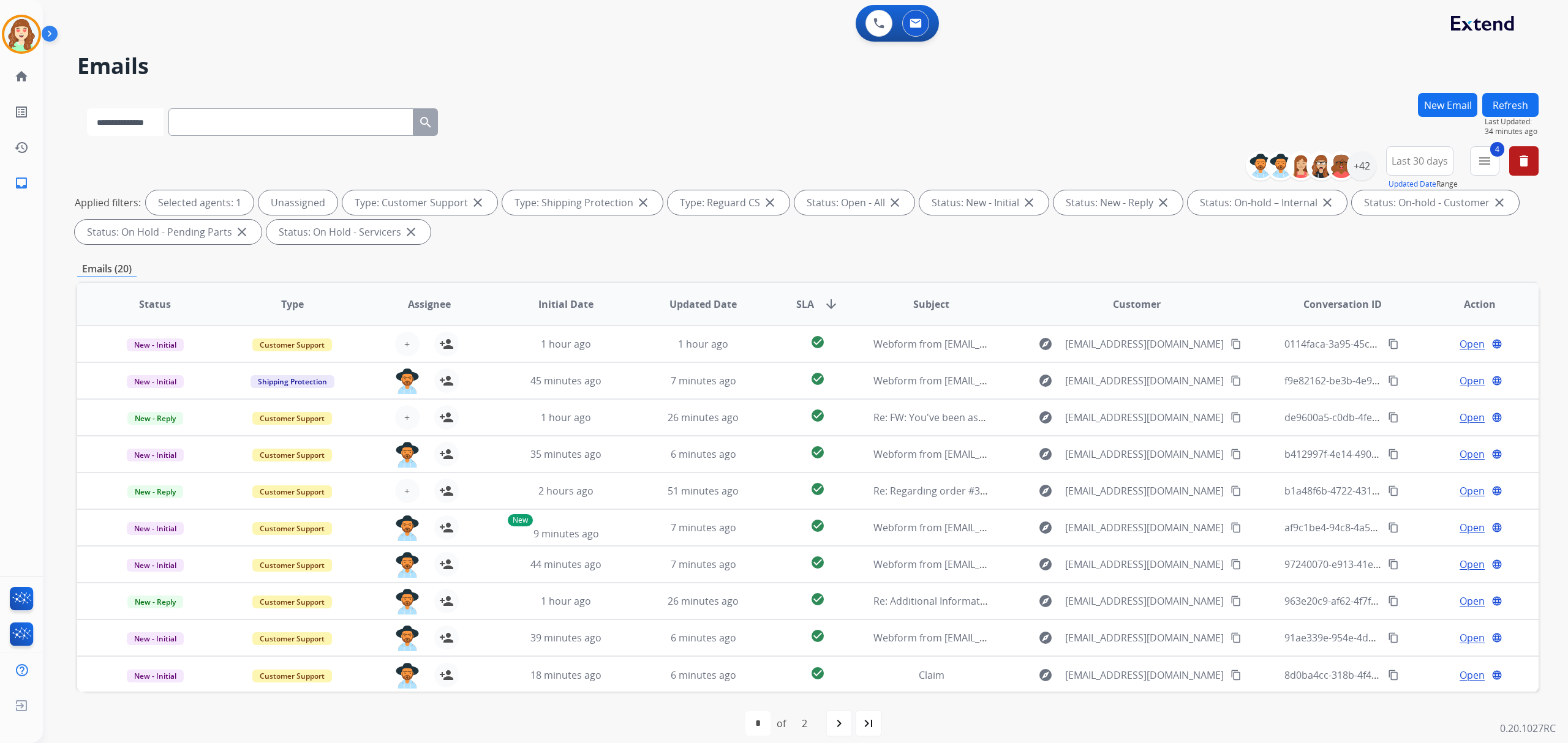
click at [114, 120] on select "**********" at bounding box center [125, 121] width 77 height 28
select select "**********"
click at [87, 108] on select "**********" at bounding box center [125, 121] width 77 height 28
paste input "**********"
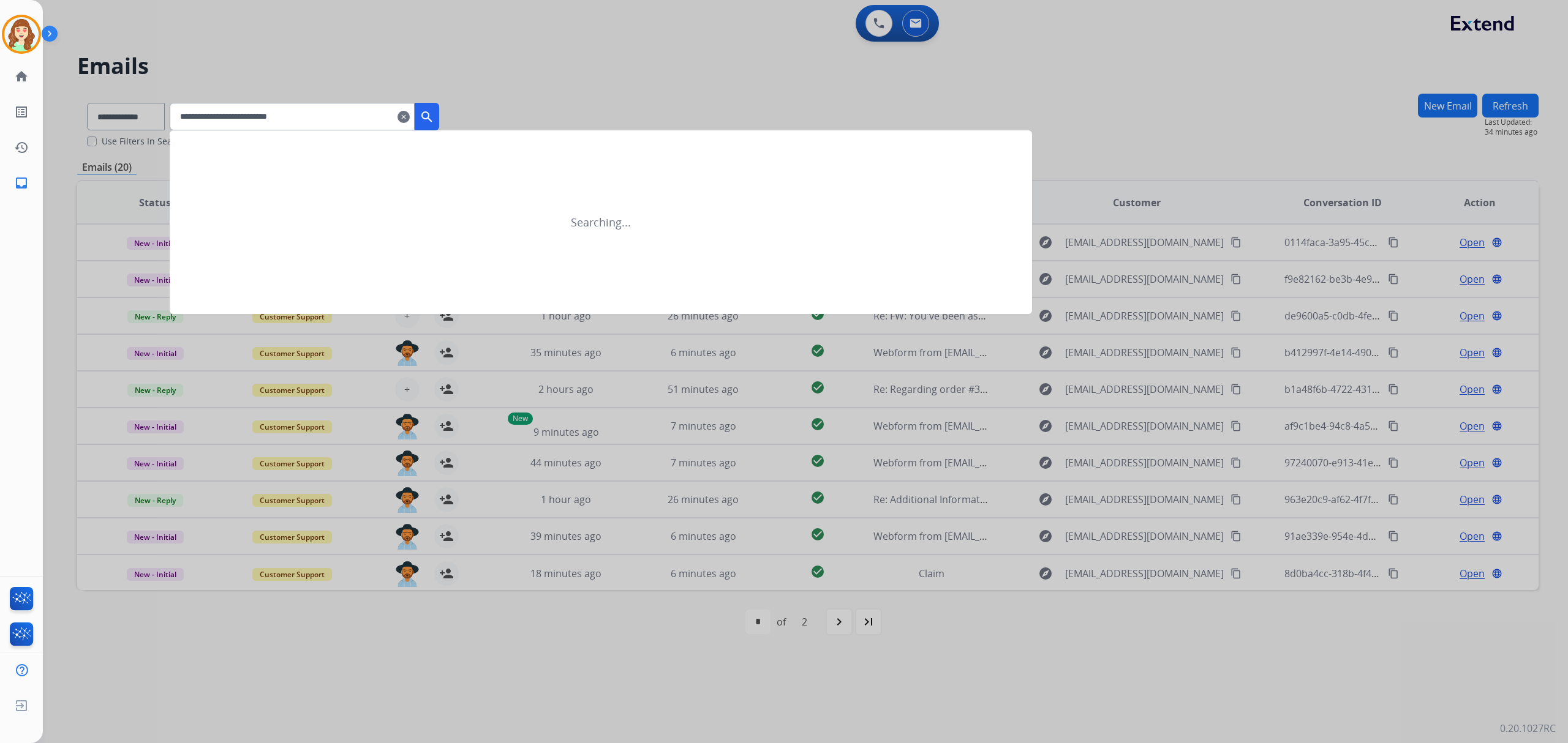
type input "**********"
click at [439, 106] on button "search" at bounding box center [426, 116] width 24 height 28
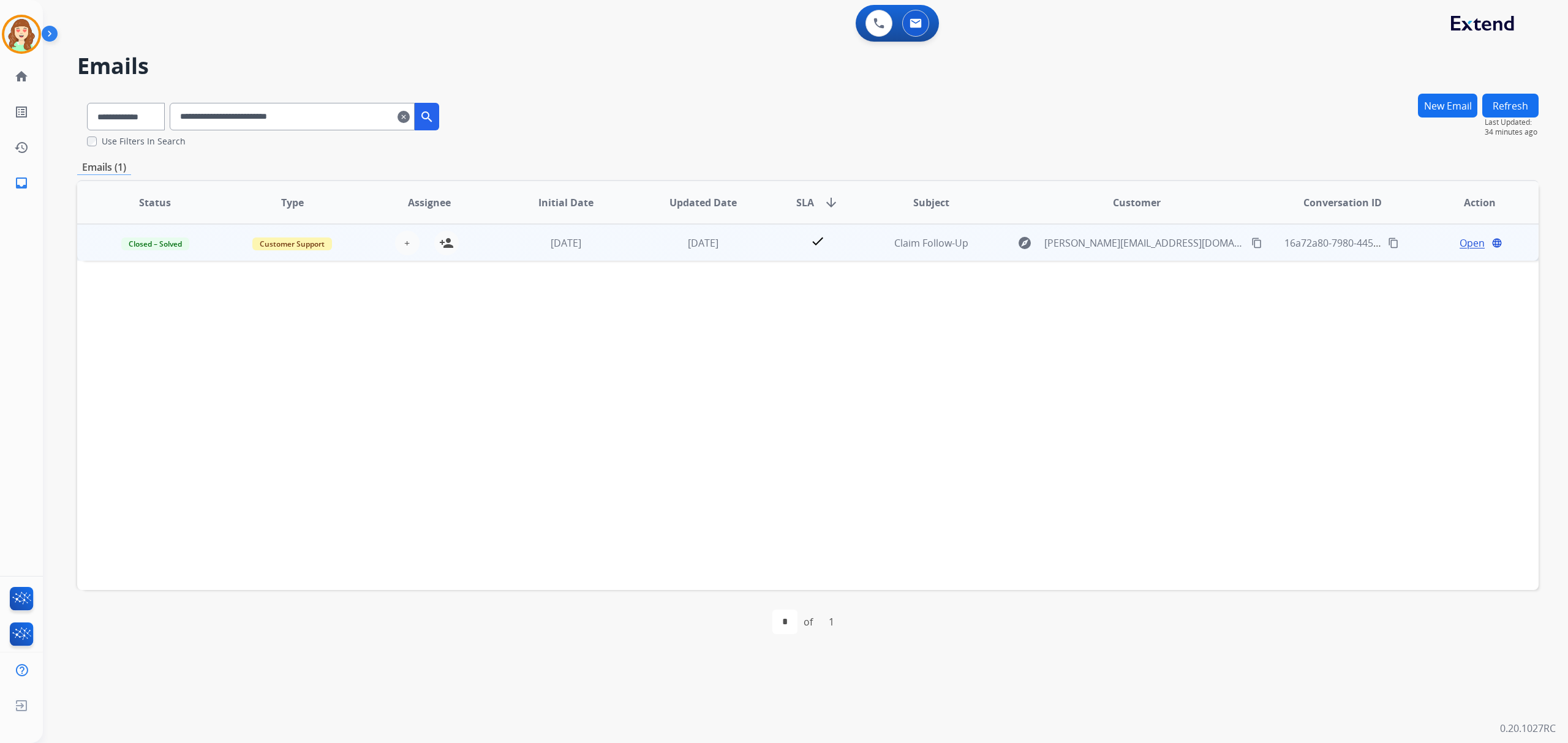
click at [1467, 243] on span "Open" at bounding box center [1472, 243] width 25 height 15
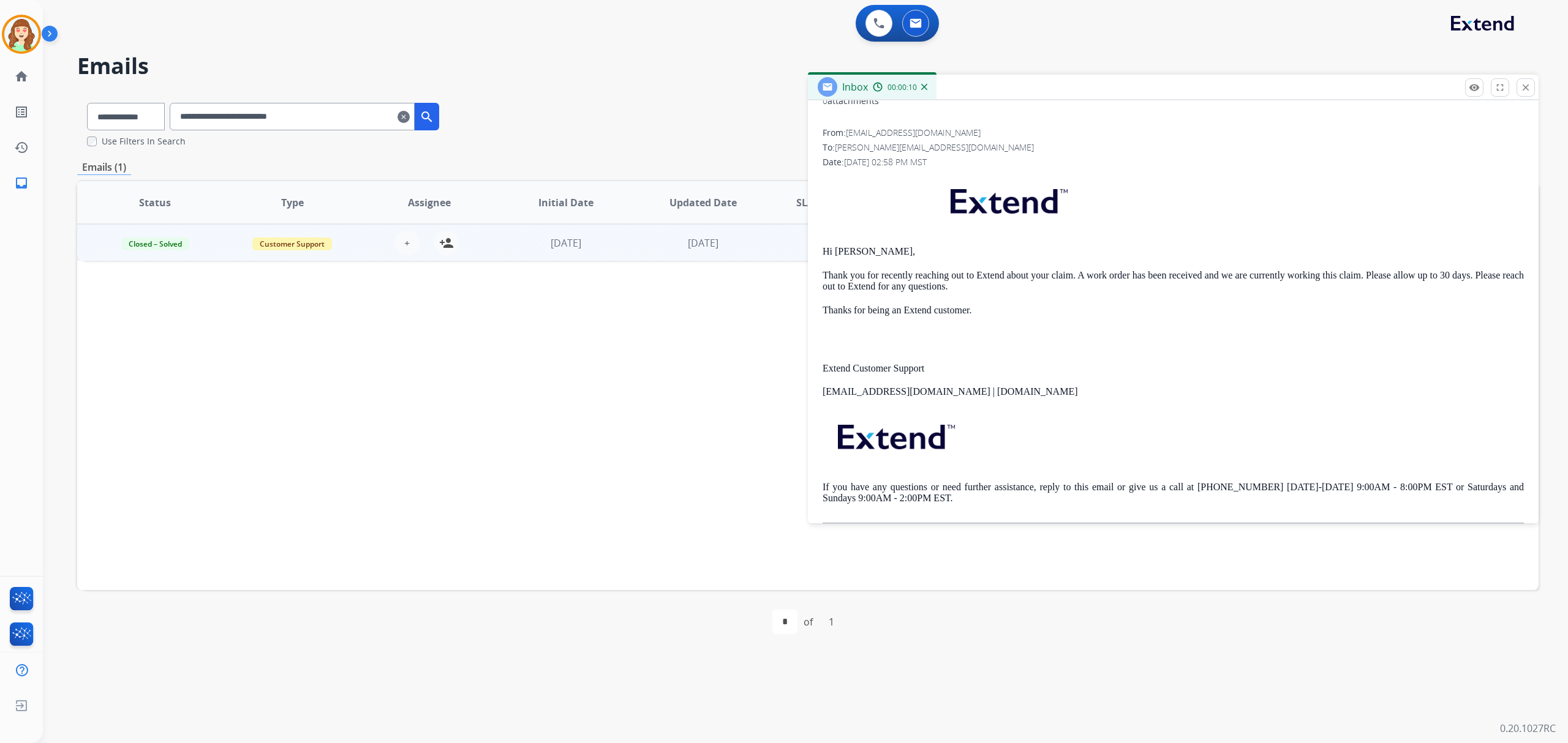
scroll to position [175, 0]
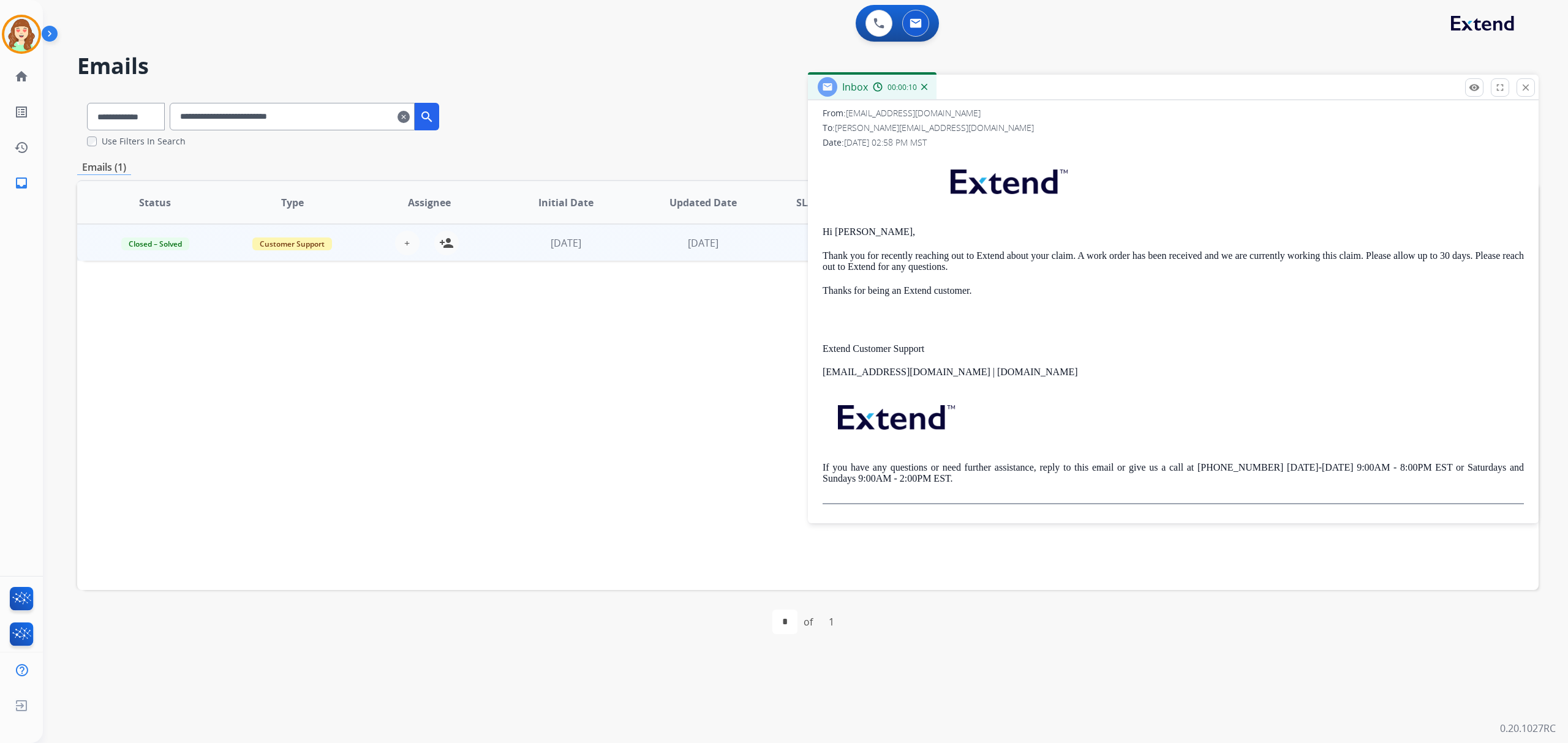
click at [608, 359] on div "Status Type Assignee Initial Date Updated Date SLA arrow_downward Subject Custo…" at bounding box center [808, 385] width 1461 height 410
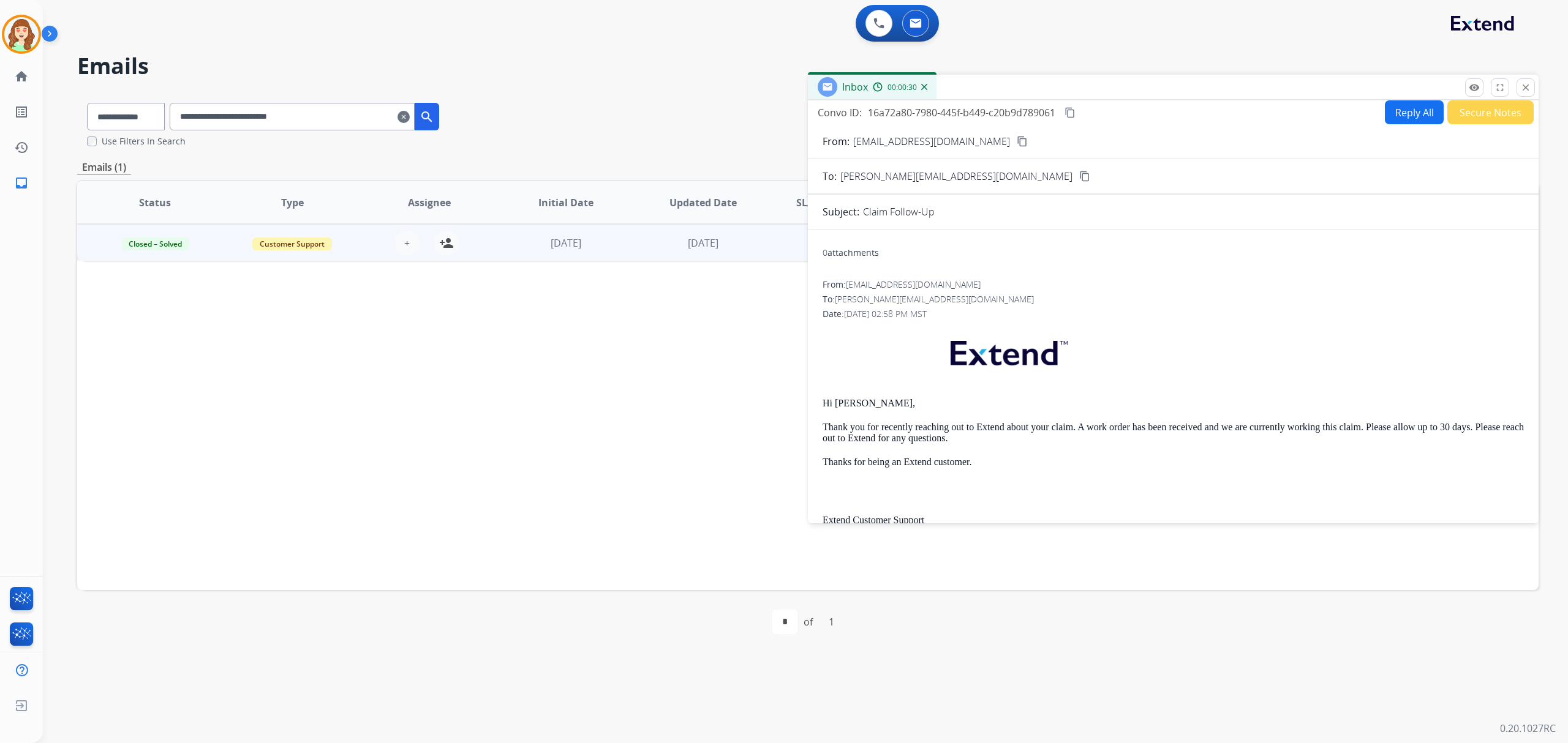
scroll to position [0, 0]
click at [1526, 91] on mat-icon "close" at bounding box center [1525, 88] width 11 height 11
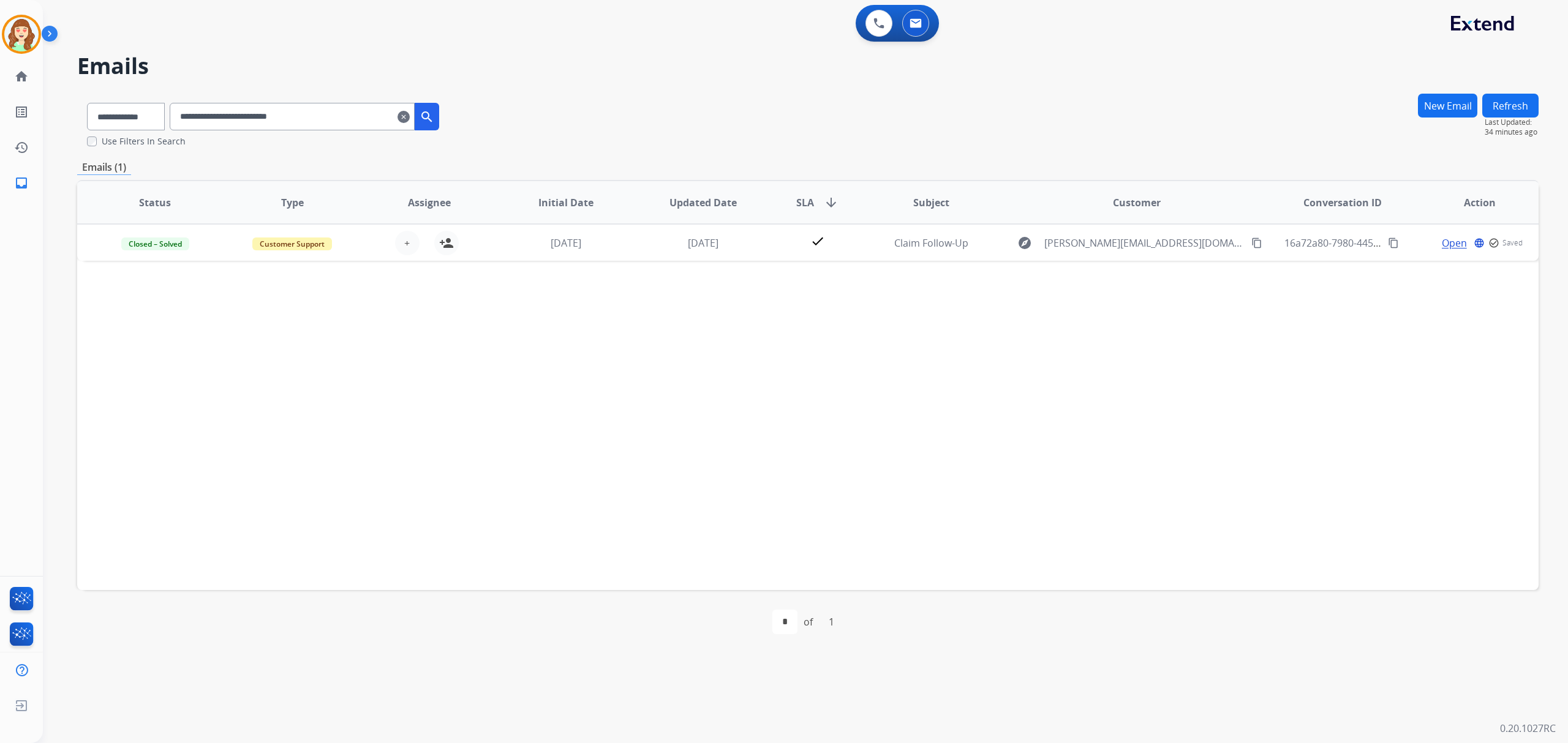
click at [410, 116] on mat-icon "clear" at bounding box center [404, 117] width 13 height 15
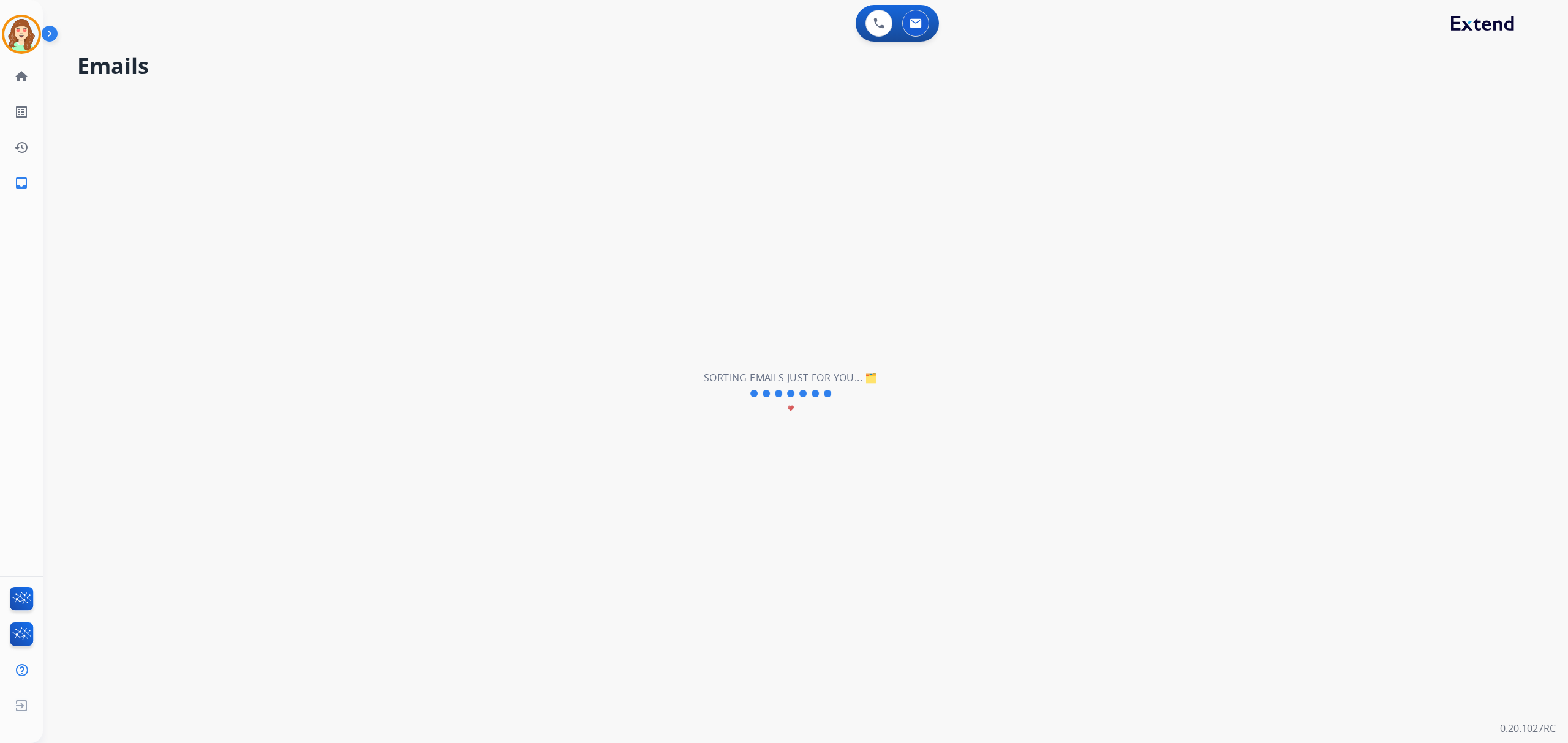
select select "**********"
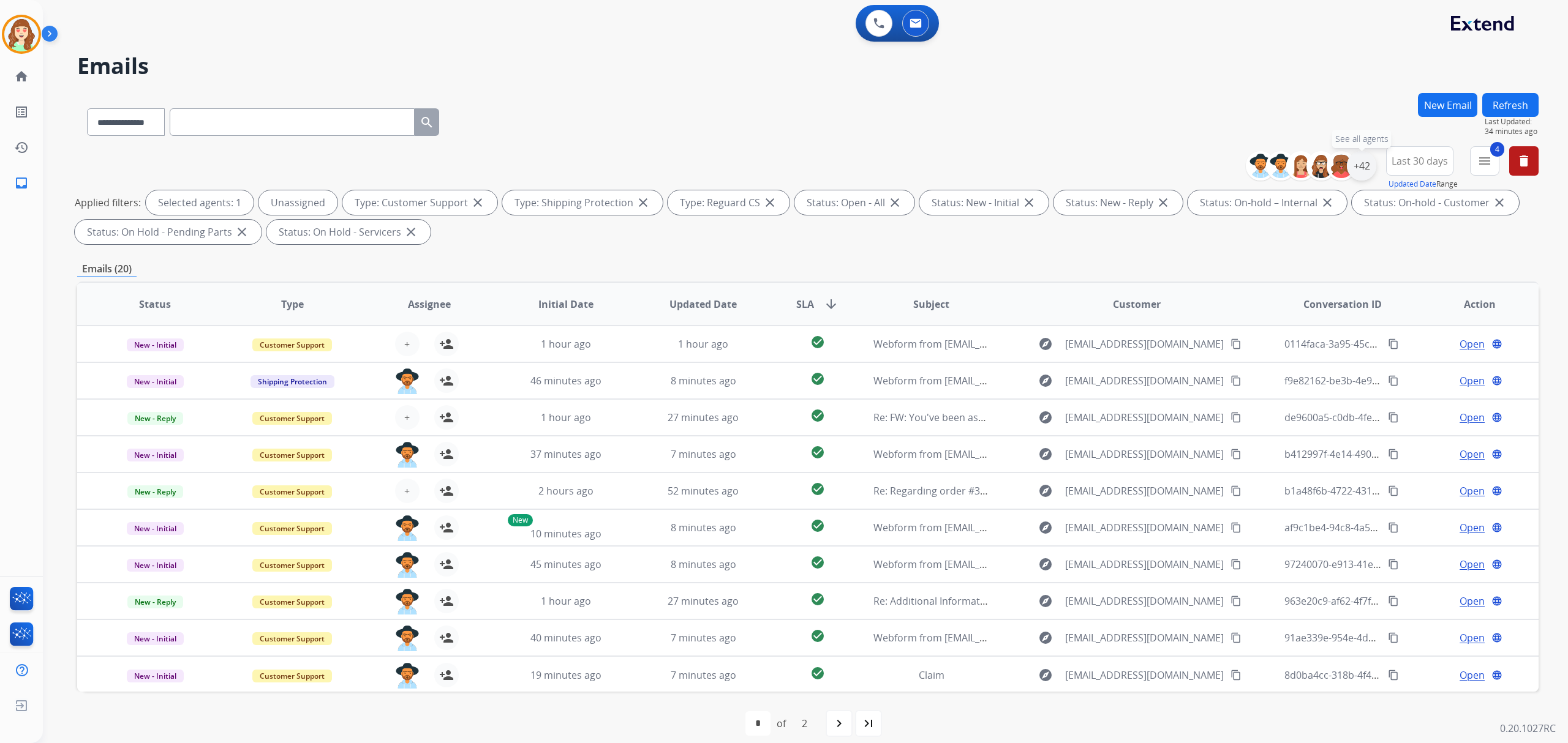
click at [1360, 165] on div "+42" at bounding box center [1360, 166] width 29 height 29
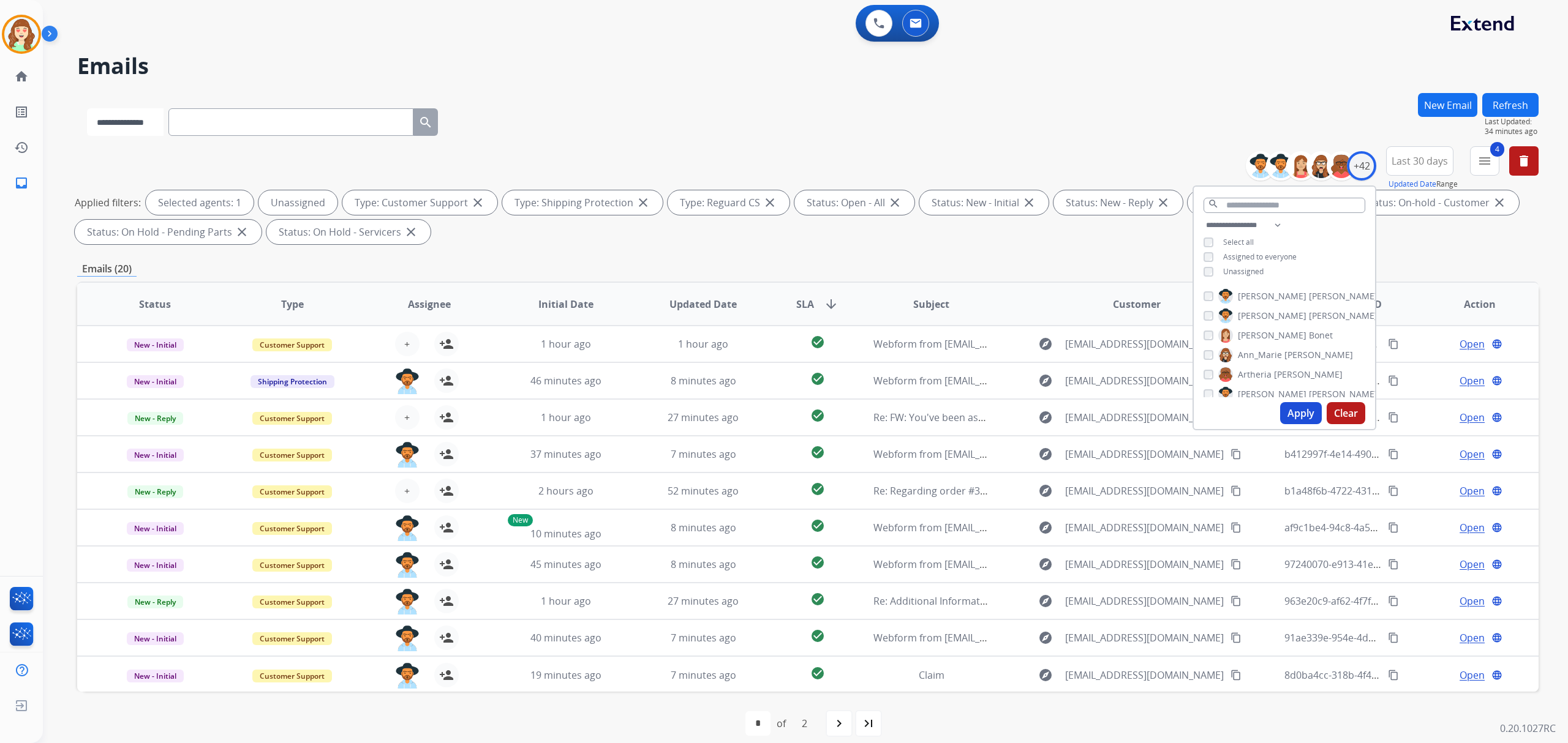
click at [163, 123] on select "**********" at bounding box center [125, 121] width 77 height 28
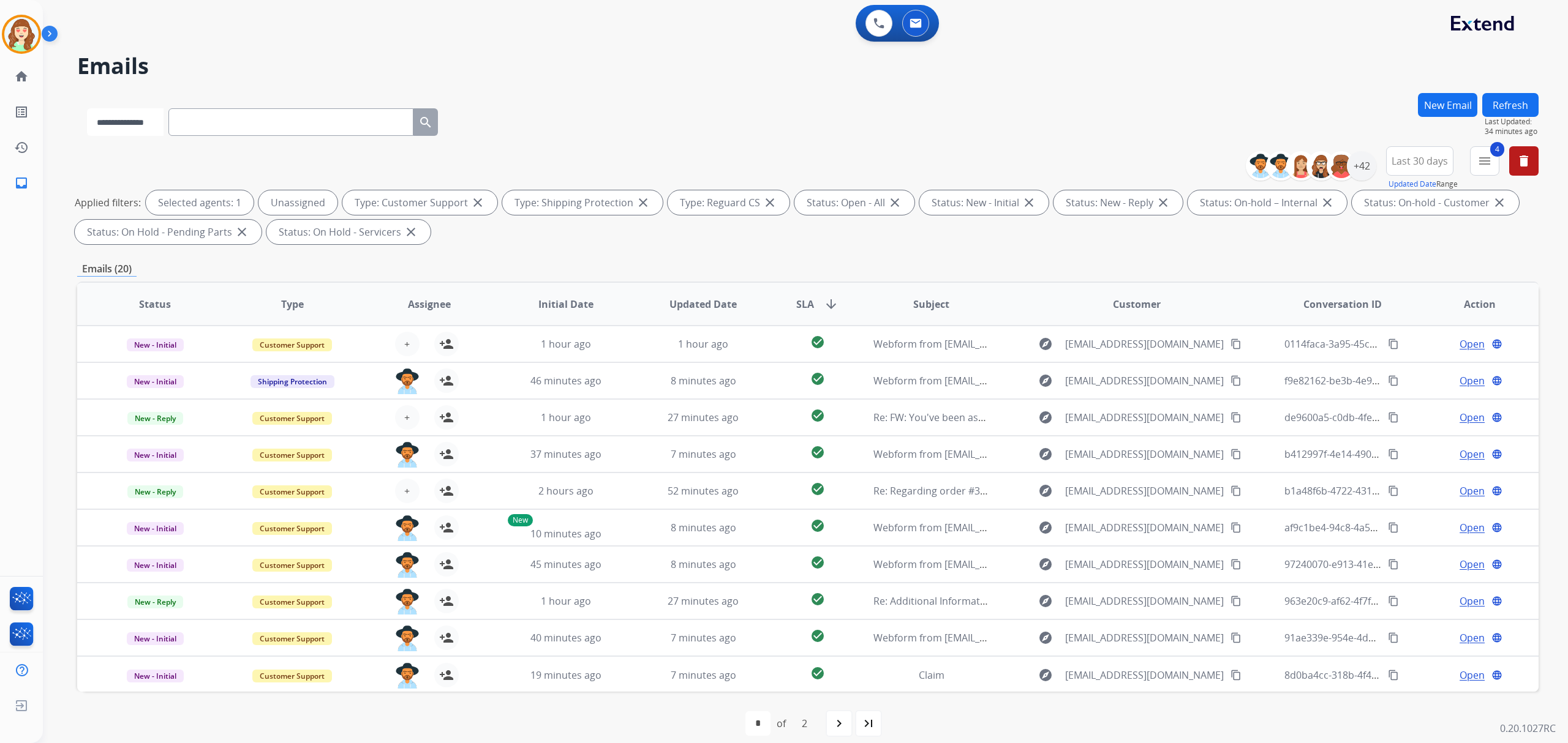
select select "**********"
click at [87, 108] on select "**********" at bounding box center [125, 121] width 77 height 28
paste input "**********"
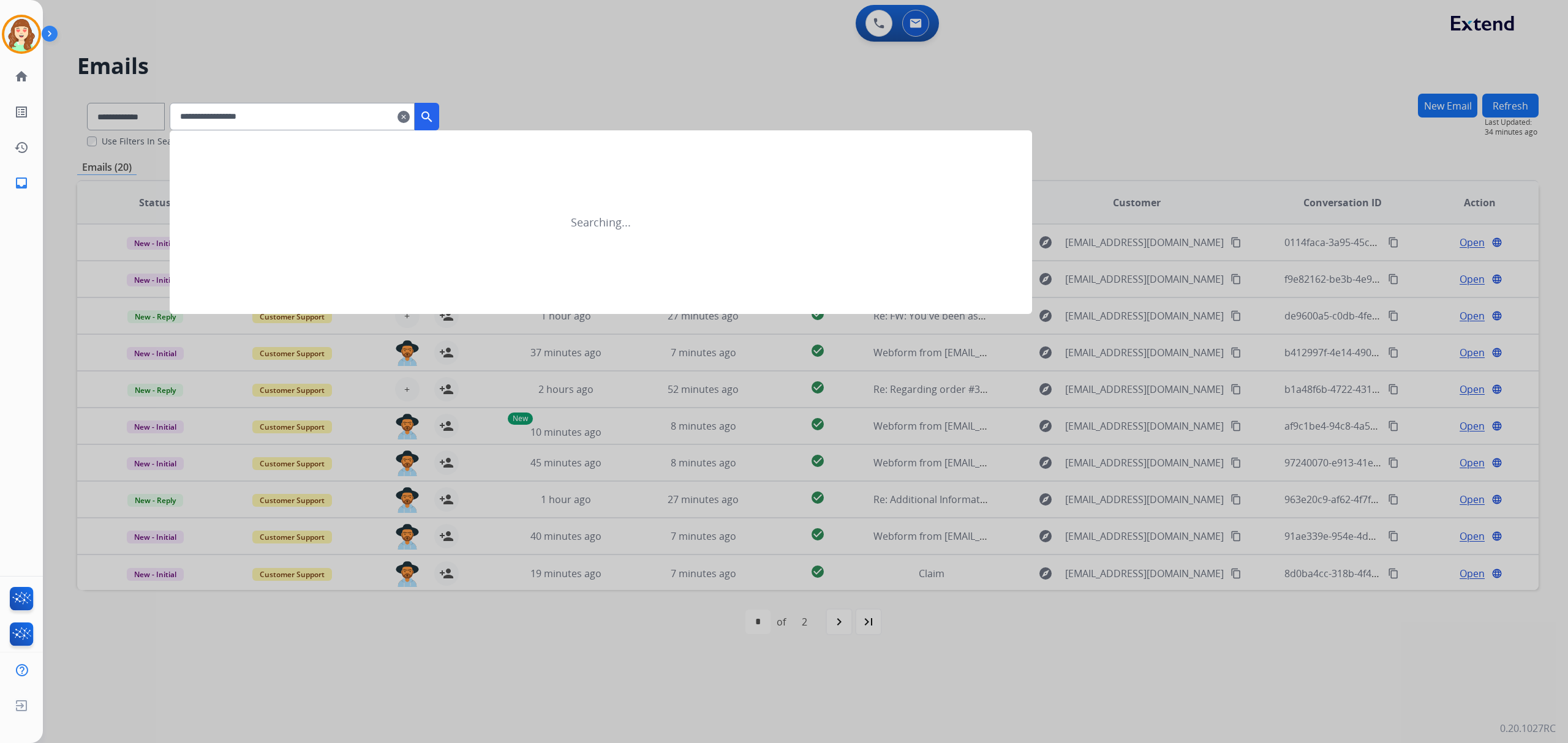
type input "**********"
click at [434, 111] on mat-icon "search" at bounding box center [427, 117] width 15 height 15
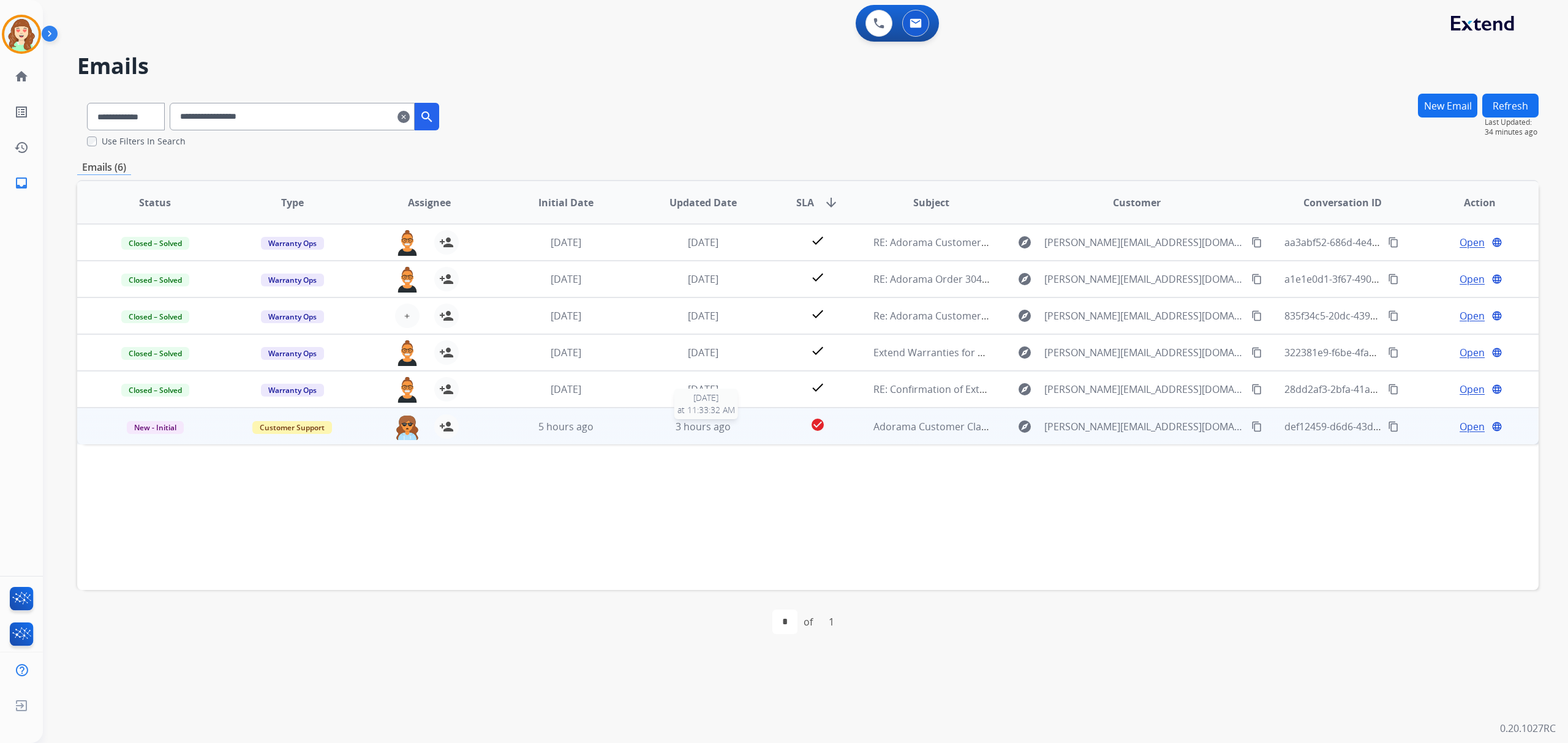
click at [688, 424] on span "3 hours ago" at bounding box center [703, 426] width 55 height 13
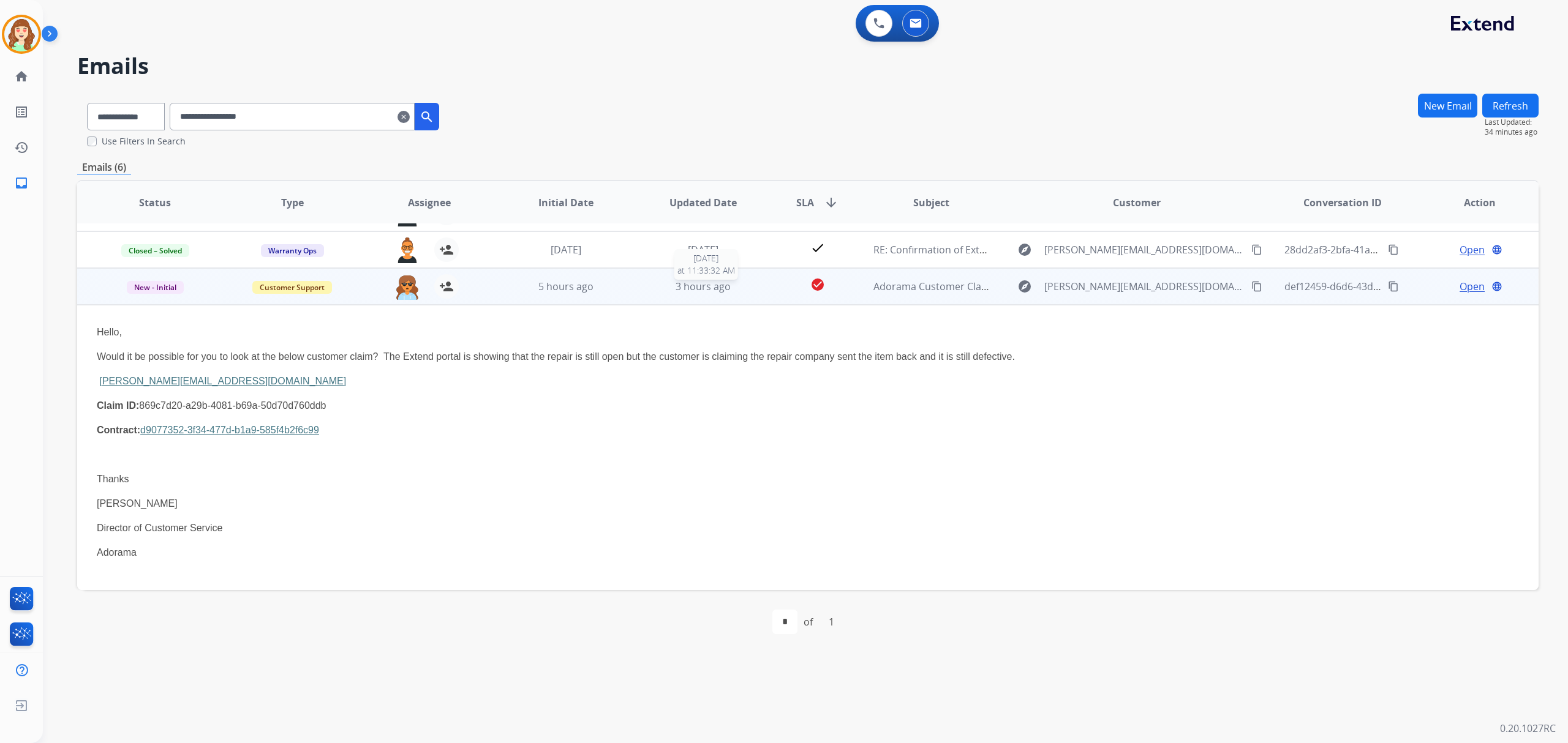
scroll to position [162, 0]
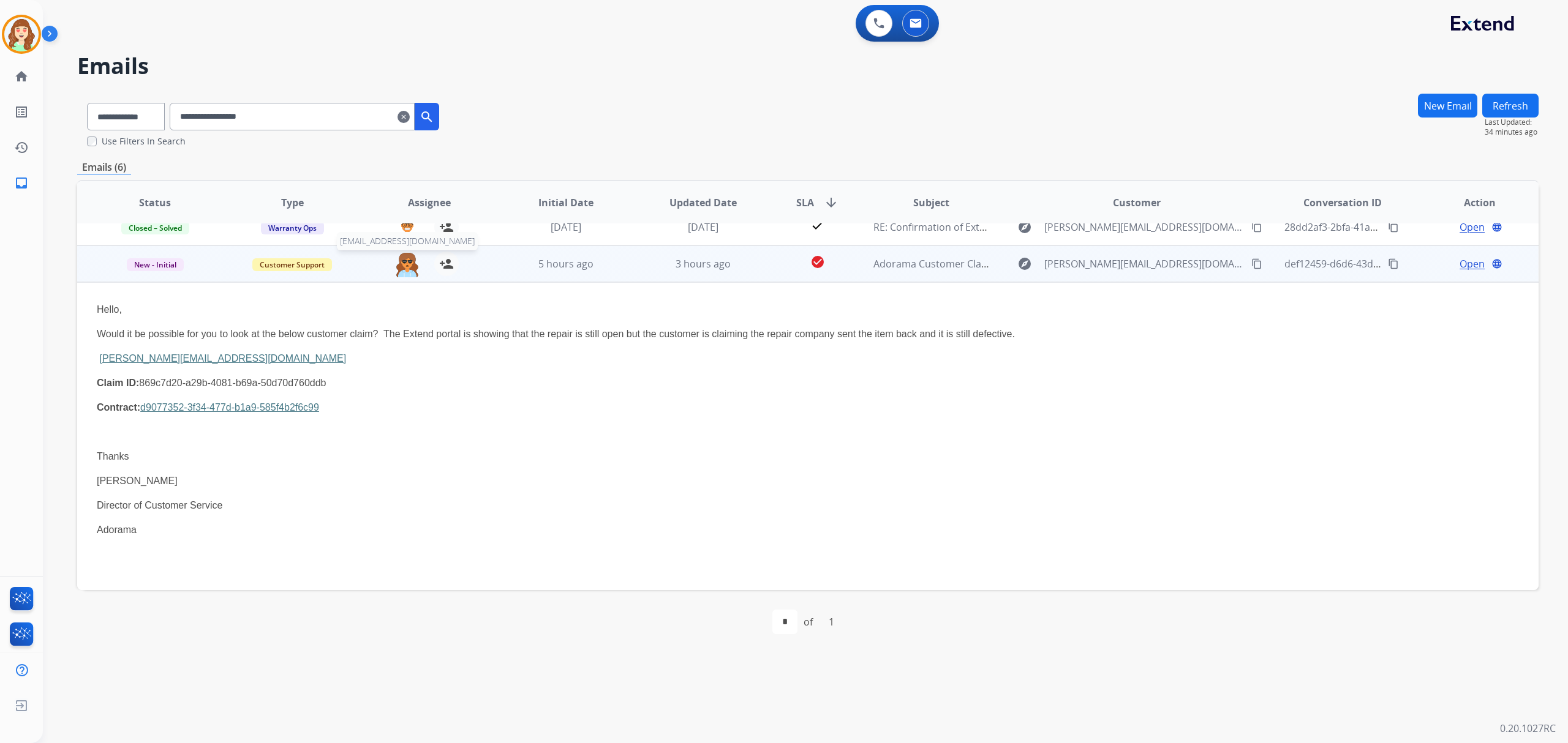
click at [402, 263] on img at bounding box center [407, 264] width 24 height 26
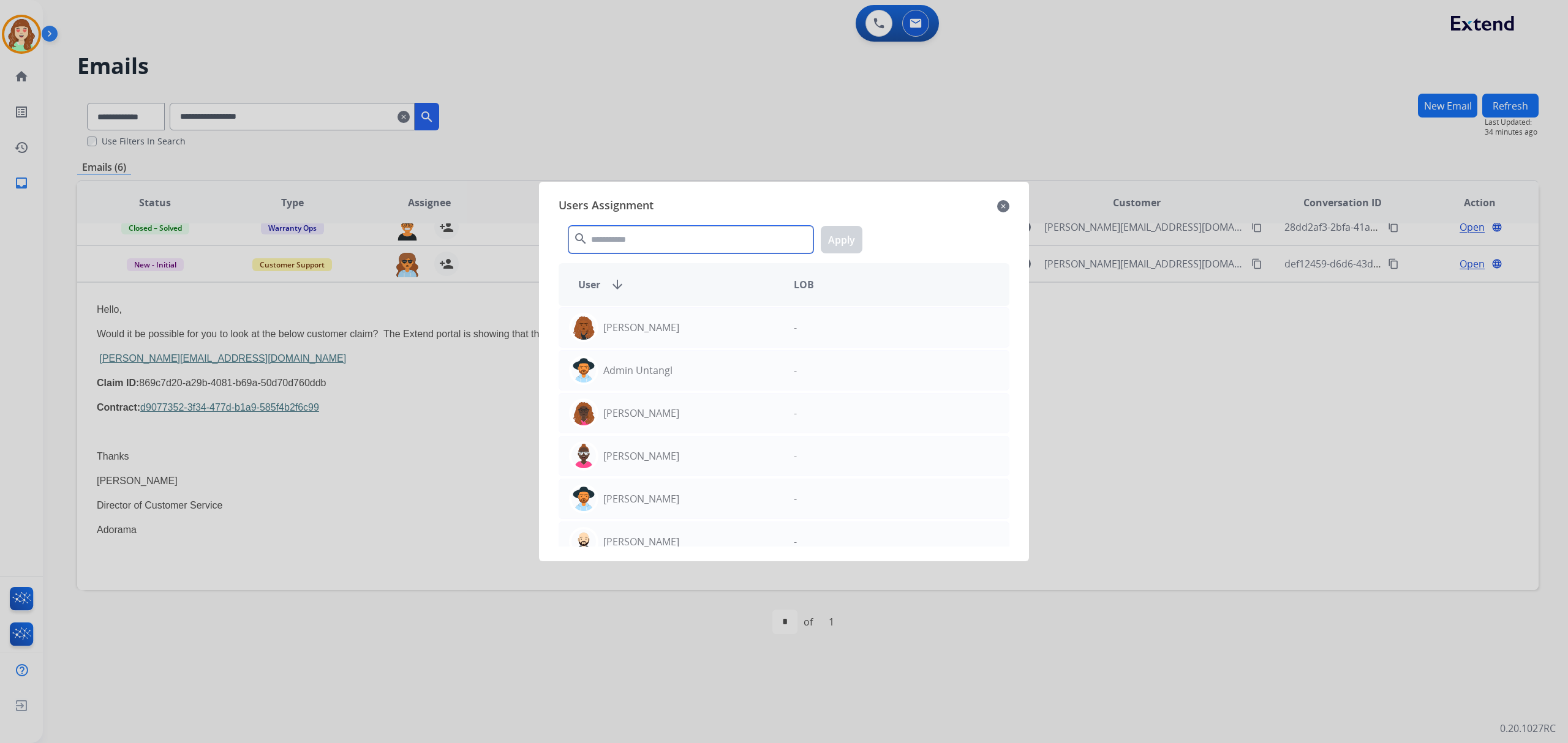
click at [661, 250] on input "text" at bounding box center [690, 239] width 245 height 28
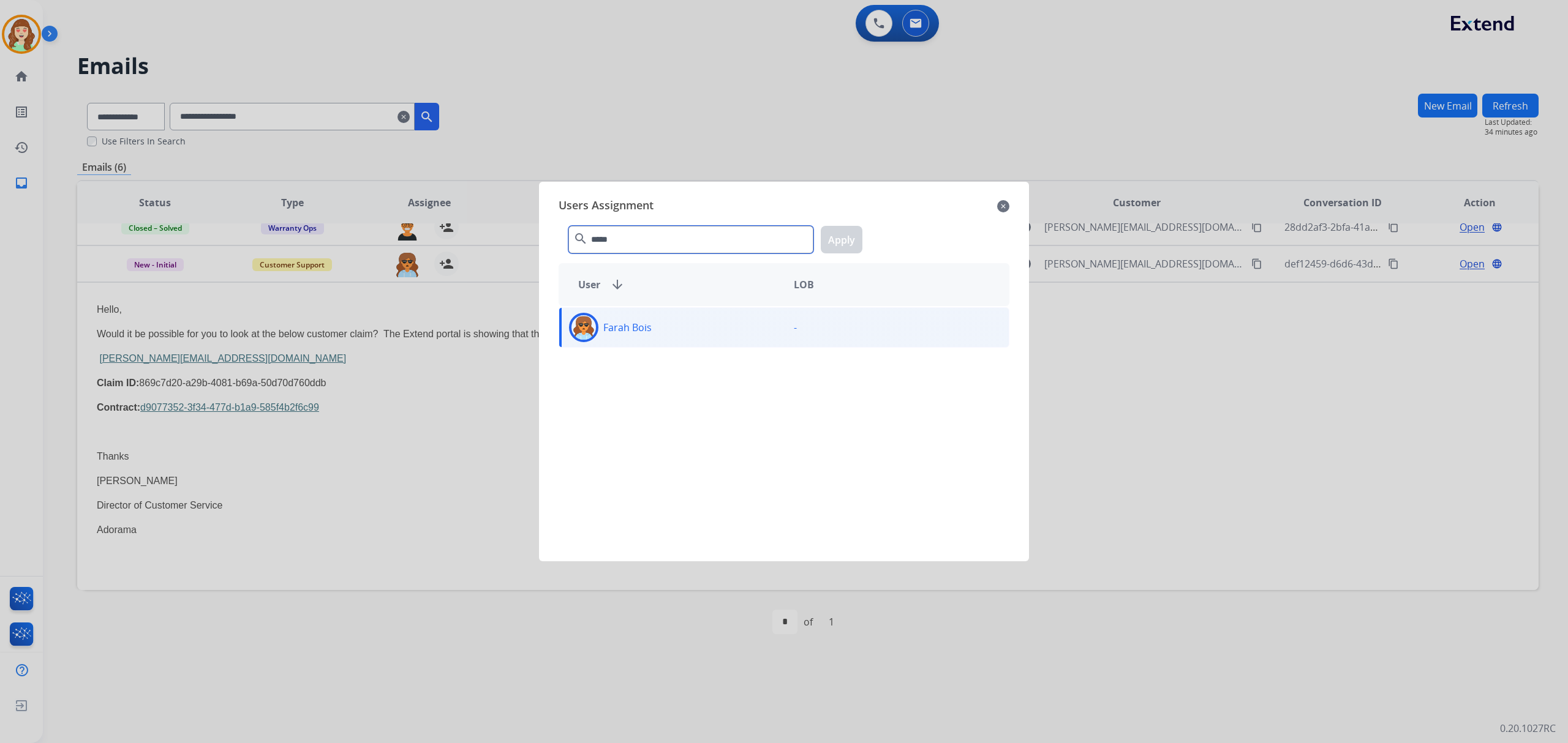
type input "*****"
click at [712, 327] on div "Farah Bois" at bounding box center [672, 327] width 225 height 29
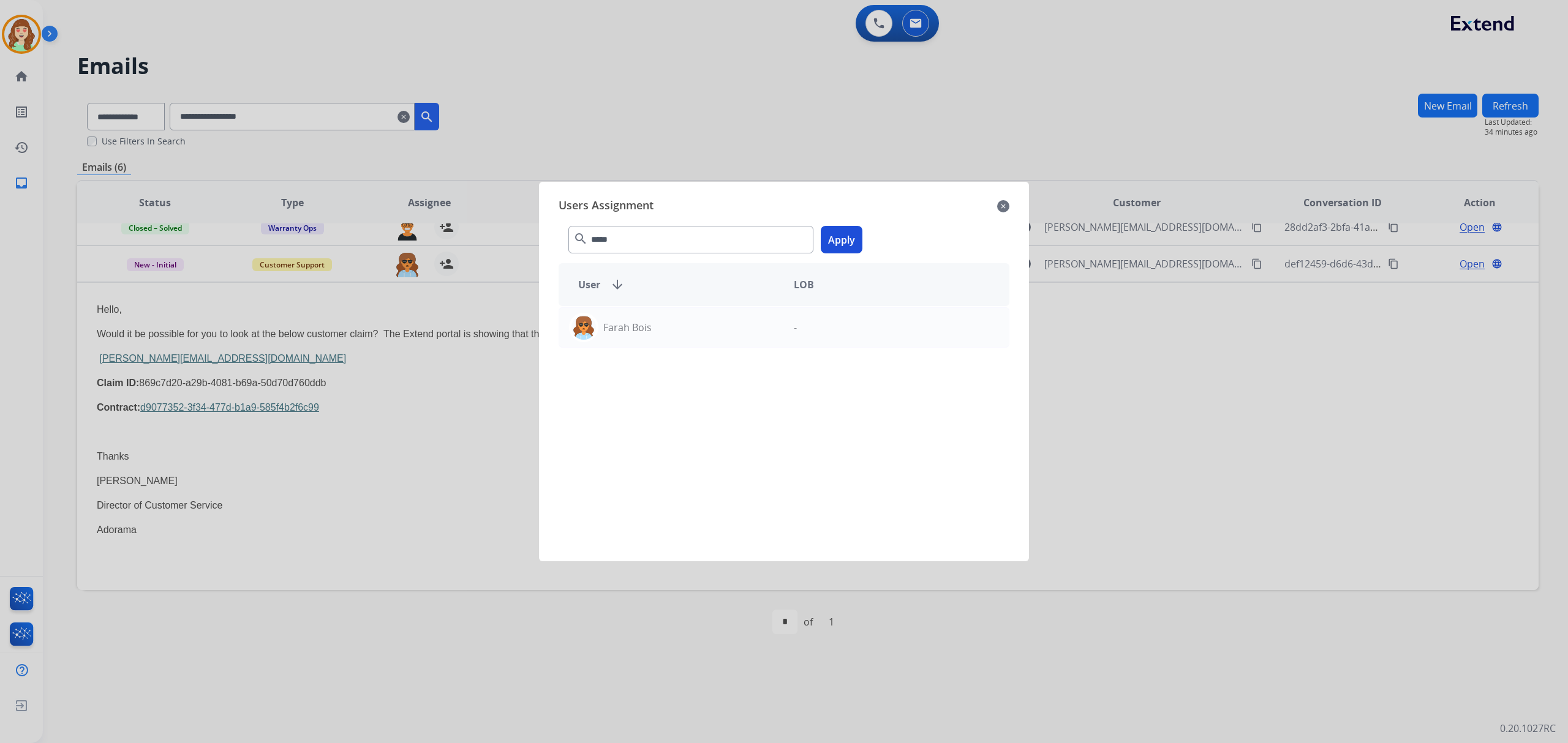
click at [843, 233] on button "Apply" at bounding box center [841, 239] width 42 height 28
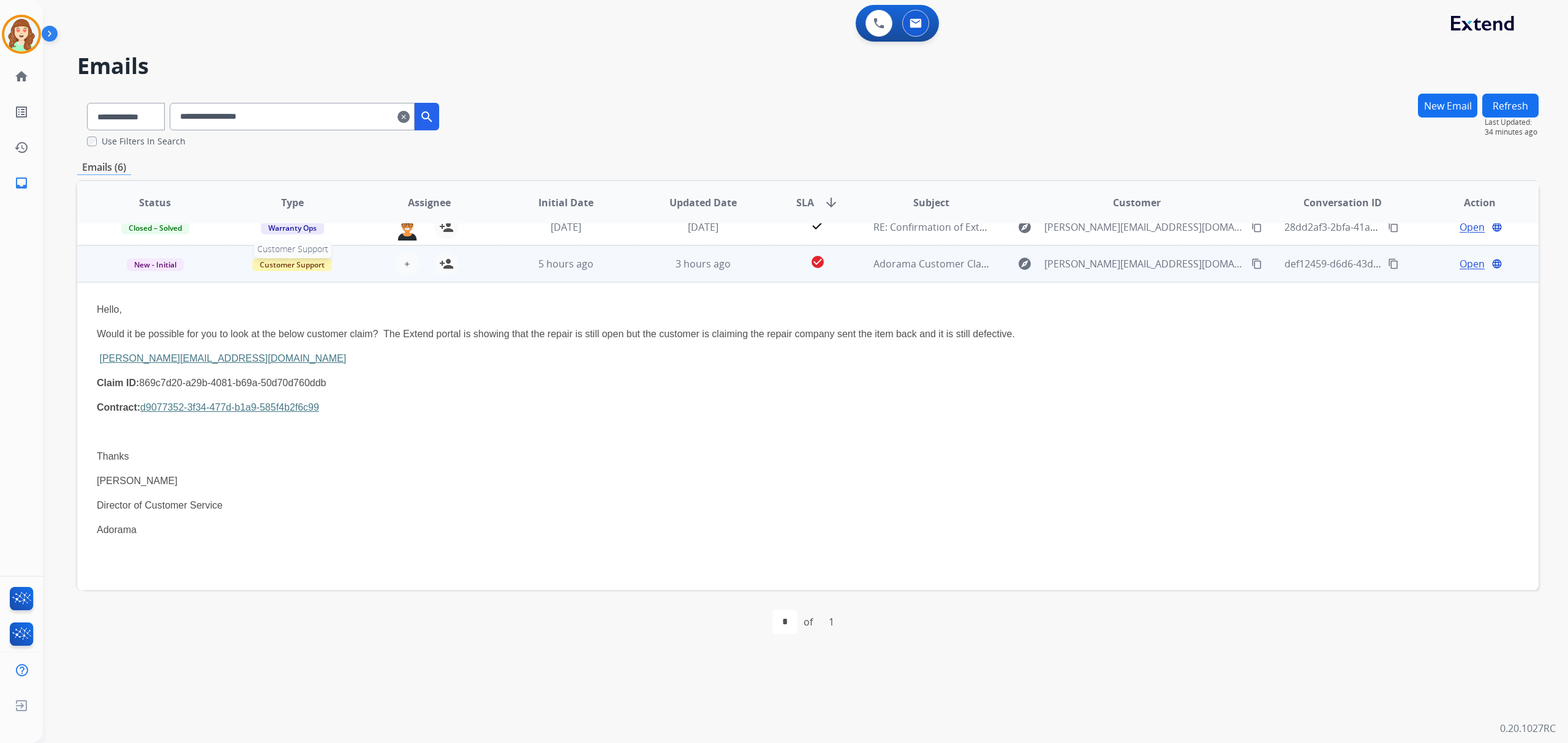
click at [299, 263] on span "Customer Support" at bounding box center [292, 264] width 80 height 13
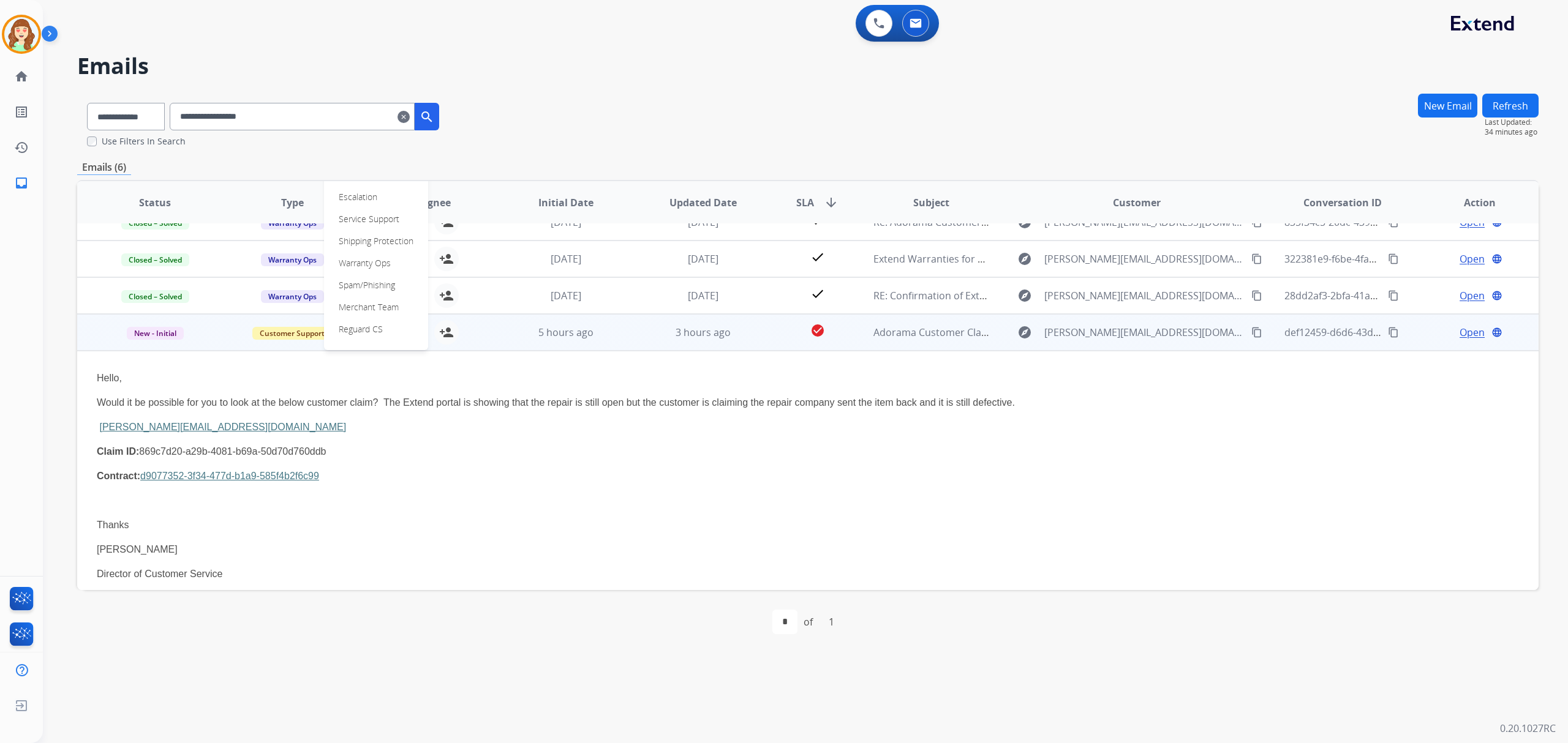
scroll to position [0, 0]
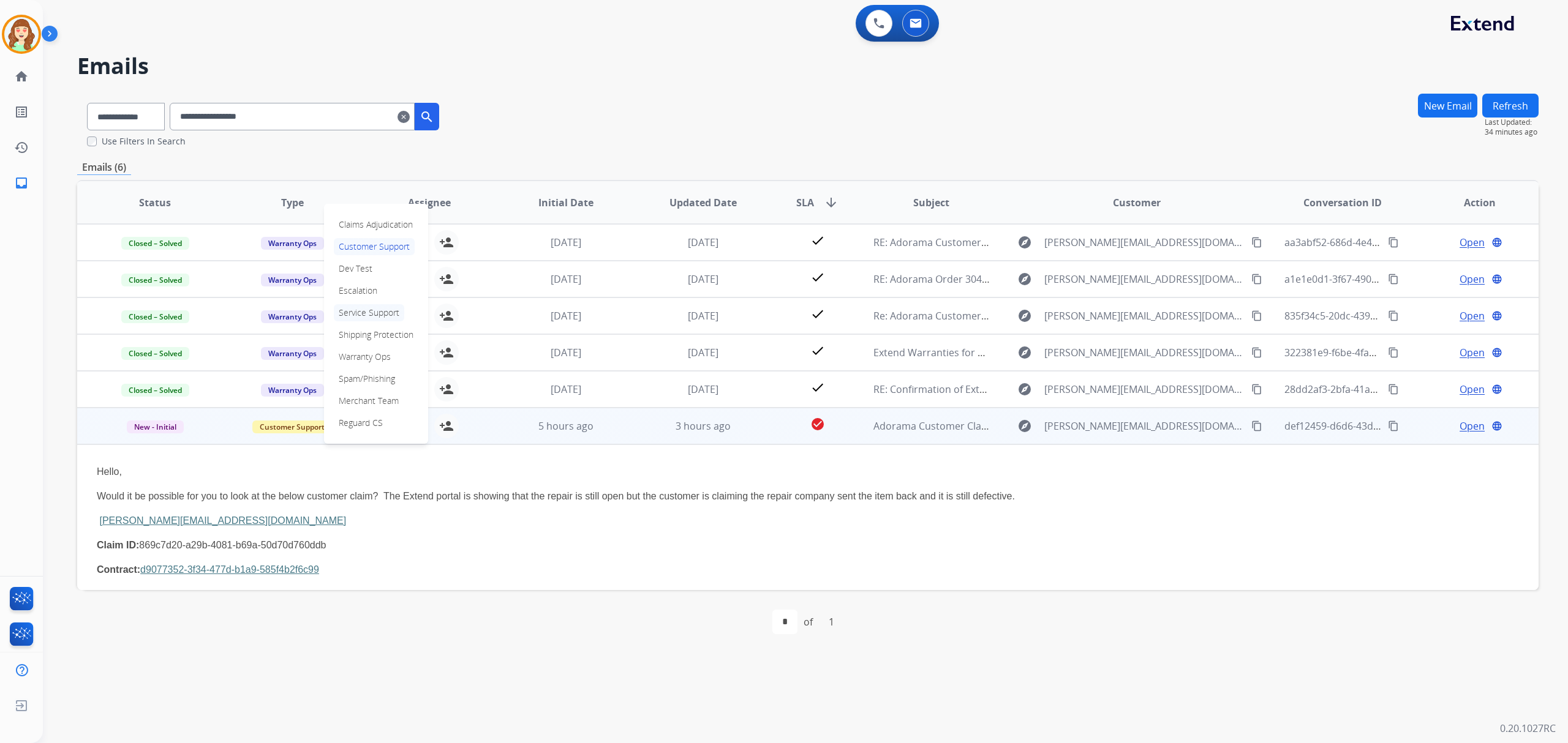
click at [385, 311] on p "Service Support" at bounding box center [369, 313] width 70 height 17
drag, startPoint x: 711, startPoint y: 100, endPoint x: 705, endPoint y: 15, distance: 85.2
click at [713, 99] on div "**********" at bounding box center [808, 120] width 1461 height 54
click at [410, 110] on mat-icon "clear" at bounding box center [404, 117] width 13 height 15
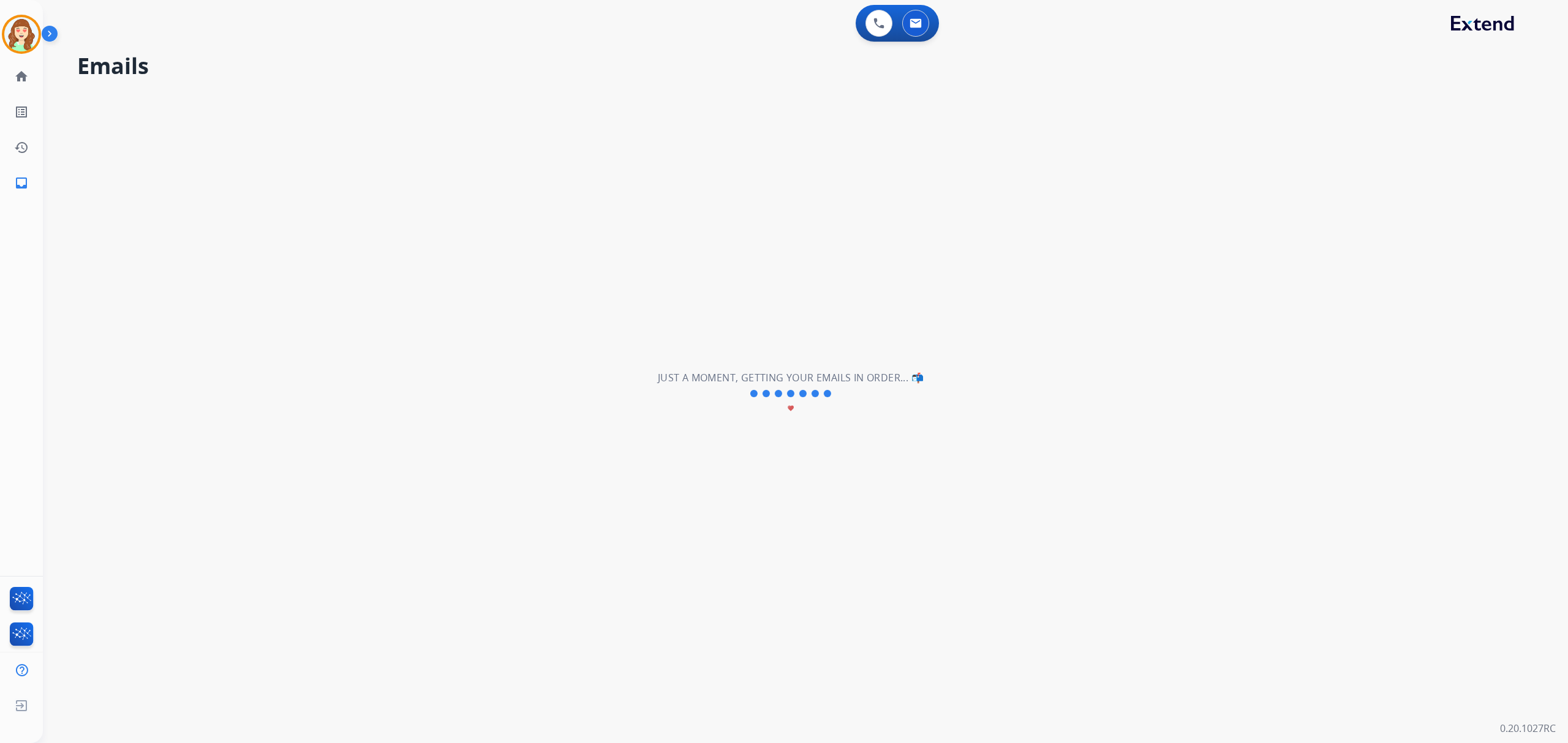
select select "**********"
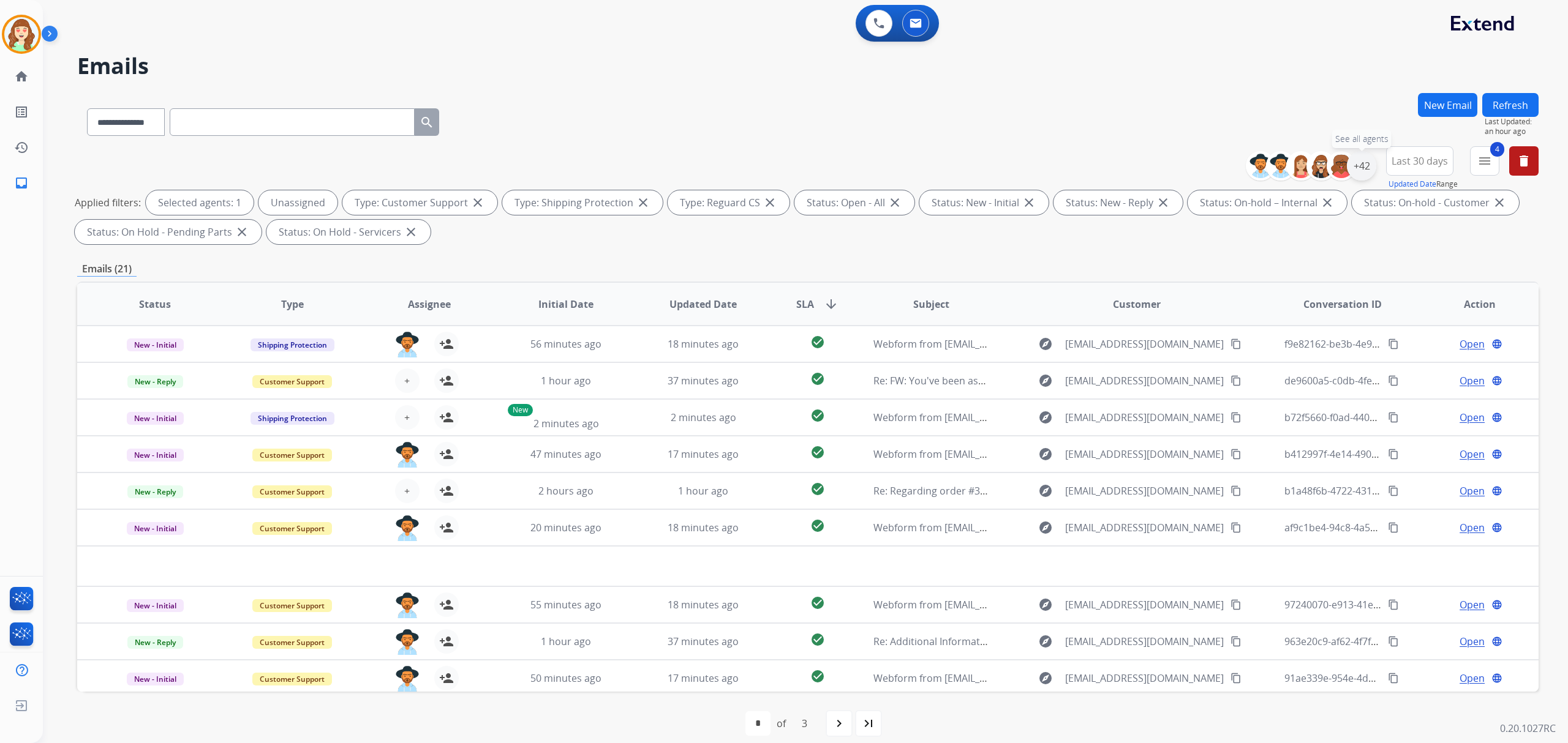
click at [1360, 169] on div "+42" at bounding box center [1360, 166] width 29 height 29
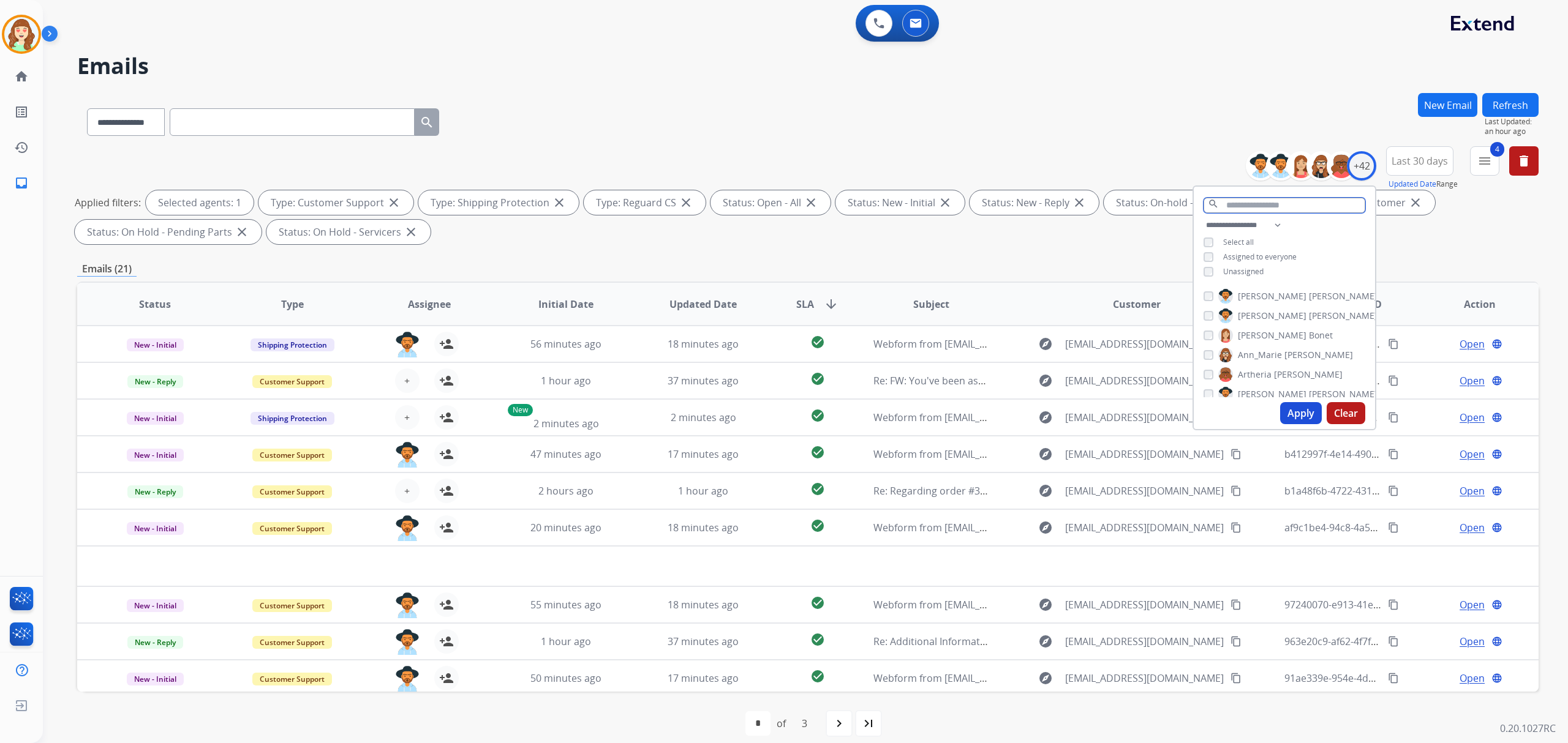
click at [1256, 203] on input "text" at bounding box center [1284, 205] width 162 height 15
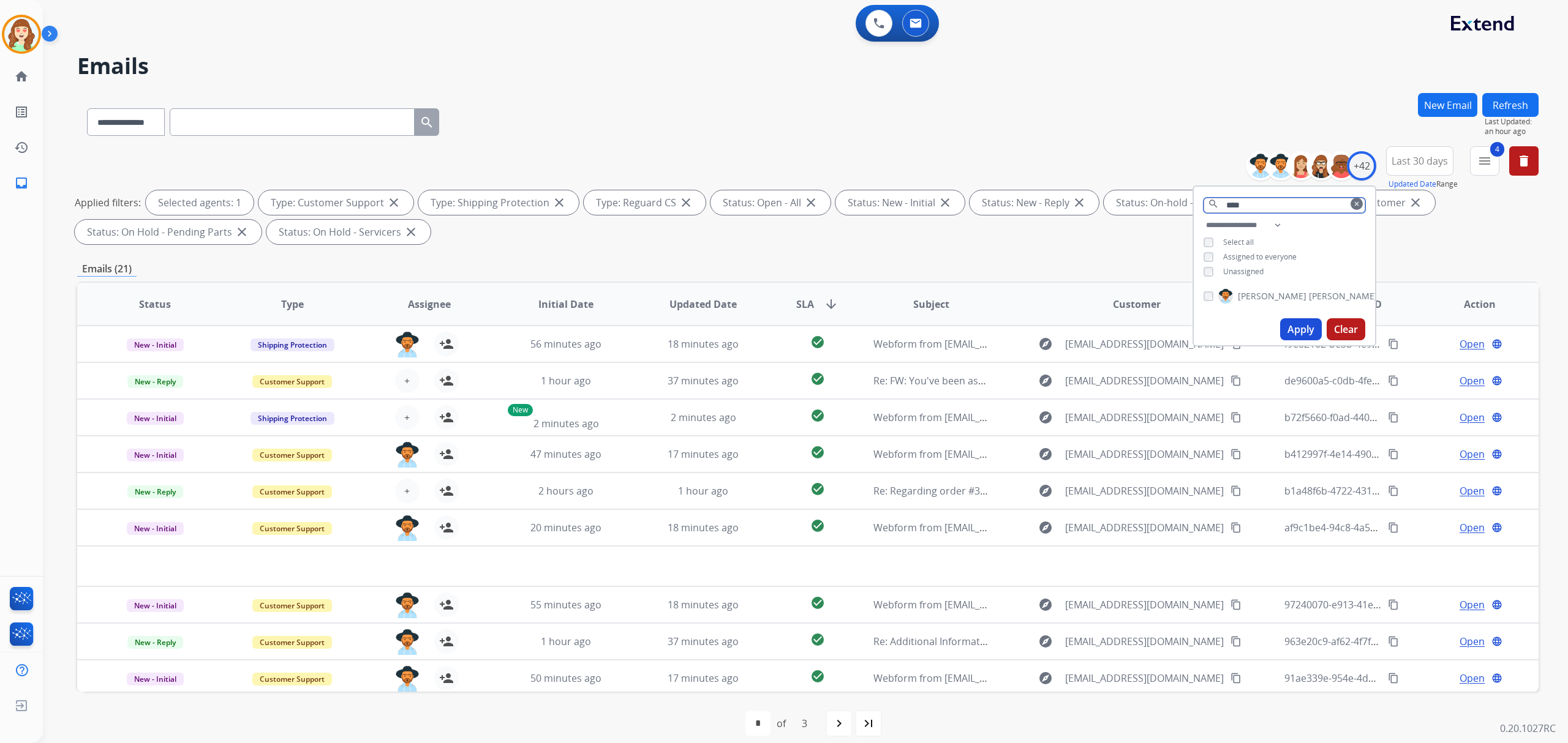
type input "****"
click at [1304, 319] on button "Apply" at bounding box center [1300, 330] width 42 height 22
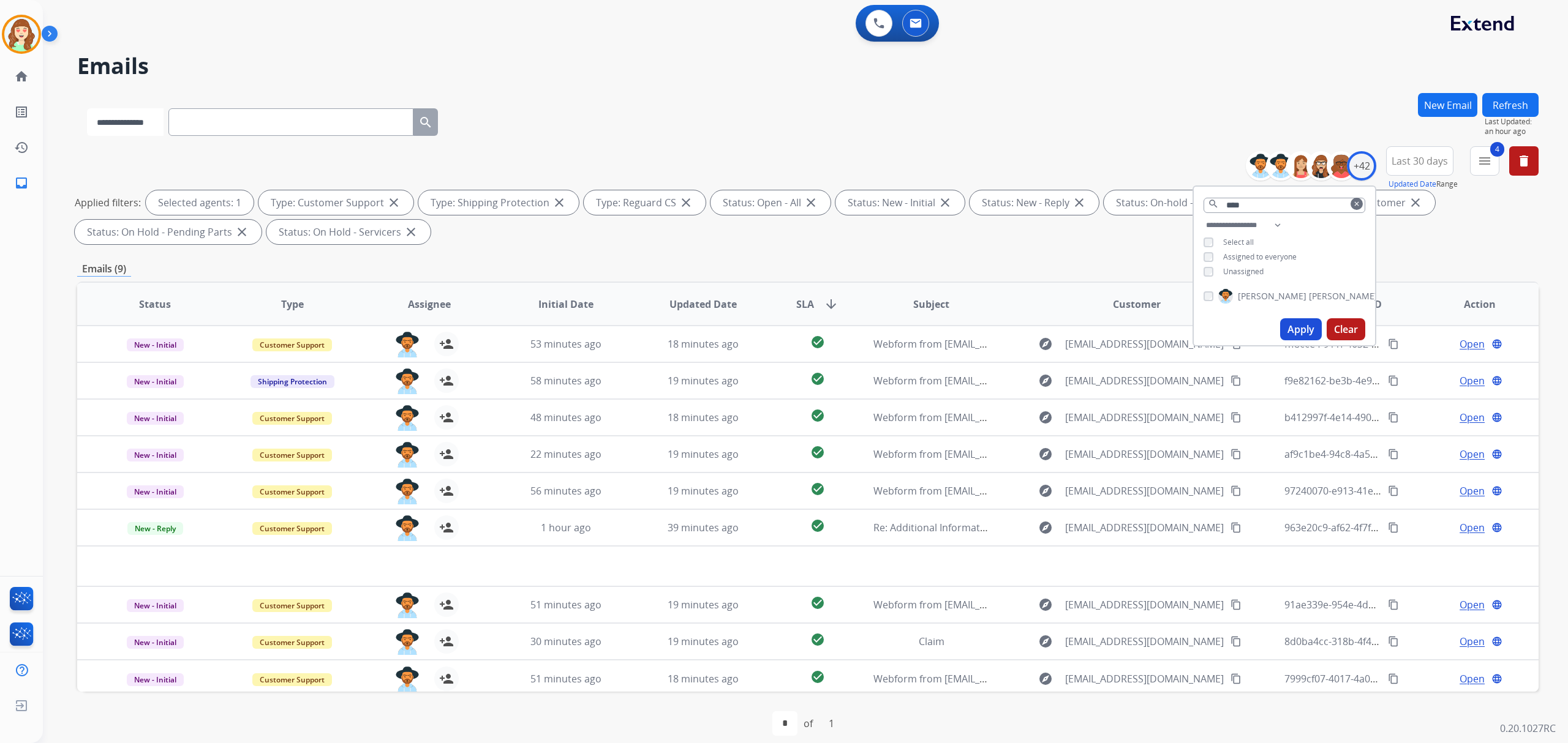
drag, startPoint x: 130, startPoint y: 126, endPoint x: 129, endPoint y: 136, distance: 10.0
click at [130, 126] on select "**********" at bounding box center [125, 121] width 77 height 28
select select "**********"
click at [87, 108] on select "**********" at bounding box center [125, 121] width 77 height 28
paste input "**********"
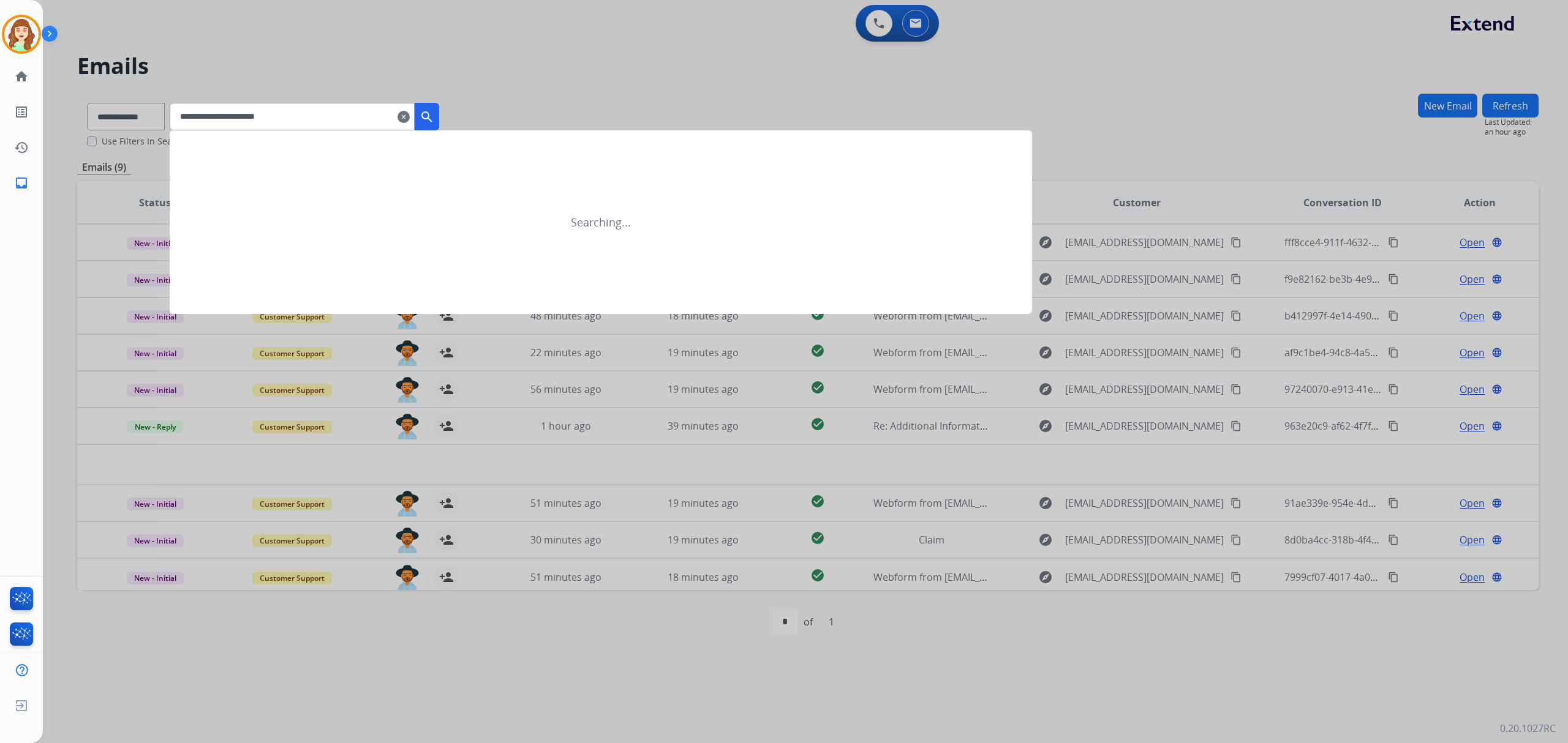
type input "**********"
click at [434, 116] on mat-icon "search" at bounding box center [427, 117] width 15 height 15
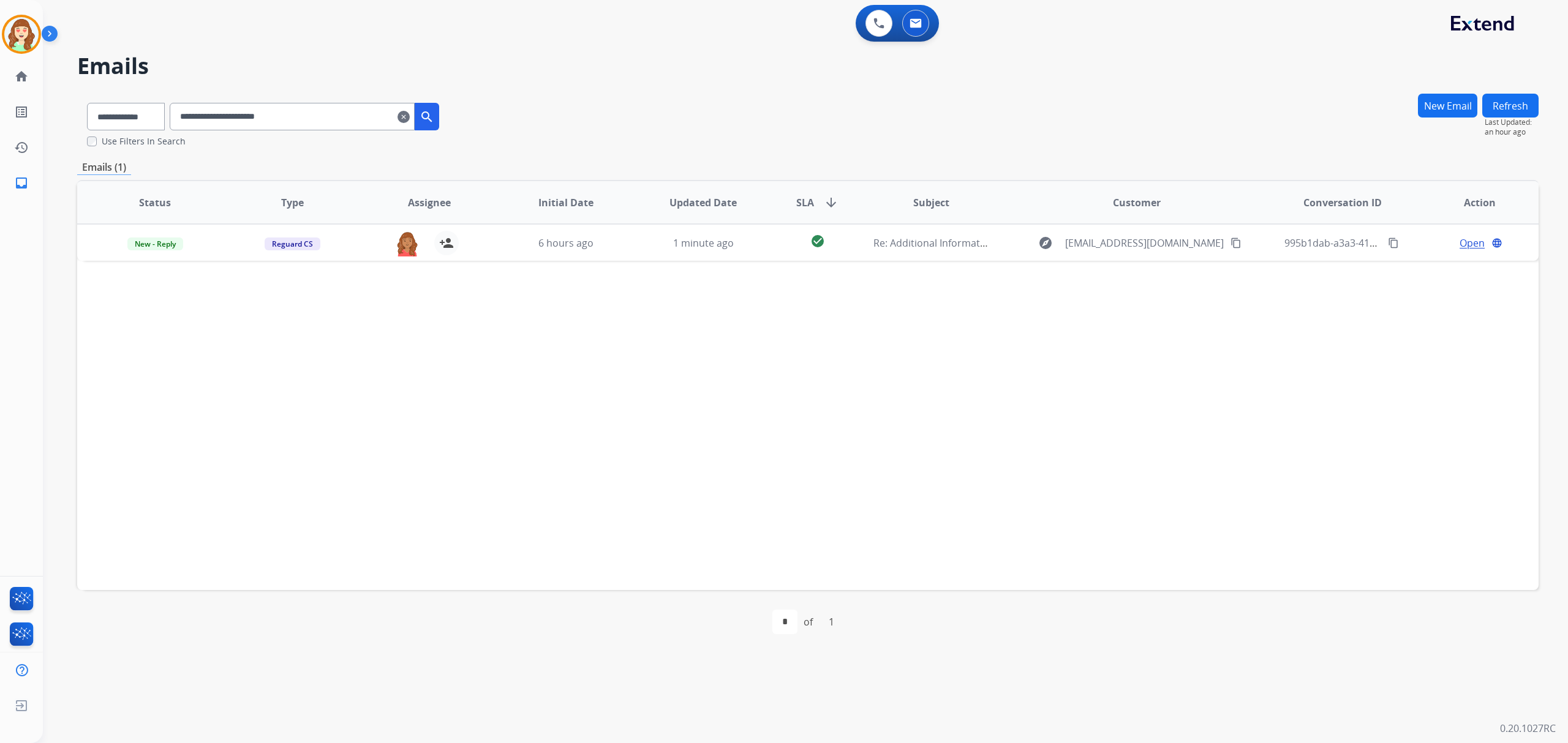
drag, startPoint x: 414, startPoint y: 116, endPoint x: 485, endPoint y: 127, distance: 71.8
click at [410, 116] on mat-icon "clear" at bounding box center [404, 117] width 13 height 15
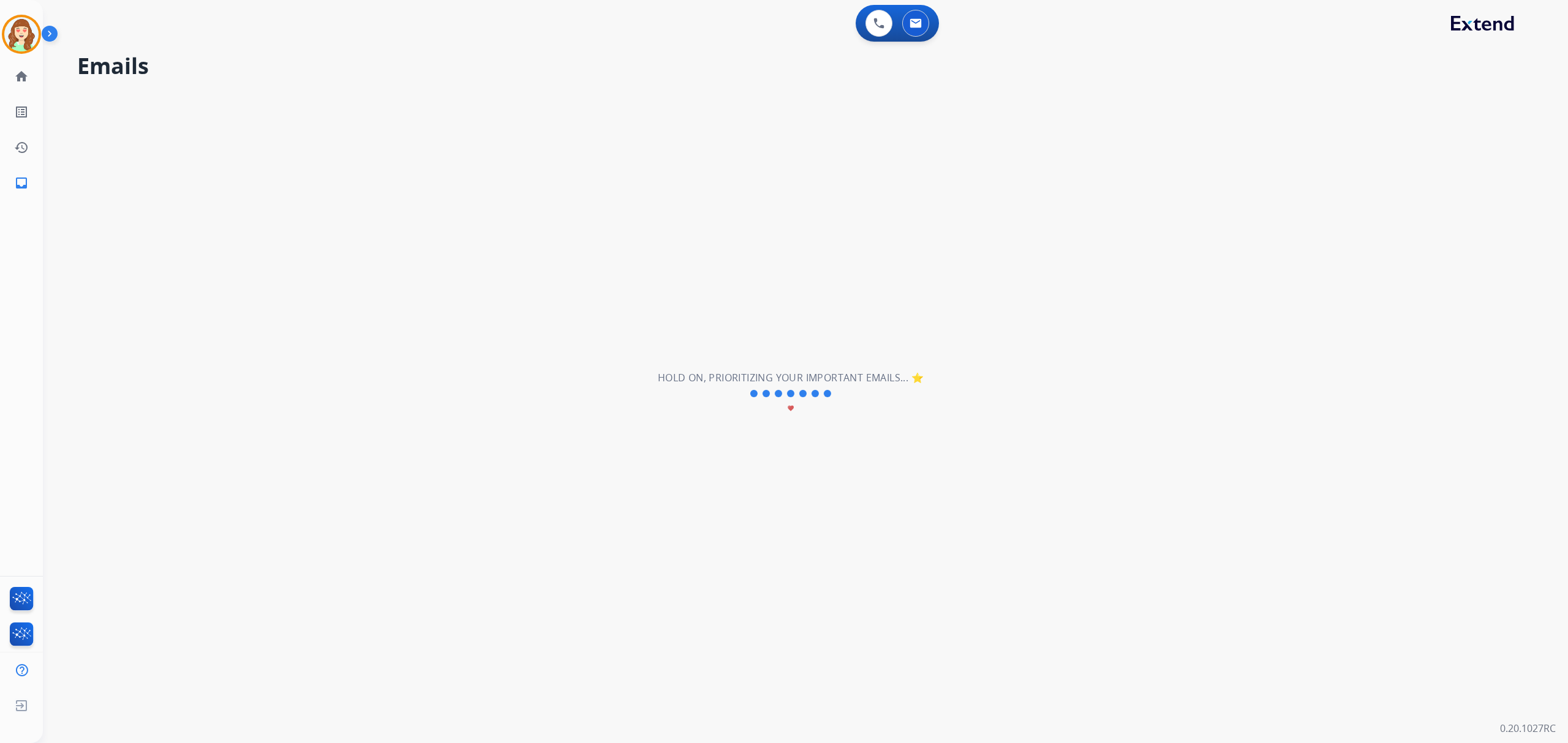
select select "**********"
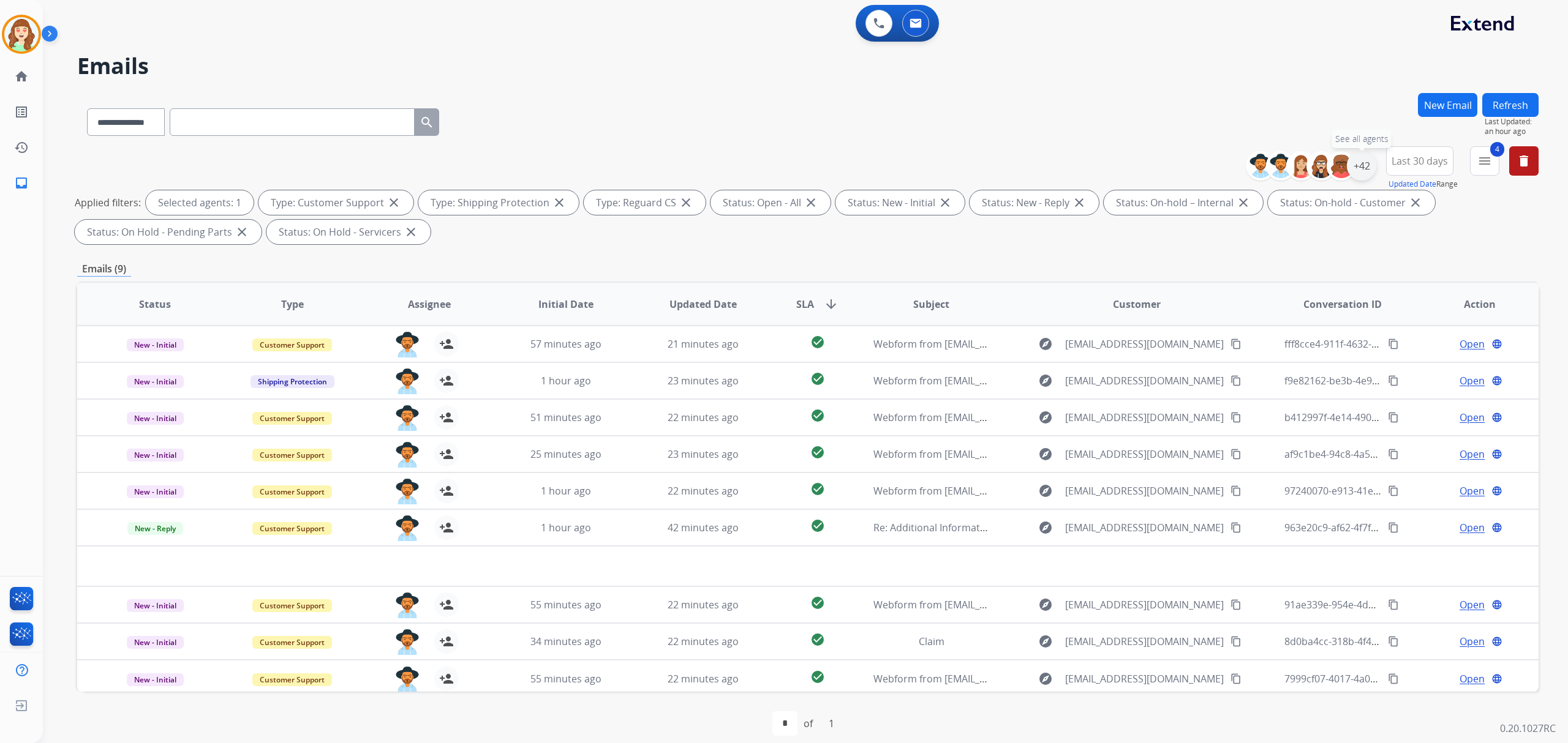
click at [1360, 158] on div "+42" at bounding box center [1360, 166] width 29 height 29
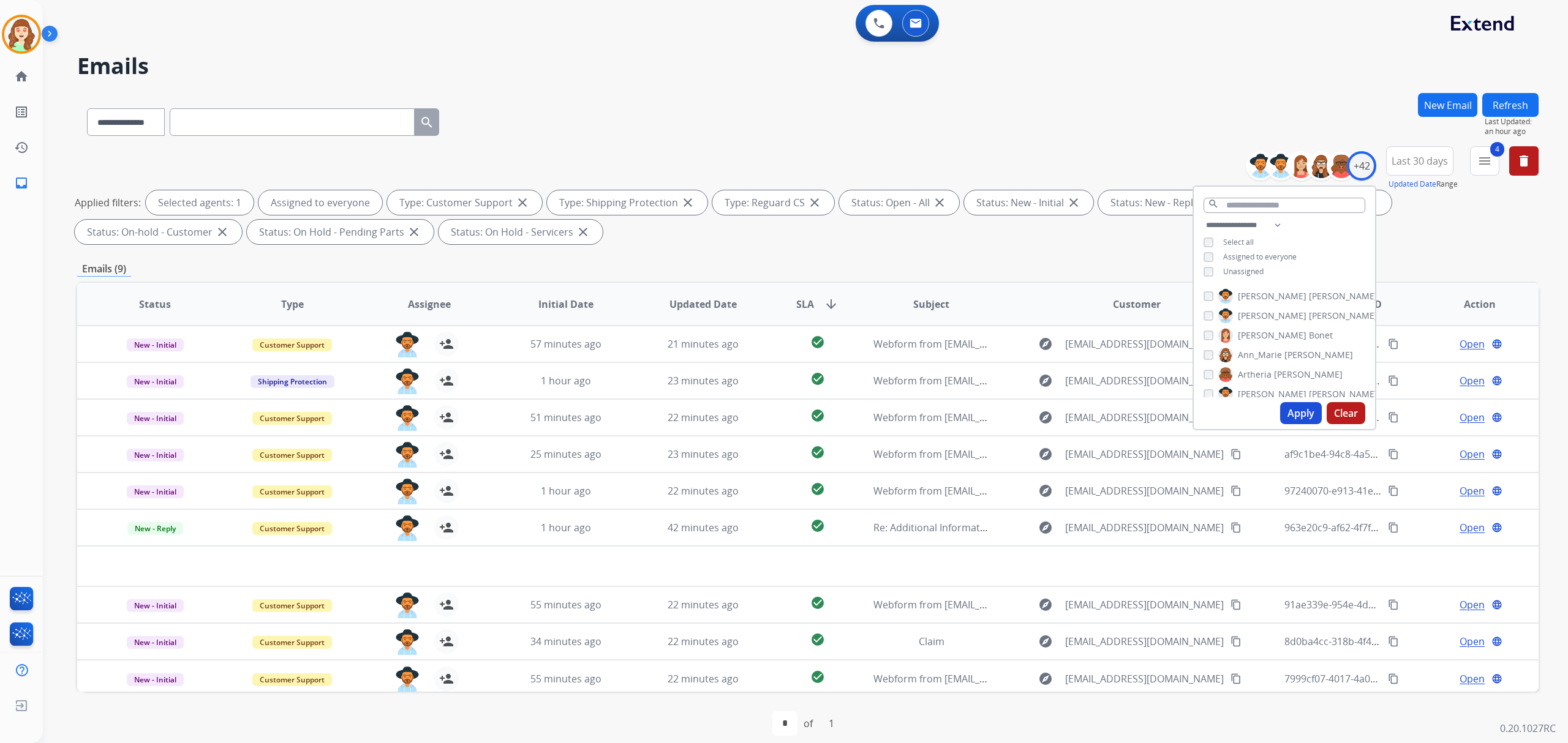
click at [1287, 411] on button "Apply" at bounding box center [1300, 413] width 42 height 22
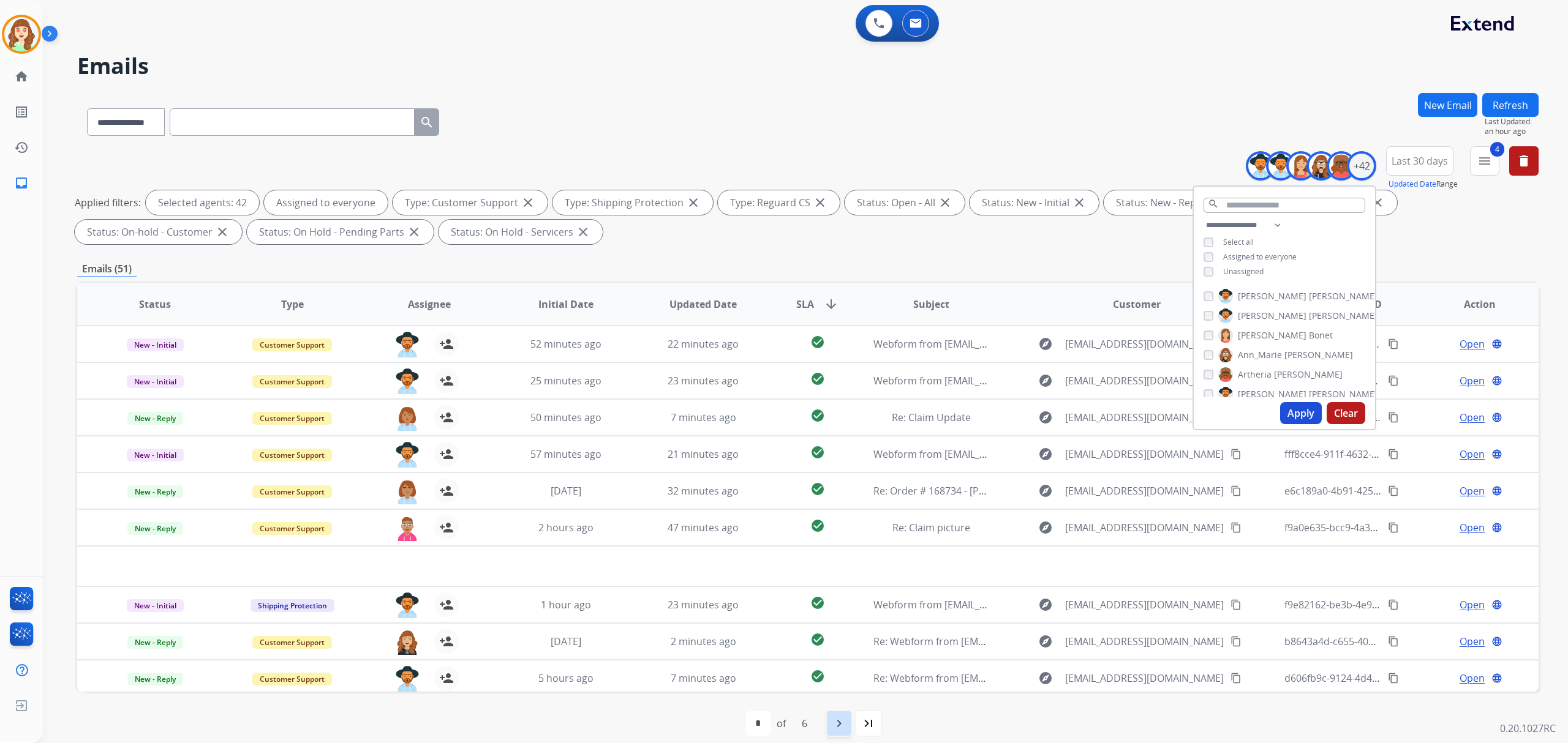
click at [848, 726] on div "navigate_next" at bounding box center [839, 723] width 27 height 27
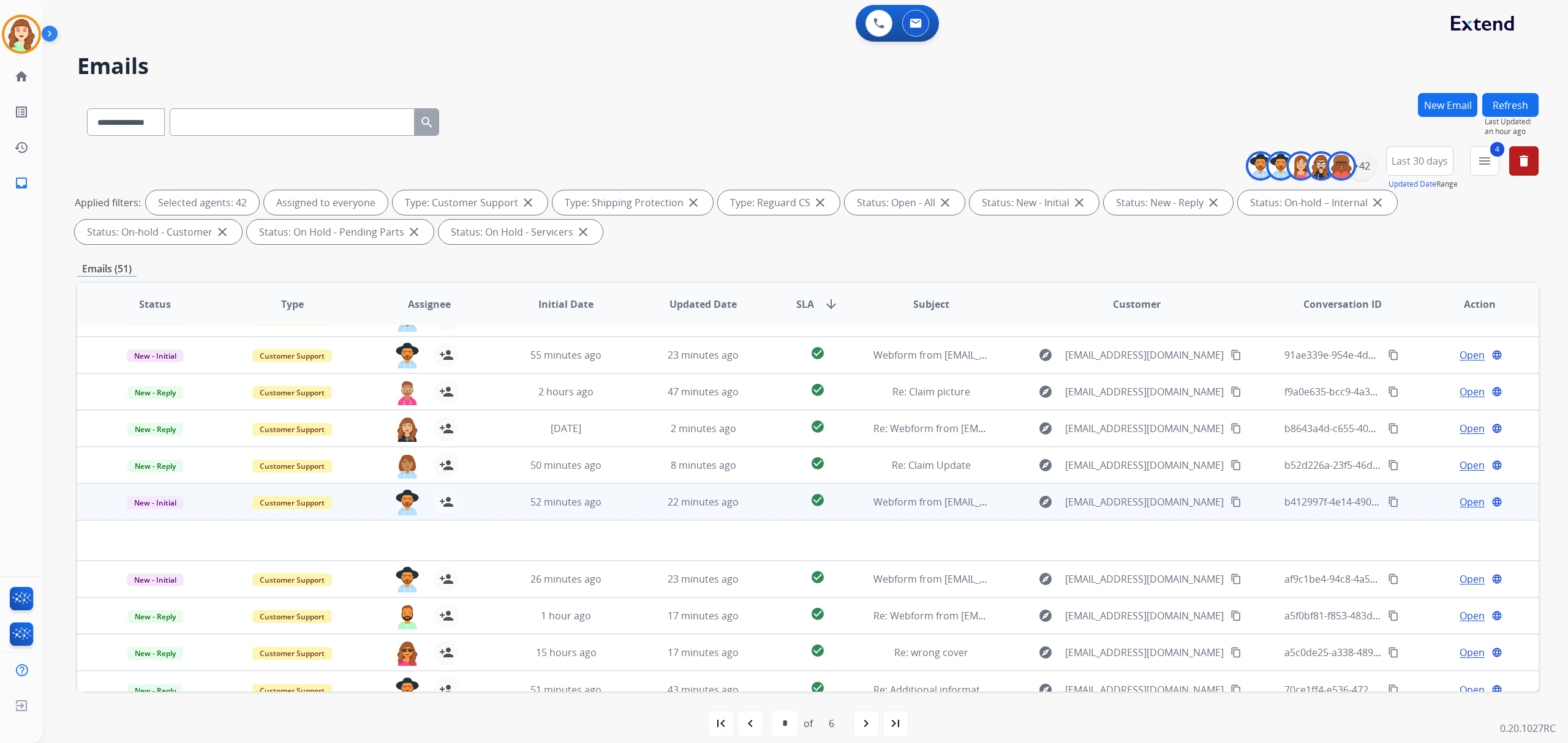
scroll to position [40, 0]
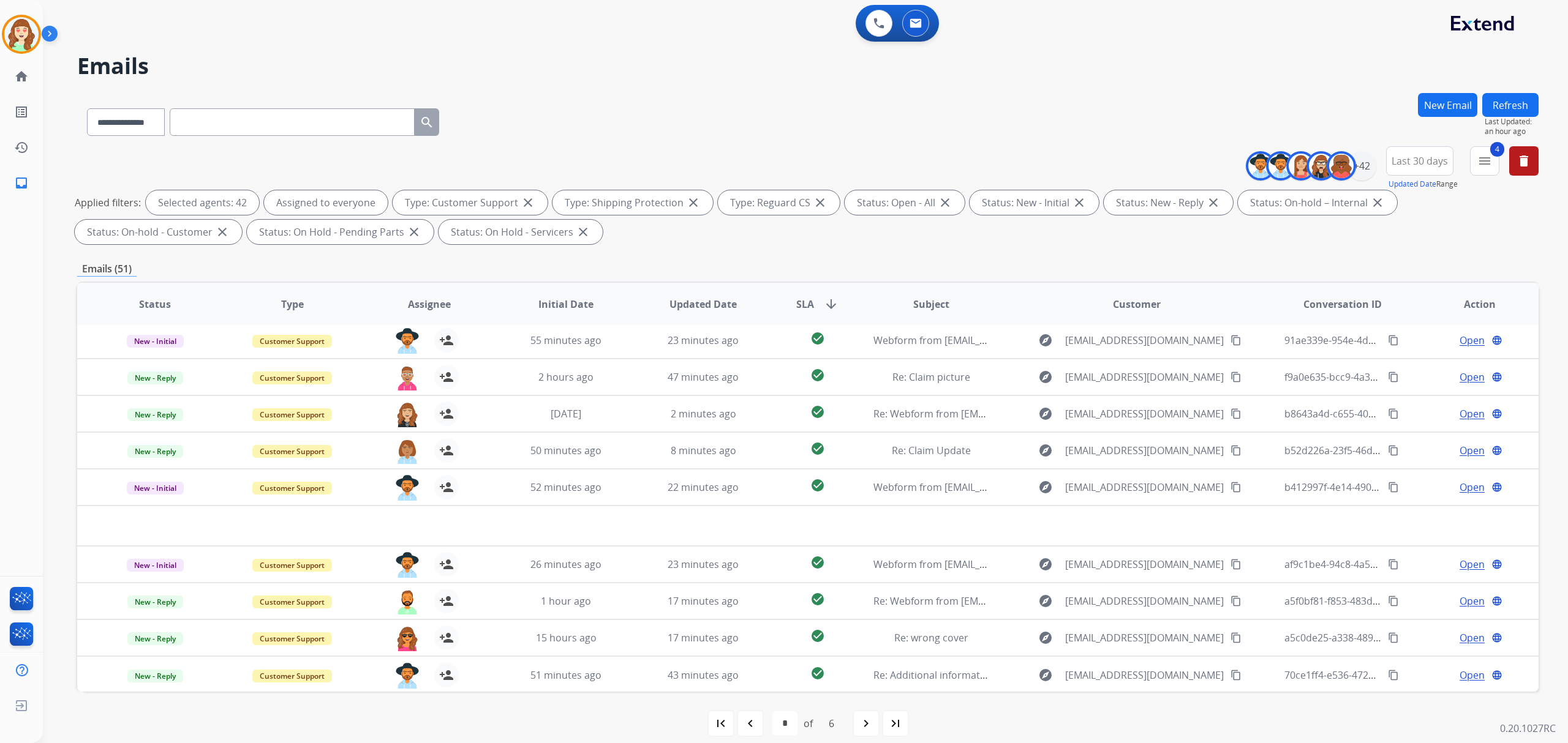
click at [870, 727] on mat-icon "navigate_next" at bounding box center [866, 723] width 15 height 15
click at [861, 727] on mat-icon "navigate_next" at bounding box center [866, 723] width 15 height 15
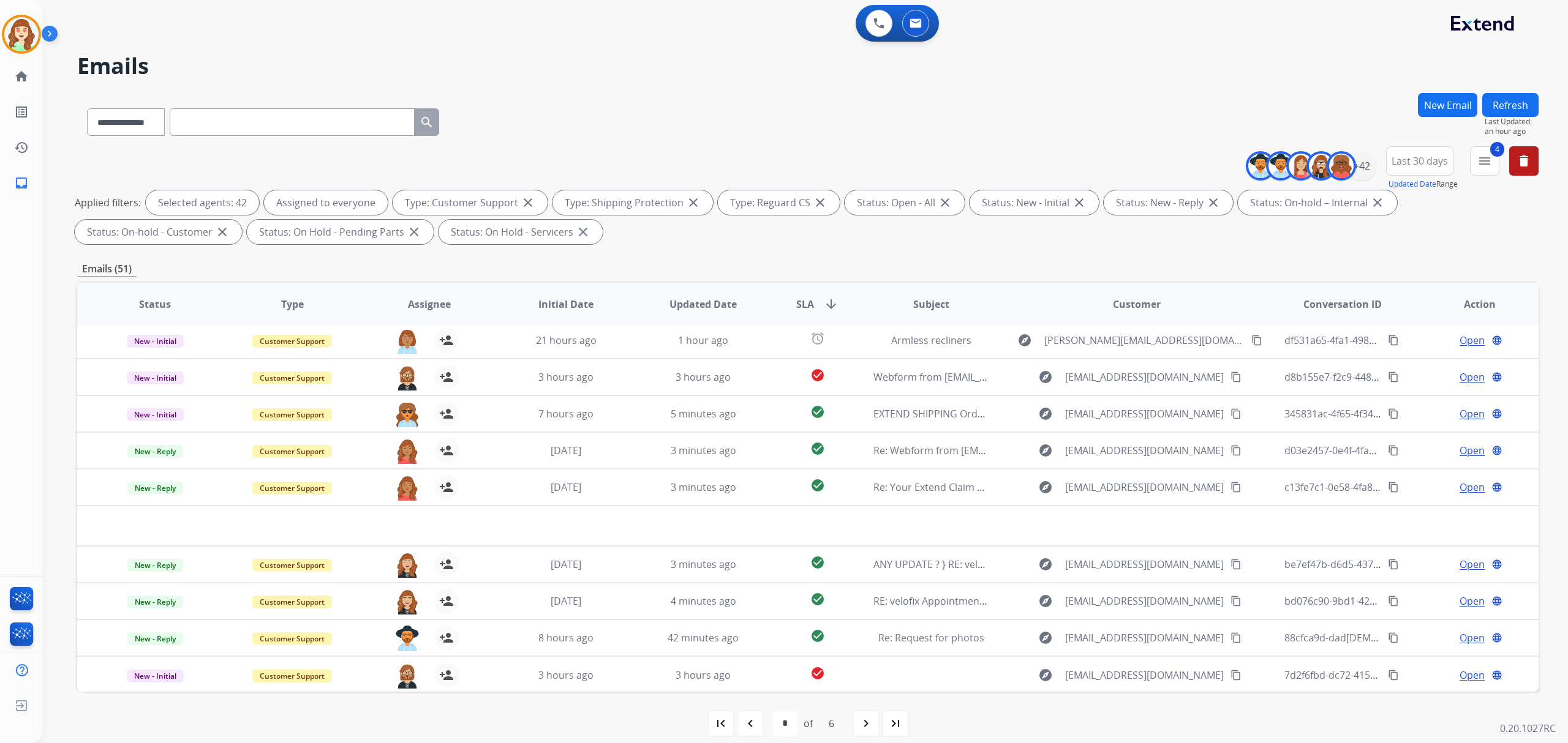
drag, startPoint x: 861, startPoint y: 727, endPoint x: 870, endPoint y: 712, distance: 17.5
click at [863, 725] on mat-icon "navigate_next" at bounding box center [866, 723] width 15 height 15
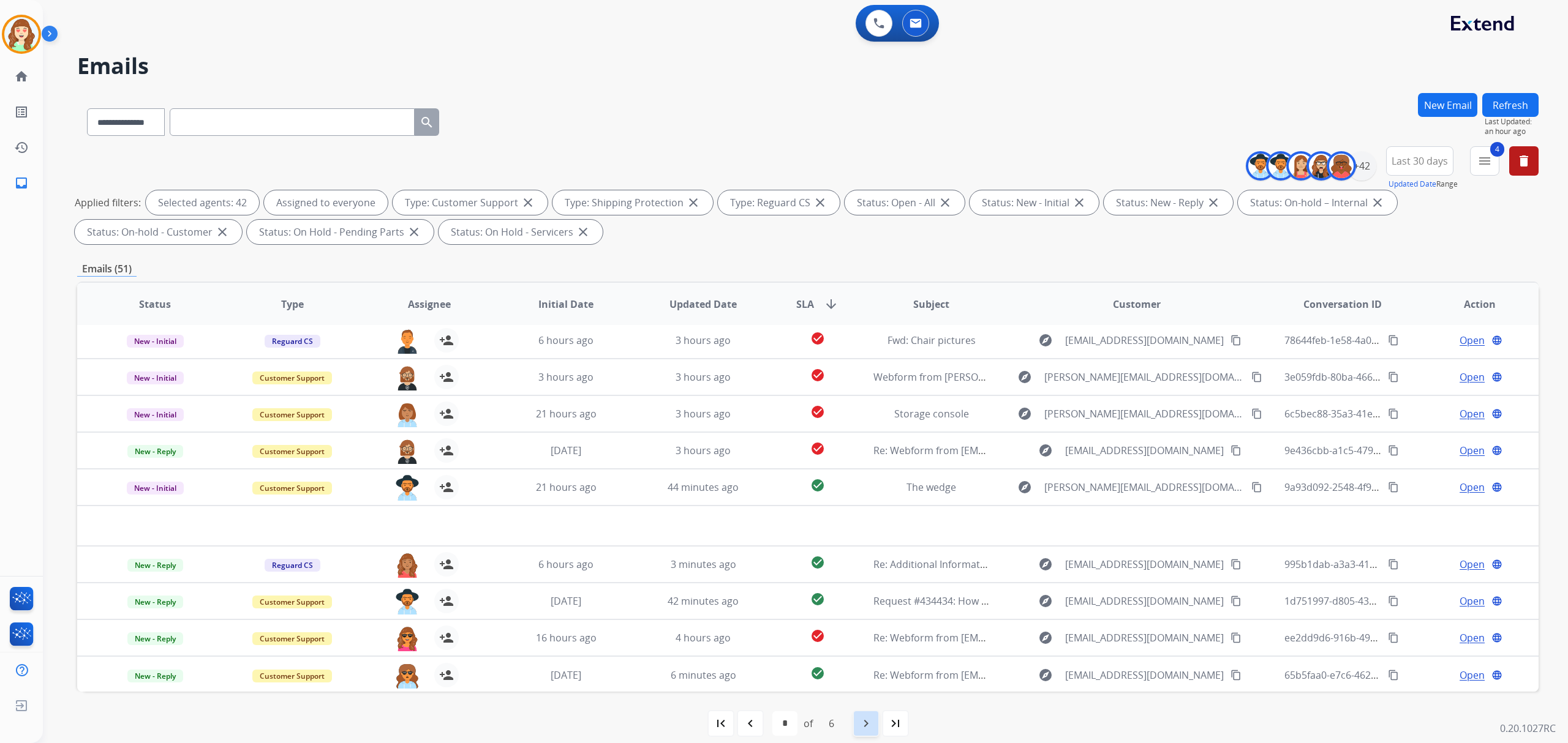
drag, startPoint x: 875, startPoint y: 727, endPoint x: 872, endPoint y: 707, distance: 20.2
click at [875, 726] on div "navigate_next" at bounding box center [866, 723] width 27 height 27
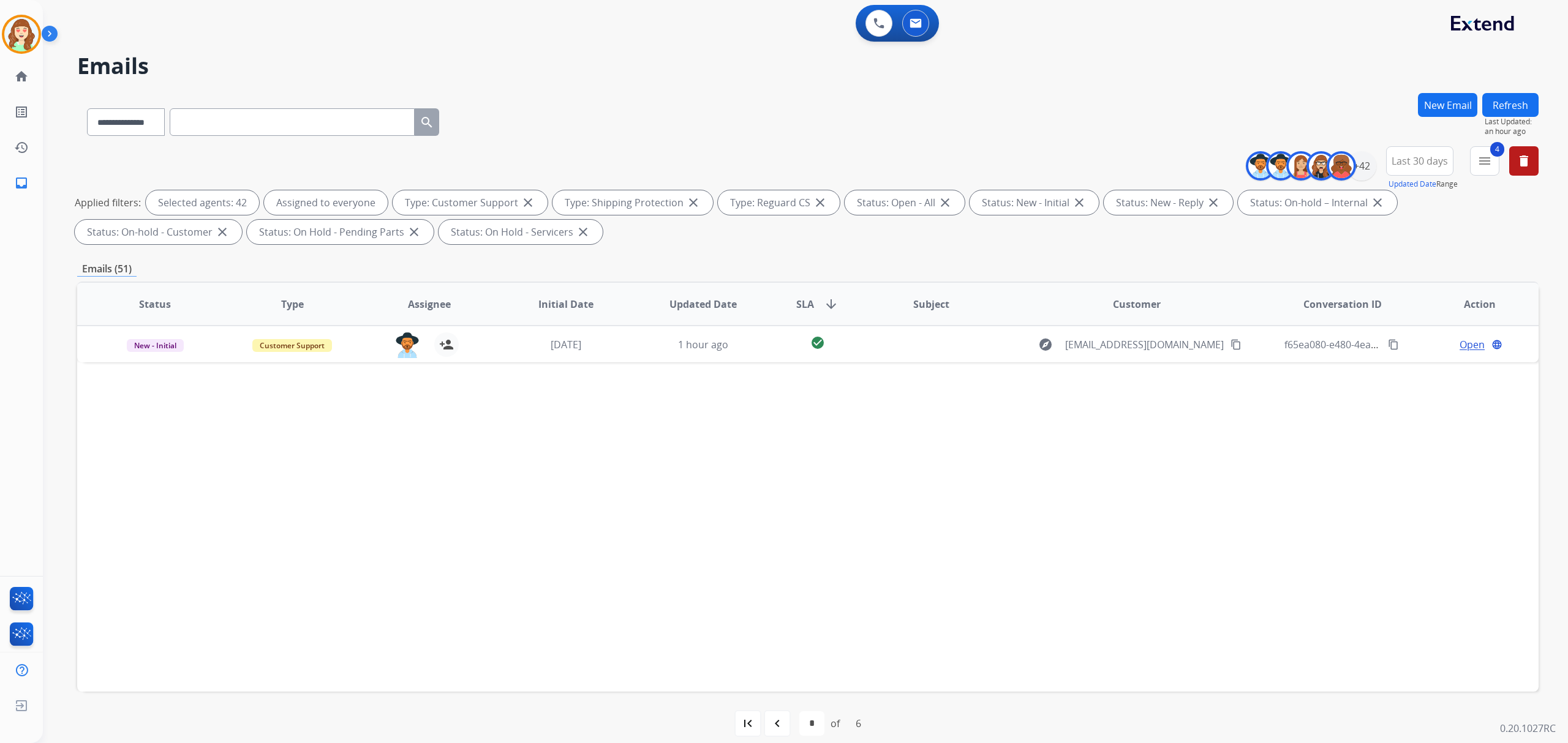
scroll to position [0, 0]
drag, startPoint x: 1363, startPoint y: 175, endPoint x: 1274, endPoint y: 168, distance: 89.3
click at [1364, 174] on div "+42" at bounding box center [1360, 166] width 29 height 29
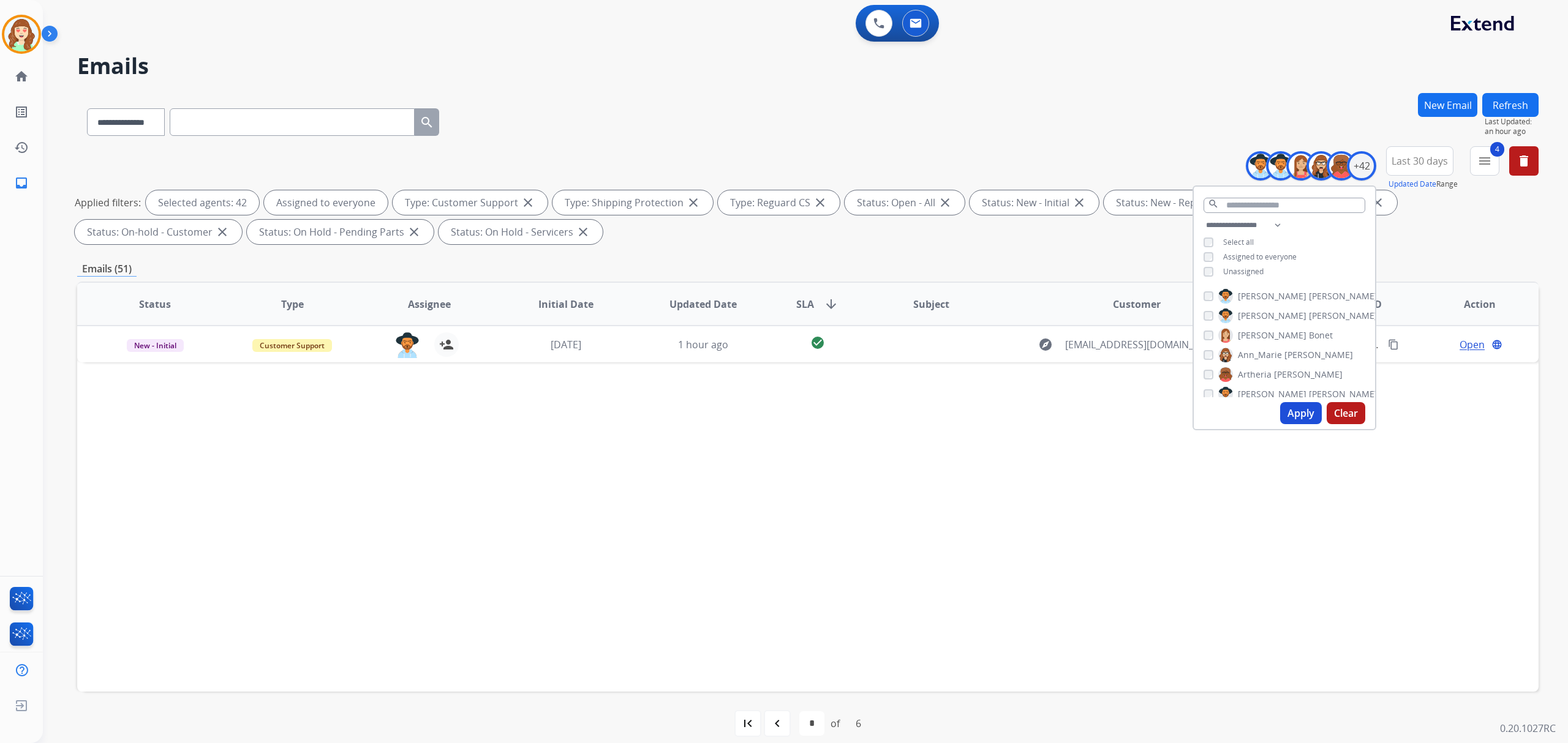
drag, startPoint x: 1340, startPoint y: 414, endPoint x: 1233, endPoint y: 37, distance: 391.9
click at [1340, 407] on button "Clear" at bounding box center [1345, 413] width 39 height 22
select select "*"
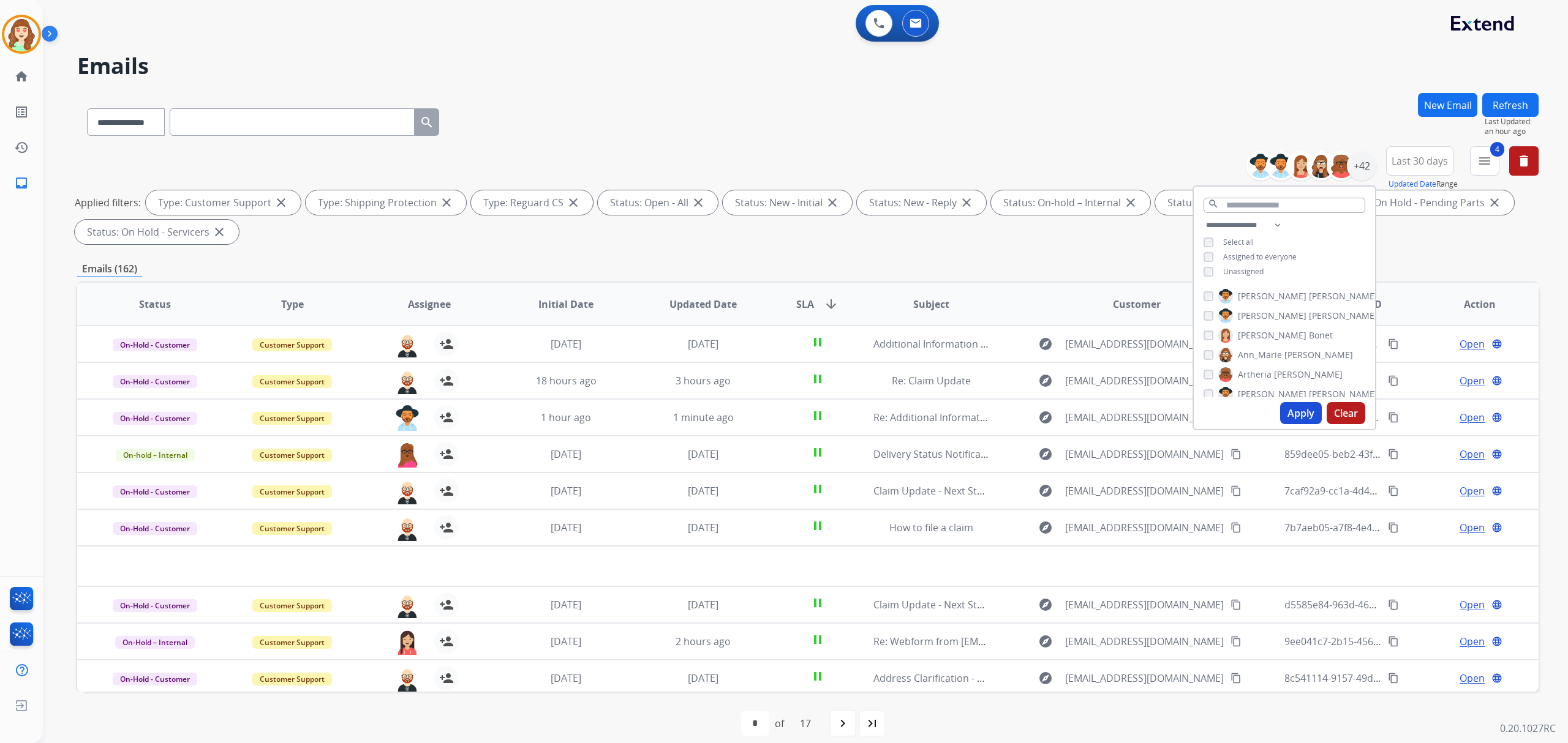
click at [1262, 211] on div "search" at bounding box center [1284, 203] width 181 height 32
drag, startPoint x: 1267, startPoint y: 201, endPoint x: 1274, endPoint y: 203, distance: 7.3
click at [1267, 203] on input "text" at bounding box center [1284, 205] width 162 height 15
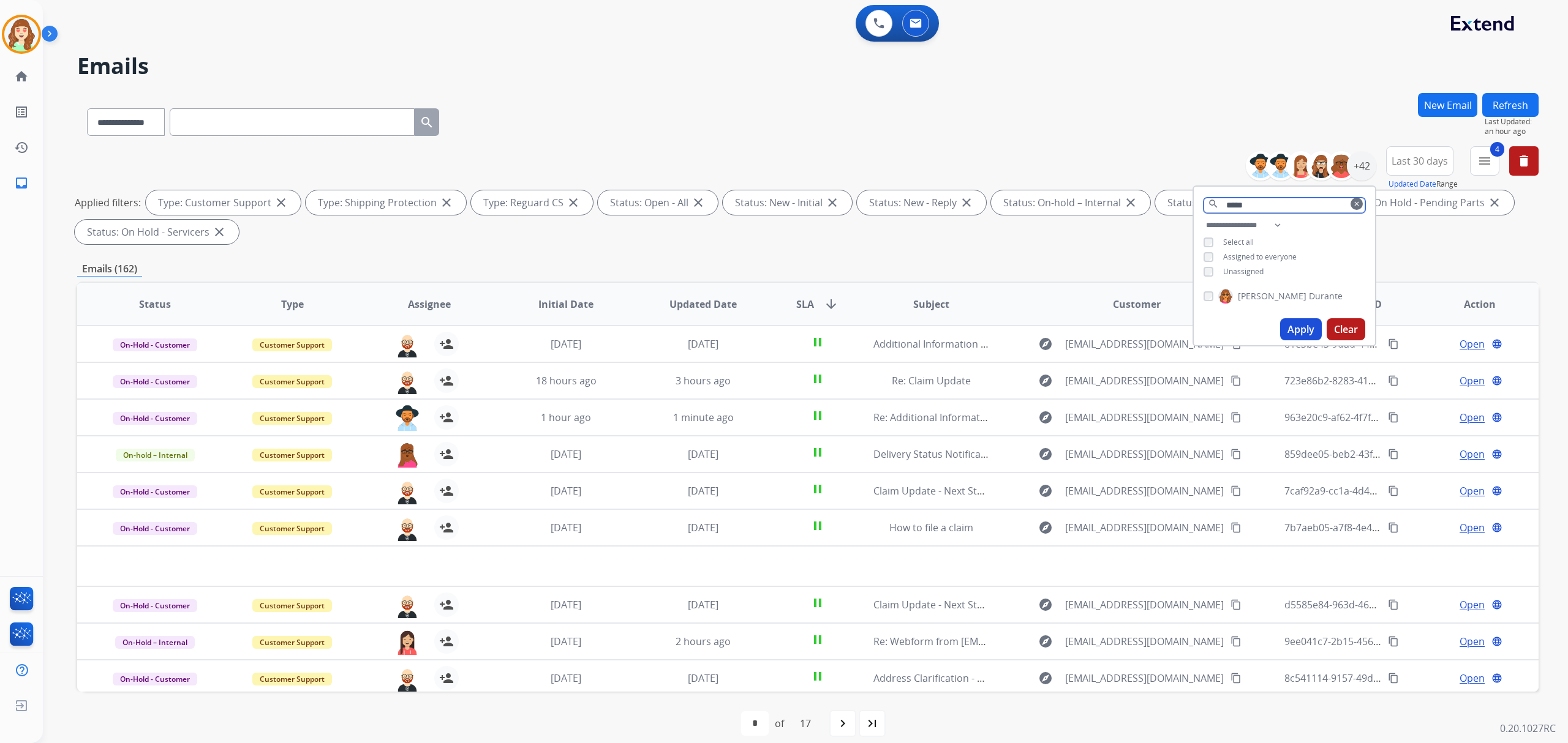
type input "*****"
click at [1297, 315] on div "Apply Clear" at bounding box center [1284, 329] width 181 height 32
click at [1295, 327] on button "Apply" at bounding box center [1300, 330] width 42 height 22
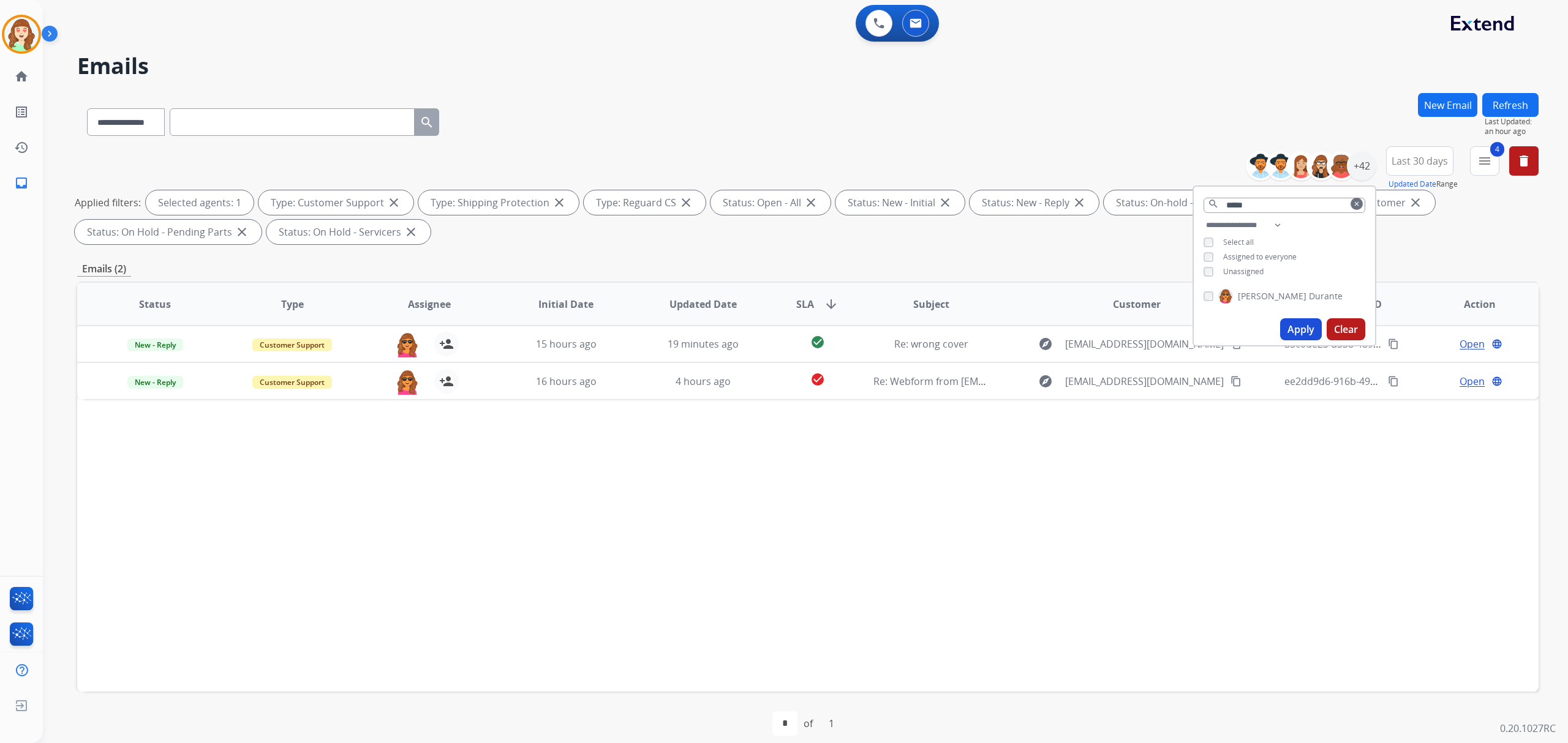
click at [1338, 333] on button "Clear" at bounding box center [1345, 330] width 39 height 22
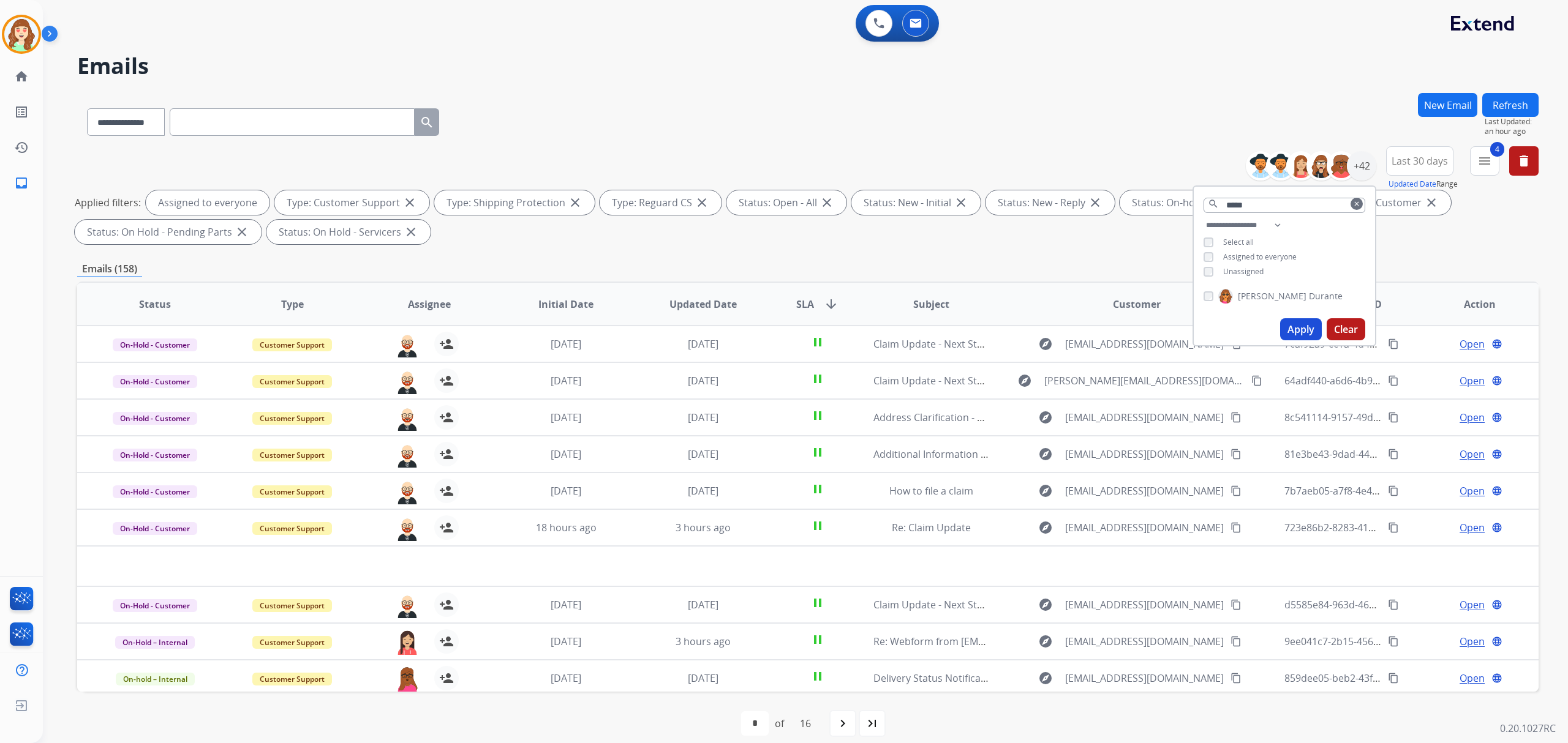
click at [1294, 323] on button "Apply" at bounding box center [1300, 330] width 42 height 22
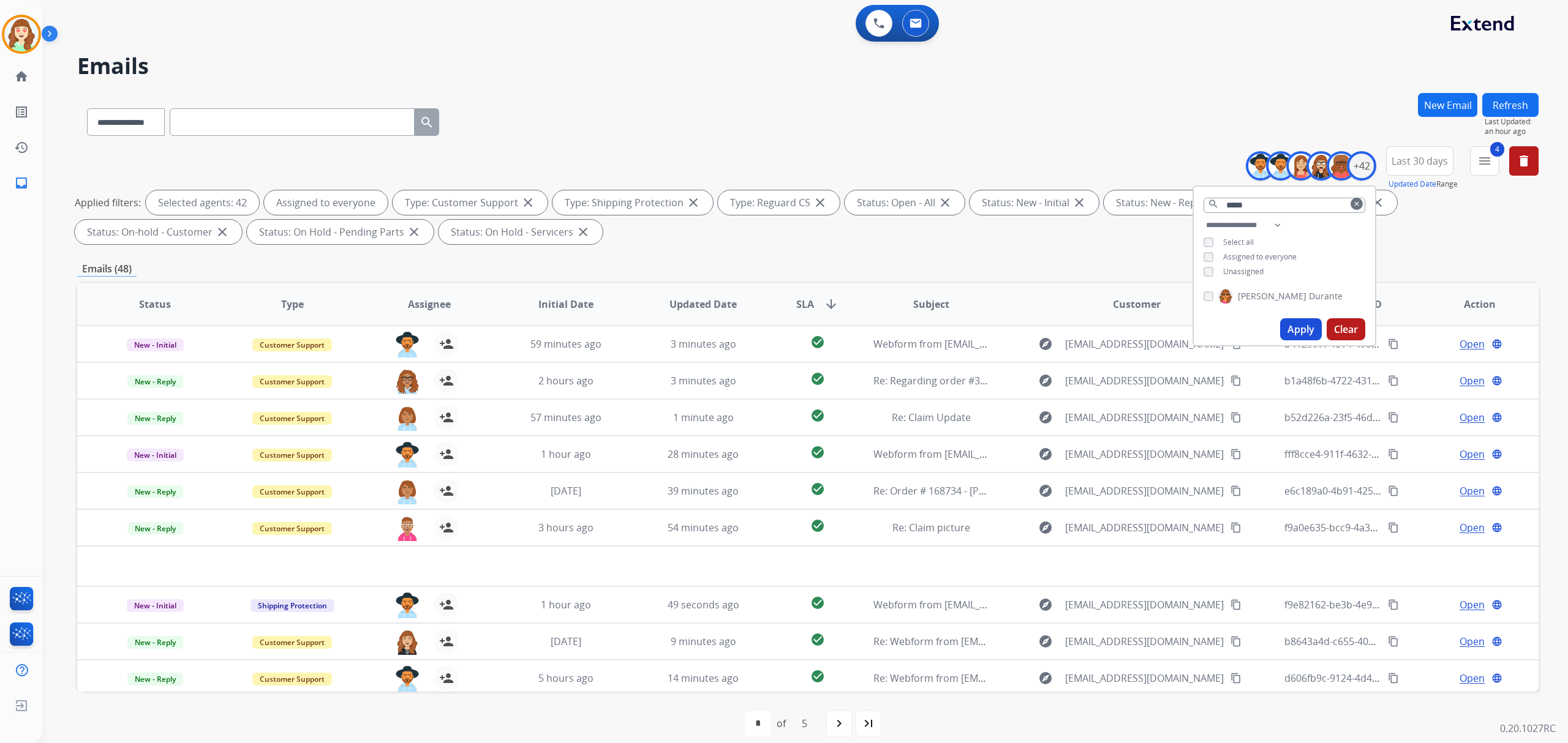
click at [803, 297] on th "SLA arrow_downward" at bounding box center [807, 304] width 92 height 43
click at [824, 301] on mat-icon "arrow_downward" at bounding box center [831, 304] width 15 height 15
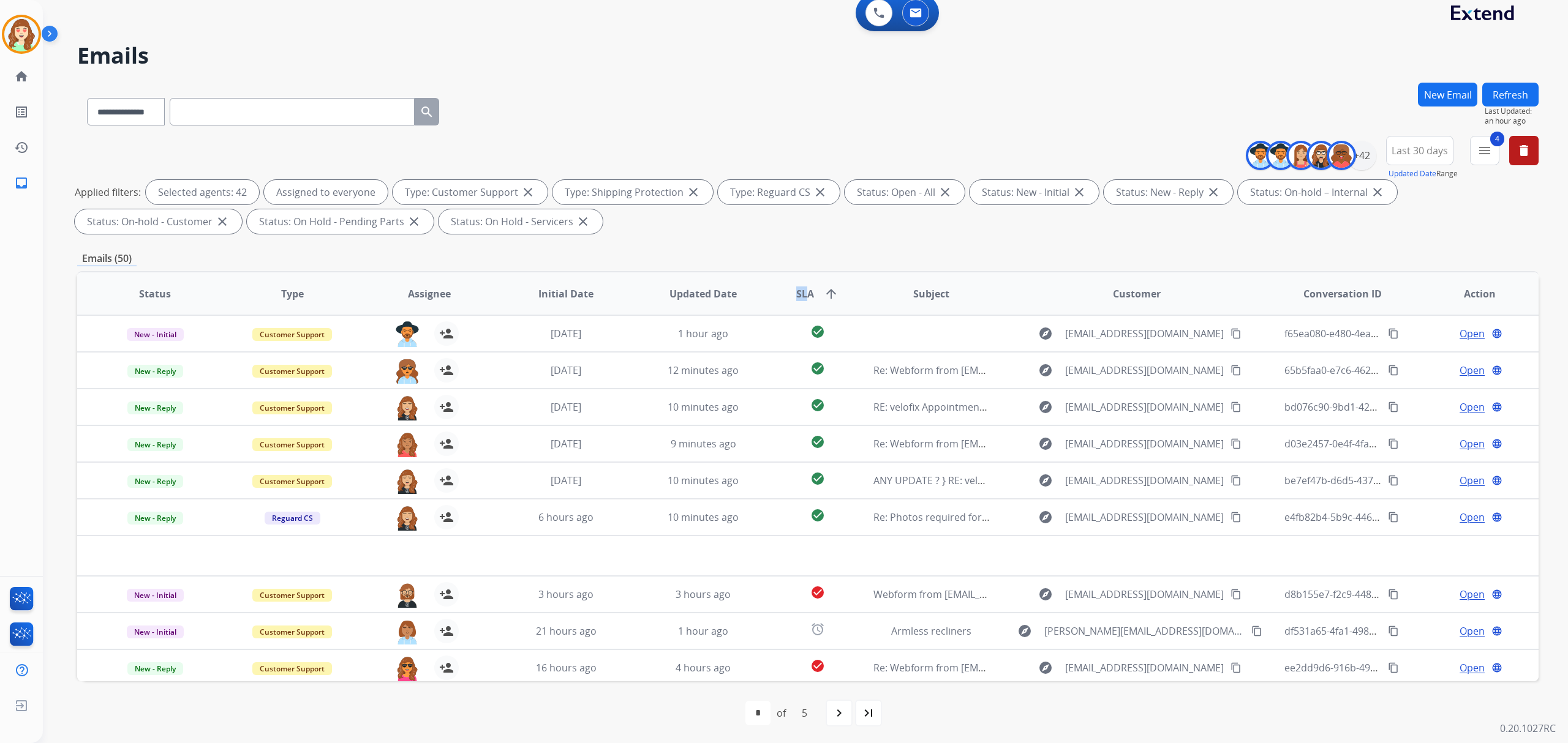
scroll to position [13, 0]
click at [840, 712] on mat-icon "navigate_next" at bounding box center [839, 711] width 15 height 15
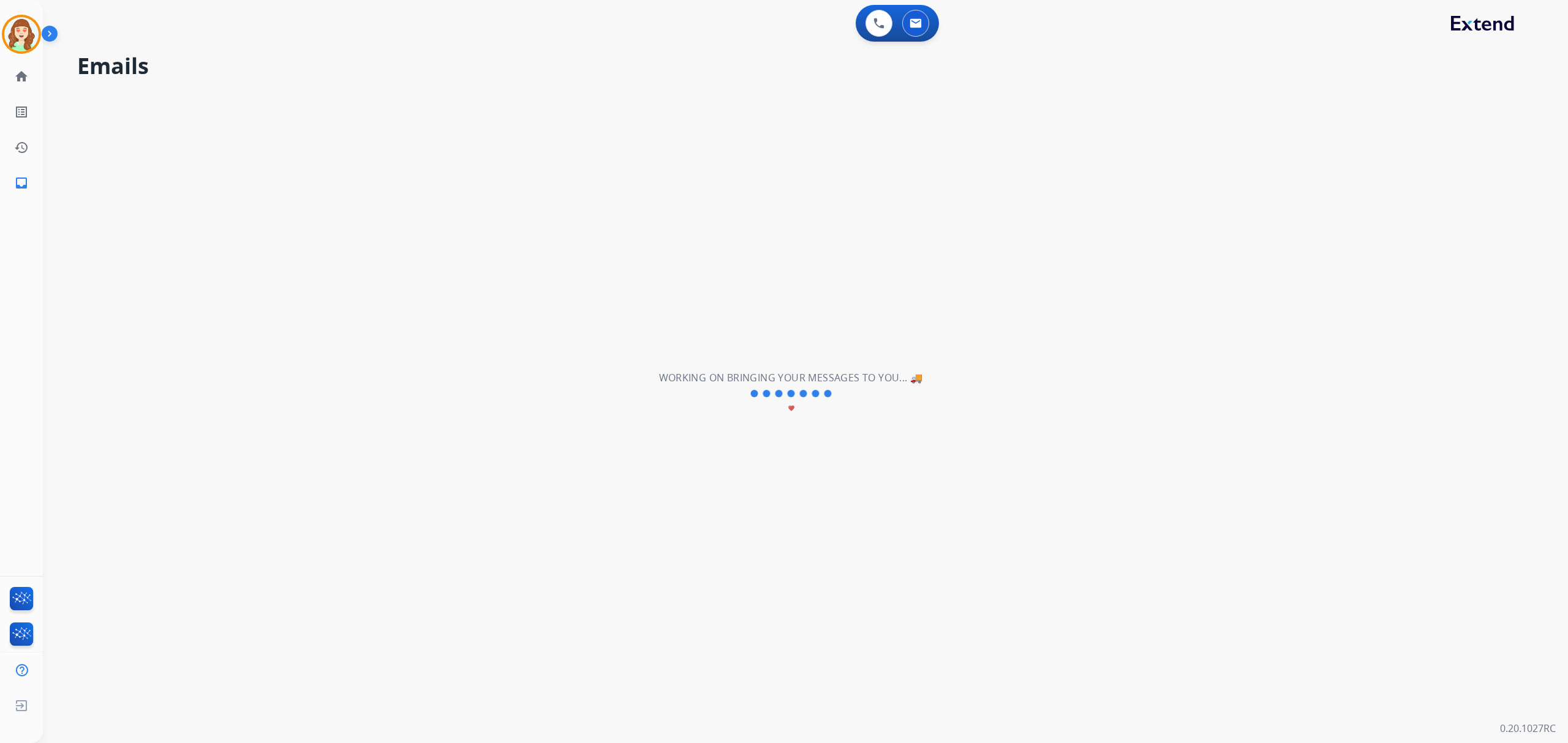
scroll to position [0, 0]
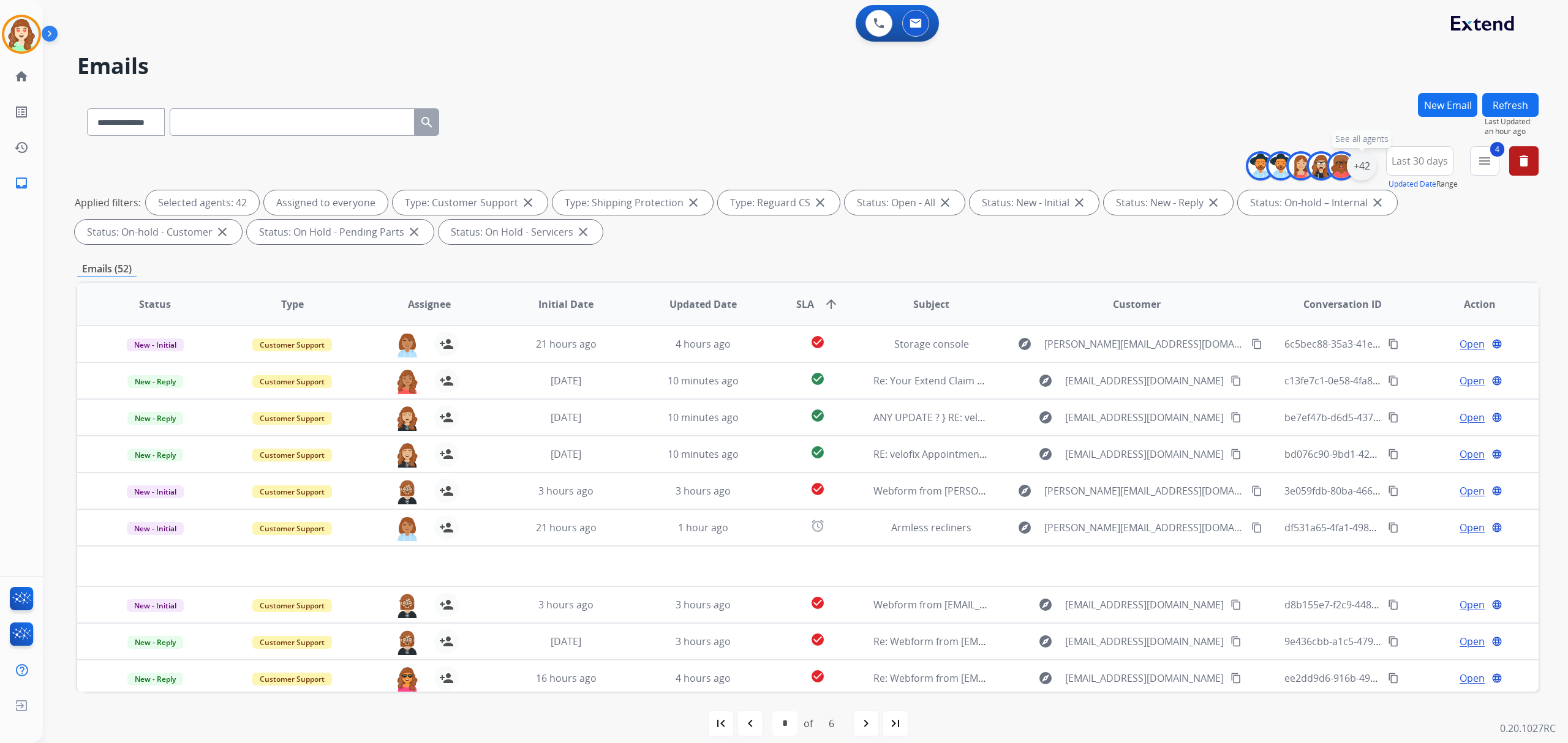
click at [1363, 160] on div "+42" at bounding box center [1360, 166] width 29 height 29
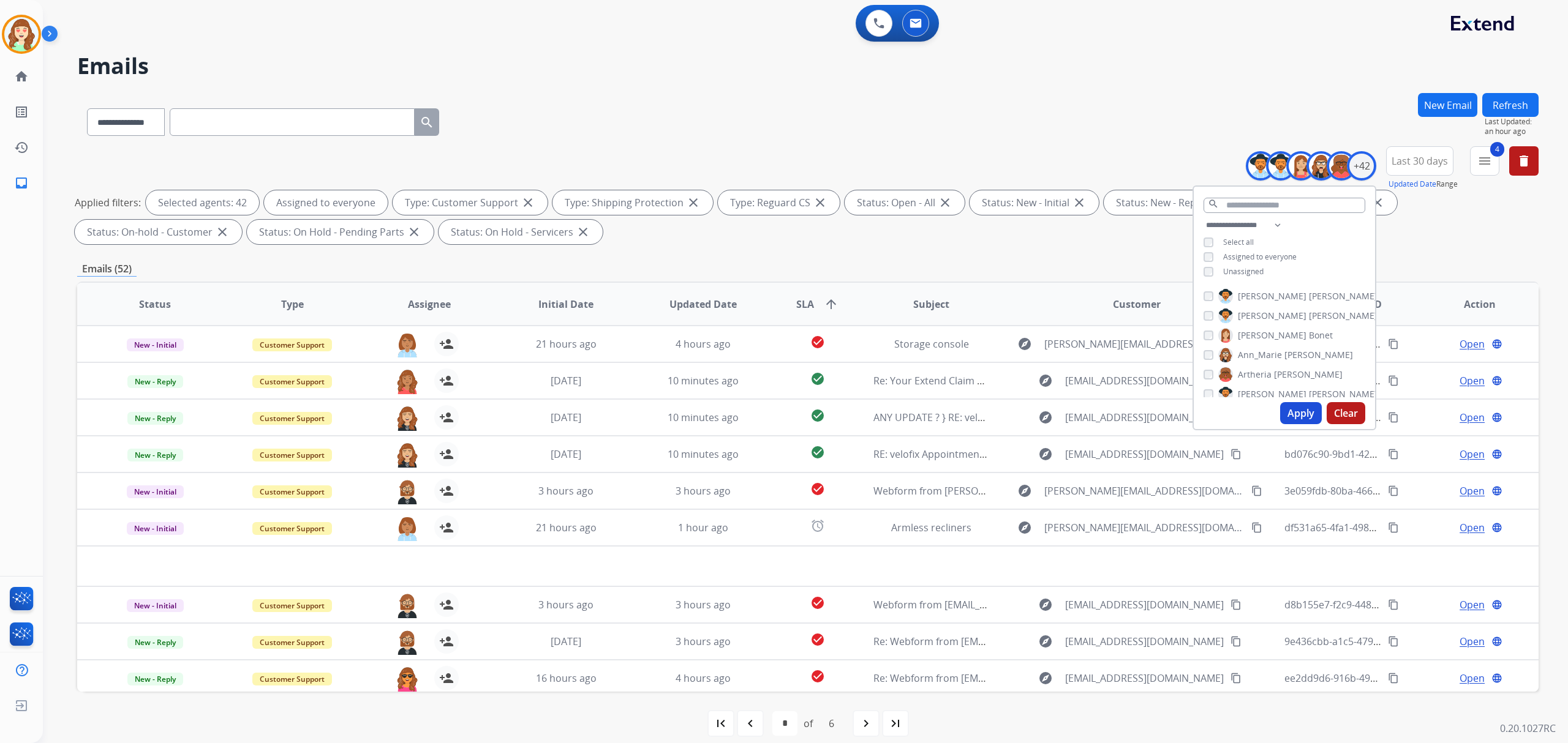
drag, startPoint x: 1344, startPoint y: 412, endPoint x: 1360, endPoint y: 394, distance: 24.1
click at [1348, 411] on button "Clear" at bounding box center [1345, 413] width 39 height 22
select select "*"
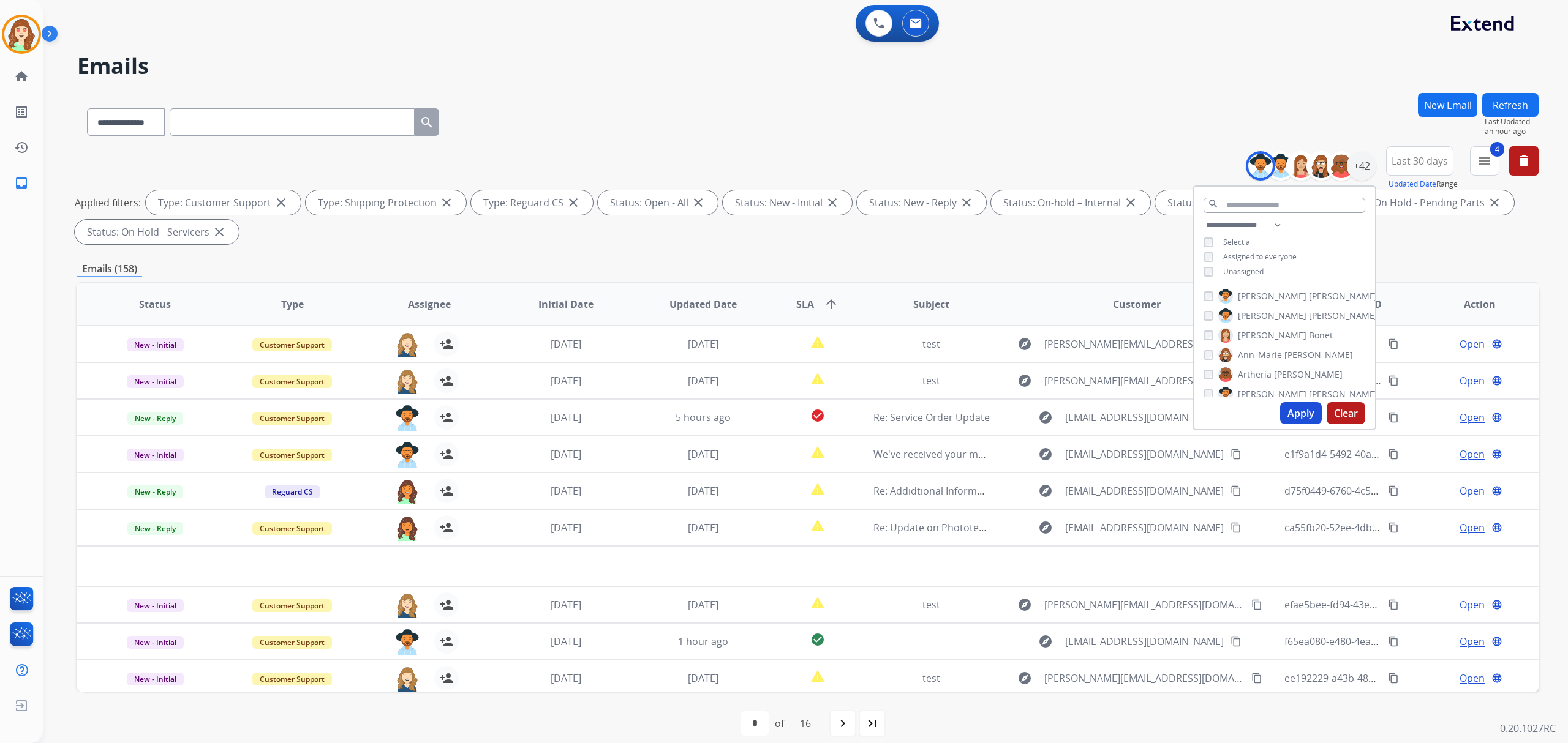
click at [1295, 411] on button "Apply" at bounding box center [1300, 413] width 42 height 22
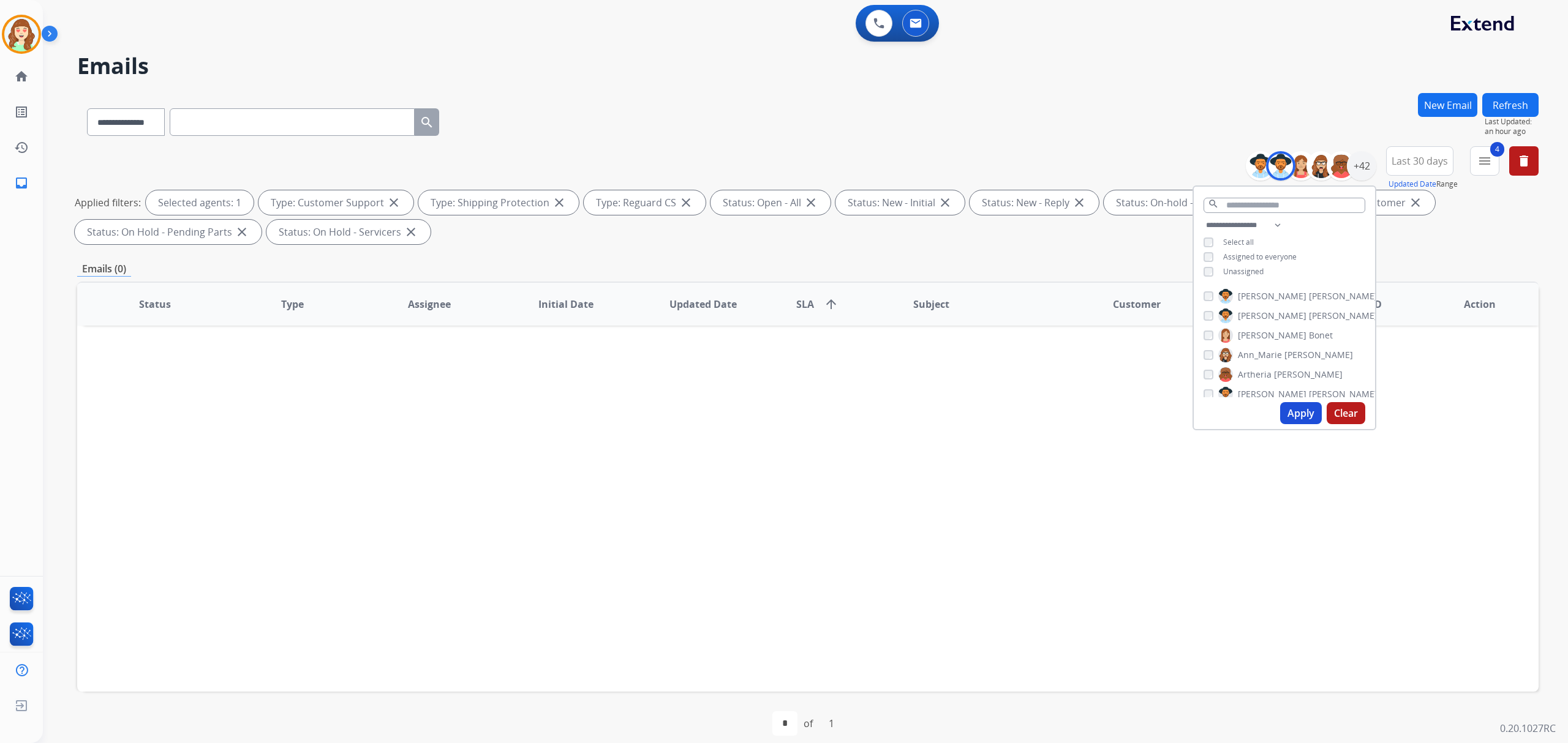
click at [1297, 405] on button "Apply" at bounding box center [1300, 413] width 42 height 22
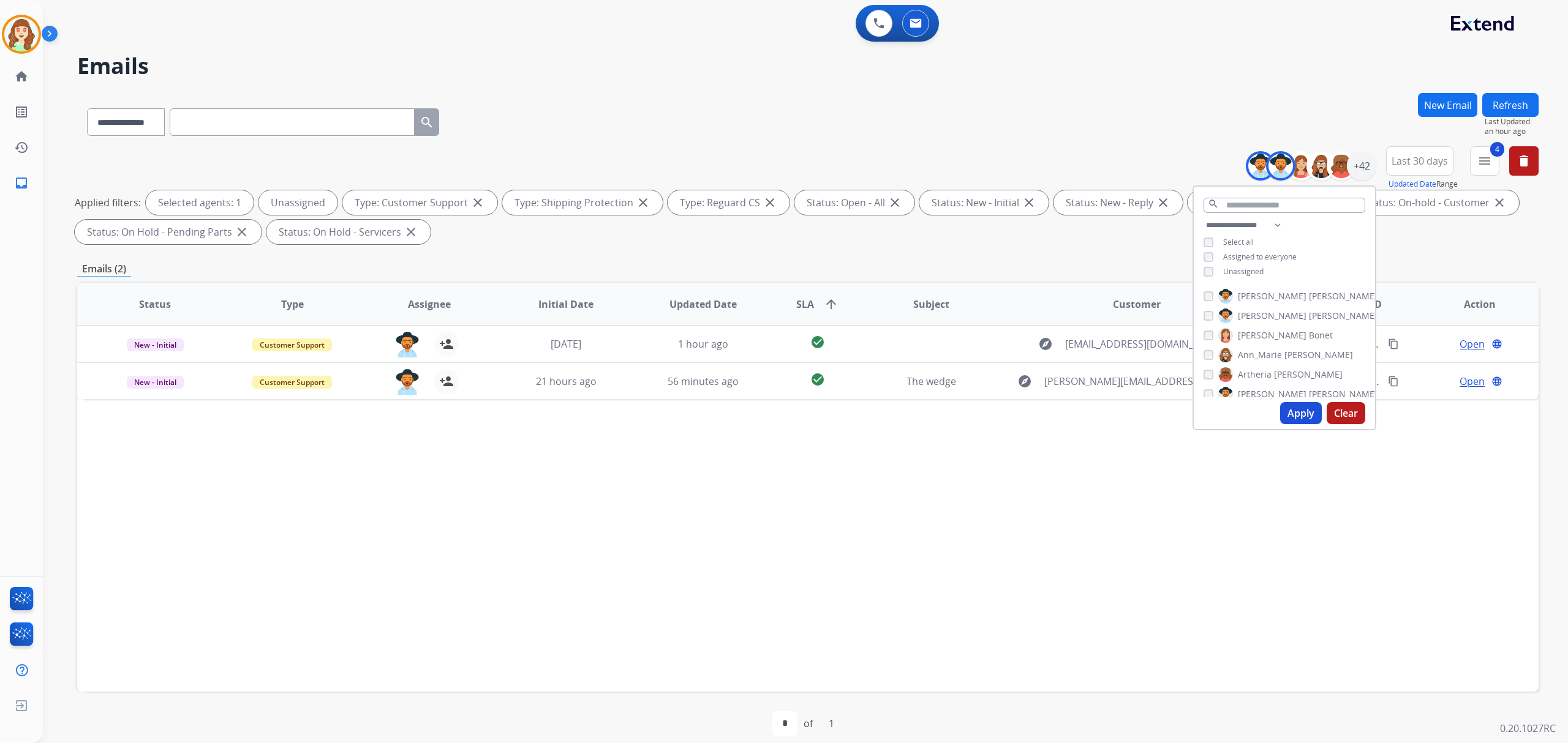
click at [1289, 405] on button "Apply" at bounding box center [1300, 413] width 42 height 22
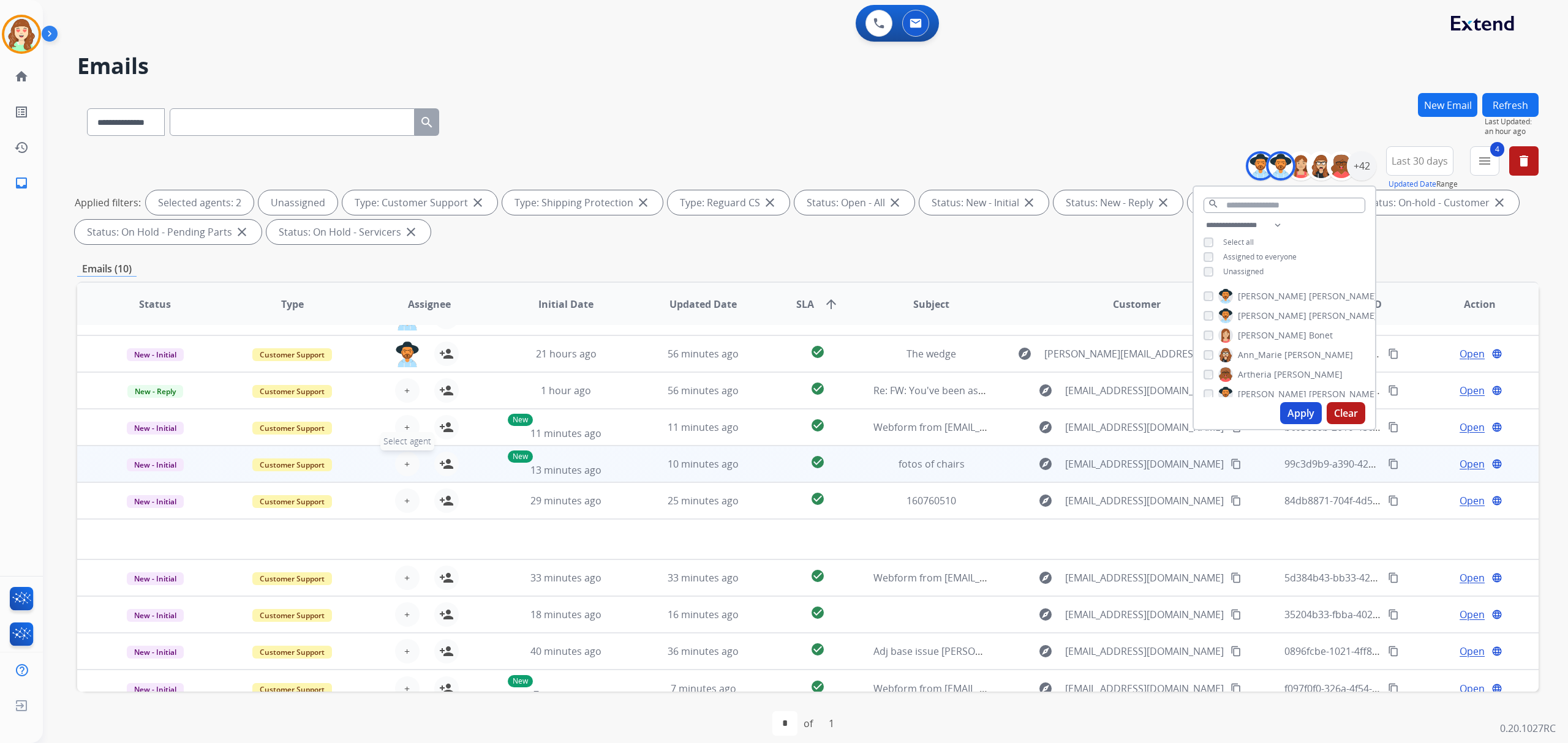
scroll to position [40, 0]
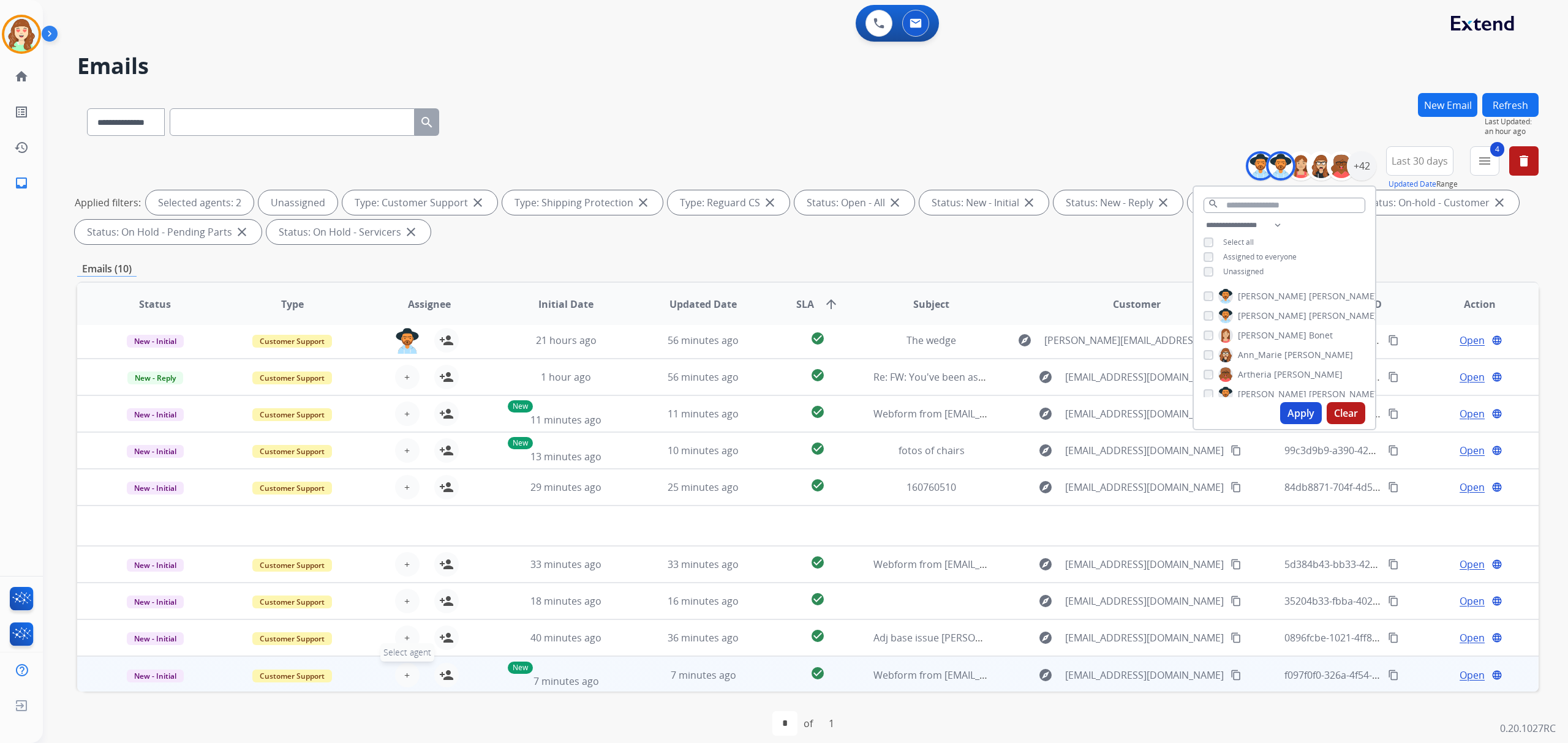
click at [404, 674] on span "+" at bounding box center [406, 675] width 6 height 15
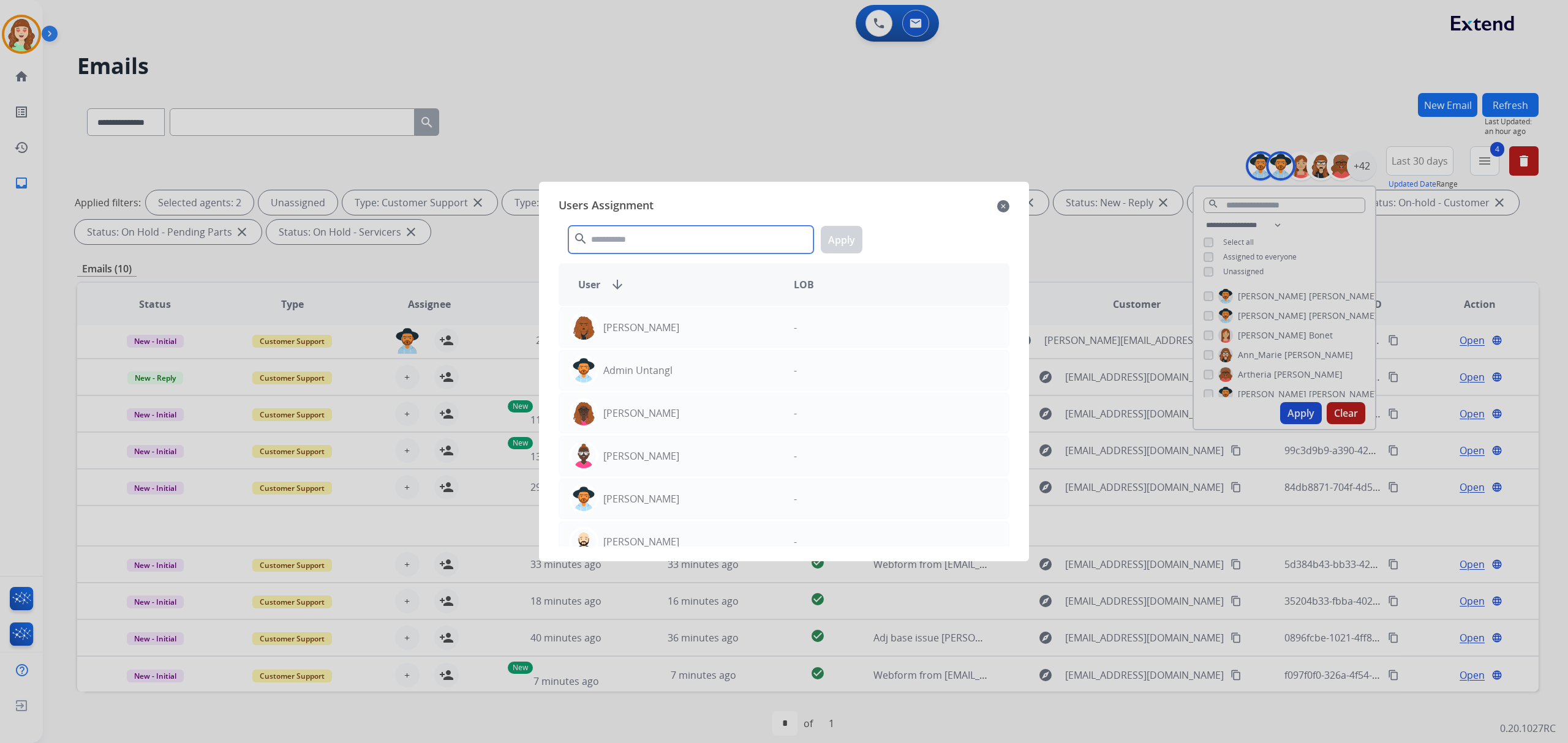
click at [644, 237] on input "text" at bounding box center [690, 239] width 245 height 28
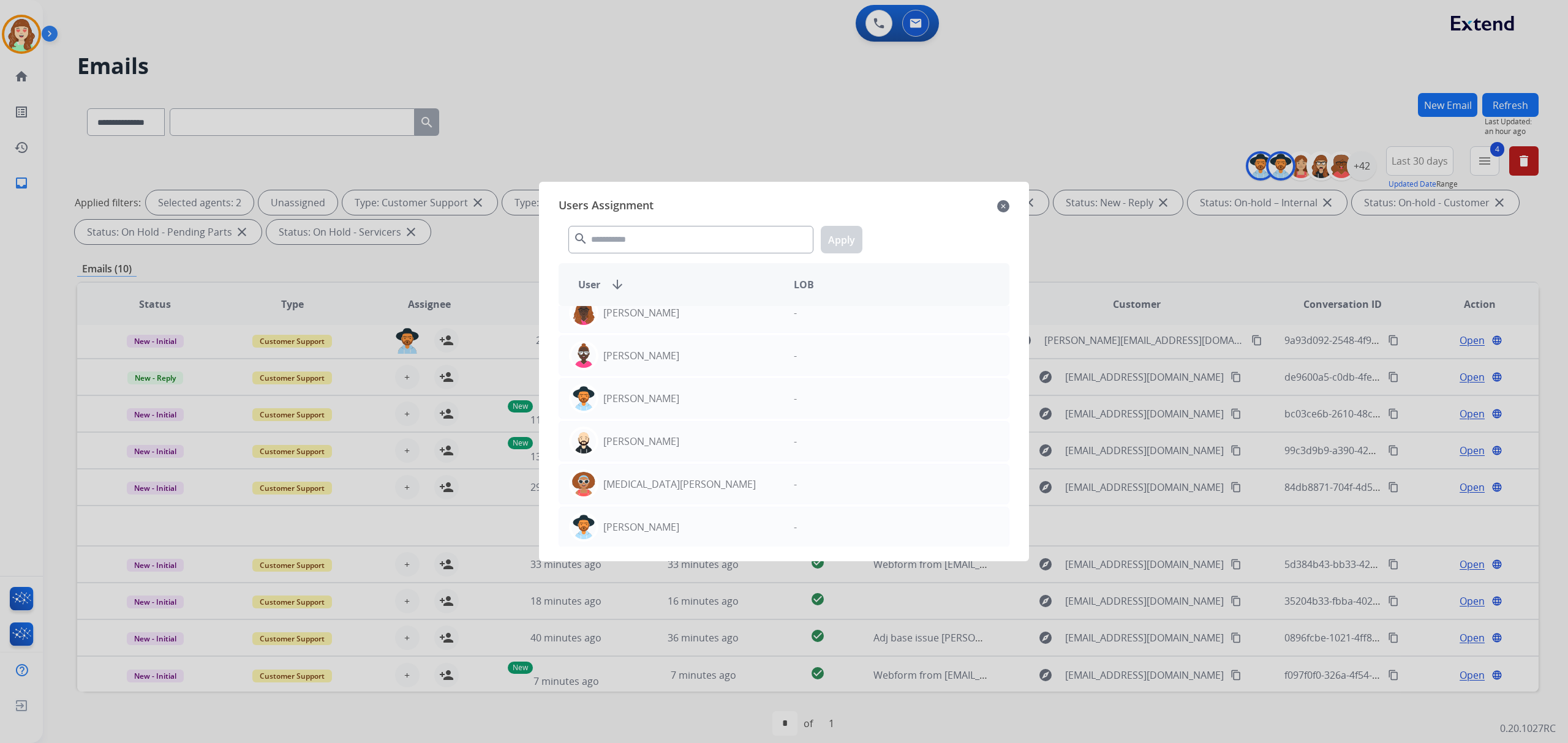
scroll to position [327, 0]
click at [654, 239] on input "text" at bounding box center [690, 239] width 245 height 28
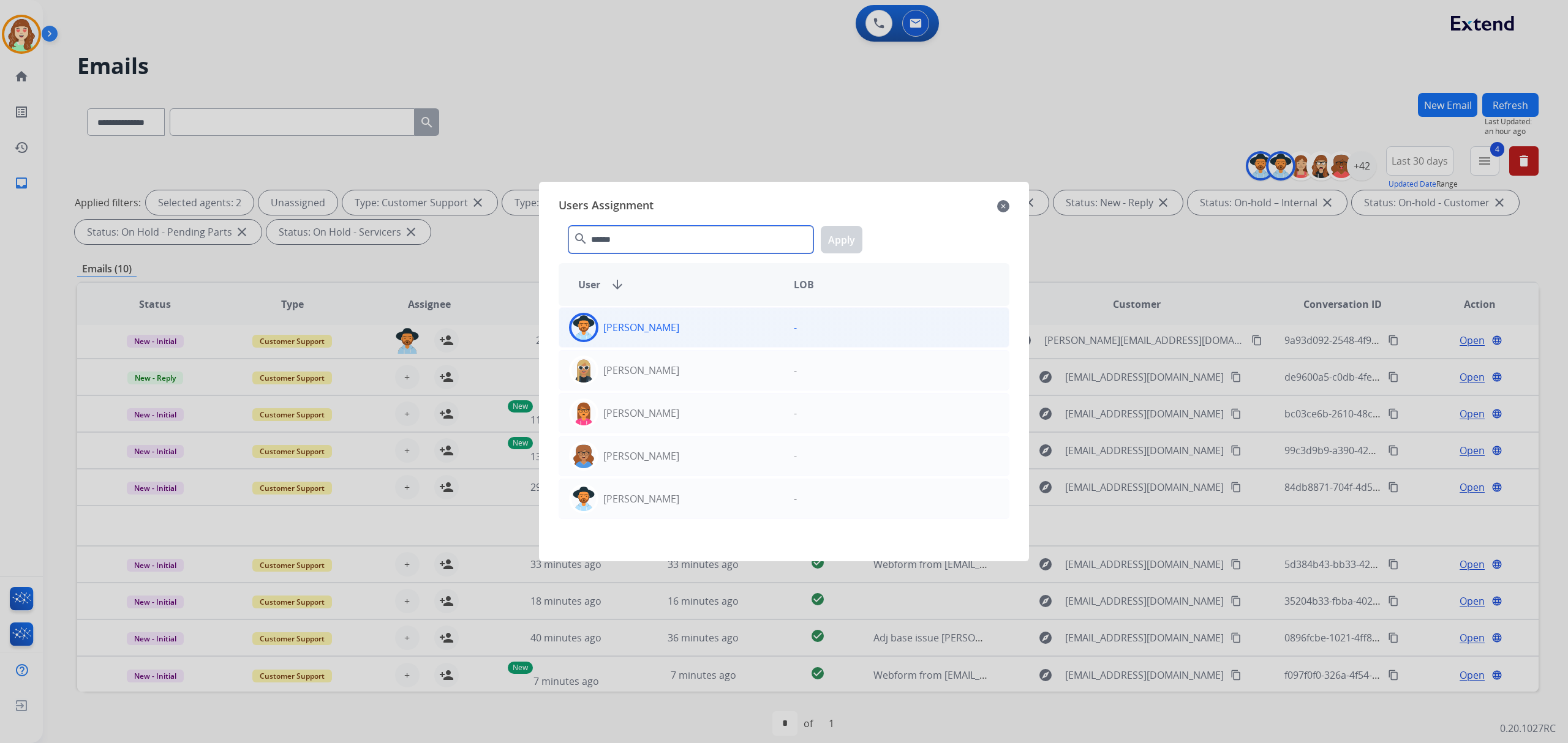
type input "******"
click at [715, 324] on div "Alexis Martinez" at bounding box center [672, 327] width 225 height 29
click at [838, 248] on button "Apply" at bounding box center [841, 239] width 42 height 28
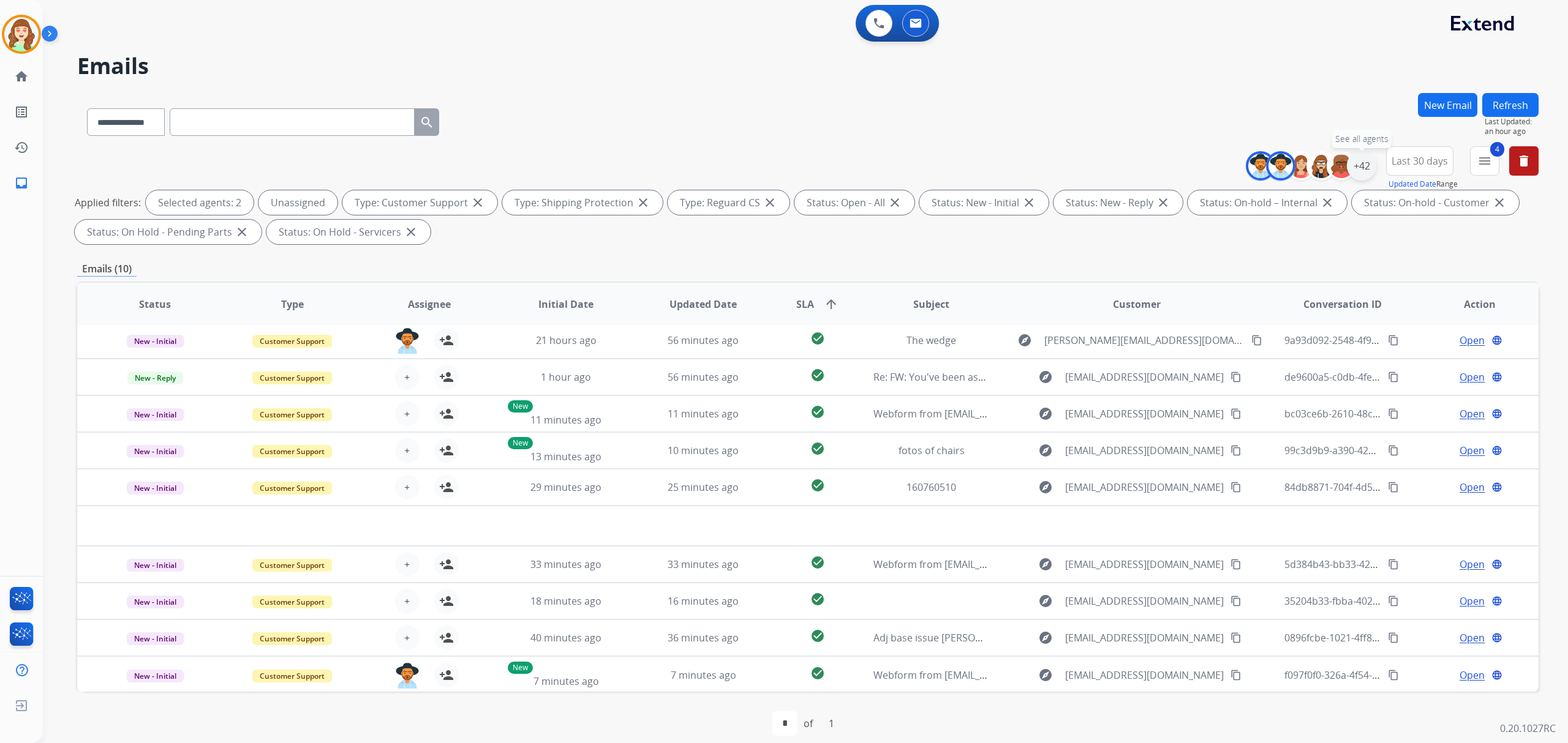
click at [1350, 170] on div "+42" at bounding box center [1360, 166] width 29 height 29
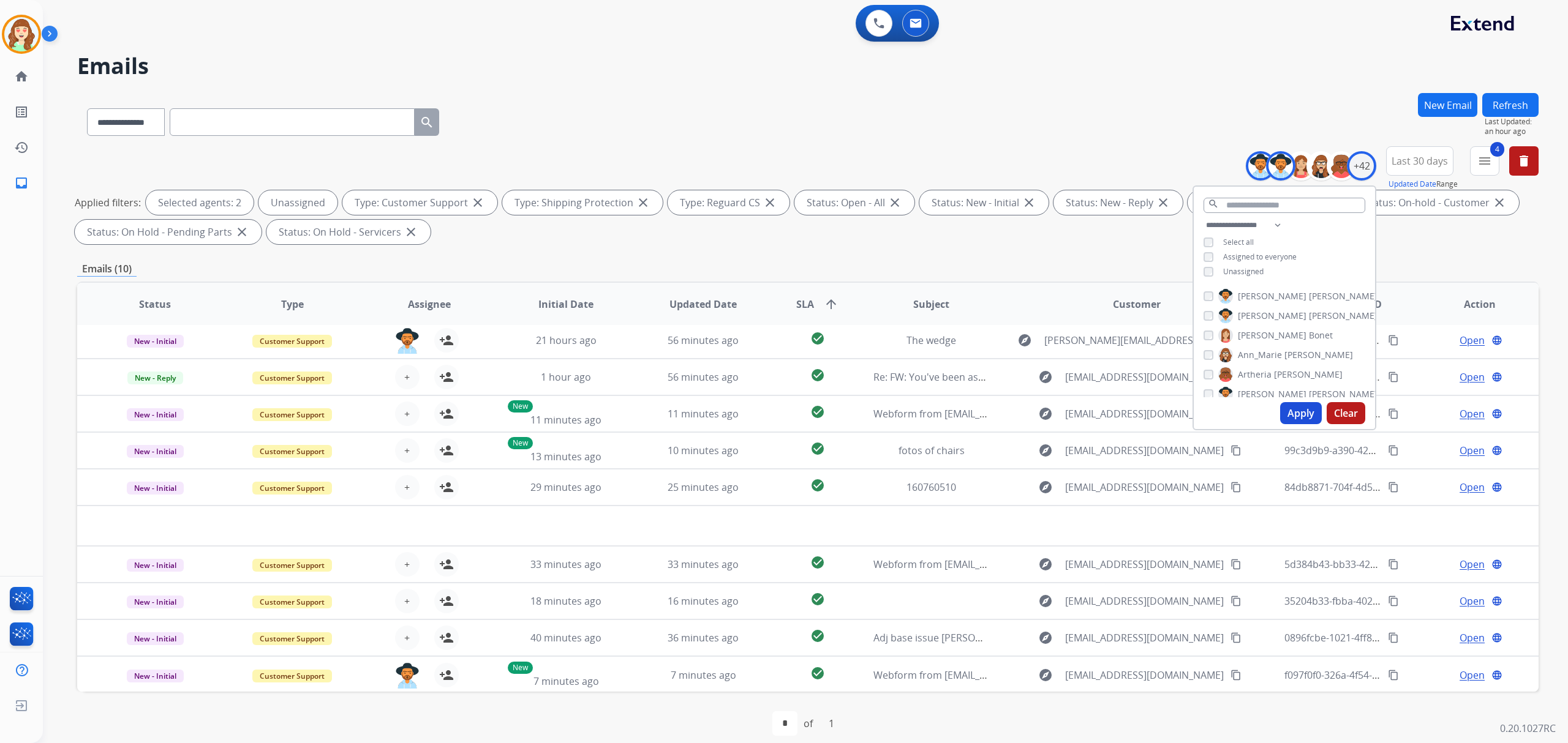
click at [1342, 412] on button "Clear" at bounding box center [1345, 413] width 39 height 22
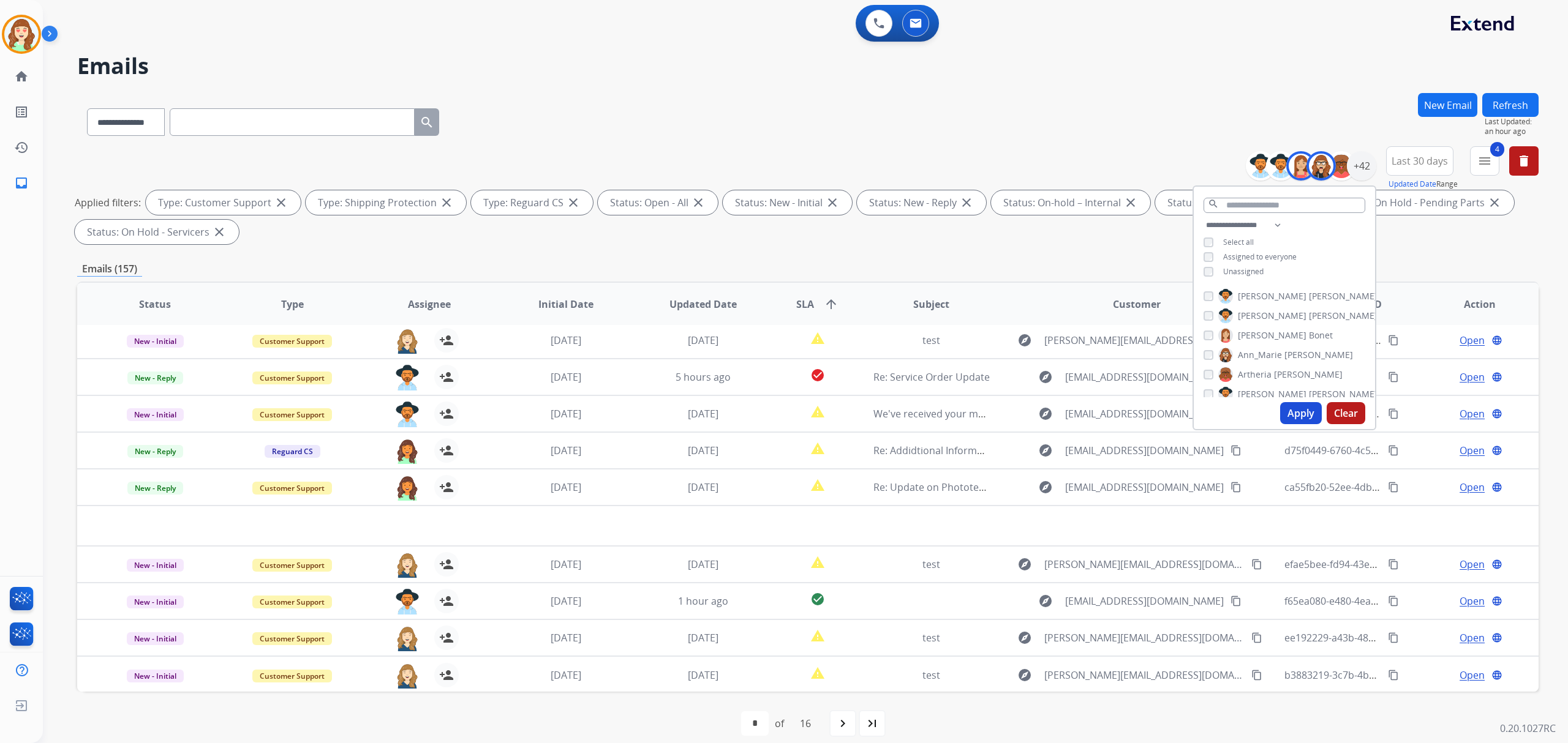
click at [1297, 411] on button "Apply" at bounding box center [1300, 413] width 42 height 22
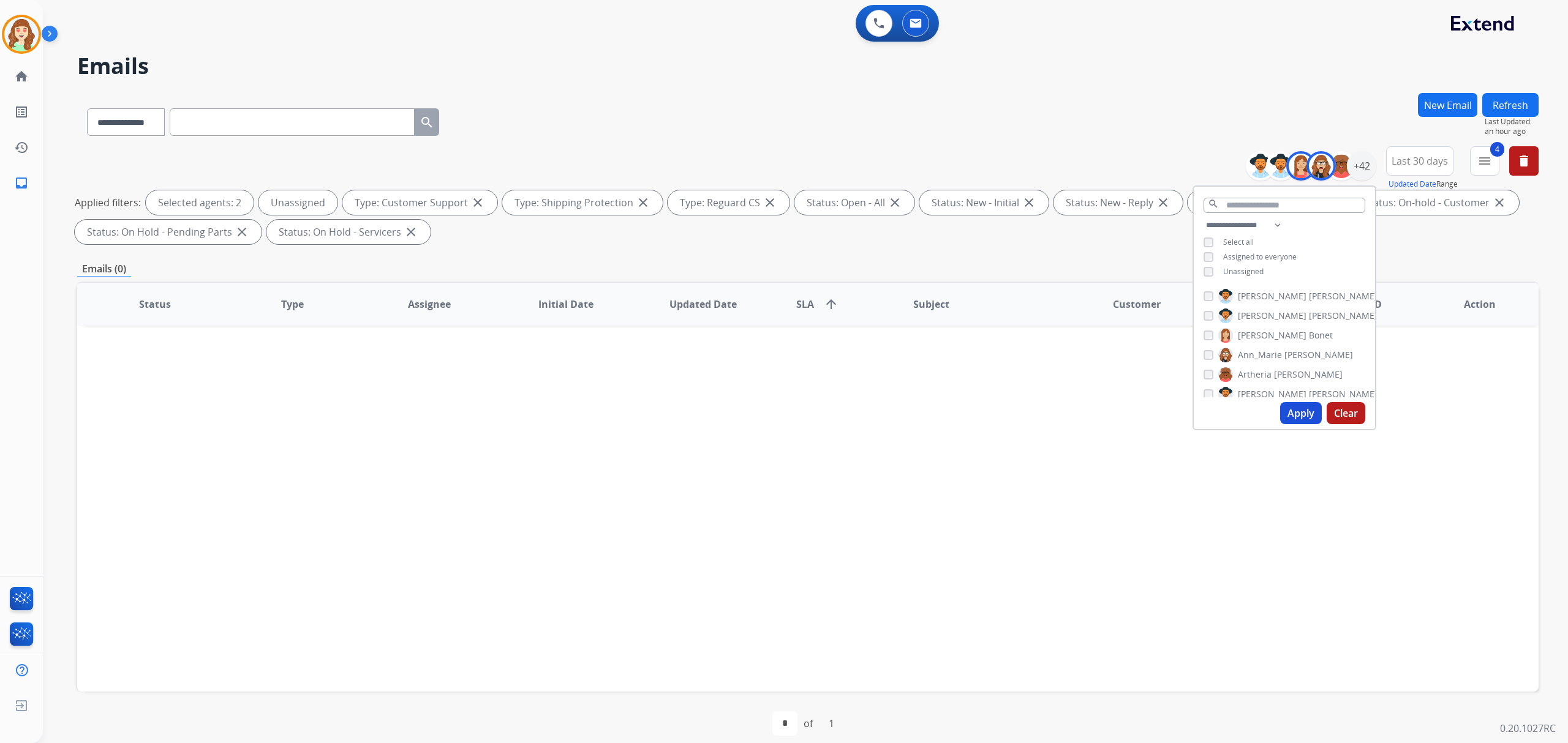
click at [1293, 414] on button "Apply" at bounding box center [1300, 413] width 42 height 22
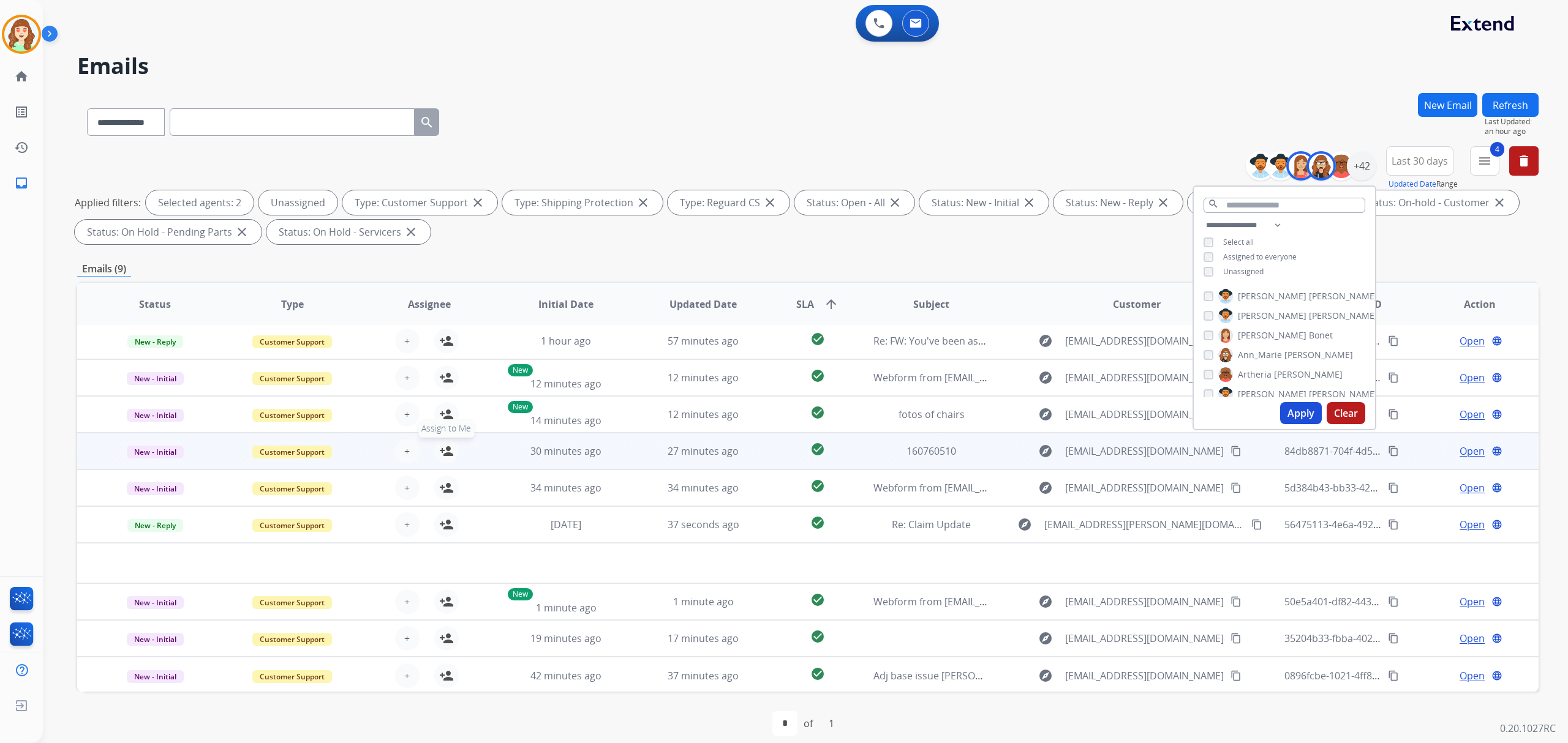
scroll to position [4, 0]
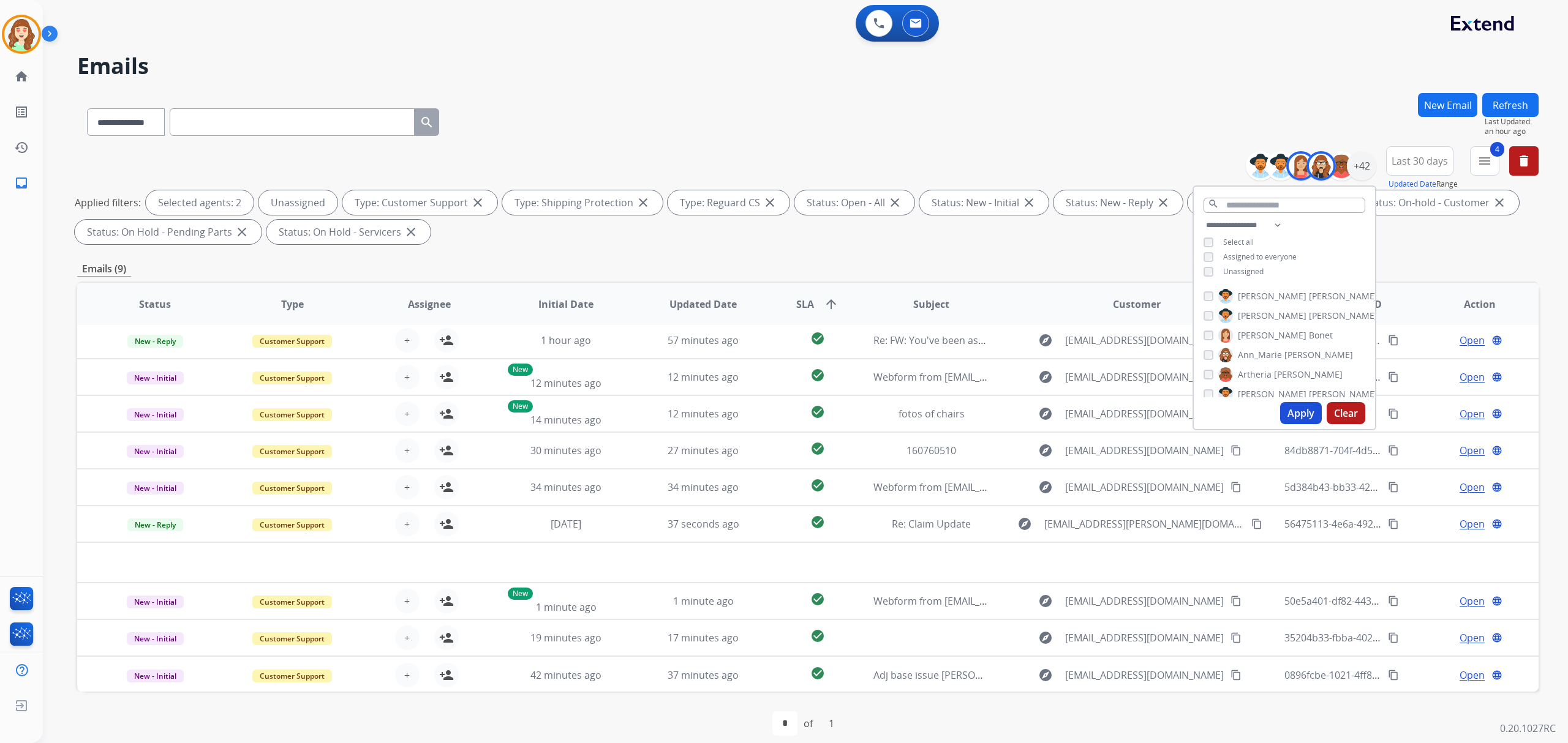
click at [817, 297] on span "SLA arrow_upward" at bounding box center [818, 304] width 43 height 15
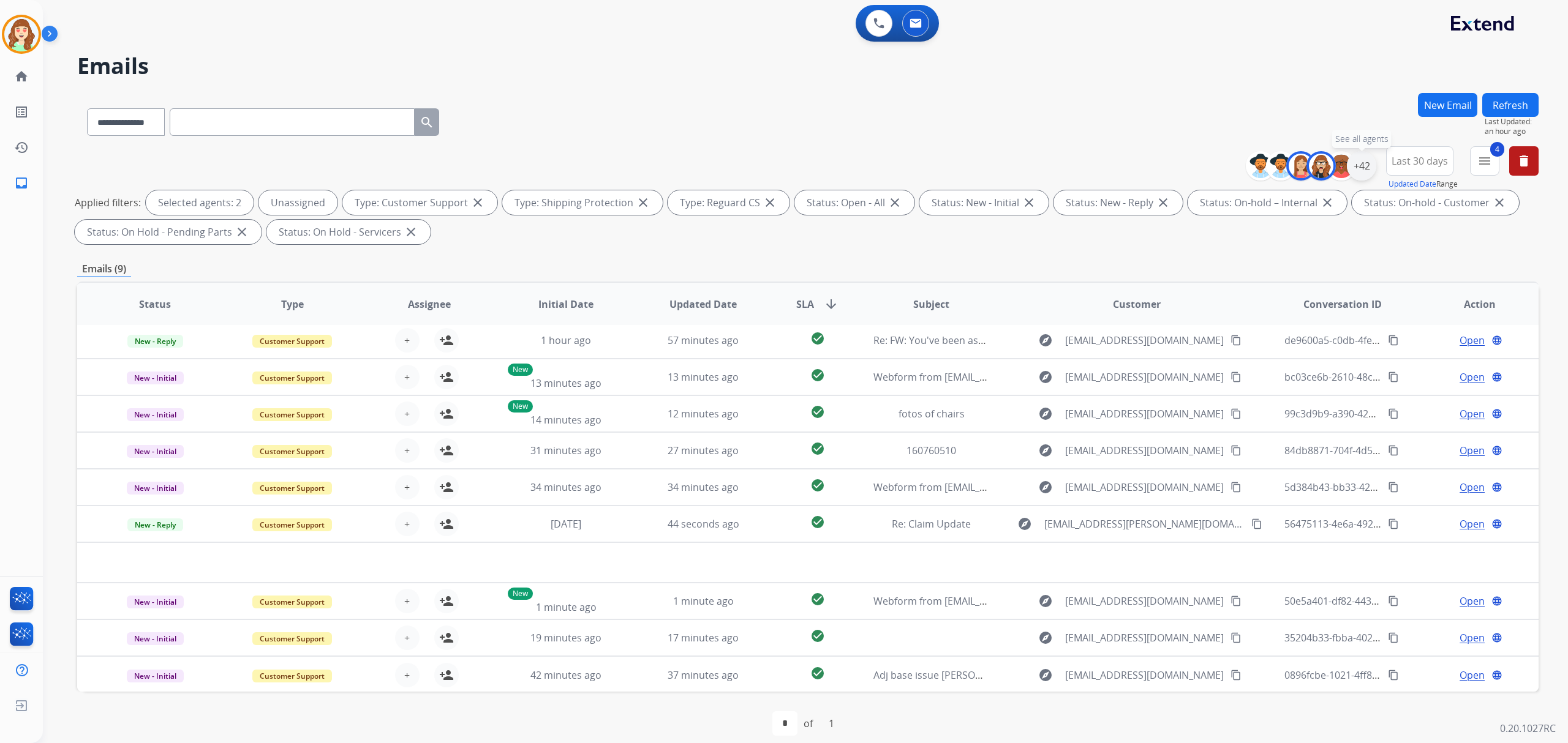
click at [1360, 167] on div "+42" at bounding box center [1360, 166] width 29 height 29
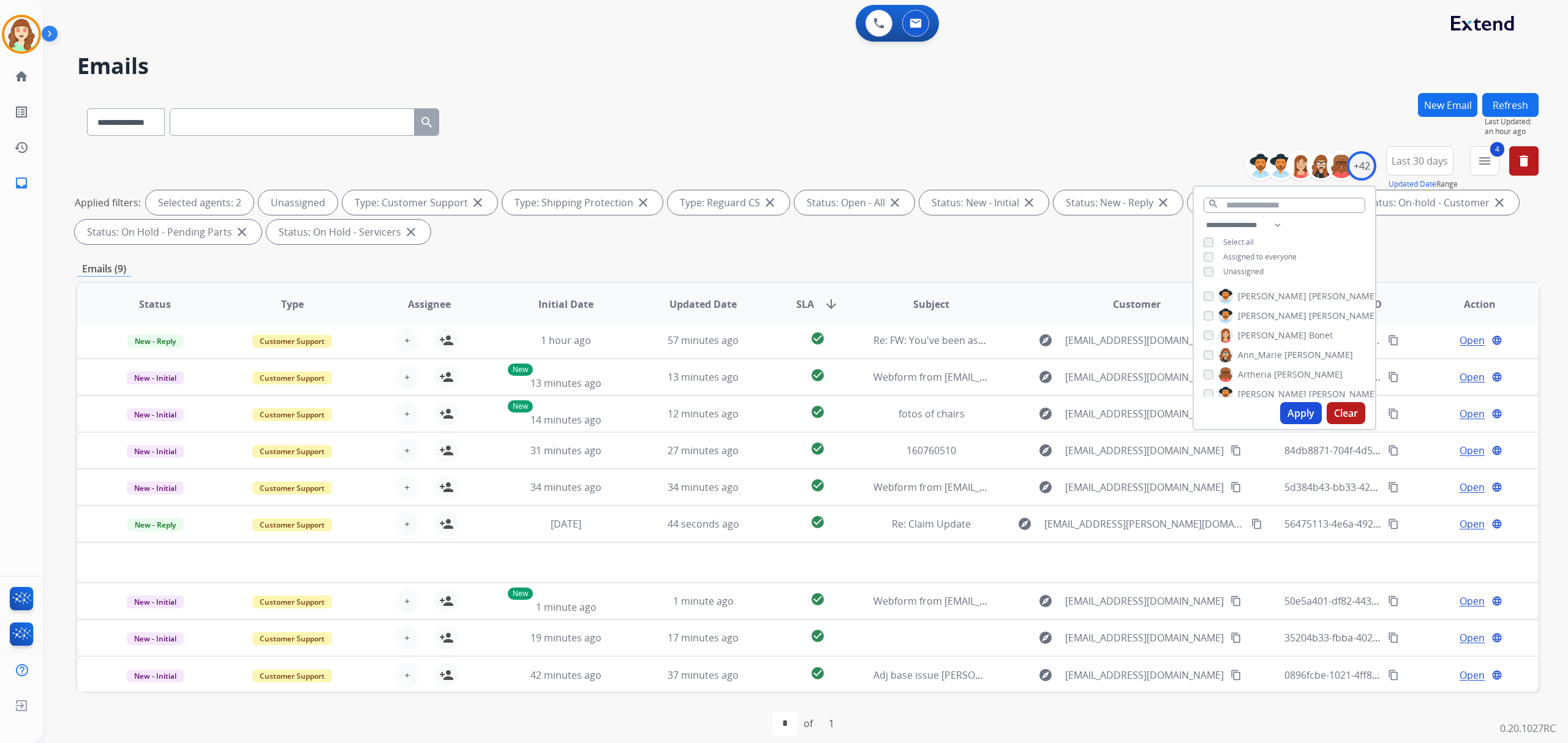
click at [1213, 267] on div "Unassigned" at bounding box center [1233, 271] width 60 height 9
click at [1299, 413] on button "Apply" at bounding box center [1300, 413] width 42 height 22
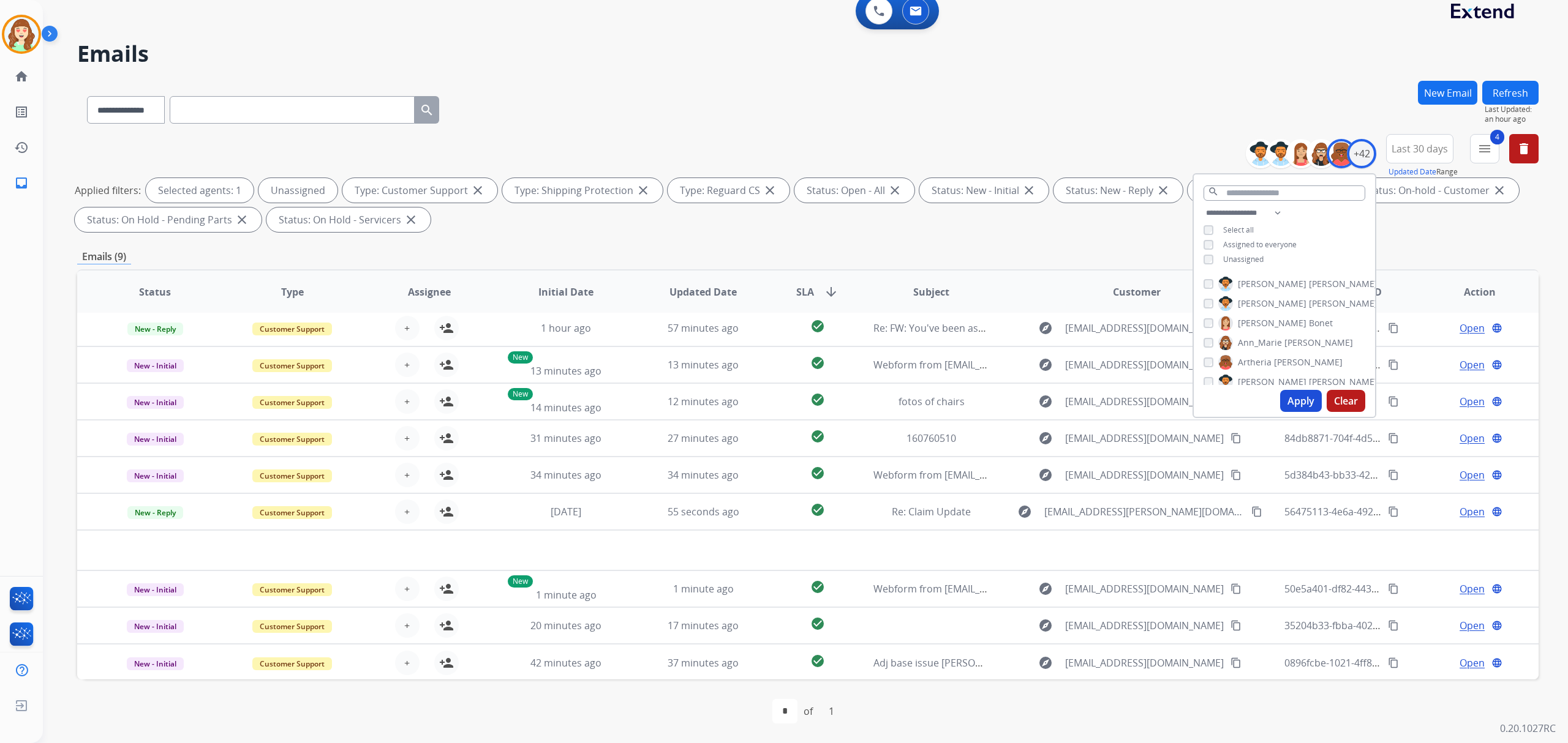
scroll to position [81, 0]
click at [1287, 395] on button "Apply" at bounding box center [1300, 401] width 42 height 22
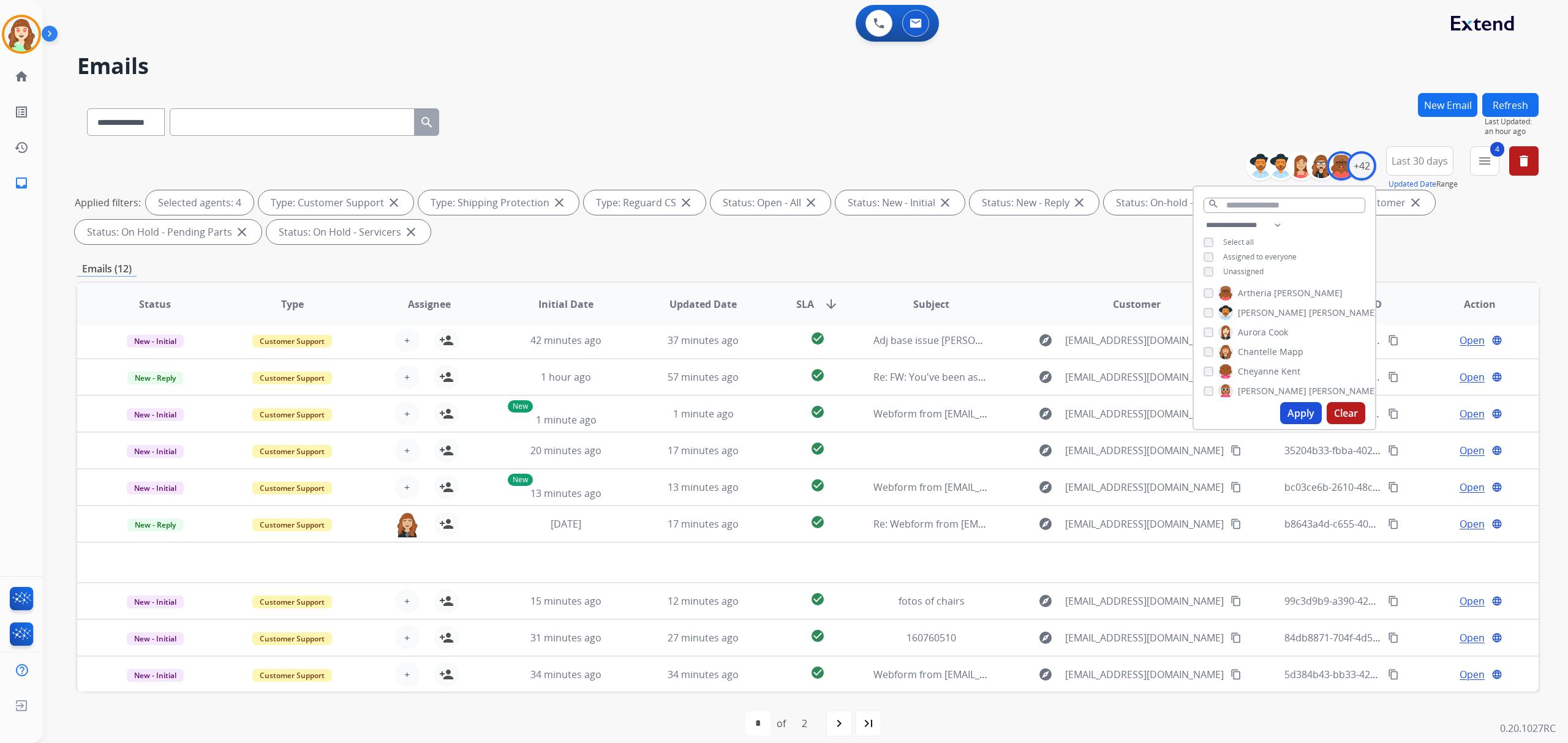
click at [1291, 407] on button "Apply" at bounding box center [1300, 413] width 42 height 22
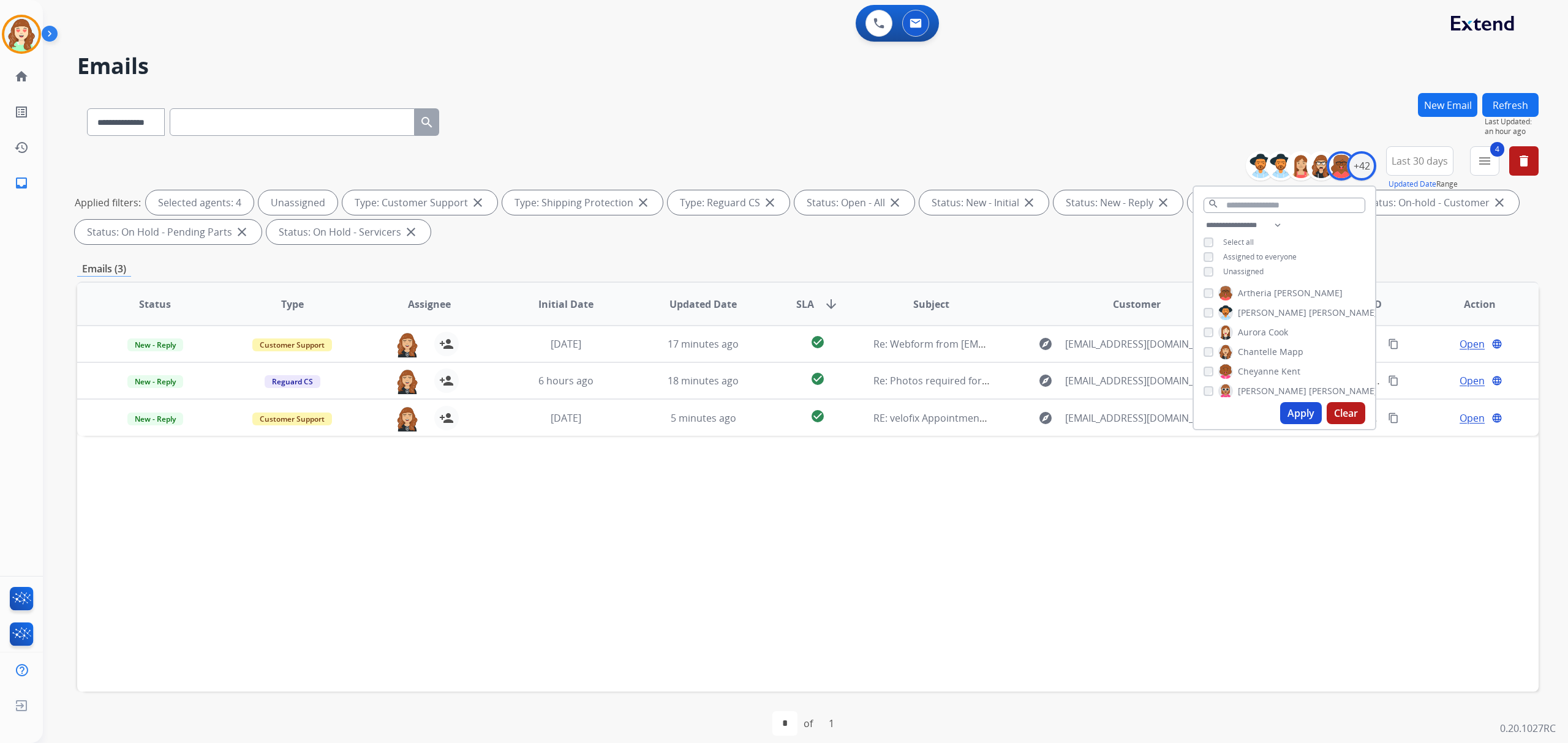
click at [1298, 411] on button "Apply" at bounding box center [1300, 413] width 42 height 22
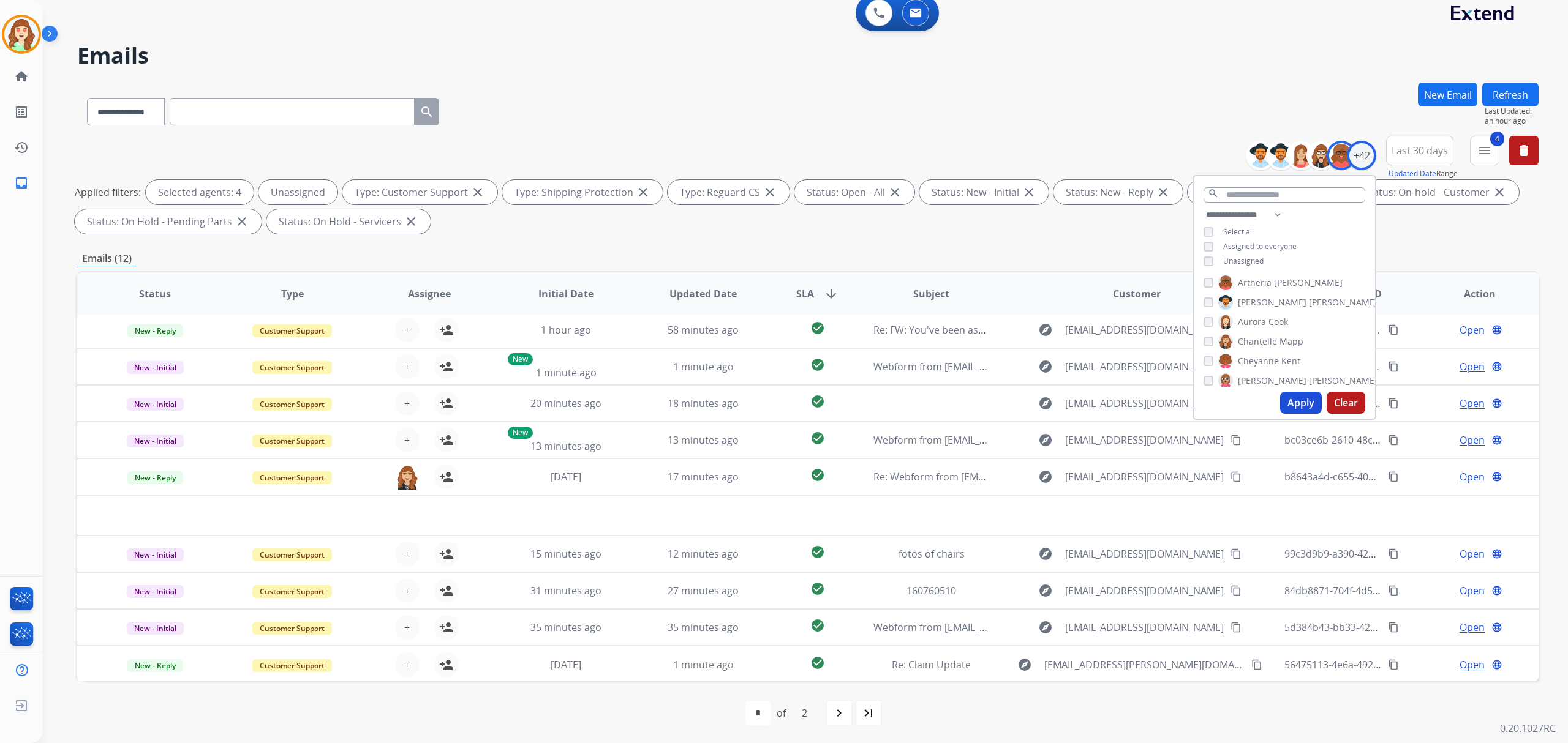
scroll to position [13, 0]
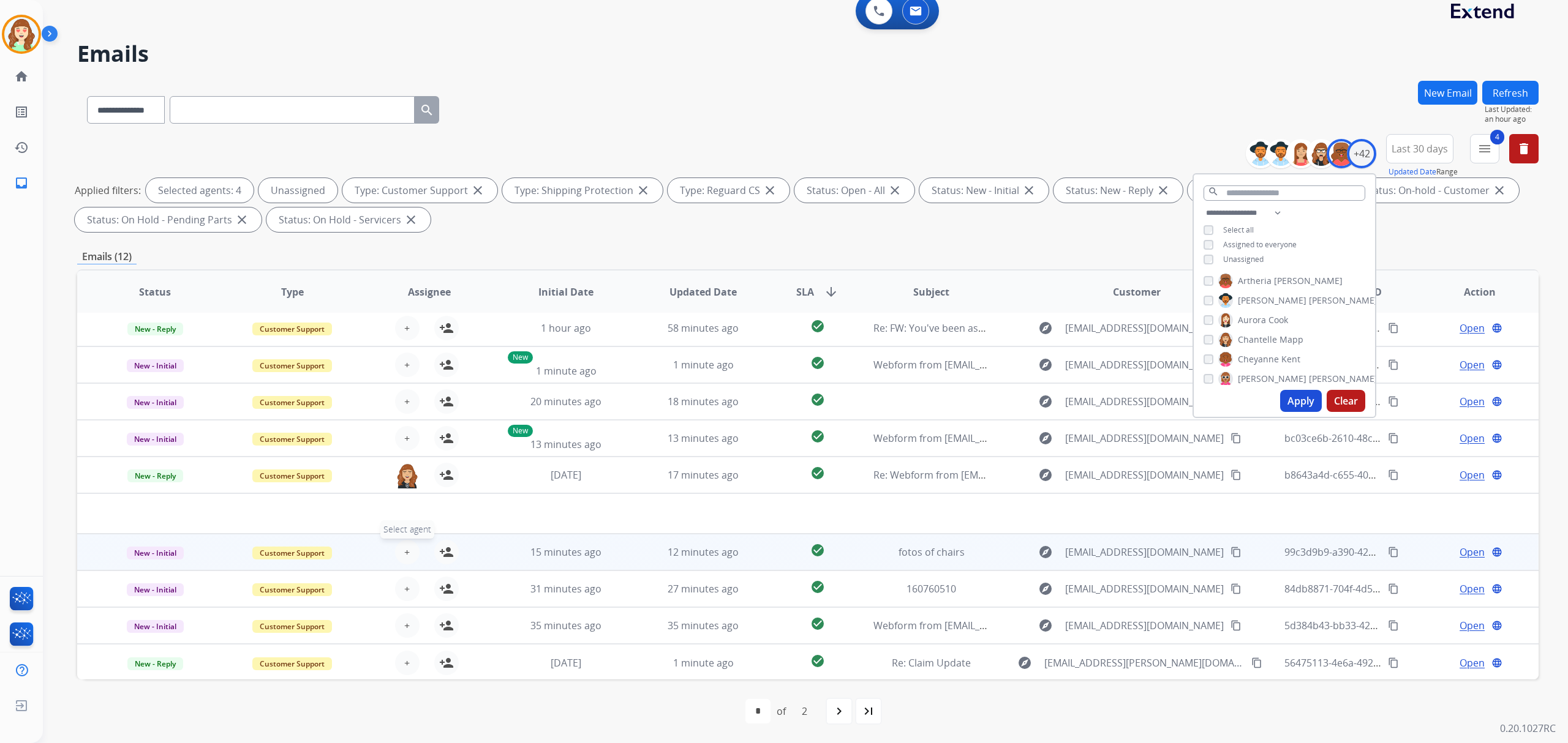
click at [406, 549] on span "+" at bounding box center [406, 552] width 6 height 15
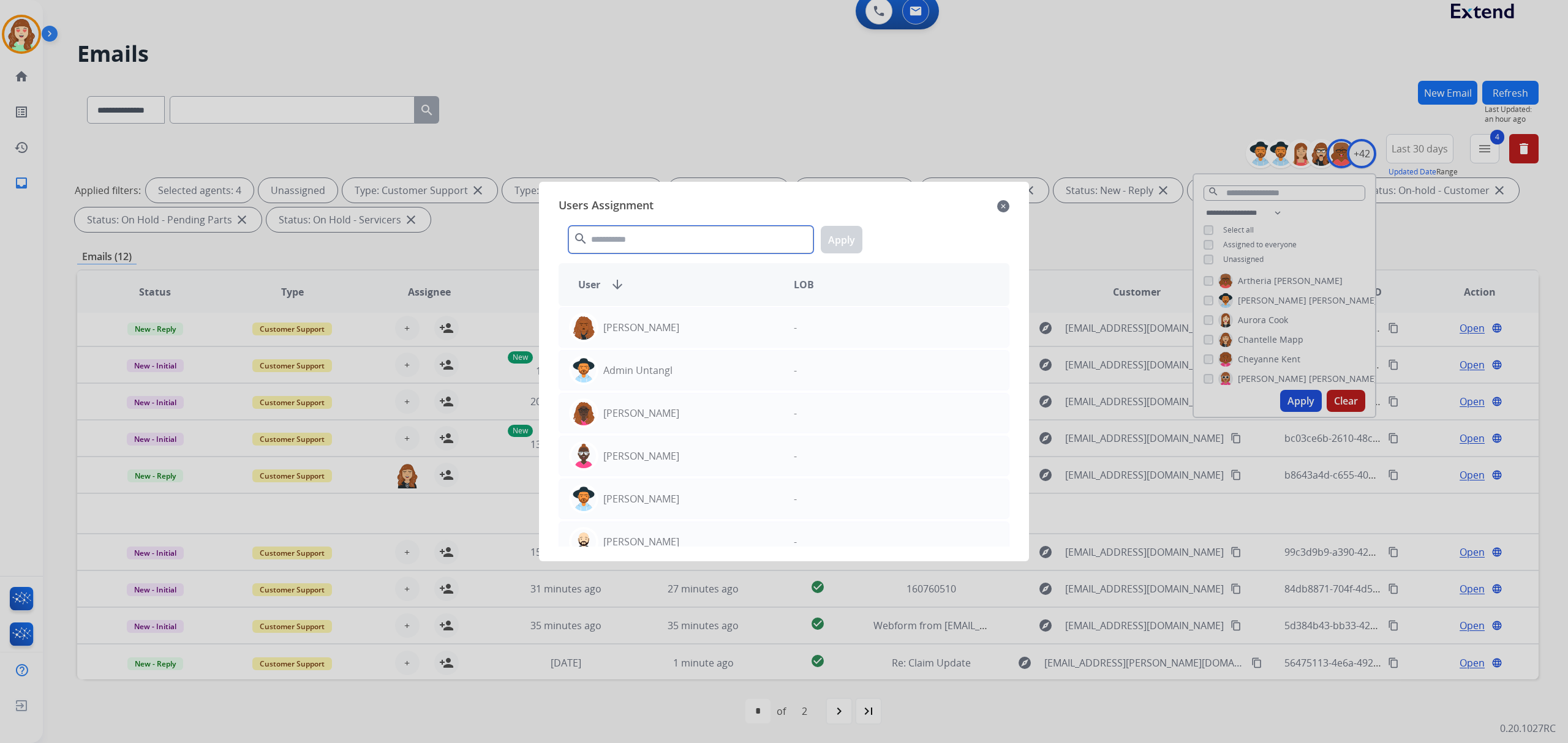
click at [654, 243] on input "text" at bounding box center [690, 239] width 245 height 28
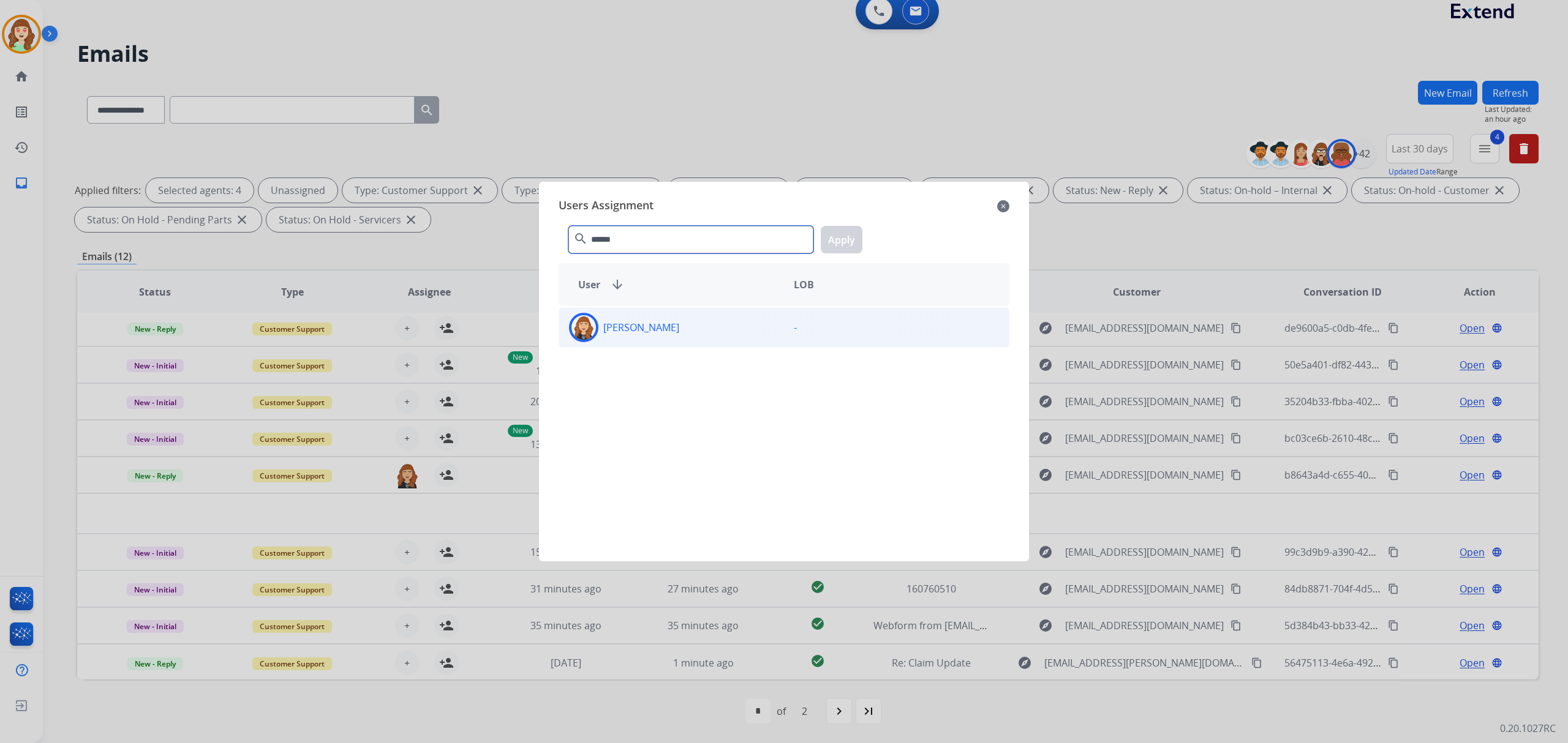
type input "******"
drag, startPoint x: 687, startPoint y: 331, endPoint x: 858, endPoint y: 218, distance: 205.0
click at [690, 329] on div "Chantelle Mapp" at bounding box center [672, 327] width 225 height 29
click at [838, 237] on button "Apply" at bounding box center [841, 239] width 42 height 28
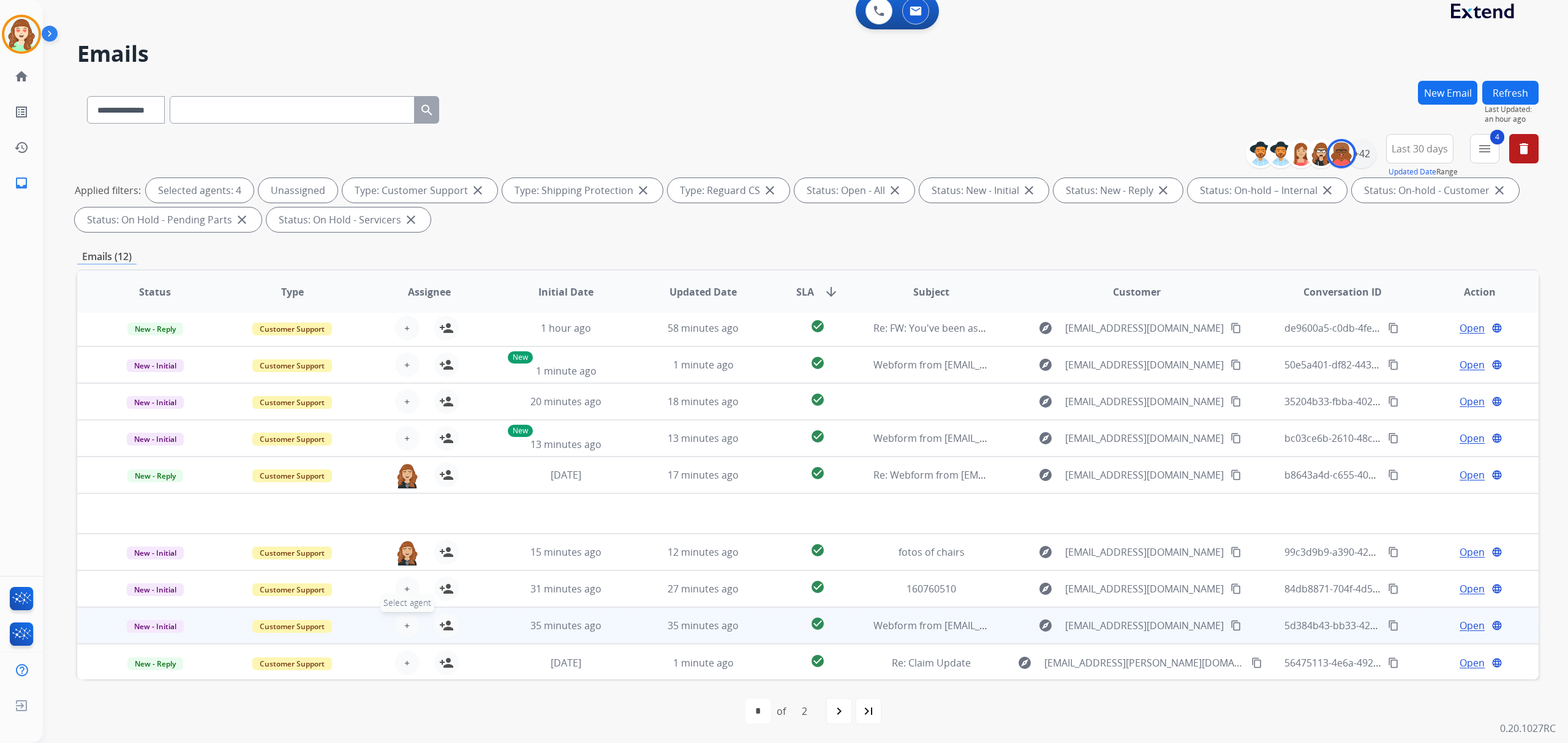
click at [409, 616] on button "+ Select agent" at bounding box center [407, 625] width 24 height 24
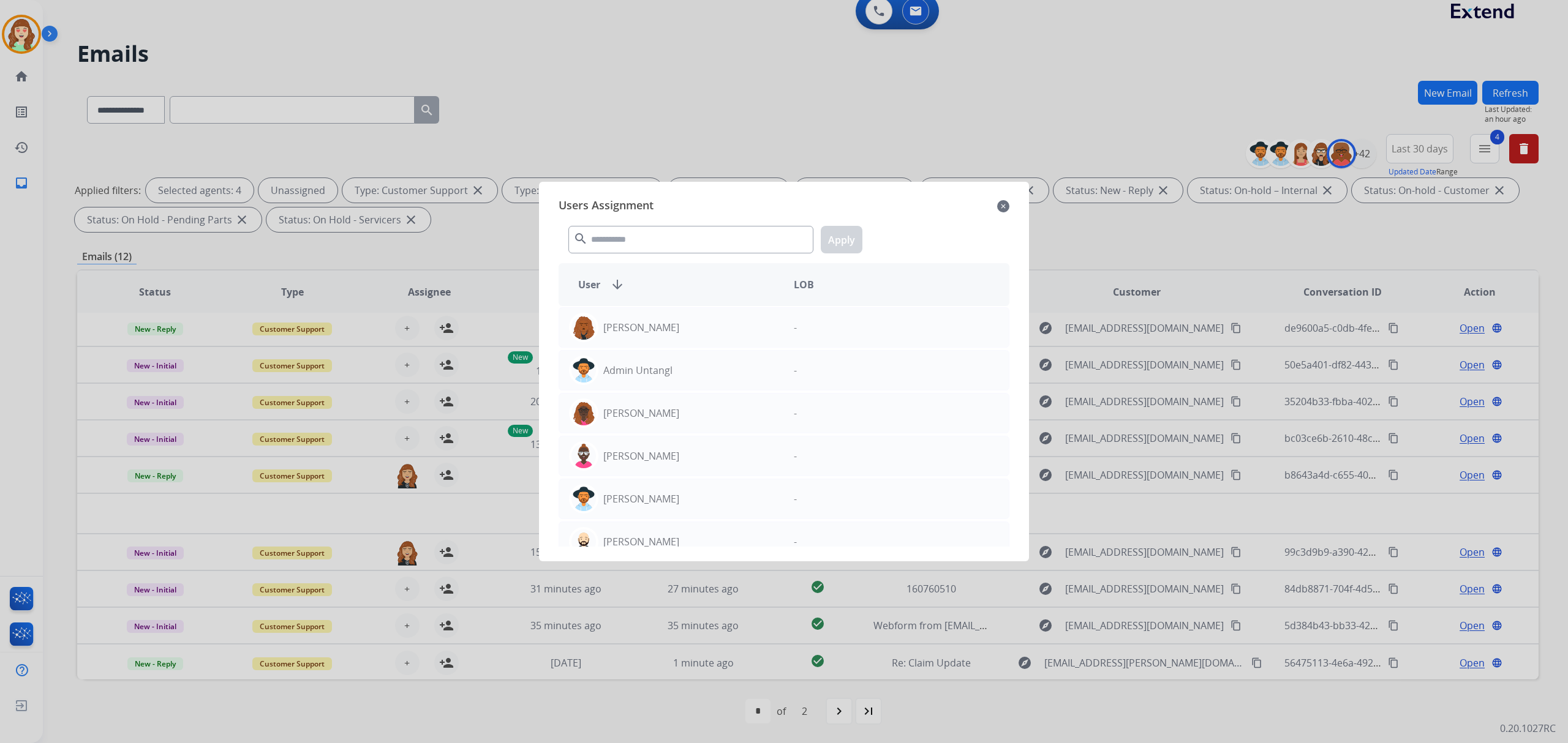
click at [739, 223] on div "search Apply" at bounding box center [784, 237] width 451 height 43
click at [702, 245] on input "text" at bounding box center [690, 239] width 245 height 28
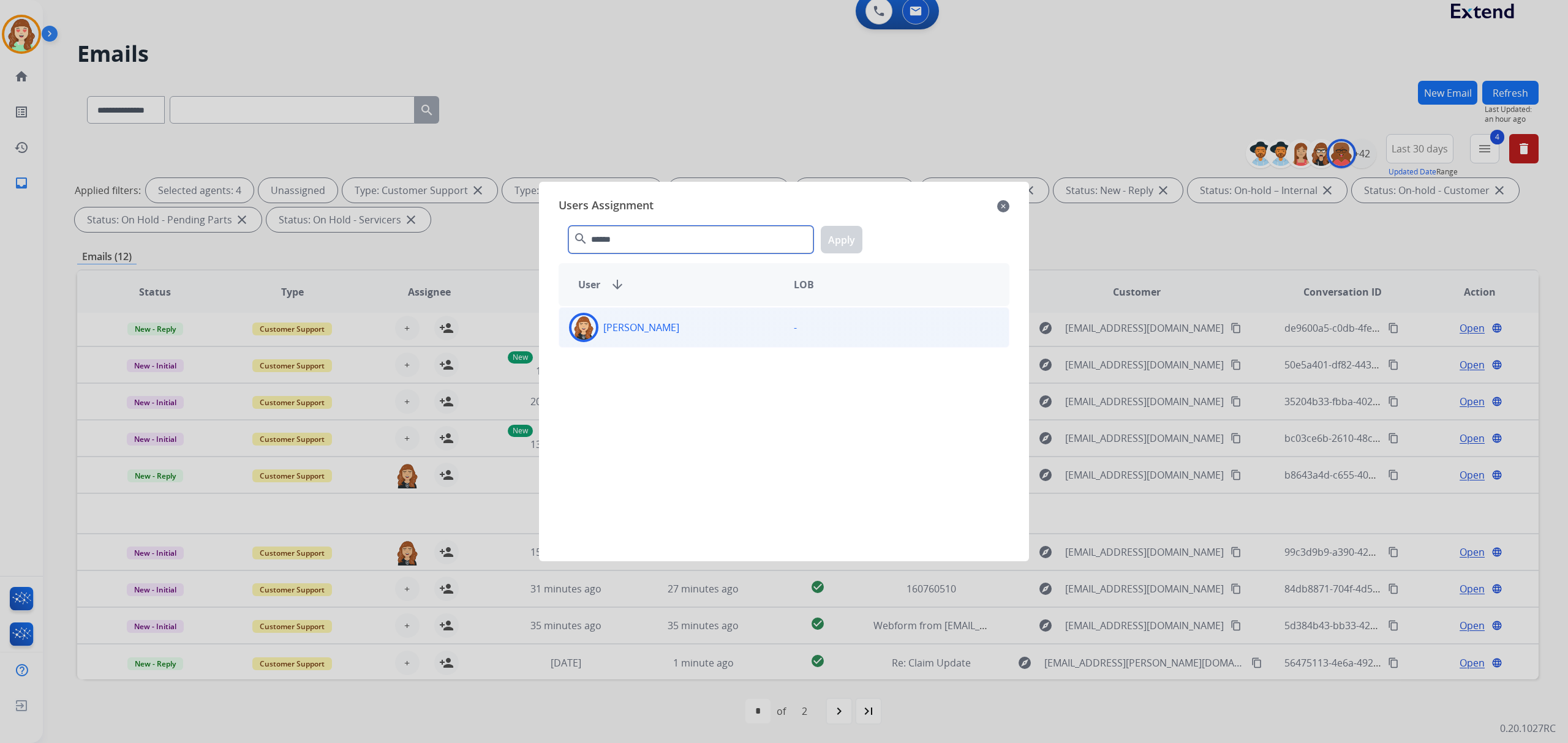
type input "******"
drag, startPoint x: 728, startPoint y: 334, endPoint x: 861, endPoint y: 266, distance: 149.4
click at [728, 333] on div "Chantelle Mapp" at bounding box center [672, 327] width 225 height 29
click at [845, 240] on button "Apply" at bounding box center [841, 239] width 42 height 28
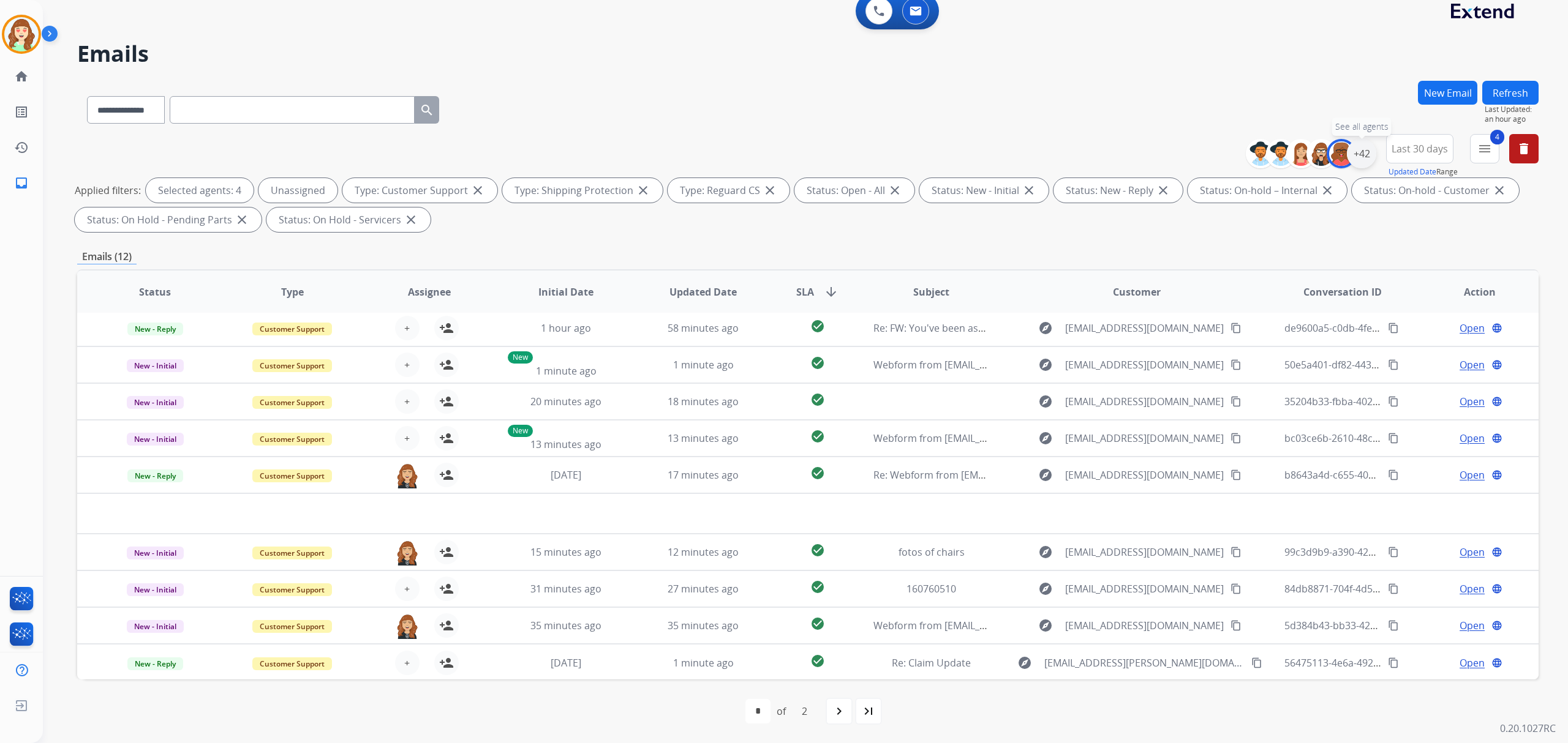
click at [1360, 153] on div "+42" at bounding box center [1360, 153] width 29 height 29
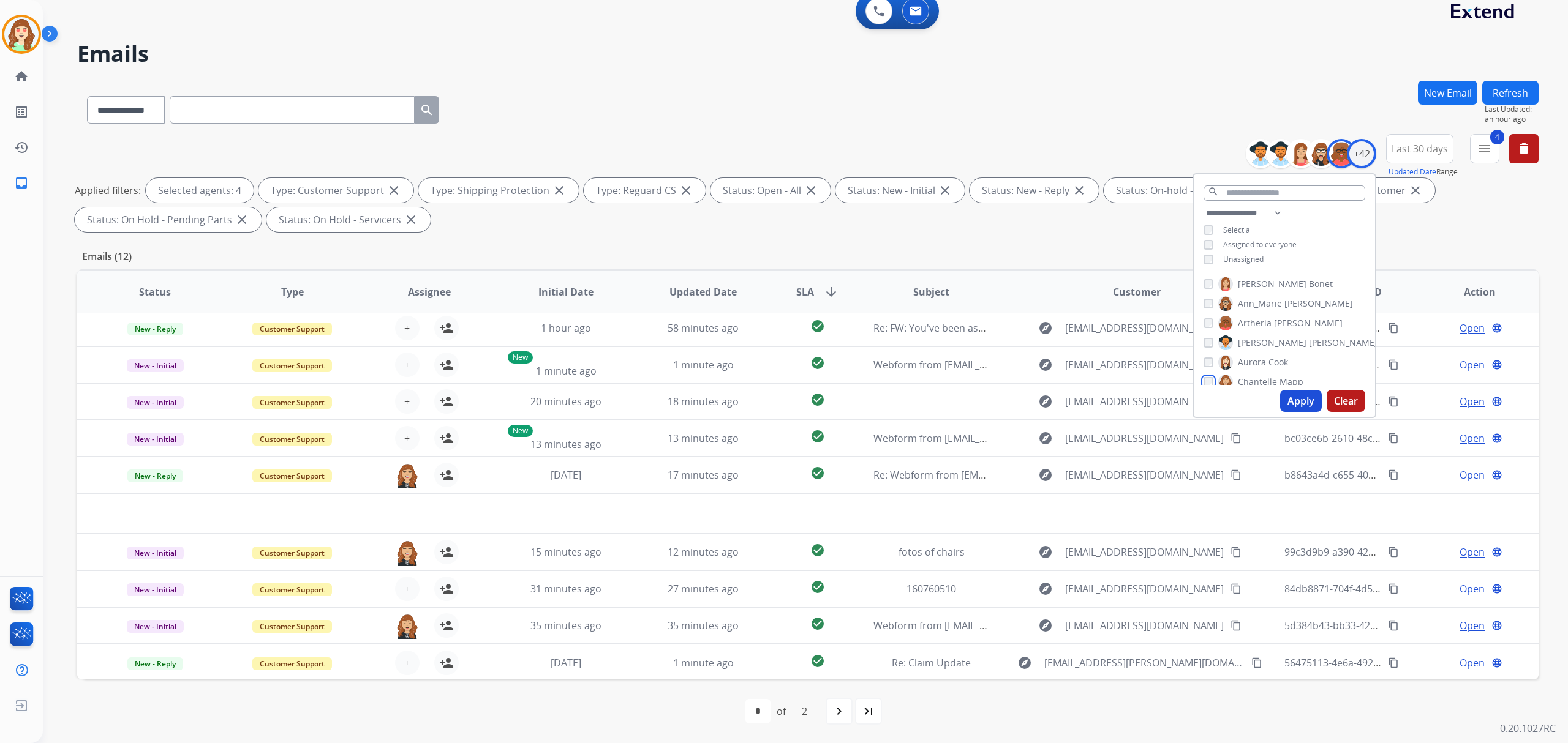
scroll to position [0, 0]
click at [1357, 403] on button "Clear" at bounding box center [1345, 401] width 39 height 22
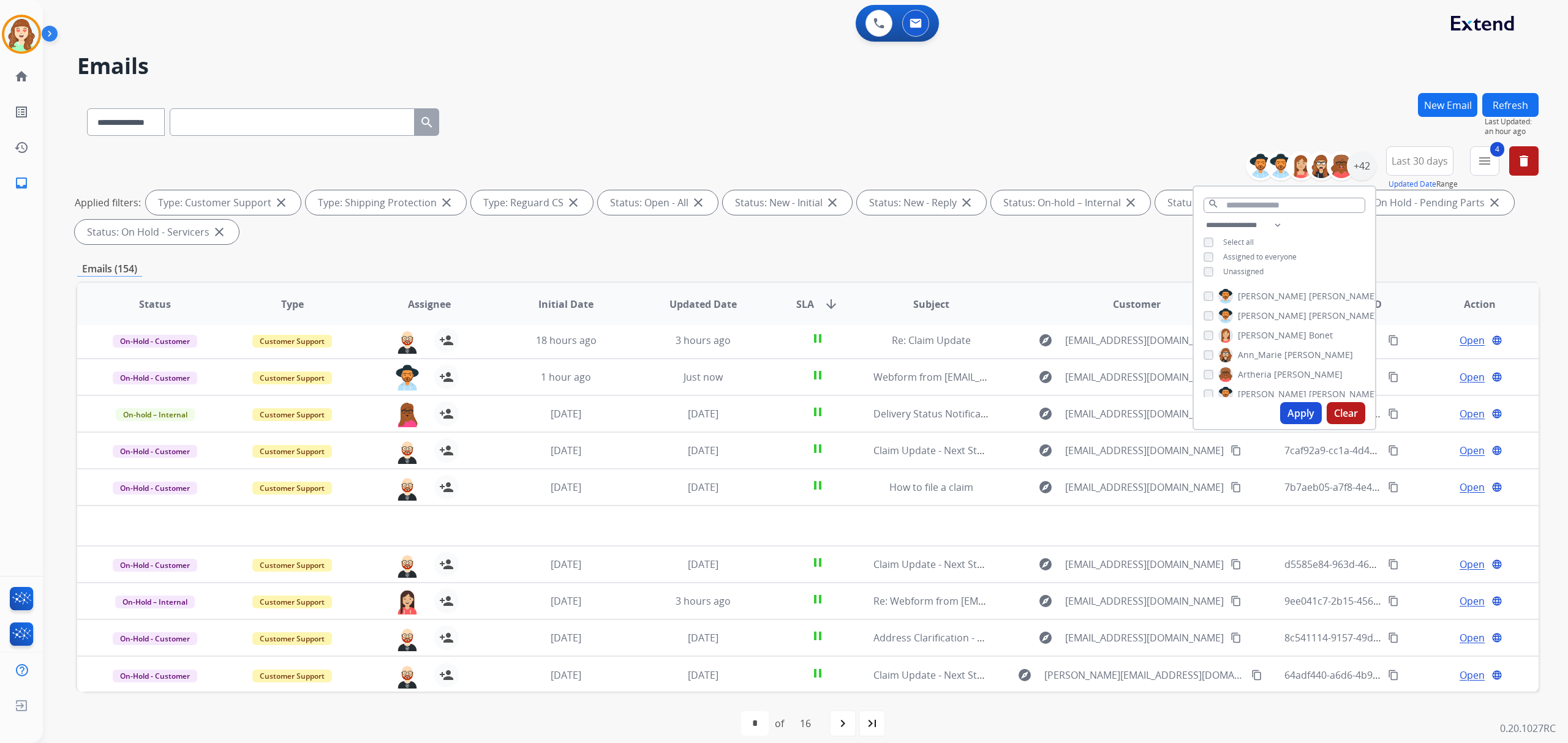
scroll to position [81, 0]
click at [1203, 384] on div "Christina Burwell" at bounding box center [1290, 391] width 174 height 15
click at [1207, 384] on div "Christina Burwell" at bounding box center [1290, 391] width 174 height 15
click at [1291, 414] on button "Apply" at bounding box center [1300, 413] width 42 height 22
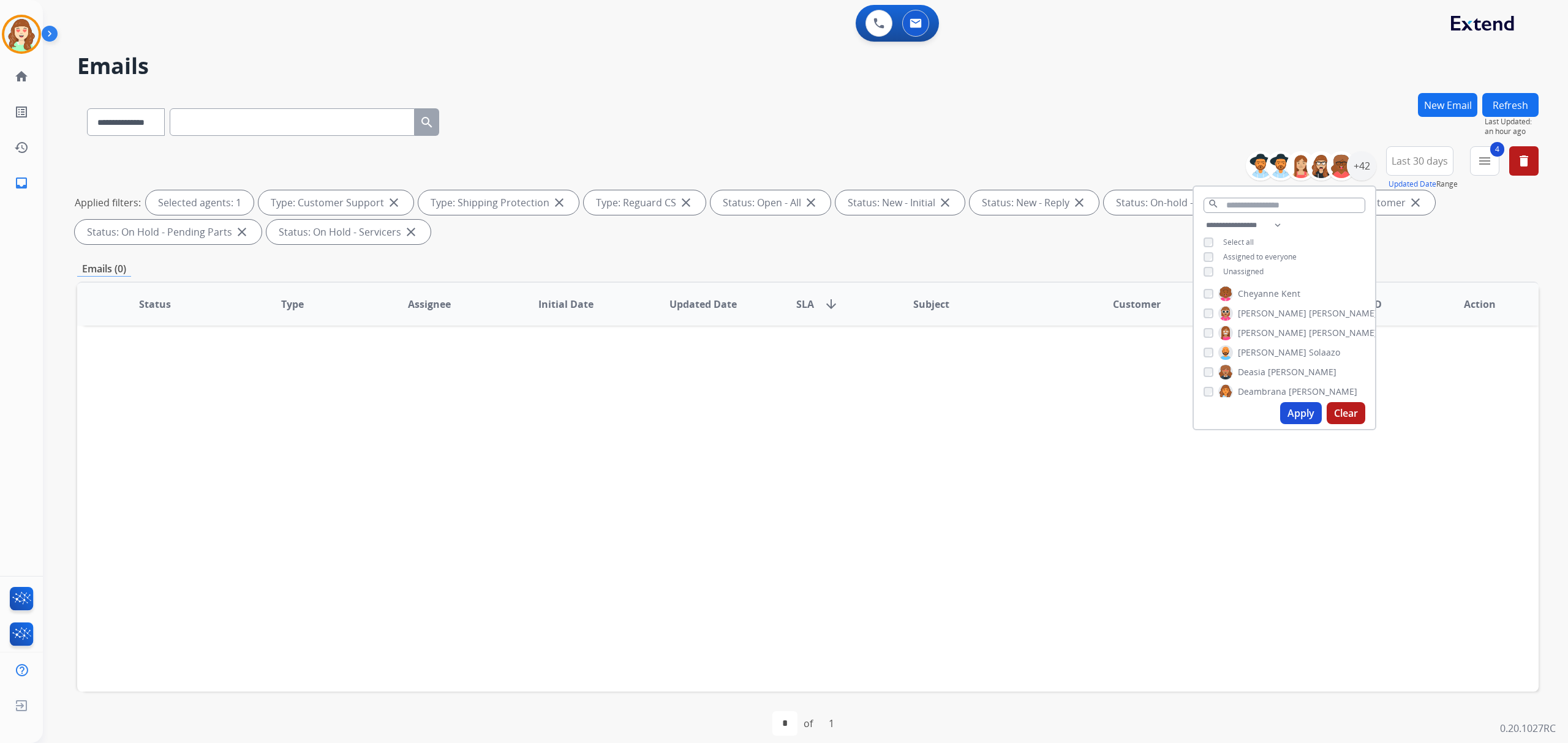
scroll to position [162, 0]
click at [1286, 410] on button "Apply" at bounding box center [1300, 413] width 42 height 22
click at [1284, 408] on button "Apply" at bounding box center [1300, 413] width 42 height 22
click at [1292, 409] on button "Apply" at bounding box center [1300, 413] width 42 height 22
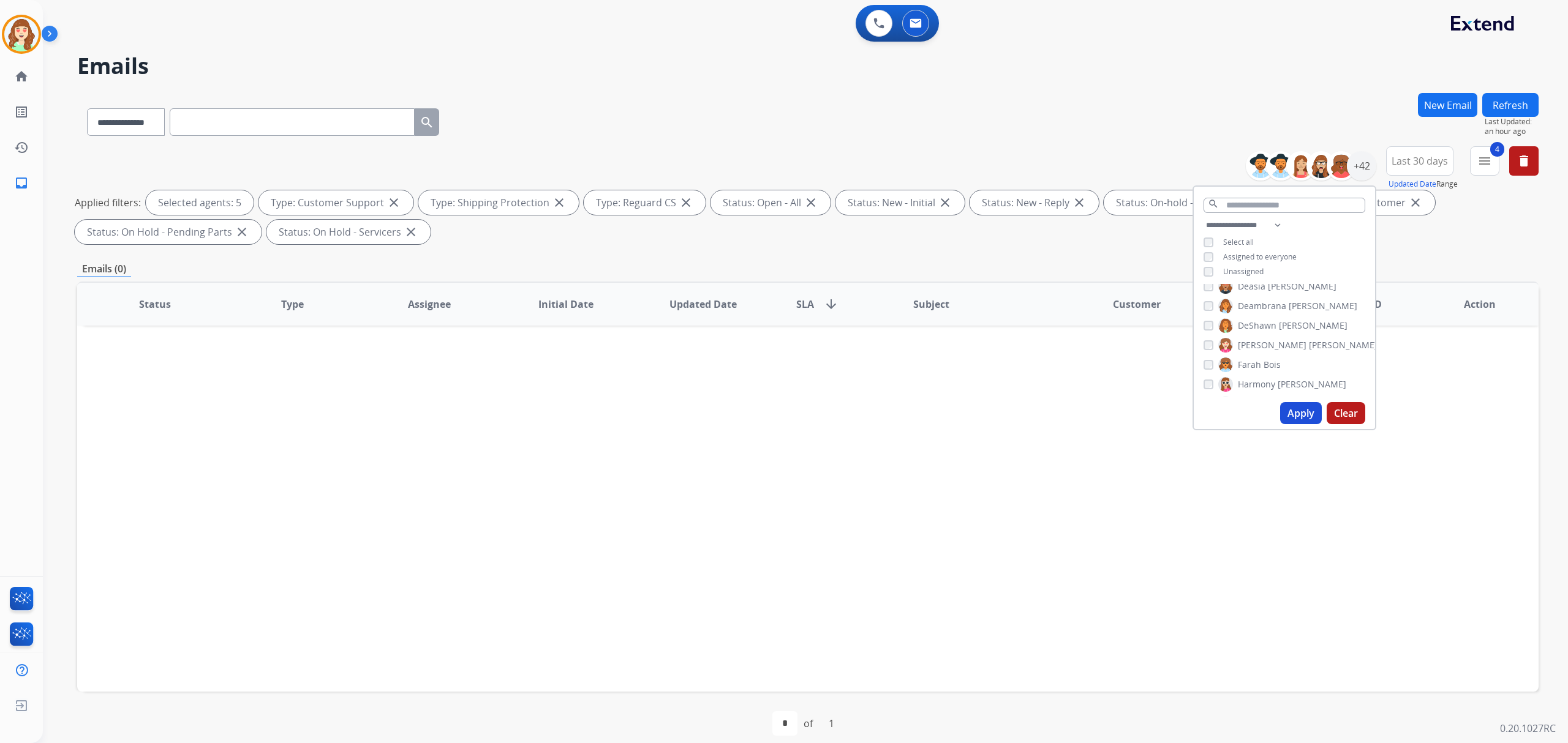
click at [1204, 368] on div "Farah Bois" at bounding box center [1242, 364] width 77 height 15
click at [1294, 411] on button "Apply" at bounding box center [1300, 413] width 42 height 22
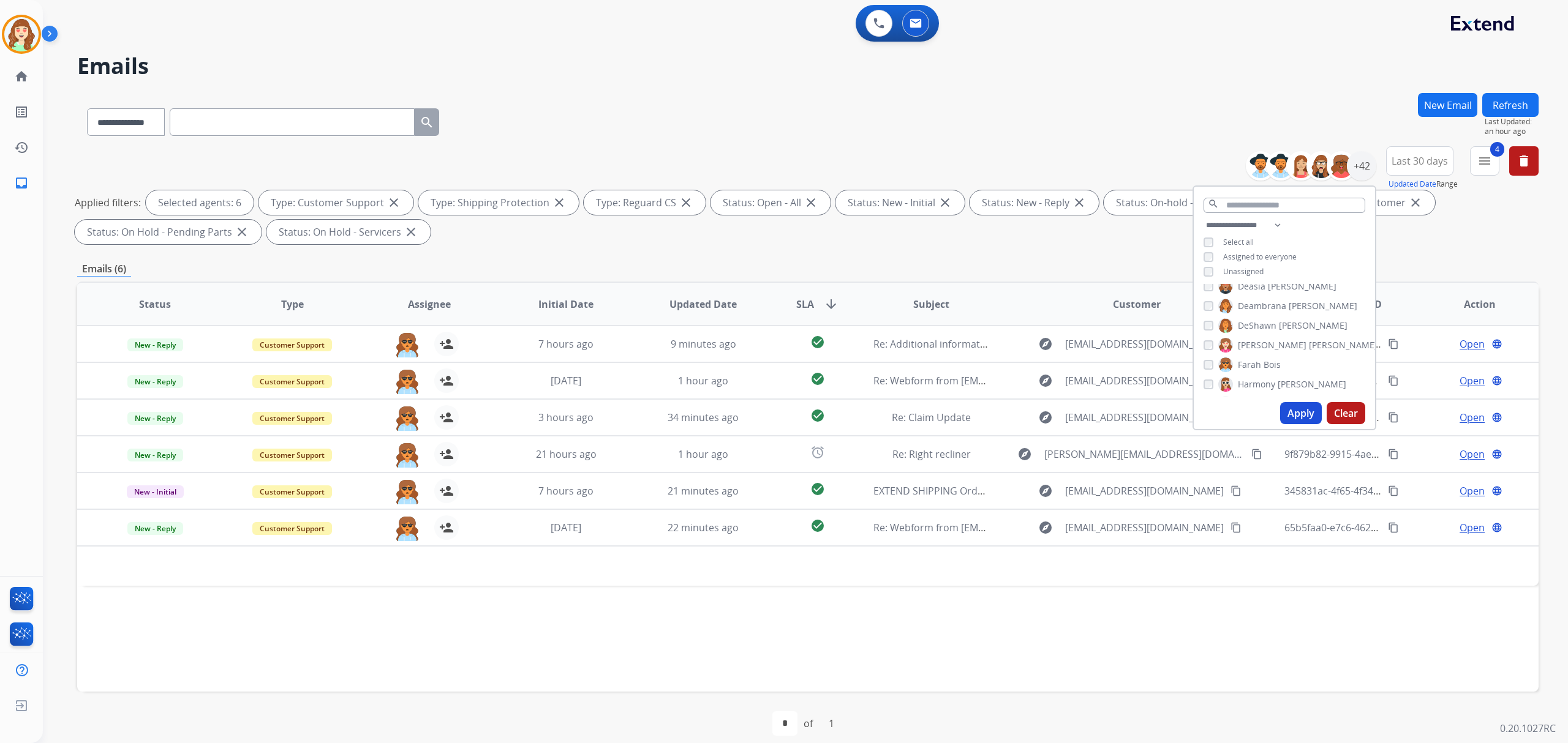
drag, startPoint x: 1300, startPoint y: 413, endPoint x: 1306, endPoint y: 408, distance: 7.8
click at [1301, 411] on button "Apply" at bounding box center [1300, 413] width 42 height 22
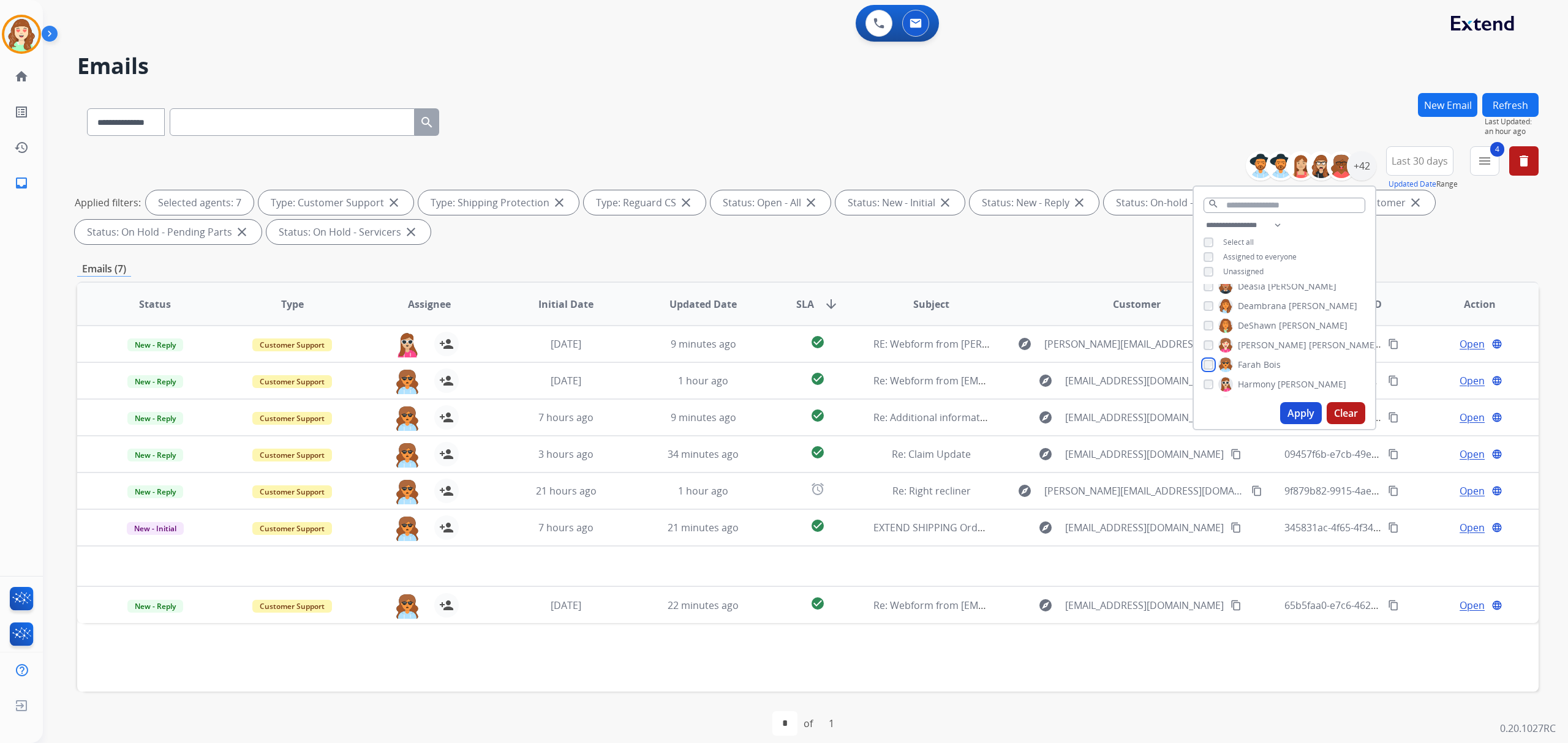
scroll to position [327, 0]
click at [1206, 374] on div "Kayla Walker" at bounding box center [1267, 381] width 127 height 15
click at [1286, 415] on button "Apply" at bounding box center [1300, 413] width 42 height 22
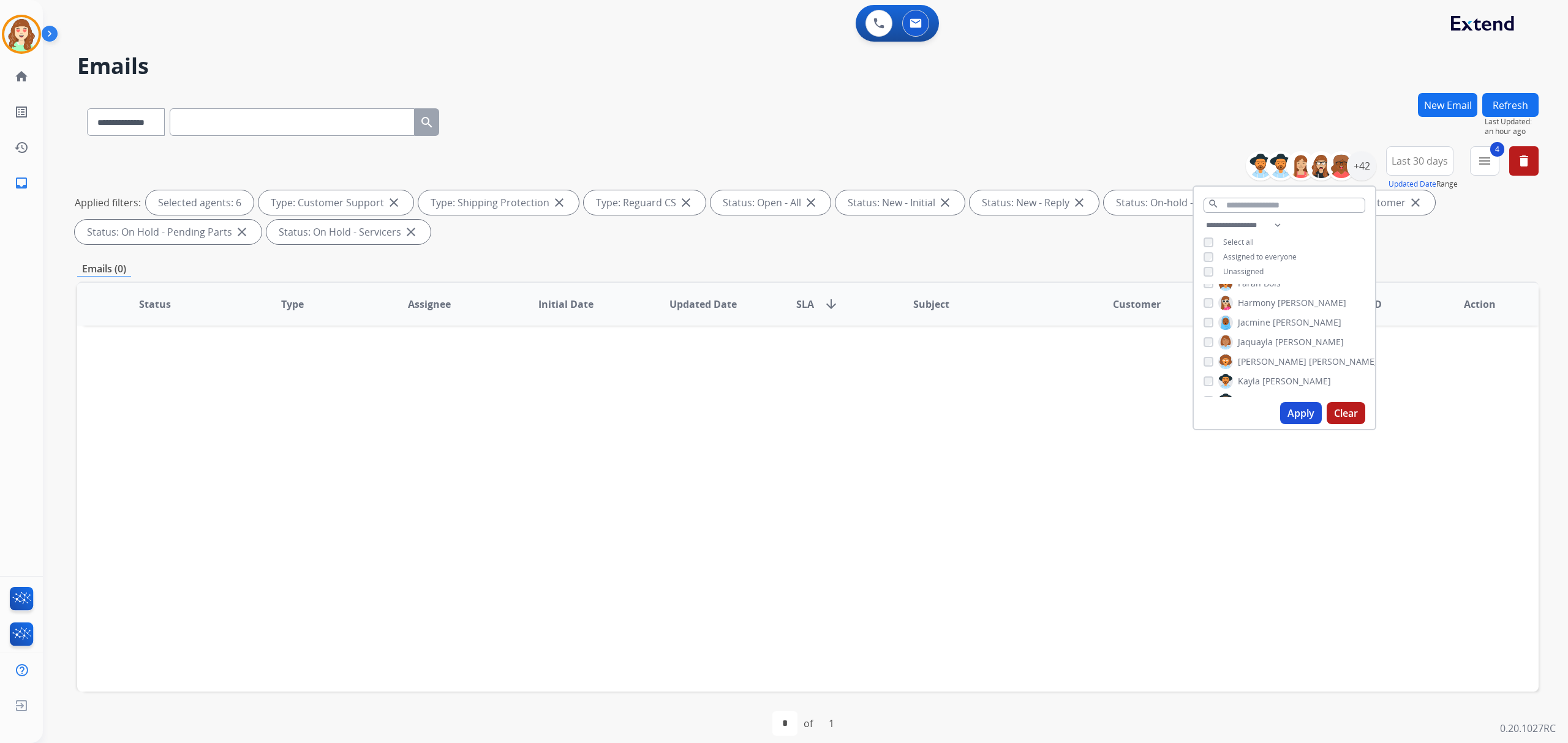
scroll to position [408, 0]
click at [1298, 409] on button "Apply" at bounding box center [1300, 413] width 42 height 22
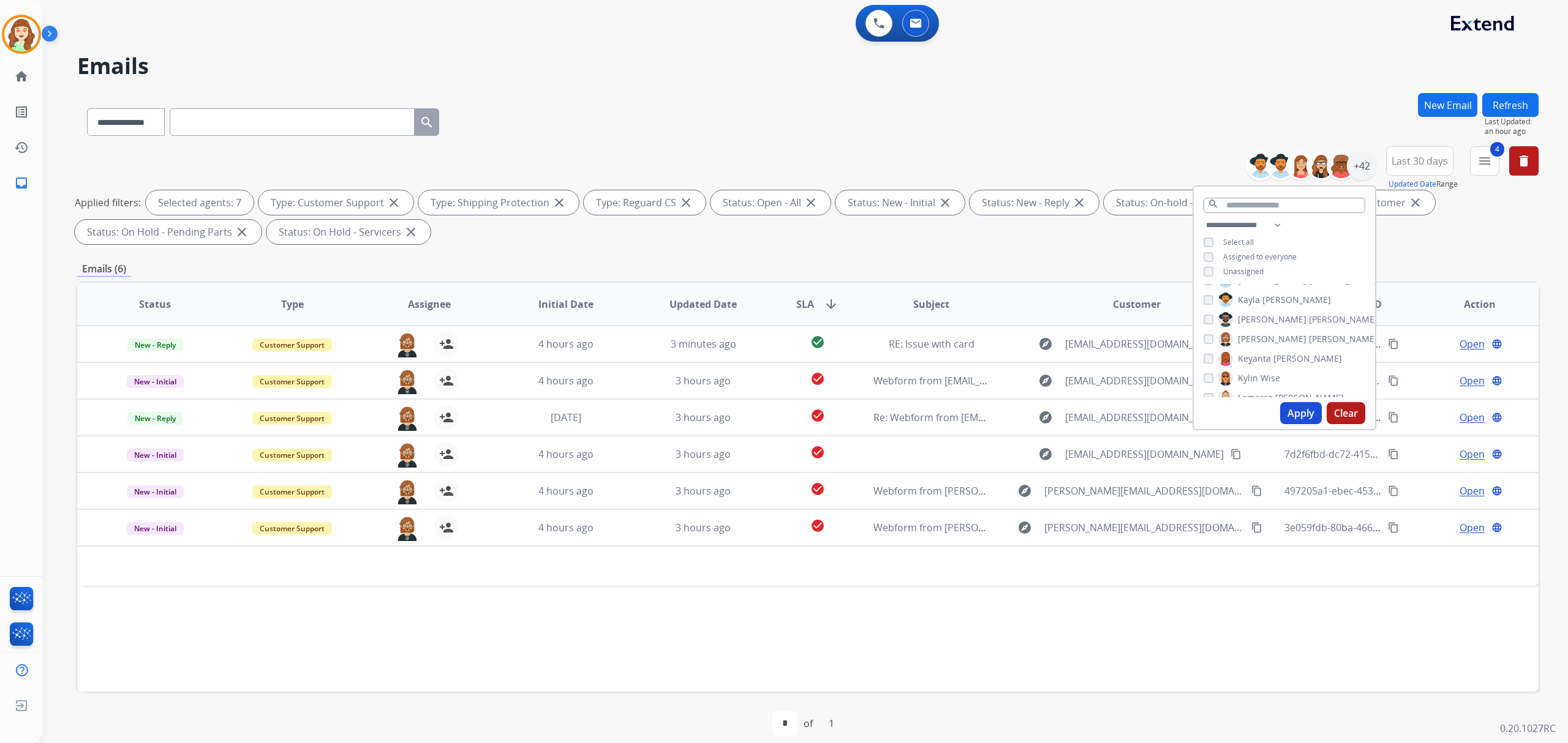
click at [1211, 360] on div "Keyanta Smith" at bounding box center [1272, 358] width 138 height 15
click at [1300, 401] on div "Apply Clear" at bounding box center [1284, 413] width 181 height 32
click at [1292, 410] on button "Apply" at bounding box center [1300, 413] width 42 height 22
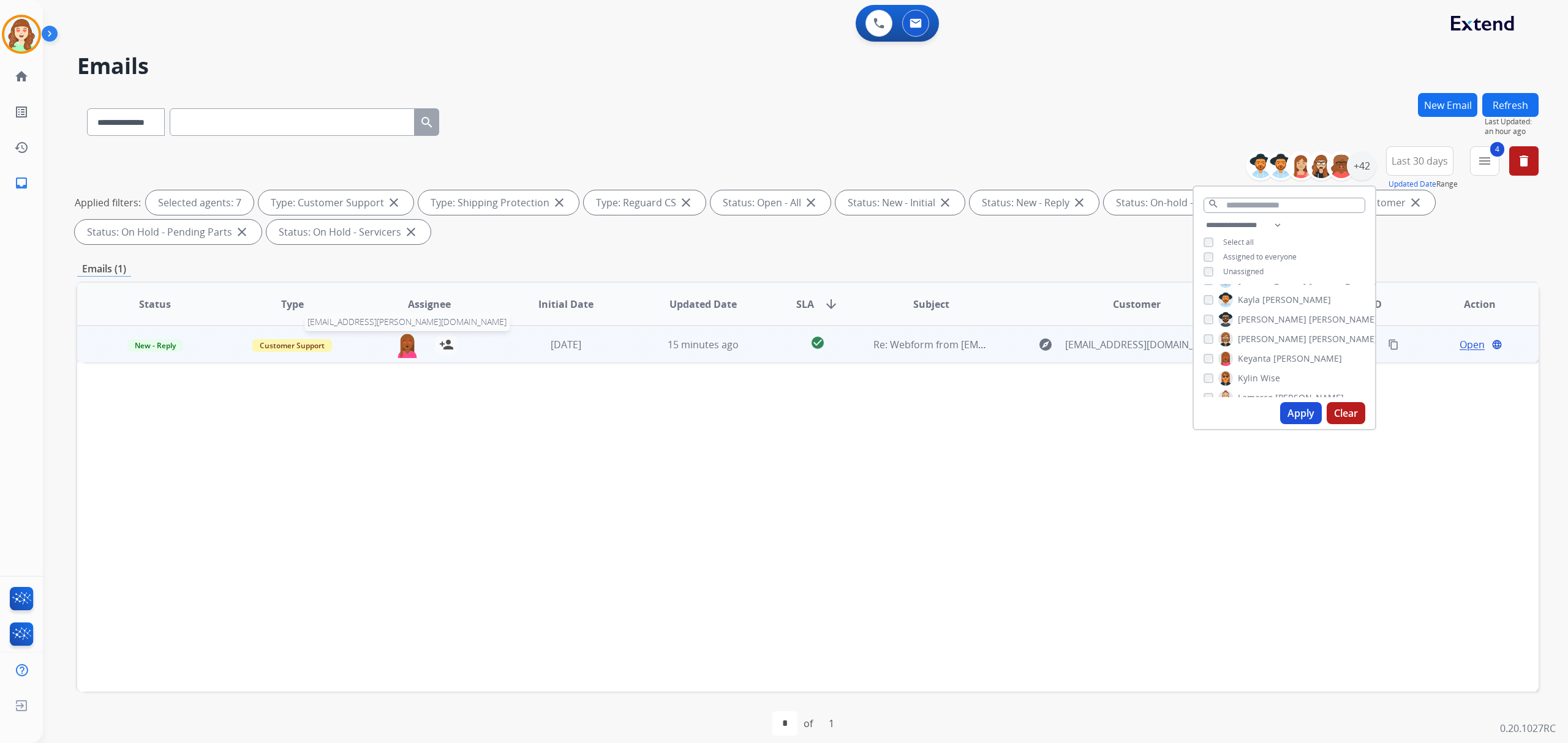
click at [408, 349] on img at bounding box center [407, 345] width 24 height 26
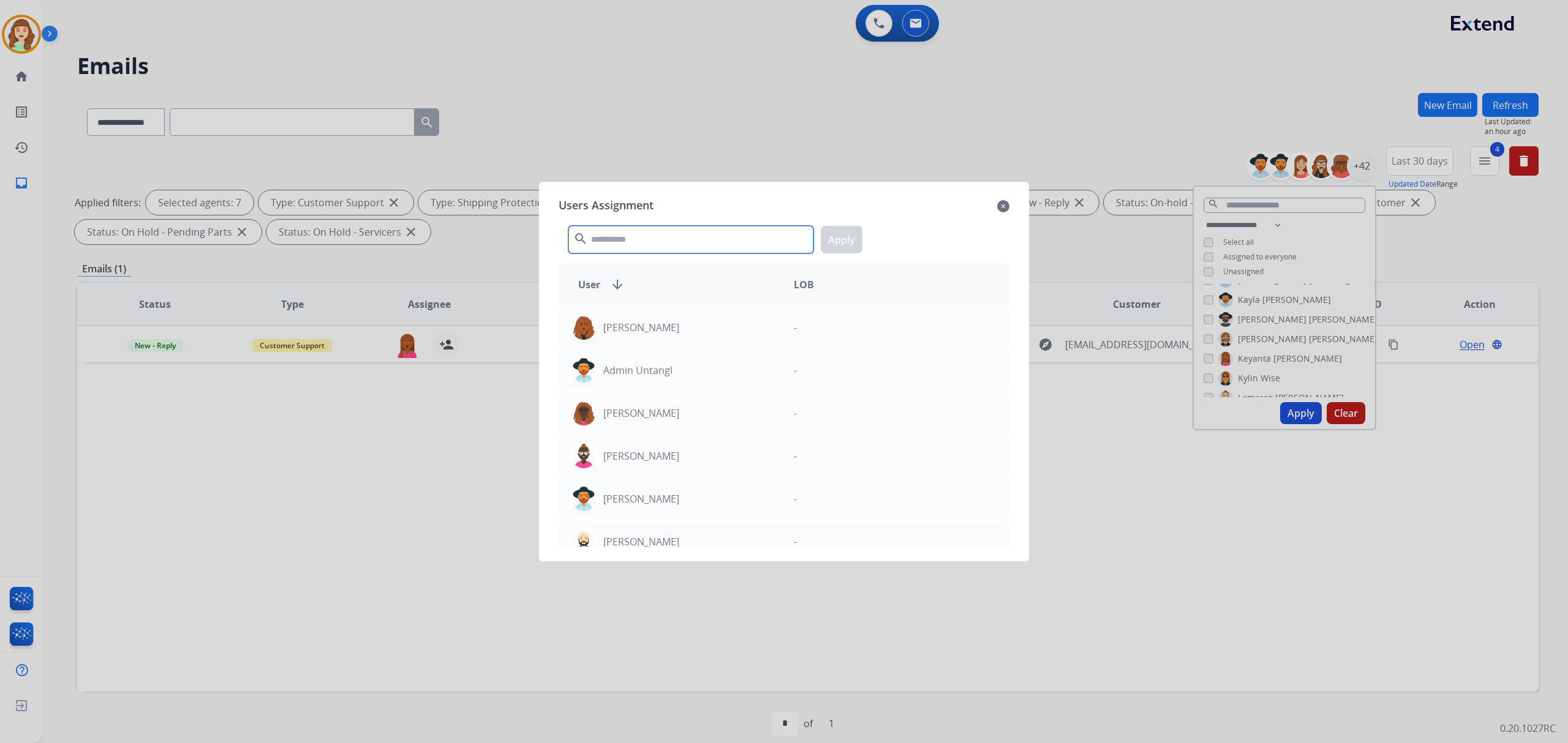
click at [661, 233] on input "text" at bounding box center [690, 239] width 245 height 28
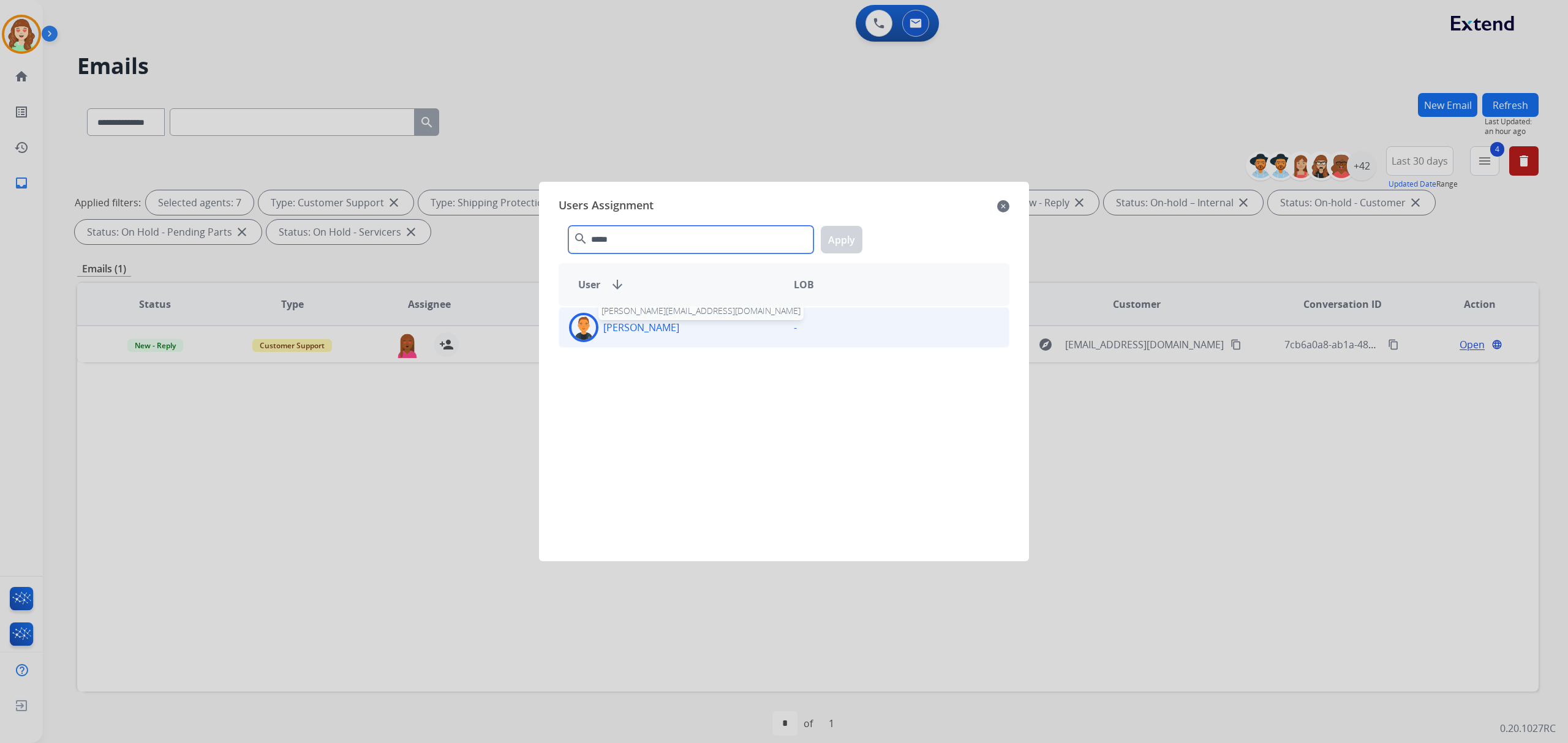
type input "*****"
drag, startPoint x: 661, startPoint y: 331, endPoint x: 682, endPoint y: 324, distance: 22.1
click at [682, 324] on div "Richie Ponce richie.ponce@eccogroupusa.com" at bounding box center [672, 327] width 225 height 29
click at [835, 240] on button "Apply" at bounding box center [841, 239] width 42 height 28
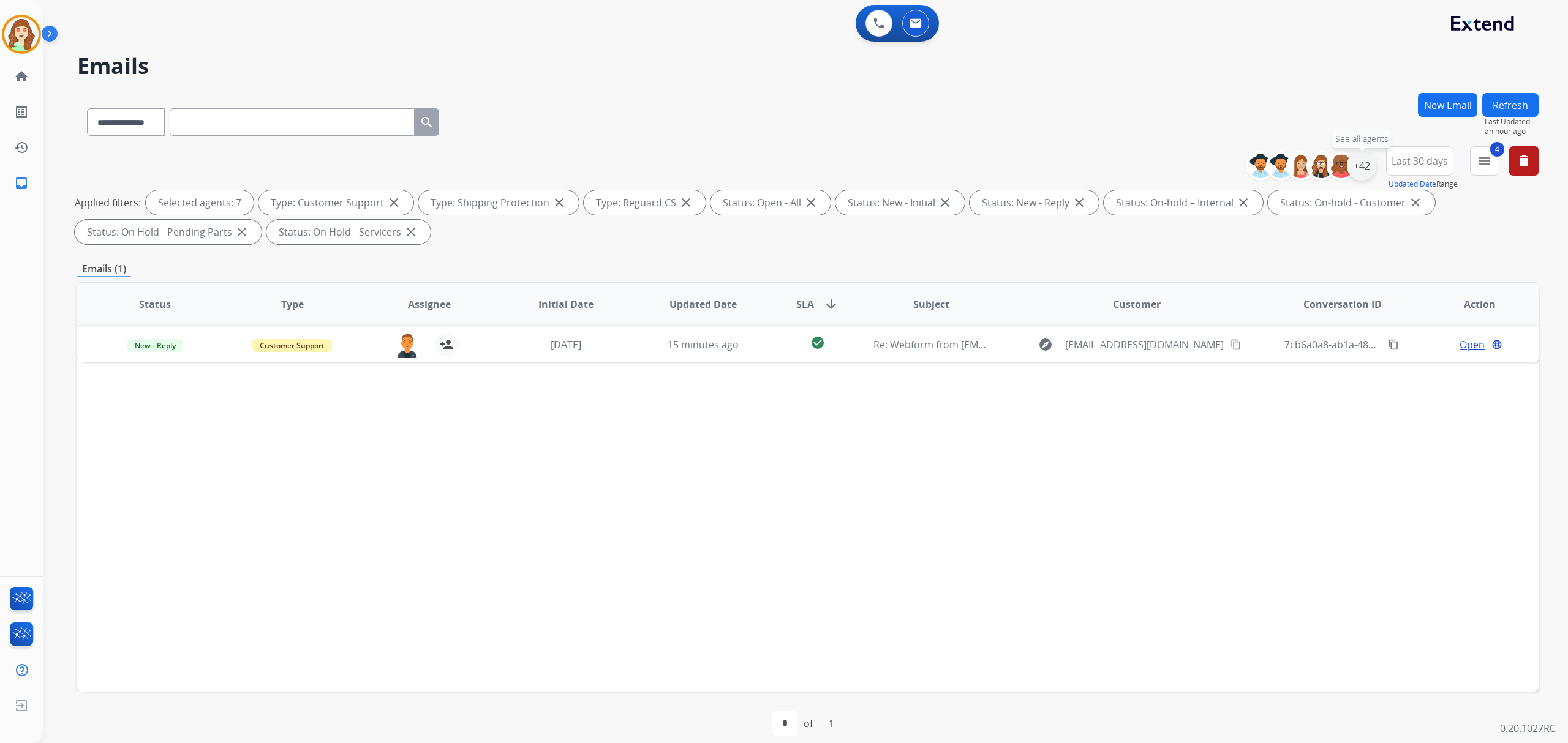
click at [1360, 165] on div "+42" at bounding box center [1360, 166] width 29 height 29
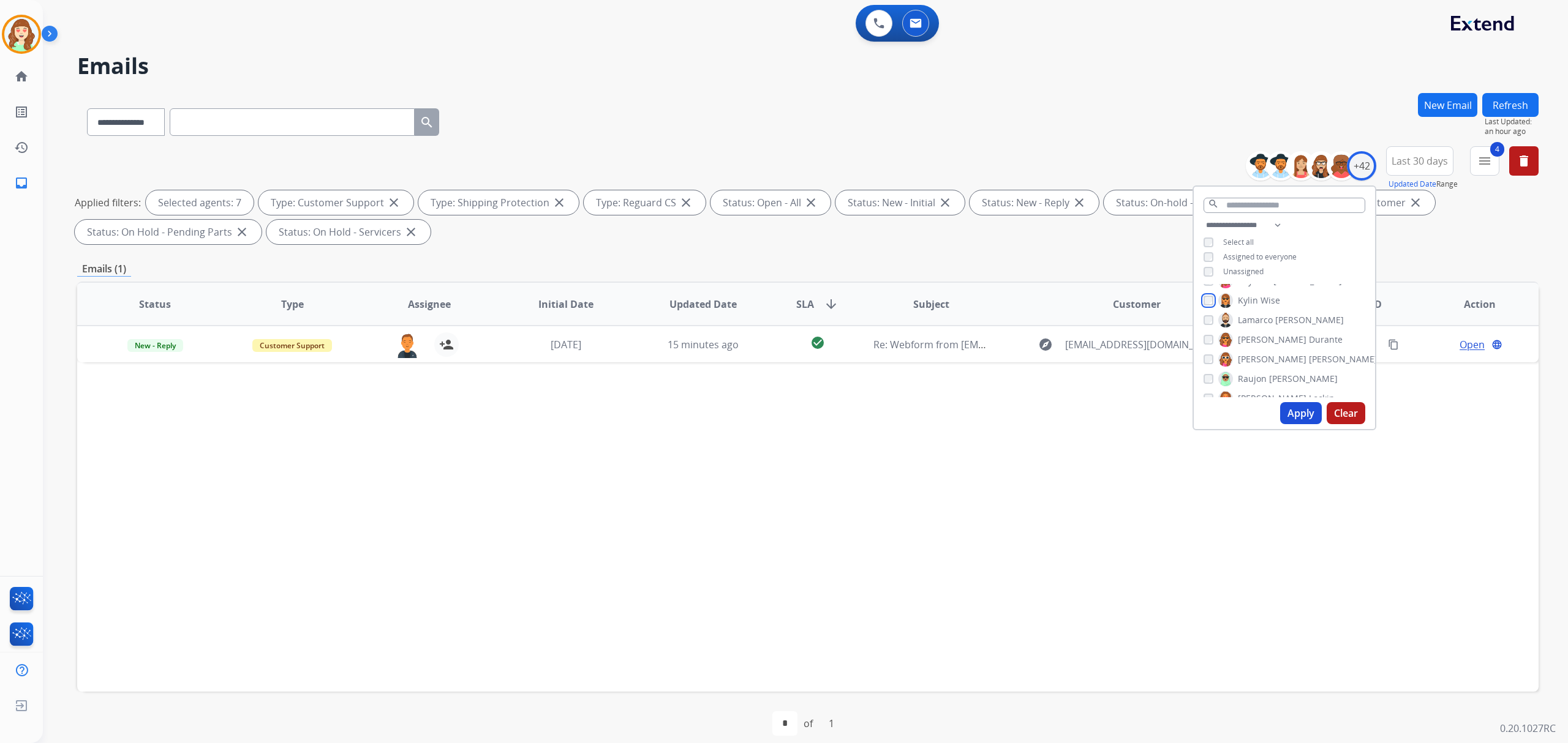
scroll to position [490, 0]
click at [1289, 412] on button "Apply" at bounding box center [1300, 413] width 42 height 22
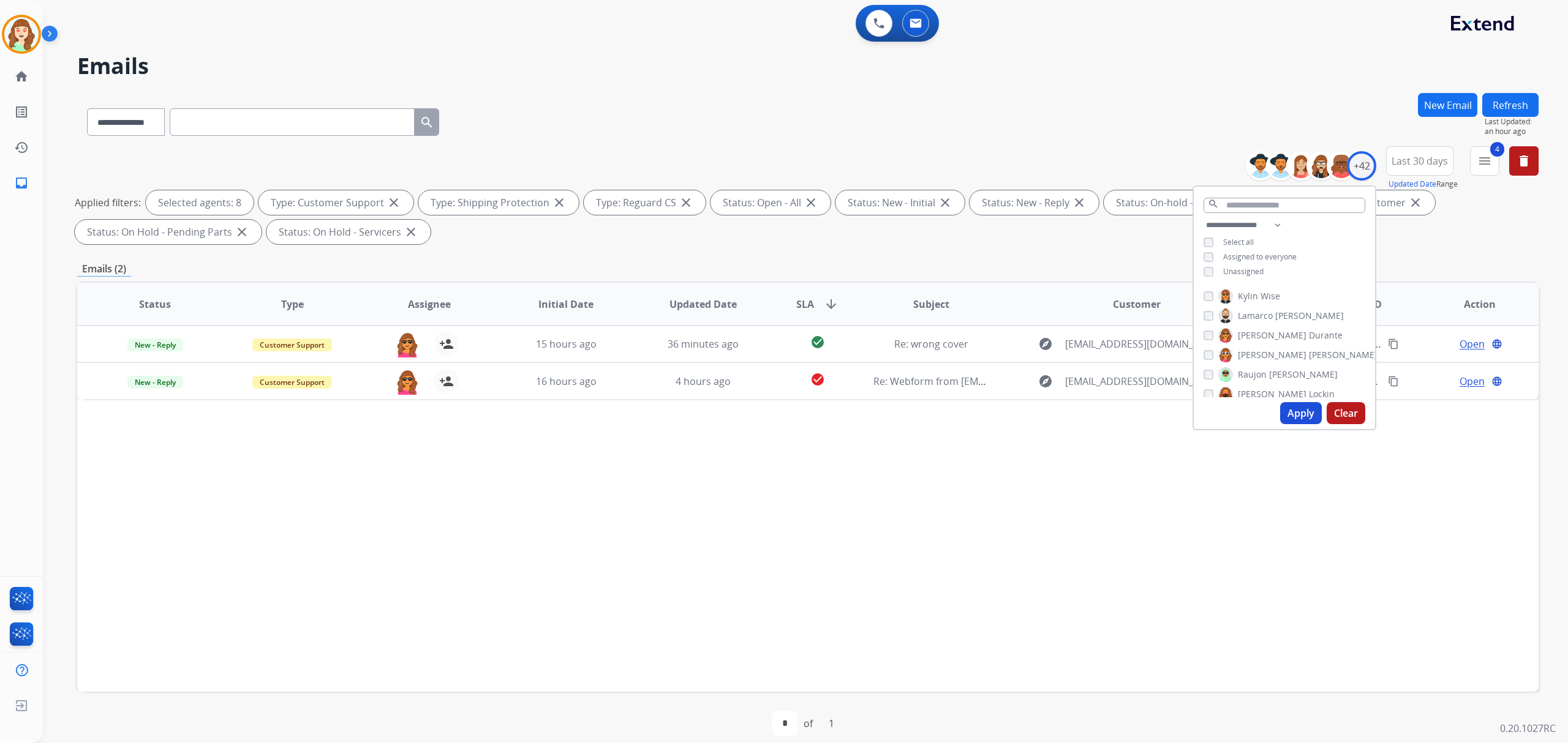
click at [1292, 413] on button "Apply" at bounding box center [1300, 413] width 42 height 22
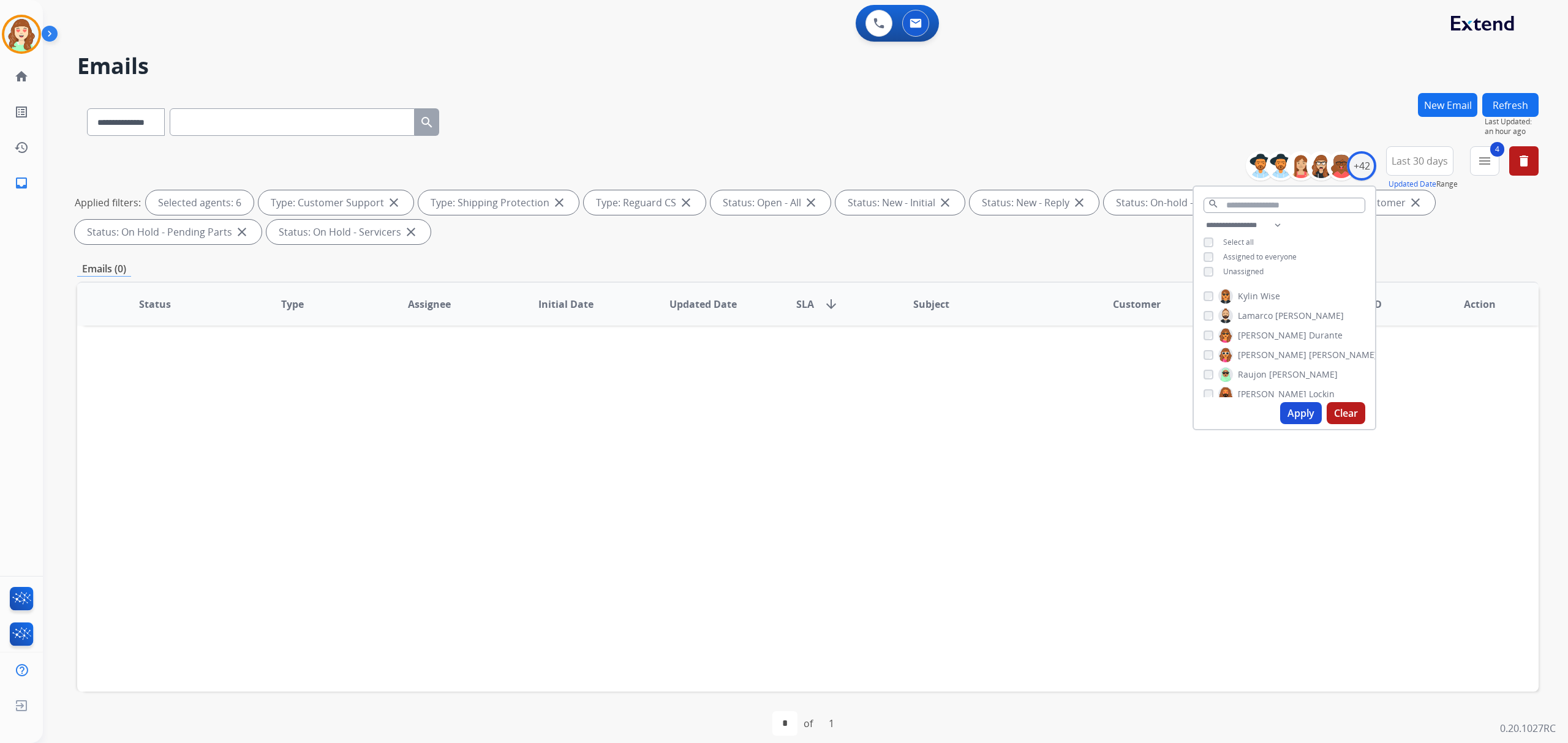
click at [1205, 263] on div "**********" at bounding box center [1284, 249] width 181 height 64
click at [1200, 375] on div "Alexis Martinez Amanda Baez Amerie Bonet Ann_Marie Lopez Artheria Robinson Ashl…" at bounding box center [1284, 341] width 181 height 114
click at [1203, 337] on div "Richie Ponce" at bounding box center [1290, 332] width 174 height 15
click at [1292, 410] on button "Apply" at bounding box center [1300, 413] width 42 height 22
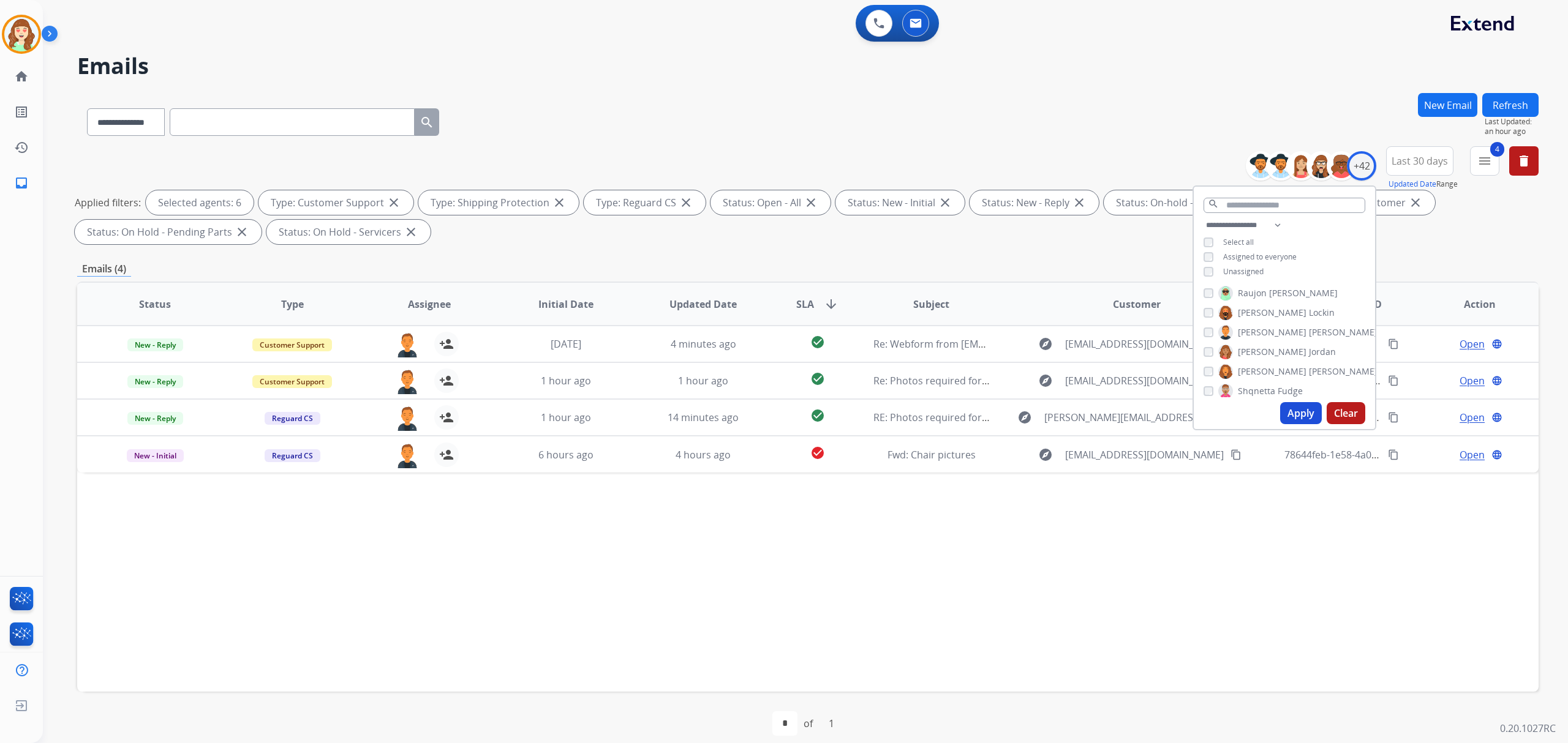
click at [1292, 414] on button "Apply" at bounding box center [1300, 413] width 42 height 22
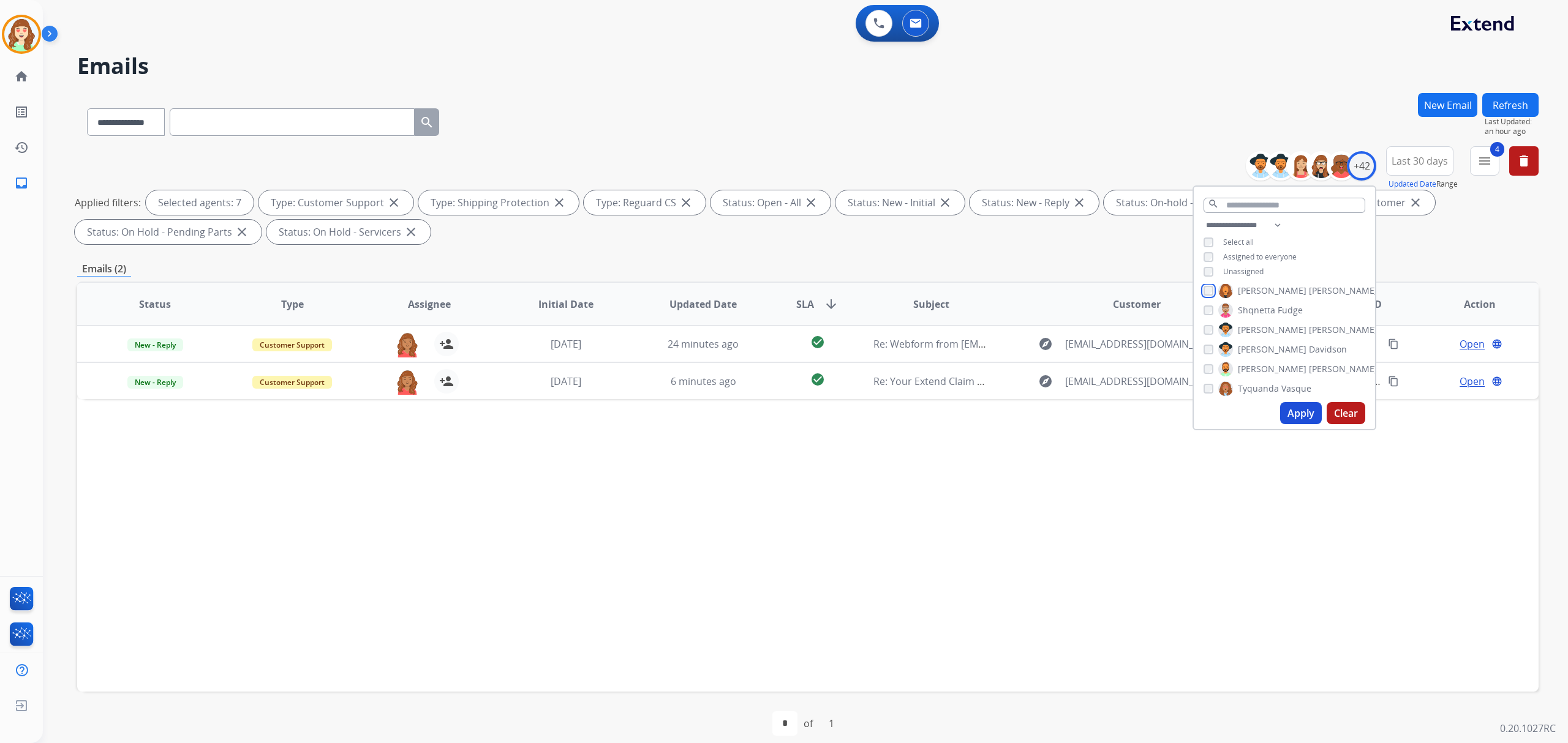
scroll to position [652, 0]
click at [1207, 313] on div "Shqnetta Fudge" at bounding box center [1253, 309] width 99 height 15
click at [1279, 402] on div "Apply Clear" at bounding box center [1284, 413] width 181 height 32
click at [1284, 416] on button "Apply" at bounding box center [1300, 413] width 42 height 22
click at [1202, 295] on div "Alexis Martinez Amanda Baez Amerie Bonet Ann_Marie Lopez Artheria Robinson Ashl…" at bounding box center [1284, 341] width 181 height 114
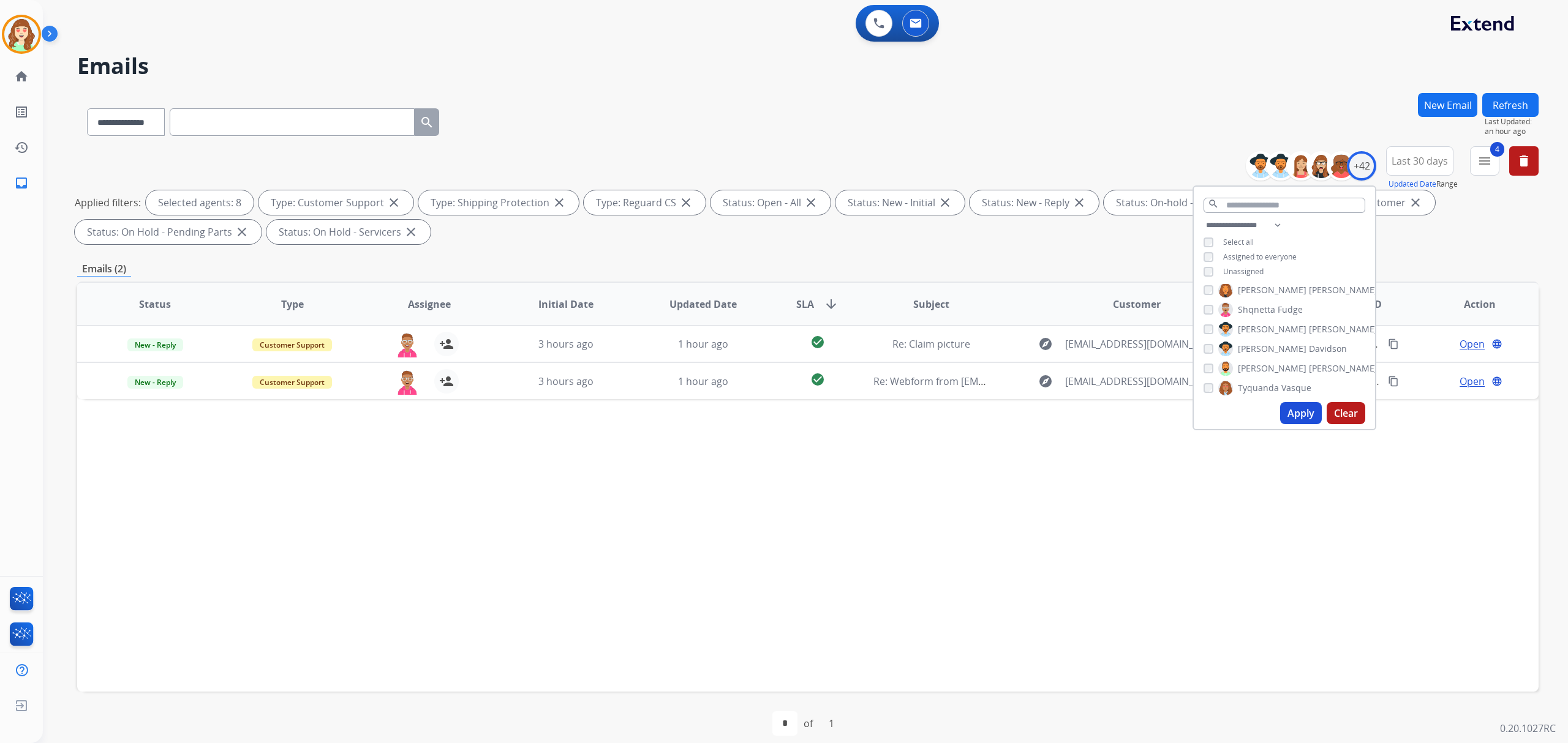
click at [1203, 312] on div "Shqnetta Fudge" at bounding box center [1253, 309] width 99 height 15
click at [1298, 406] on button "Apply" at bounding box center [1300, 413] width 42 height 22
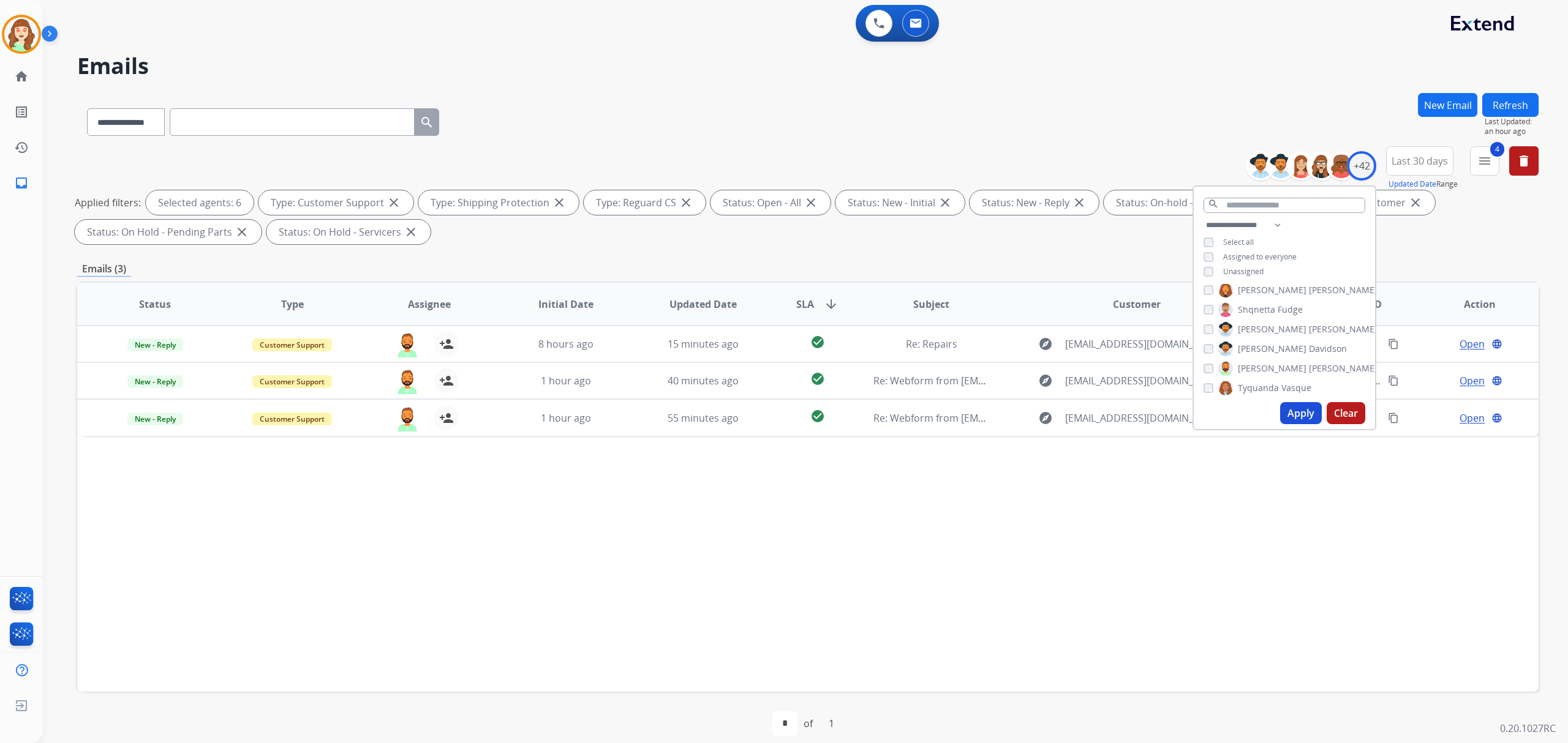
click at [1297, 412] on button "Apply" at bounding box center [1300, 413] width 42 height 22
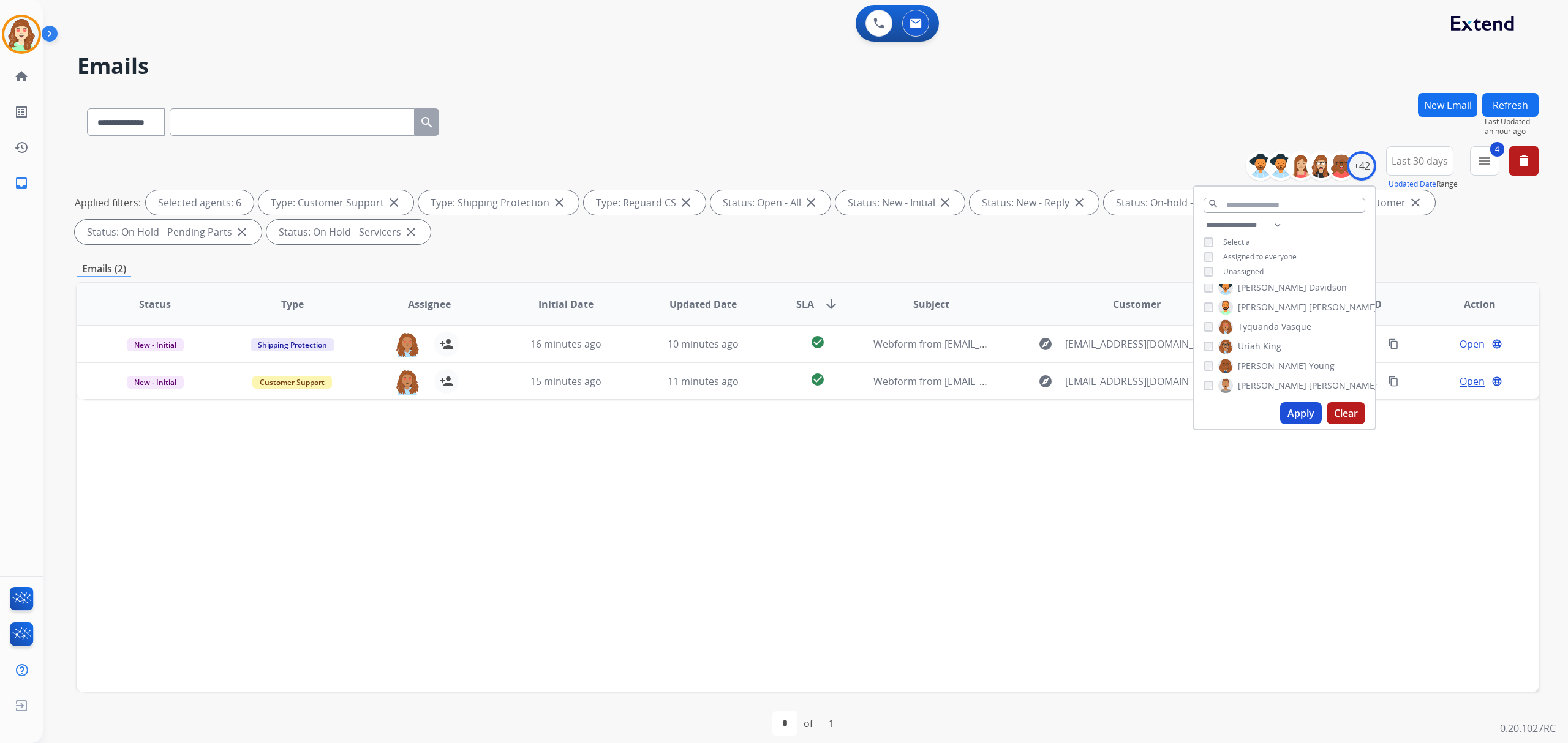
scroll to position [717, 0]
click at [1300, 413] on button "Apply" at bounding box center [1300, 413] width 42 height 22
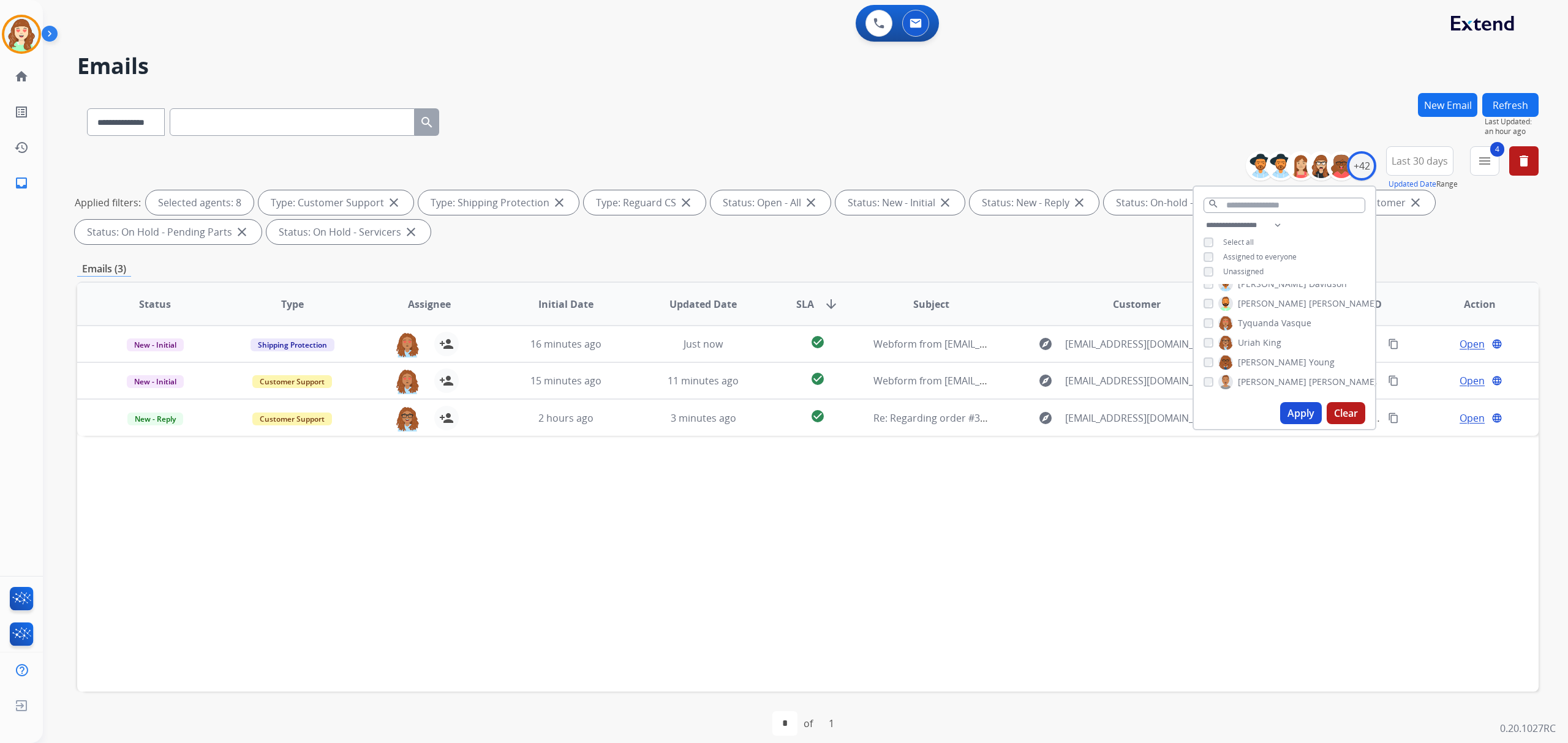
click at [1299, 415] on button "Apply" at bounding box center [1300, 413] width 42 height 22
click at [1334, 413] on button "Clear" at bounding box center [1345, 413] width 39 height 22
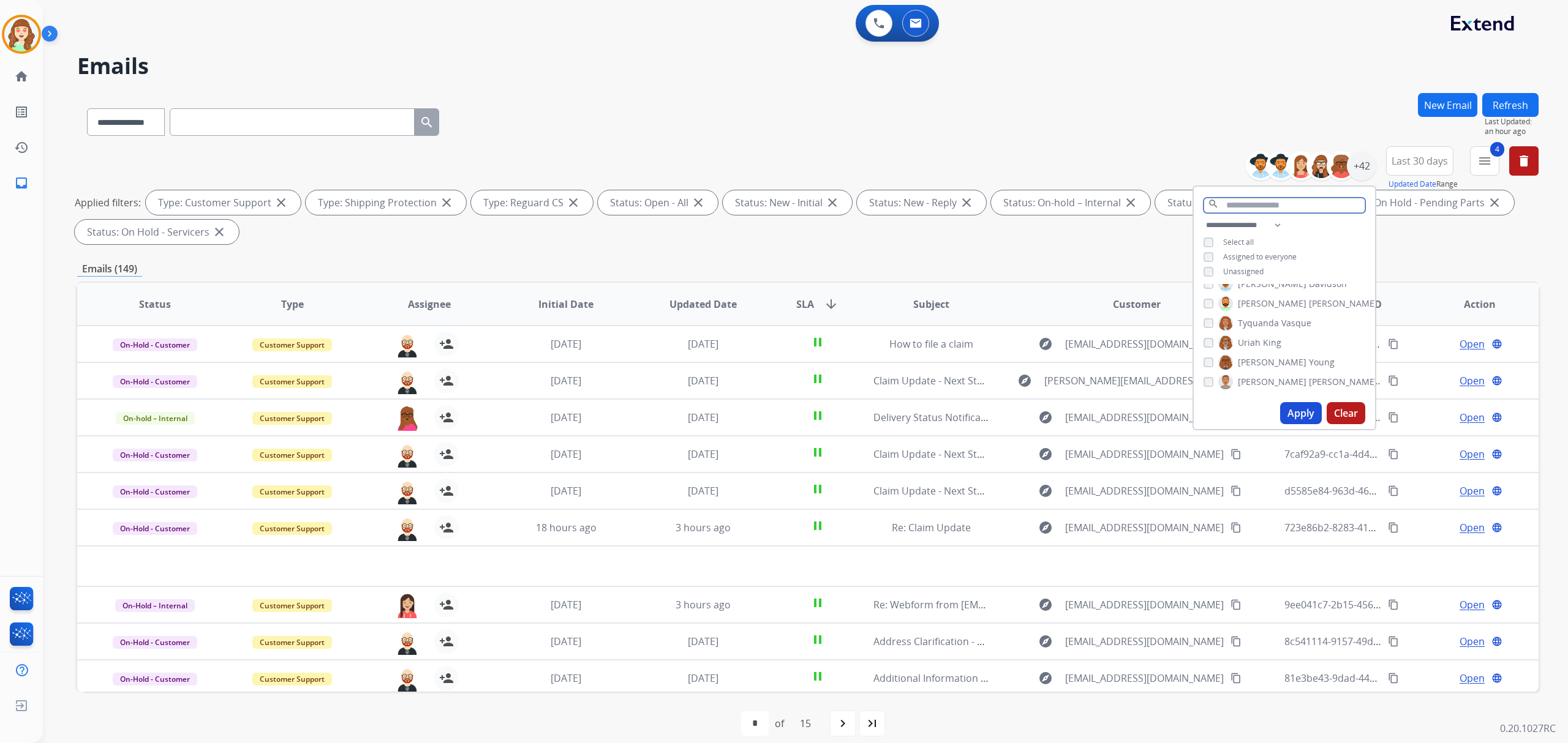
click at [1269, 209] on input "text" at bounding box center [1284, 205] width 162 height 15
type input "****"
click at [1209, 289] on div "Stephanie Morris" at bounding box center [1290, 296] width 174 height 15
click at [1314, 329] on button "Apply" at bounding box center [1300, 330] width 42 height 22
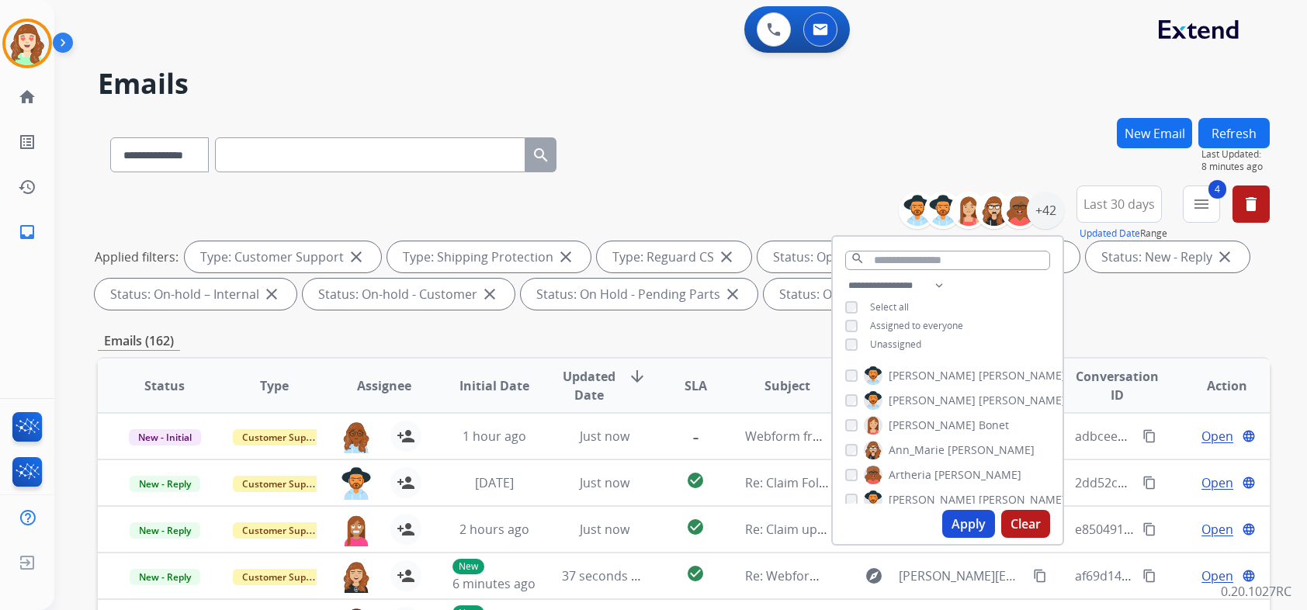
select select "**********"
